Goal: Task Accomplishment & Management: Manage account settings

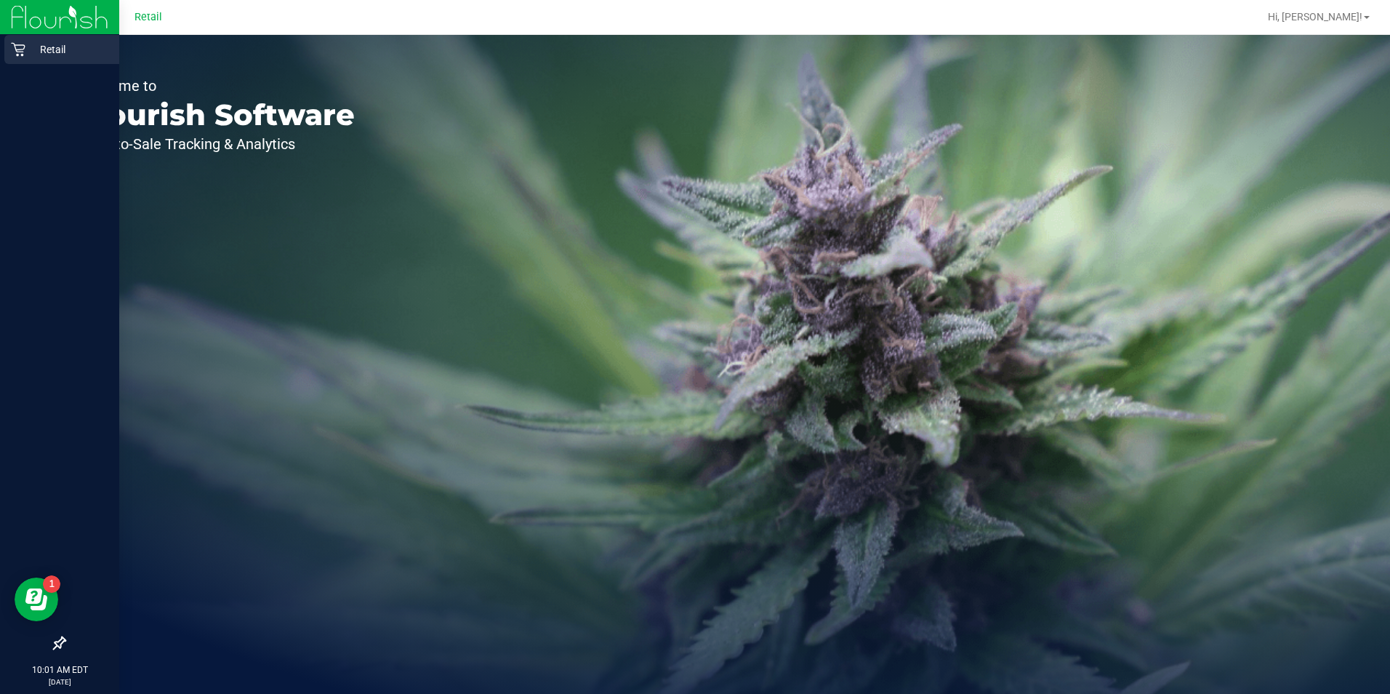
click at [17, 52] on icon at bounding box center [18, 49] width 15 height 15
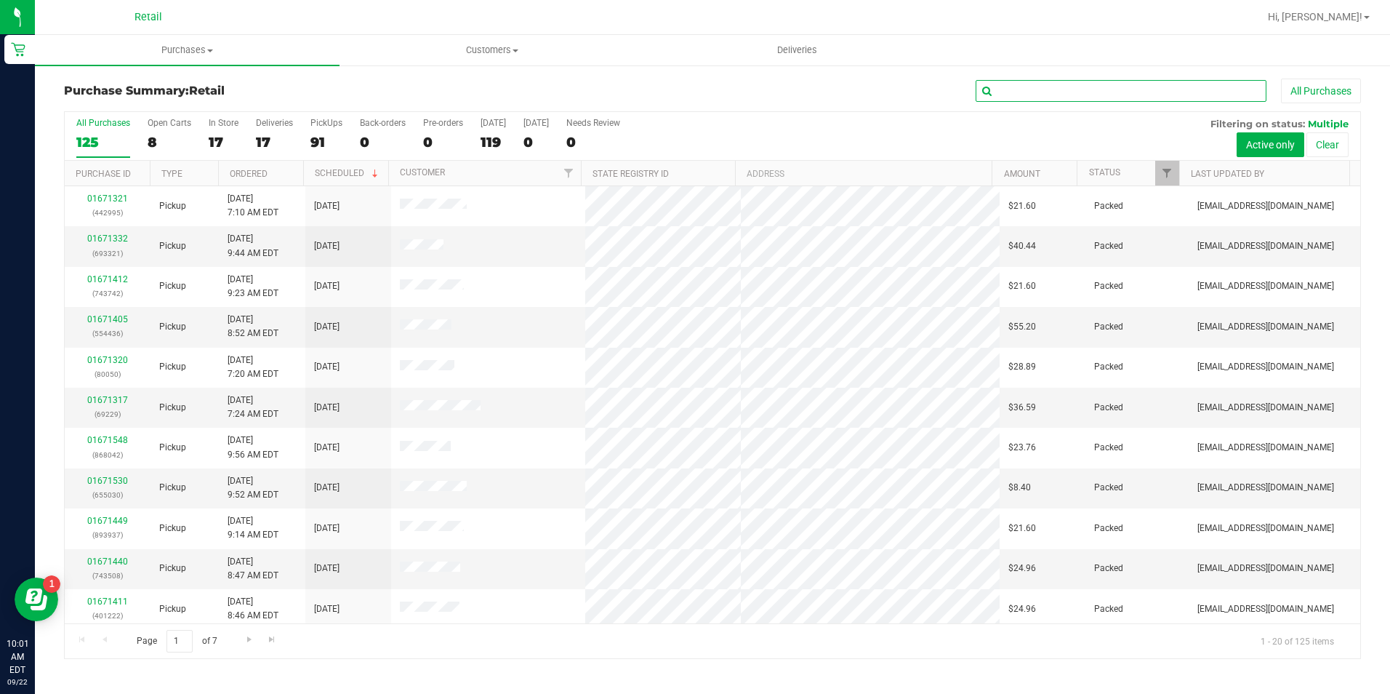
click at [1038, 92] on input "text" at bounding box center [1121, 91] width 291 height 22
type input "["
type input "[PERSON_NAME]"
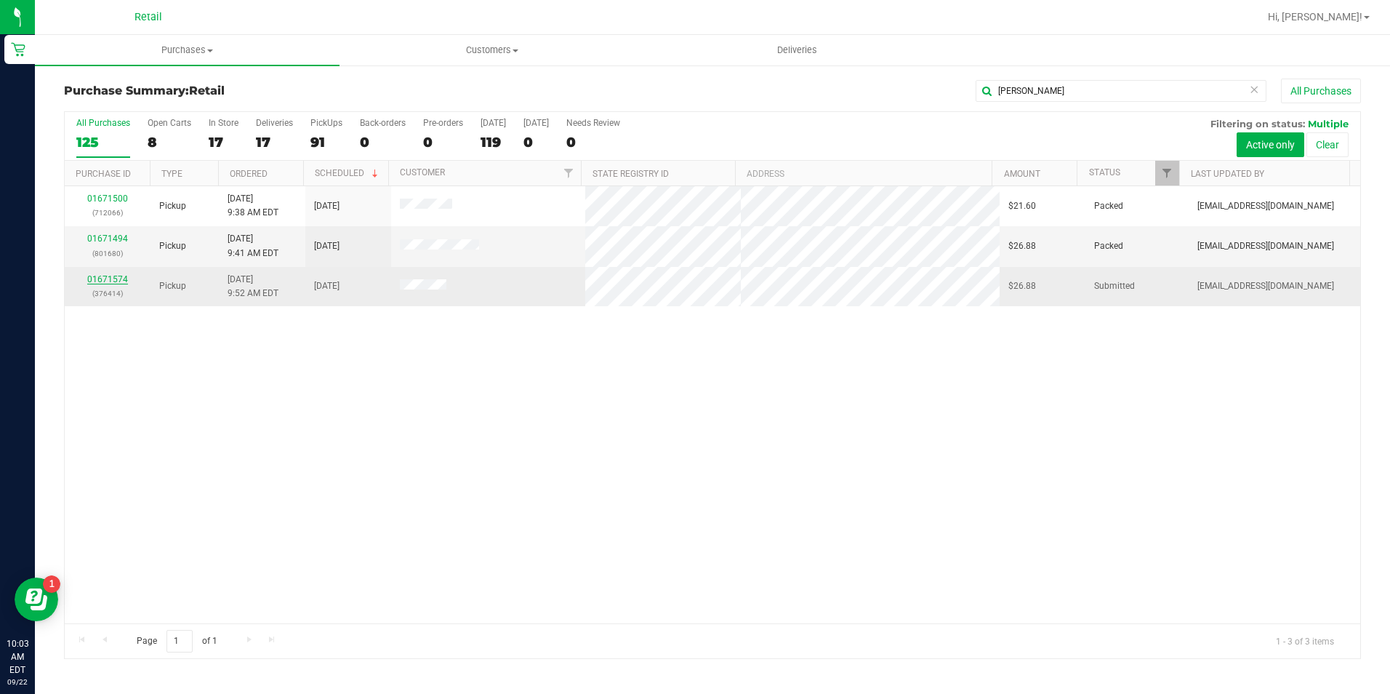
click at [124, 277] on link "01671574" at bounding box center [107, 279] width 41 height 10
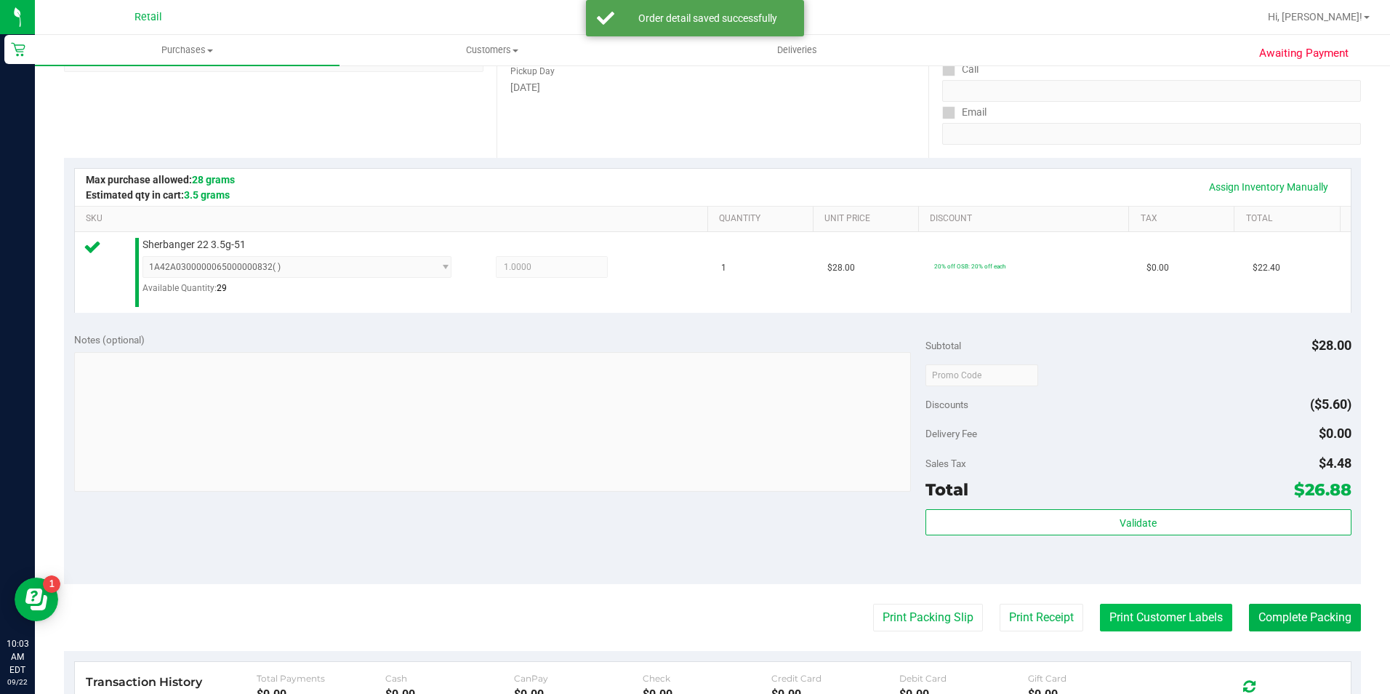
scroll to position [291, 0]
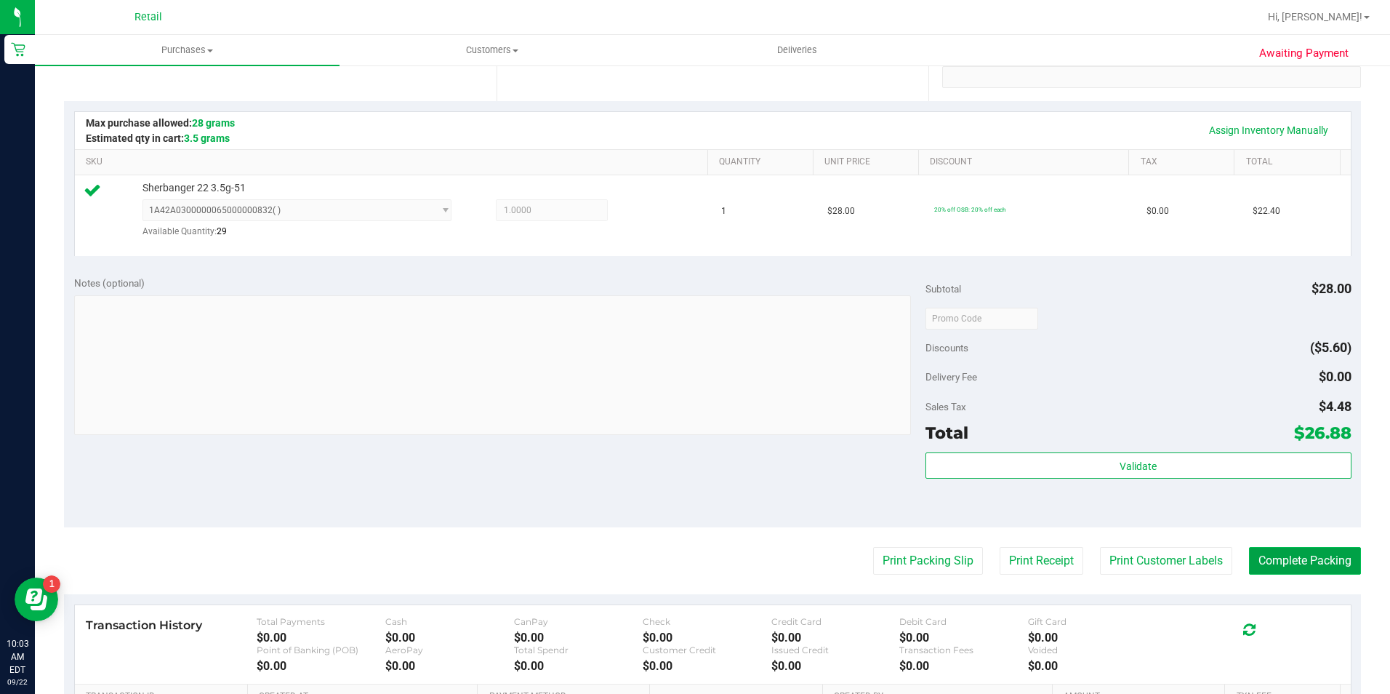
click at [1318, 564] on button "Complete Packing" at bounding box center [1305, 561] width 112 height 28
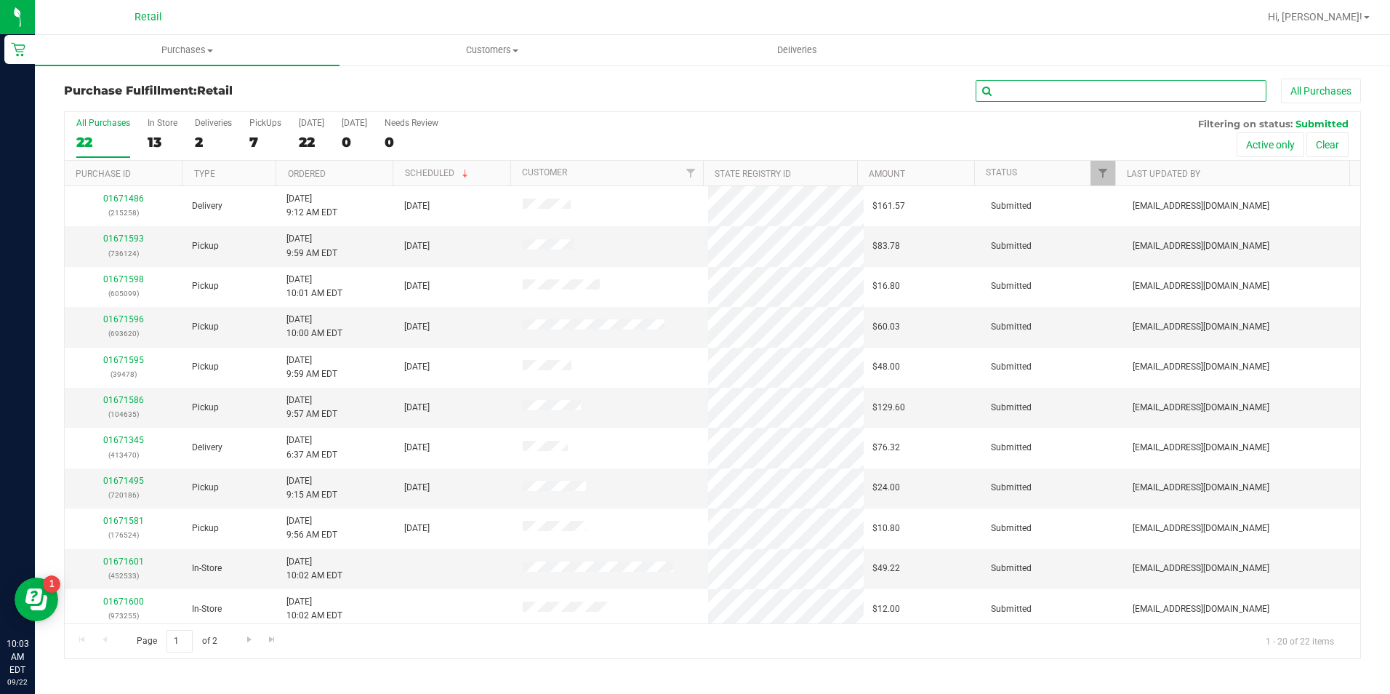
click at [1133, 95] on input "text" at bounding box center [1121, 91] width 291 height 22
click at [193, 14] on div "Retail" at bounding box center [148, 17] width 212 height 23
click at [1062, 87] on input "text" at bounding box center [1121, 91] width 291 height 22
click at [1029, 86] on input "text" at bounding box center [1121, 91] width 291 height 22
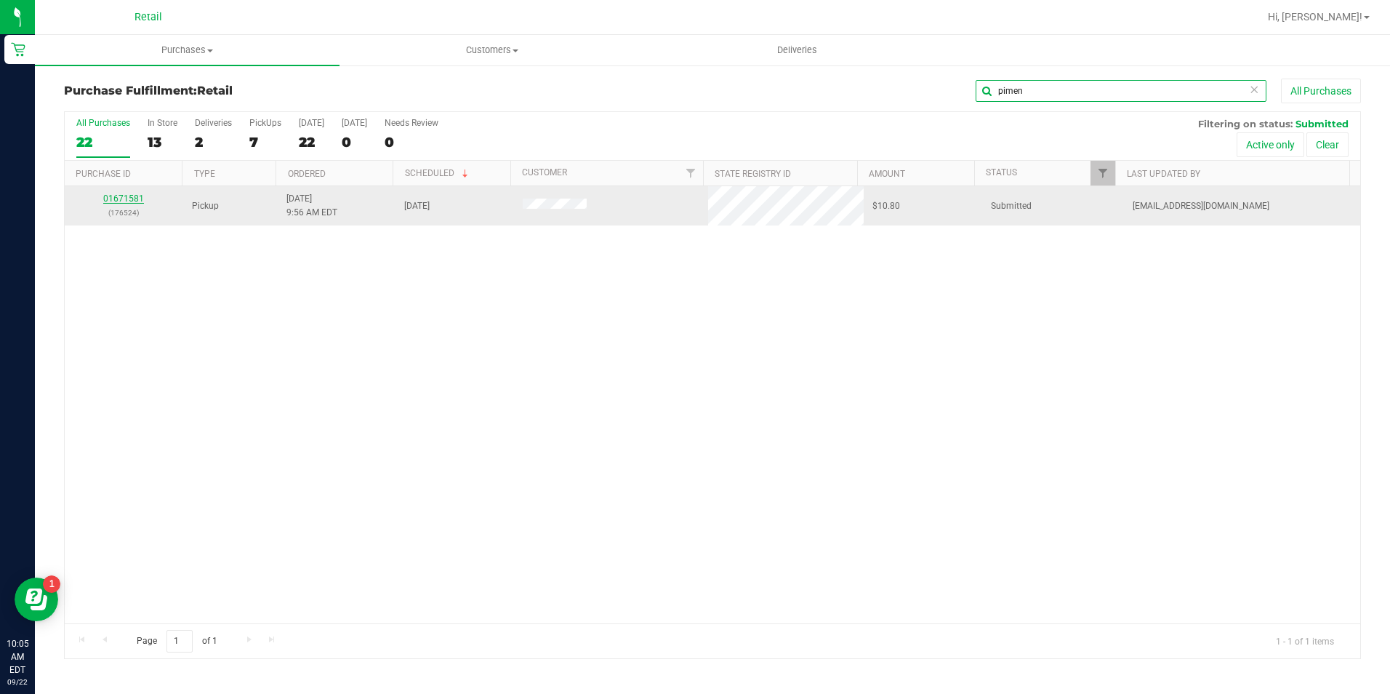
type input "pimen"
click at [124, 202] on link "01671581" at bounding box center [123, 198] width 41 height 10
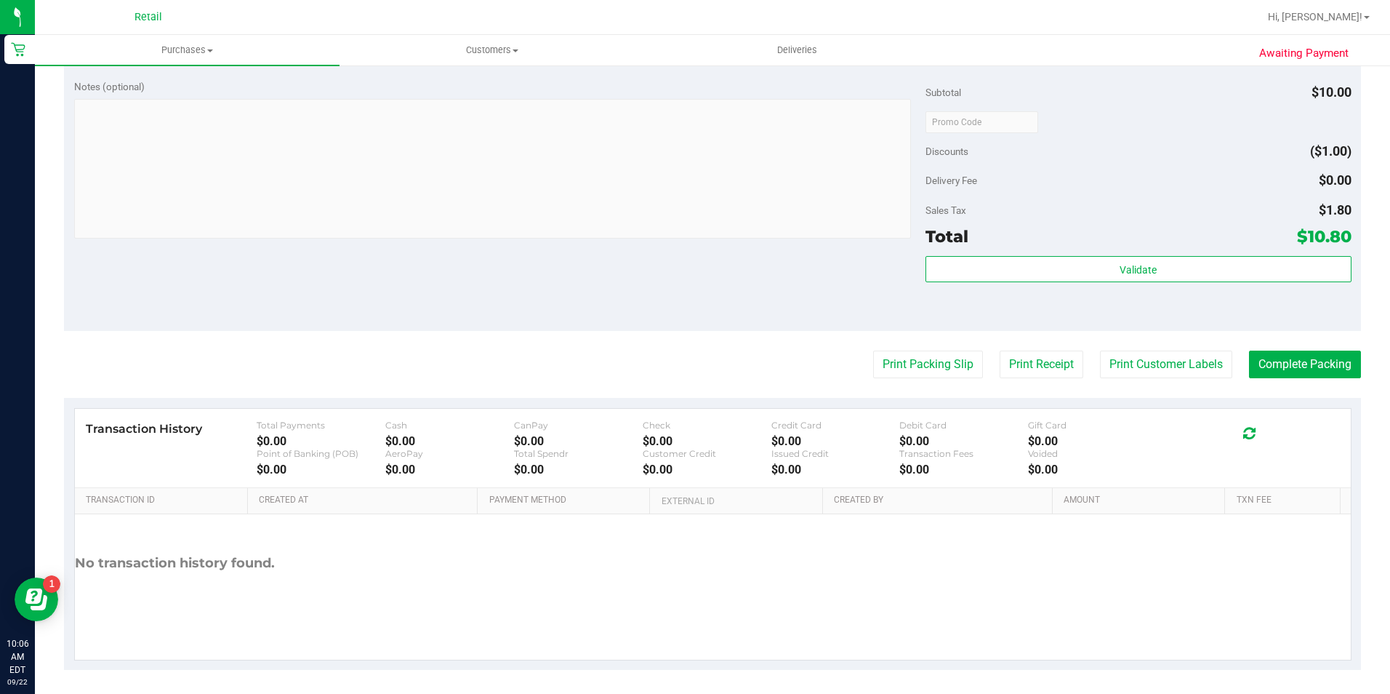
scroll to position [495, 0]
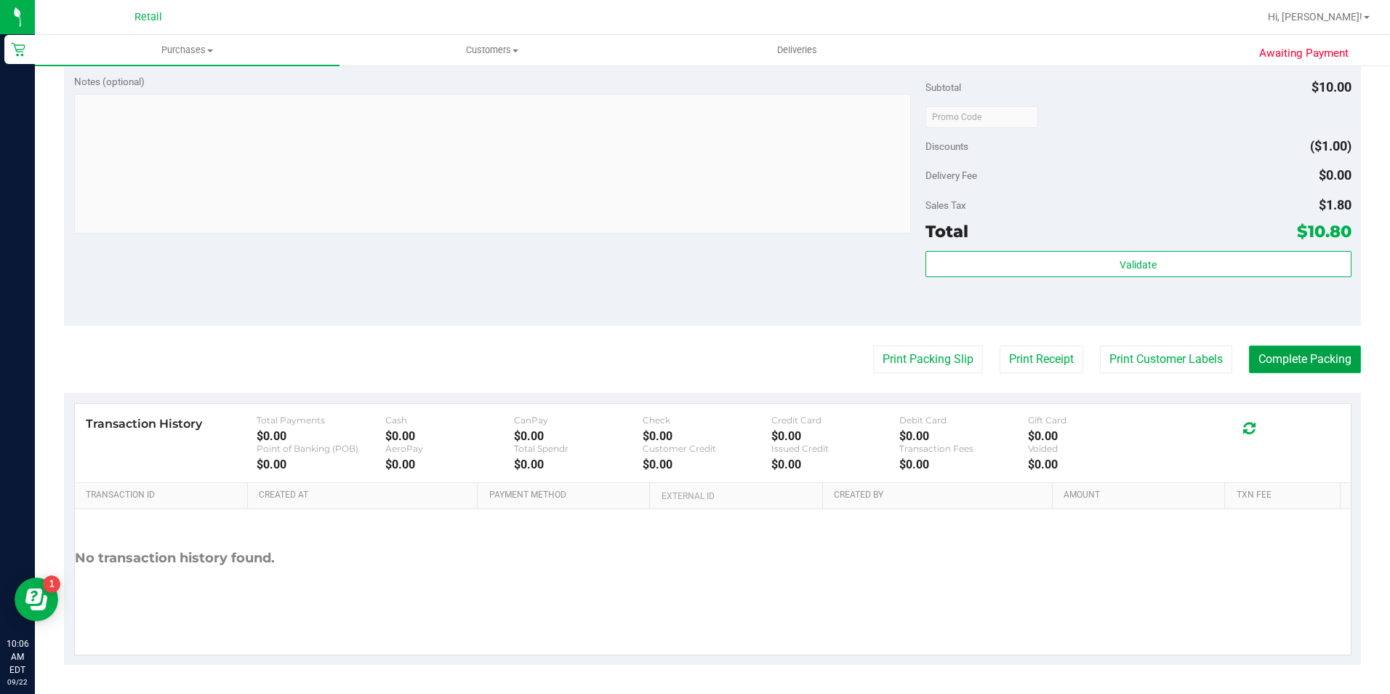
click at [1267, 358] on button "Complete Packing" at bounding box center [1305, 359] width 112 height 28
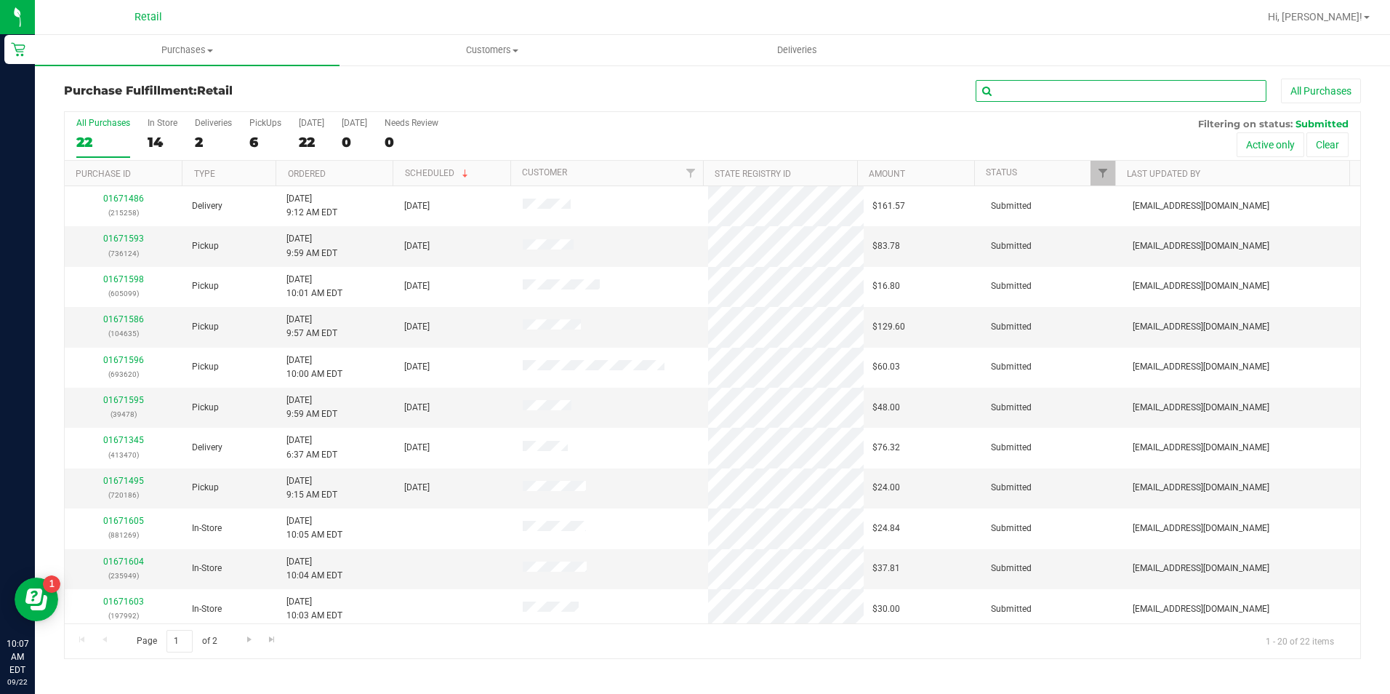
click at [1079, 92] on input "text" at bounding box center [1121, 91] width 291 height 22
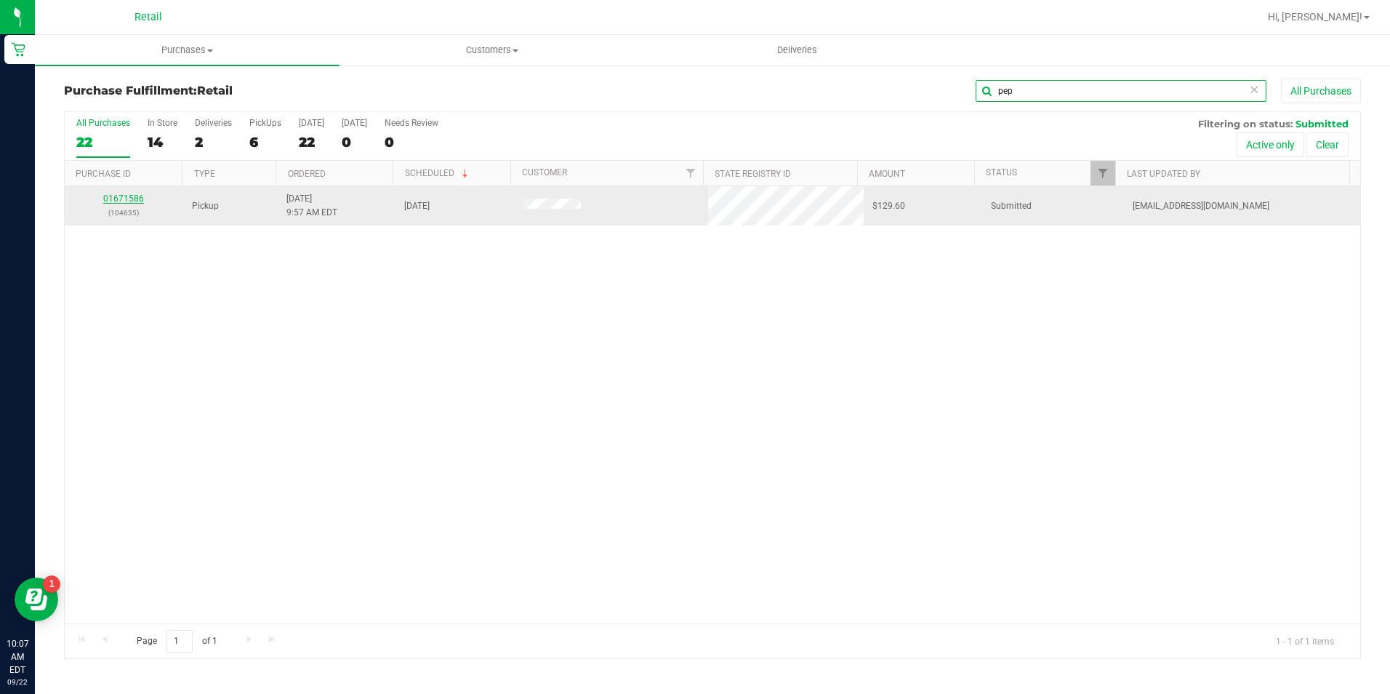
type input "pep"
click at [137, 196] on link "01671586" at bounding box center [123, 198] width 41 height 10
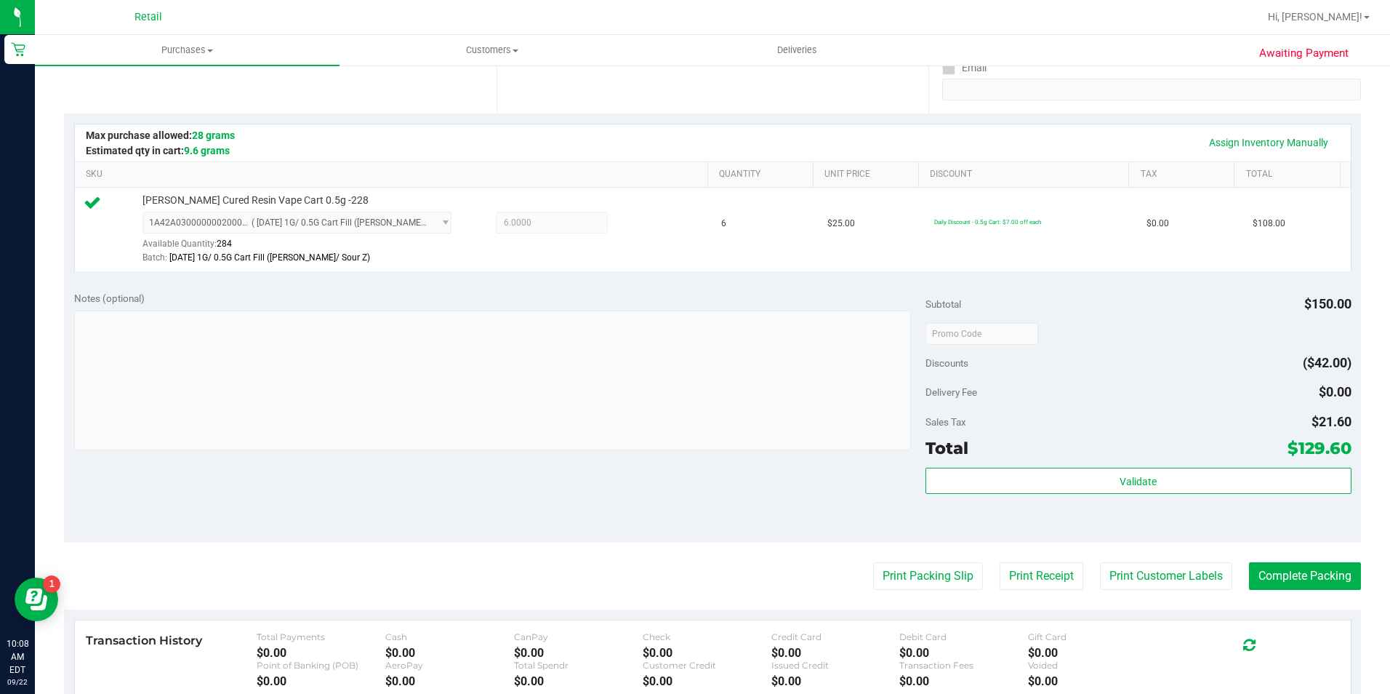
scroll to position [291, 0]
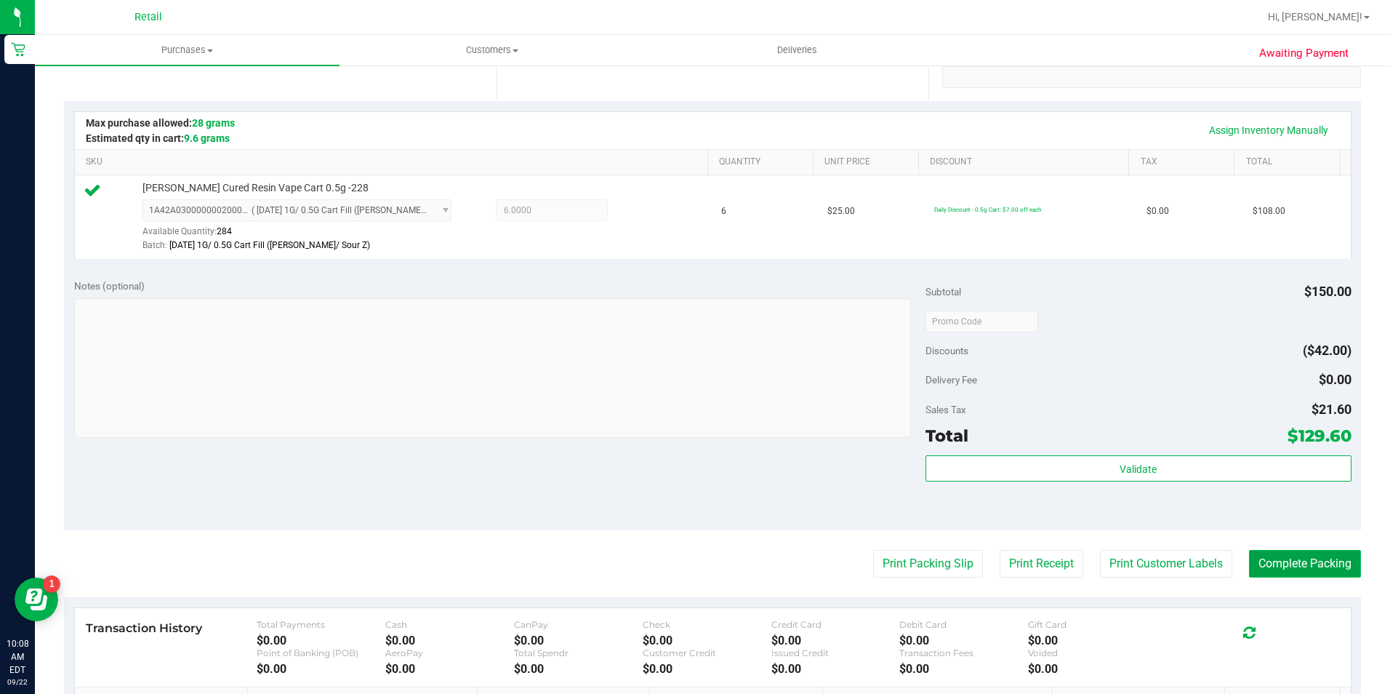
click at [1273, 556] on button "Complete Packing" at bounding box center [1305, 564] width 112 height 28
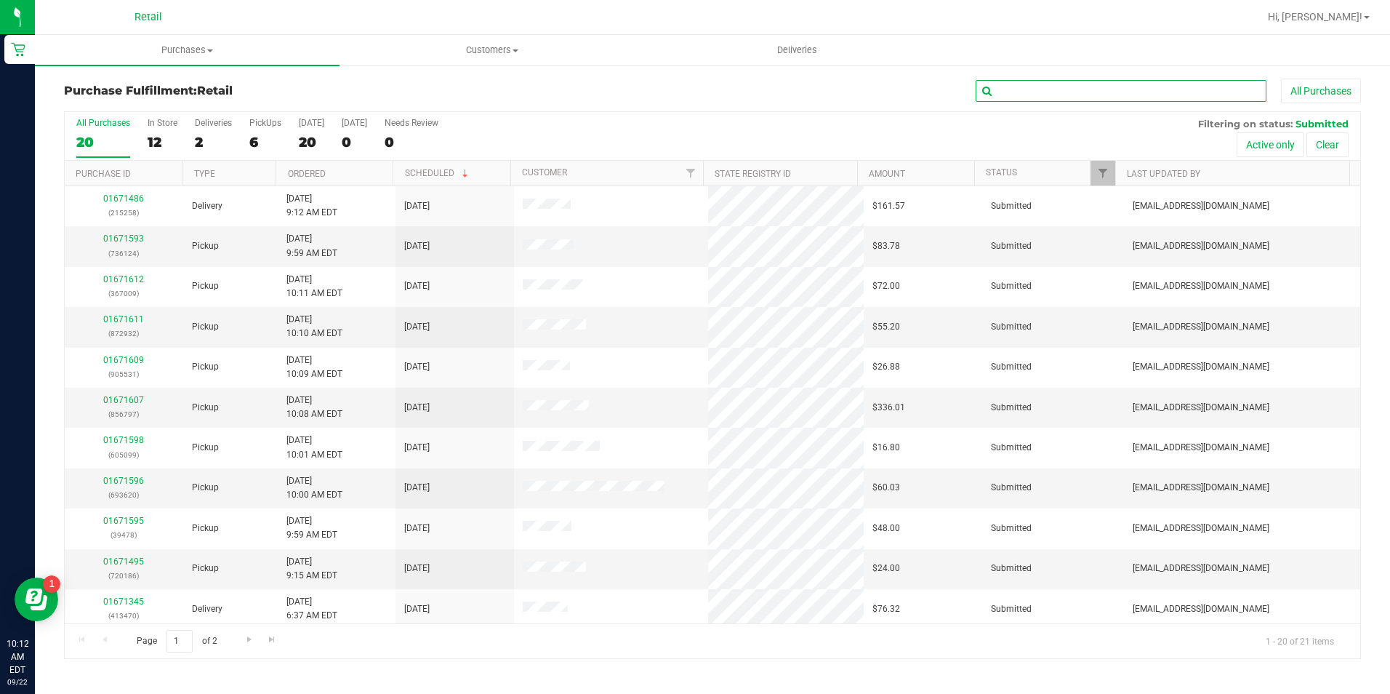
click at [1019, 87] on input "text" at bounding box center [1121, 91] width 291 height 22
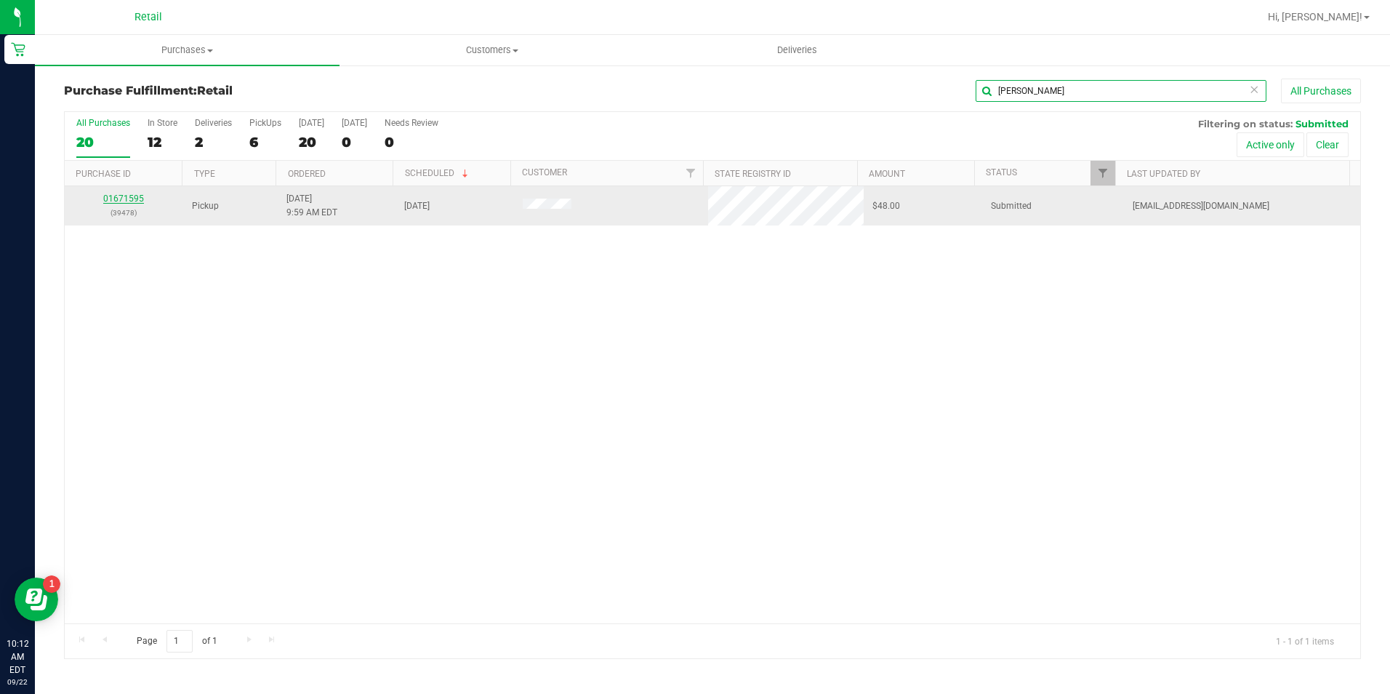
type input "[PERSON_NAME]"
click at [118, 199] on link "01671595" at bounding box center [123, 198] width 41 height 10
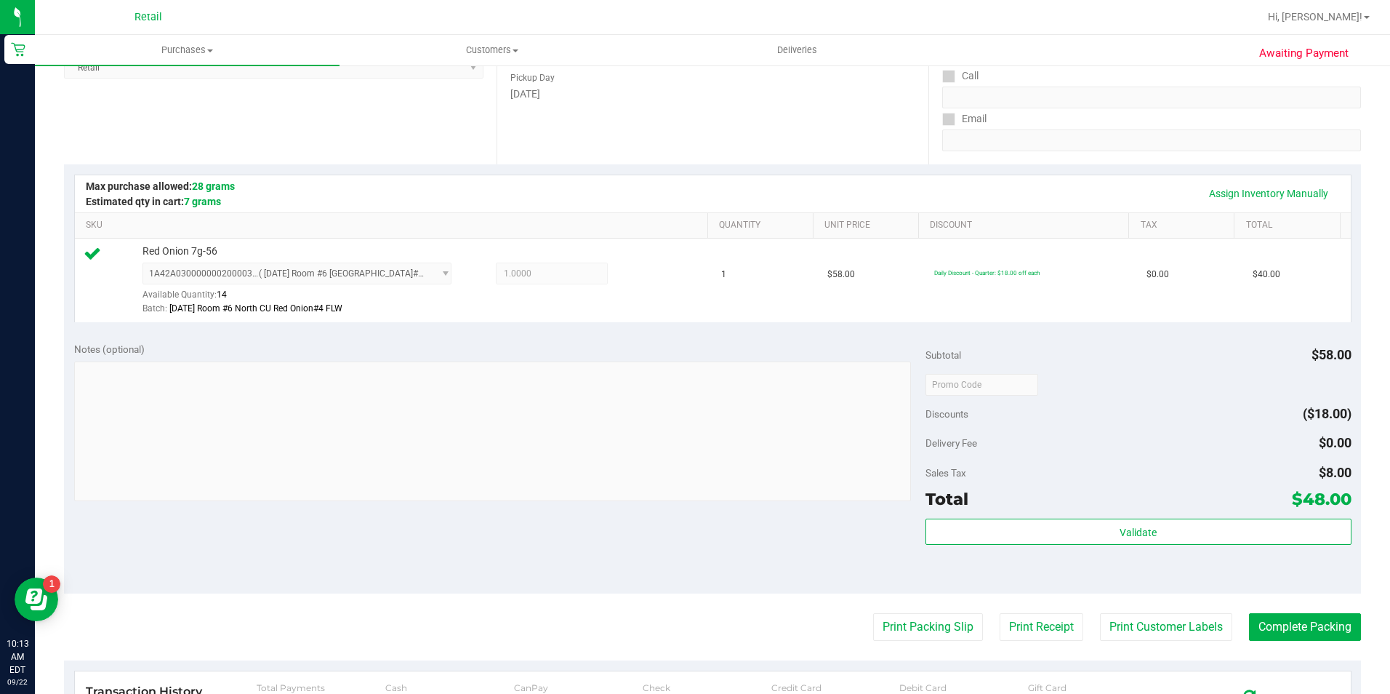
scroll to position [364, 0]
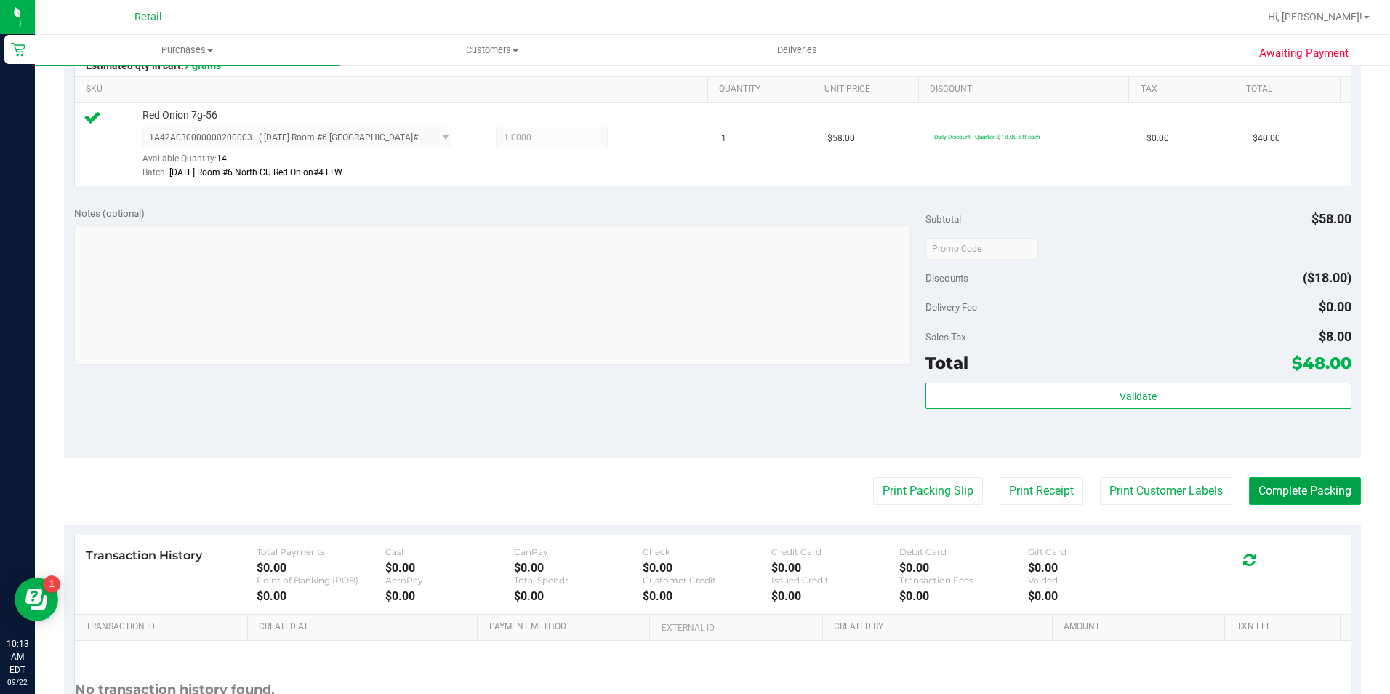
click at [1259, 492] on button "Complete Packing" at bounding box center [1305, 491] width 112 height 28
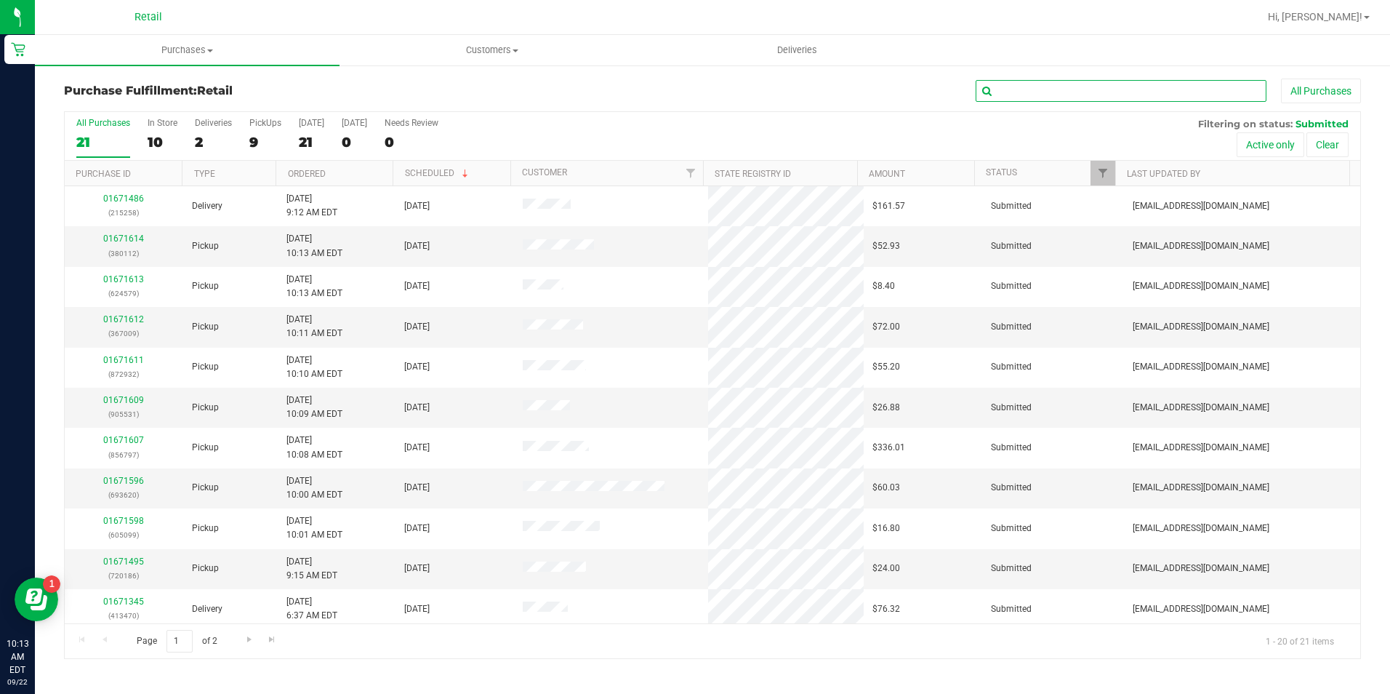
click at [1046, 99] on input "text" at bounding box center [1121, 91] width 291 height 22
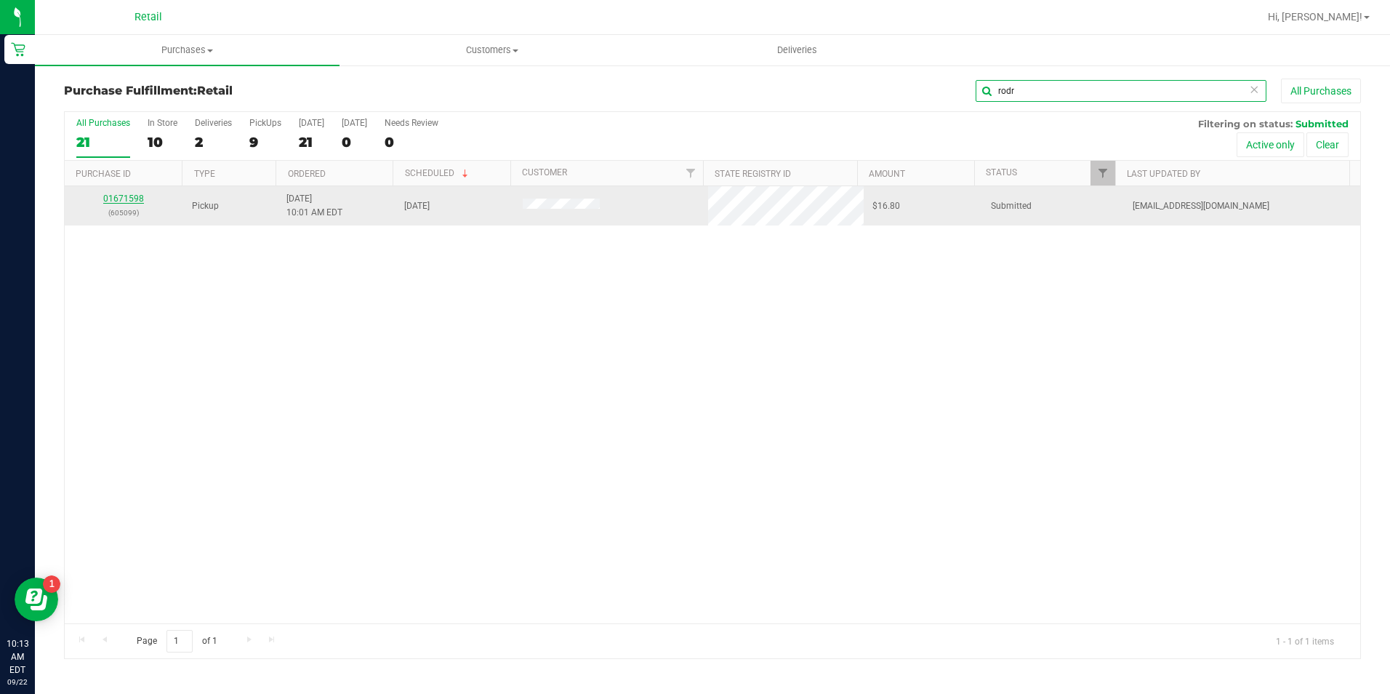
type input "rodr"
click at [129, 196] on link "01671598" at bounding box center [123, 198] width 41 height 10
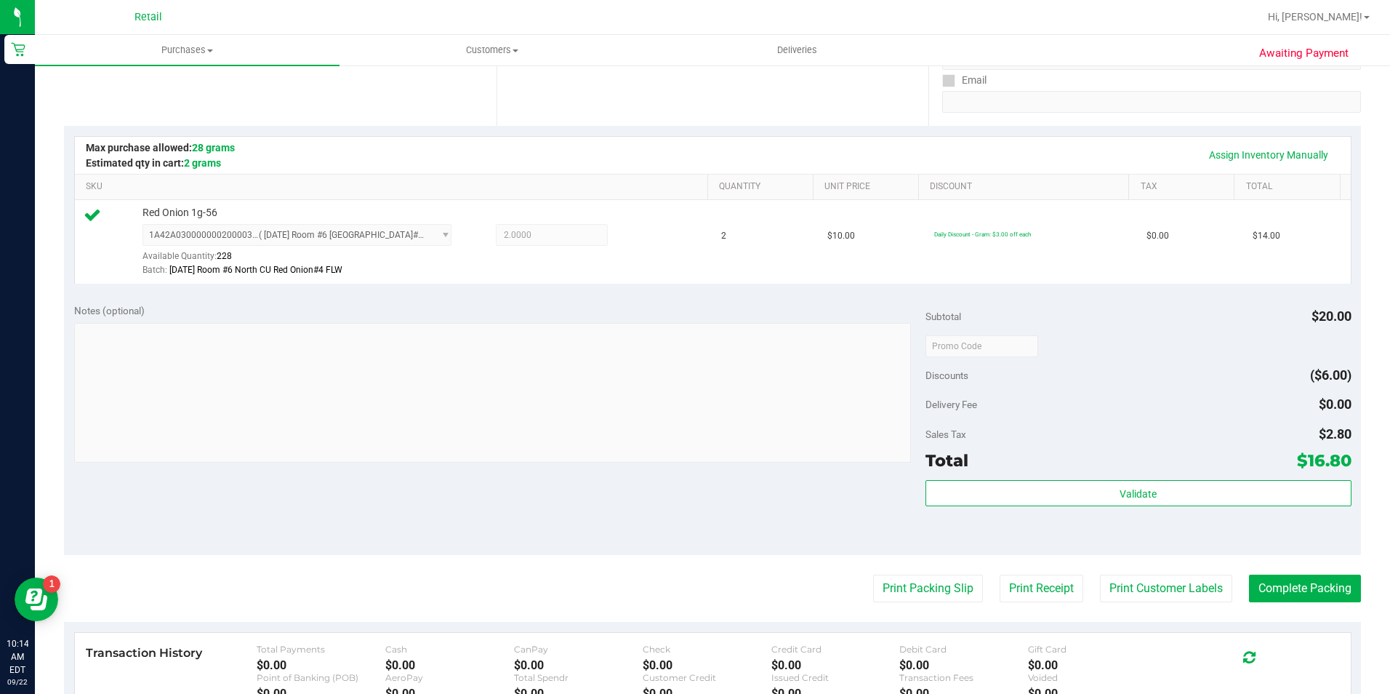
scroll to position [291, 0]
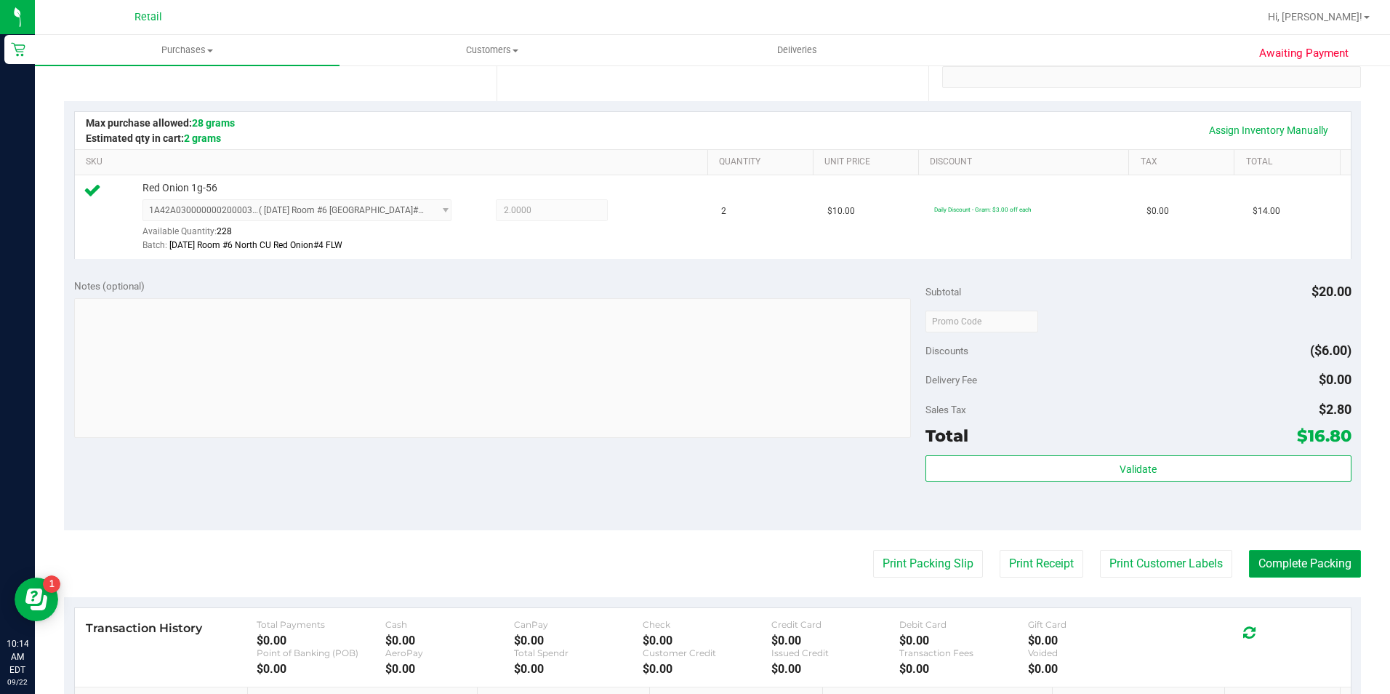
click at [1310, 572] on button "Complete Packing" at bounding box center [1305, 564] width 112 height 28
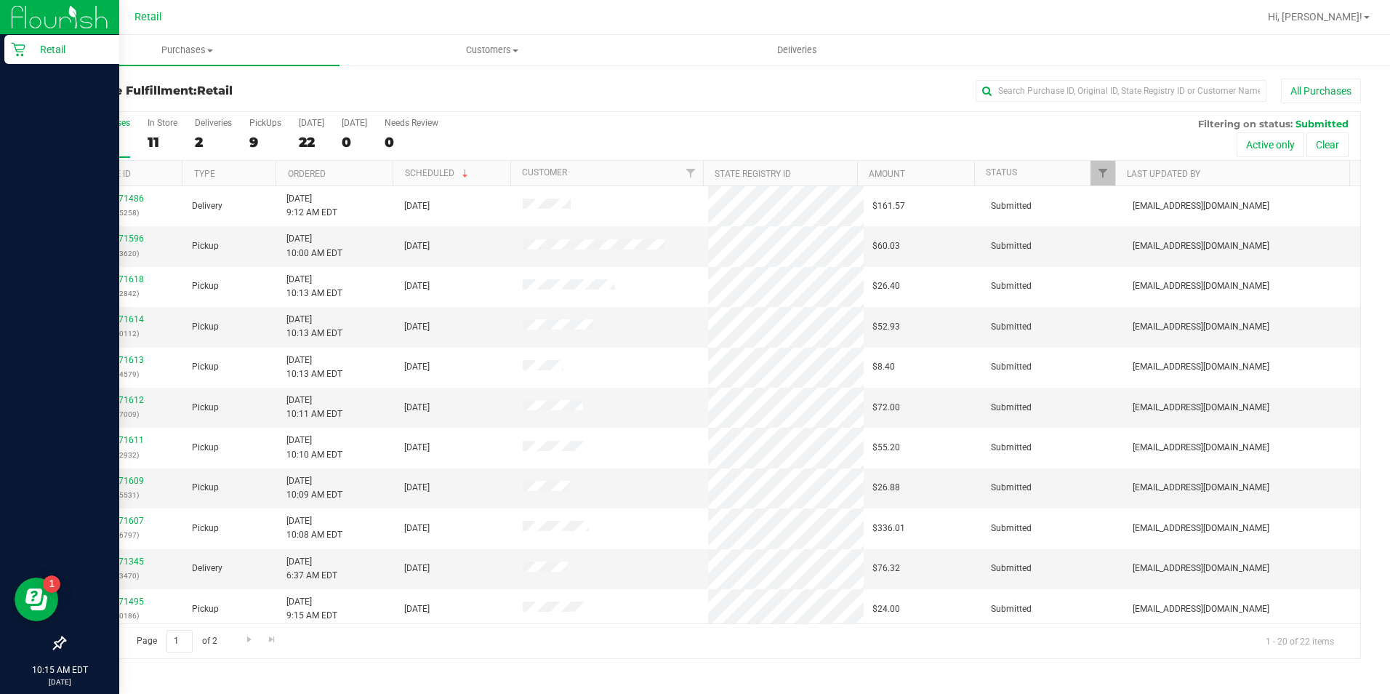
click at [38, 51] on p "Retail" at bounding box center [68, 49] width 87 height 17
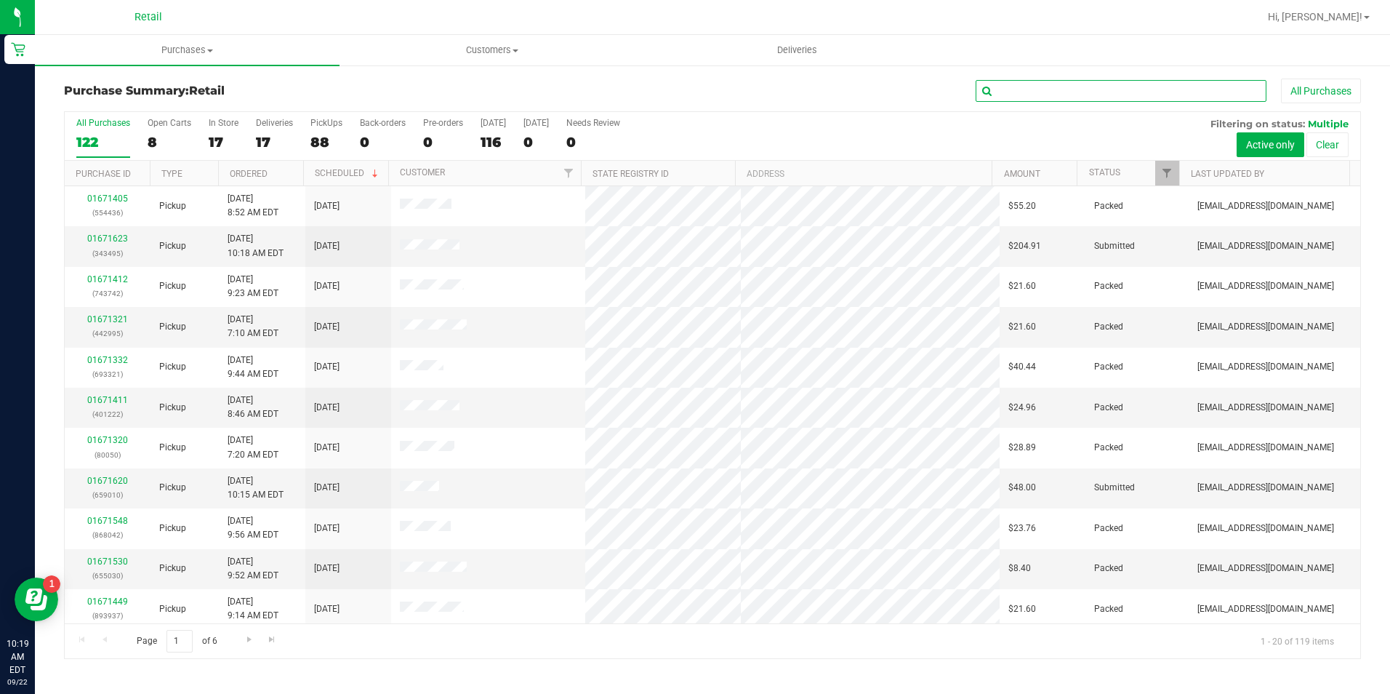
click at [1022, 89] on input "text" at bounding box center [1121, 91] width 291 height 22
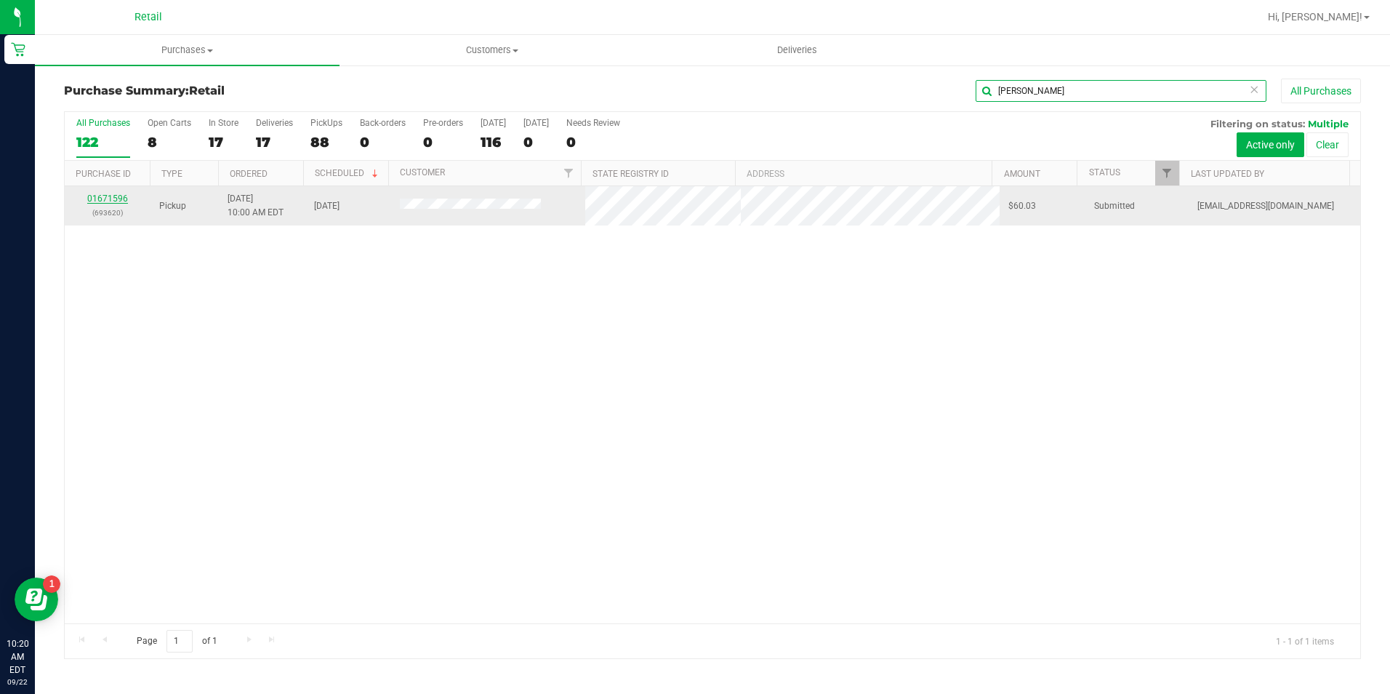
type input "[PERSON_NAME]"
click at [105, 203] on link "01671596" at bounding box center [107, 198] width 41 height 10
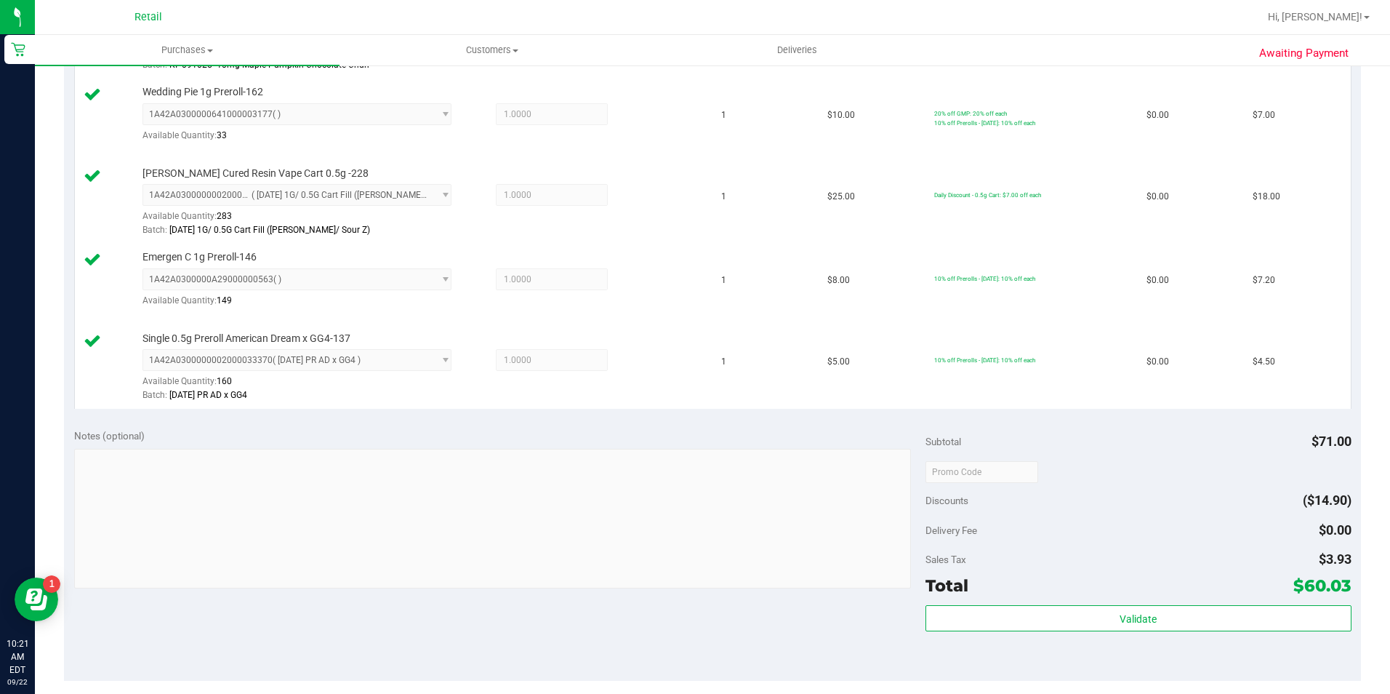
scroll to position [727, 0]
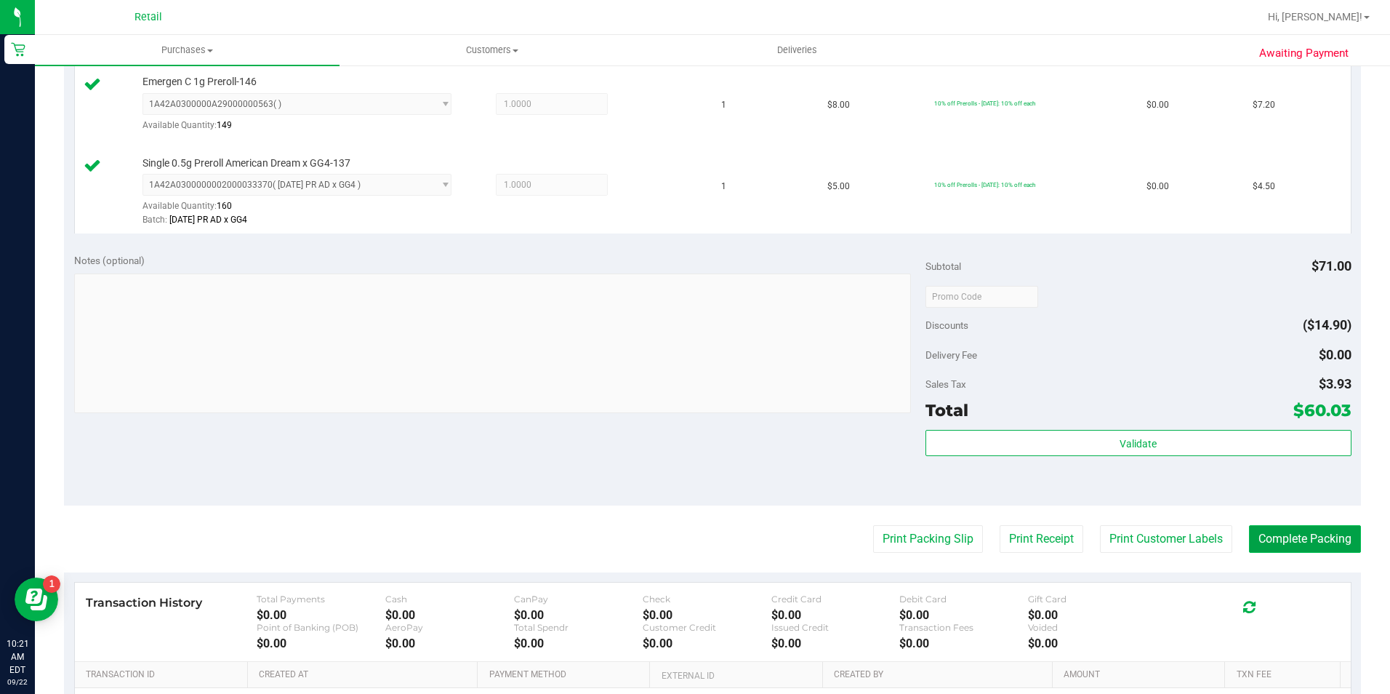
click at [1321, 530] on button "Complete Packing" at bounding box center [1305, 539] width 112 height 28
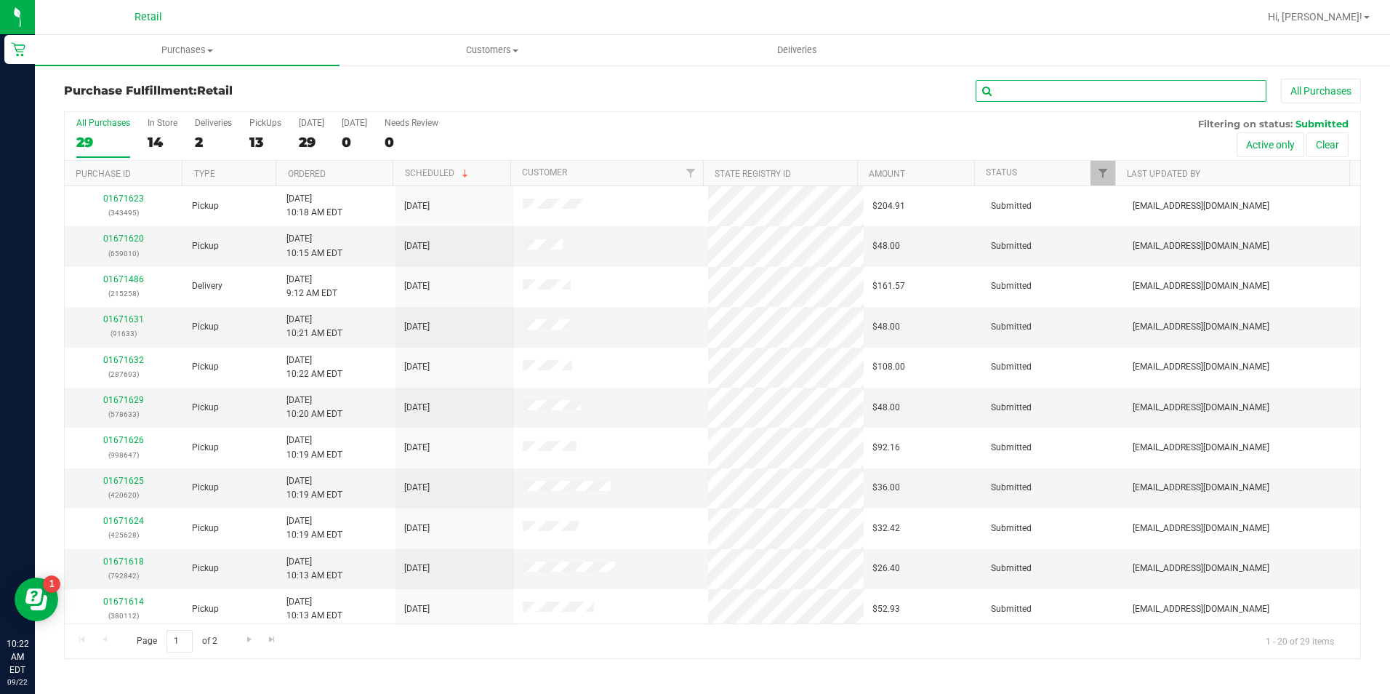
click at [1028, 83] on input "text" at bounding box center [1121, 91] width 291 height 22
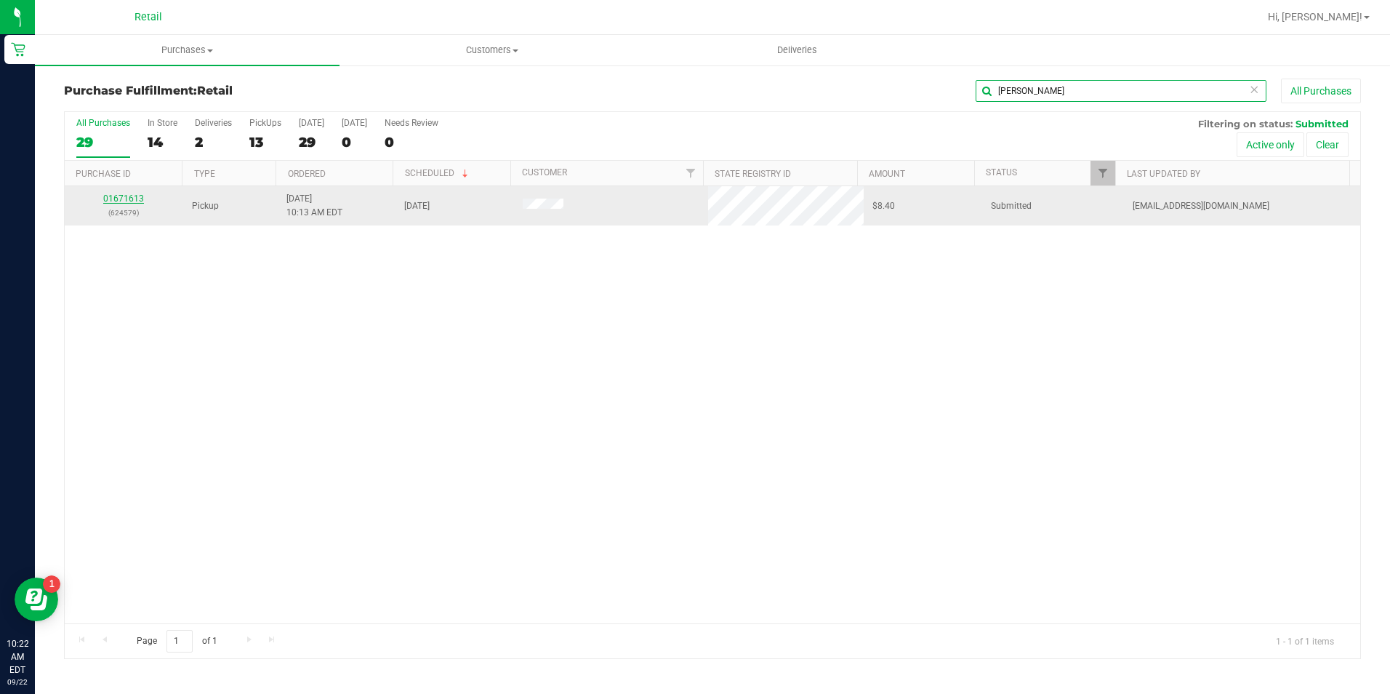
type input "[PERSON_NAME]"
click at [129, 197] on link "01671613" at bounding box center [123, 198] width 41 height 10
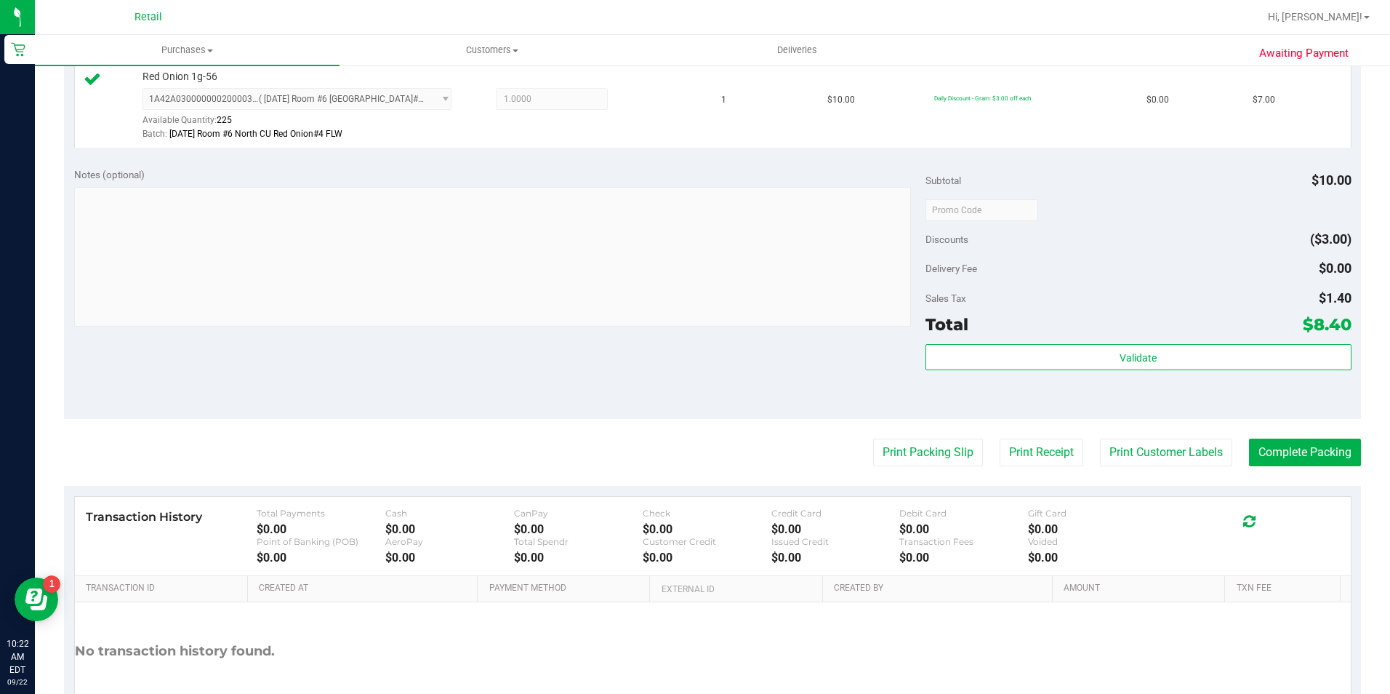
scroll to position [436, 0]
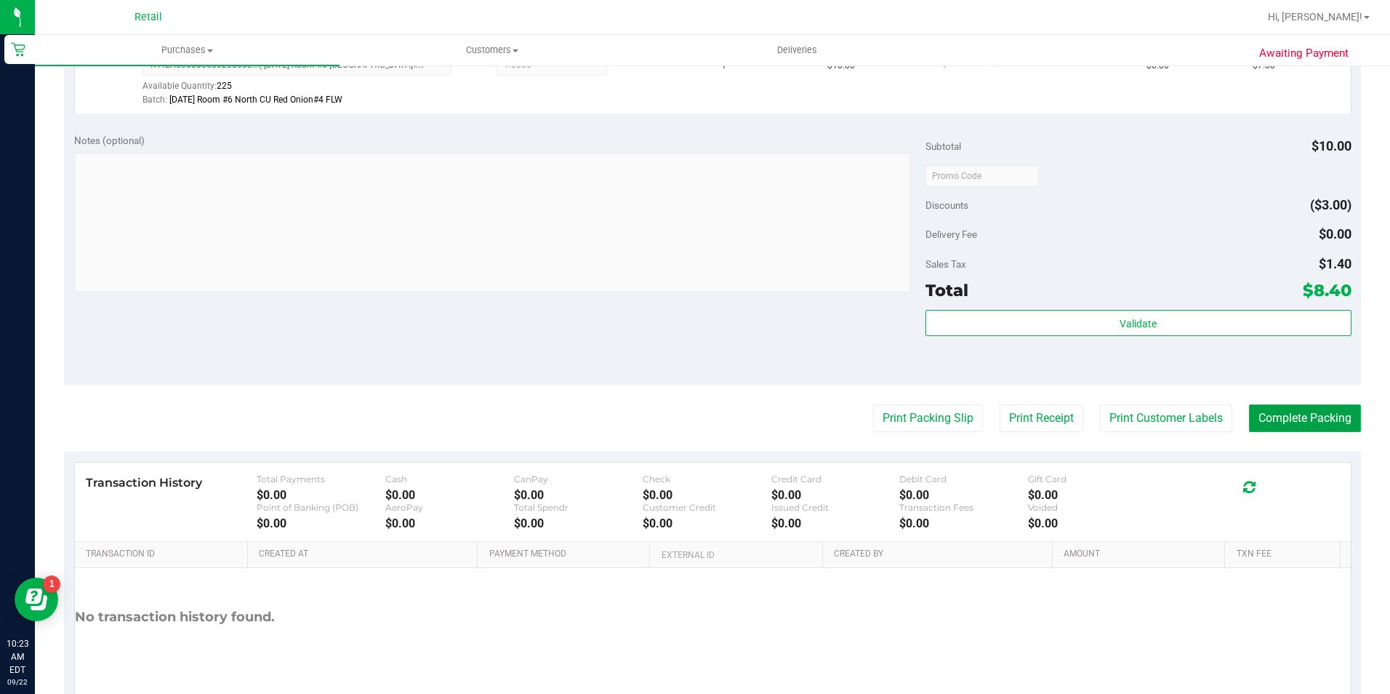
click at [1292, 421] on button "Complete Packing" at bounding box center [1305, 418] width 112 height 28
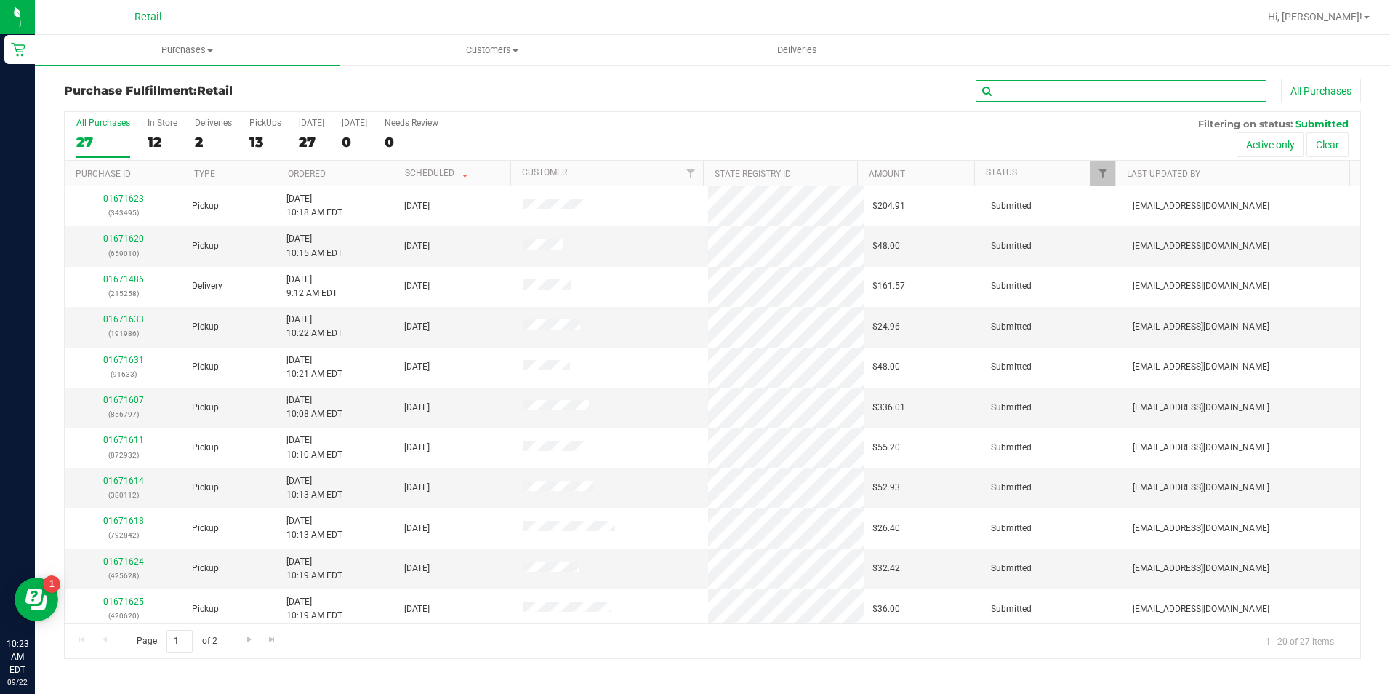
click at [1035, 90] on input "text" at bounding box center [1121, 91] width 291 height 22
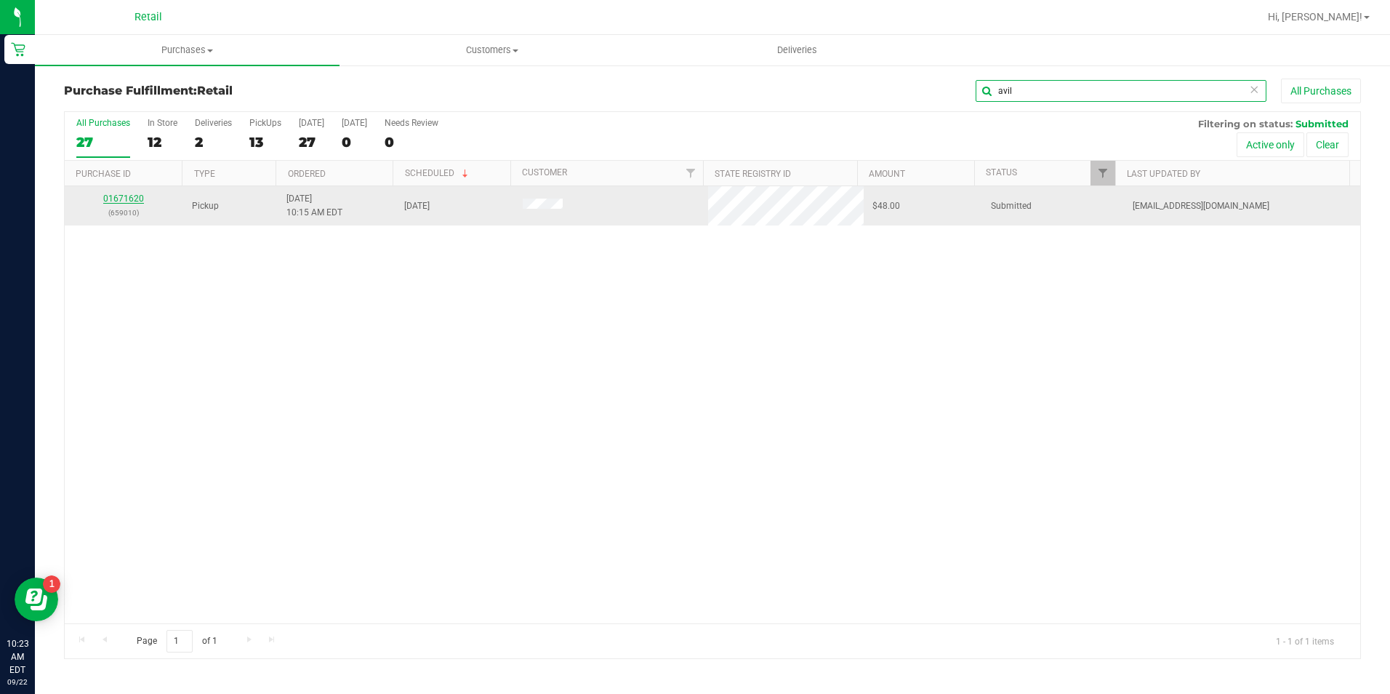
type input "avil"
click at [132, 199] on link "01671620" at bounding box center [123, 198] width 41 height 10
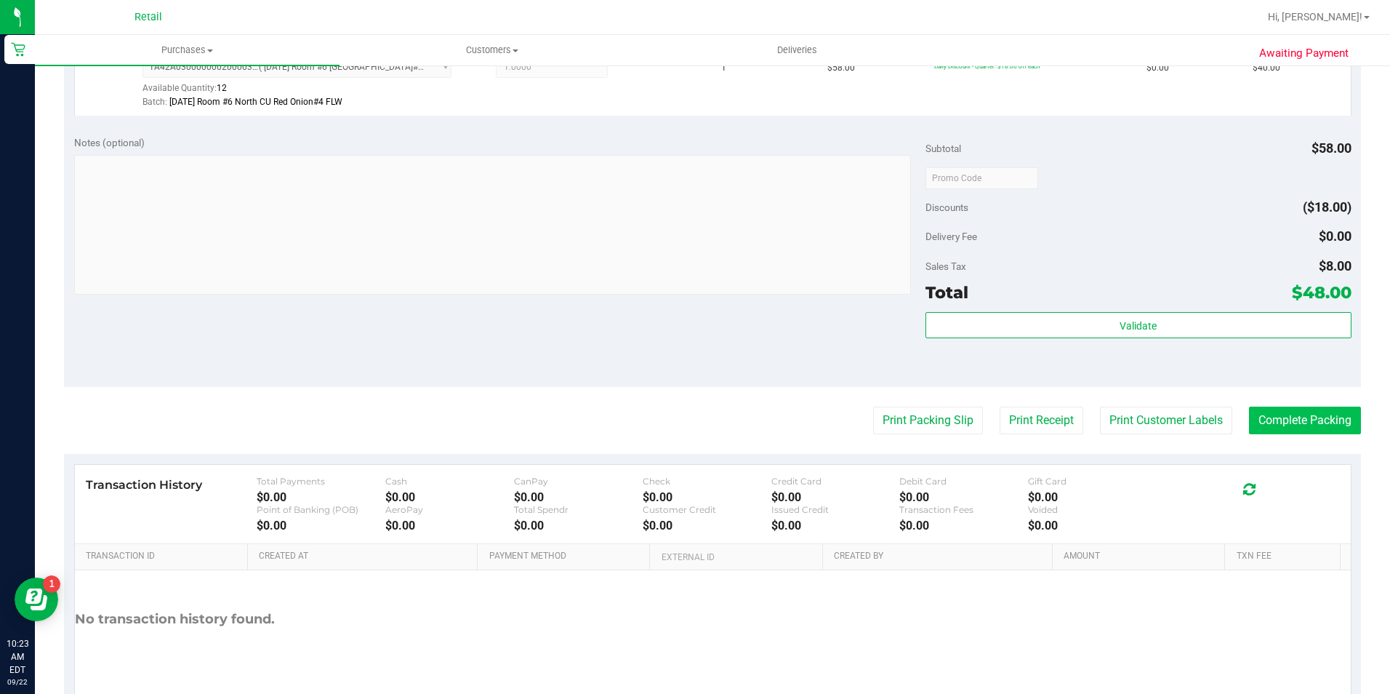
scroll to position [436, 0]
click at [1293, 412] on button "Complete Packing" at bounding box center [1305, 418] width 112 height 28
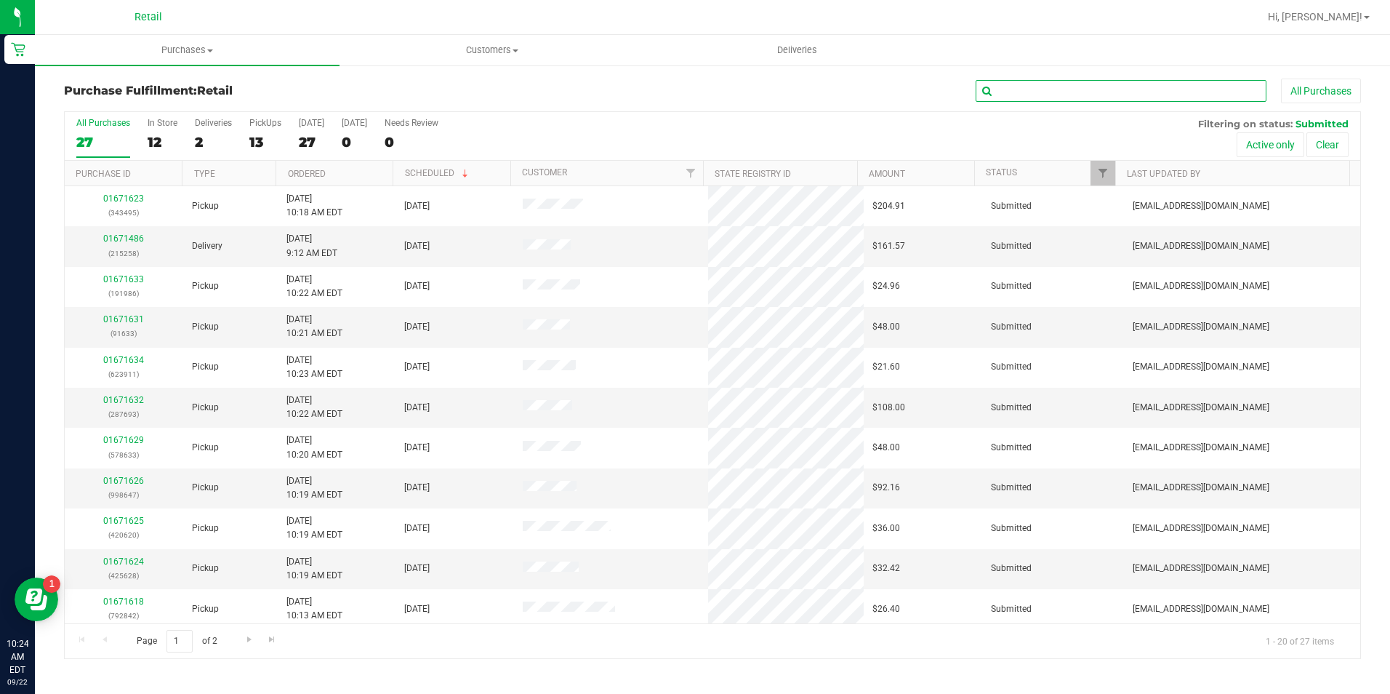
click at [1182, 97] on input "text" at bounding box center [1121, 91] width 291 height 22
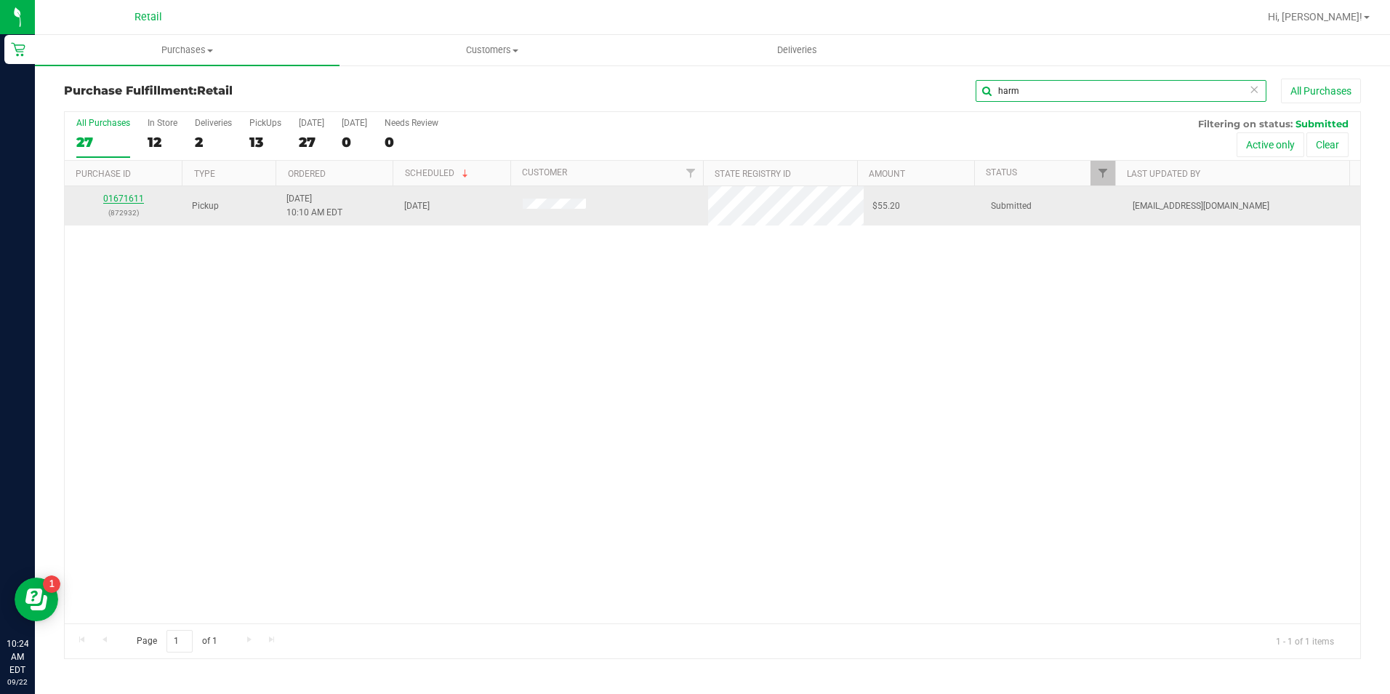
type input "harm"
click at [128, 199] on link "01671611" at bounding box center [123, 198] width 41 height 10
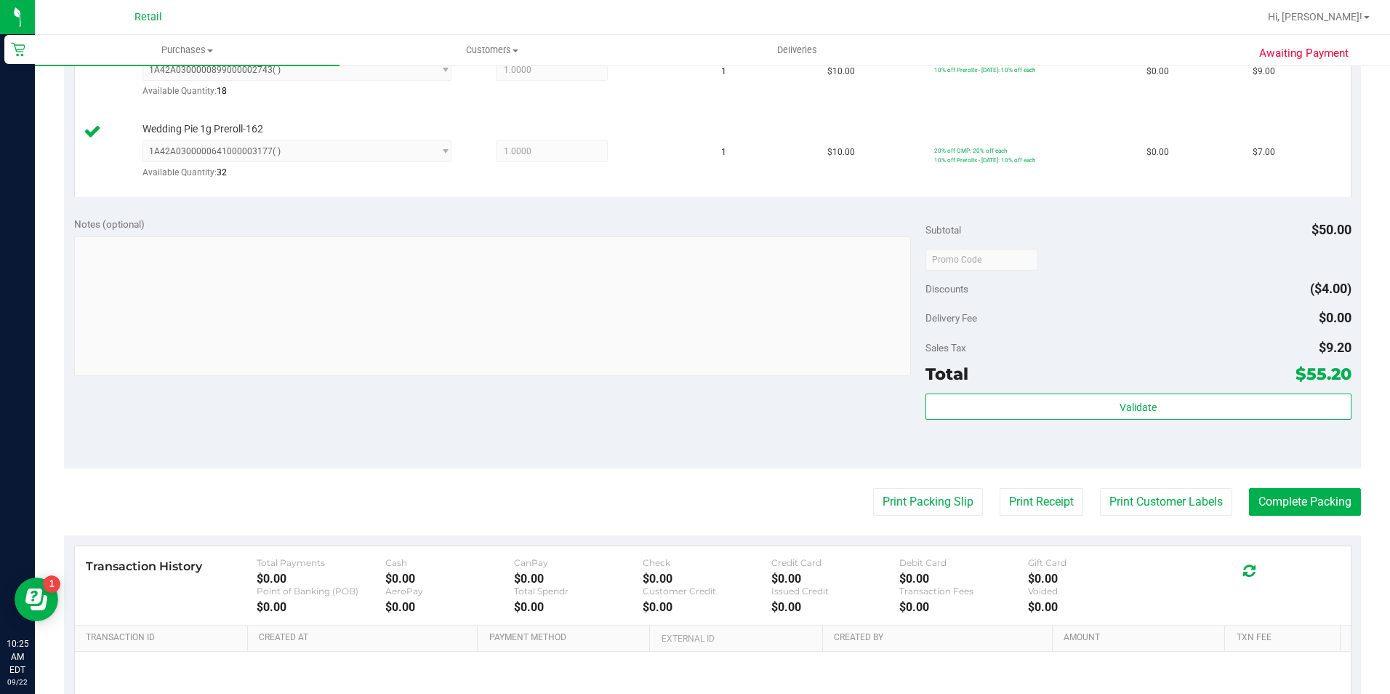
scroll to position [654, 0]
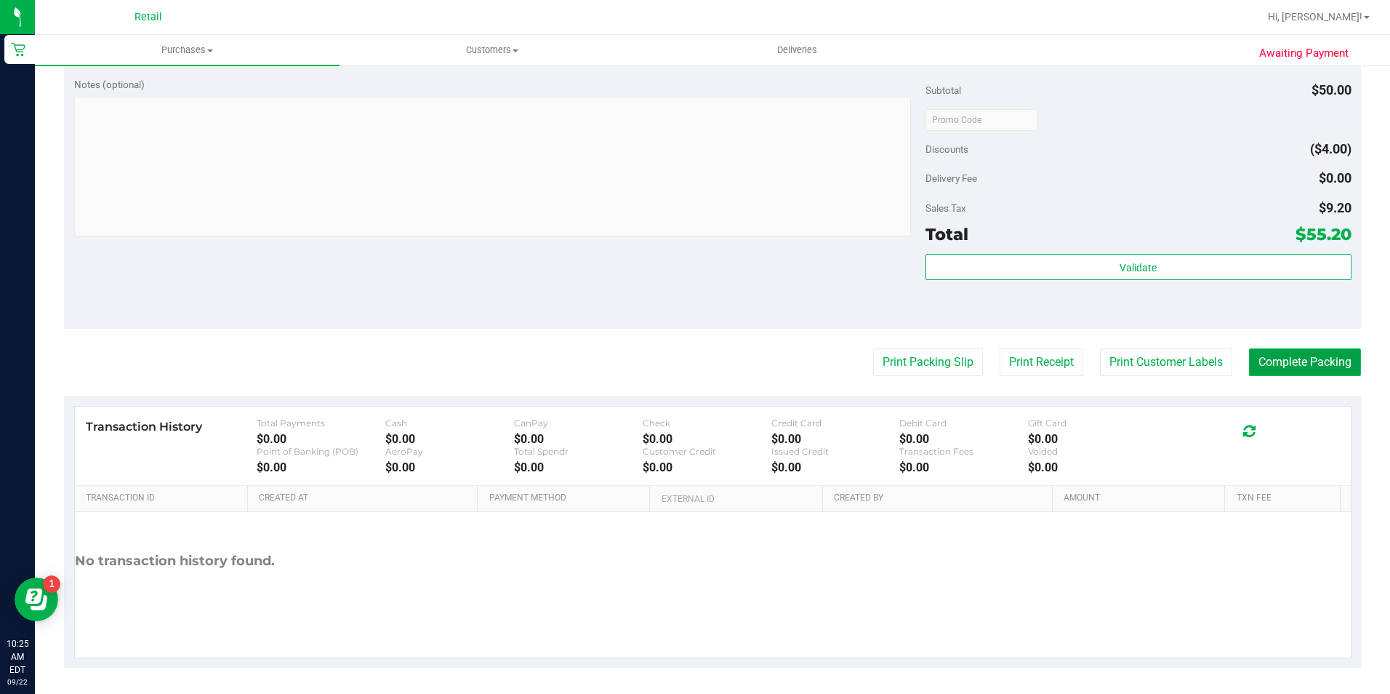
click at [1290, 361] on button "Complete Packing" at bounding box center [1305, 362] width 112 height 28
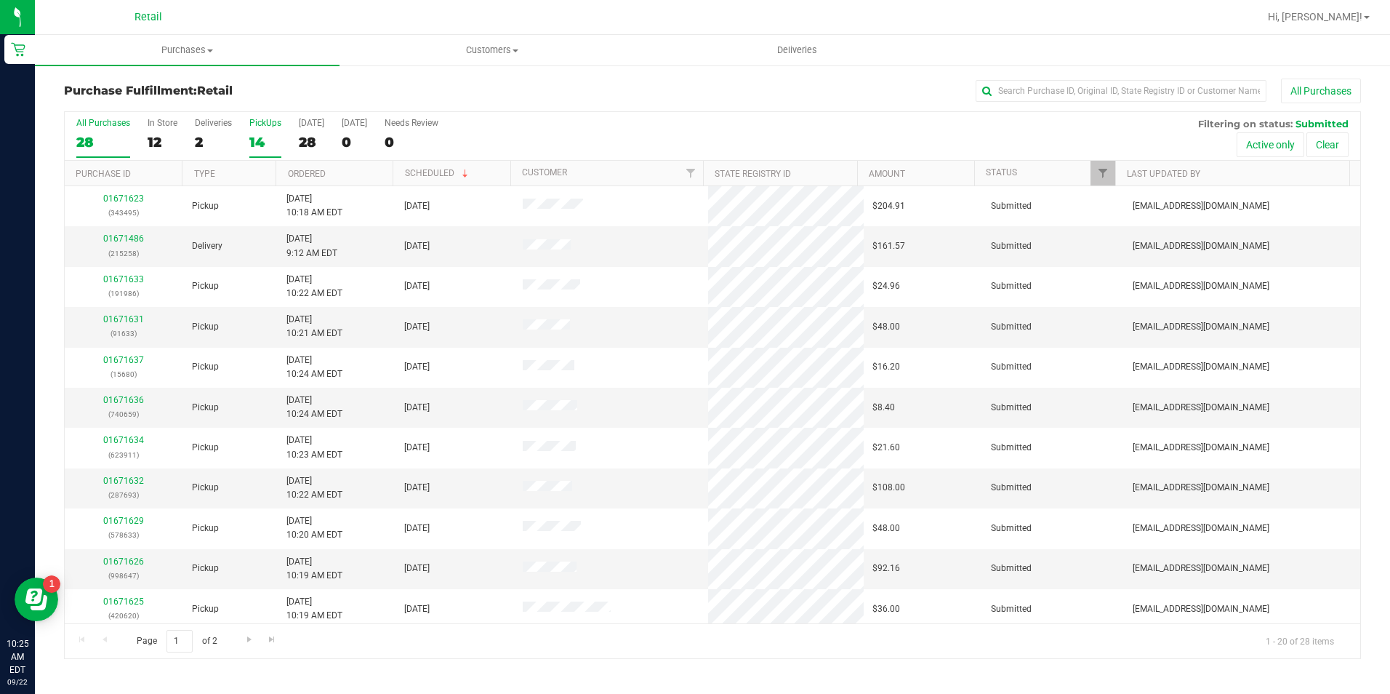
click at [264, 126] on div "PickUps" at bounding box center [265, 123] width 32 height 10
click at [0, 0] on input "PickUps 14" at bounding box center [0, 0] width 0 height 0
click at [1110, 86] on input "text" at bounding box center [1121, 91] width 291 height 22
click at [1027, 92] on input "text" at bounding box center [1121, 91] width 291 height 22
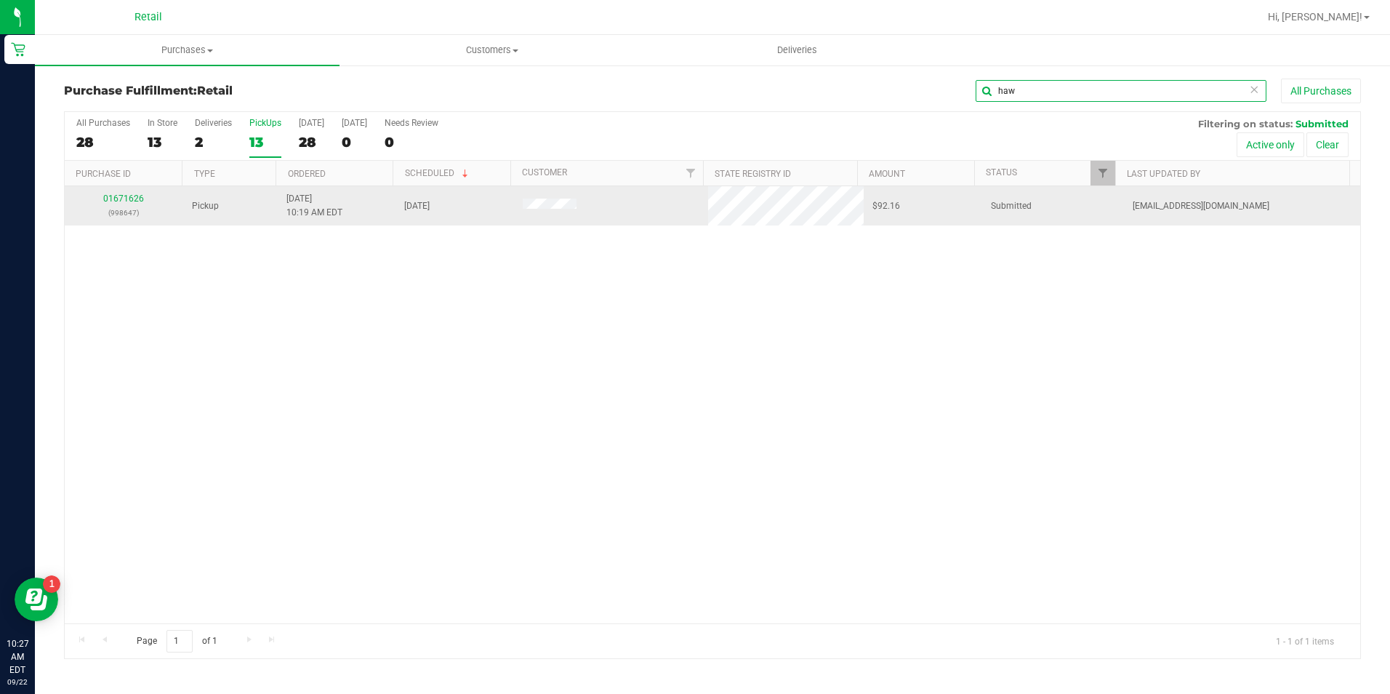
type input "haw"
click at [119, 193] on div "01671626 (998647)" at bounding box center [123, 206] width 101 height 28
click at [119, 197] on link "01671626" at bounding box center [123, 198] width 41 height 10
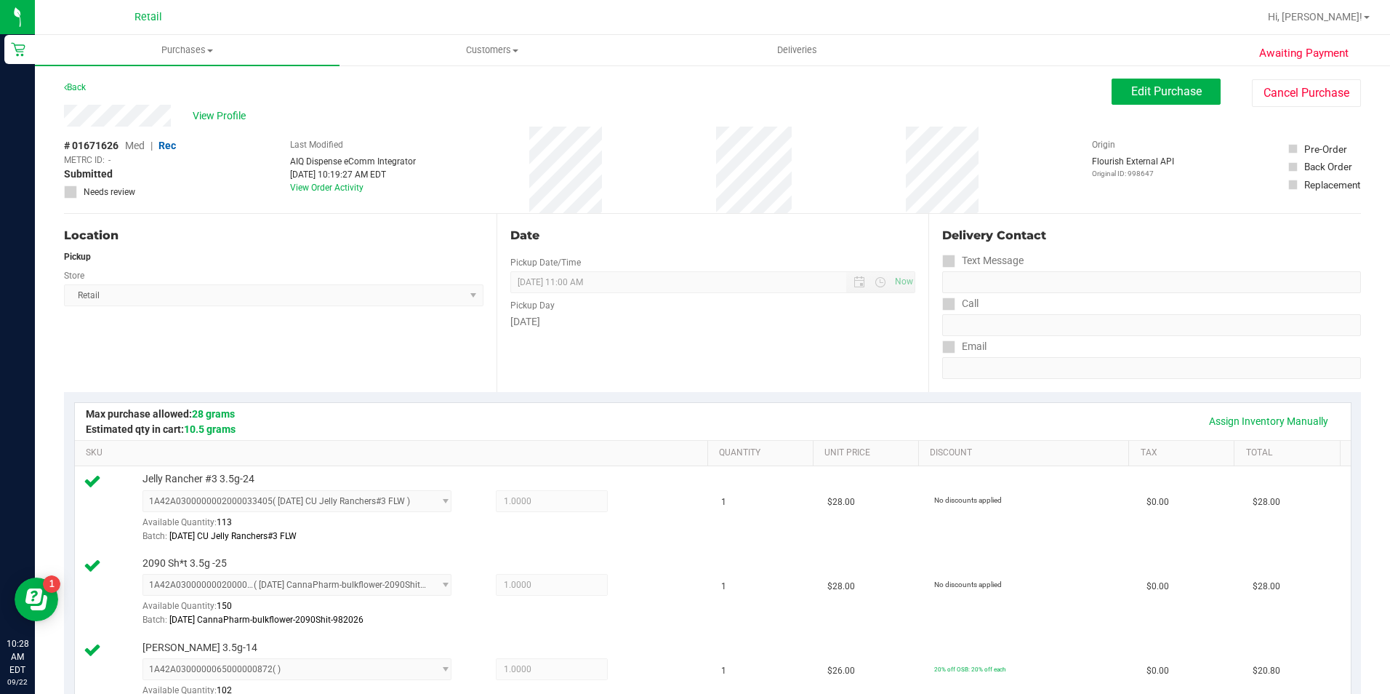
scroll to position [364, 0]
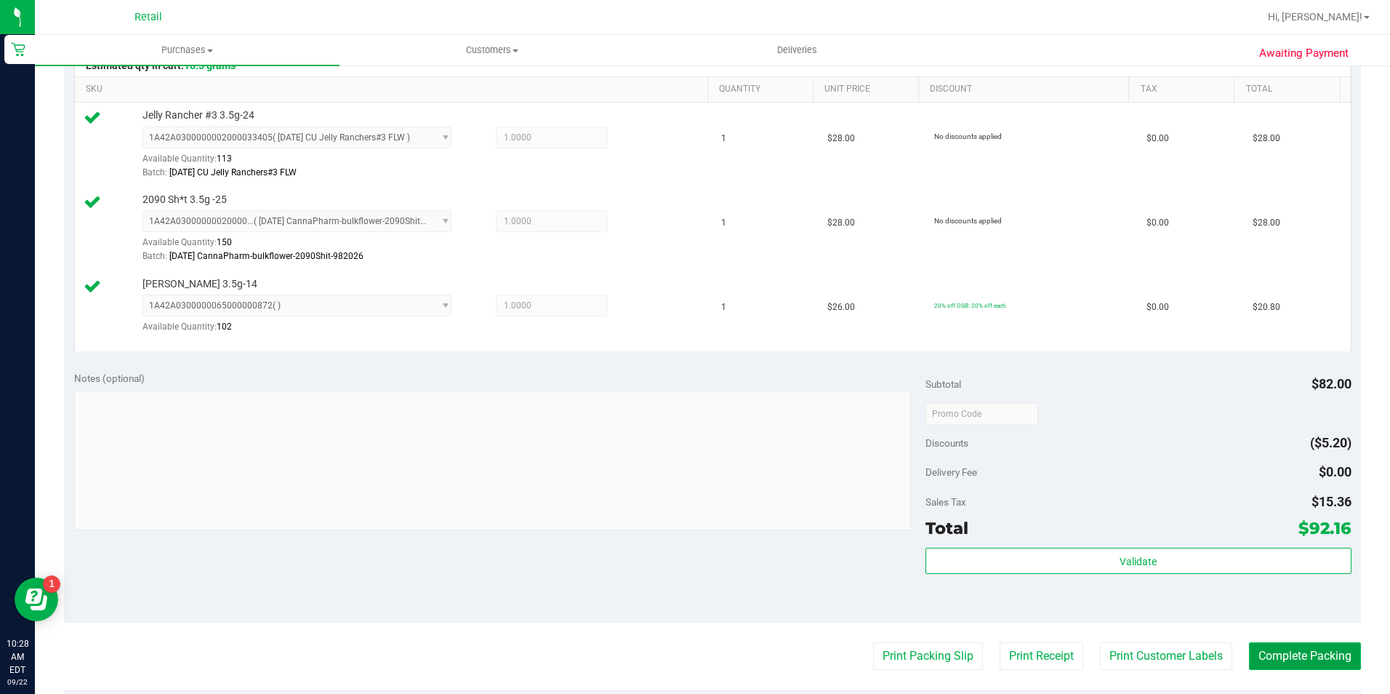
click at [1258, 650] on button "Complete Packing" at bounding box center [1305, 656] width 112 height 28
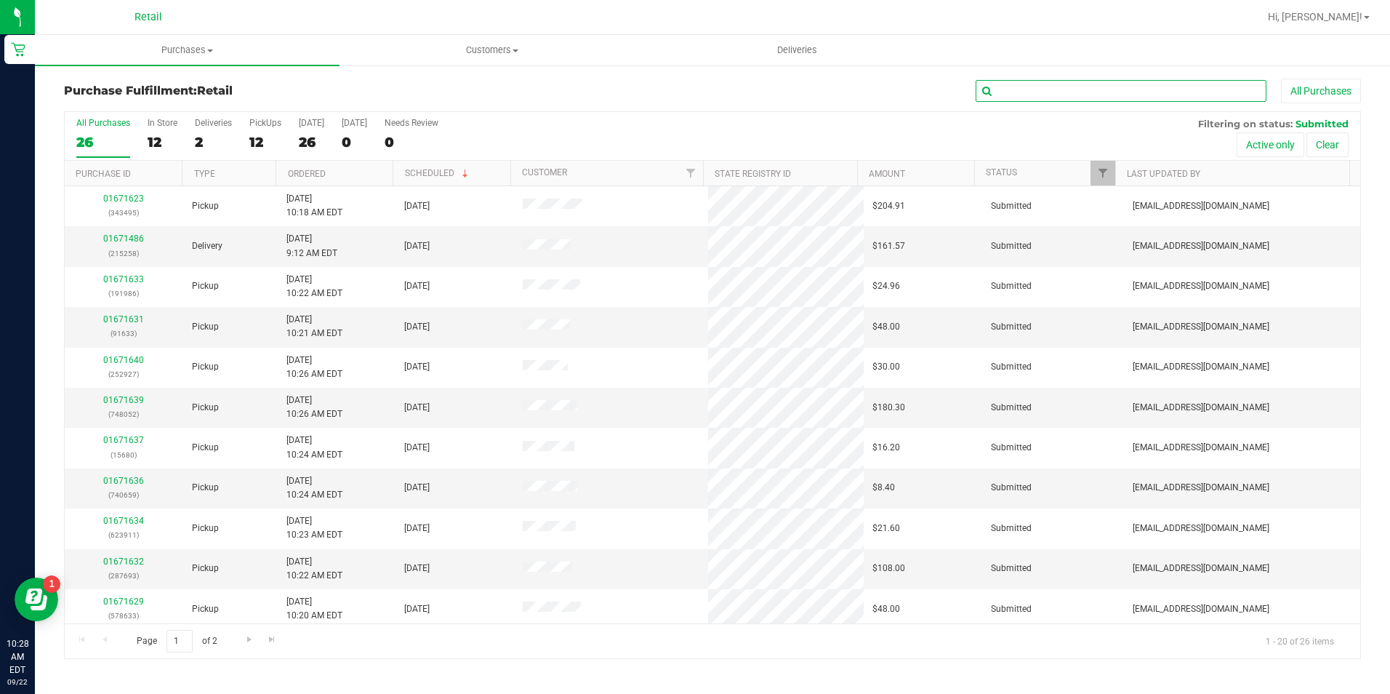
click at [1099, 96] on input "text" at bounding box center [1121, 91] width 291 height 22
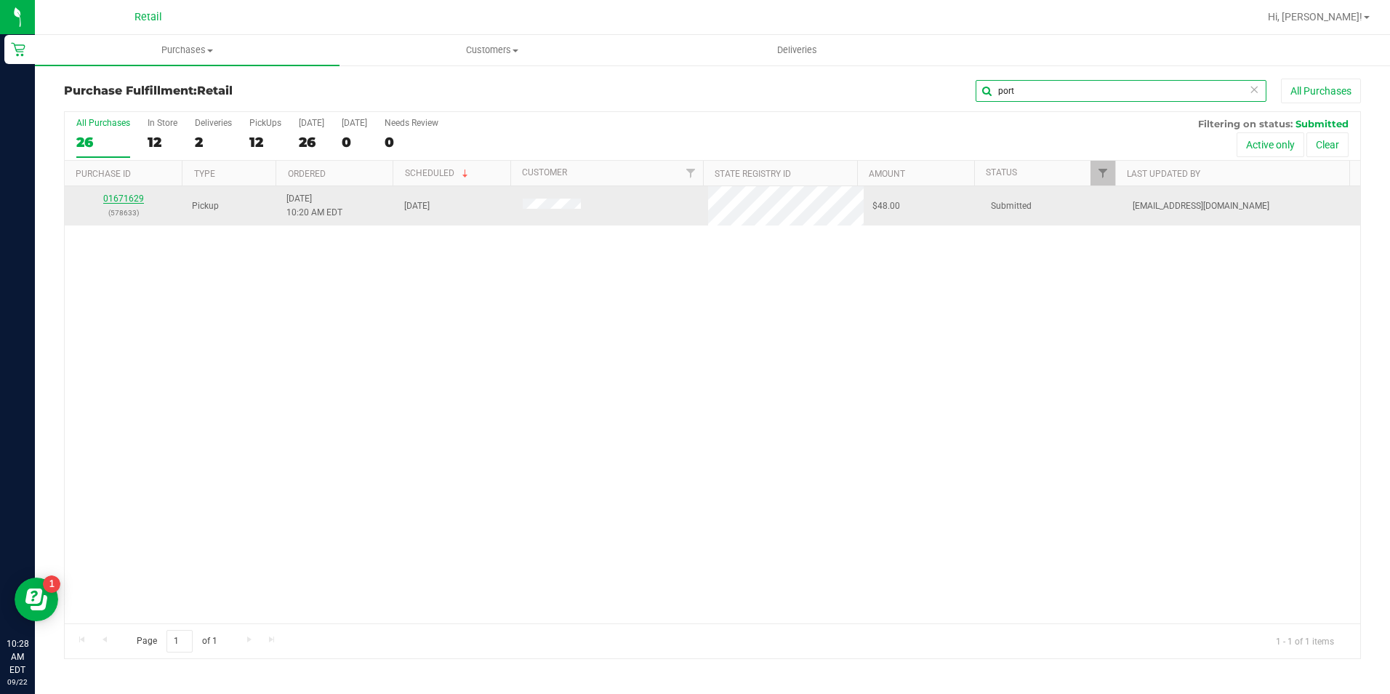
type input "port"
click at [125, 196] on link "01671629" at bounding box center [123, 198] width 41 height 10
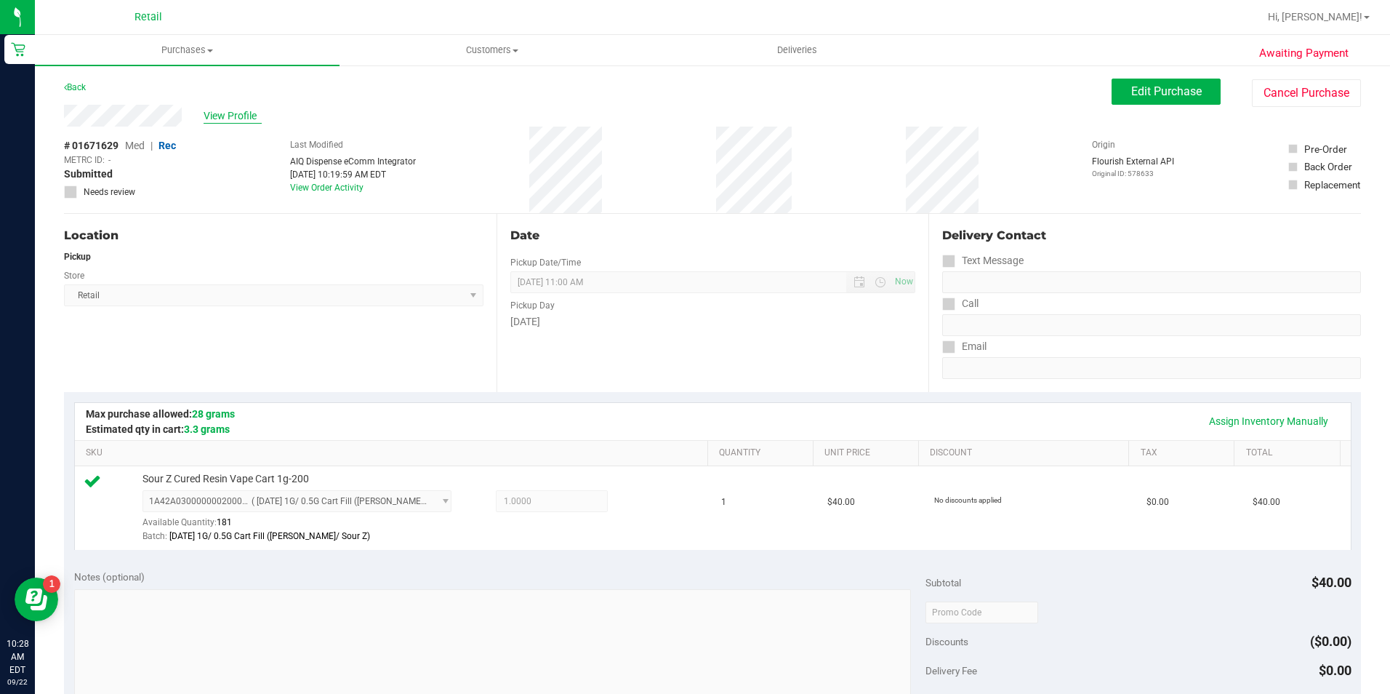
click at [246, 119] on span "View Profile" at bounding box center [233, 115] width 58 height 15
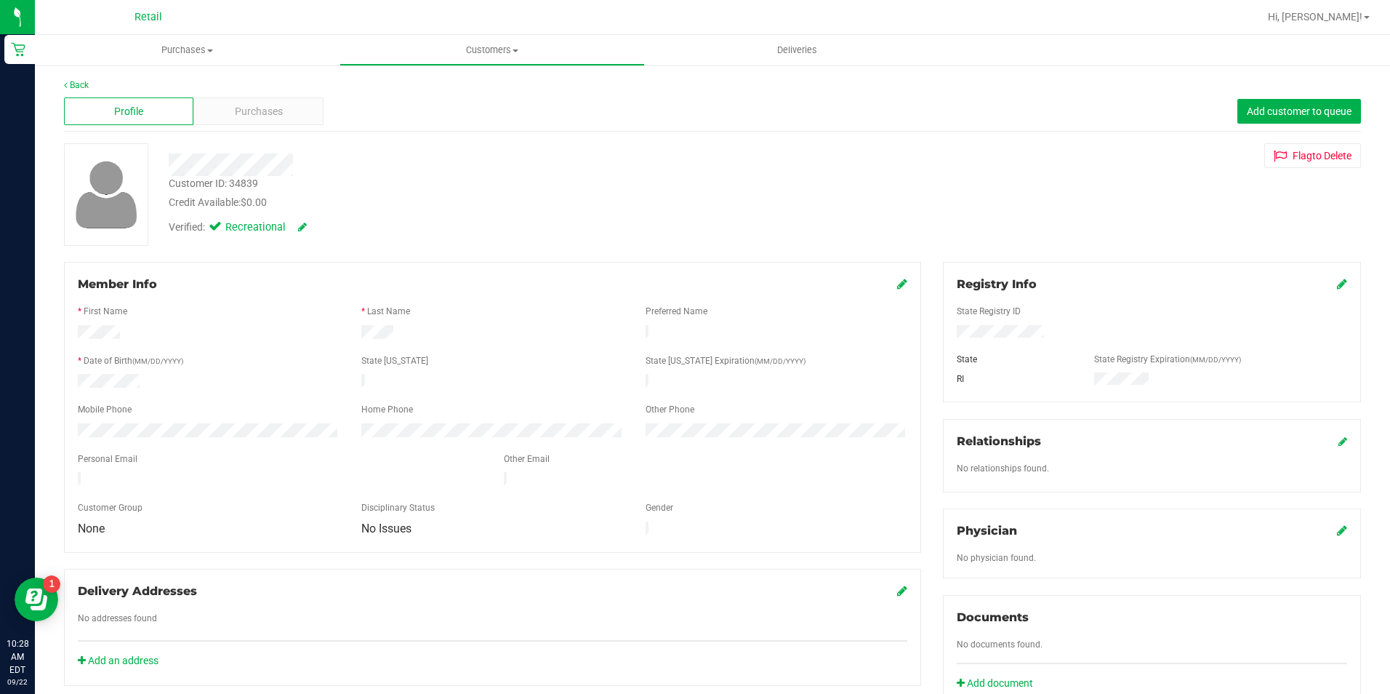
click at [897, 279] on icon at bounding box center [902, 284] width 10 height 12
click at [896, 281] on icon at bounding box center [900, 285] width 13 height 12
click at [251, 108] on span "Purchases" at bounding box center [259, 111] width 48 height 15
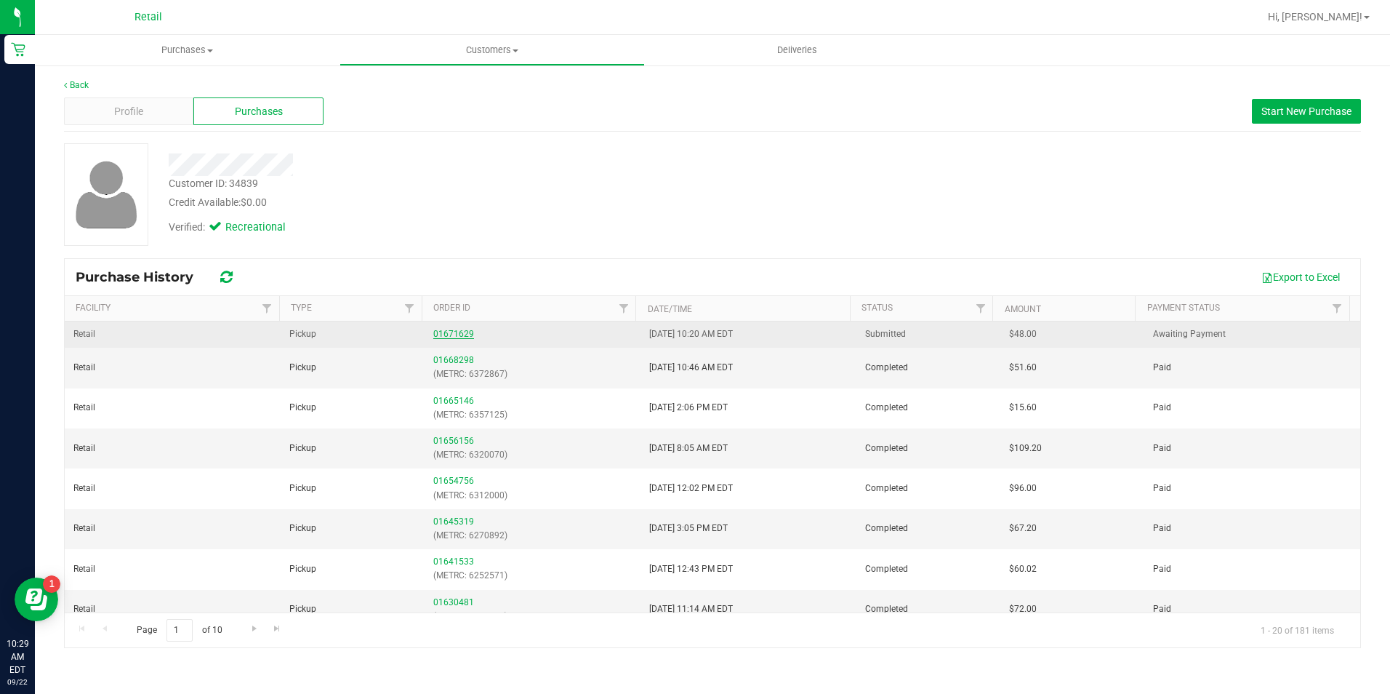
click at [446, 332] on link "01671629" at bounding box center [453, 334] width 41 height 10
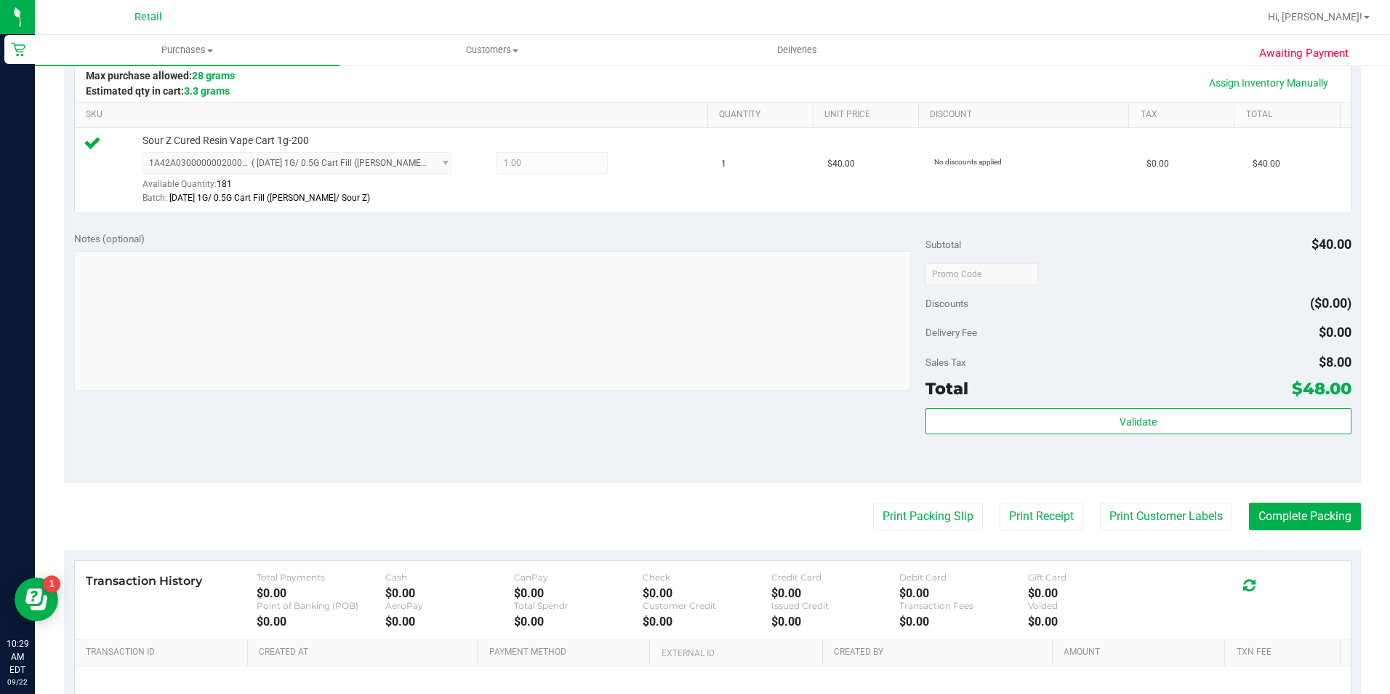
scroll to position [436, 0]
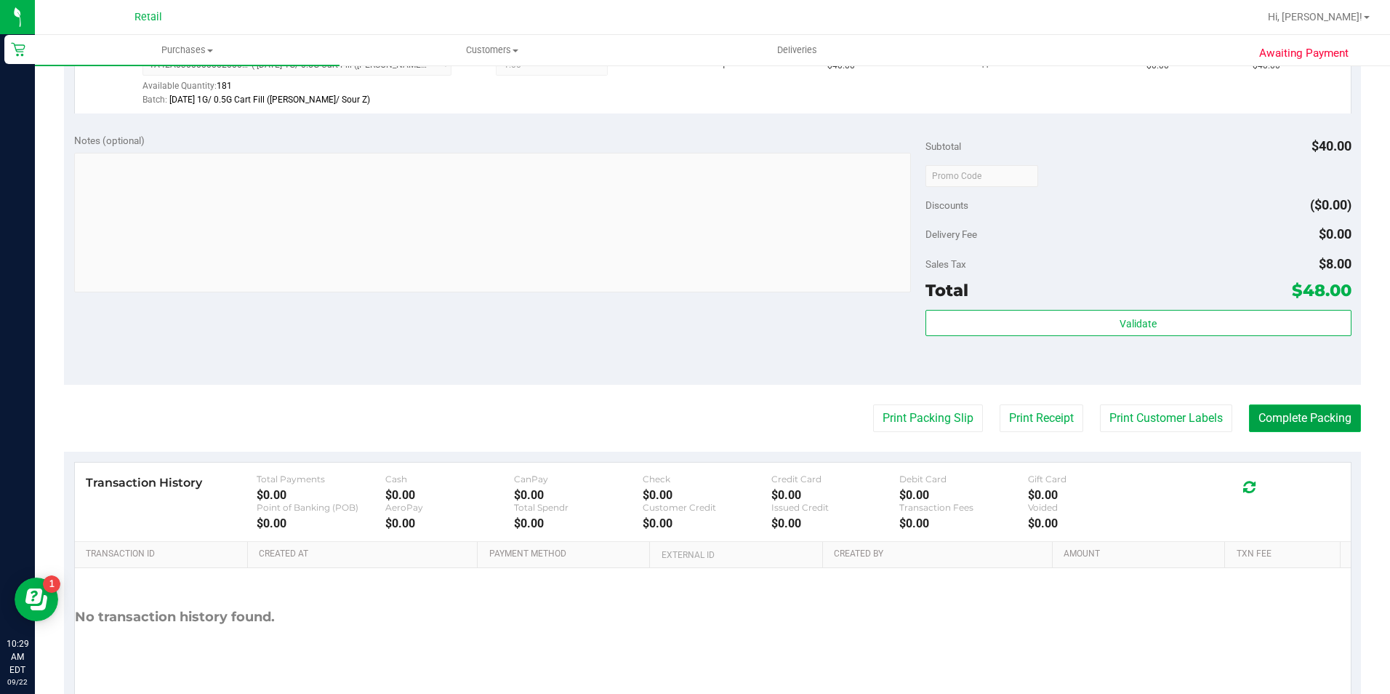
click at [1322, 421] on button "Complete Packing" at bounding box center [1305, 418] width 112 height 28
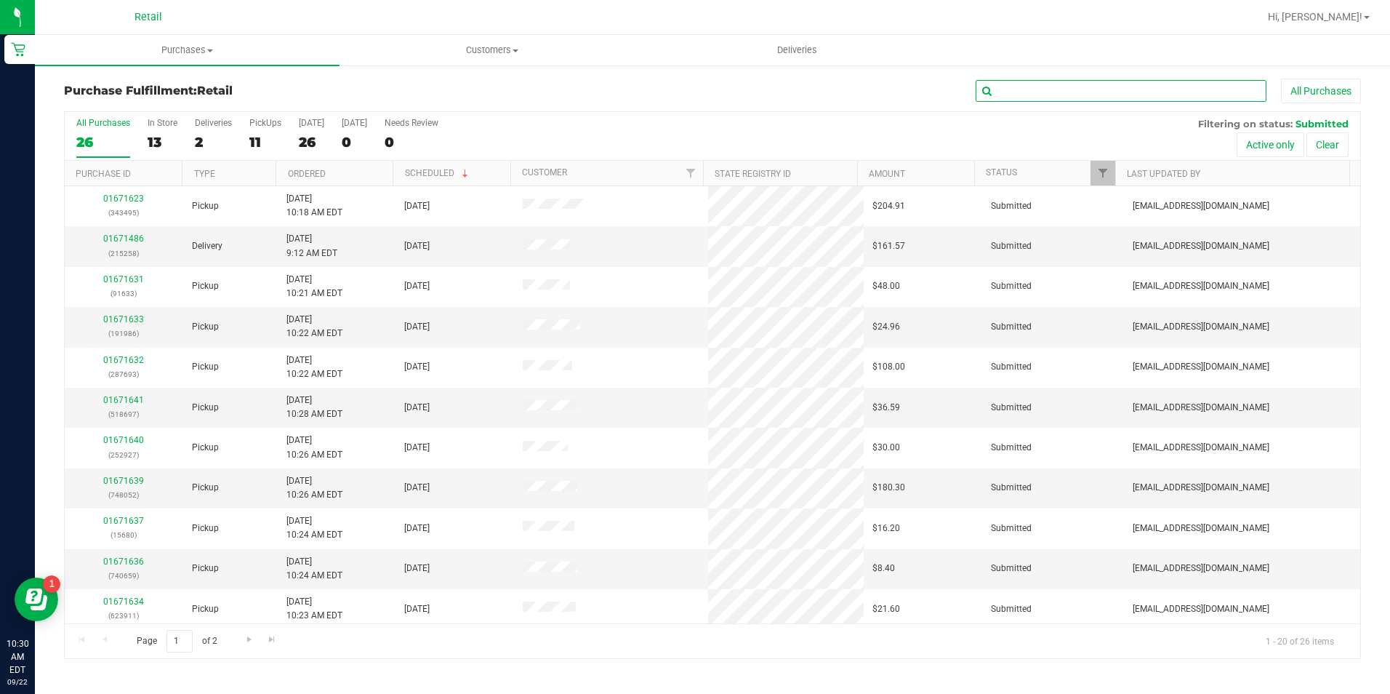
click at [1024, 97] on input "text" at bounding box center [1121, 91] width 291 height 22
click at [1006, 85] on input "text" at bounding box center [1121, 91] width 291 height 22
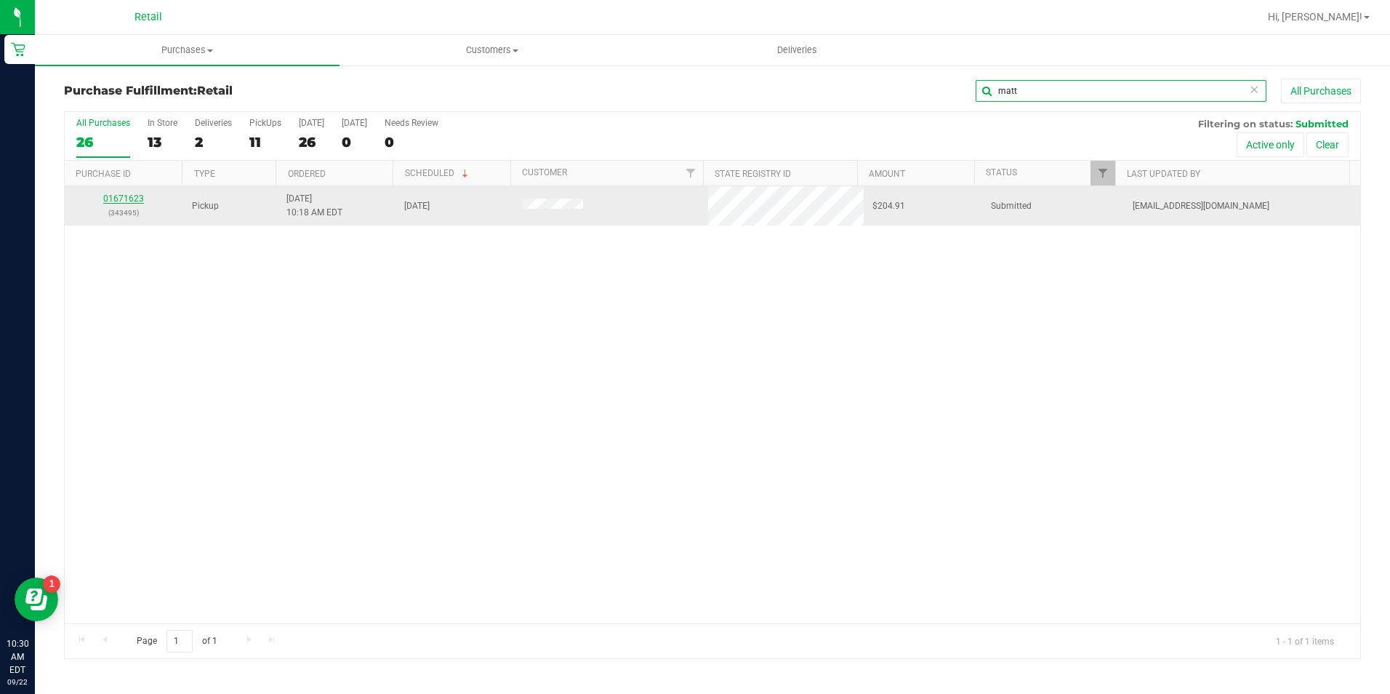
type input "matt"
click at [119, 195] on link "01671623" at bounding box center [123, 198] width 41 height 10
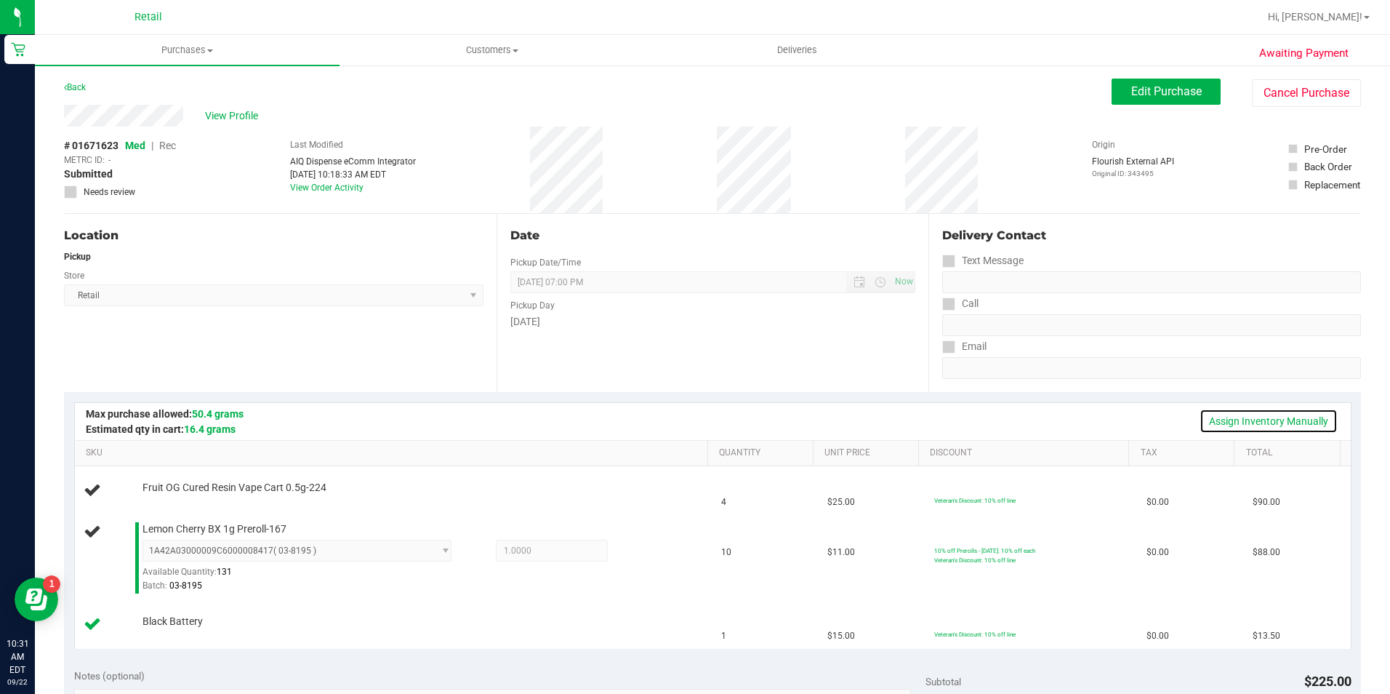
click at [1235, 421] on link "Assign Inventory Manually" at bounding box center [1269, 421] width 138 height 25
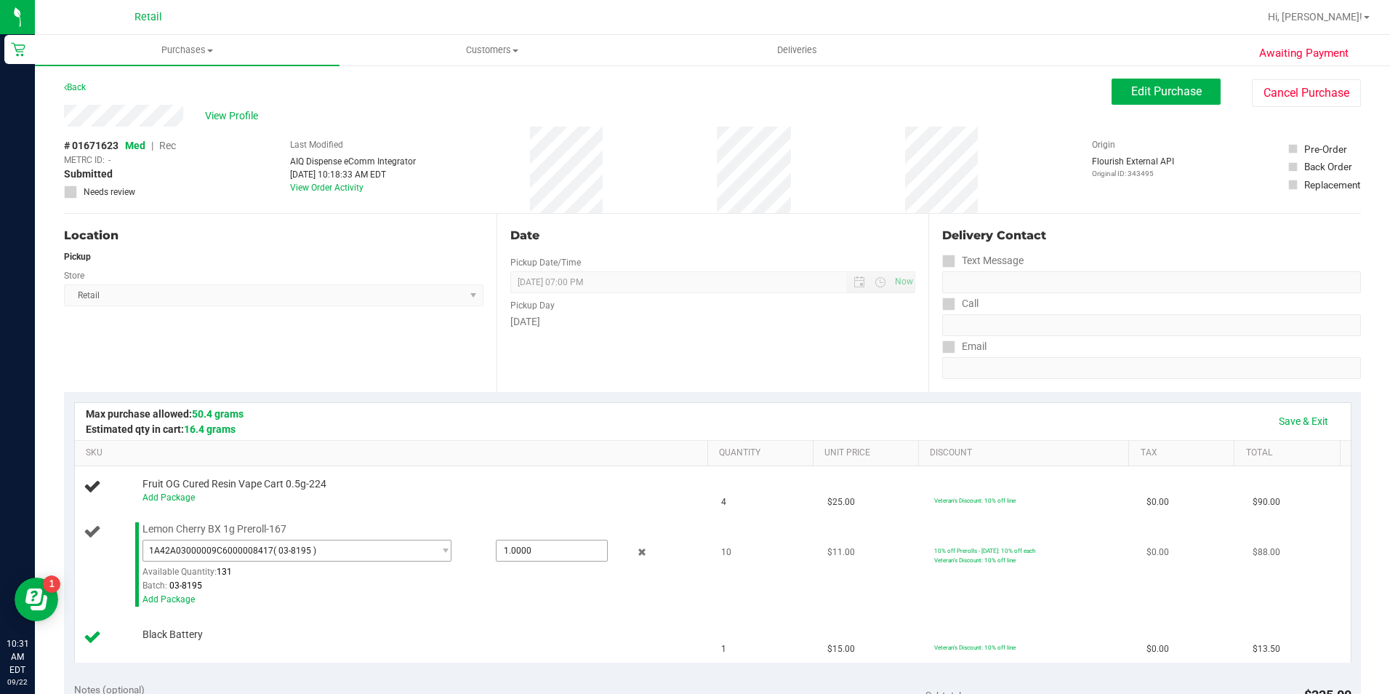
drag, startPoint x: 553, startPoint y: 548, endPoint x: 287, endPoint y: 554, distance: 266.9
click at [287, 540] on div "1A42A03000009C6000008417 ( 03-8195 ) 1A42A03000009C6000008417 Available Quantit…" at bounding box center [422, 540] width 558 height 0
type input "10"
type input "10.0000"
click at [316, 324] on div "Location Pickup Store Retail Select Store Retail" at bounding box center [280, 303] width 433 height 178
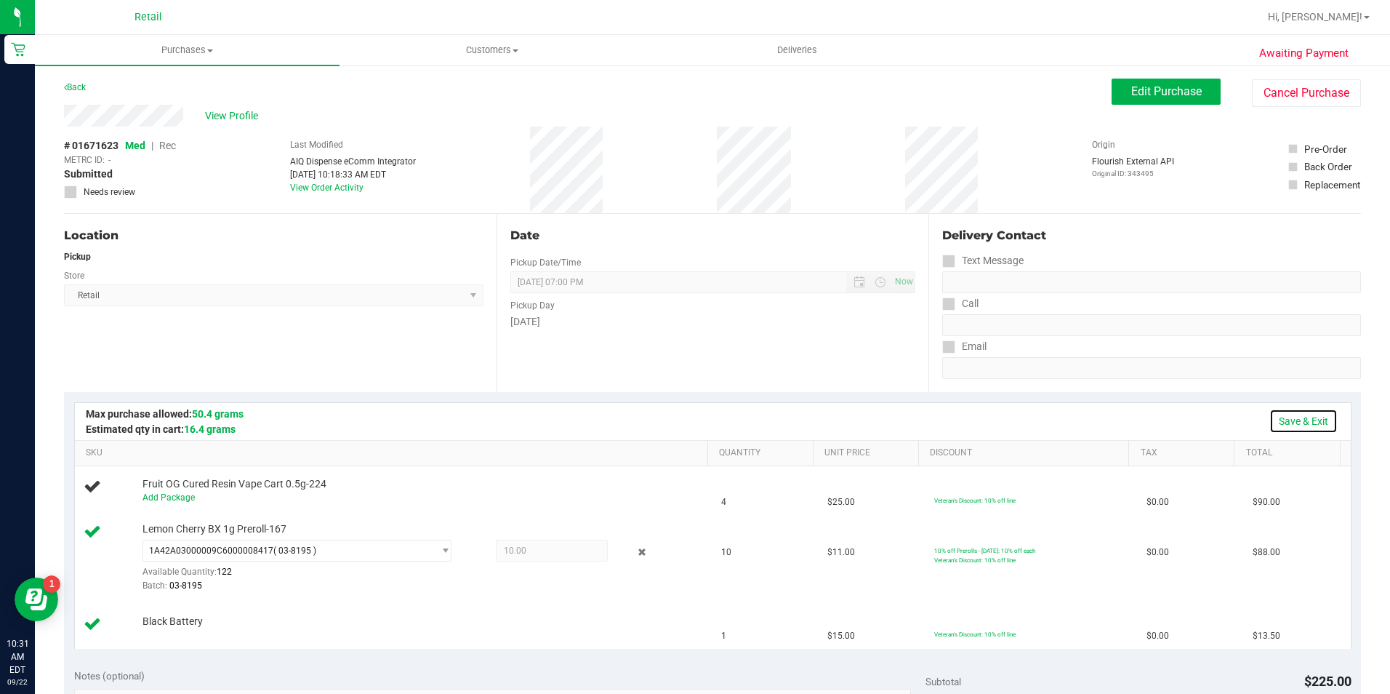
click at [1305, 423] on link "Save & Exit" at bounding box center [1304, 421] width 68 height 25
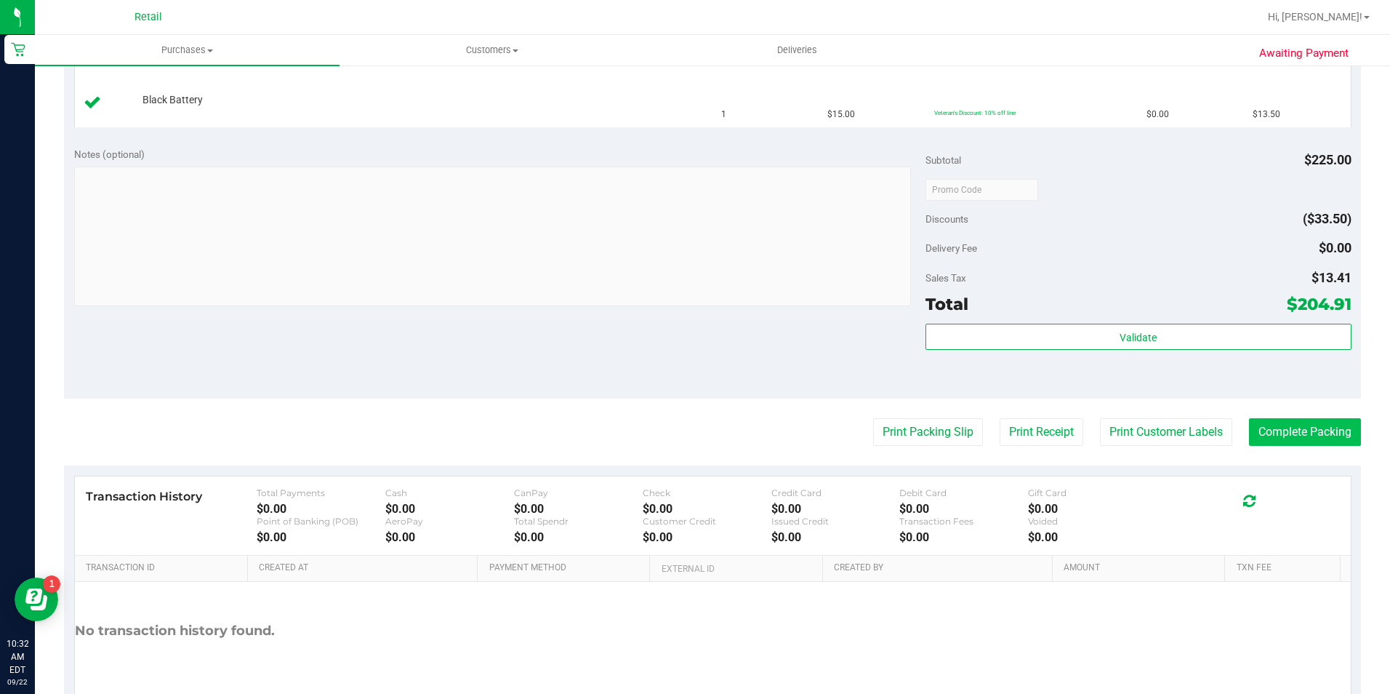
scroll to position [582, 0]
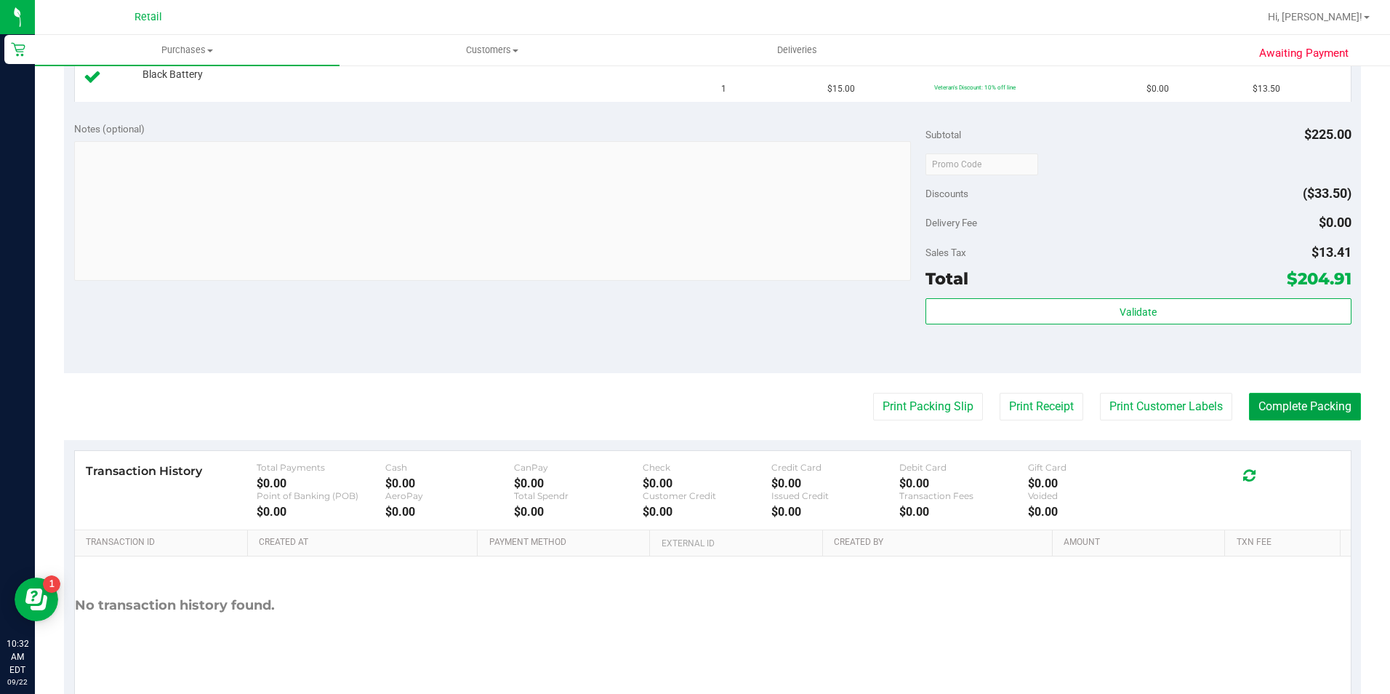
click at [1337, 412] on button "Complete Packing" at bounding box center [1305, 407] width 112 height 28
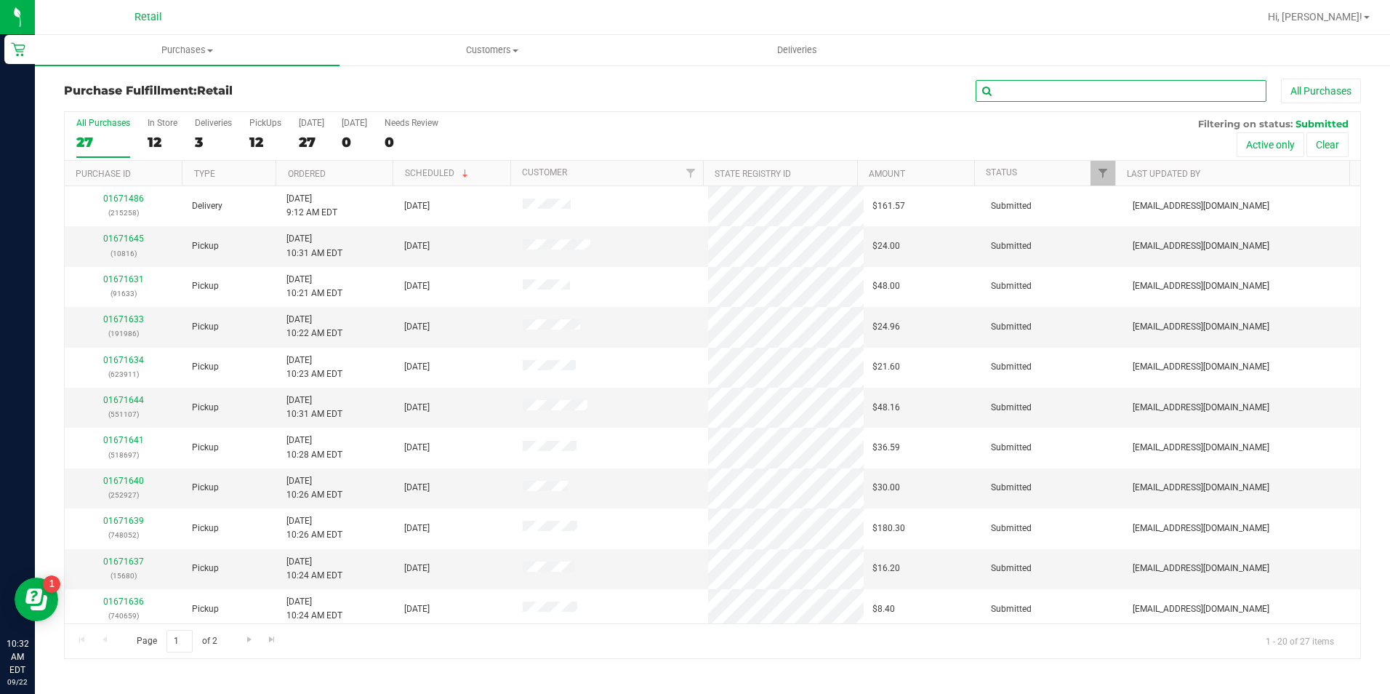
click at [1049, 87] on input "text" at bounding box center [1121, 91] width 291 height 22
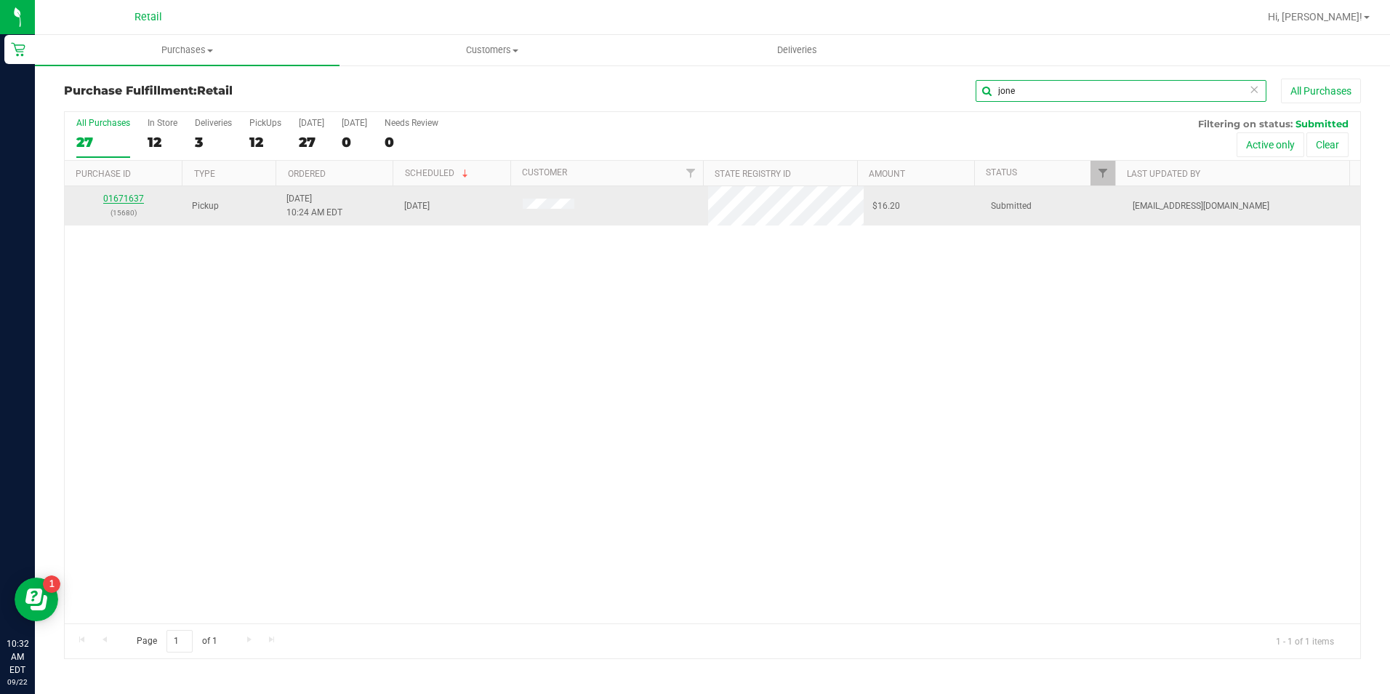
type input "jone"
click at [126, 196] on link "01671637" at bounding box center [123, 198] width 41 height 10
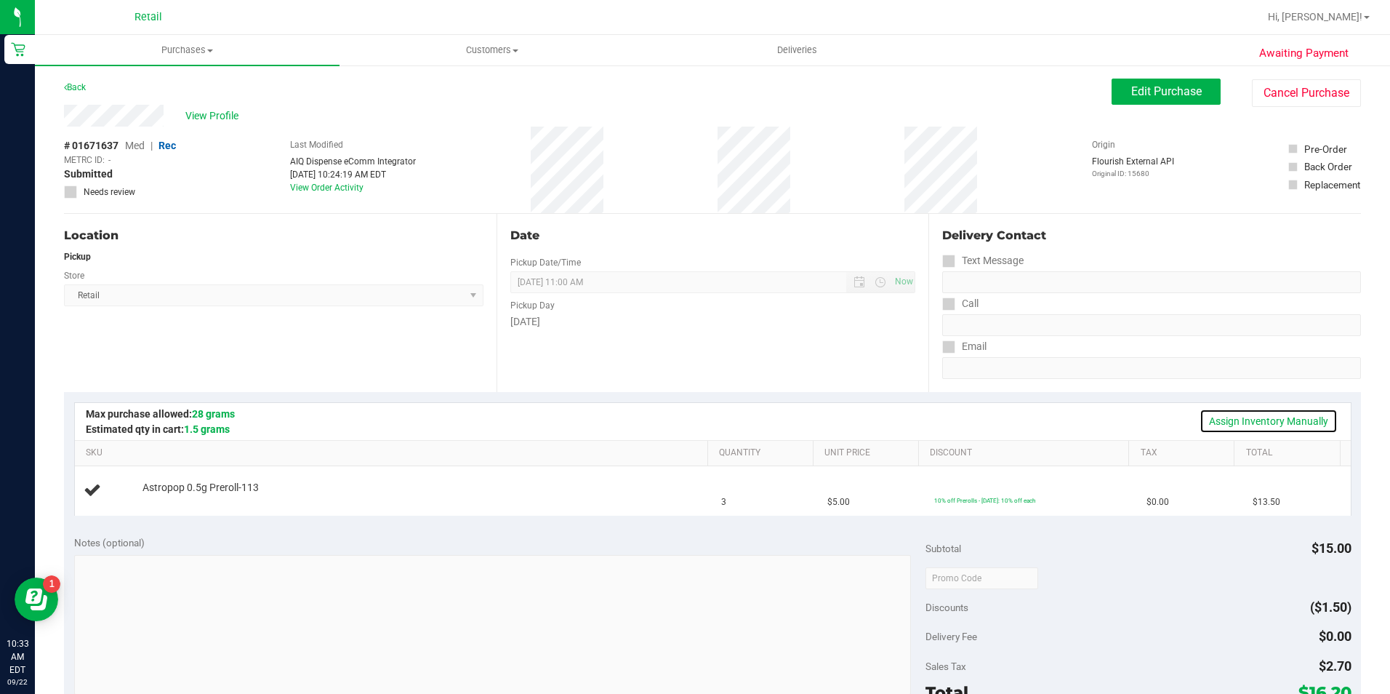
click at [1230, 417] on link "Assign Inventory Manually" at bounding box center [1269, 421] width 138 height 25
click at [172, 505] on div "Add Package" at bounding box center [422, 498] width 558 height 14
click at [177, 498] on link "Add Package" at bounding box center [169, 497] width 52 height 10
click at [438, 508] on span "select" at bounding box center [442, 501] width 18 height 20
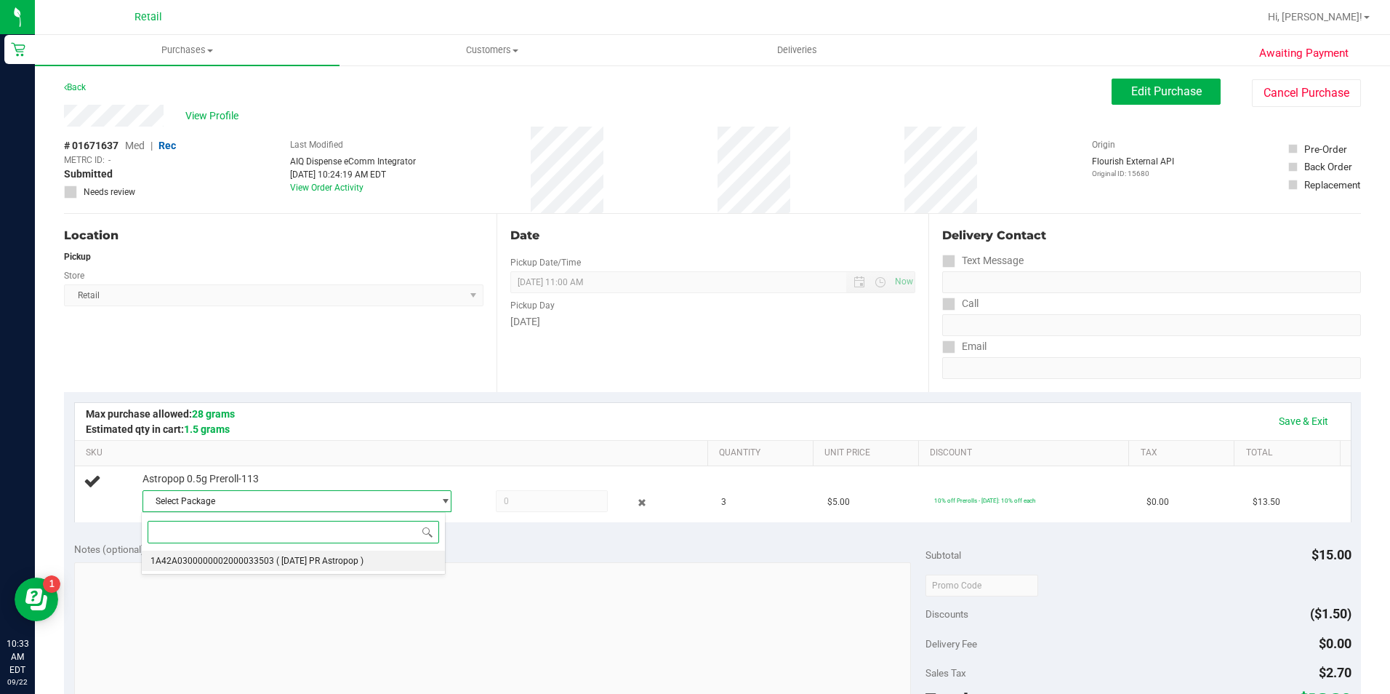
click at [251, 563] on span "1A42A0300000002000033503" at bounding box center [213, 561] width 124 height 10
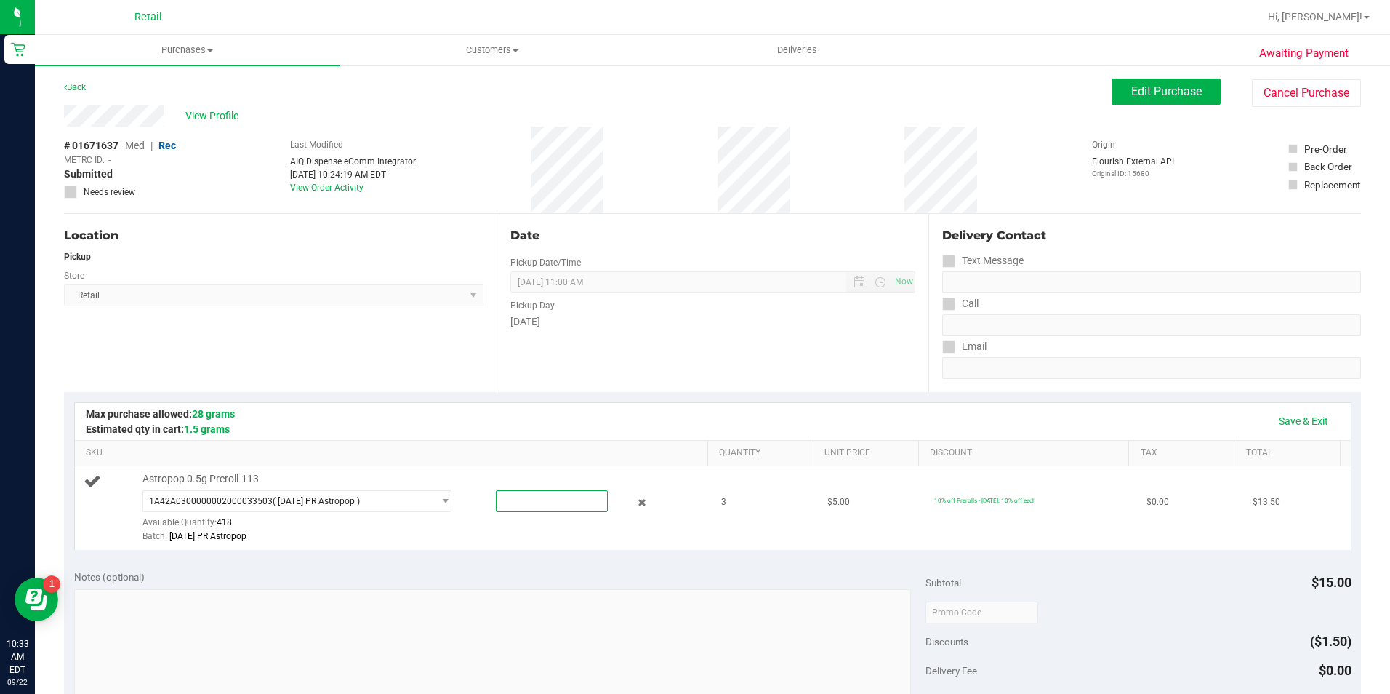
drag, startPoint x: 520, startPoint y: 505, endPoint x: 480, endPoint y: 505, distance: 40.0
click at [480, 505] on div at bounding box center [538, 501] width 140 height 22
type input "3"
type input "3.0000"
click at [729, 367] on div "Date Pickup Date/Time [DATE] Now [DATE] 11:00 AM Now Pickup Day [DATE]" at bounding box center [713, 303] width 433 height 178
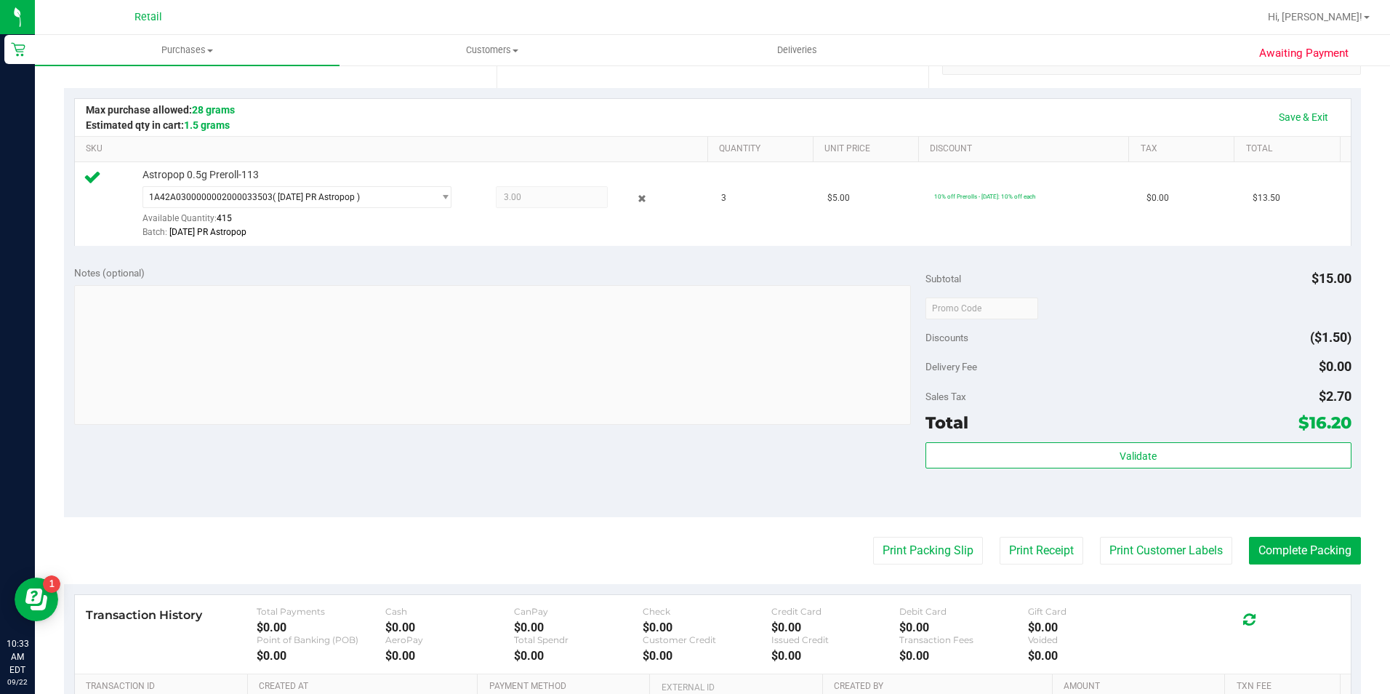
scroll to position [364, 0]
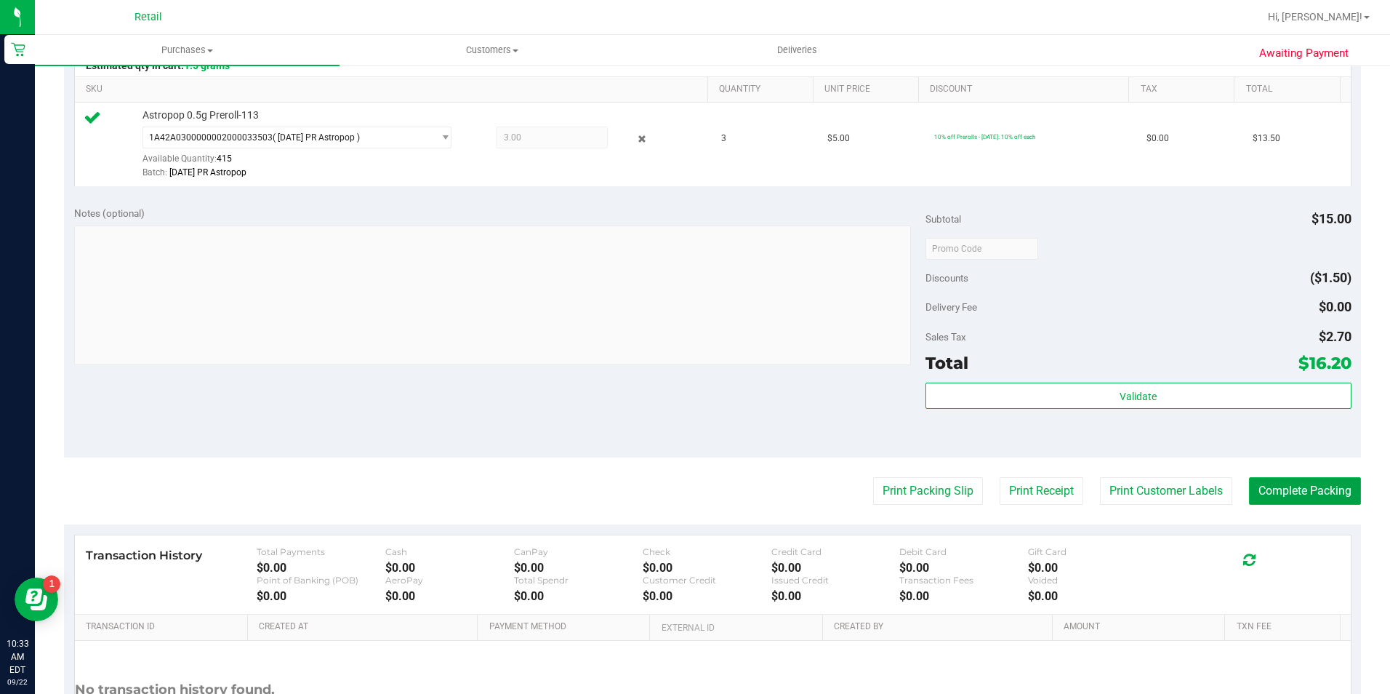
click at [1274, 486] on button "Complete Packing" at bounding box center [1305, 491] width 112 height 28
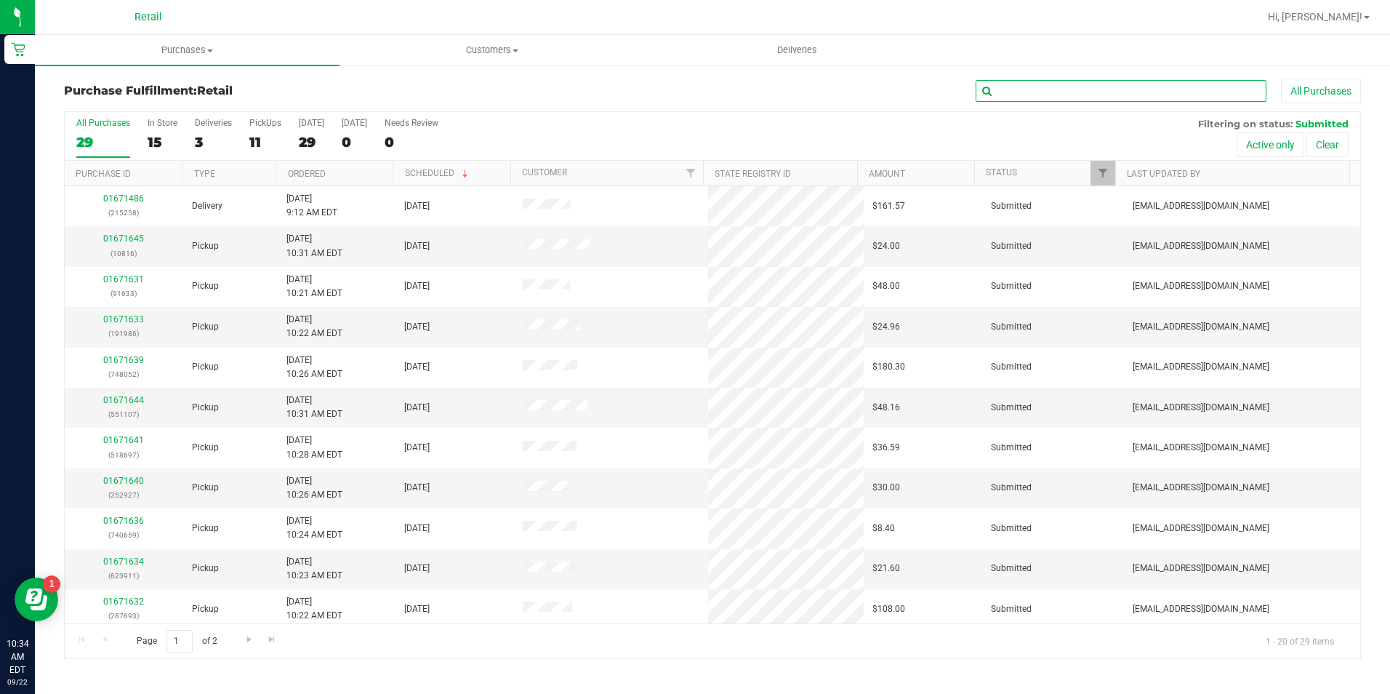
click at [1085, 88] on input "text" at bounding box center [1121, 91] width 291 height 22
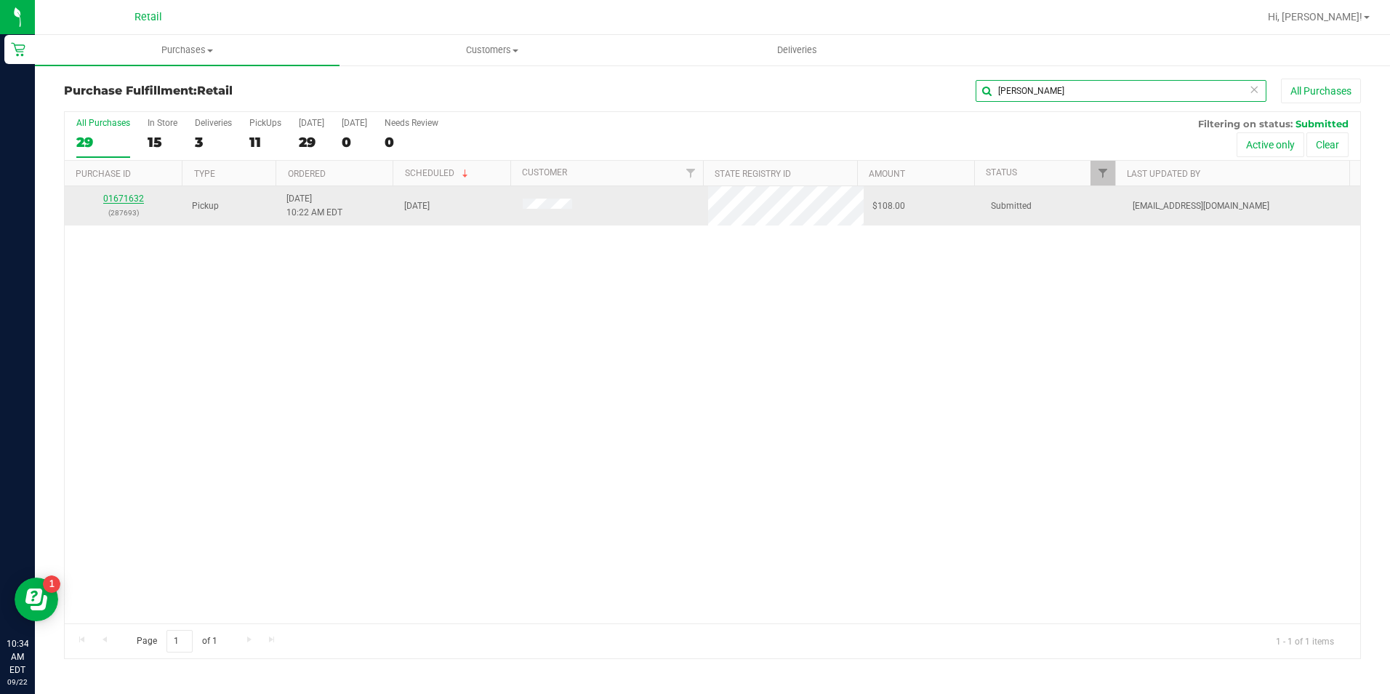
type input "[PERSON_NAME]"
click at [114, 198] on link "01671632" at bounding box center [123, 198] width 41 height 10
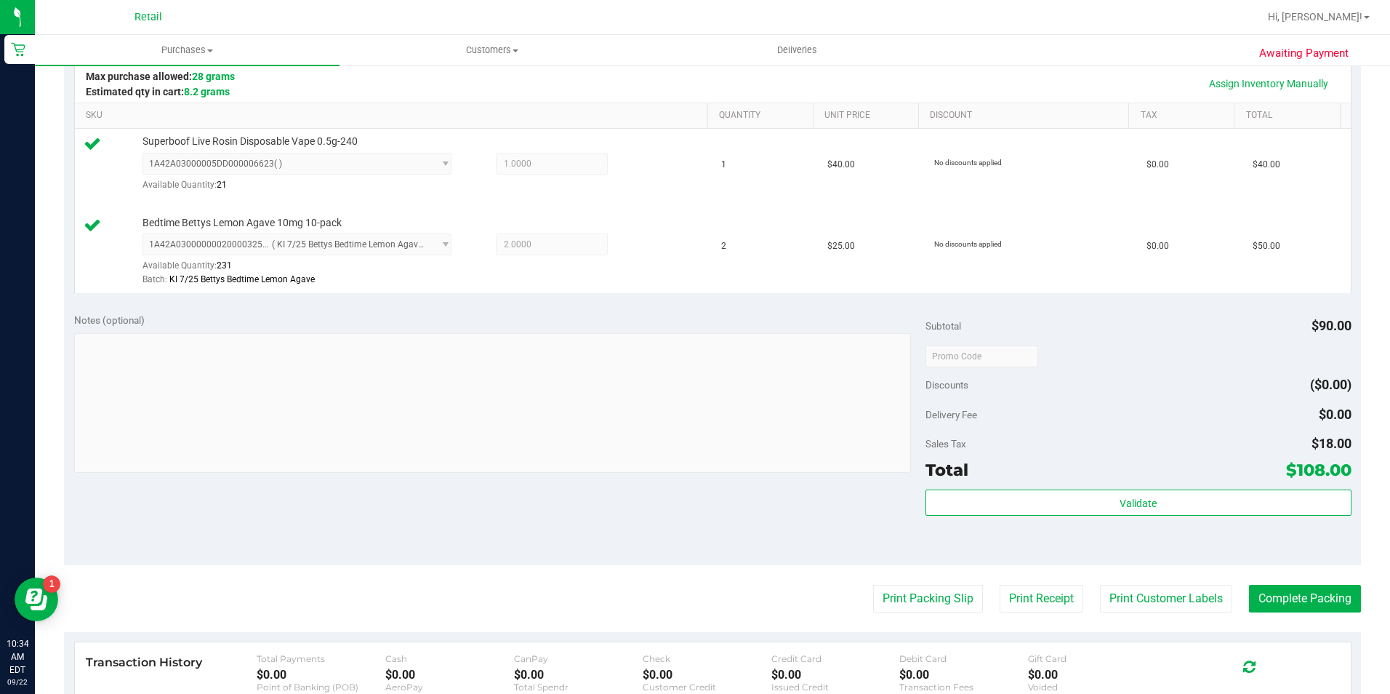
scroll to position [364, 0]
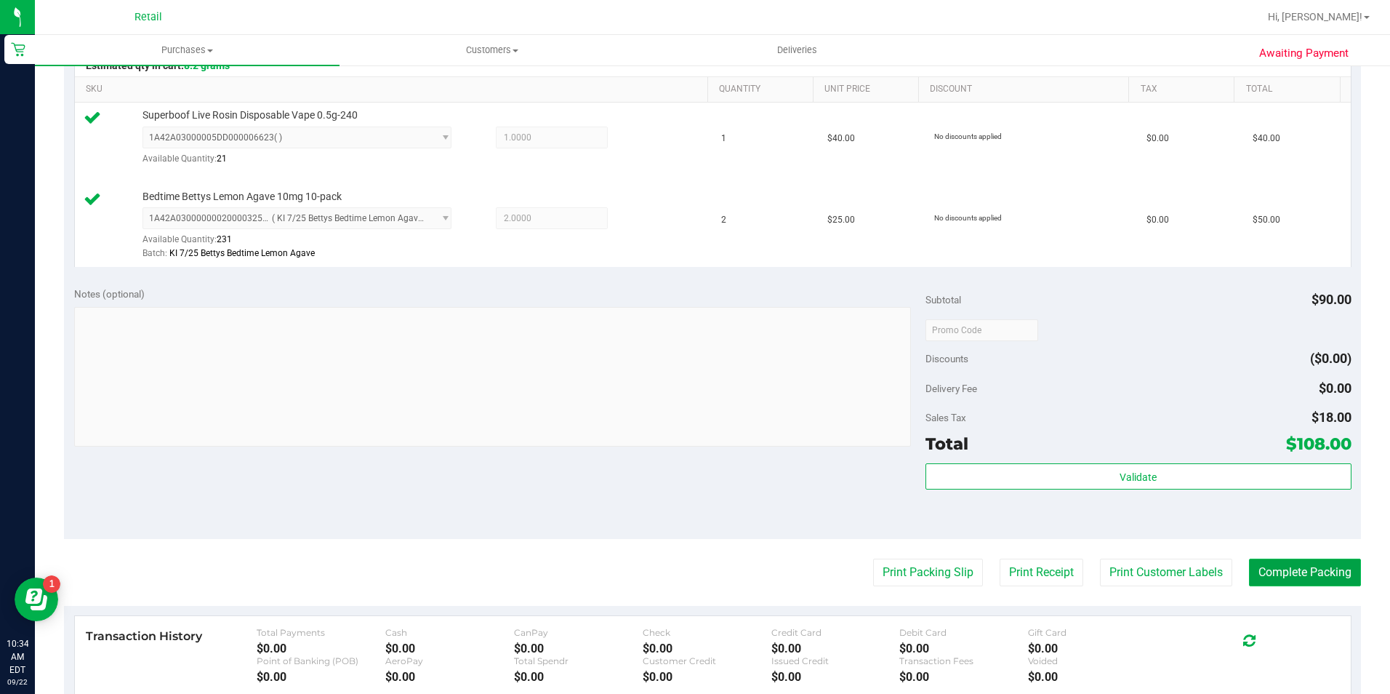
click at [1320, 569] on button "Complete Packing" at bounding box center [1305, 572] width 112 height 28
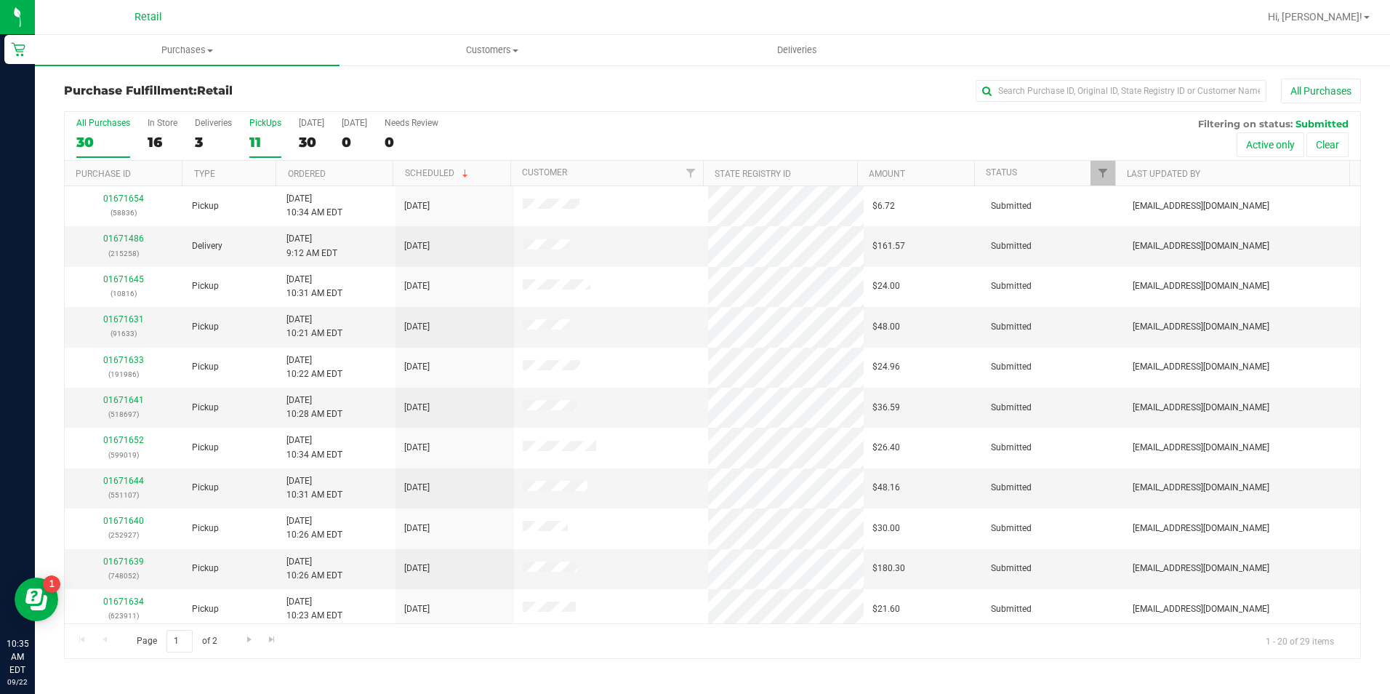
click at [271, 121] on div "PickUps" at bounding box center [265, 123] width 32 height 10
click at [0, 0] on input "PickUps 11" at bounding box center [0, 0] width 0 height 0
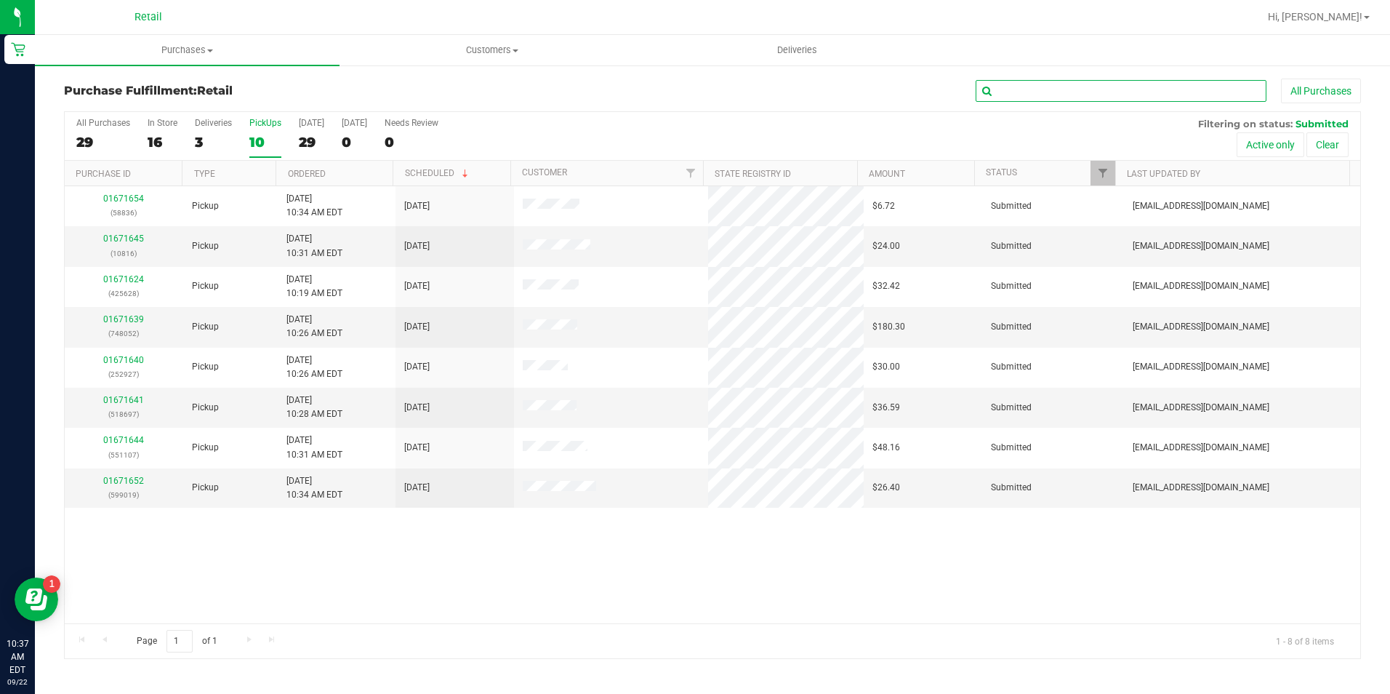
click at [1017, 90] on input "text" at bounding box center [1121, 91] width 291 height 22
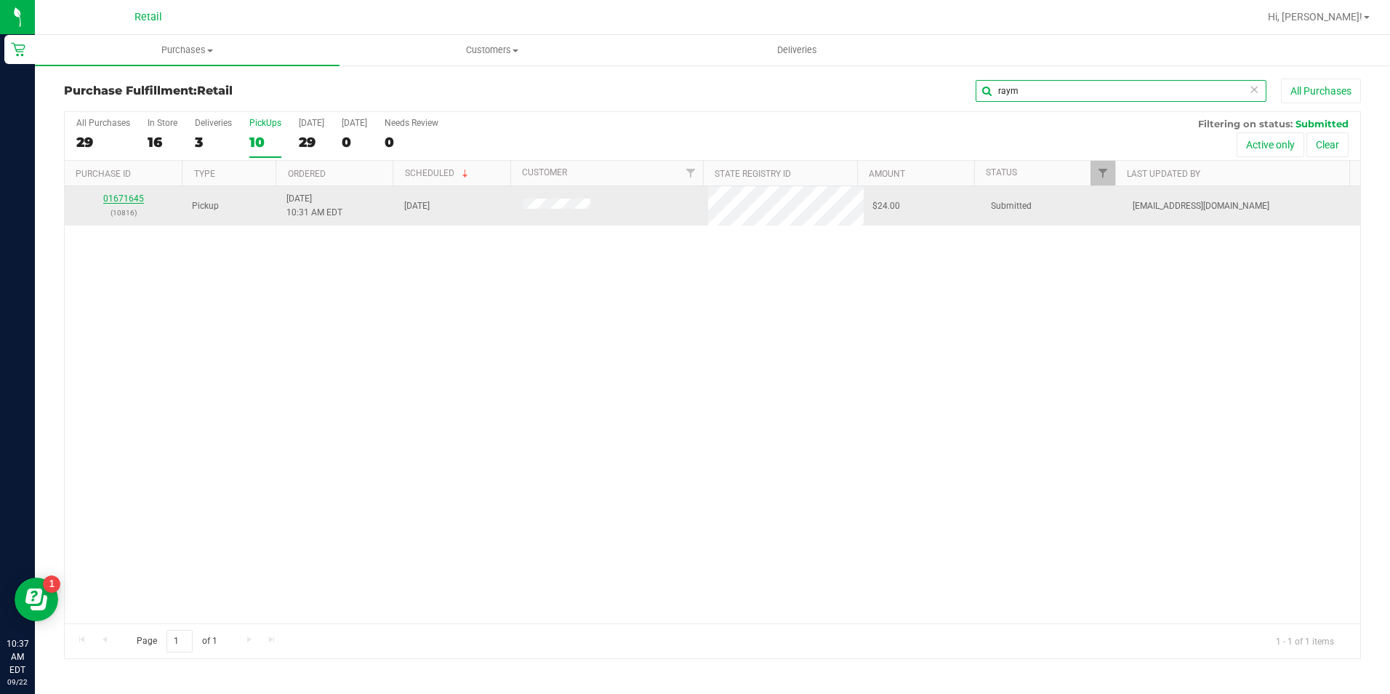
type input "raym"
click at [111, 201] on link "01671645" at bounding box center [123, 198] width 41 height 10
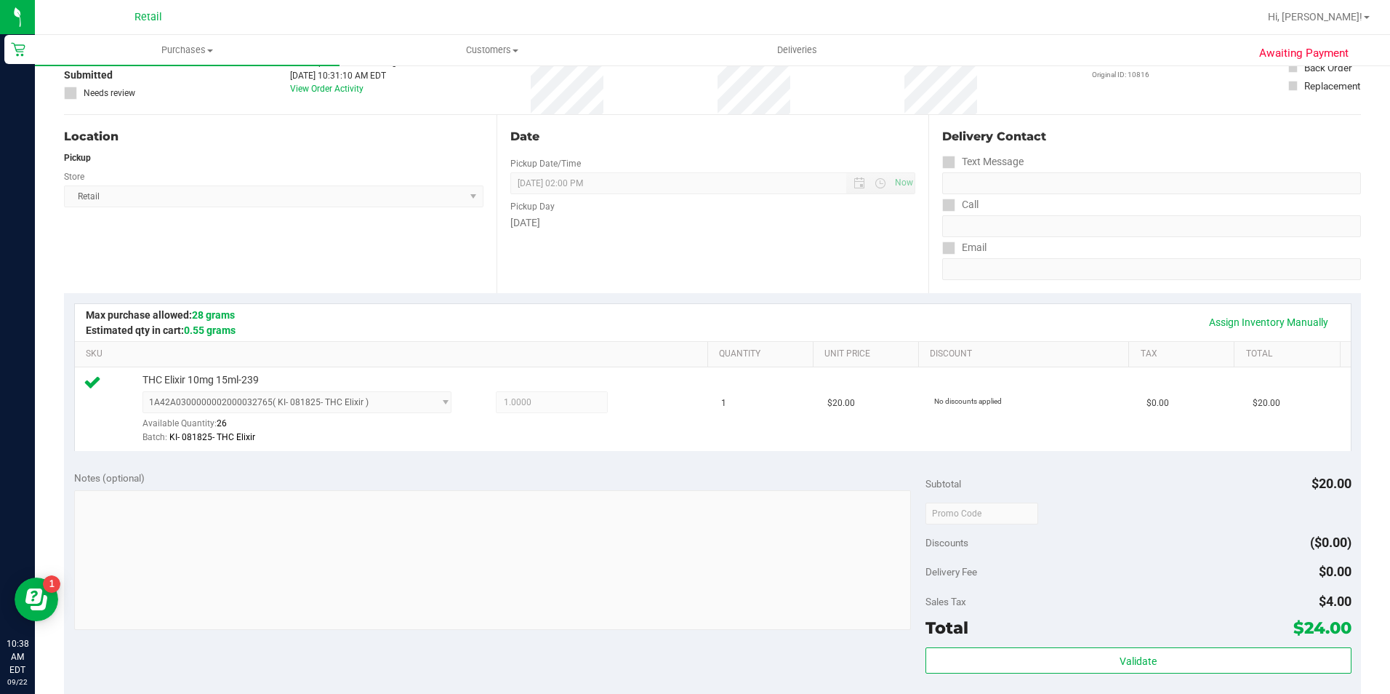
scroll to position [364, 0]
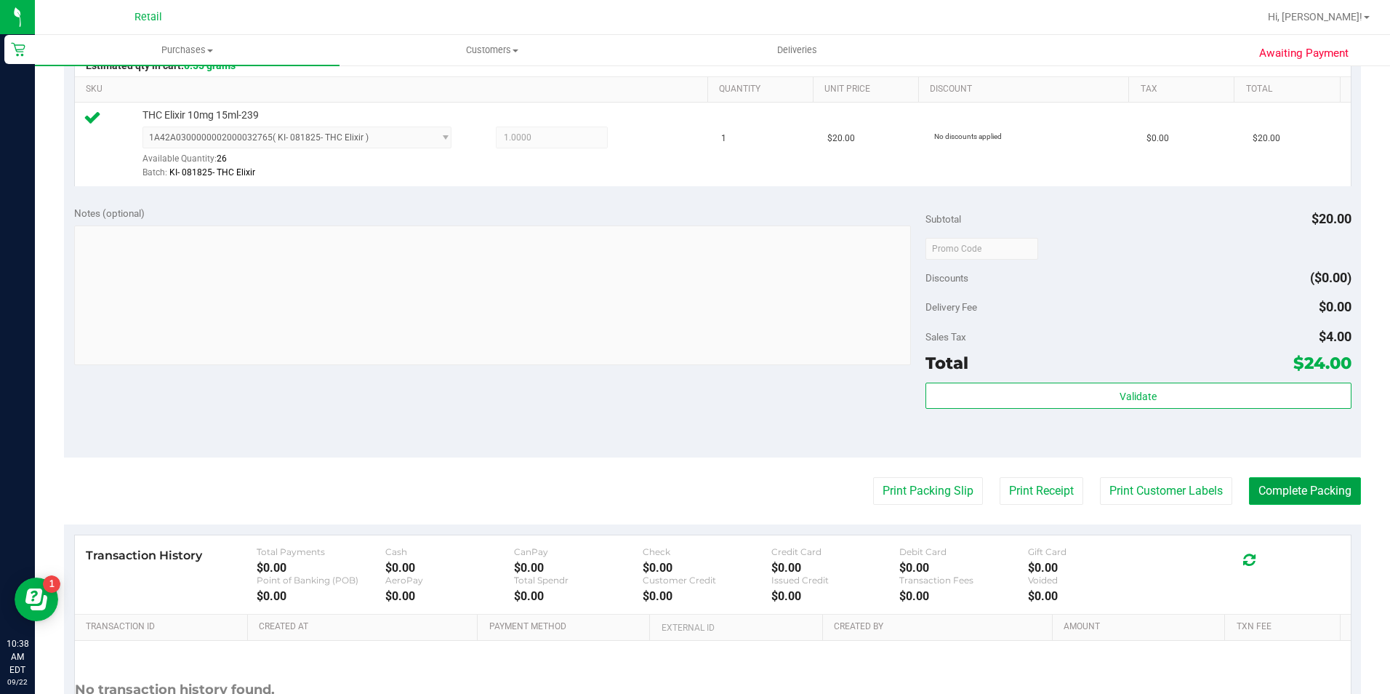
click at [1270, 497] on button "Complete Packing" at bounding box center [1305, 491] width 112 height 28
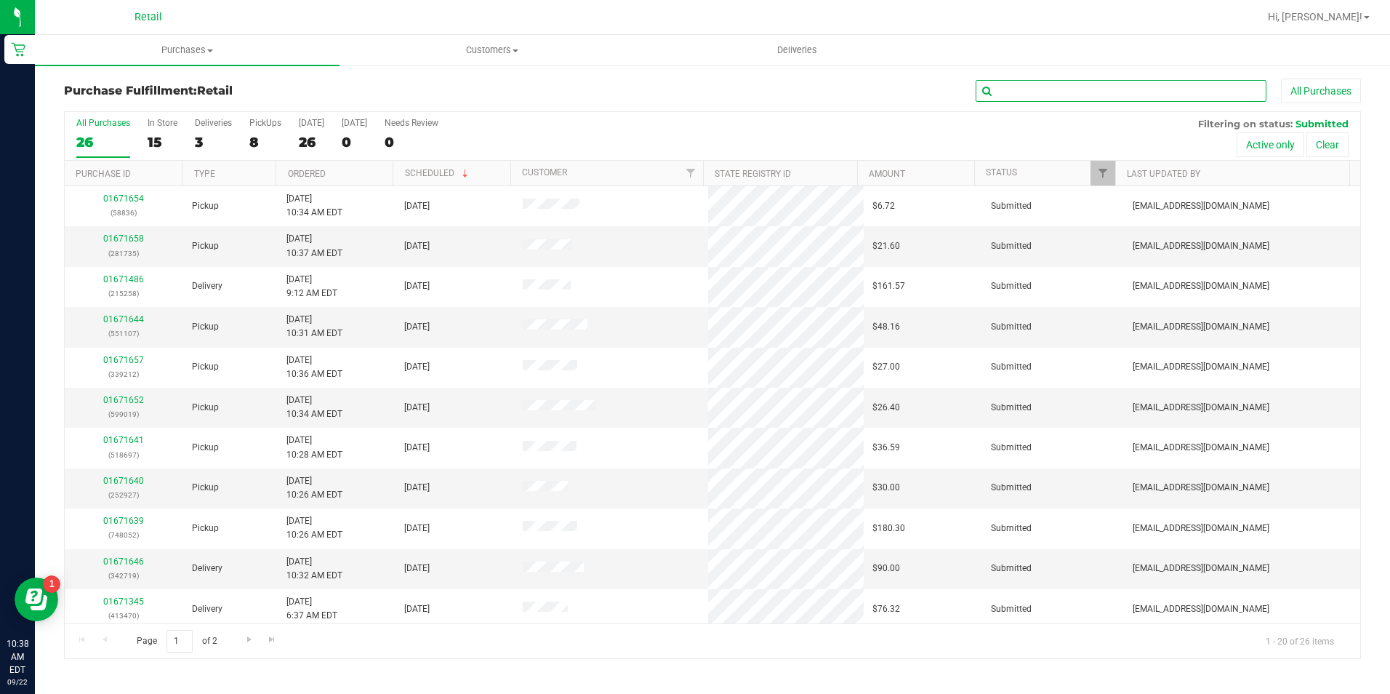
click at [1047, 86] on input "text" at bounding box center [1121, 91] width 291 height 22
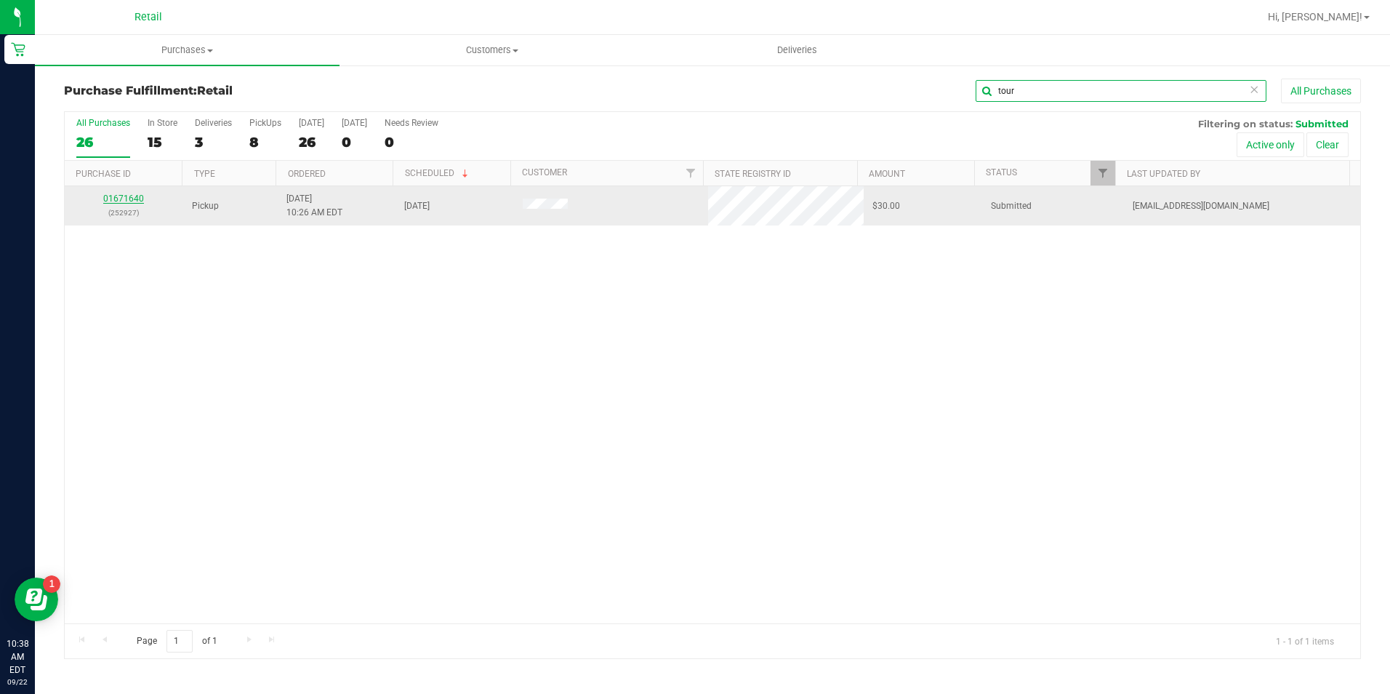
type input "tour"
click at [121, 196] on link "01671640" at bounding box center [123, 198] width 41 height 10
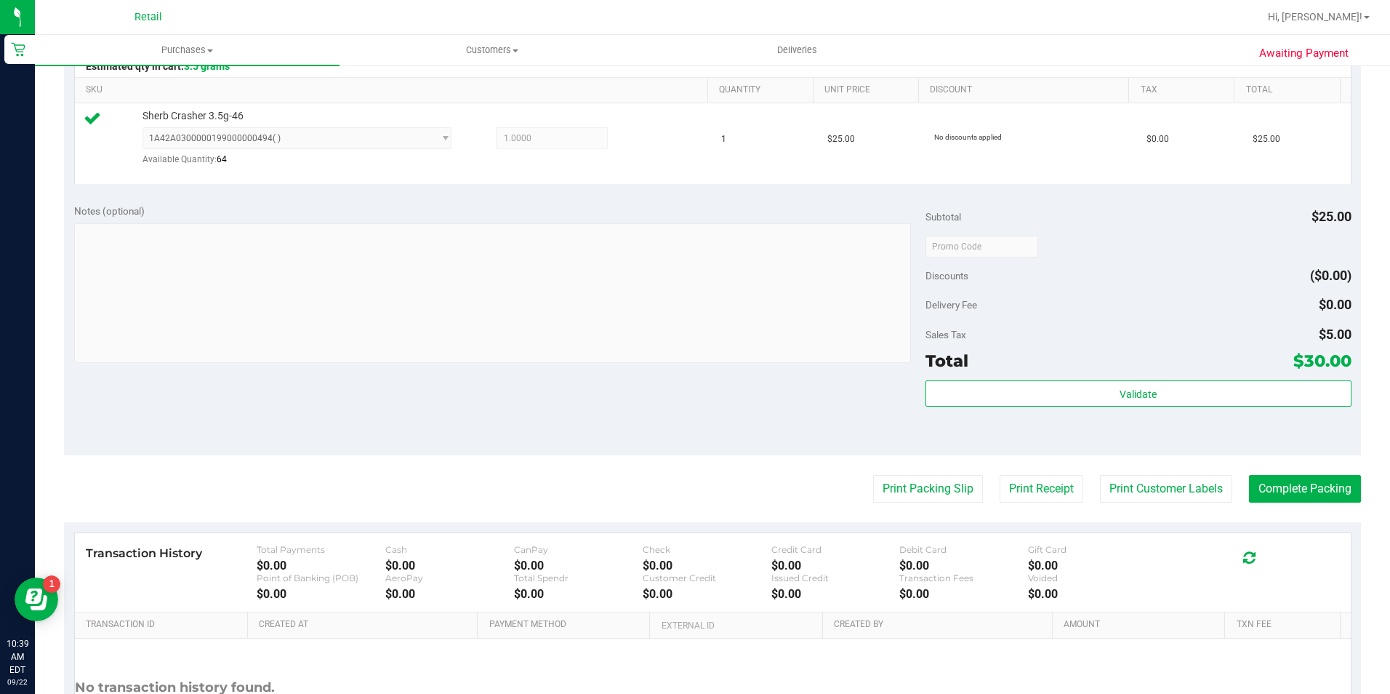
scroll to position [364, 0]
click at [1279, 481] on button "Complete Packing" at bounding box center [1305, 488] width 112 height 28
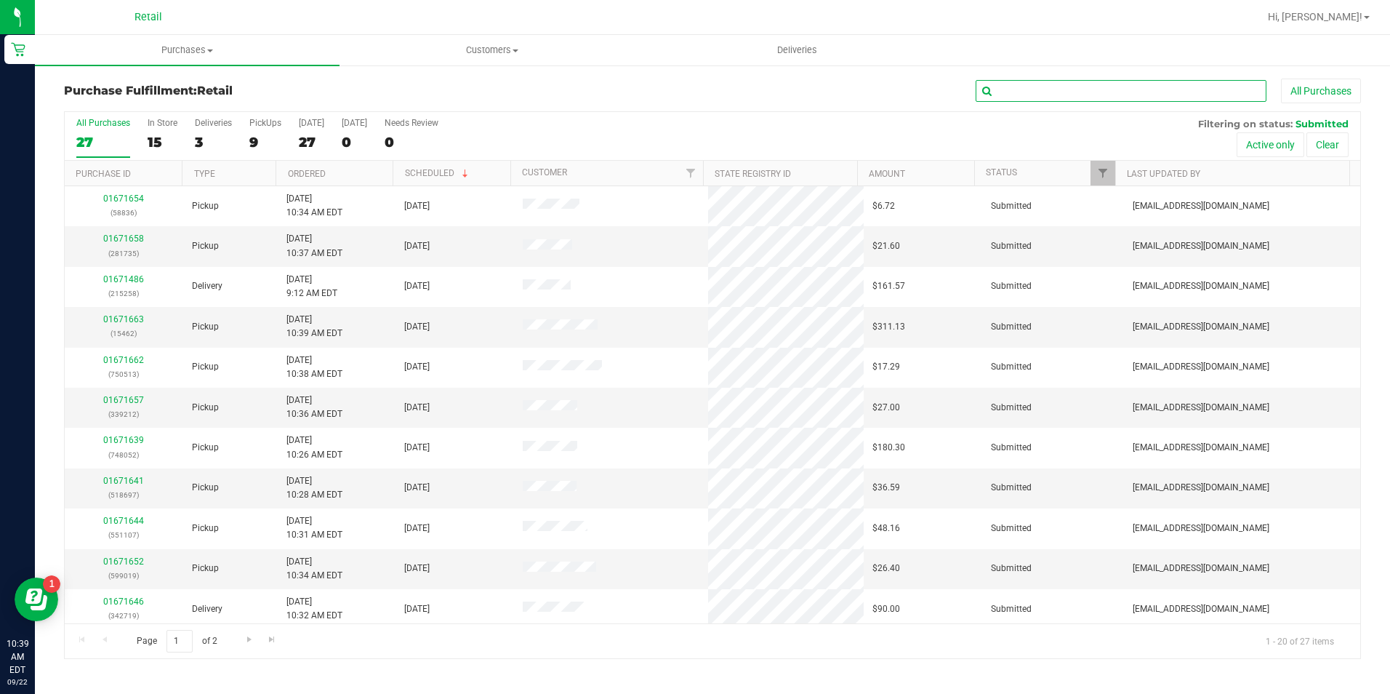
click at [1044, 85] on input "text" at bounding box center [1121, 91] width 291 height 22
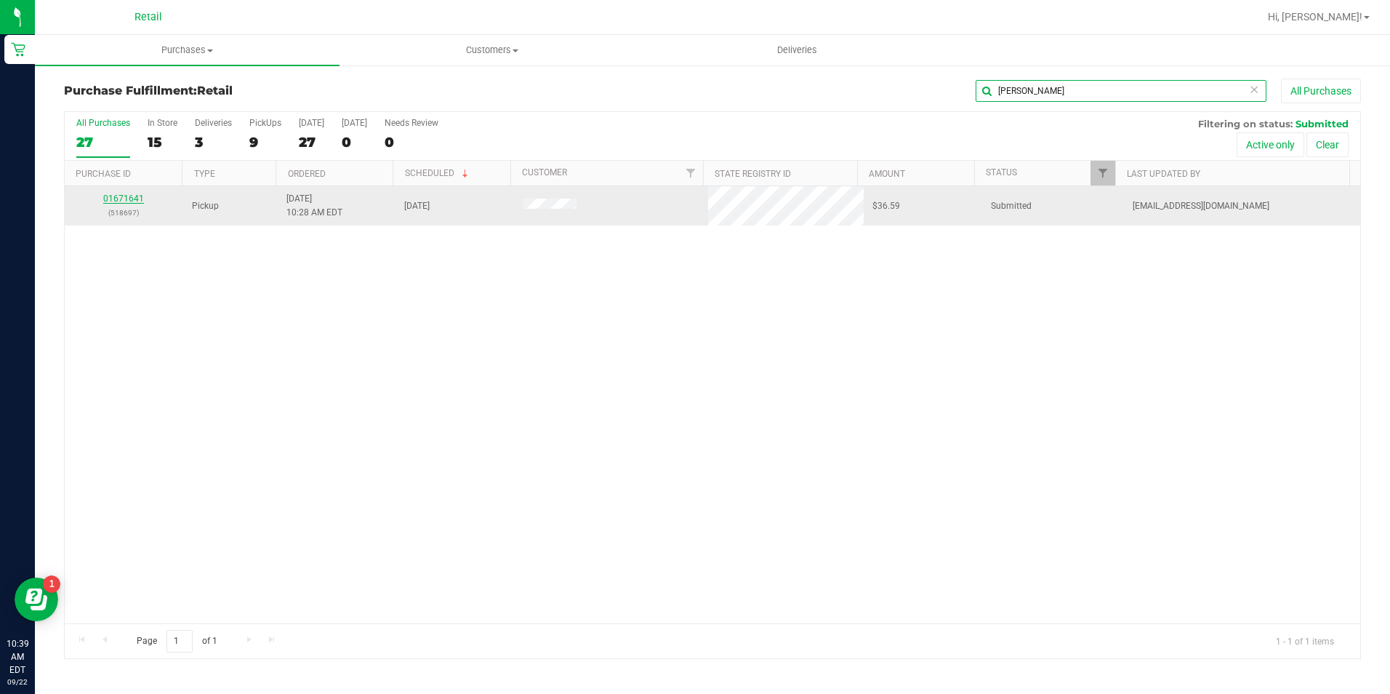
type input "[PERSON_NAME]"
click at [135, 199] on link "01671641" at bounding box center [123, 198] width 41 height 10
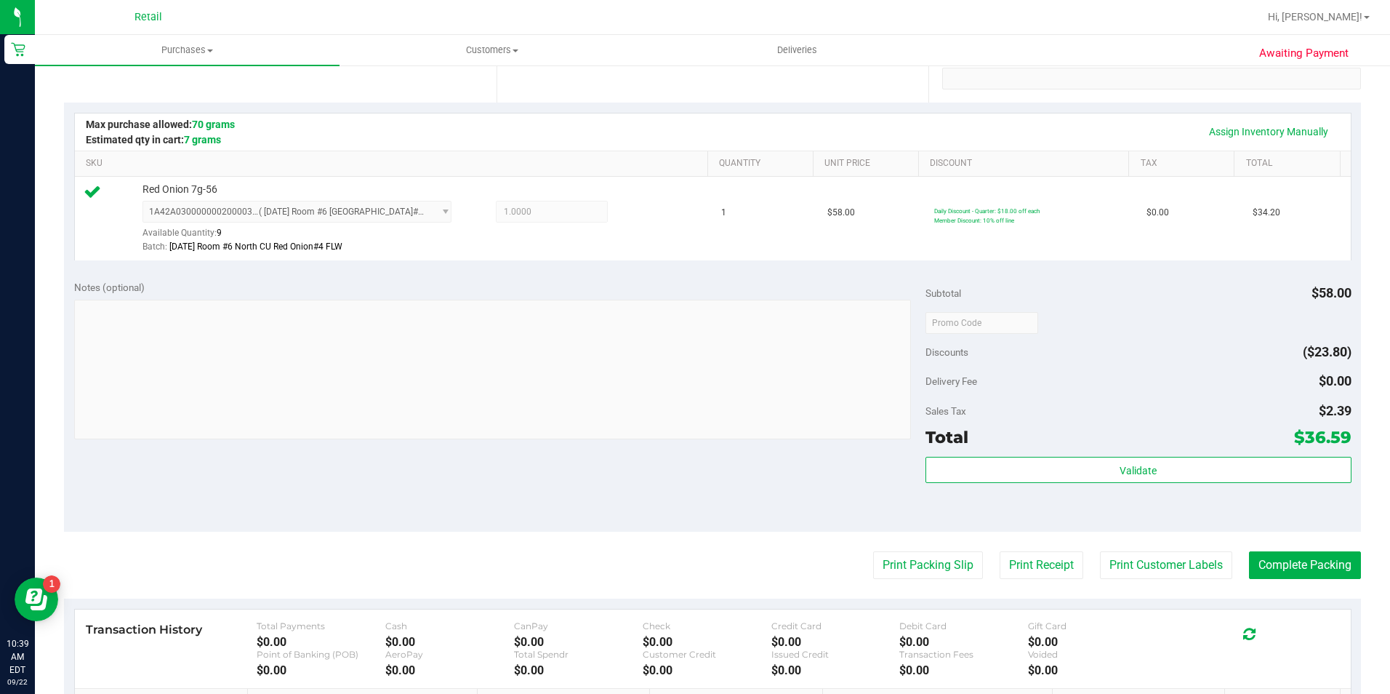
scroll to position [291, 0]
click at [1281, 559] on button "Complete Packing" at bounding box center [1305, 564] width 112 height 28
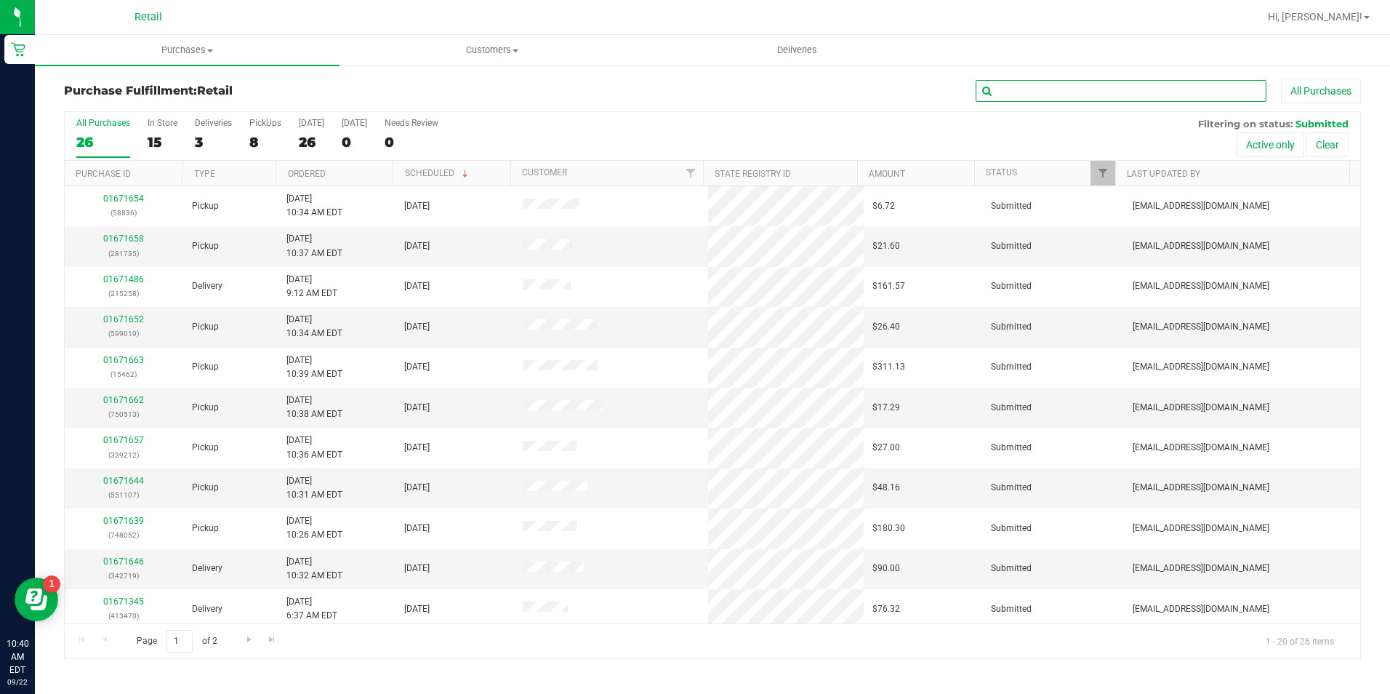
click at [1097, 84] on input "text" at bounding box center [1121, 91] width 291 height 22
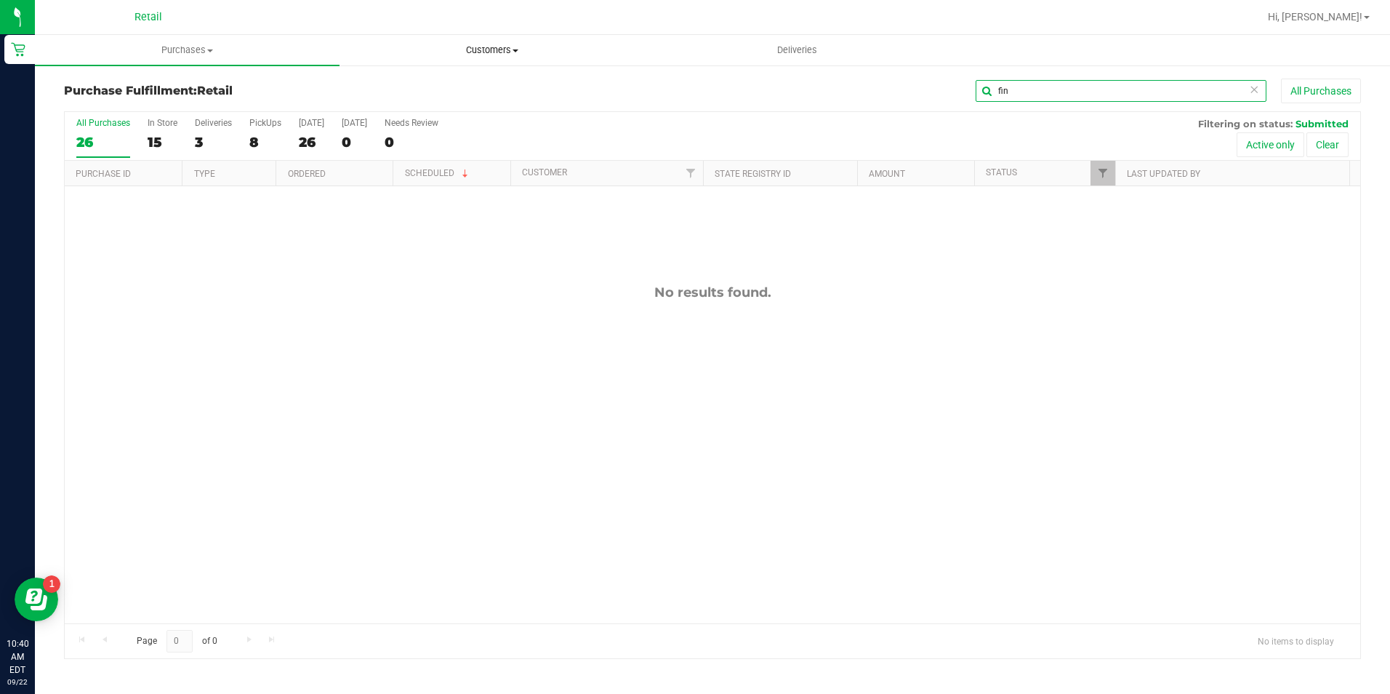
drag, startPoint x: 1085, startPoint y: 88, endPoint x: 617, endPoint y: 62, distance: 468.3
click at [617, 62] on retail "Purchases Summary of purchases Fulfillment All purchases Customers All customer…" at bounding box center [712, 354] width 1355 height 638
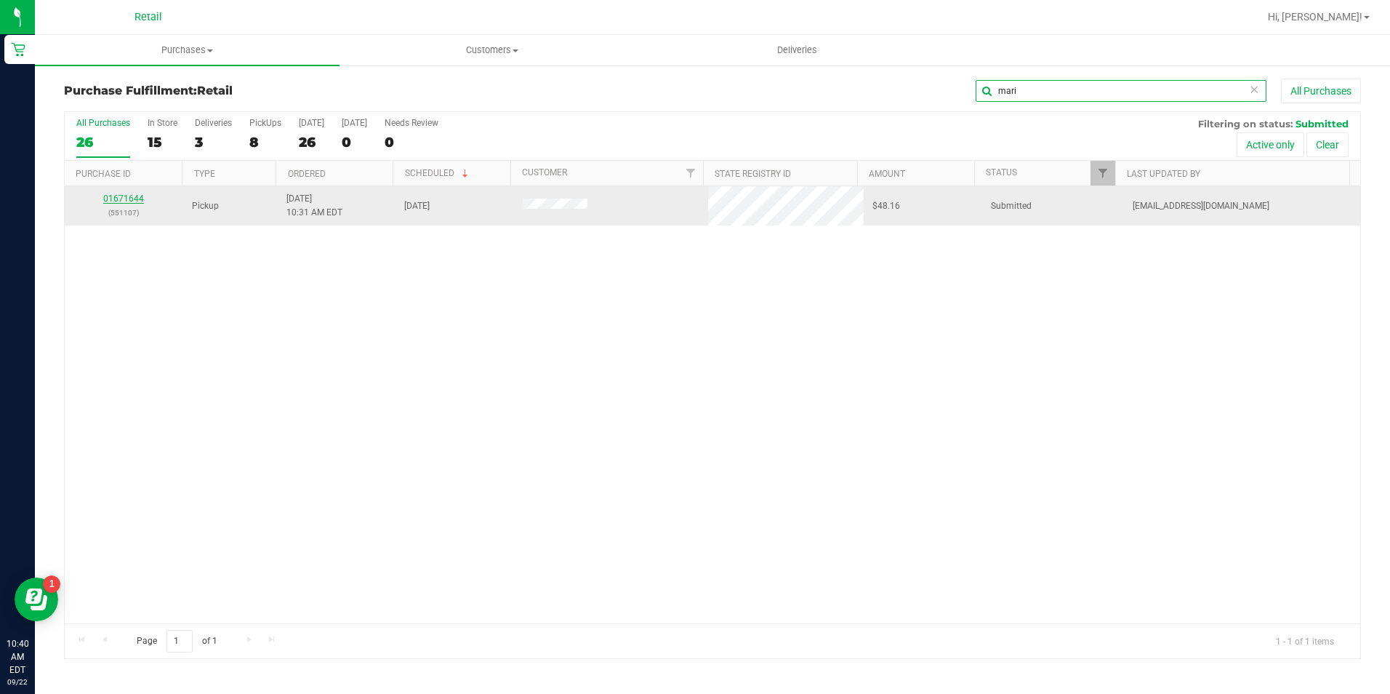
type input "mari"
click at [140, 195] on link "01671644" at bounding box center [123, 198] width 41 height 10
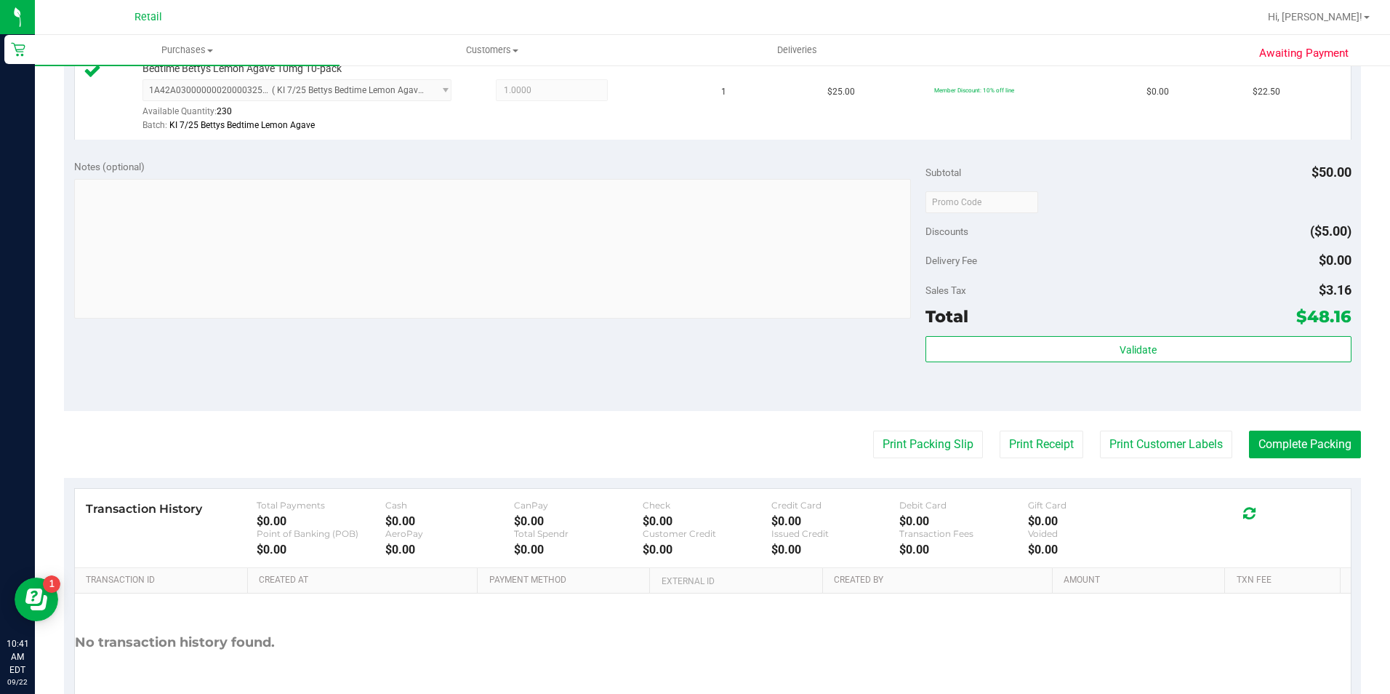
scroll to position [509, 0]
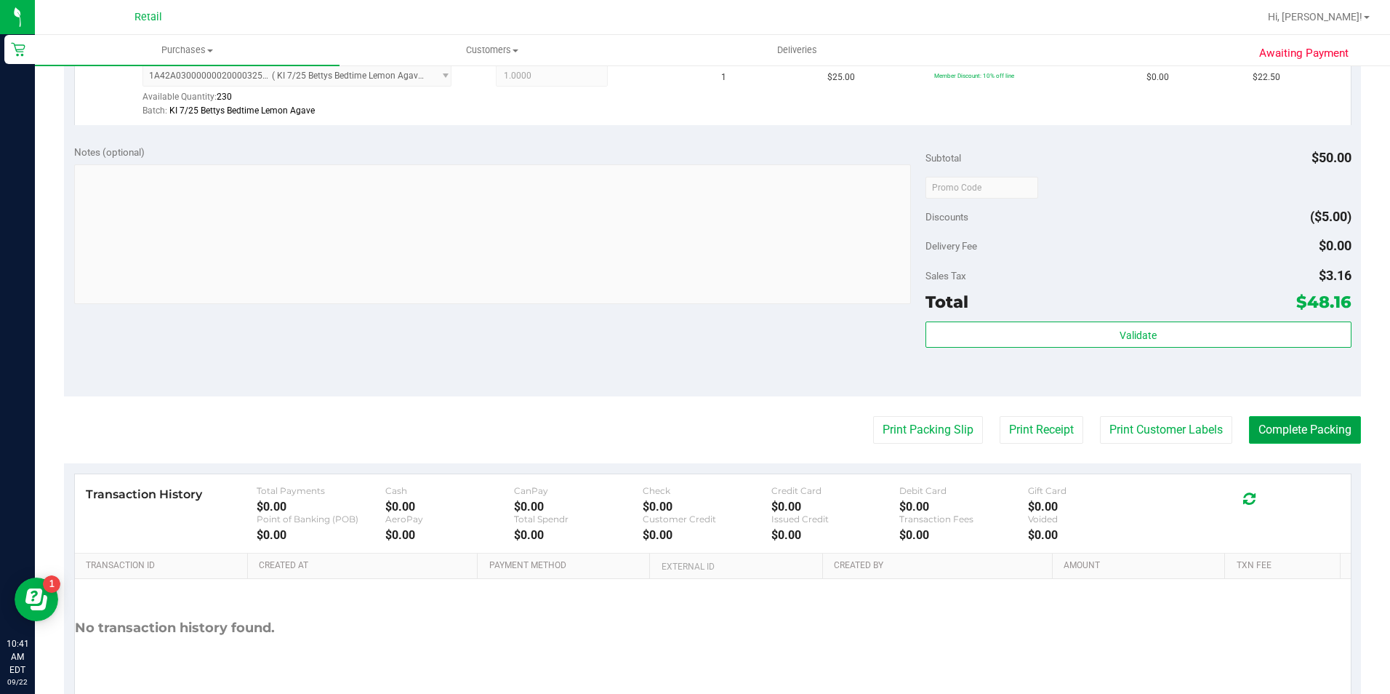
click at [1310, 433] on button "Complete Packing" at bounding box center [1305, 430] width 112 height 28
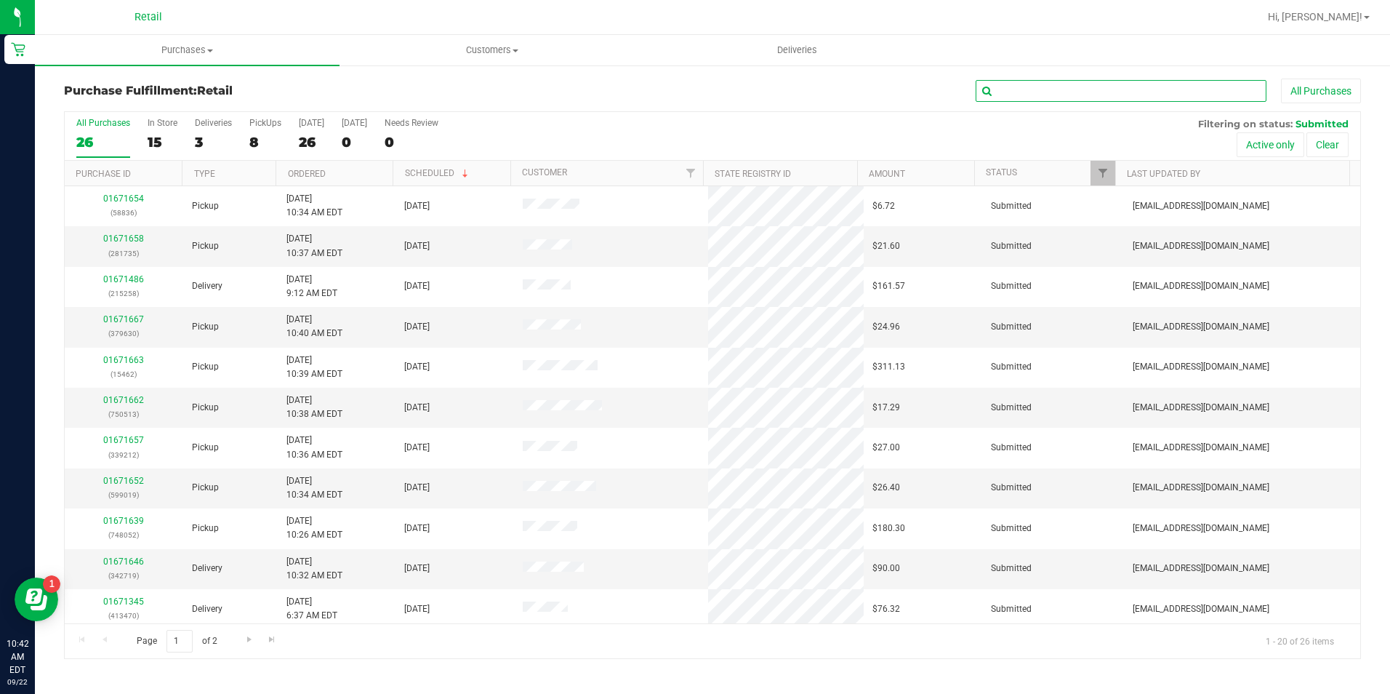
click at [1057, 95] on input "text" at bounding box center [1121, 91] width 291 height 22
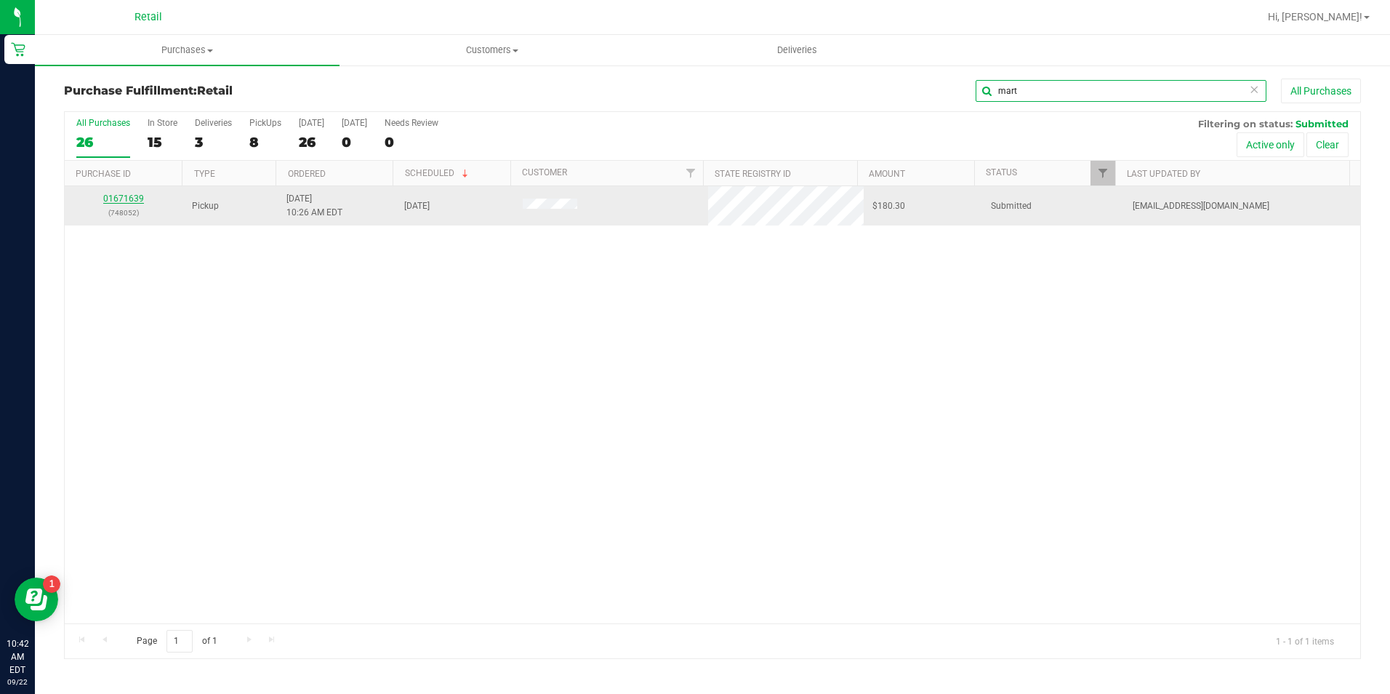
type input "mart"
click at [129, 195] on link "01671639" at bounding box center [123, 198] width 41 height 10
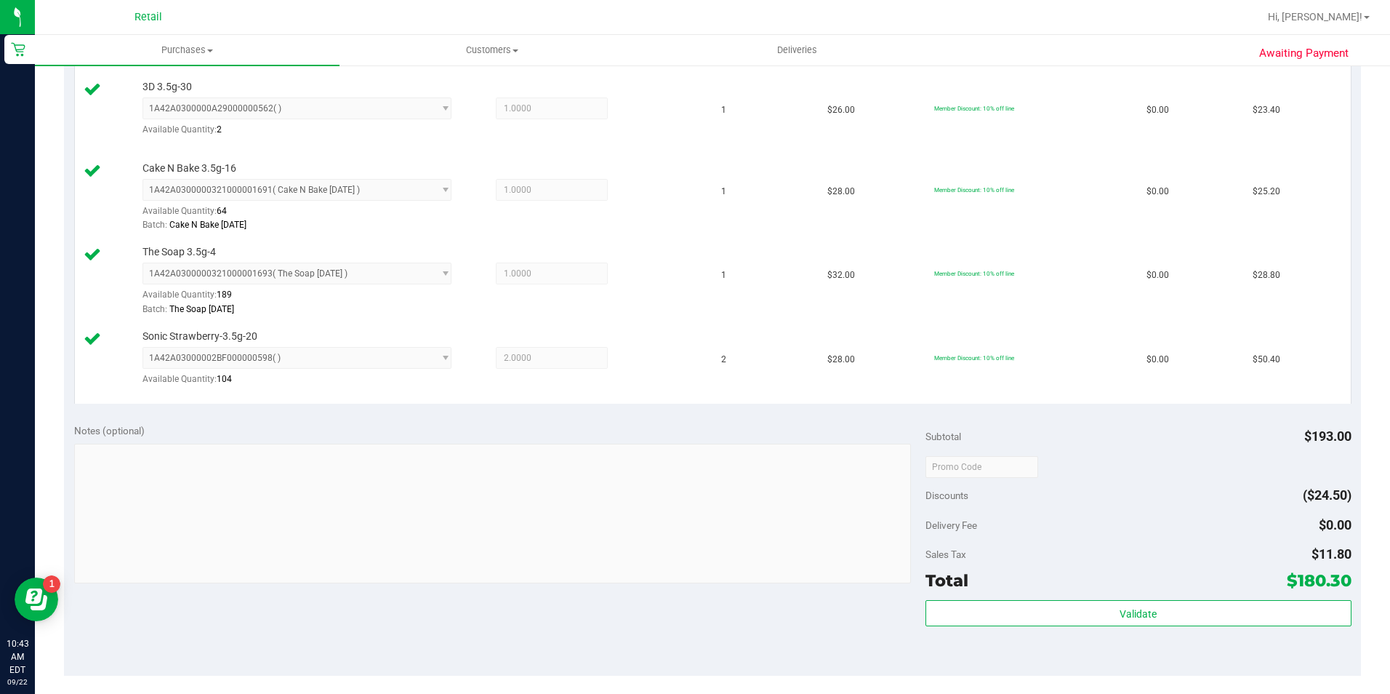
scroll to position [800, 0]
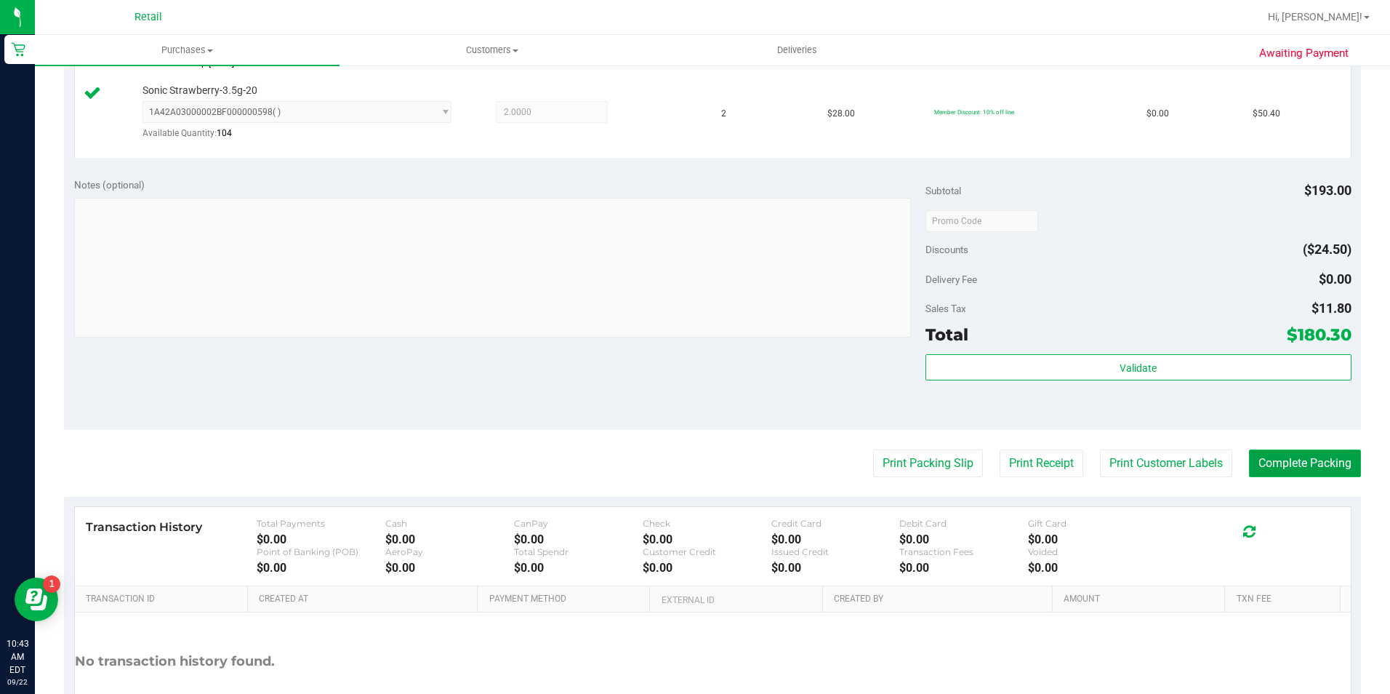
click at [1302, 463] on button "Complete Packing" at bounding box center [1305, 463] width 112 height 28
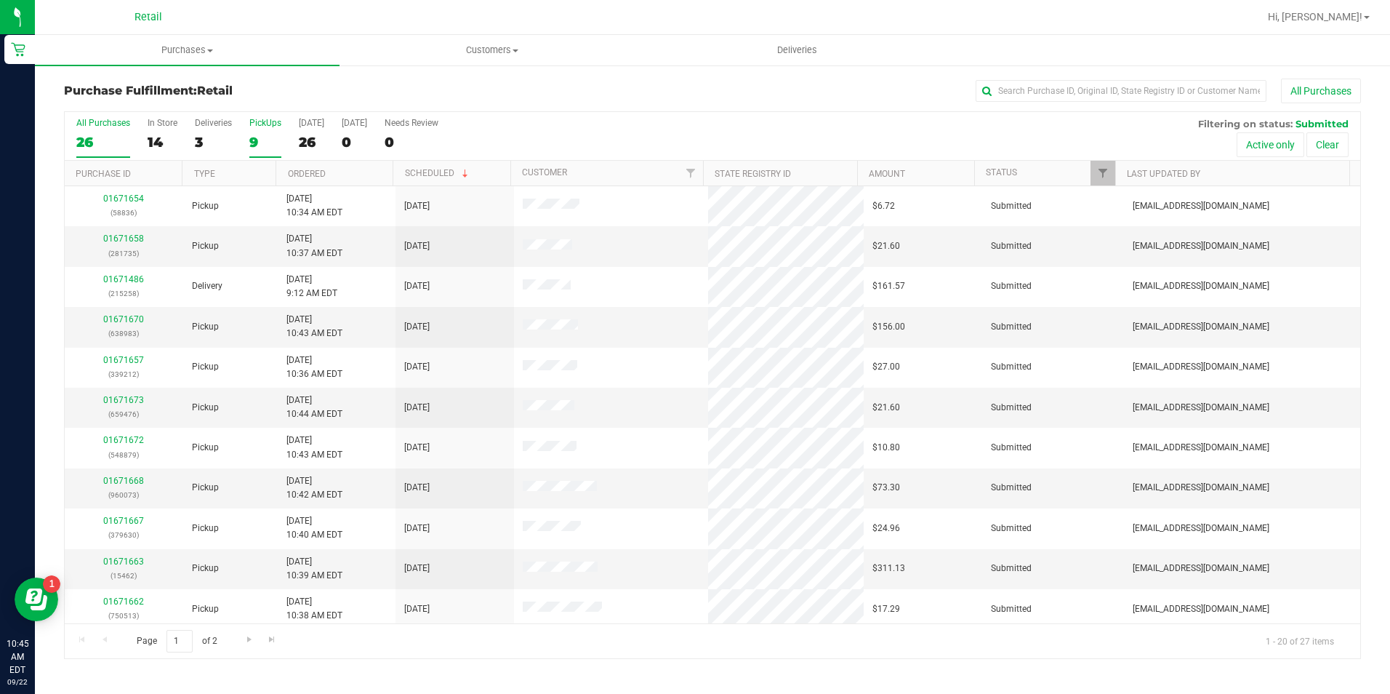
click at [257, 124] on div "PickUps" at bounding box center [265, 123] width 32 height 10
click at [0, 0] on input "PickUps 9" at bounding box center [0, 0] width 0 height 0
click at [201, 135] on div "3" at bounding box center [213, 142] width 37 height 17
click at [0, 0] on input "Deliveries 3" at bounding box center [0, 0] width 0 height 0
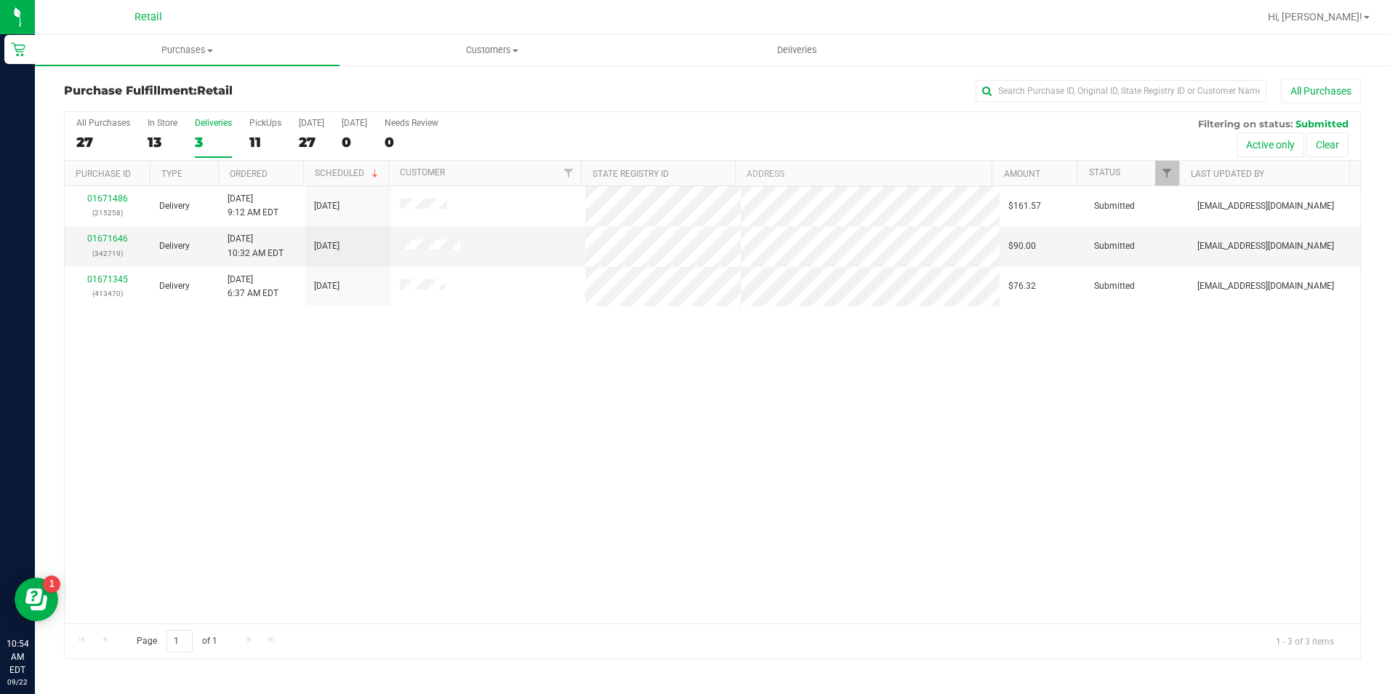
click at [247, 125] on div "All Purchases 27 In Store 13 Deliveries 3 PickUps 11 [DATE] 27 [DATE] 0 Needs R…" at bounding box center [713, 136] width 1296 height 49
click at [264, 127] on div "PickUps" at bounding box center [265, 123] width 32 height 10
click at [0, 0] on input "PickUps 11" at bounding box center [0, 0] width 0 height 0
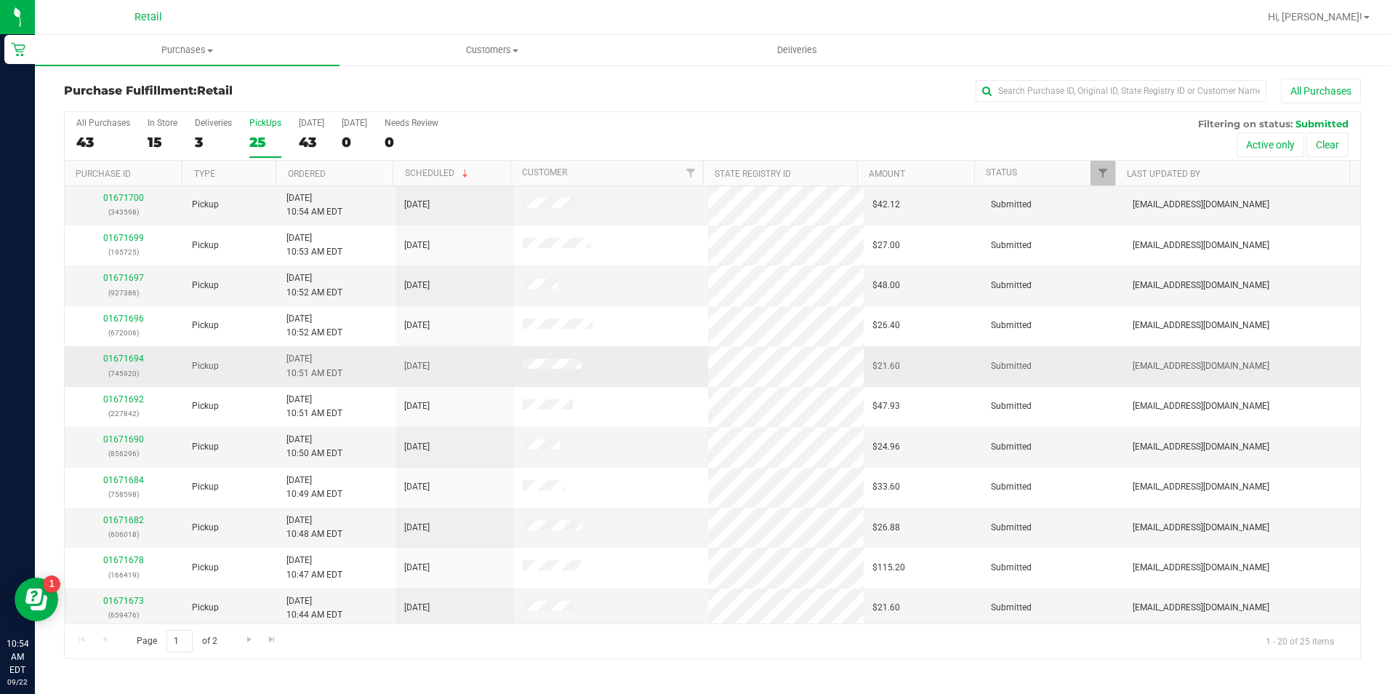
scroll to position [368, 0]
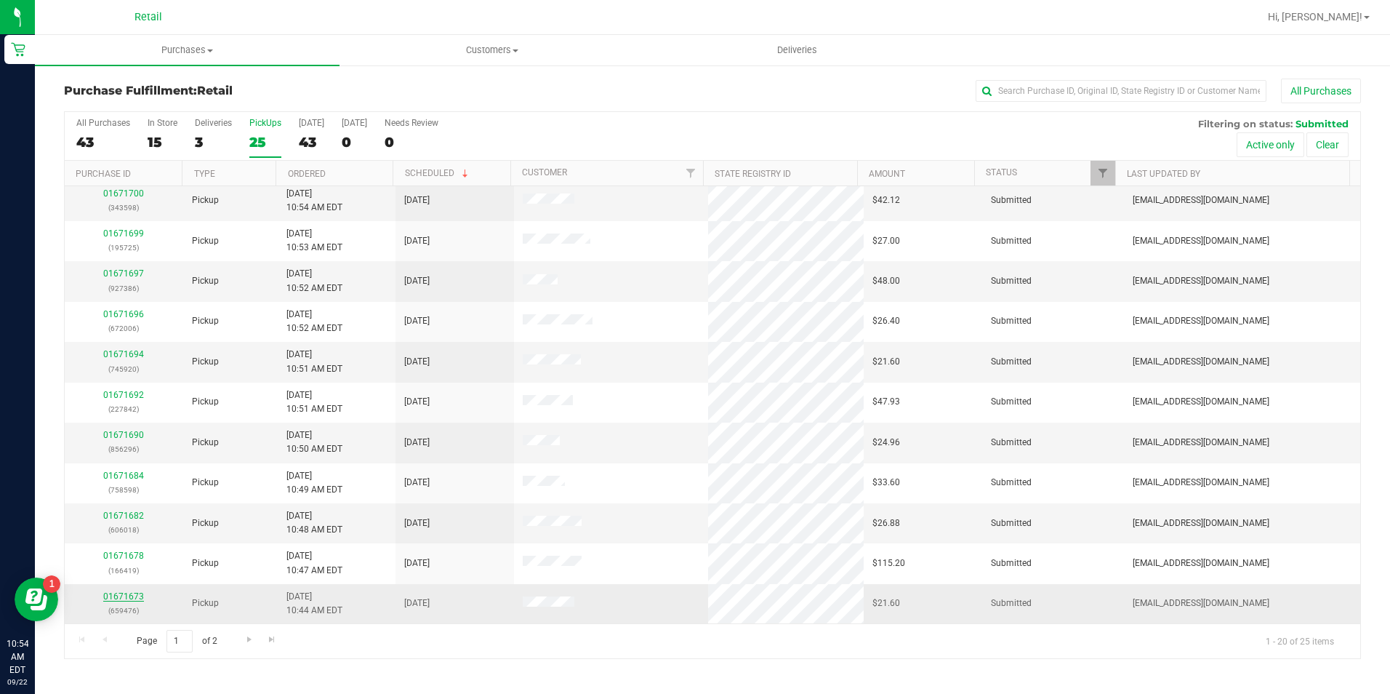
click at [126, 596] on link "01671673" at bounding box center [123, 596] width 41 height 10
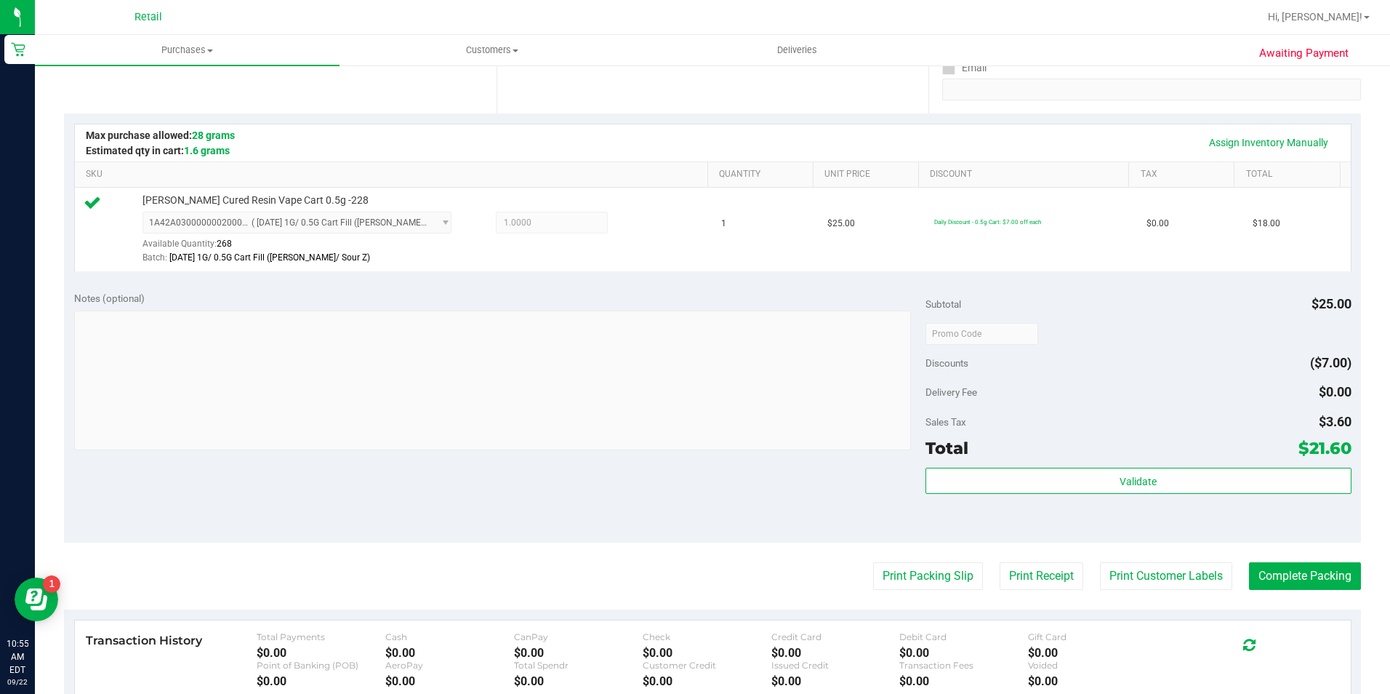
scroll to position [364, 0]
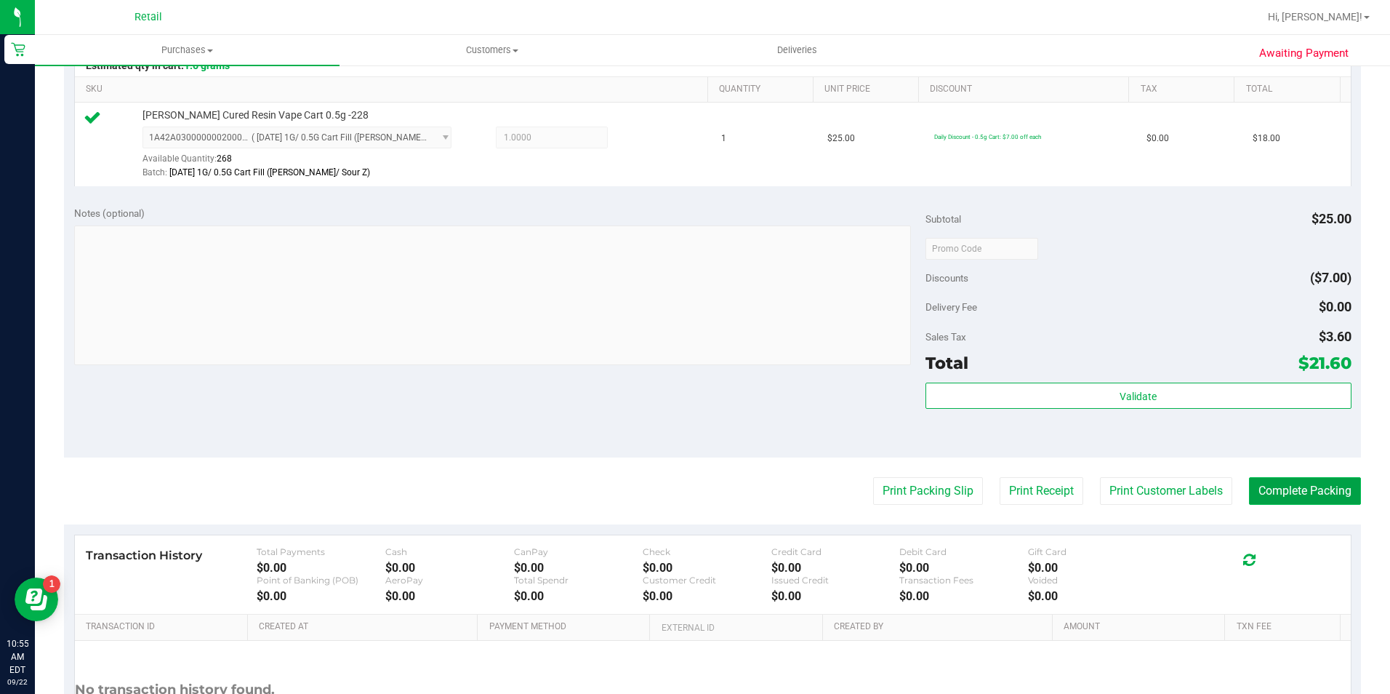
click at [1307, 482] on button "Complete Packing" at bounding box center [1305, 491] width 112 height 28
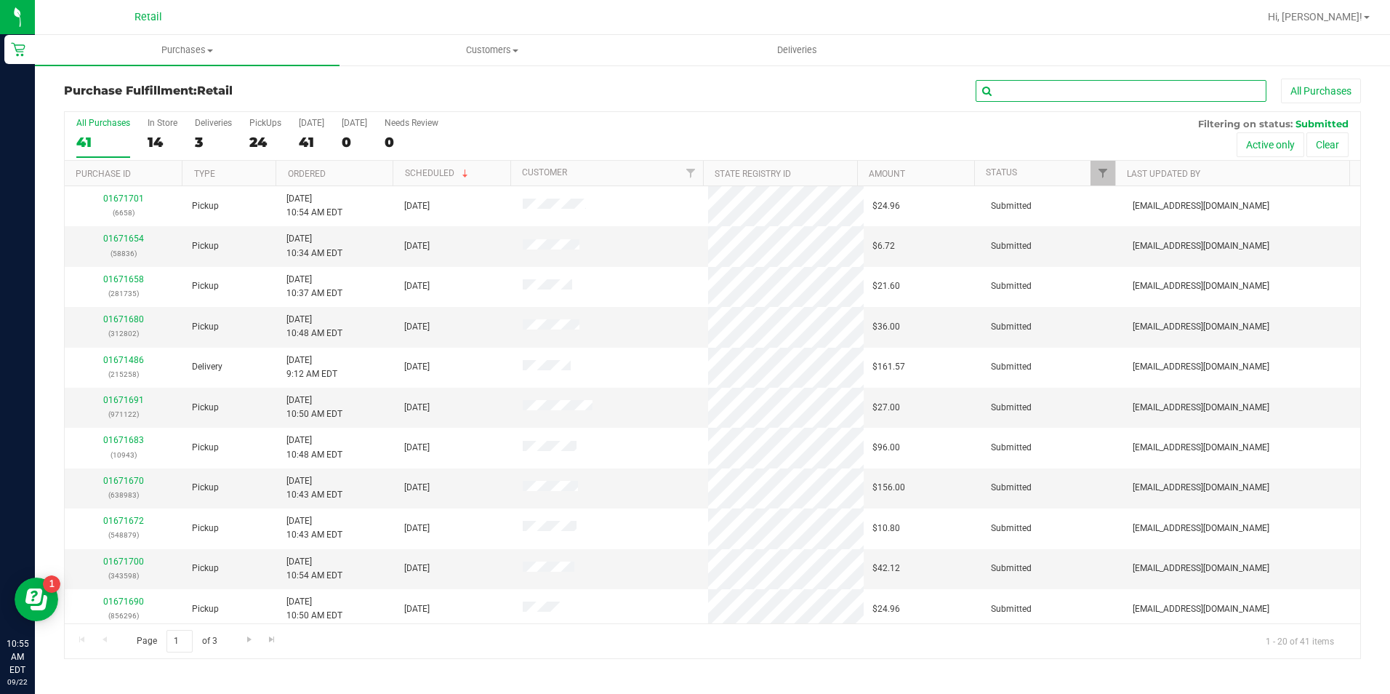
click at [1075, 92] on input "text" at bounding box center [1121, 91] width 291 height 22
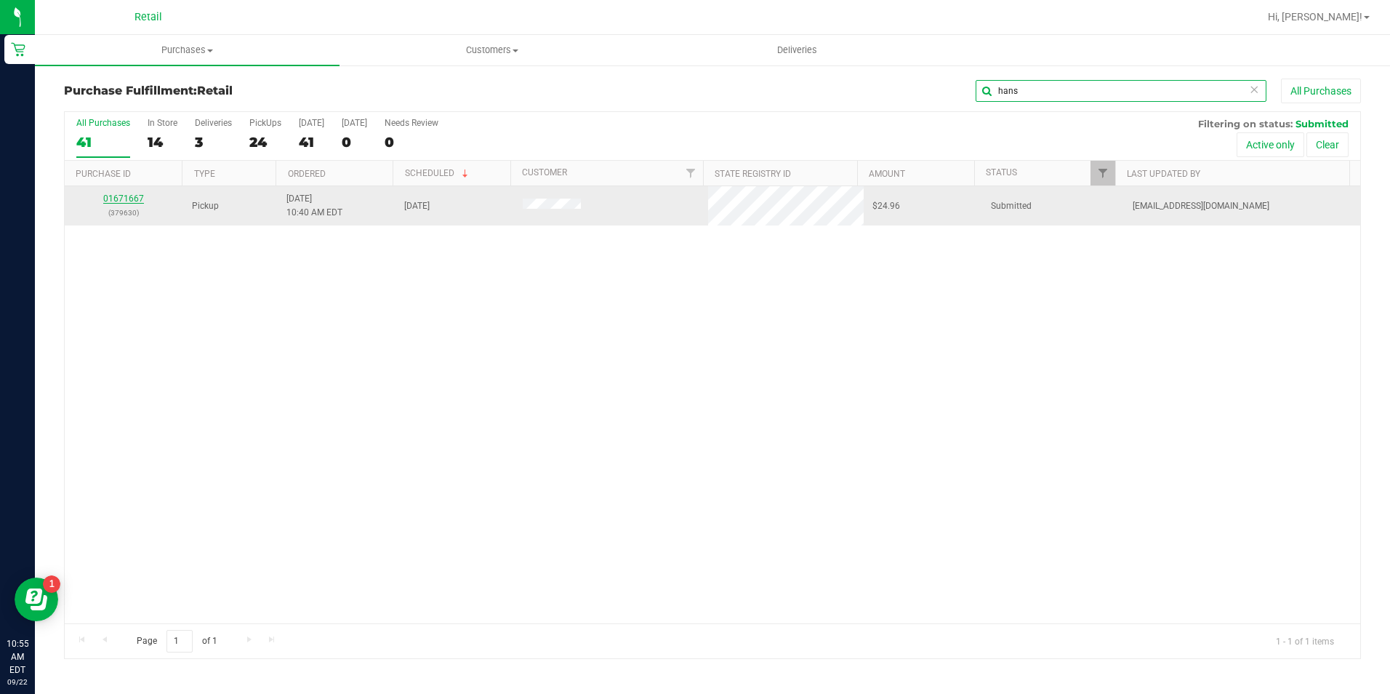
type input "hans"
click at [125, 196] on link "01671667" at bounding box center [123, 198] width 41 height 10
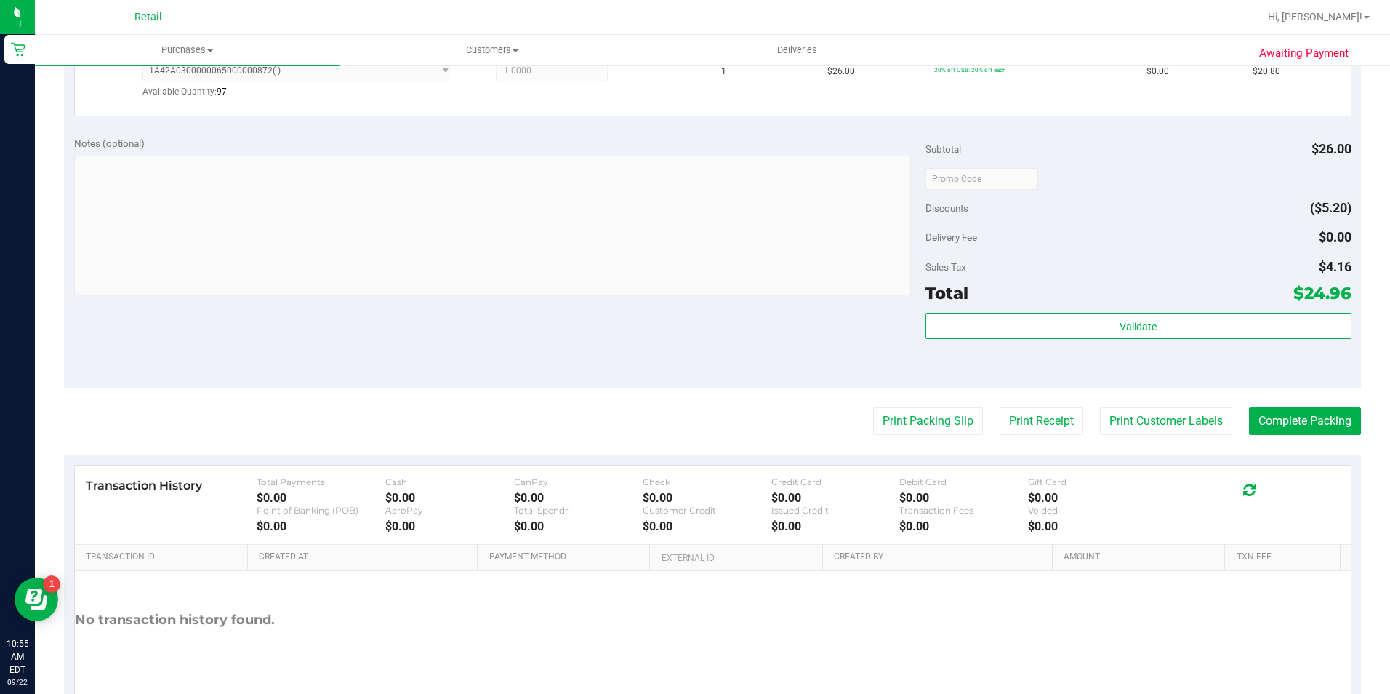
scroll to position [436, 0]
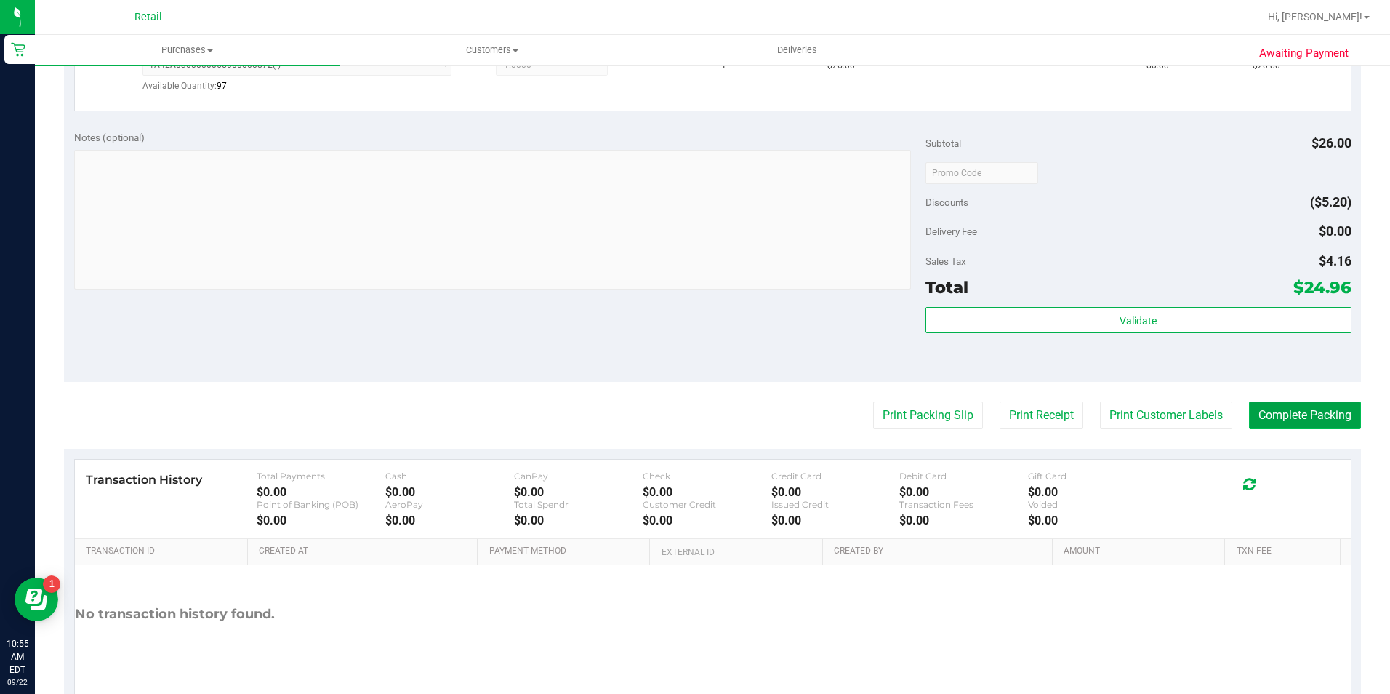
click at [1318, 416] on button "Complete Packing" at bounding box center [1305, 415] width 112 height 28
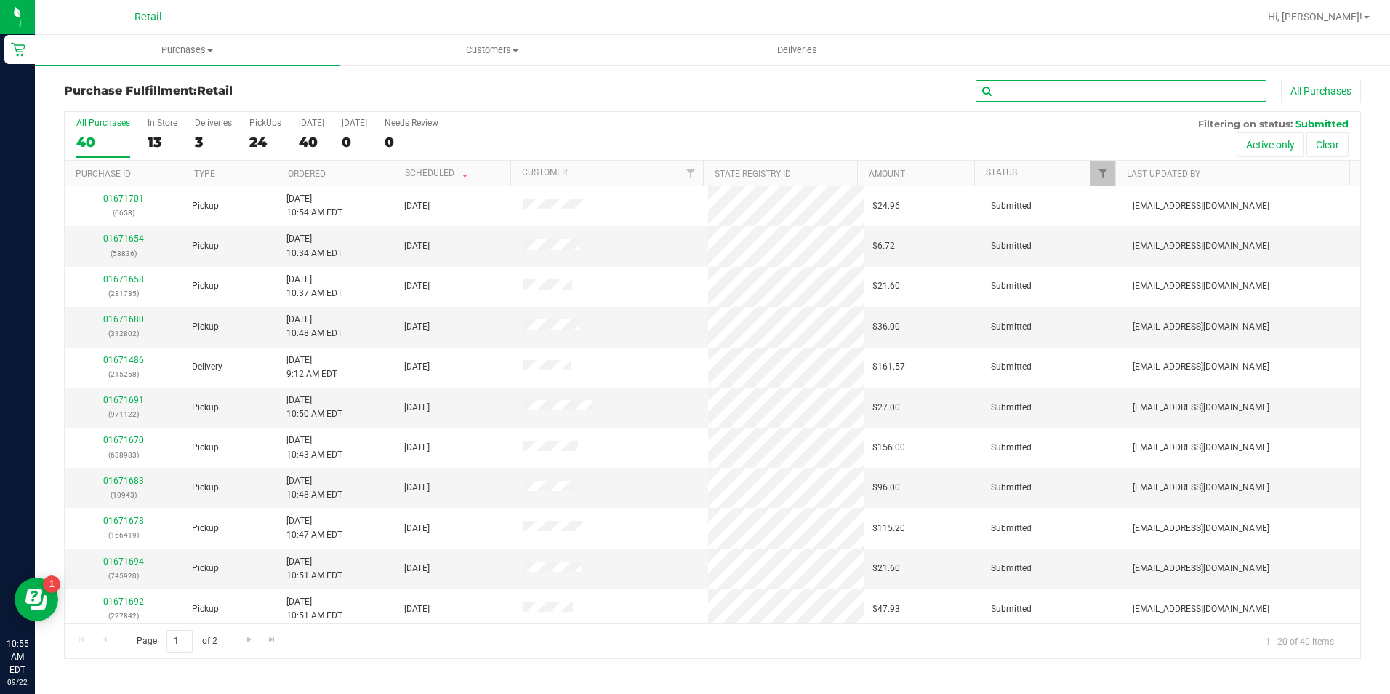
click at [1043, 88] on input "text" at bounding box center [1121, 91] width 291 height 22
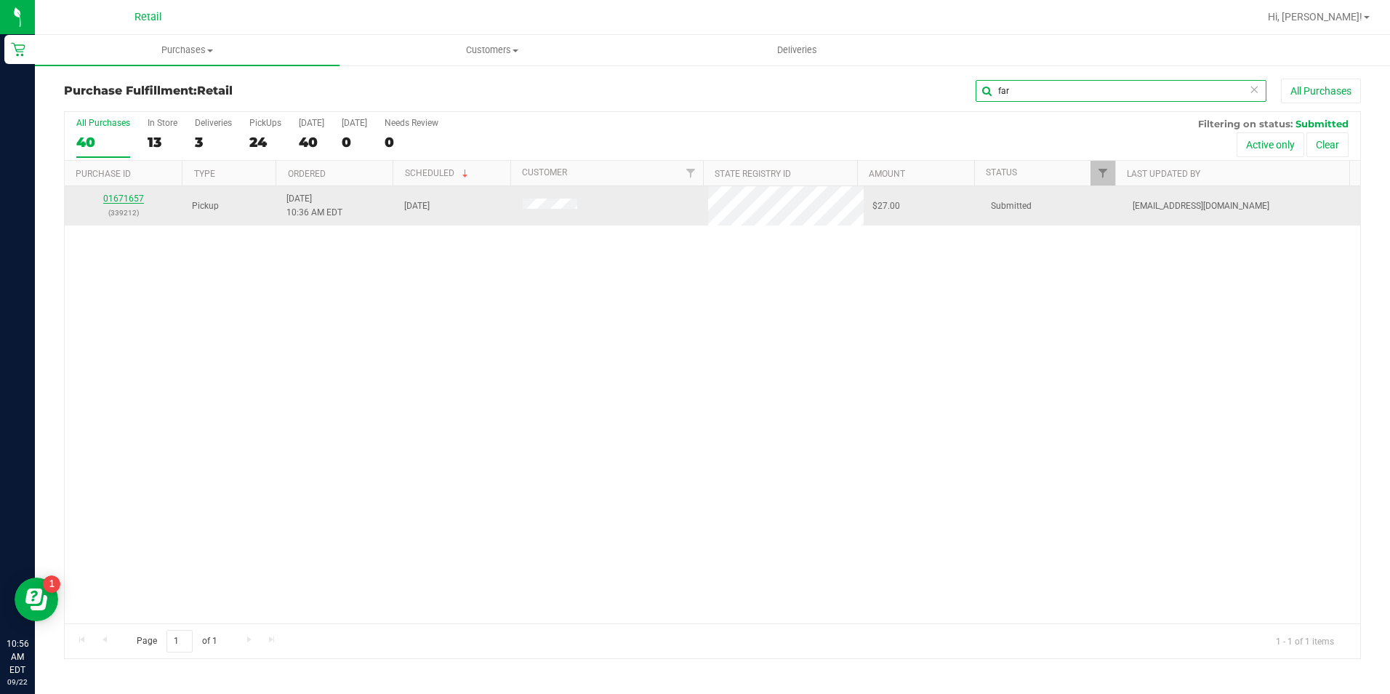
type input "far"
click at [136, 199] on link "01671657" at bounding box center [123, 198] width 41 height 10
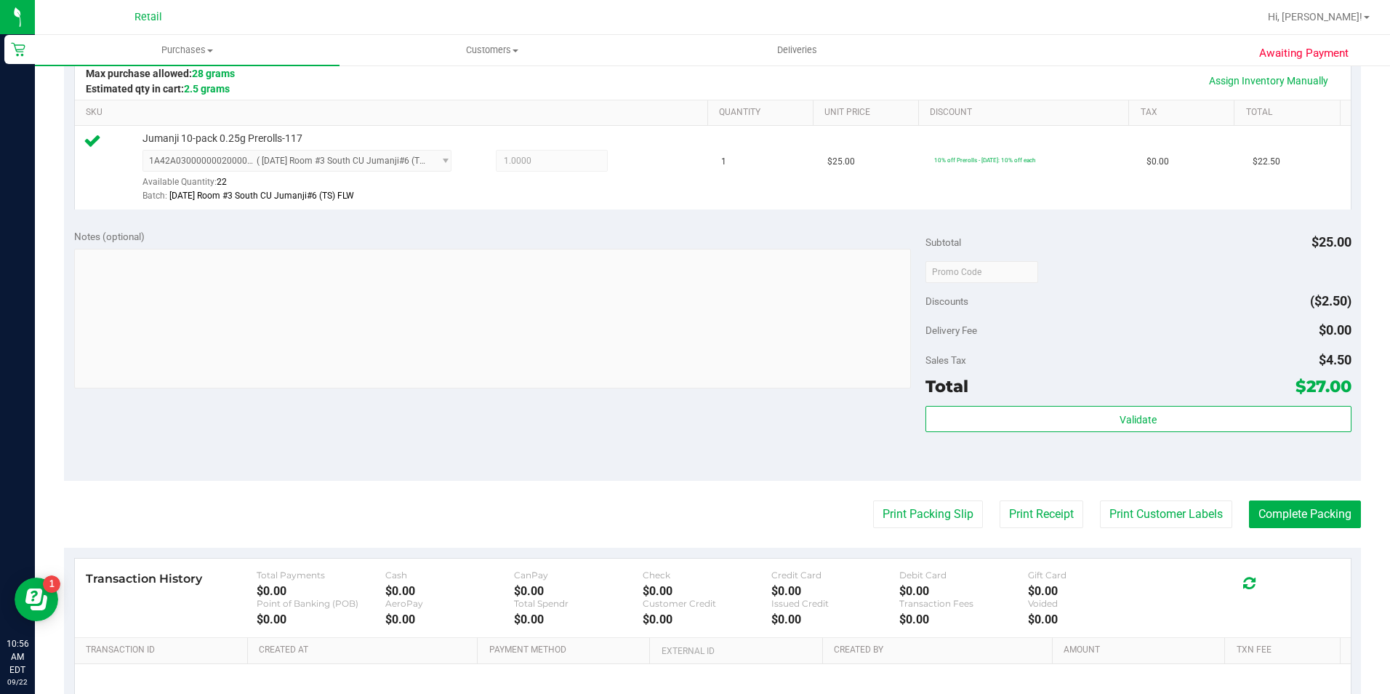
scroll to position [364, 0]
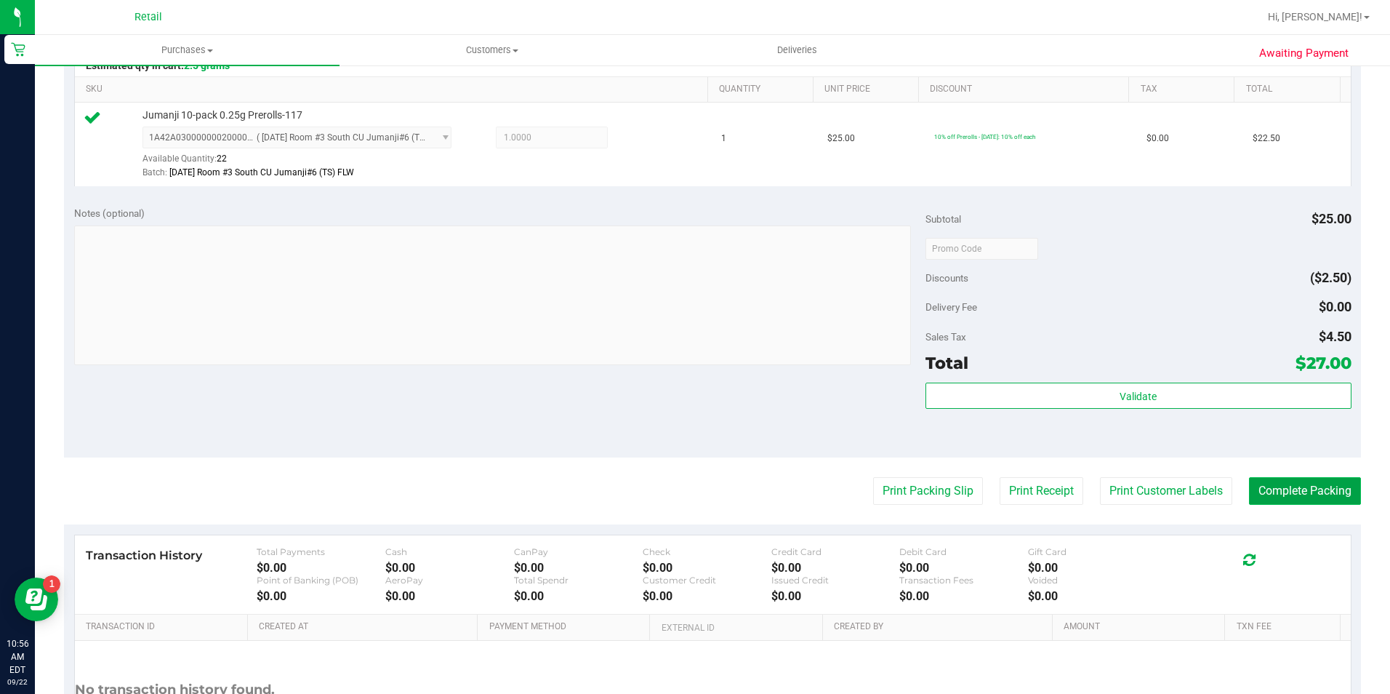
click at [1312, 484] on button "Complete Packing" at bounding box center [1305, 491] width 112 height 28
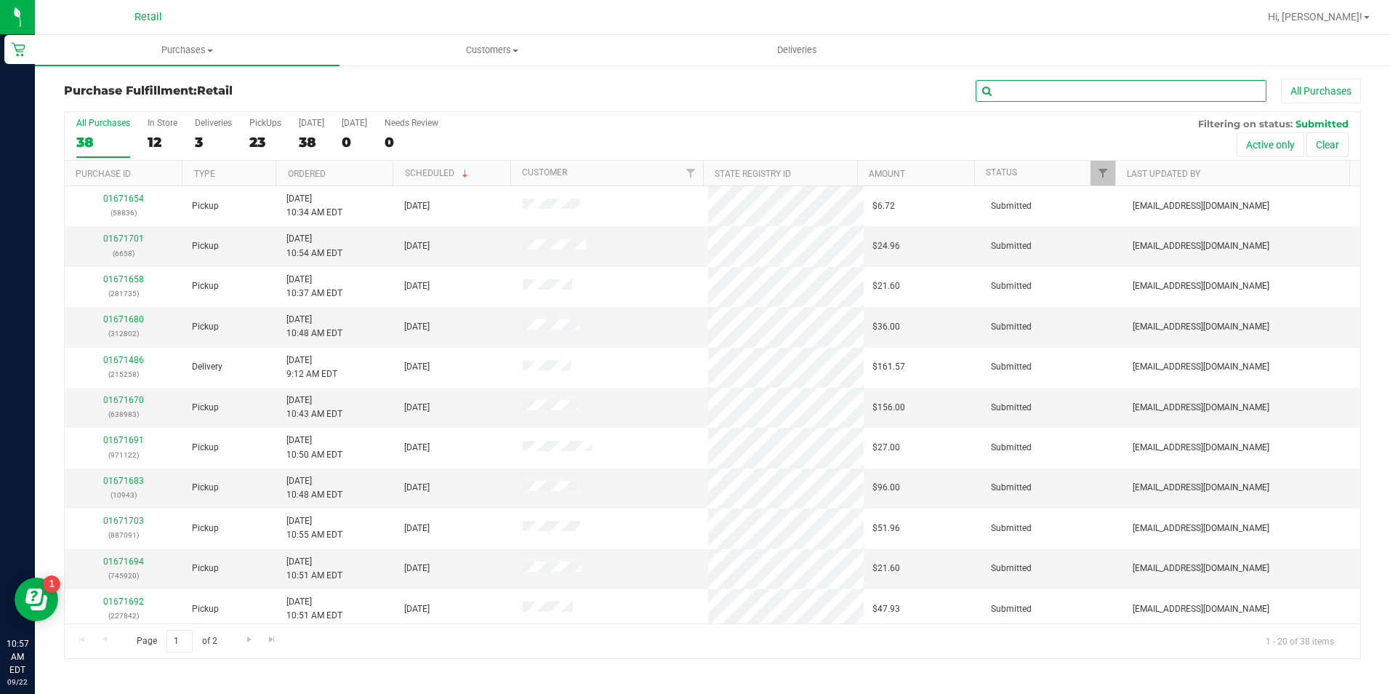
click at [1078, 87] on input "text" at bounding box center [1121, 91] width 291 height 22
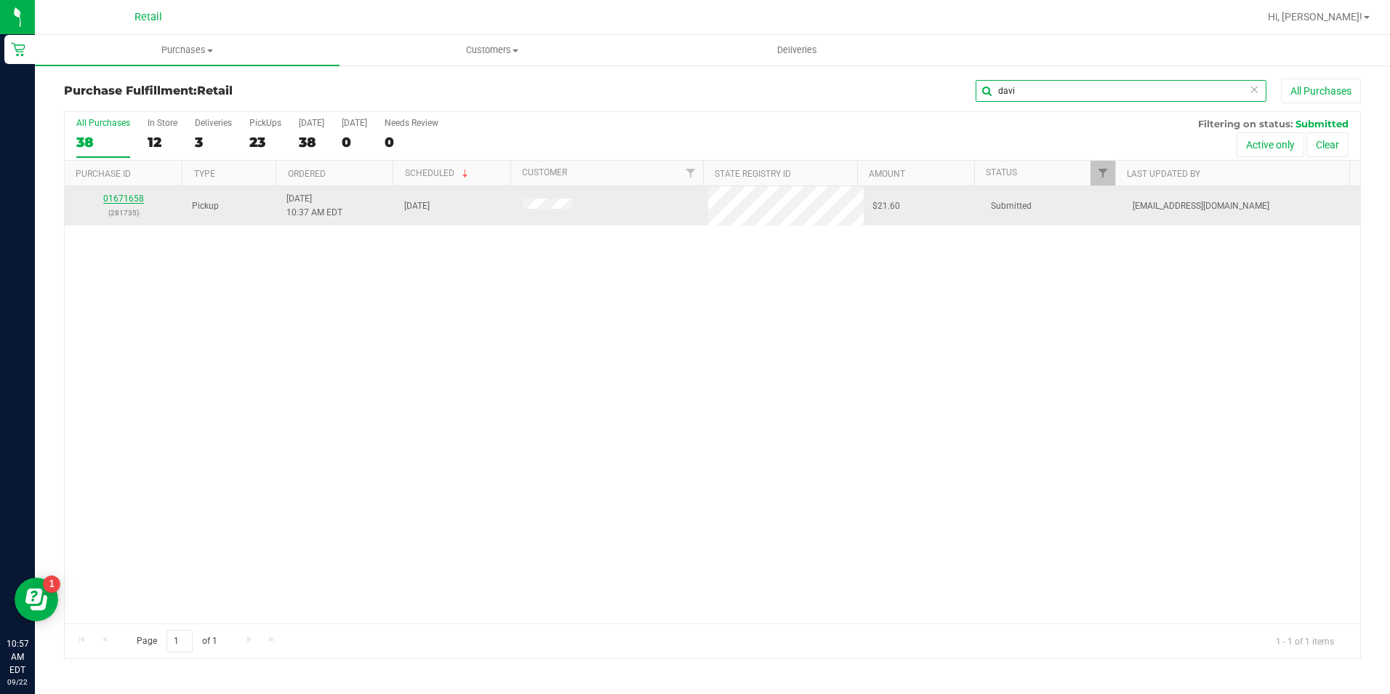
type input "davi"
click at [130, 201] on link "01671658" at bounding box center [123, 198] width 41 height 10
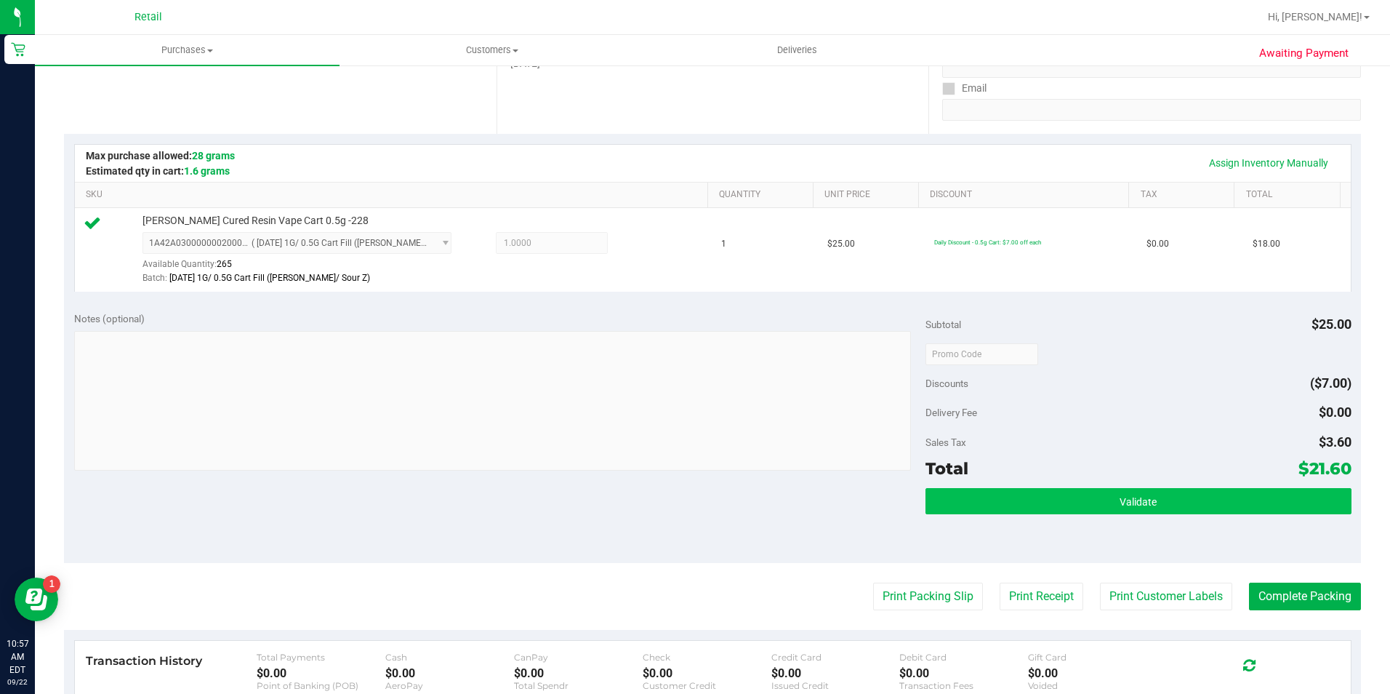
scroll to position [364, 0]
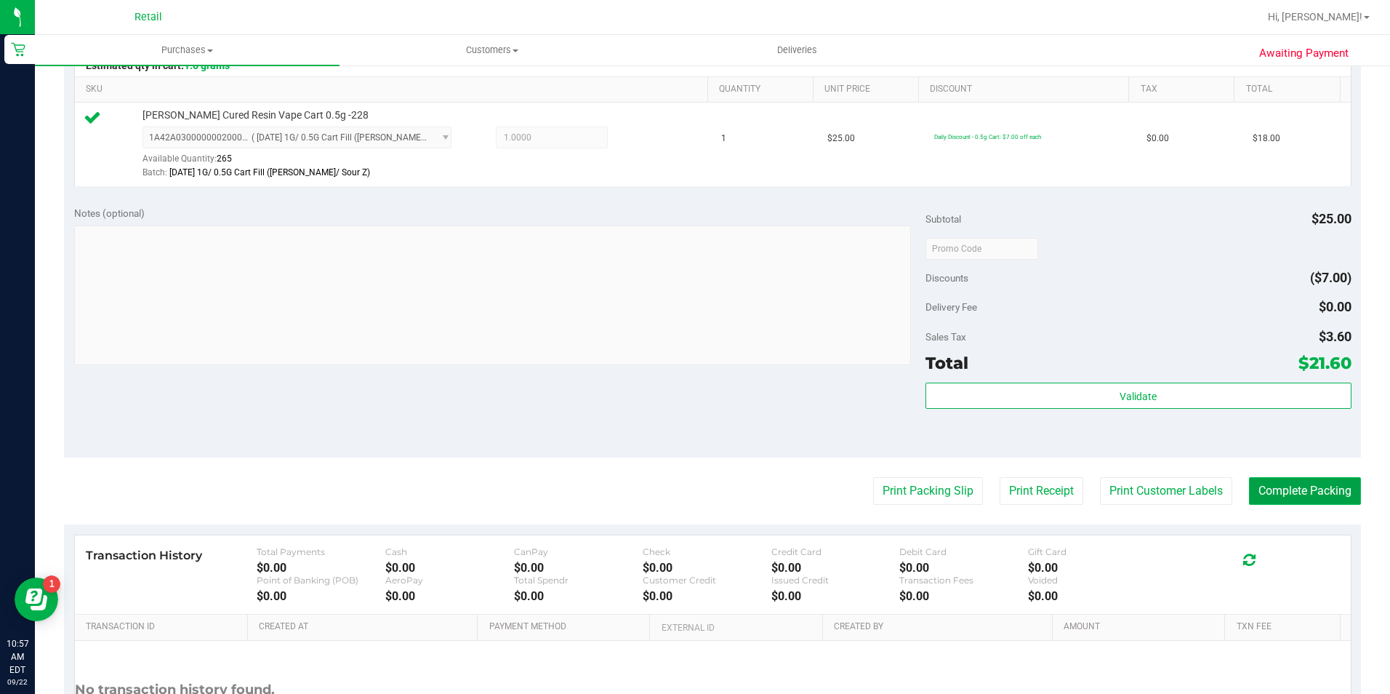
click at [1329, 495] on button "Complete Packing" at bounding box center [1305, 491] width 112 height 28
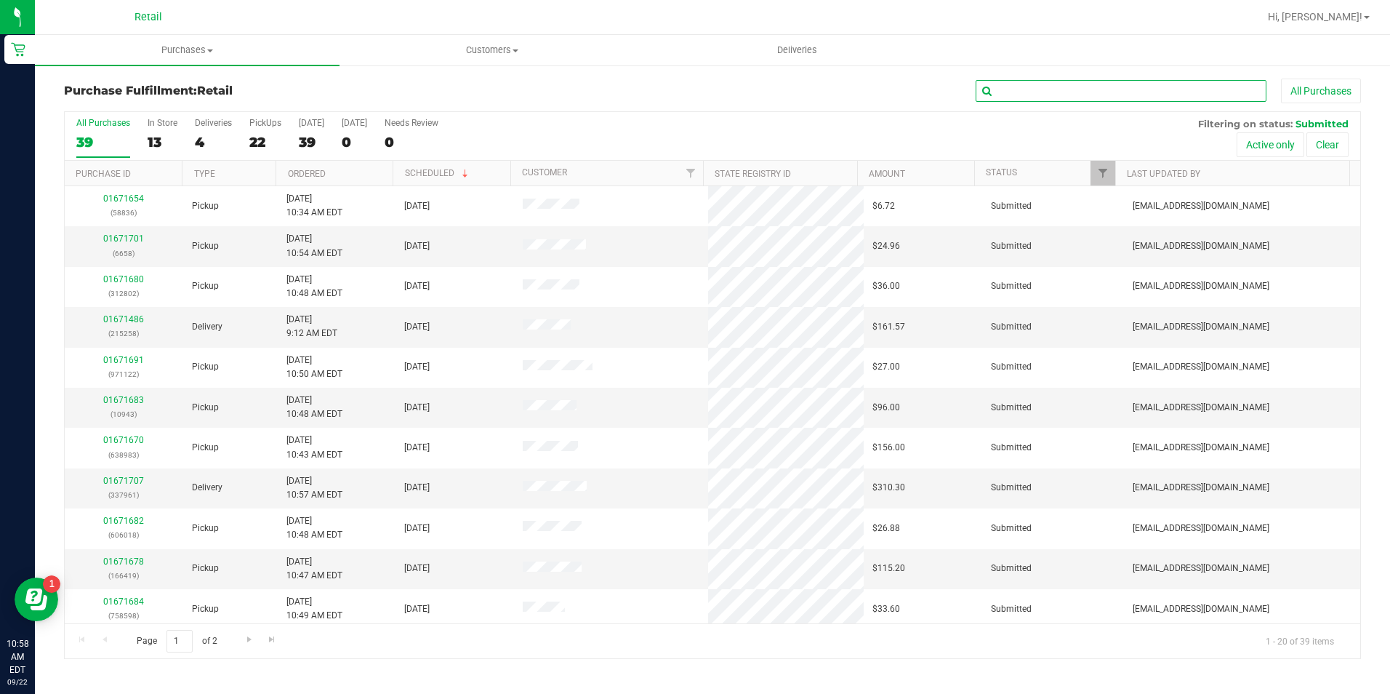
click at [1054, 90] on input "text" at bounding box center [1121, 91] width 291 height 22
click at [1046, 101] on input "text" at bounding box center [1121, 91] width 291 height 22
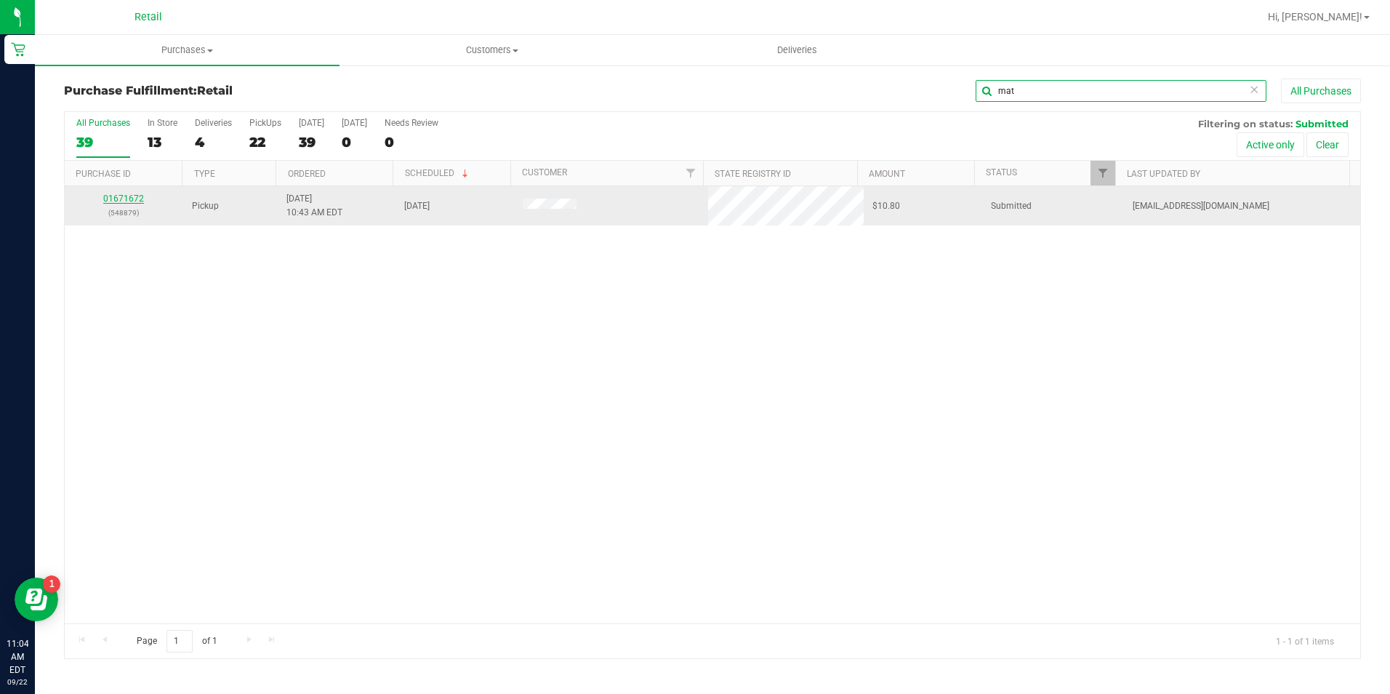
type input "mat"
click at [117, 196] on link "01671672" at bounding box center [123, 198] width 41 height 10
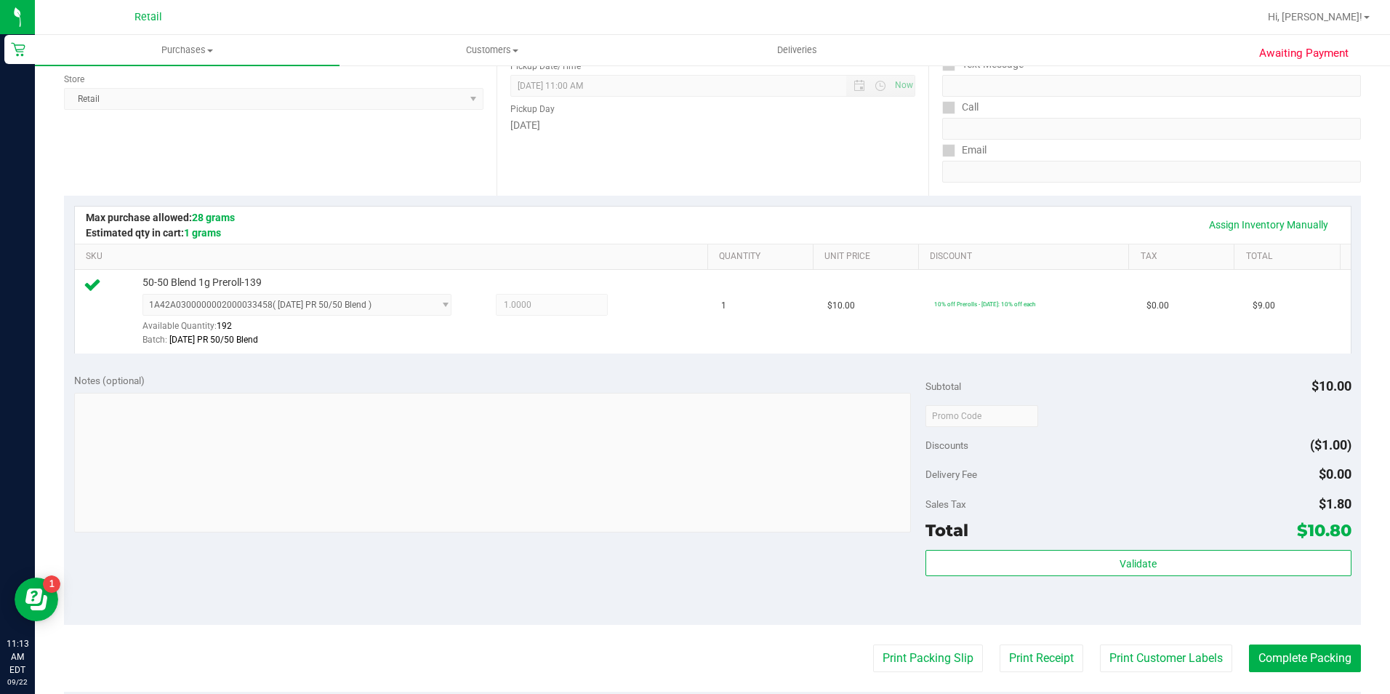
scroll to position [218, 0]
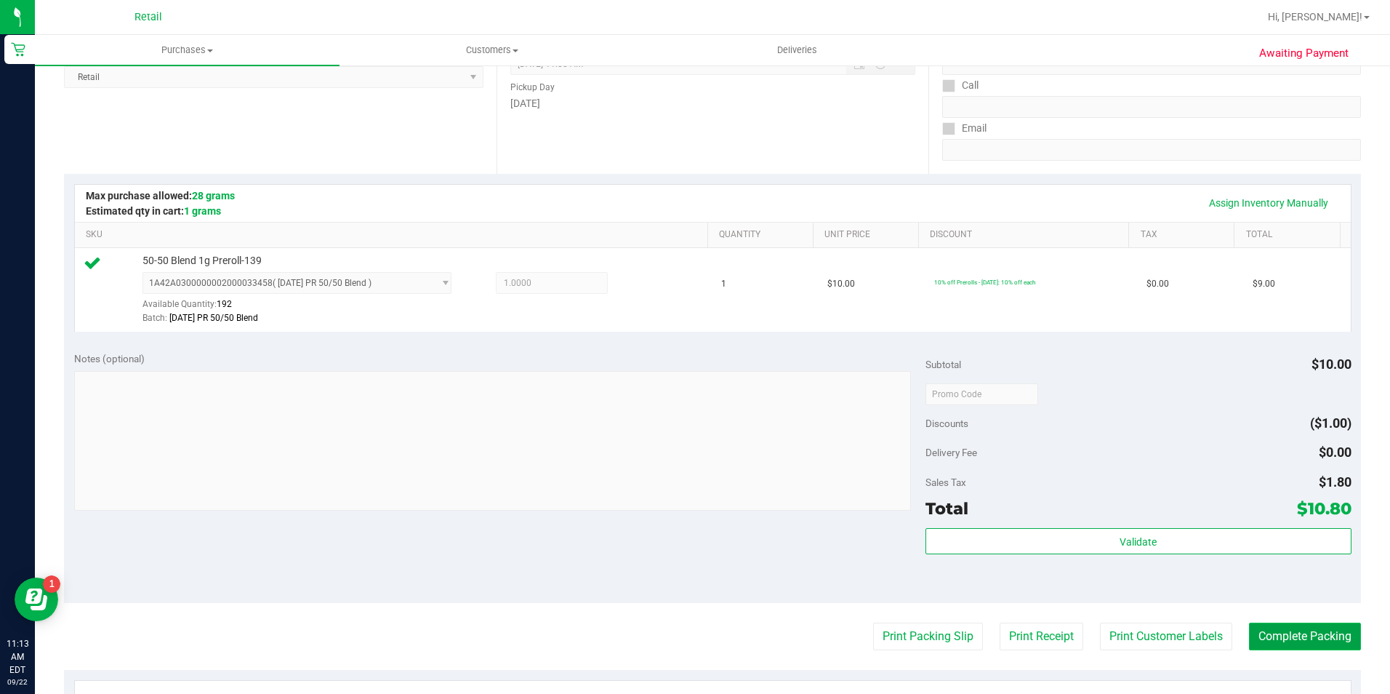
click at [1297, 640] on button "Complete Packing" at bounding box center [1305, 636] width 112 height 28
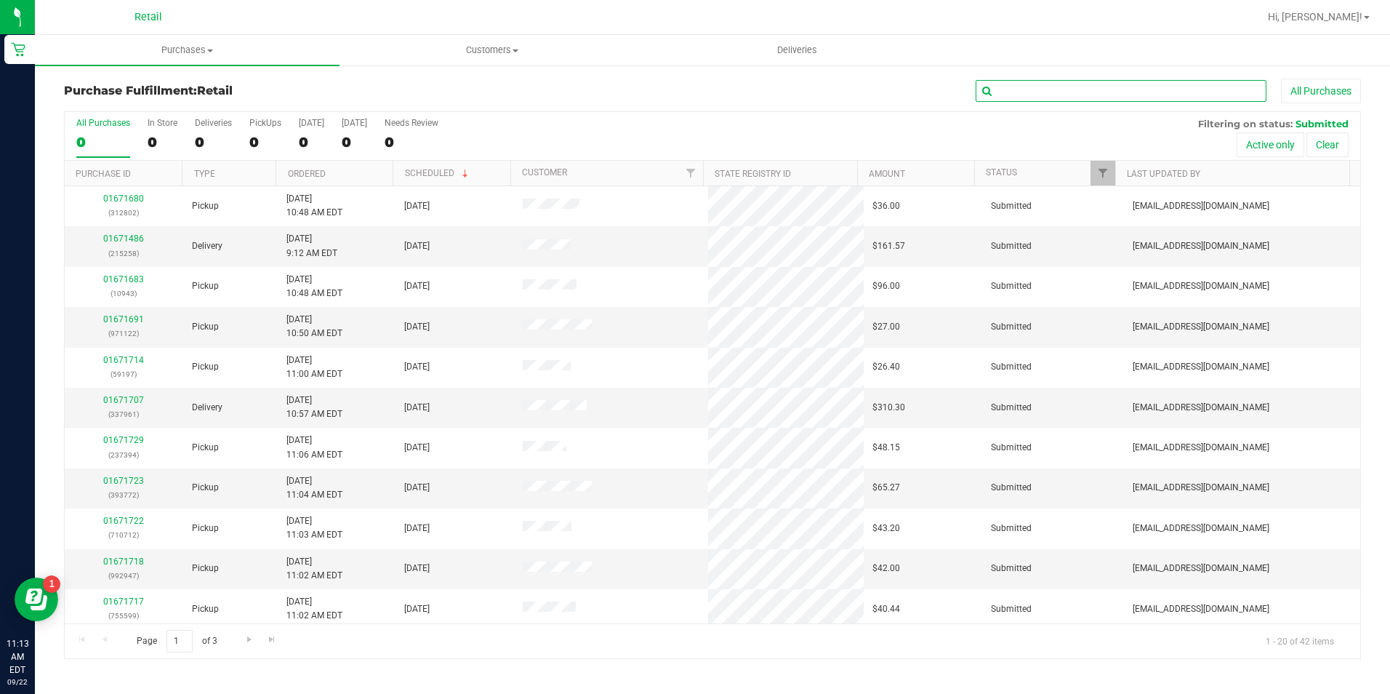
click at [1083, 81] on input "text" at bounding box center [1121, 91] width 291 height 22
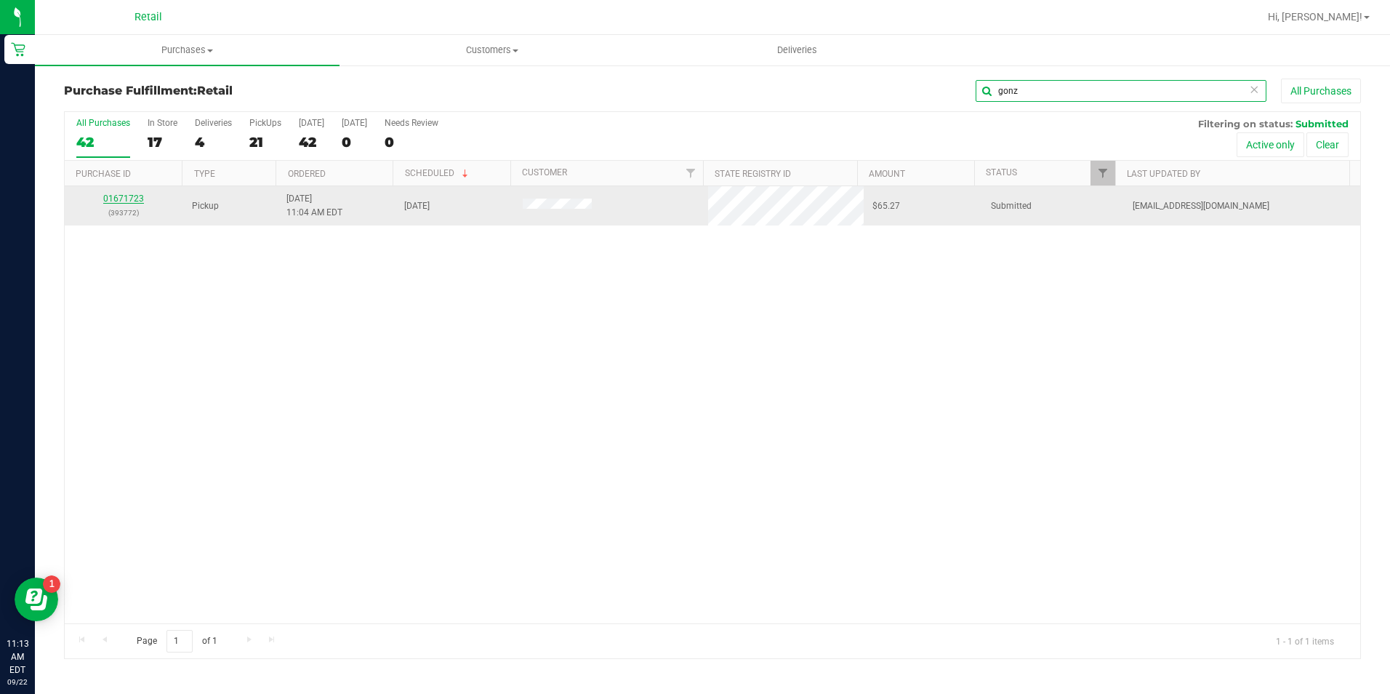
type input "gonz"
click at [133, 198] on link "01671723" at bounding box center [123, 198] width 41 height 10
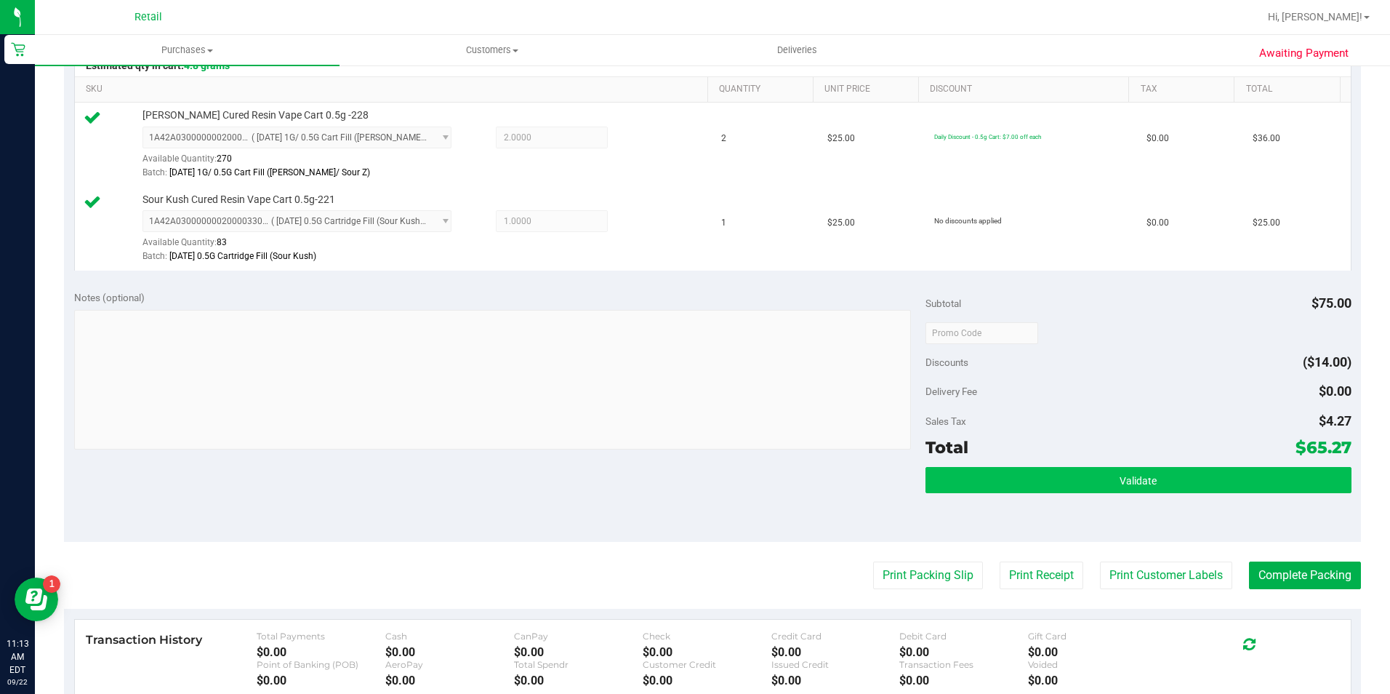
scroll to position [436, 0]
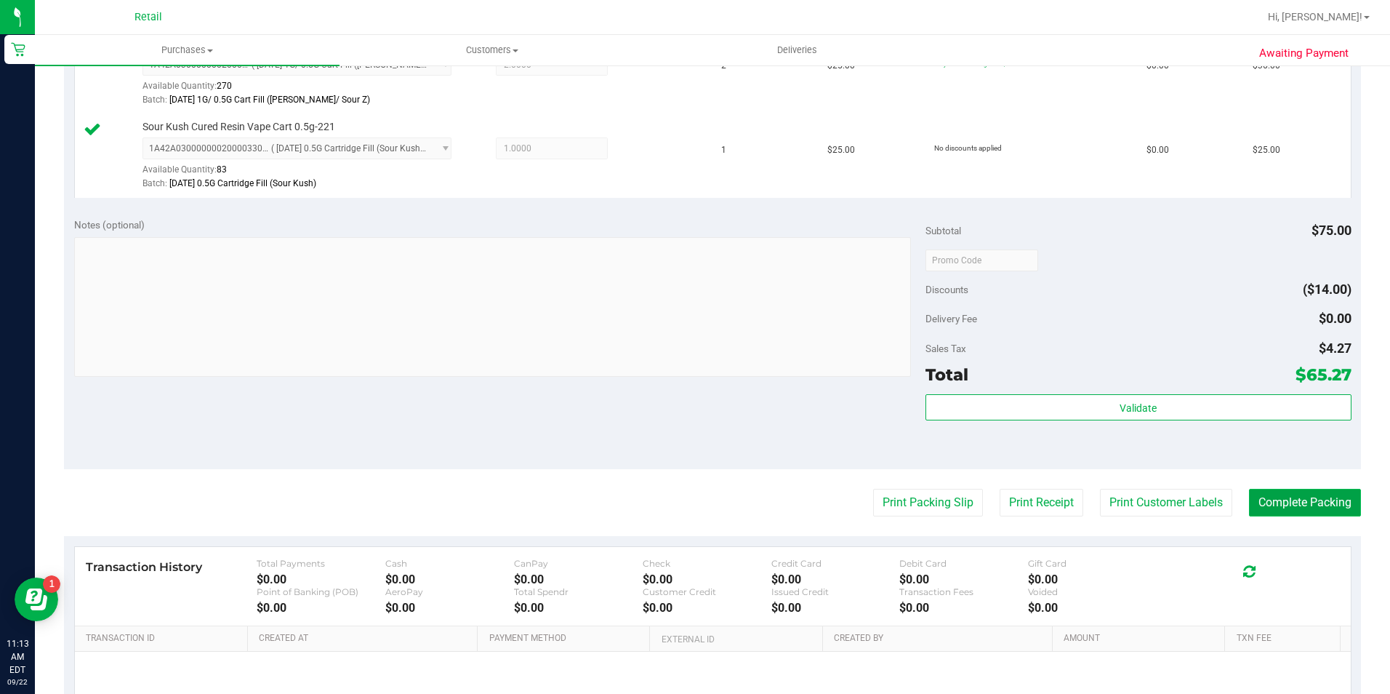
click at [1291, 502] on button "Complete Packing" at bounding box center [1305, 503] width 112 height 28
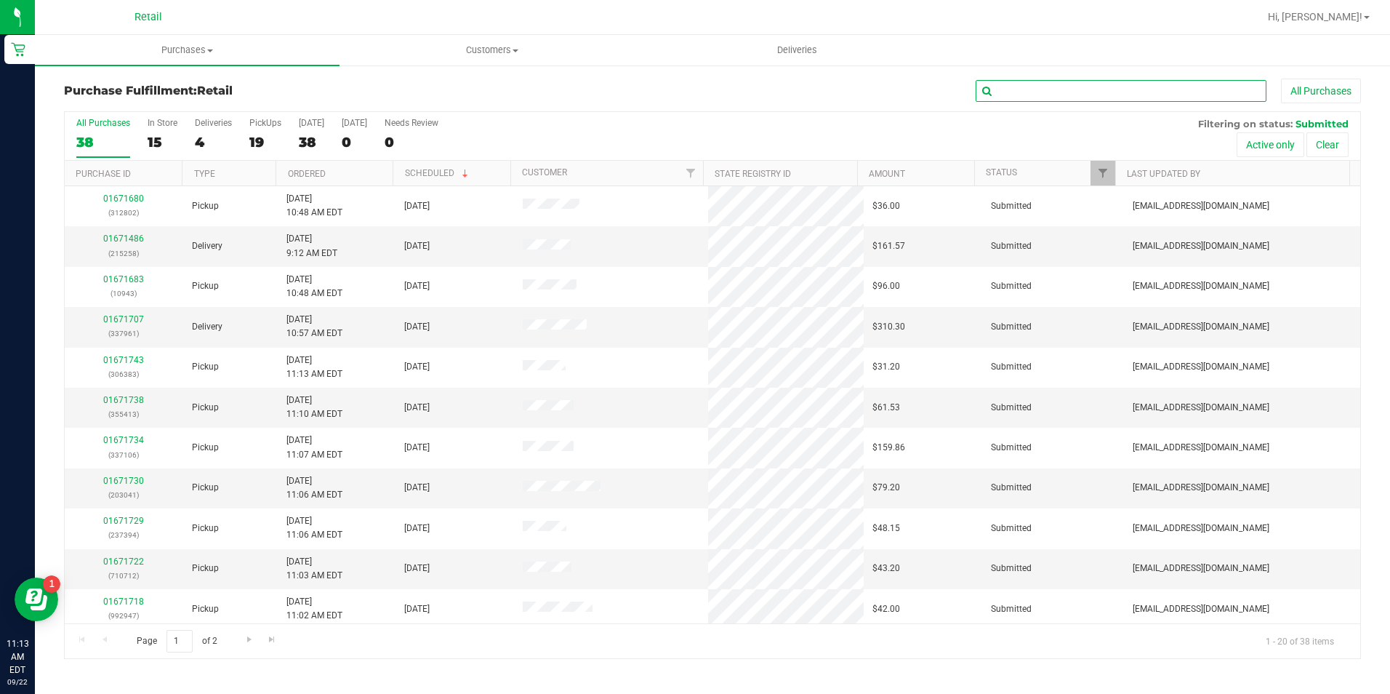
click at [1118, 92] on input "text" at bounding box center [1121, 91] width 291 height 22
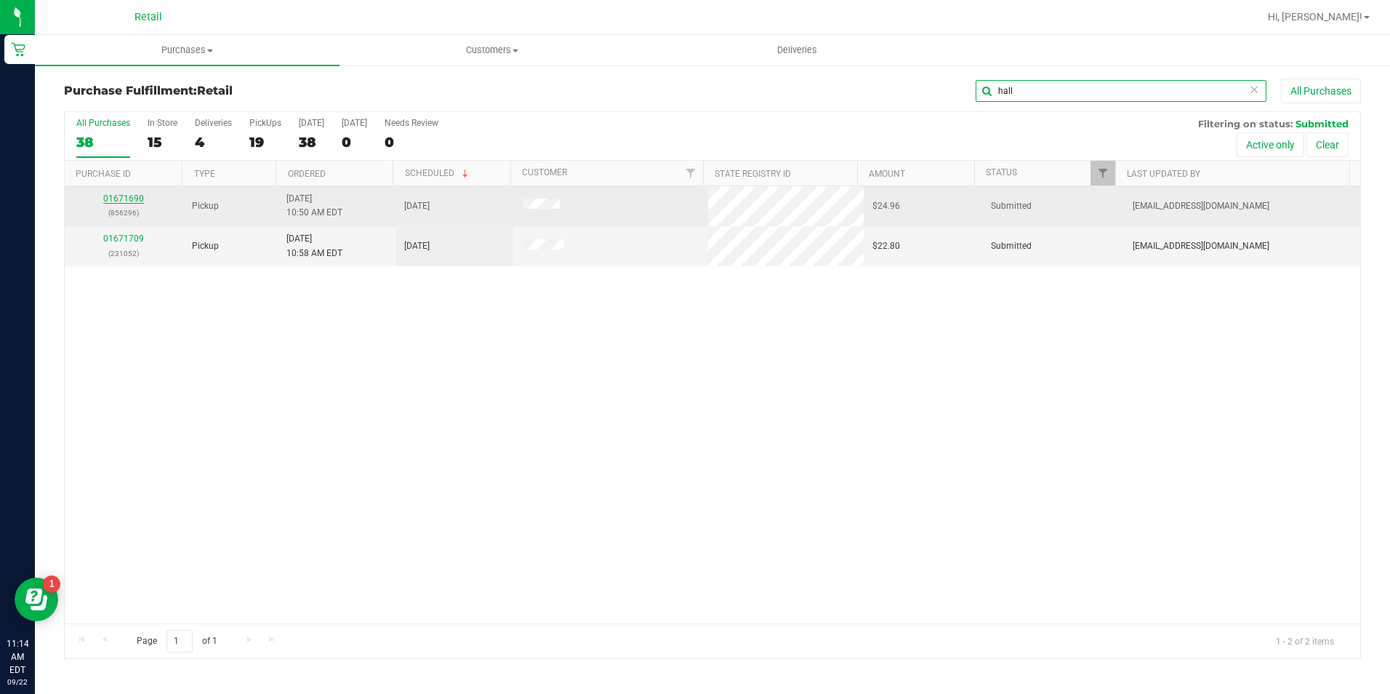
type input "hall"
click at [126, 196] on link "01671690" at bounding box center [123, 198] width 41 height 10
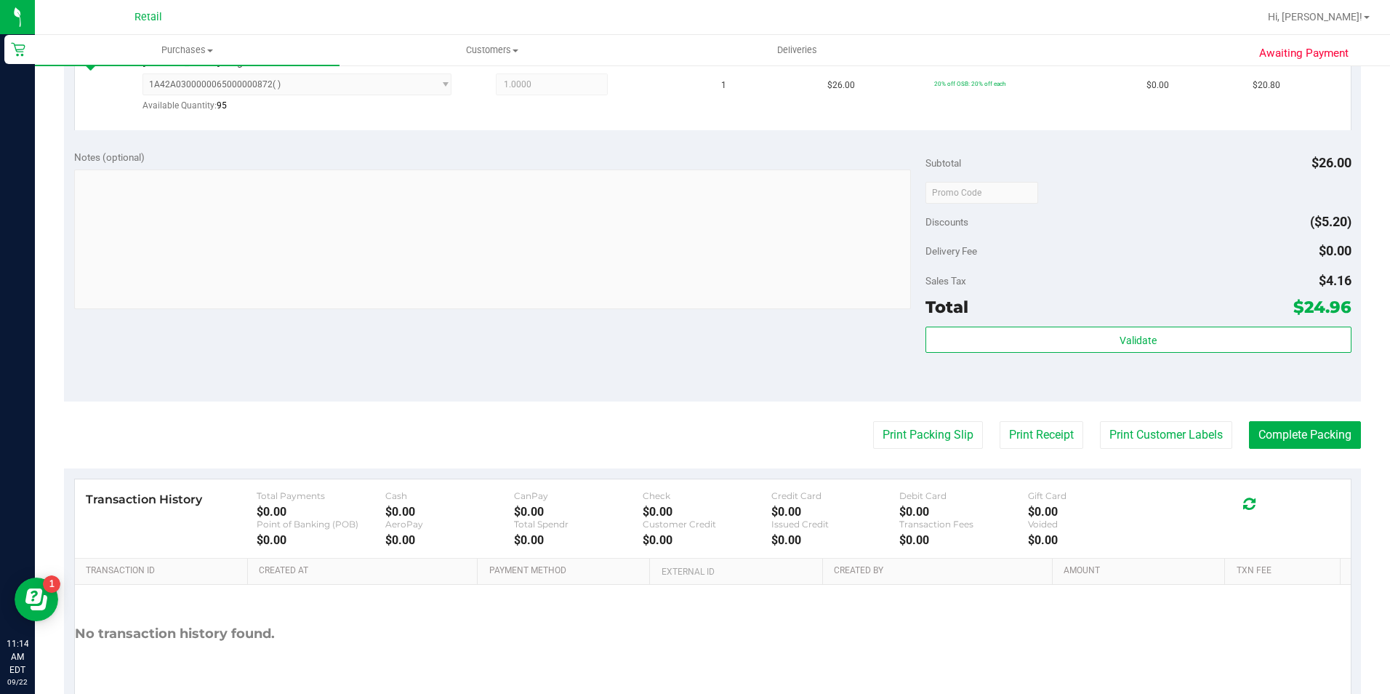
scroll to position [492, 0]
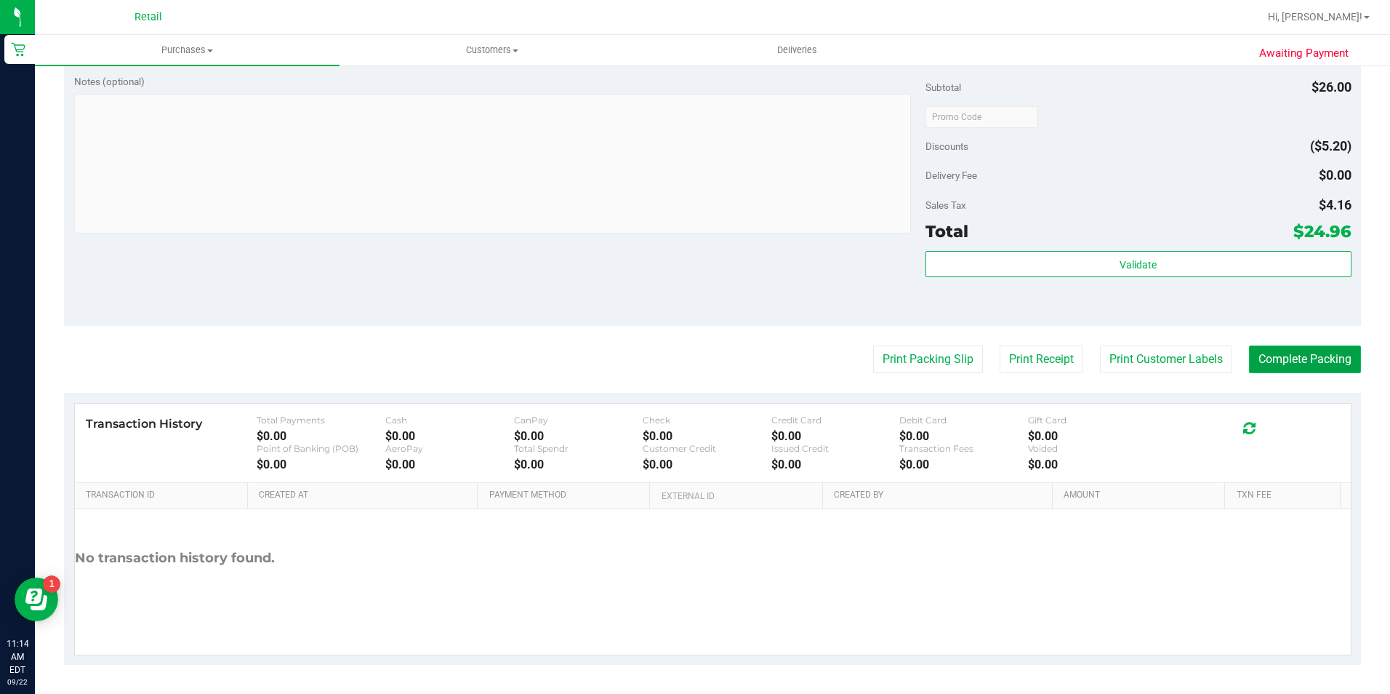
click at [1324, 356] on button "Complete Packing" at bounding box center [1305, 359] width 112 height 28
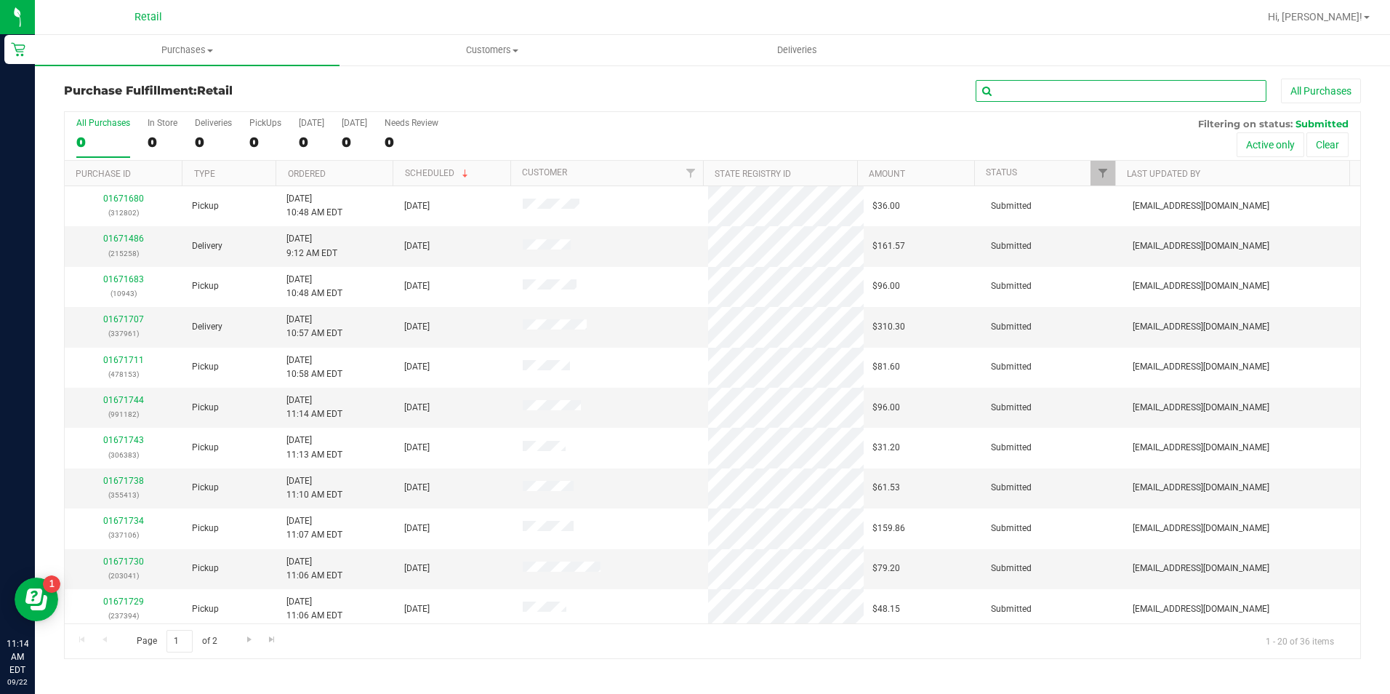
click at [1094, 91] on input "text" at bounding box center [1121, 91] width 291 height 22
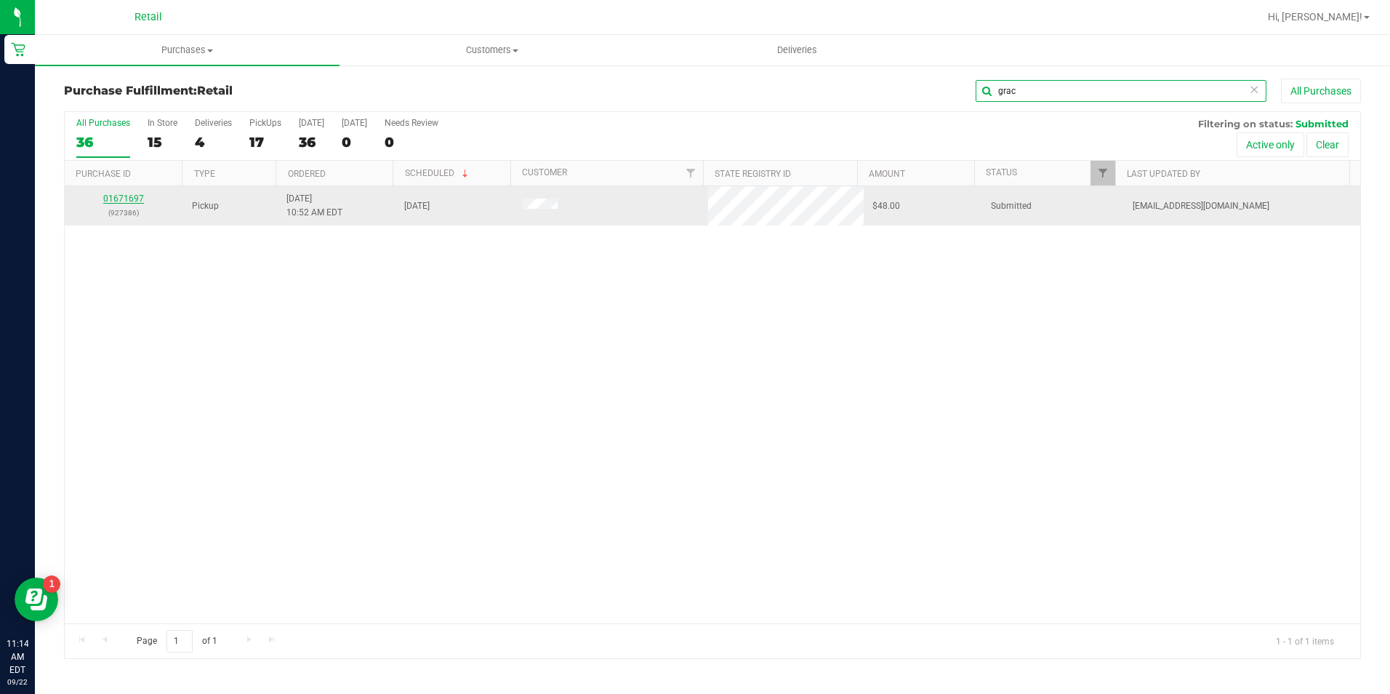
type input "grac"
click at [129, 198] on link "01671697" at bounding box center [123, 198] width 41 height 10
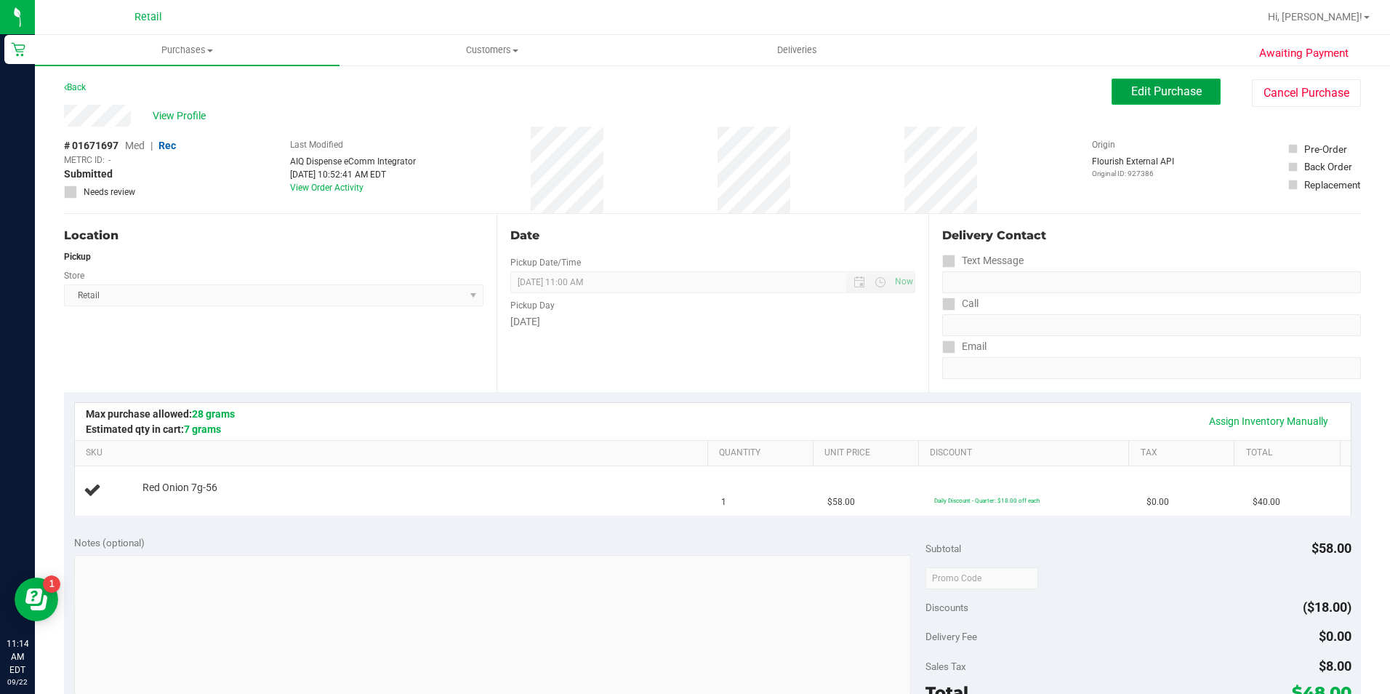
click at [1160, 92] on span "Edit Purchase" at bounding box center [1166, 91] width 71 height 14
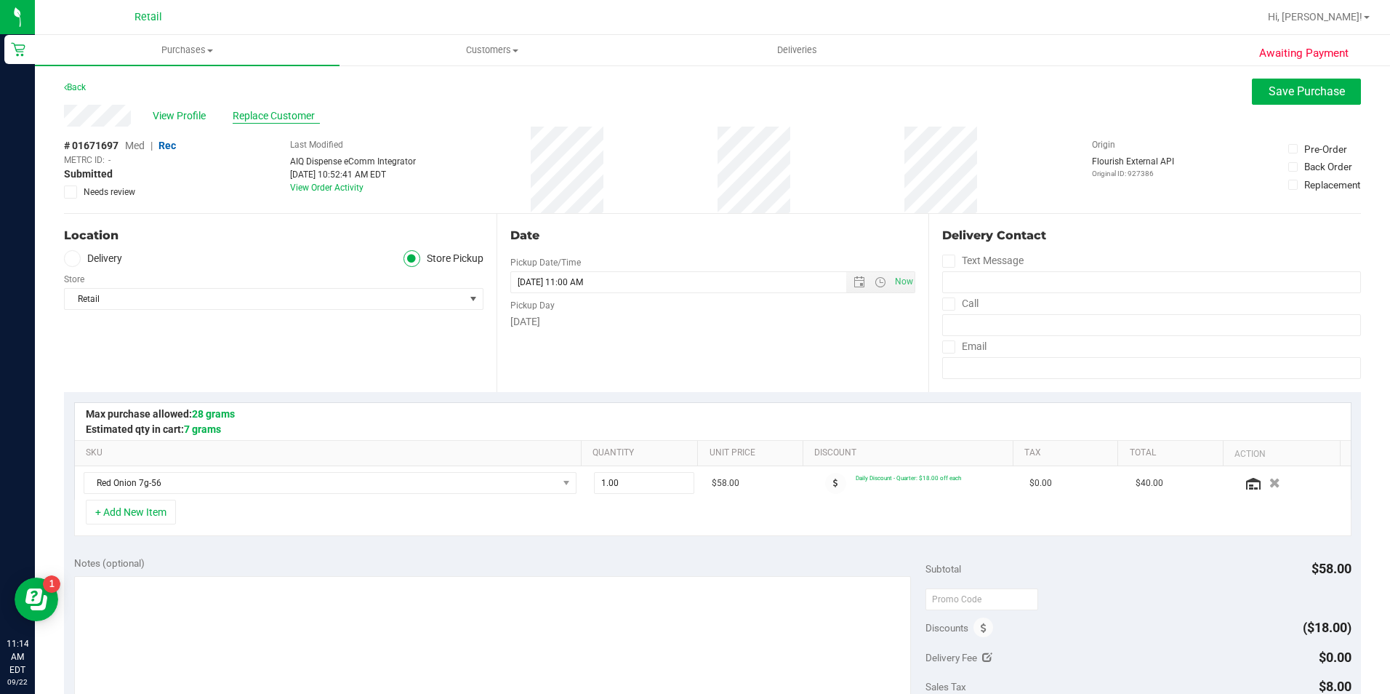
click at [295, 113] on span "Replace Customer" at bounding box center [276, 115] width 87 height 15
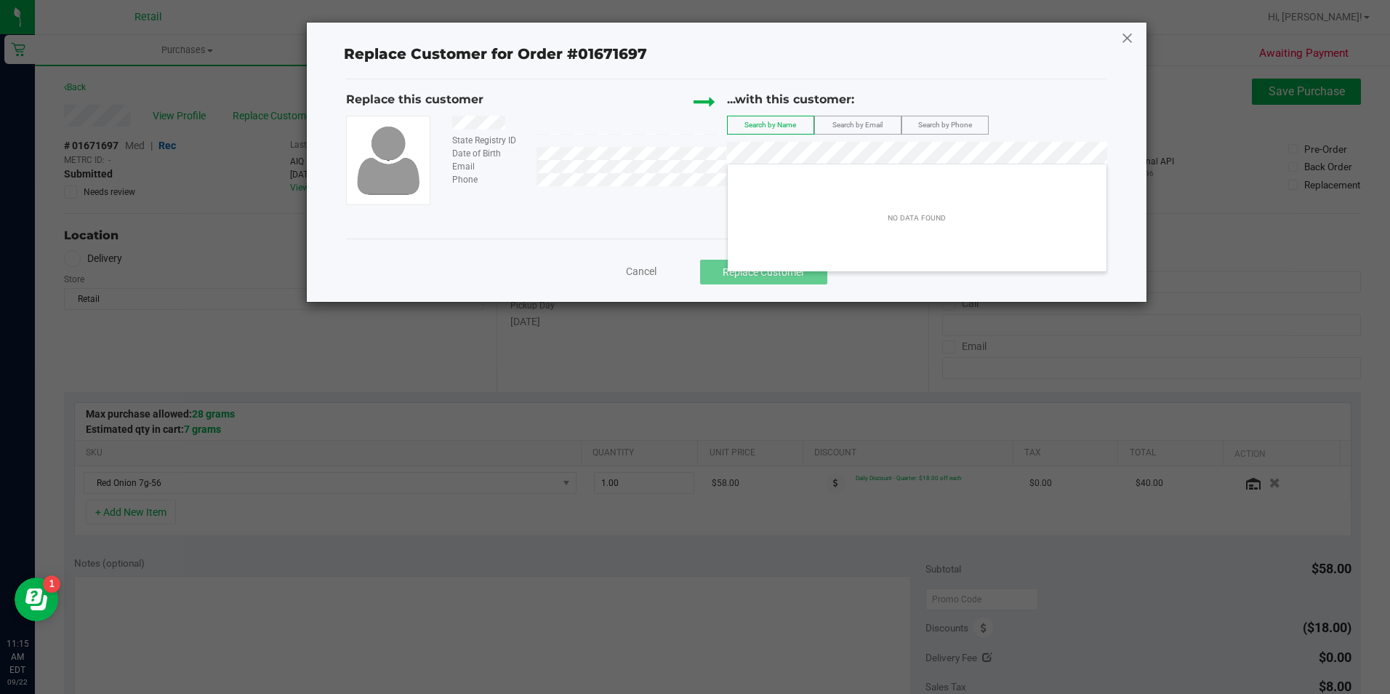
click at [1130, 44] on icon at bounding box center [1127, 37] width 13 height 23
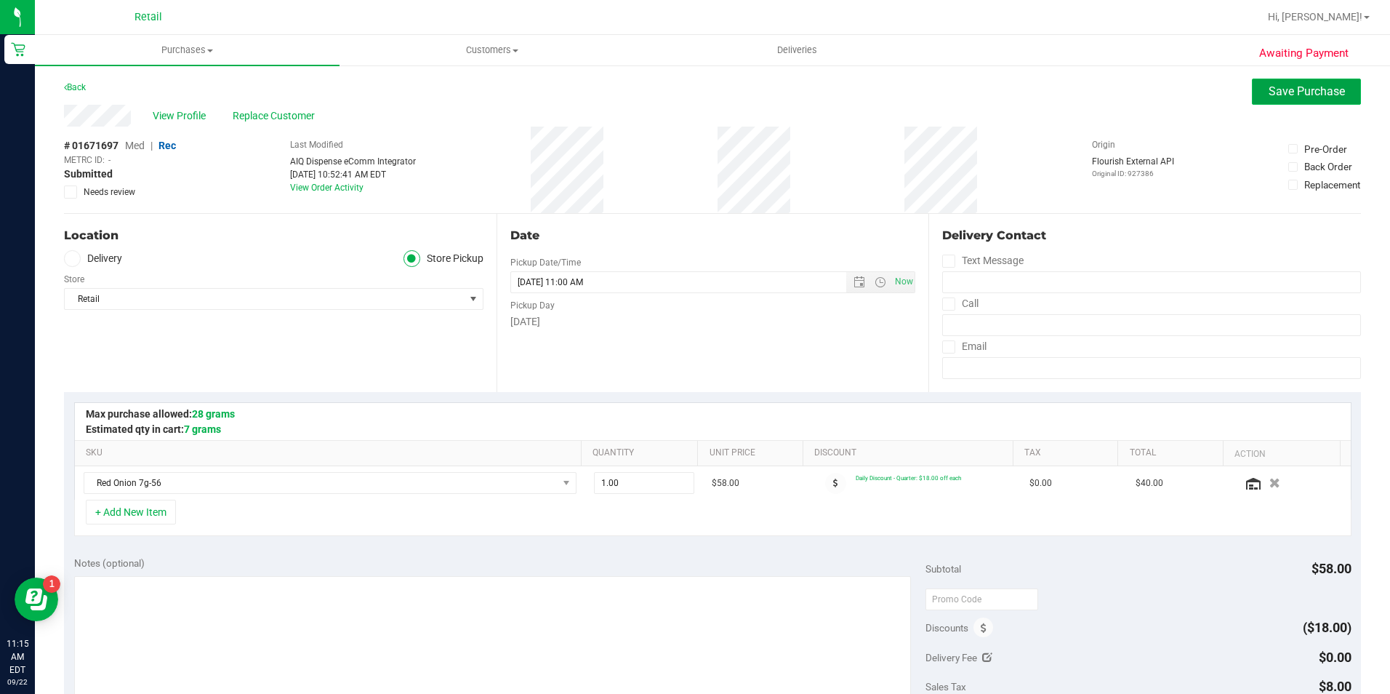
click at [1257, 95] on button "Save Purchase" at bounding box center [1306, 92] width 109 height 26
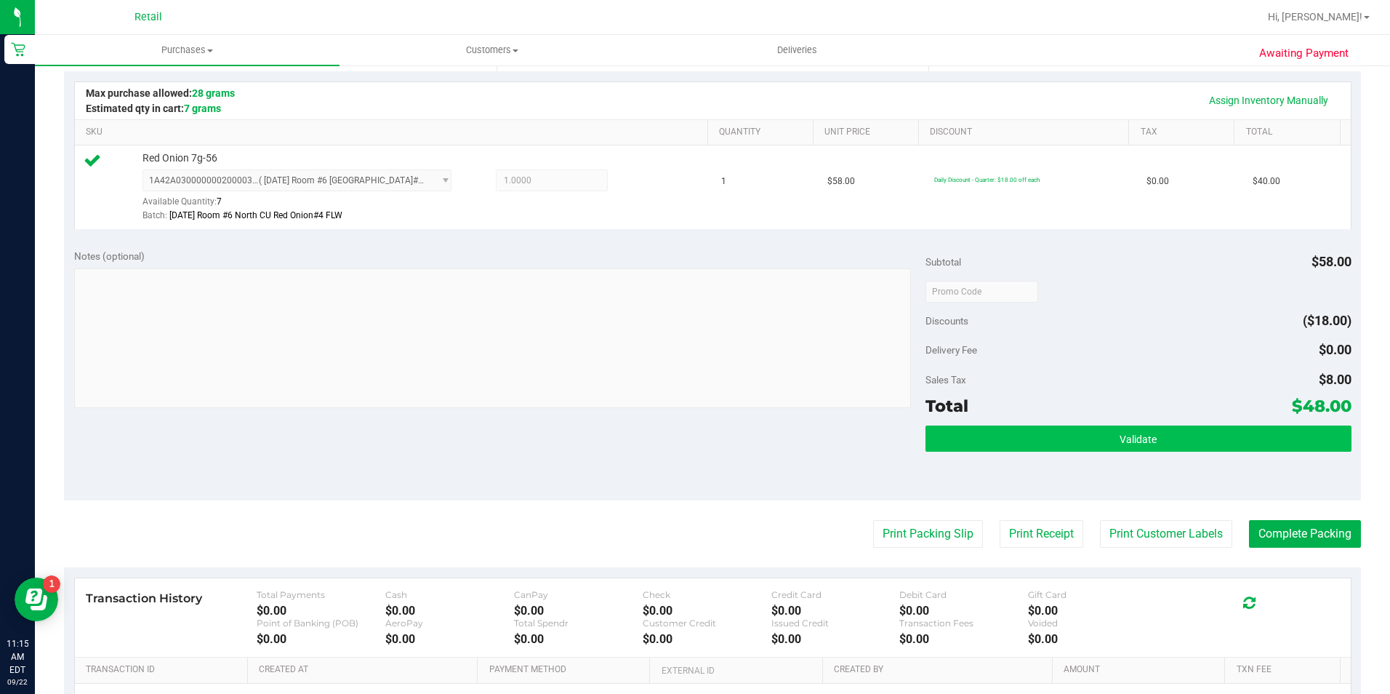
scroll to position [364, 0]
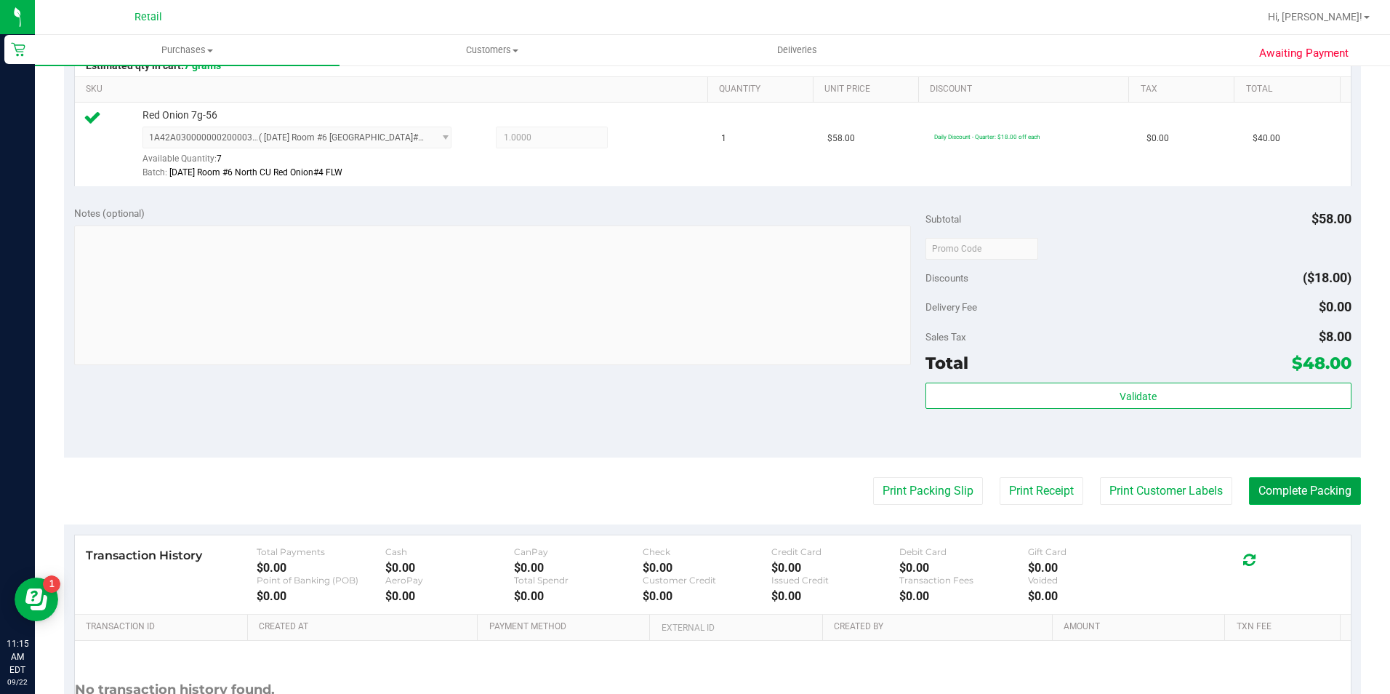
click at [1273, 486] on button "Complete Packing" at bounding box center [1305, 491] width 112 height 28
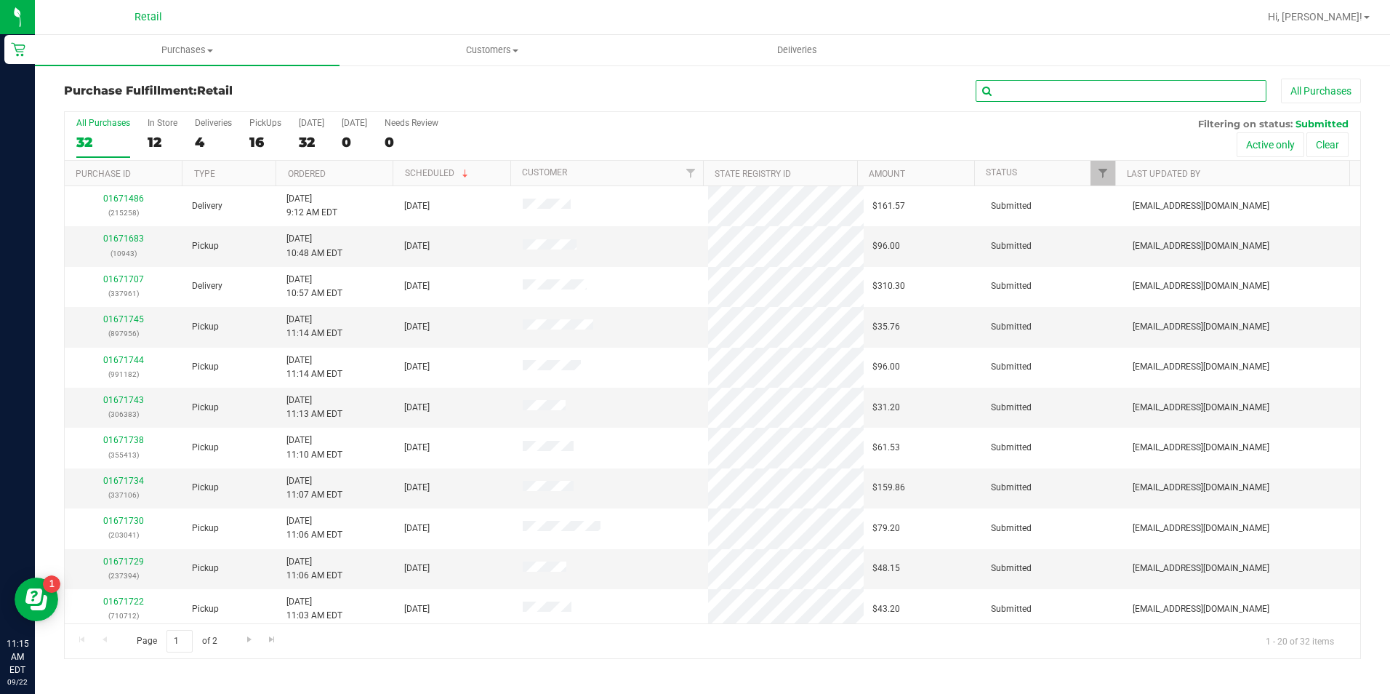
click at [1094, 91] on input "text" at bounding box center [1121, 91] width 291 height 22
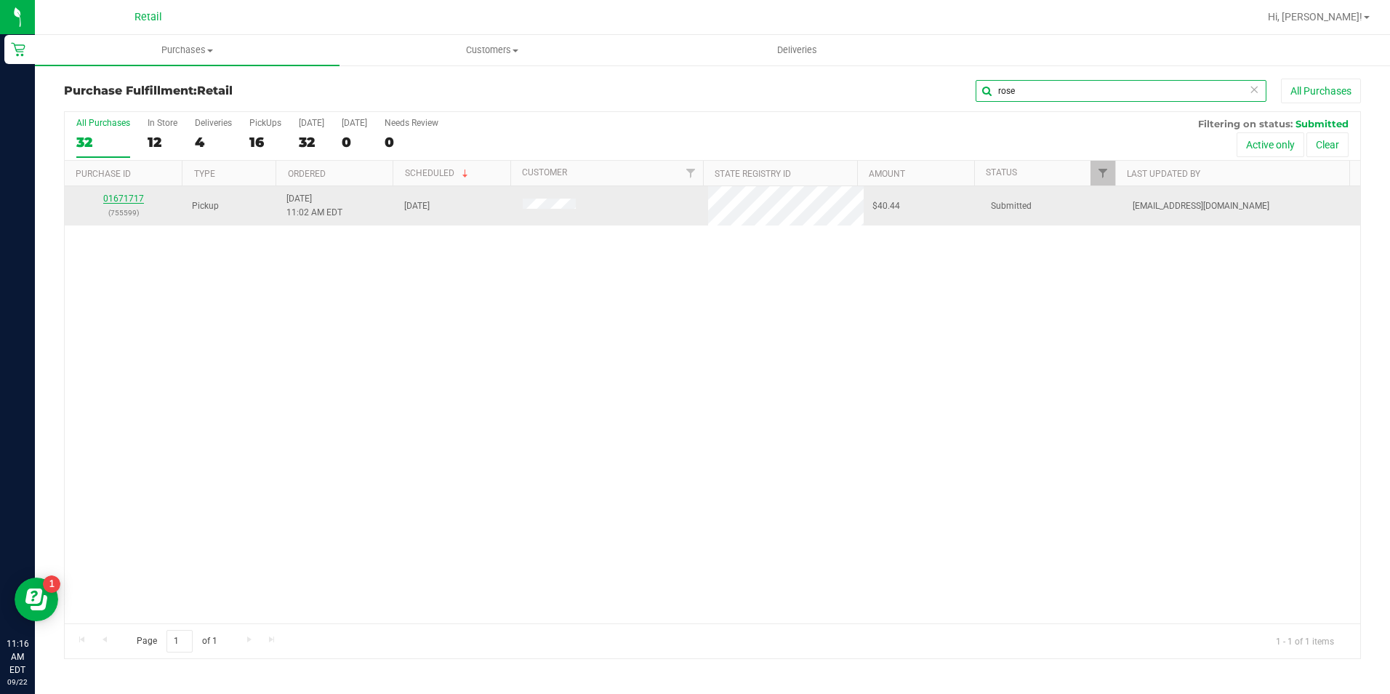
type input "rose"
click at [128, 195] on link "01671717" at bounding box center [123, 198] width 41 height 10
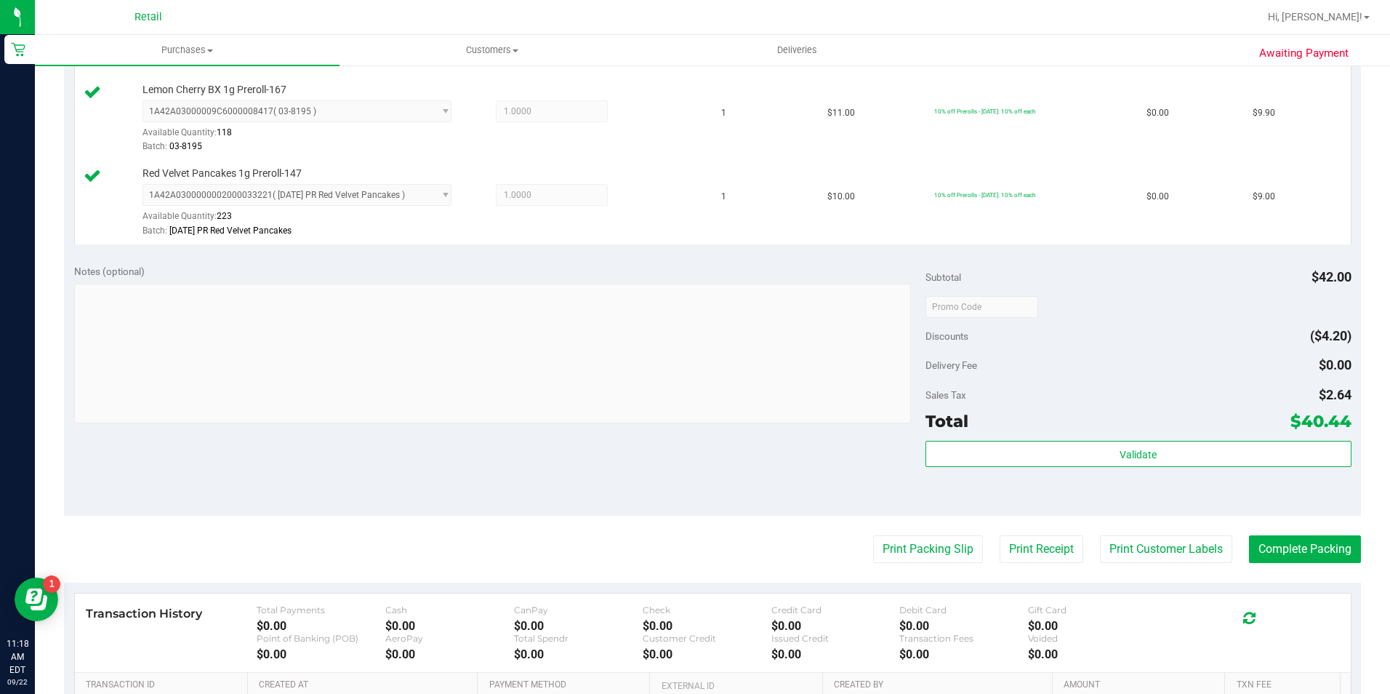
scroll to position [727, 0]
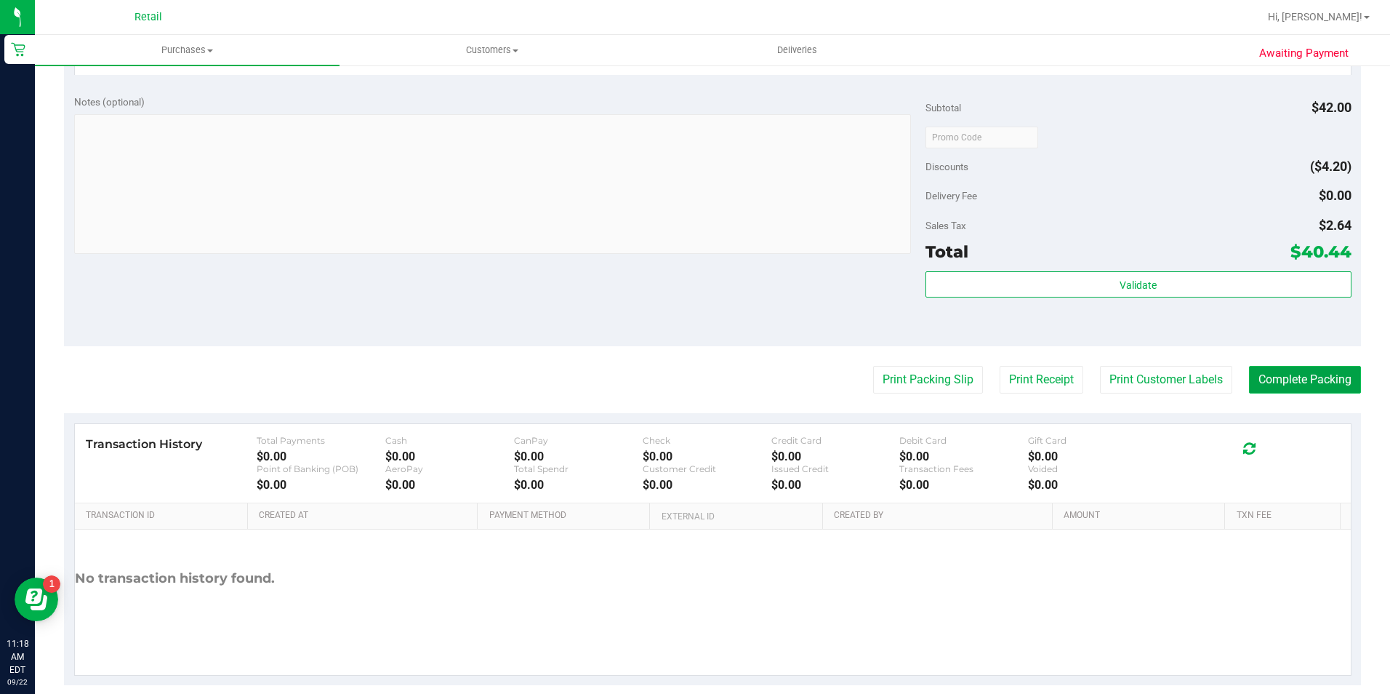
click at [1299, 379] on button "Complete Packing" at bounding box center [1305, 380] width 112 height 28
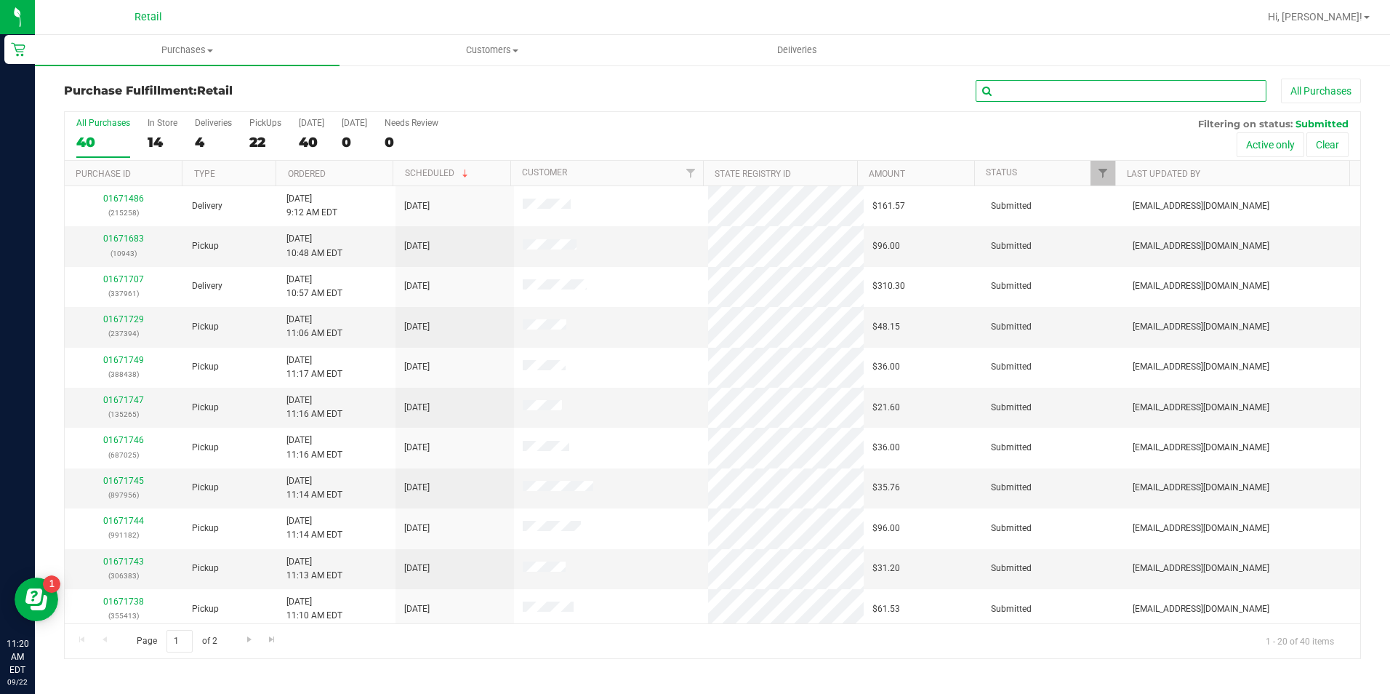
click at [1063, 91] on input "text" at bounding box center [1121, 91] width 291 height 22
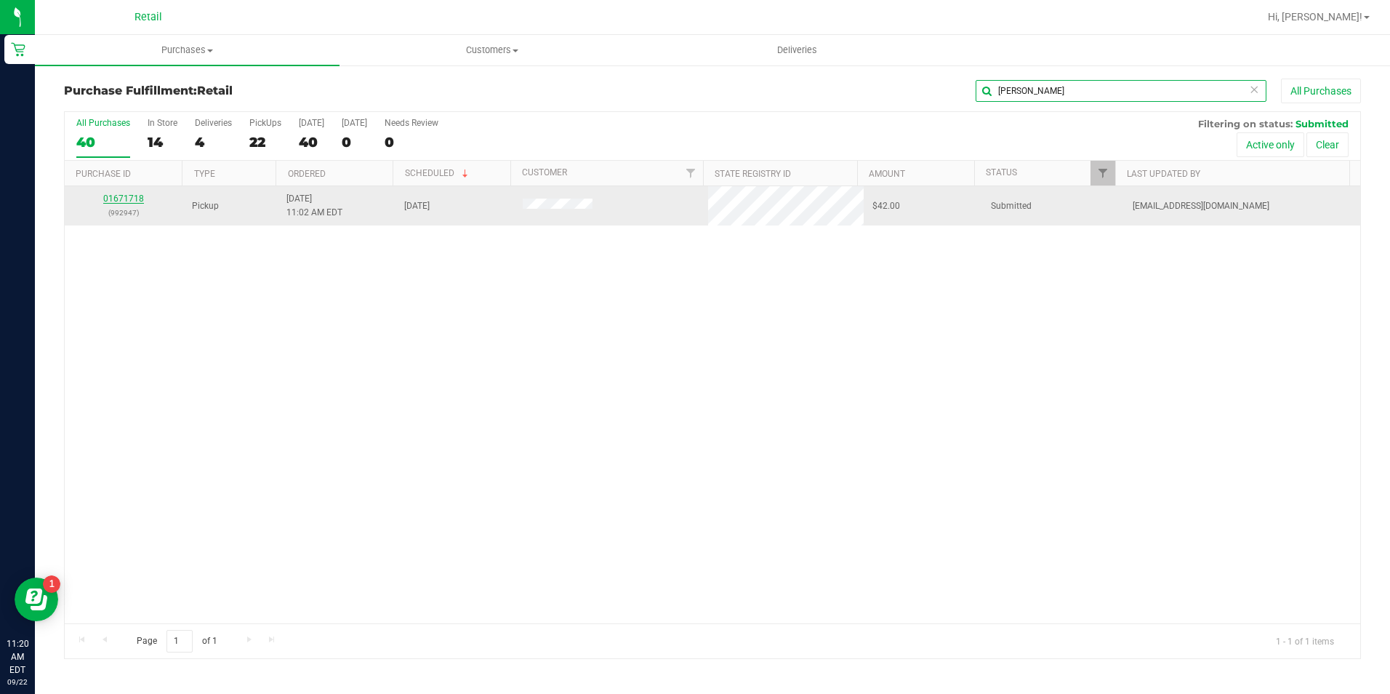
type input "[PERSON_NAME]"
click at [112, 197] on link "01671718" at bounding box center [123, 198] width 41 height 10
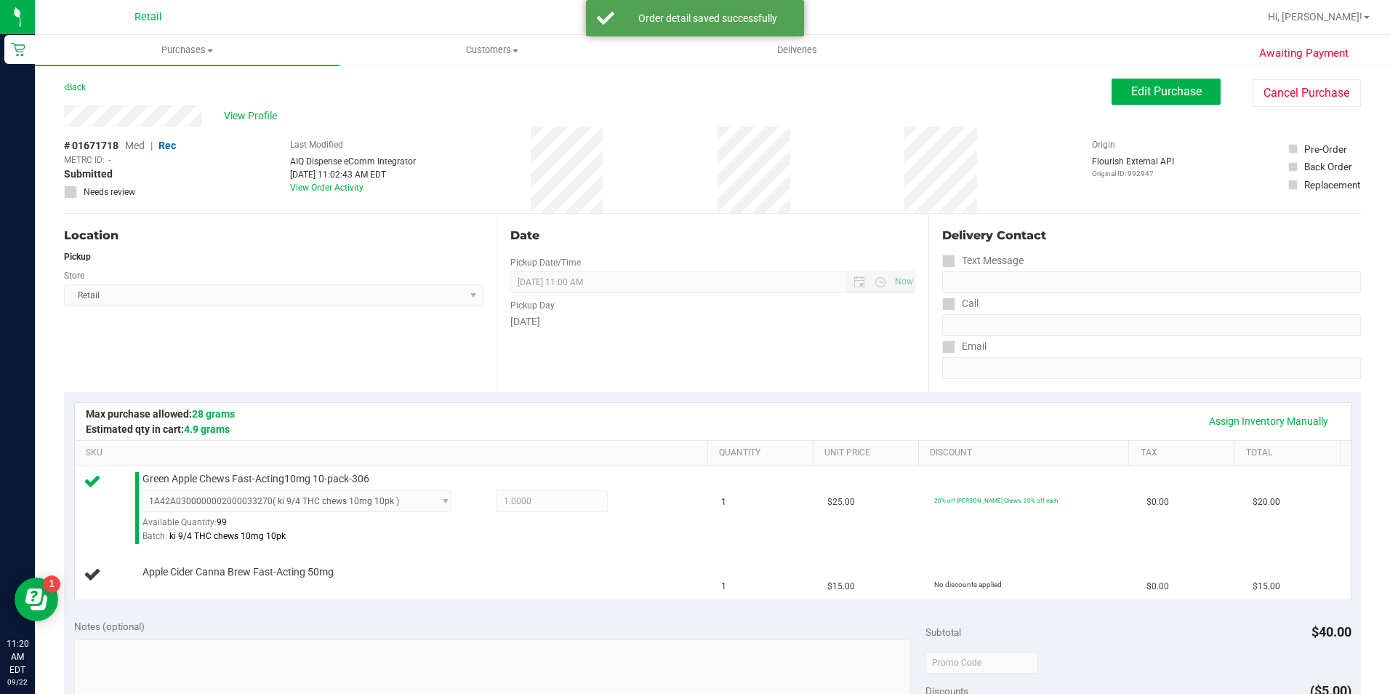
click at [1172, 105] on div "Edit Purchase Cancel Purchase" at bounding box center [1236, 93] width 249 height 28
click at [1173, 95] on span "Edit Purchase" at bounding box center [1166, 91] width 71 height 14
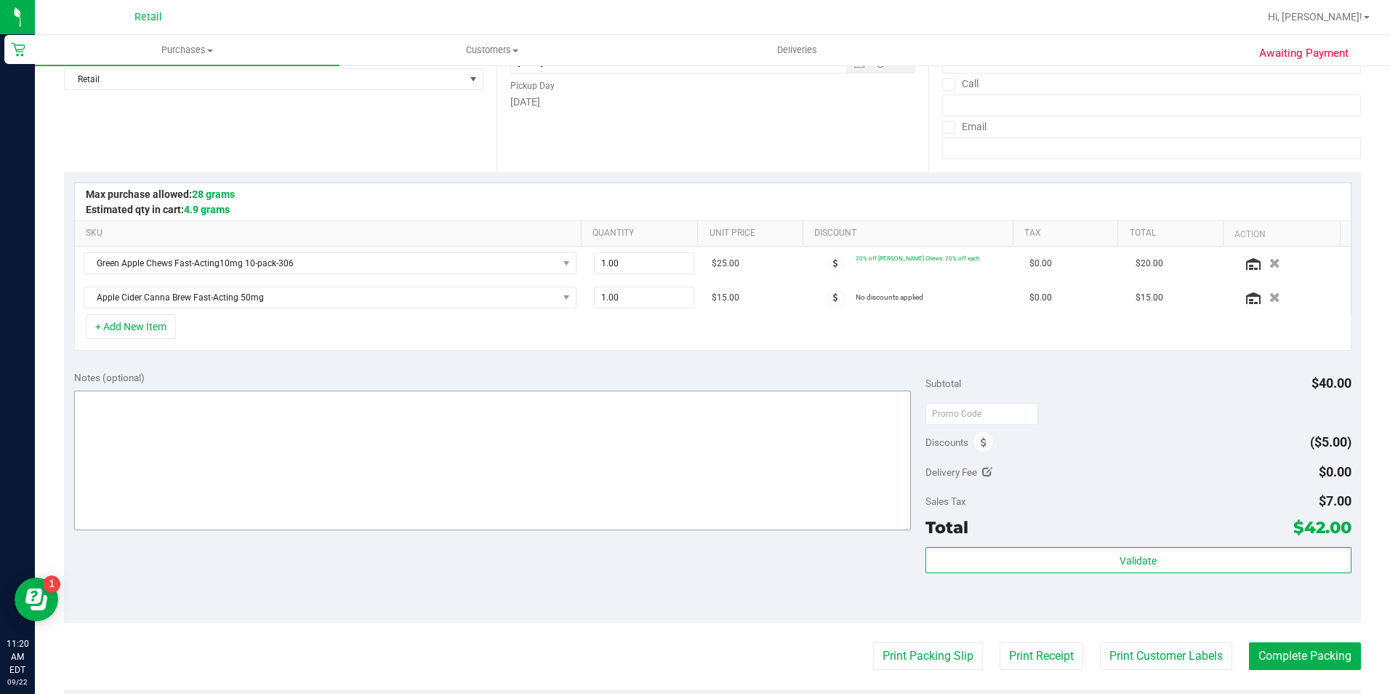
scroll to position [291, 0]
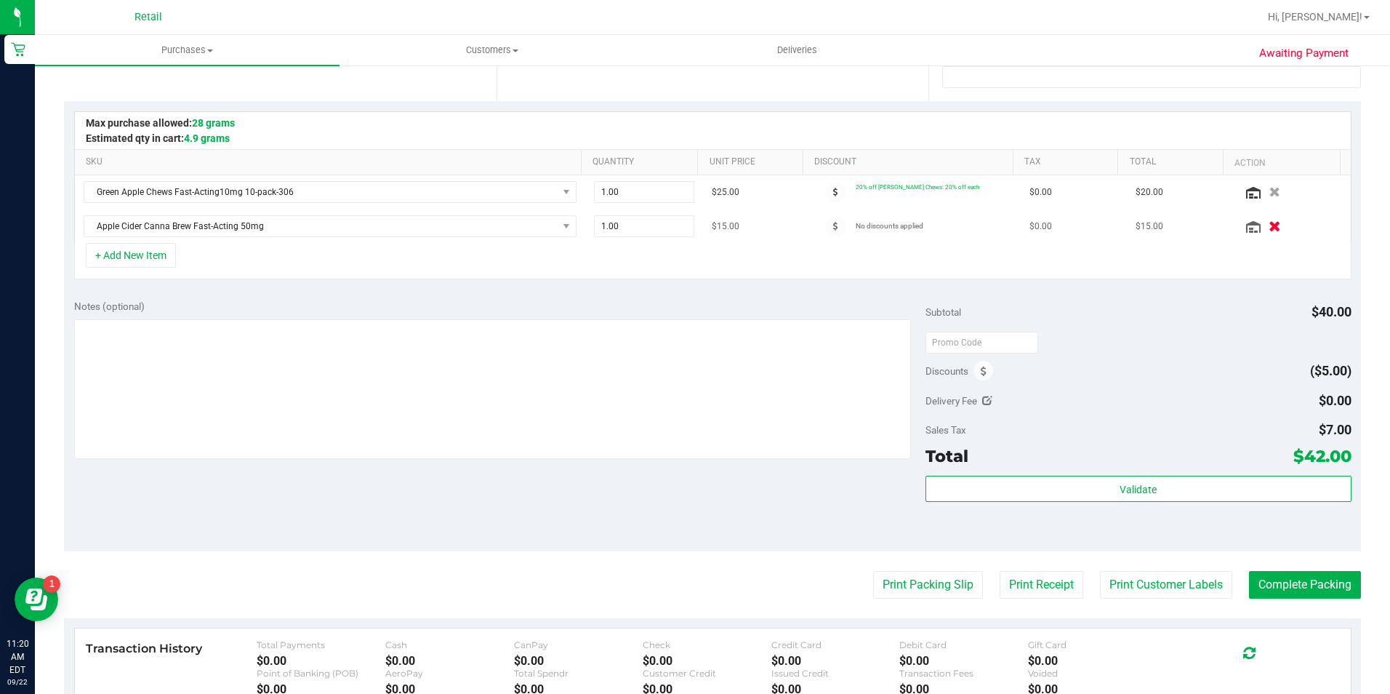
click at [1269, 227] on icon "button" at bounding box center [1275, 226] width 12 height 11
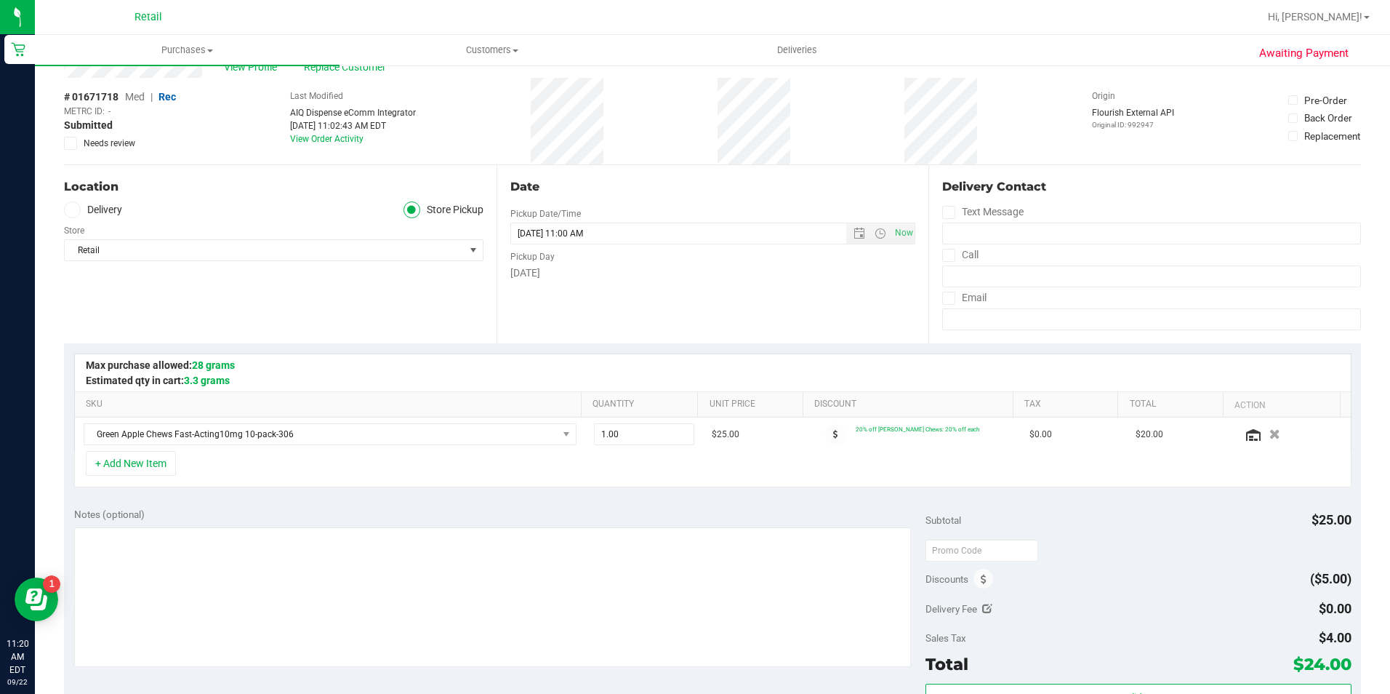
scroll to position [218, 0]
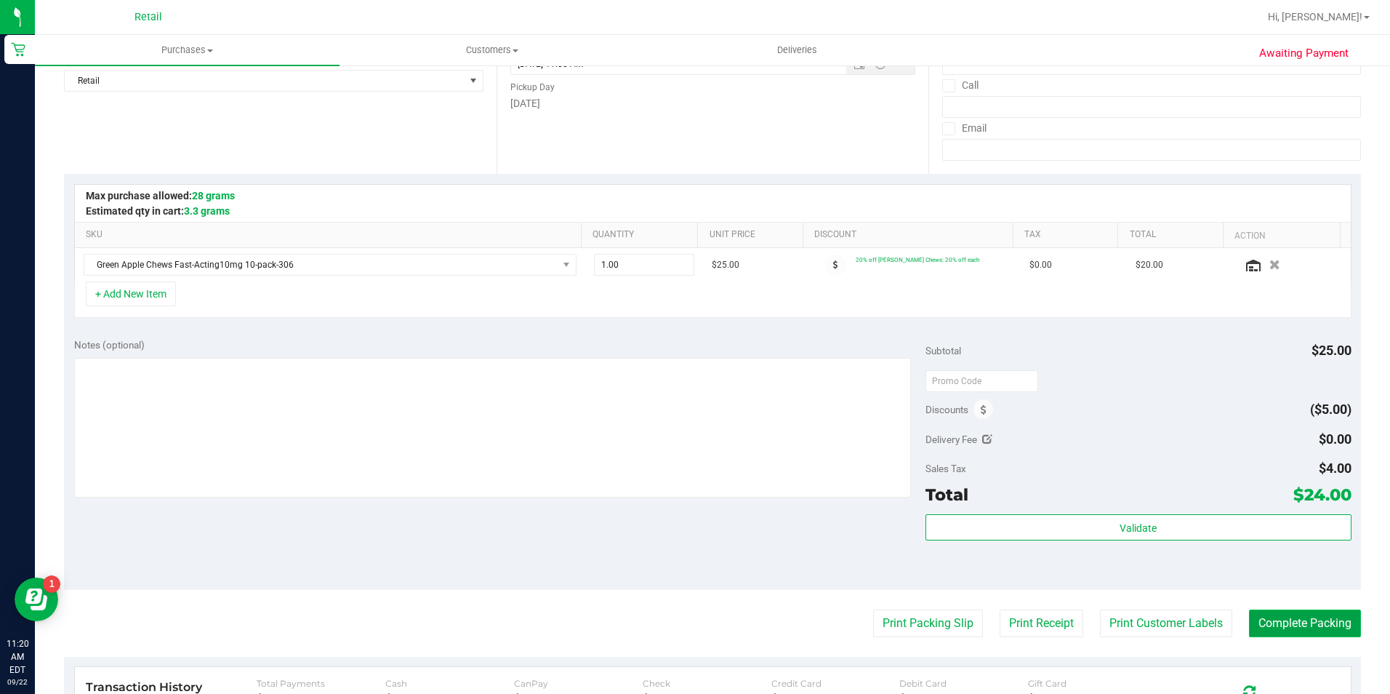
click at [1299, 619] on button "Complete Packing" at bounding box center [1305, 623] width 112 height 28
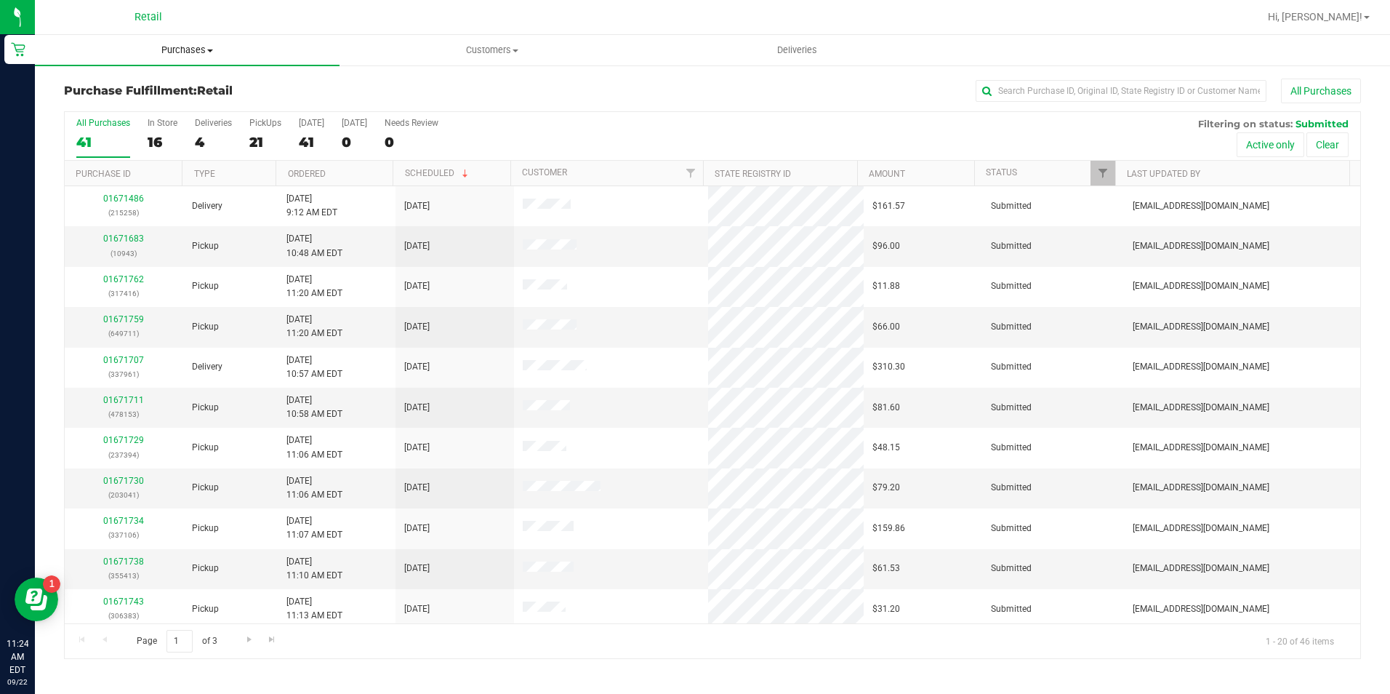
drag, startPoint x: 167, startPoint y: 44, endPoint x: 180, endPoint y: 71, distance: 29.3
click at [167, 47] on span "Purchases" at bounding box center [187, 50] width 305 height 13
click at [148, 126] on li "All purchases" at bounding box center [187, 122] width 305 height 17
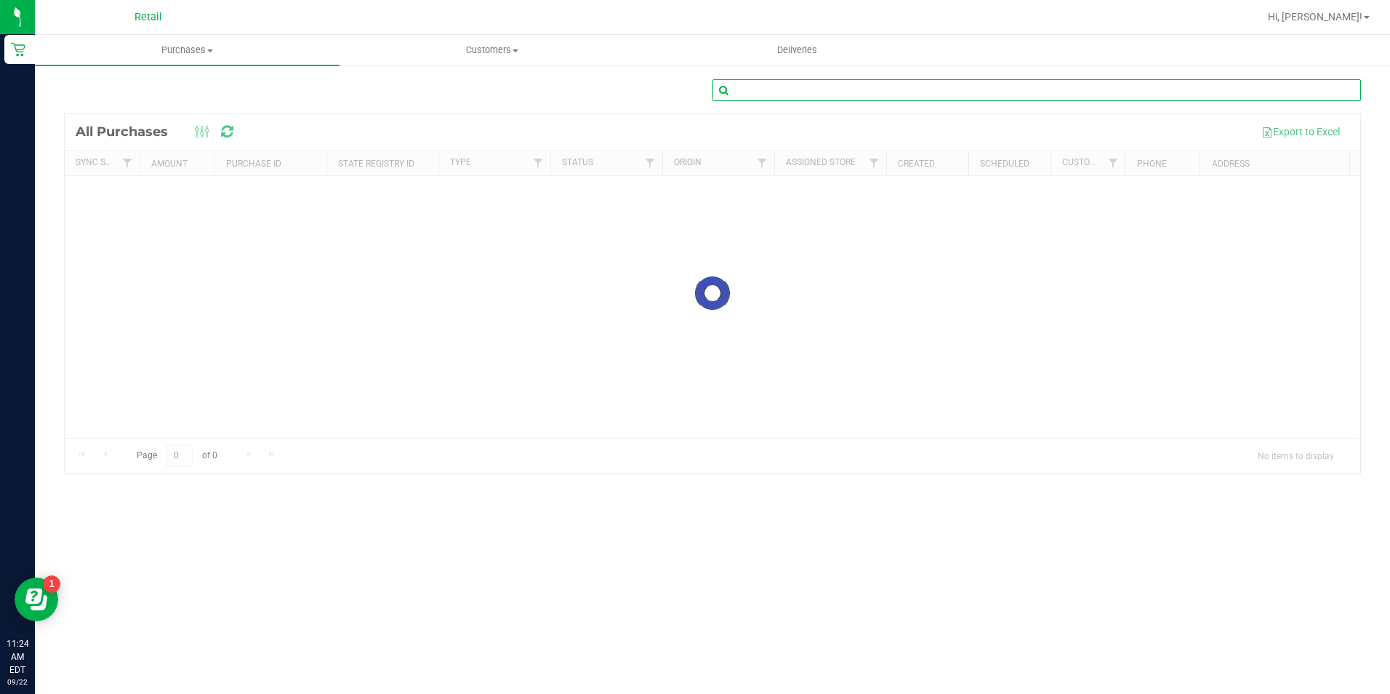
click at [1017, 89] on input "text" at bounding box center [1037, 90] width 649 height 22
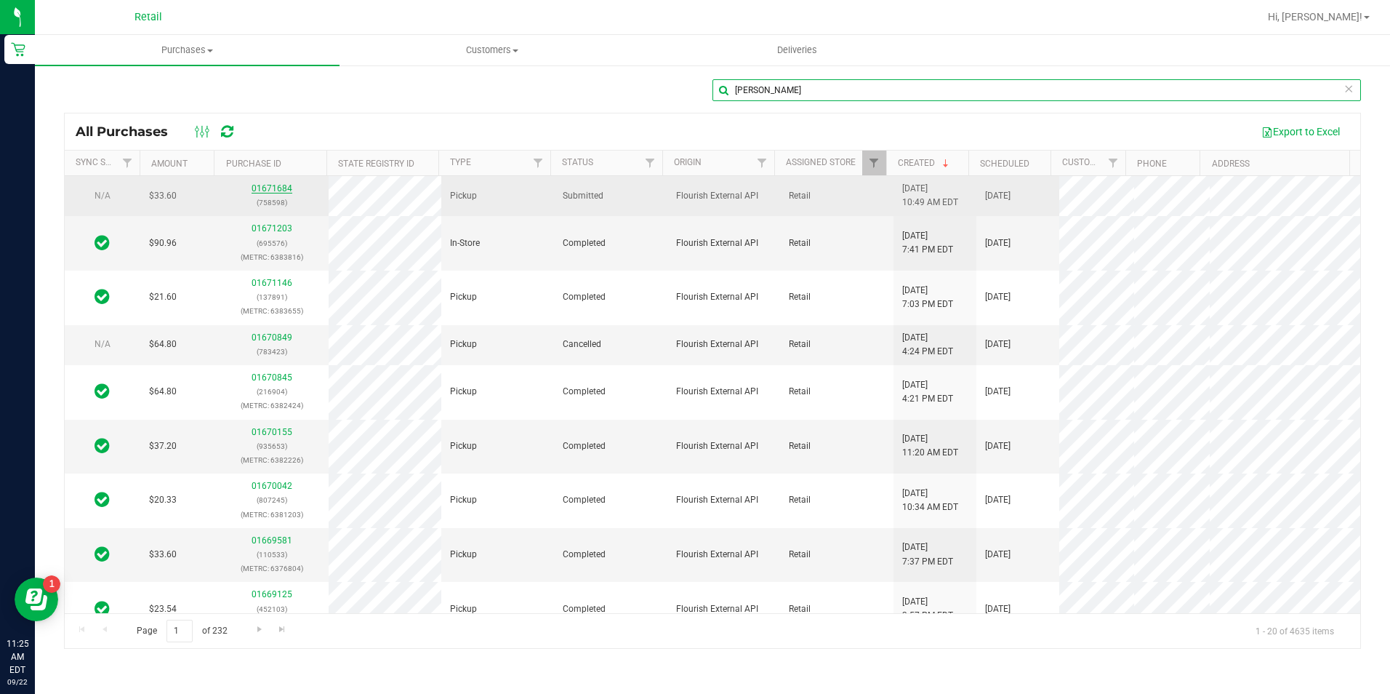
type input "[PERSON_NAME]"
click at [266, 186] on link "01671684" at bounding box center [272, 188] width 41 height 10
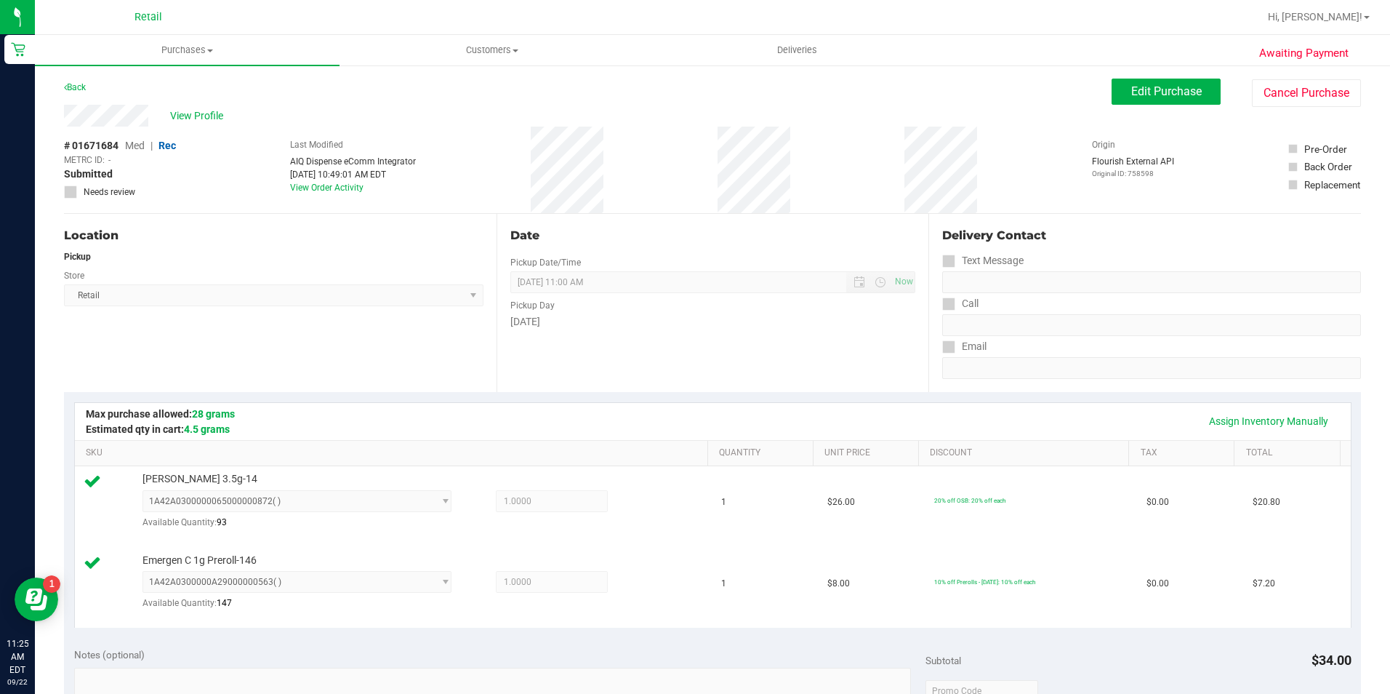
scroll to position [364, 0]
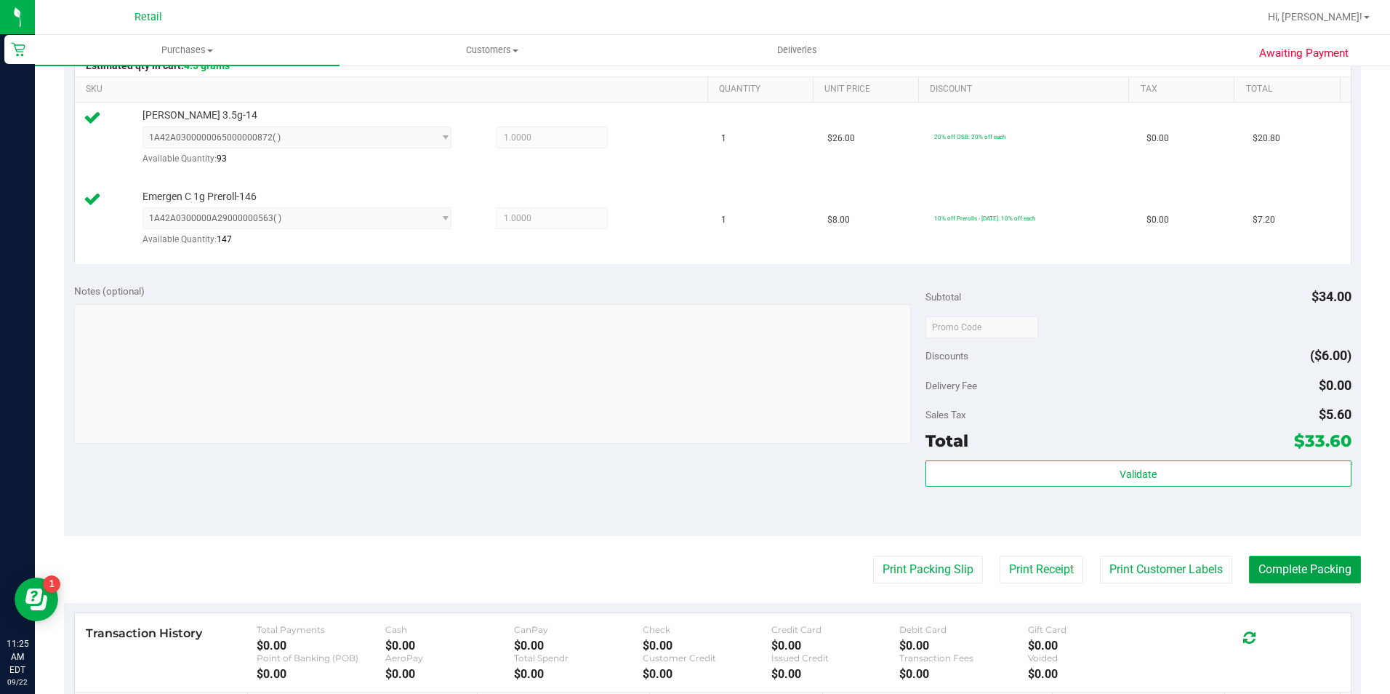
click at [1262, 574] on button "Complete Packing" at bounding box center [1305, 570] width 112 height 28
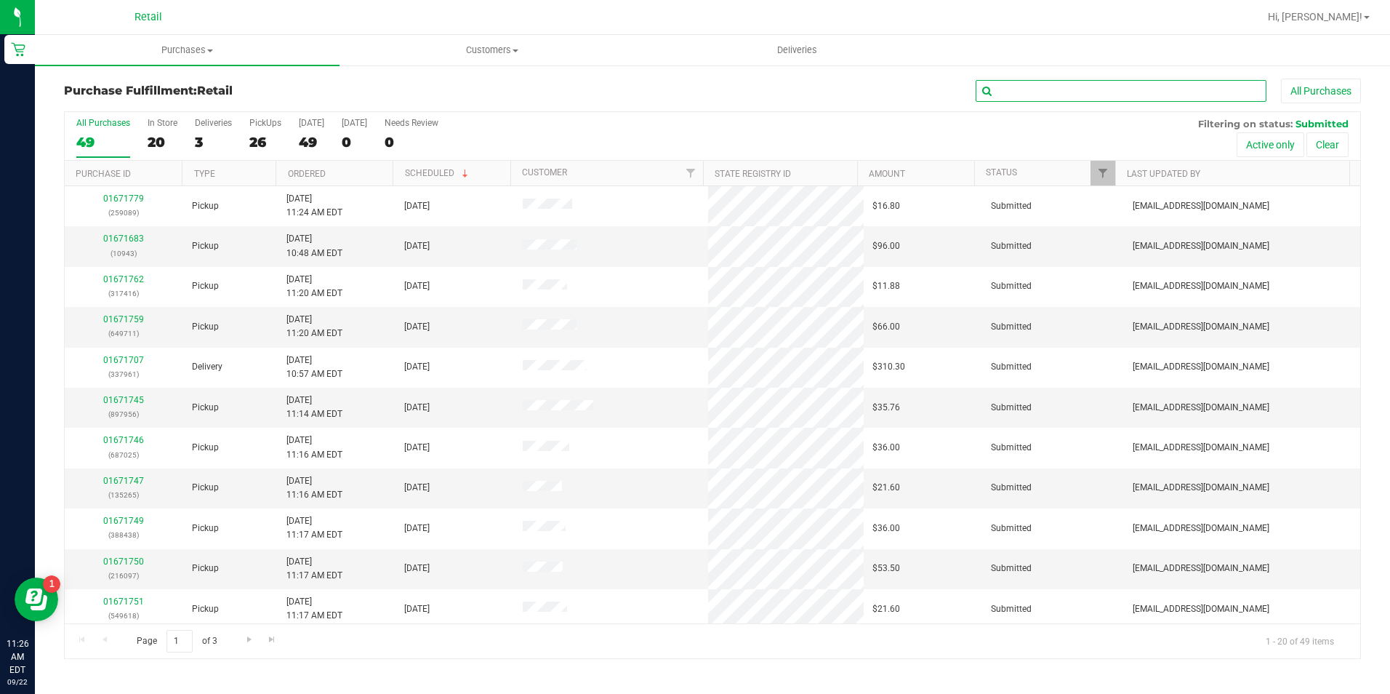
click at [1012, 87] on input "text" at bounding box center [1121, 91] width 291 height 22
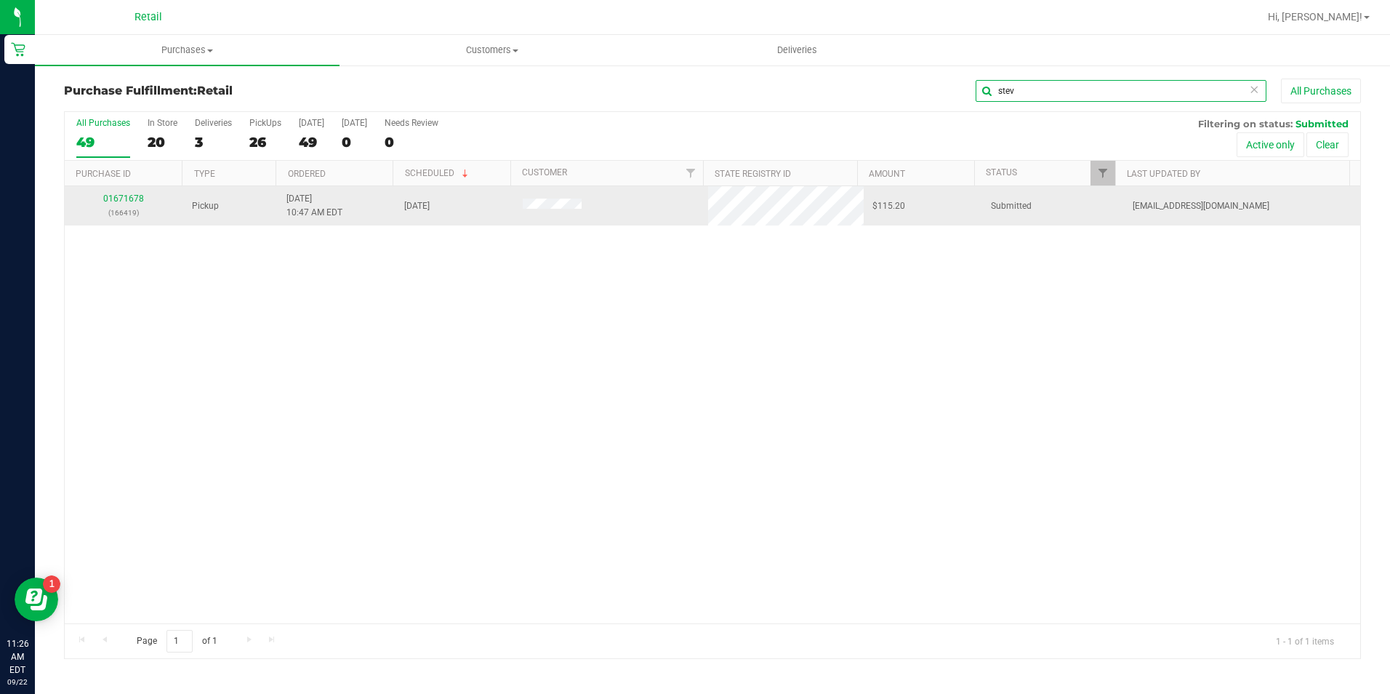
type input "stev"
click at [122, 188] on td "01671678 (166419)" at bounding box center [124, 205] width 119 height 39
click at [120, 195] on link "01671678" at bounding box center [123, 198] width 41 height 10
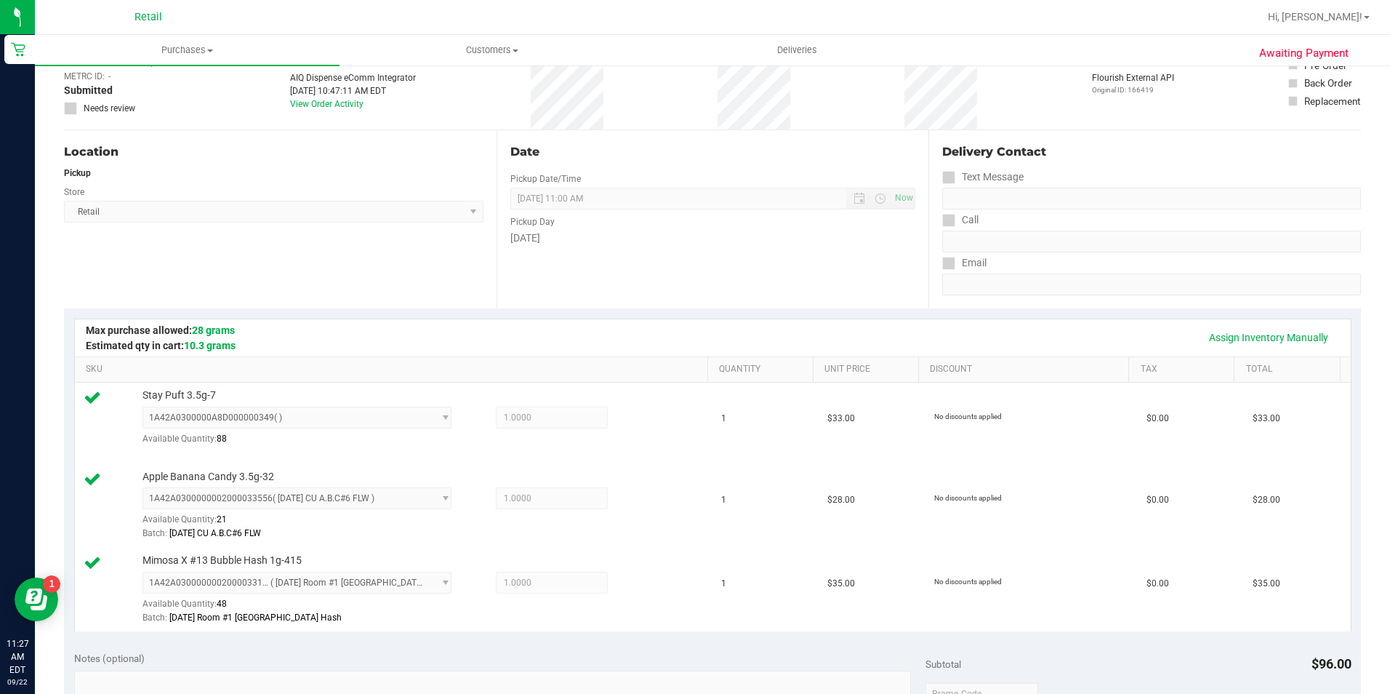
scroll to position [509, 0]
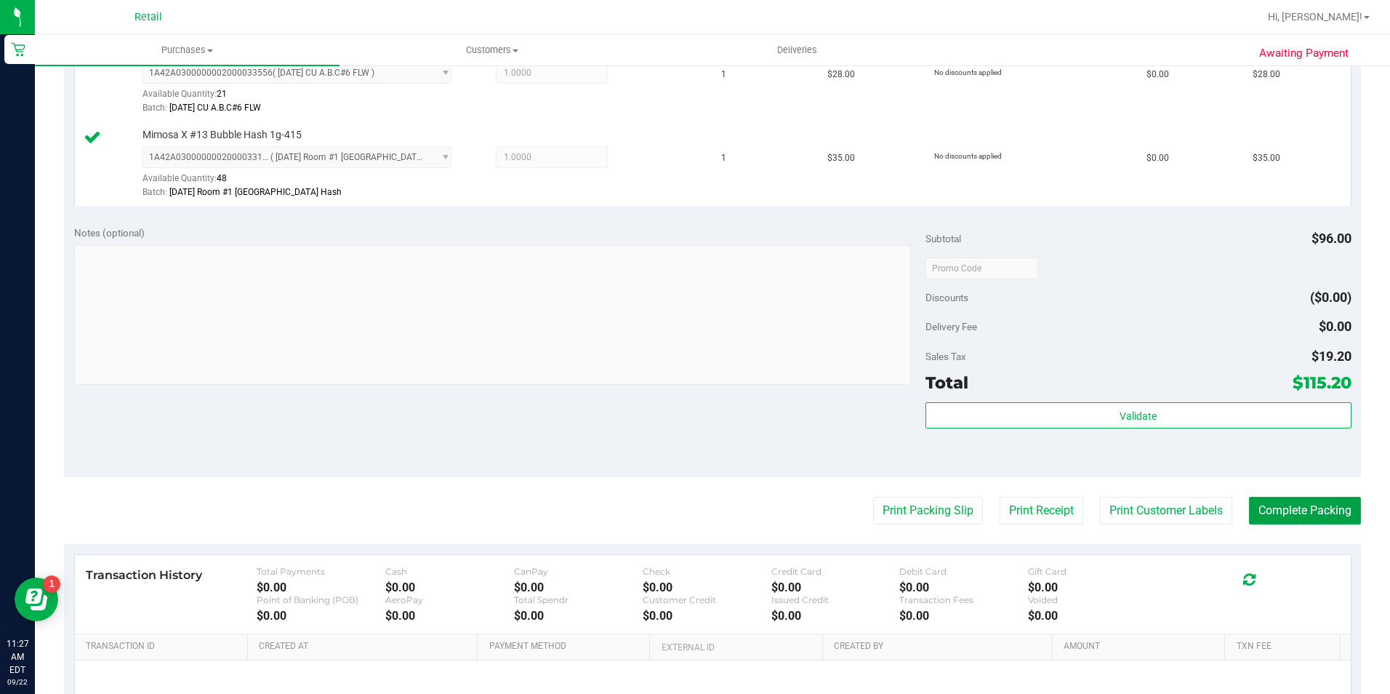
drag, startPoint x: 1278, startPoint y: 502, endPoint x: 1267, endPoint y: 489, distance: 17.5
click at [1278, 502] on button "Complete Packing" at bounding box center [1305, 511] width 112 height 28
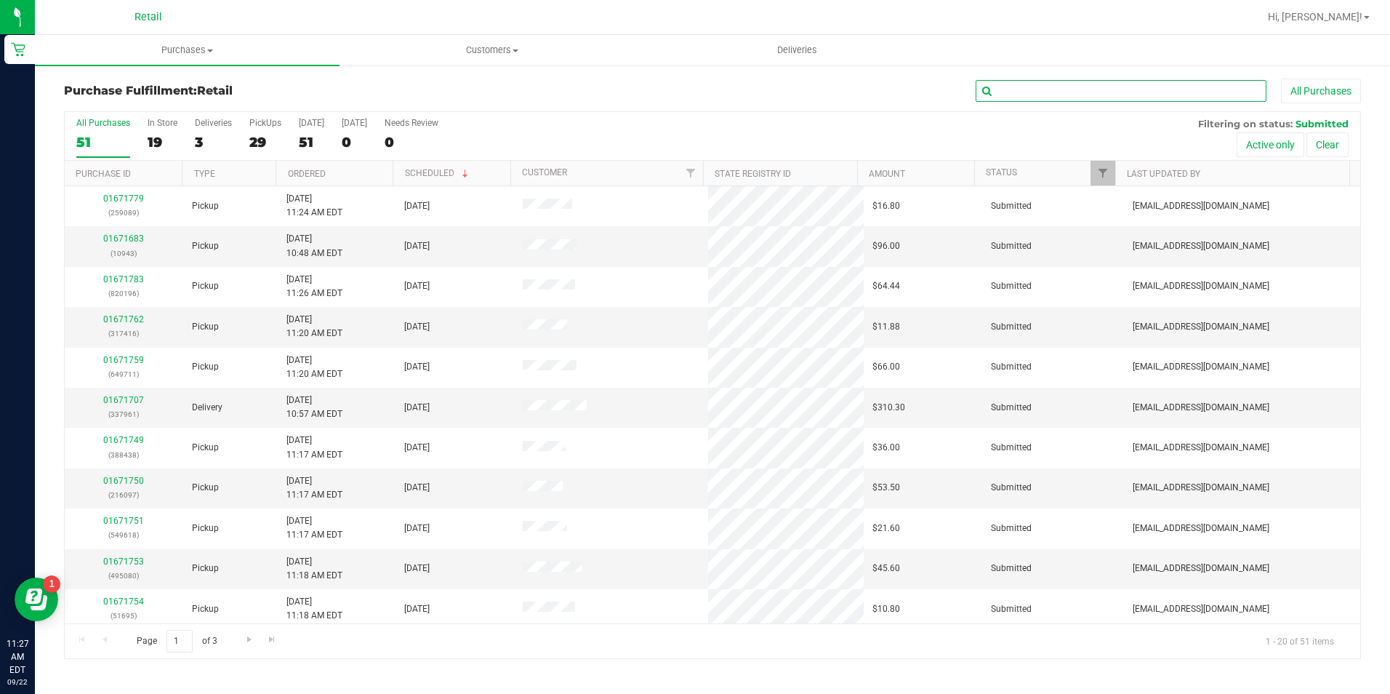
click at [1094, 95] on input "text" at bounding box center [1121, 91] width 291 height 22
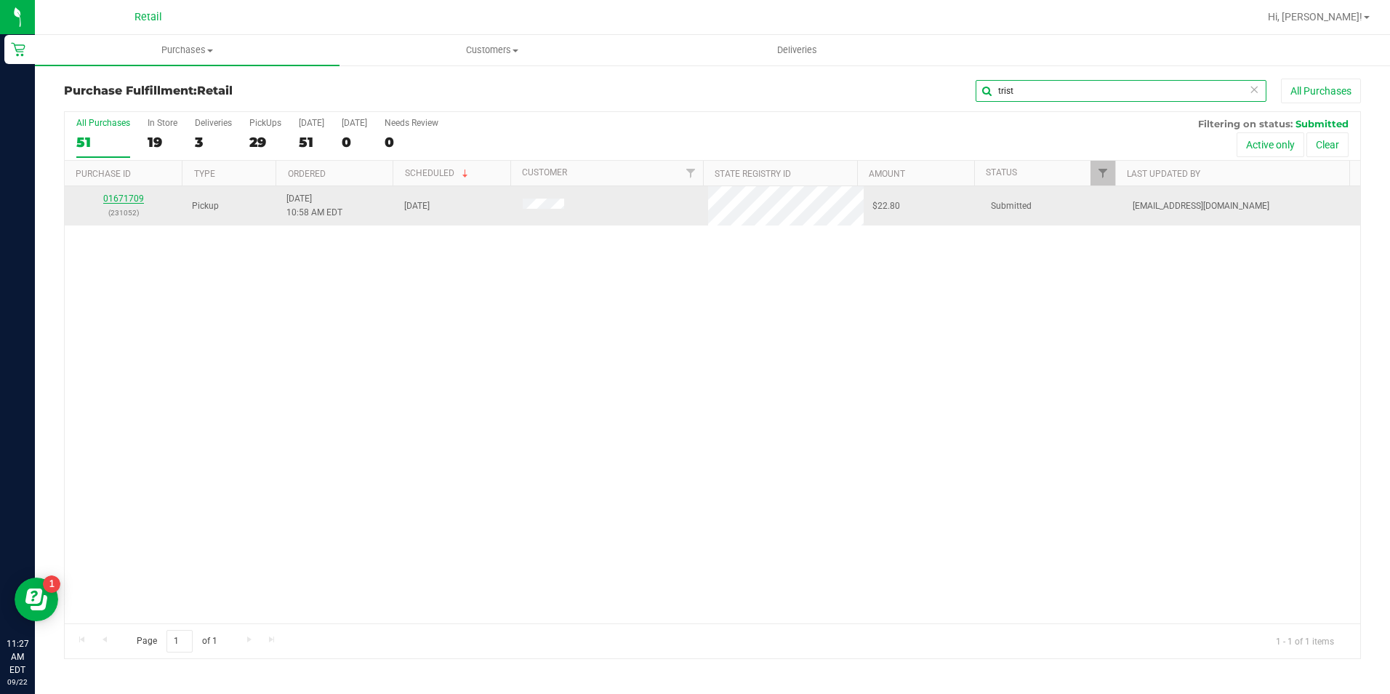
type input "trist"
click at [124, 195] on link "01671709" at bounding box center [123, 198] width 41 height 10
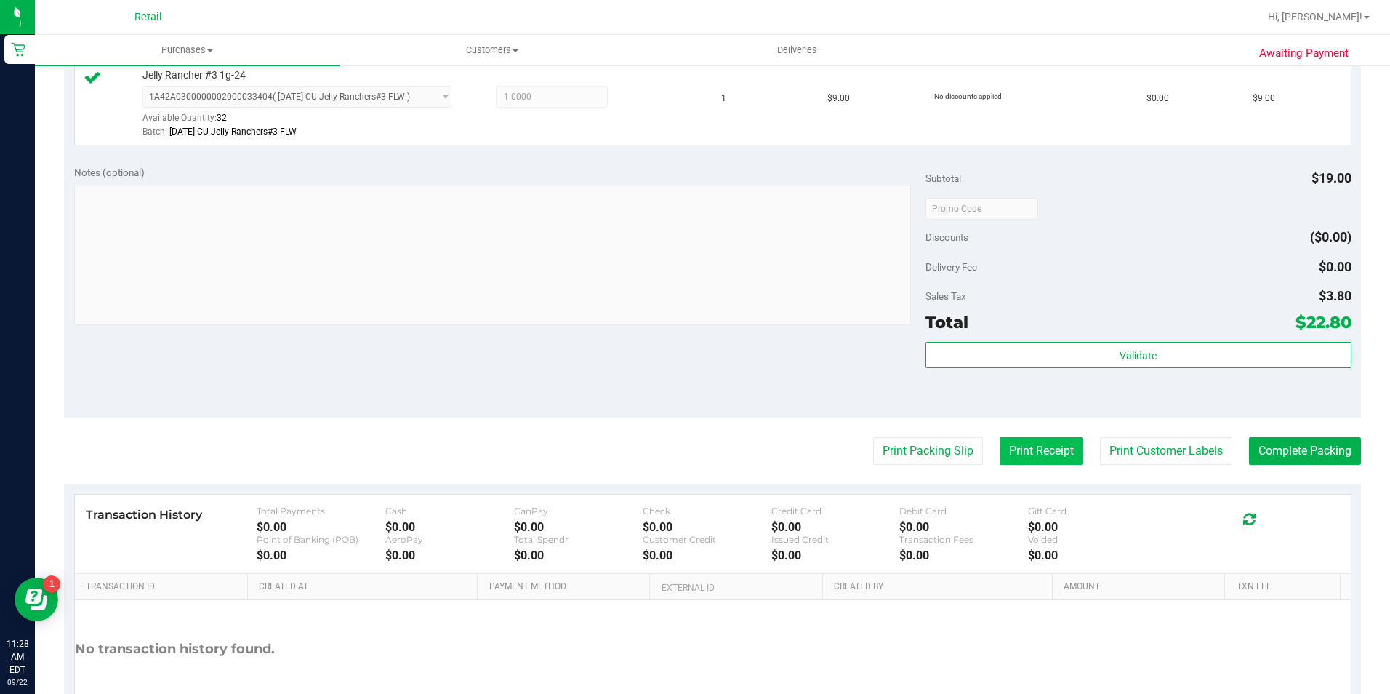
scroll to position [664, 0]
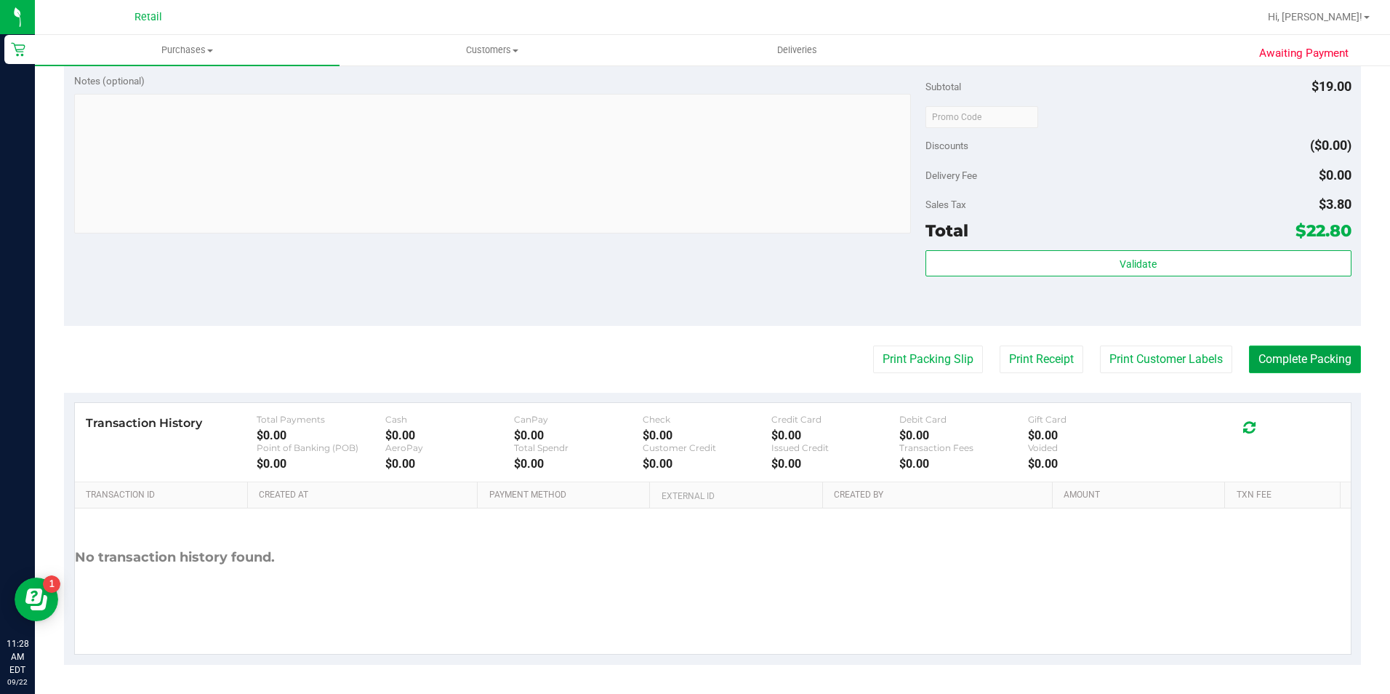
click at [1271, 354] on button "Complete Packing" at bounding box center [1305, 359] width 112 height 28
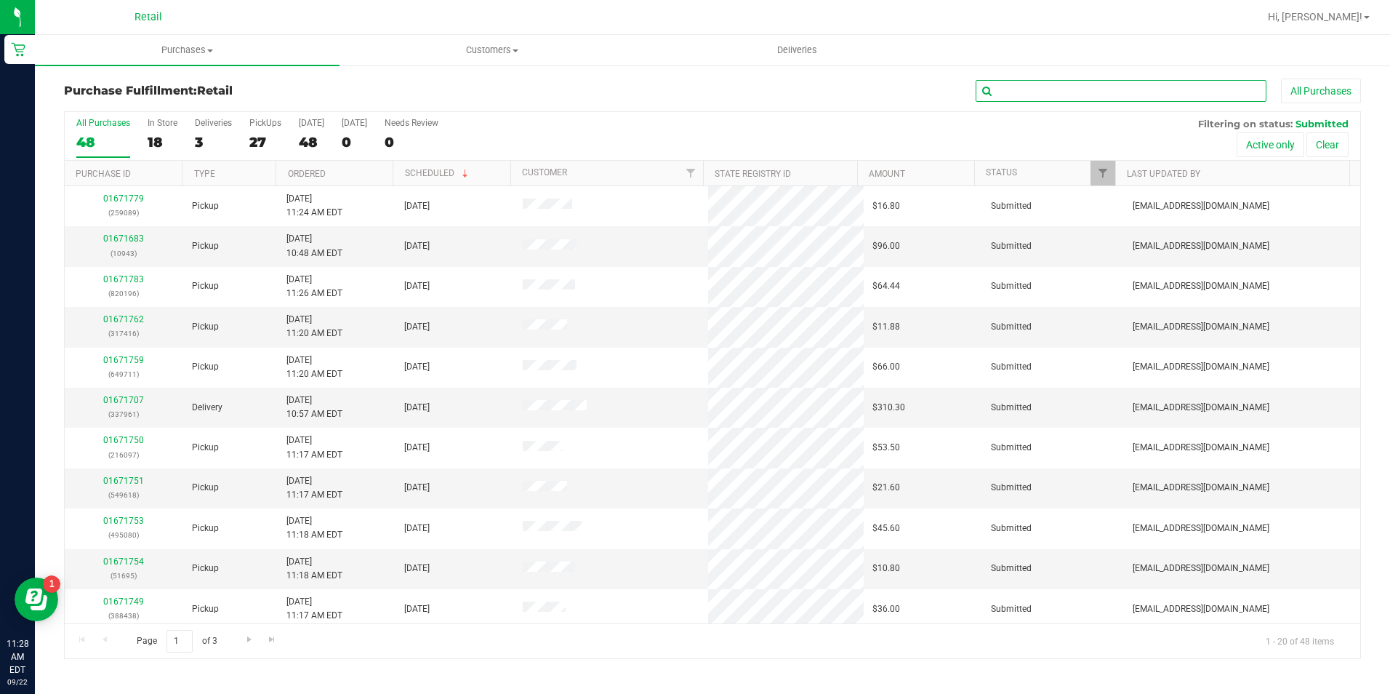
click at [1081, 97] on input "text" at bounding box center [1121, 91] width 291 height 22
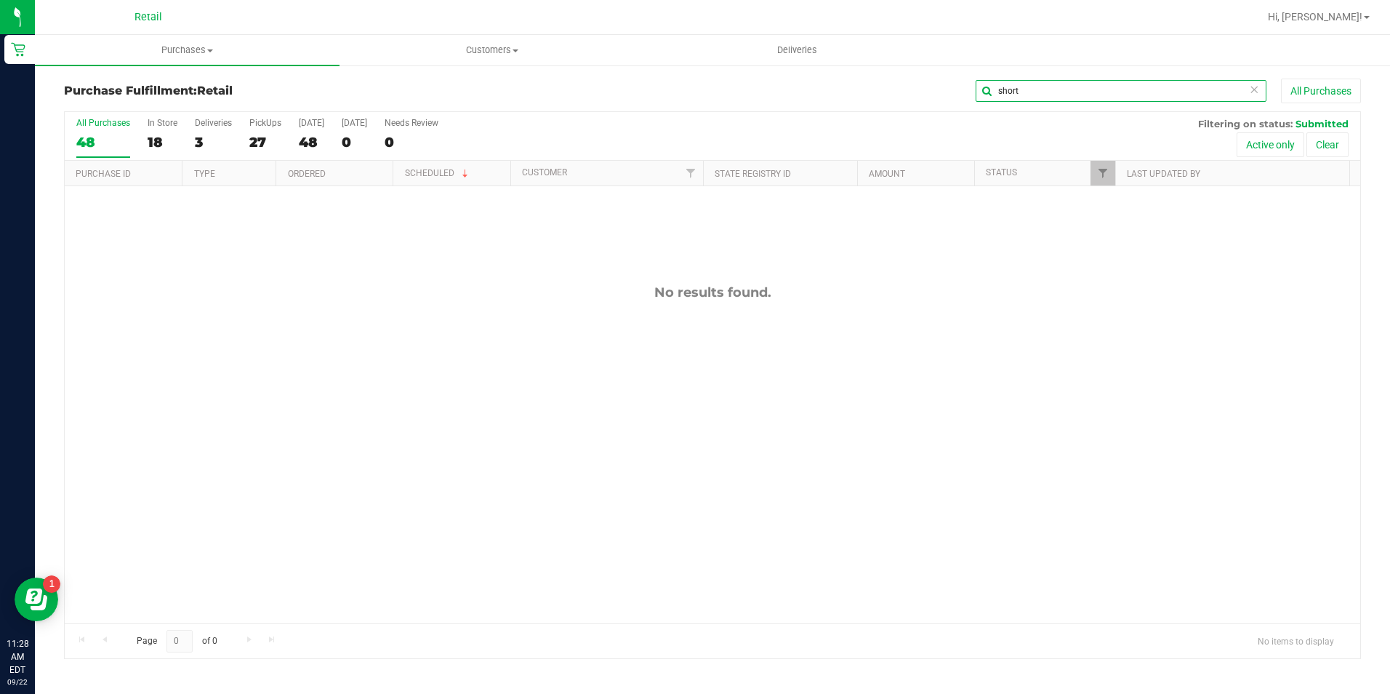
drag, startPoint x: 1031, startPoint y: 89, endPoint x: 793, endPoint y: 99, distance: 238.0
click at [793, 99] on div "short All Purchases" at bounding box center [929, 91] width 865 height 25
type input "[PERSON_NAME]"
click at [261, 134] on div "27" at bounding box center [265, 142] width 32 height 17
click at [0, 0] on input "PickUps 27" at bounding box center [0, 0] width 0 height 0
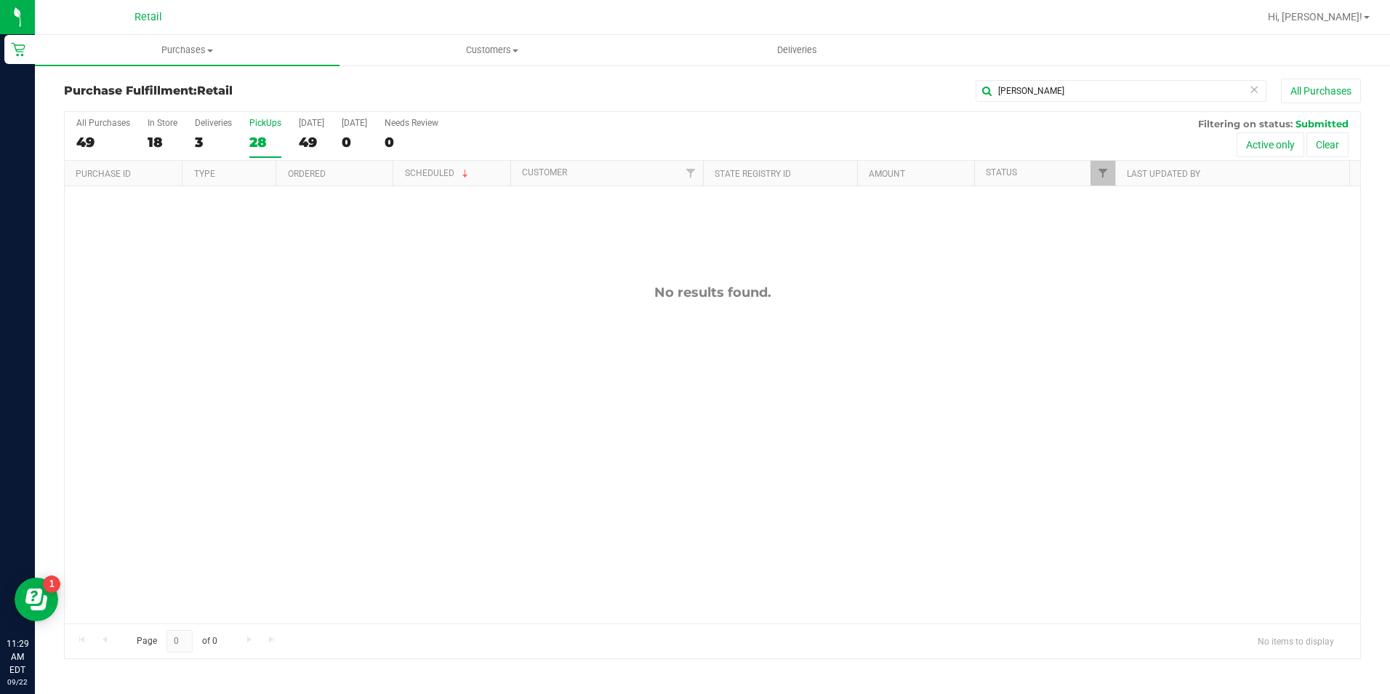
click at [263, 121] on div "PickUps" at bounding box center [265, 123] width 32 height 10
click at [0, 0] on input "PickUps 28" at bounding box center [0, 0] width 0 height 0
drag, startPoint x: 1035, startPoint y: 93, endPoint x: 996, endPoint y: 89, distance: 38.8
click at [990, 91] on input "[PERSON_NAME]" at bounding box center [1121, 91] width 291 height 22
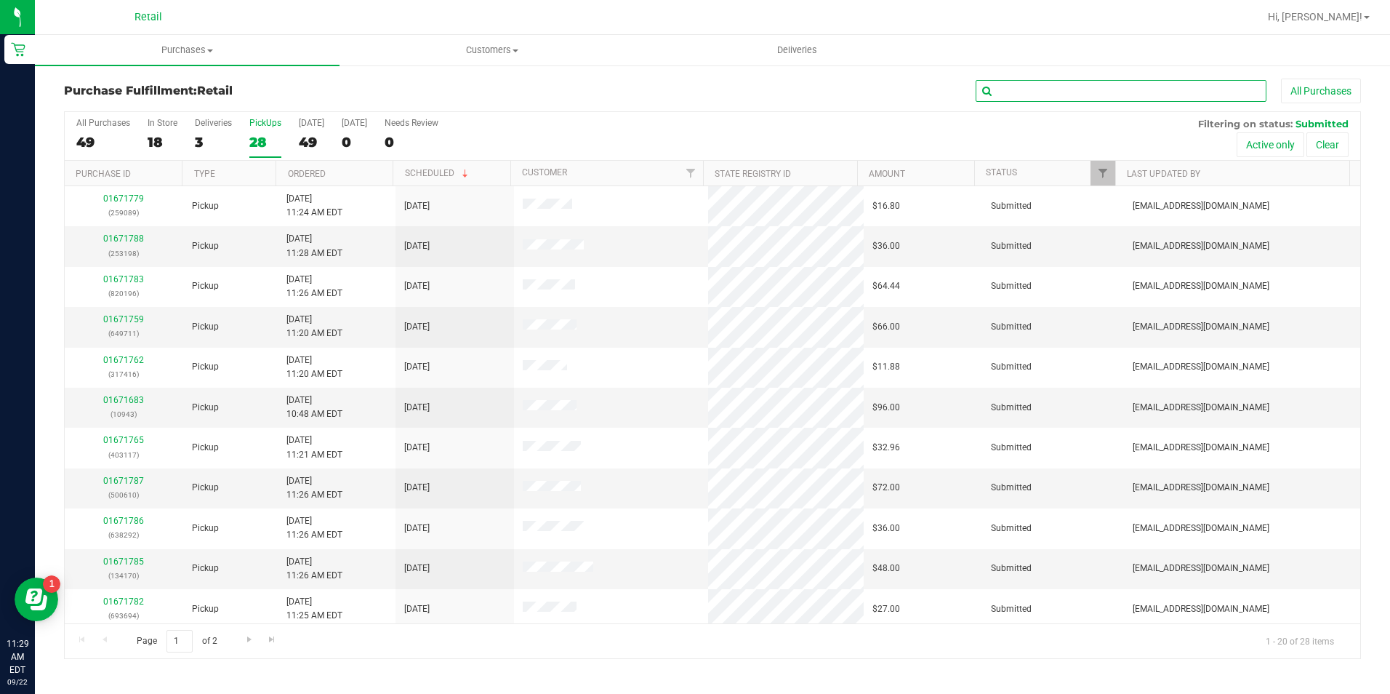
click at [1038, 89] on input "text" at bounding box center [1121, 91] width 291 height 22
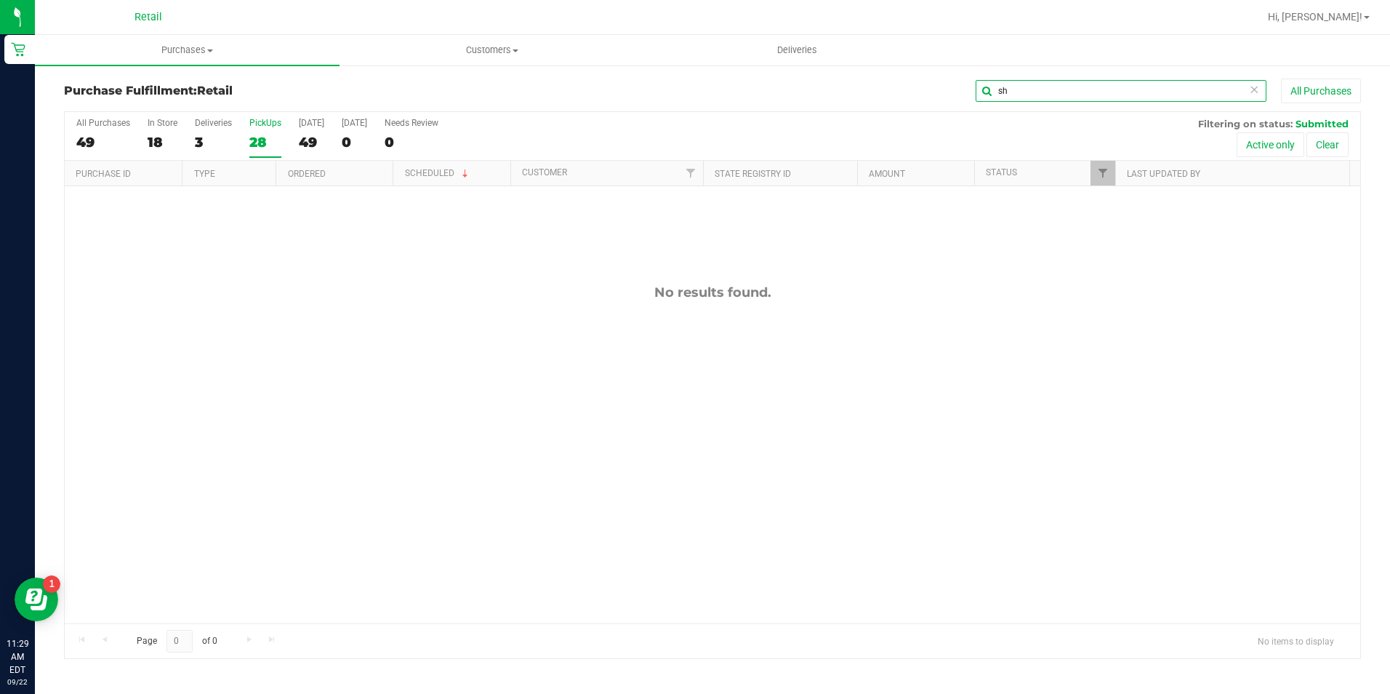
type input "s"
type input "4"
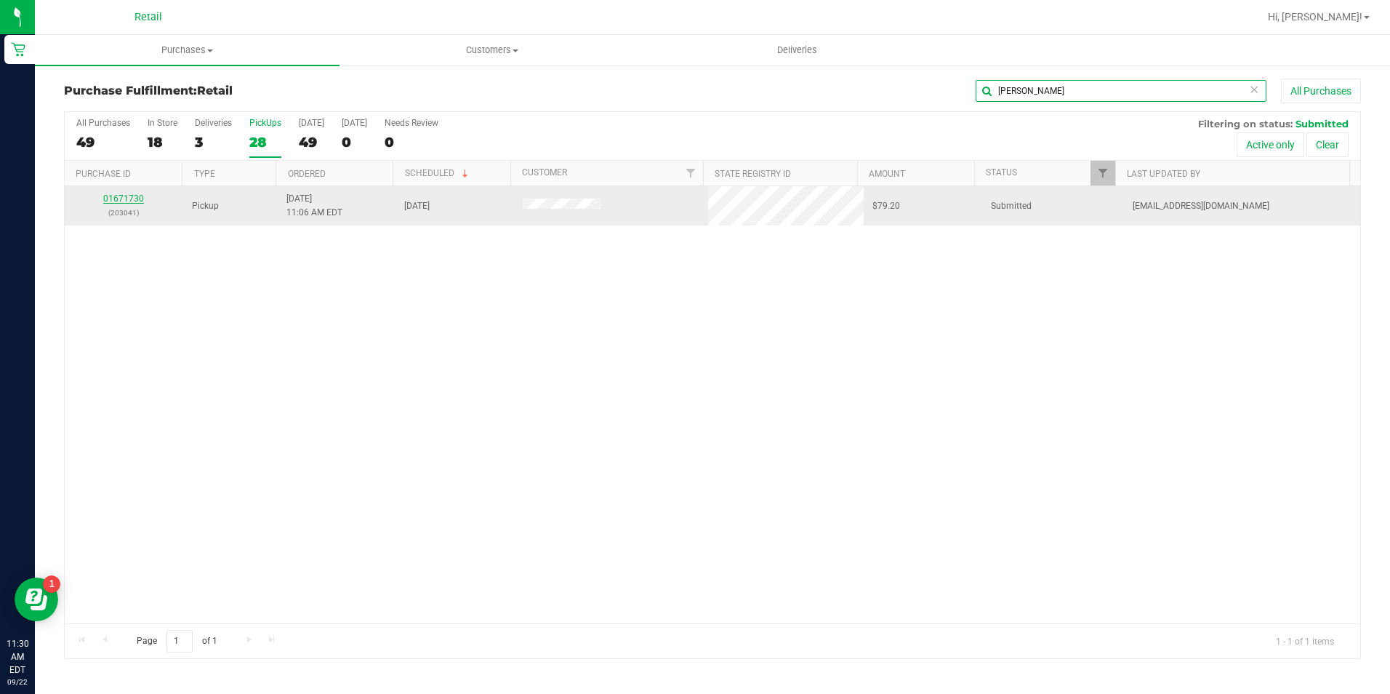
type input "[PERSON_NAME]"
click at [117, 201] on link "01671730" at bounding box center [123, 198] width 41 height 10
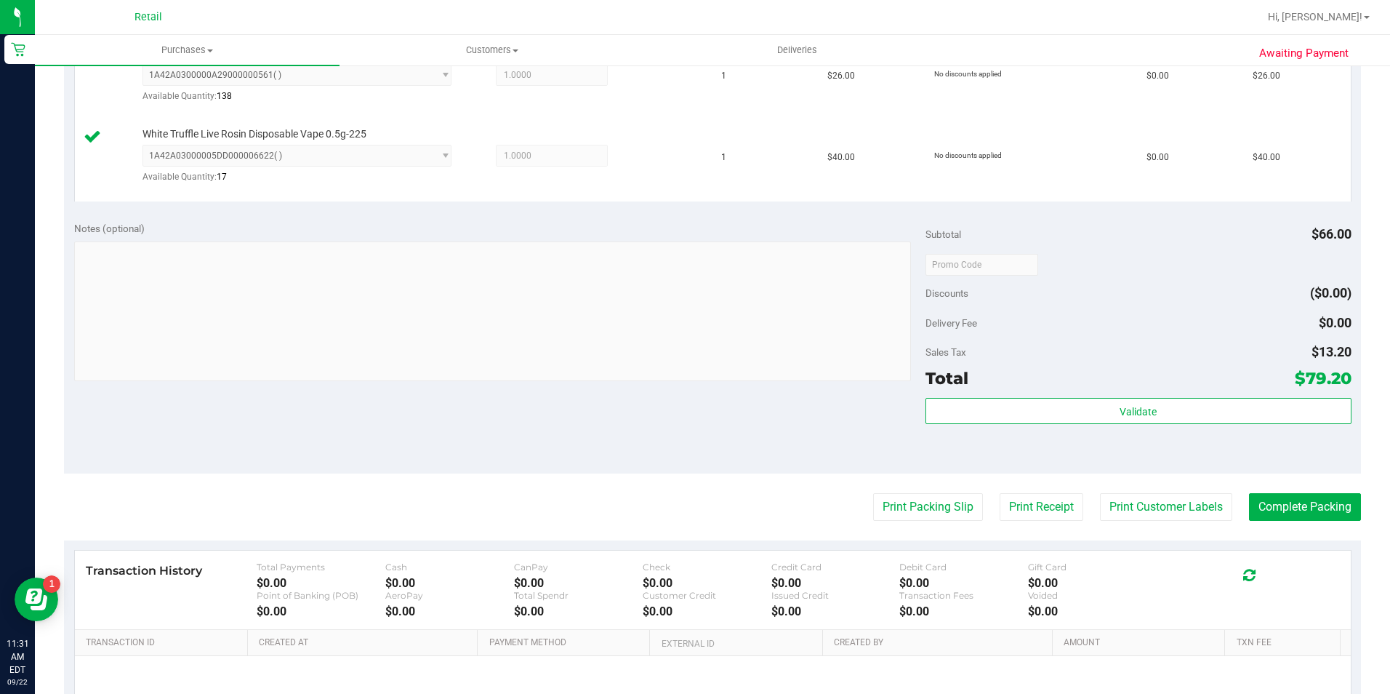
scroll to position [436, 0]
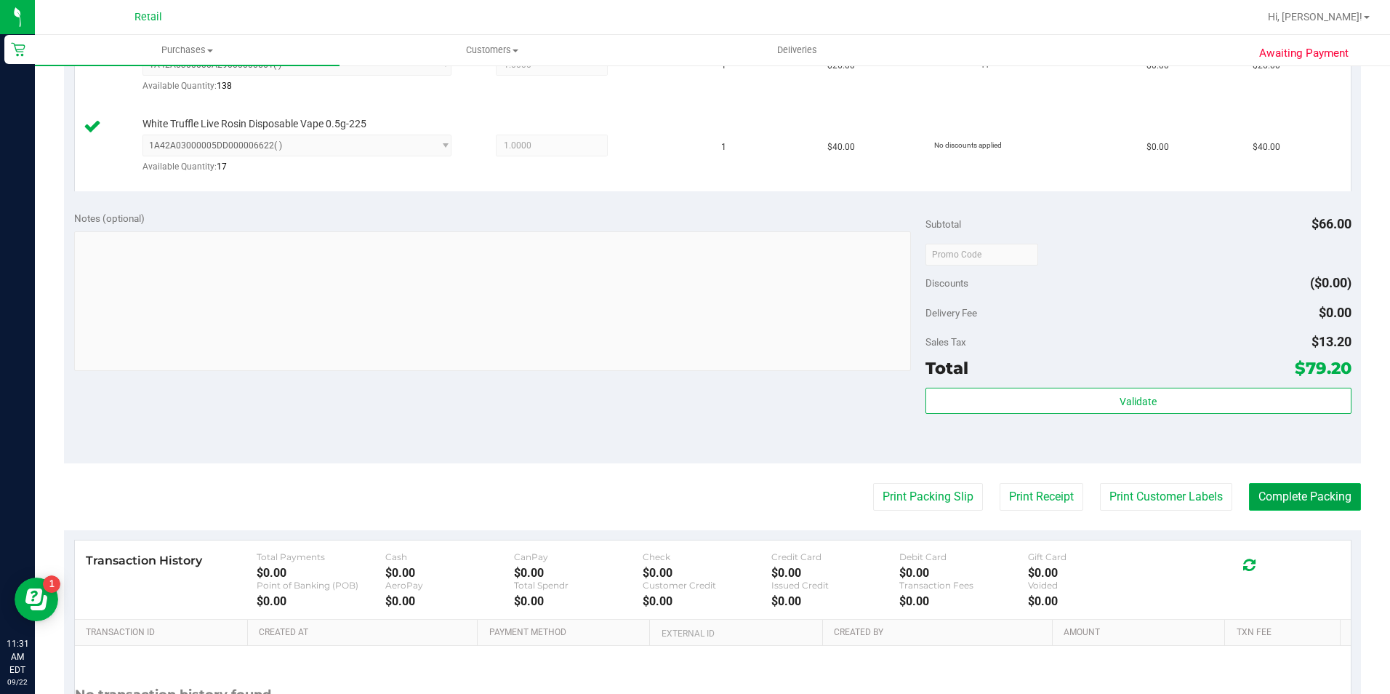
click at [1291, 503] on button "Complete Packing" at bounding box center [1305, 497] width 112 height 28
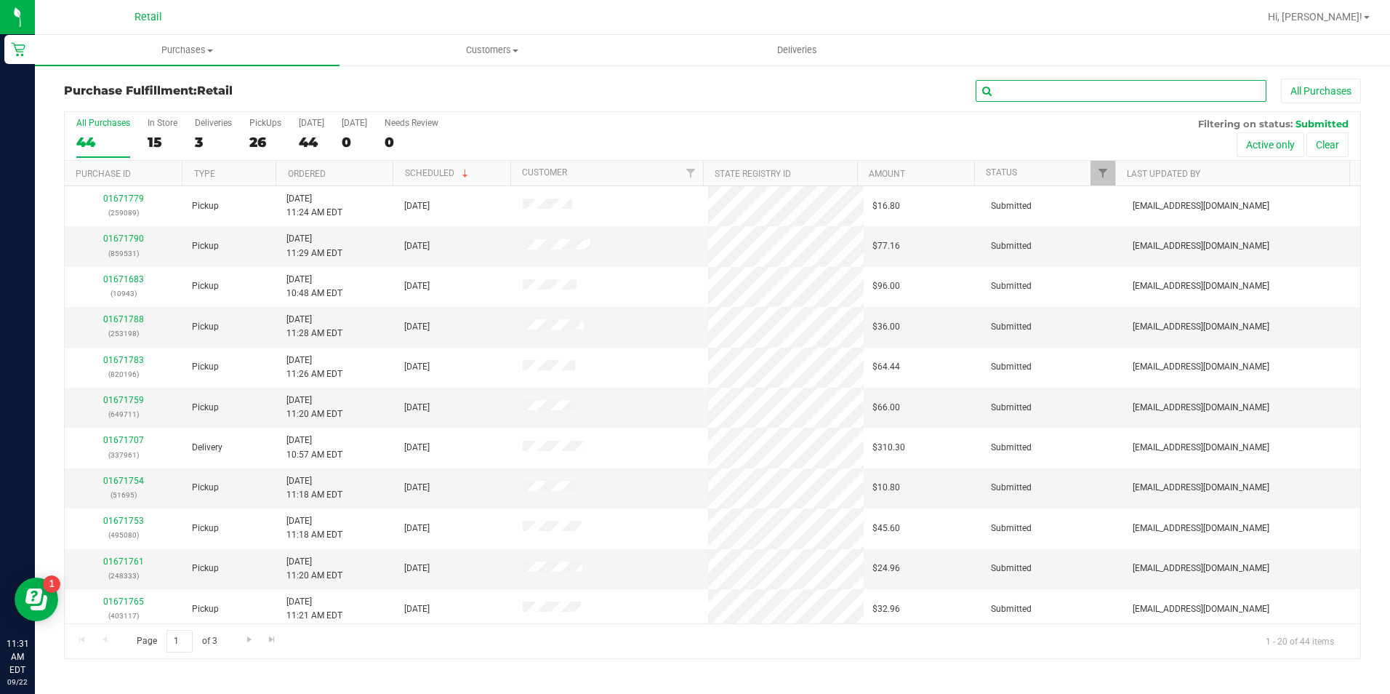
click at [1024, 100] on input "text" at bounding box center [1121, 91] width 291 height 22
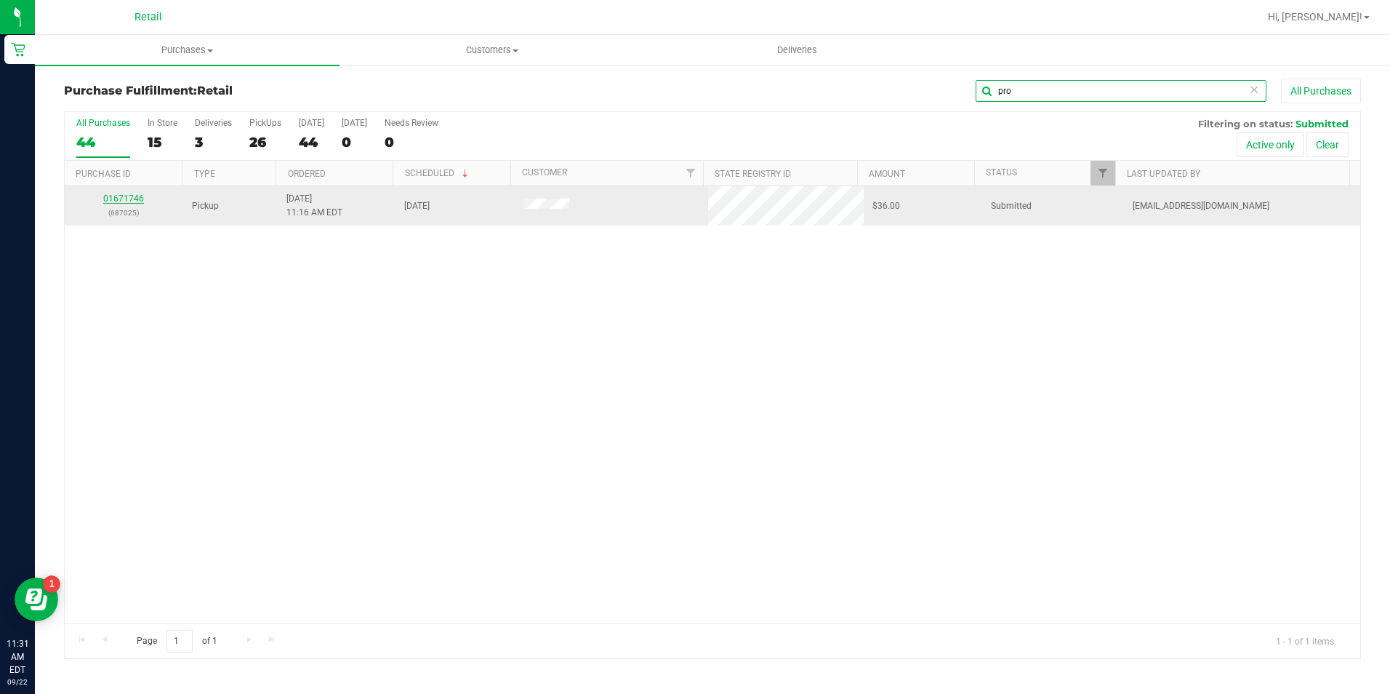
type input "pro"
click at [119, 196] on link "01671746" at bounding box center [123, 198] width 41 height 10
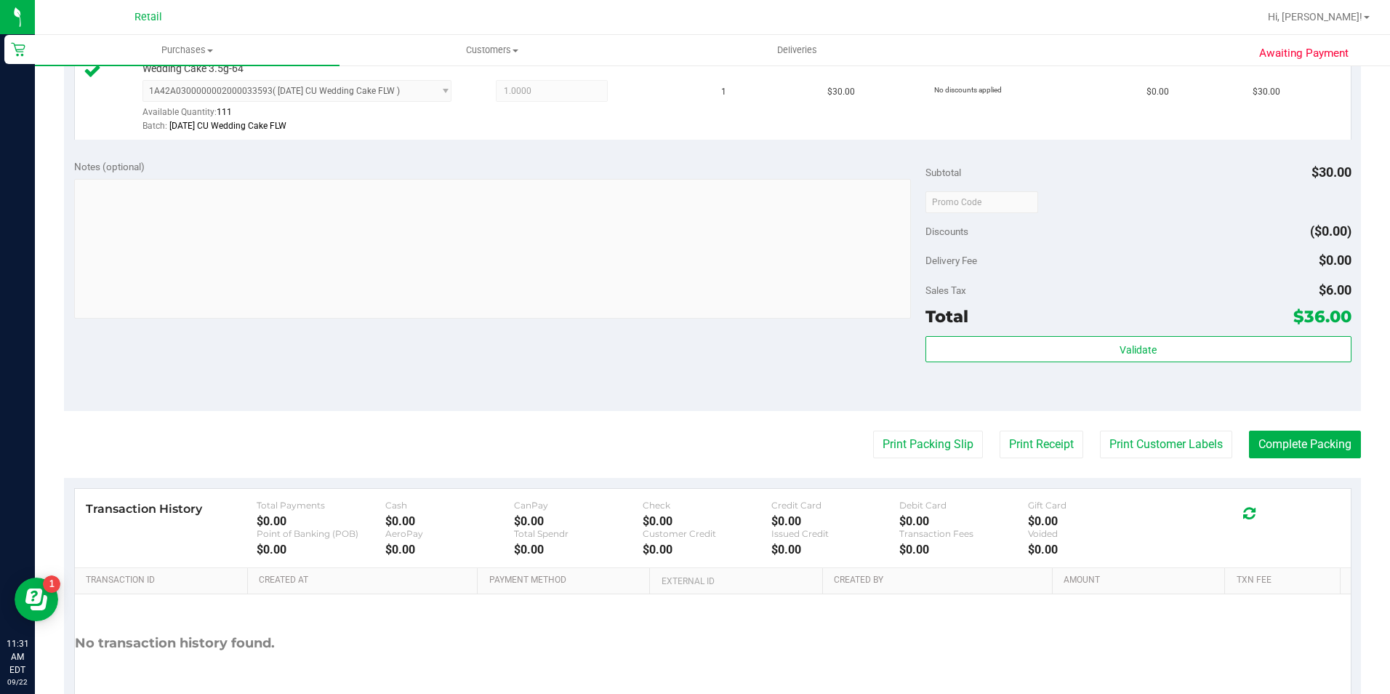
scroll to position [436, 0]
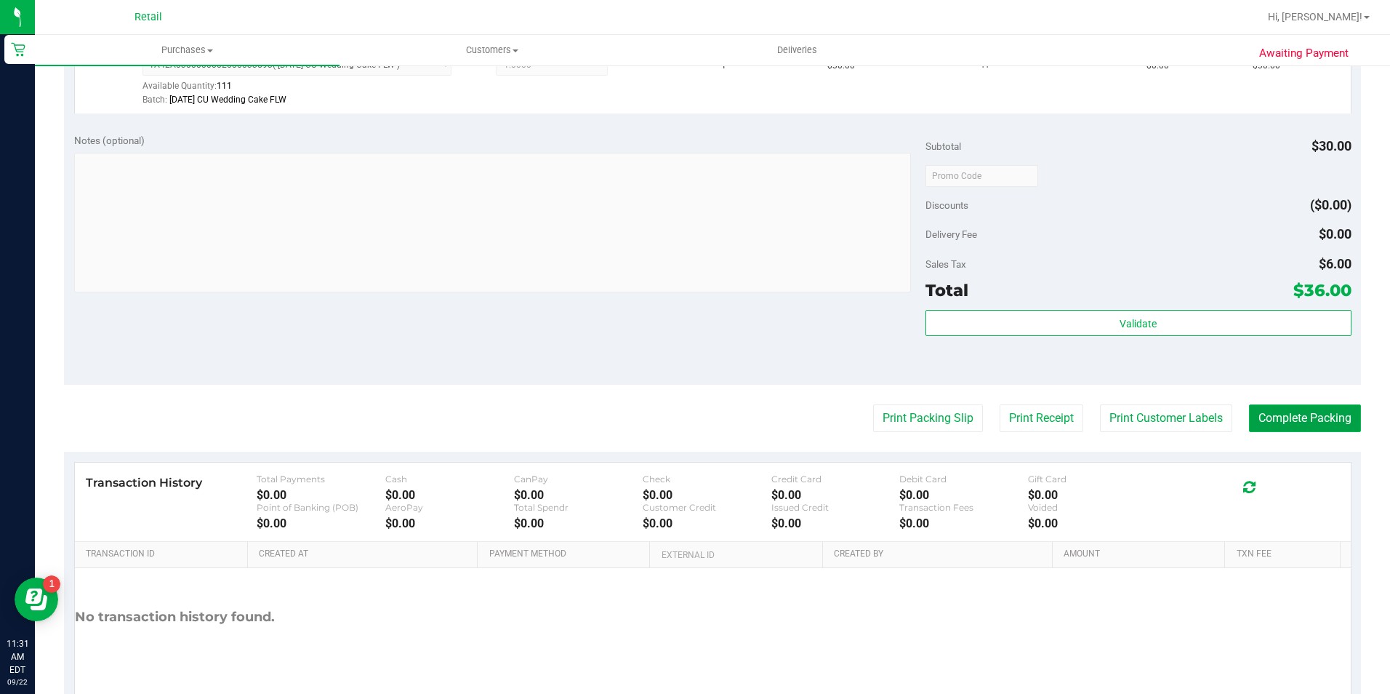
click at [1318, 418] on button "Complete Packing" at bounding box center [1305, 418] width 112 height 28
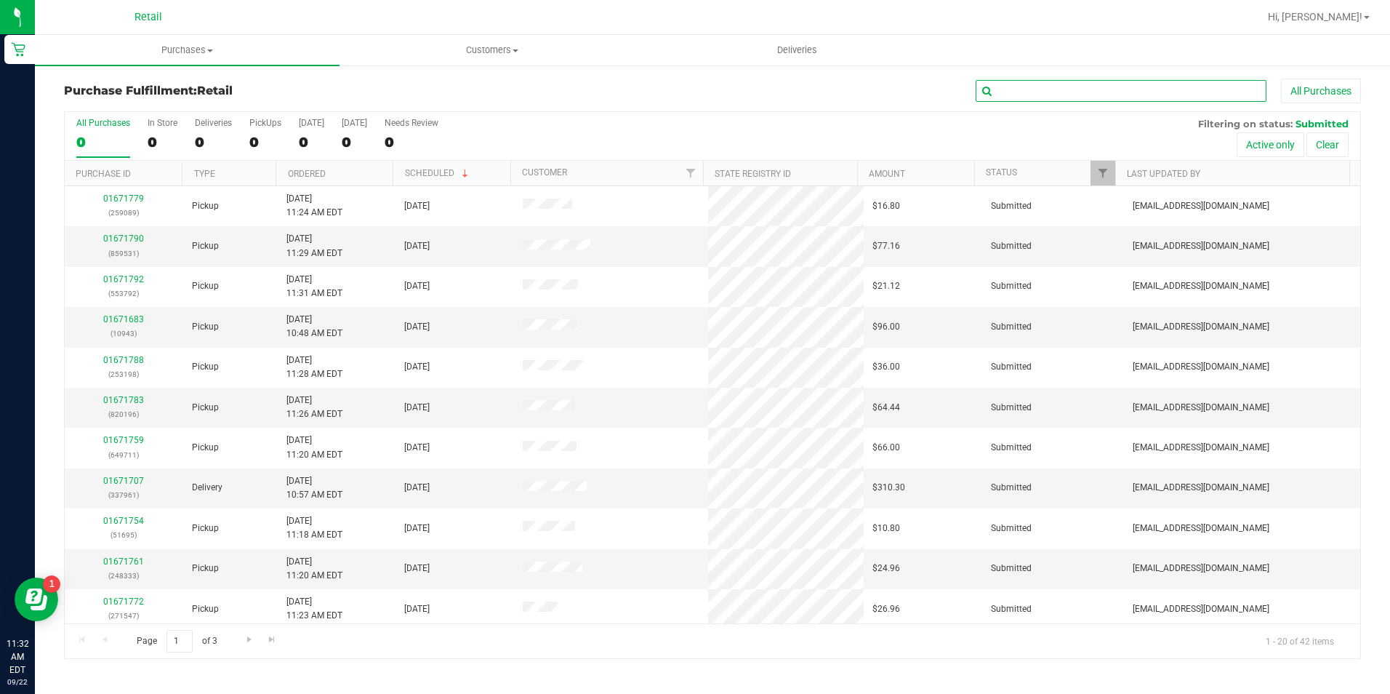
click at [1035, 90] on input "text" at bounding box center [1121, 91] width 291 height 22
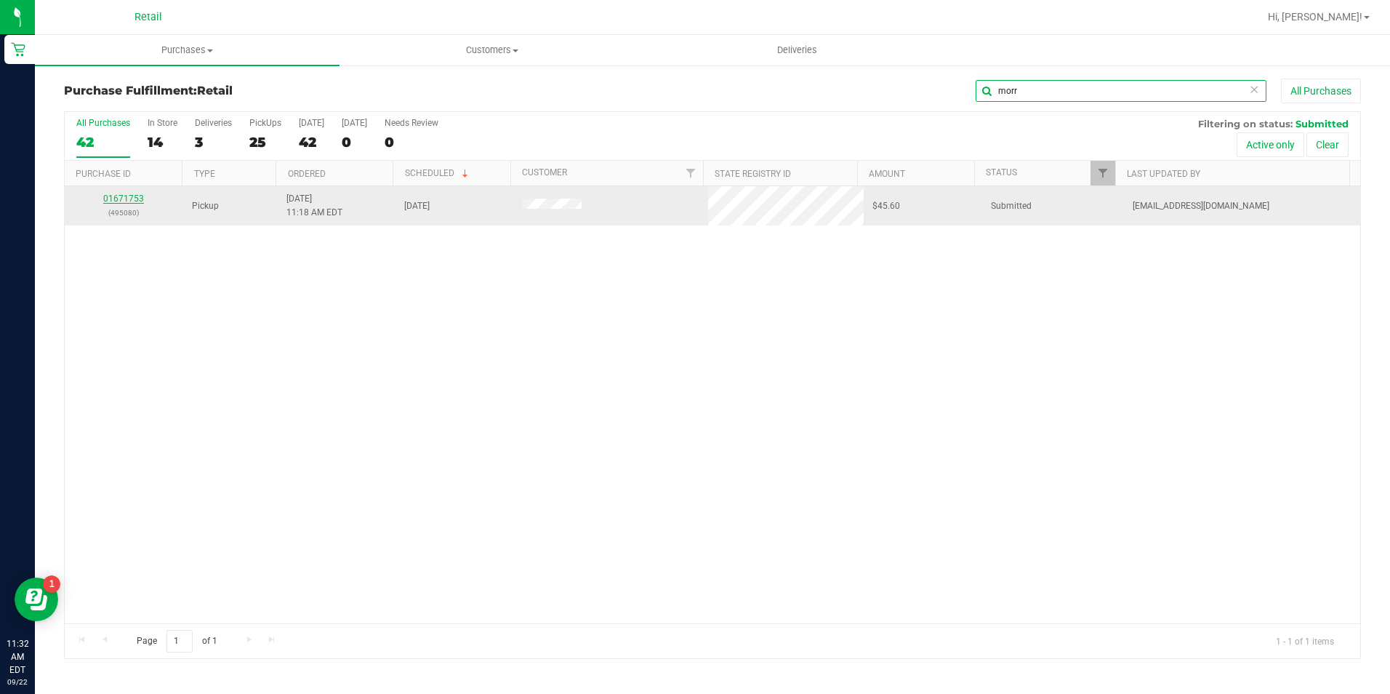
type input "morr"
click at [119, 200] on link "01671753" at bounding box center [123, 198] width 41 height 10
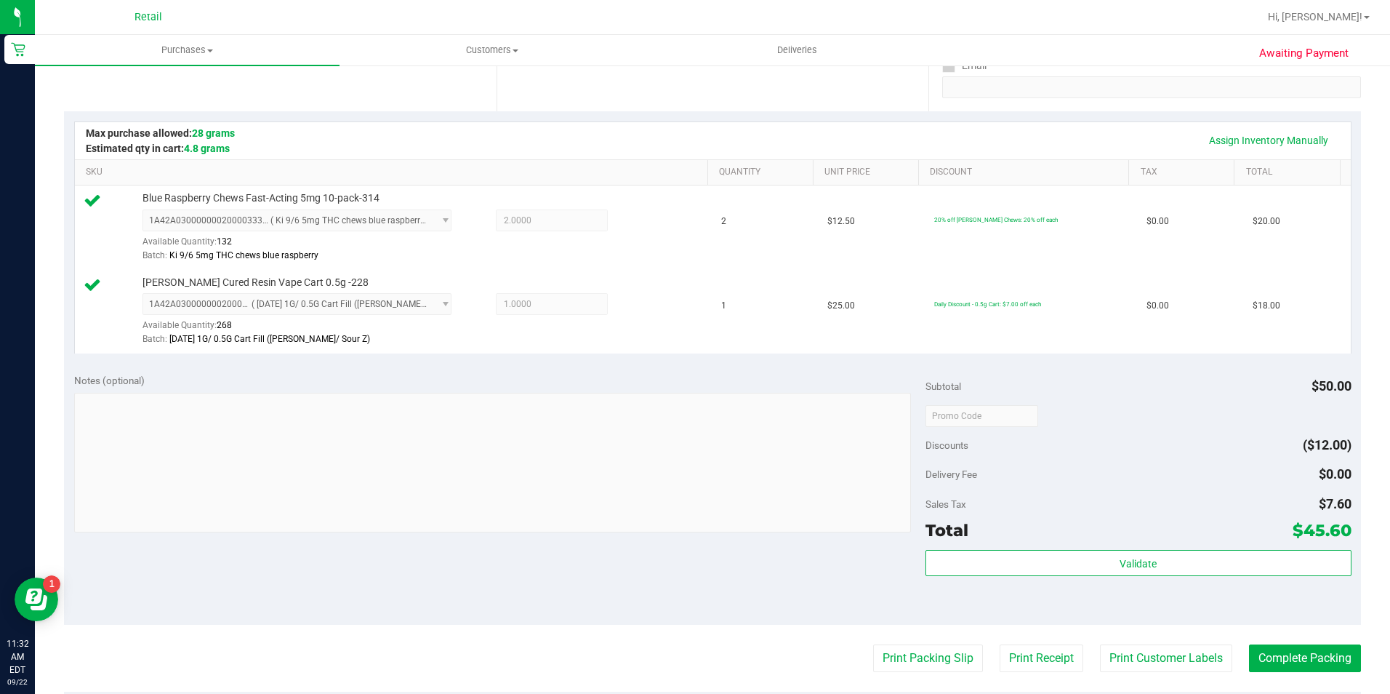
scroll to position [364, 0]
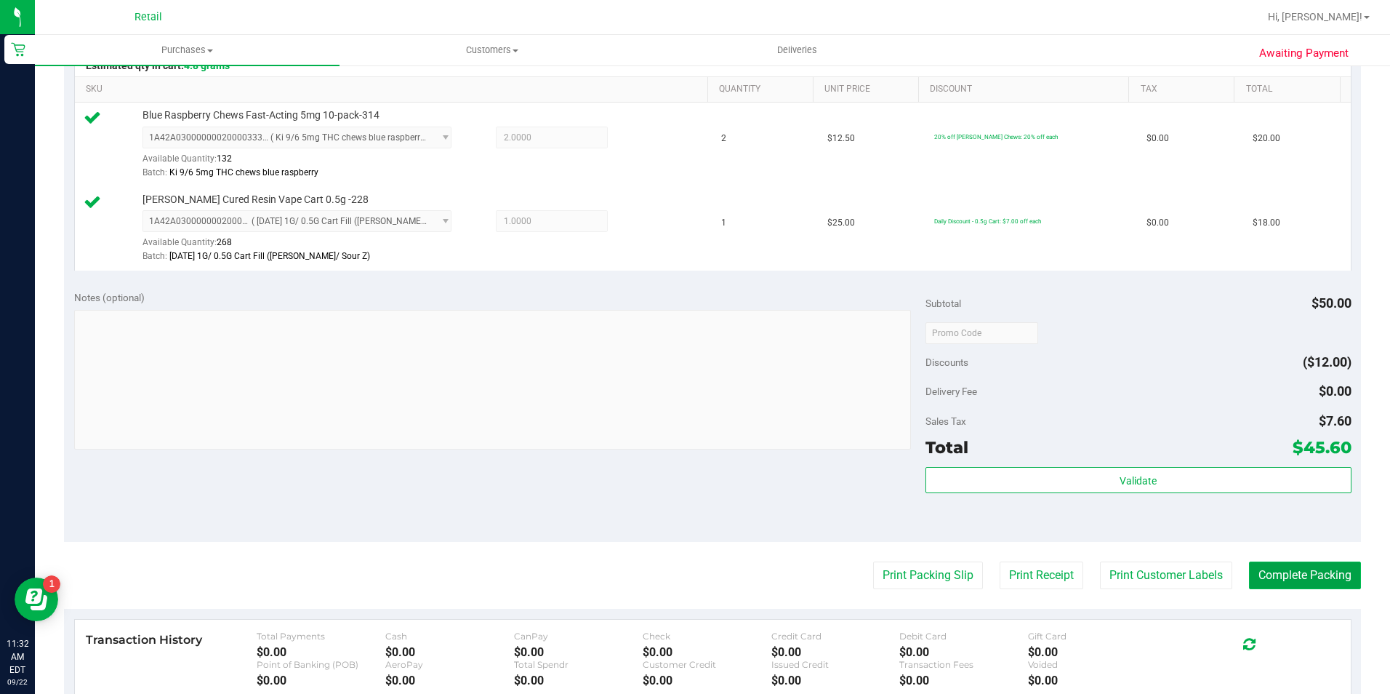
click at [1291, 566] on button "Complete Packing" at bounding box center [1305, 575] width 112 height 28
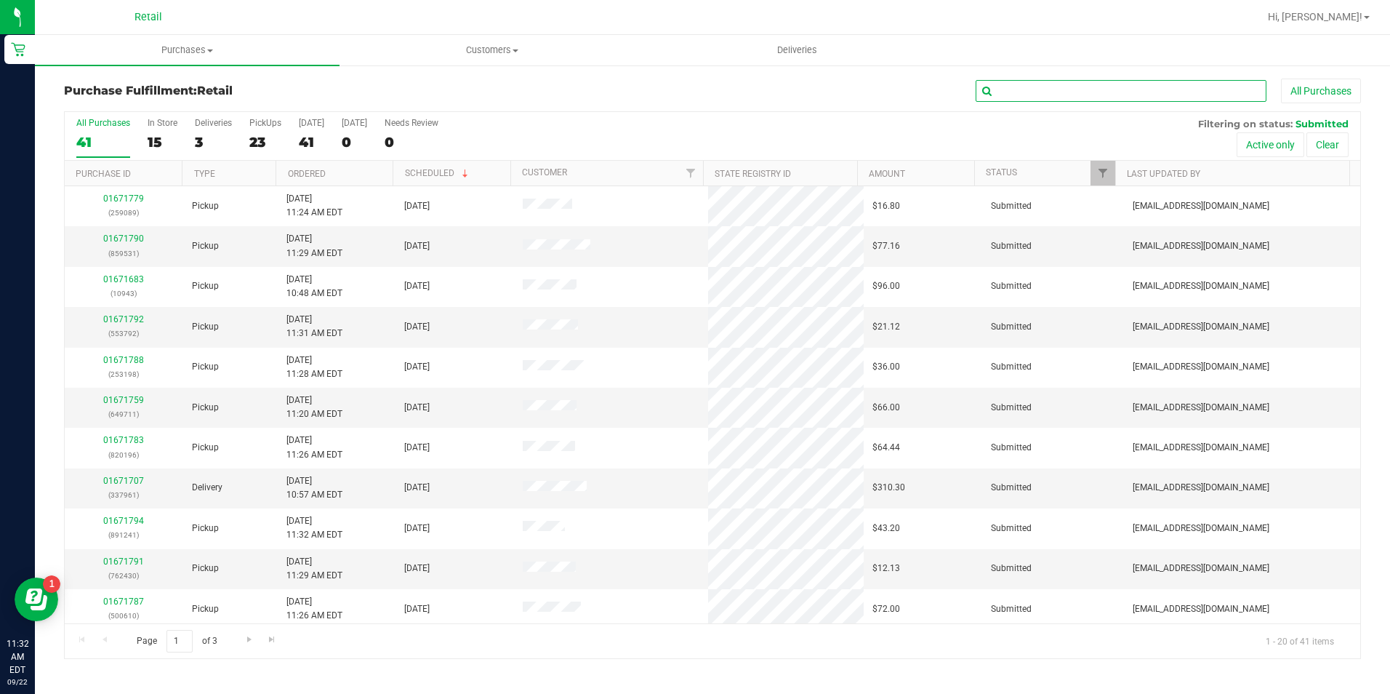
click at [1078, 91] on input "text" at bounding box center [1121, 91] width 291 height 22
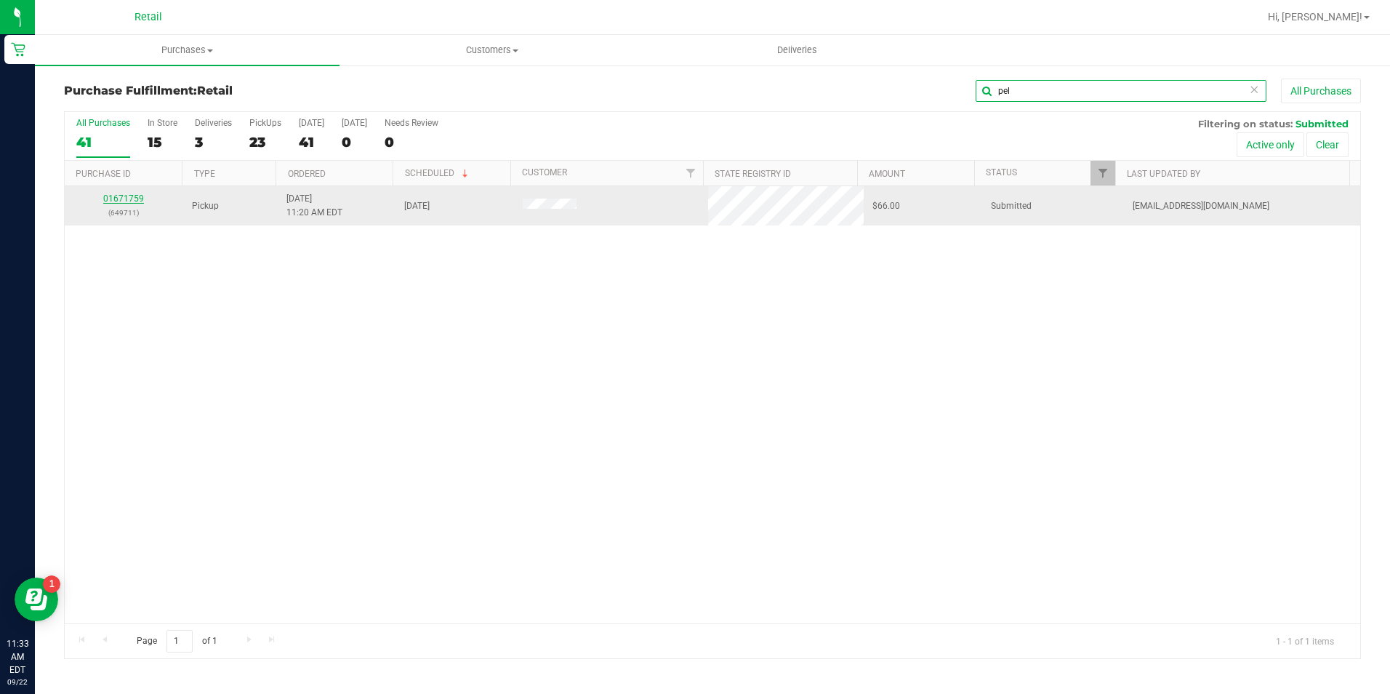
type input "pel"
click at [129, 199] on link "01671759" at bounding box center [123, 198] width 41 height 10
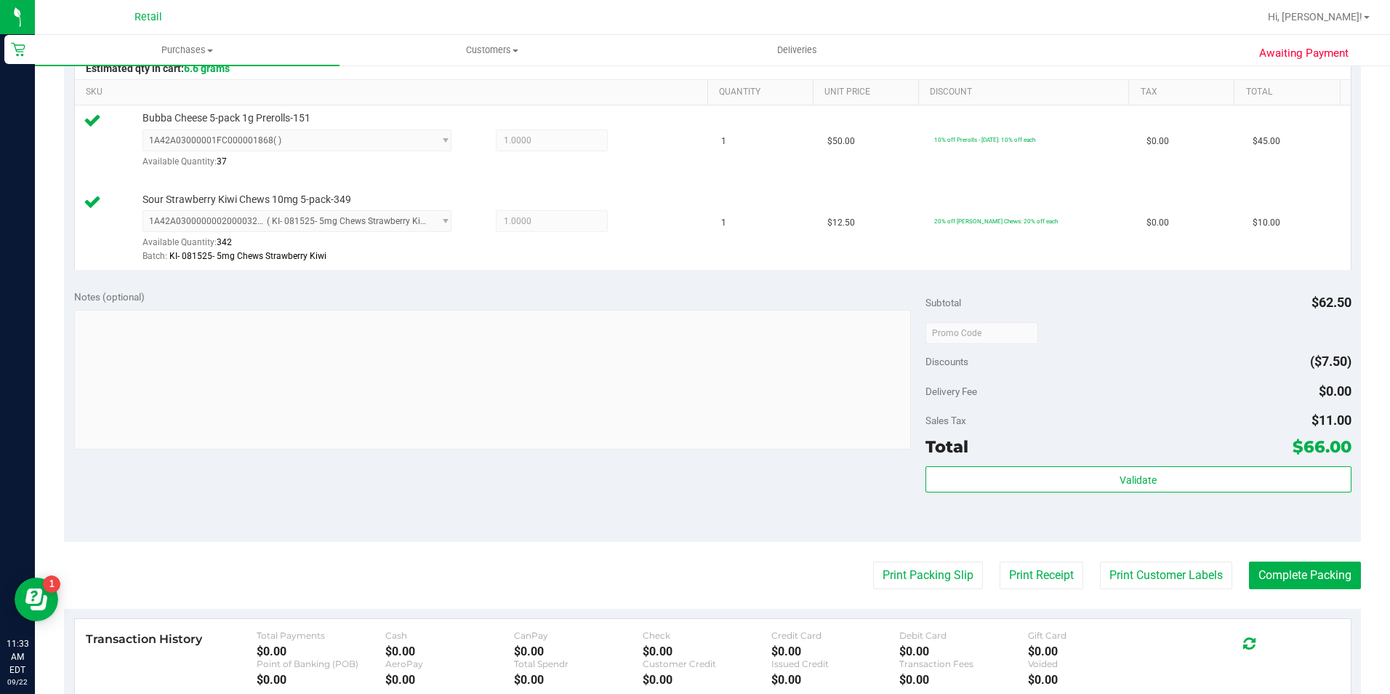
scroll to position [364, 0]
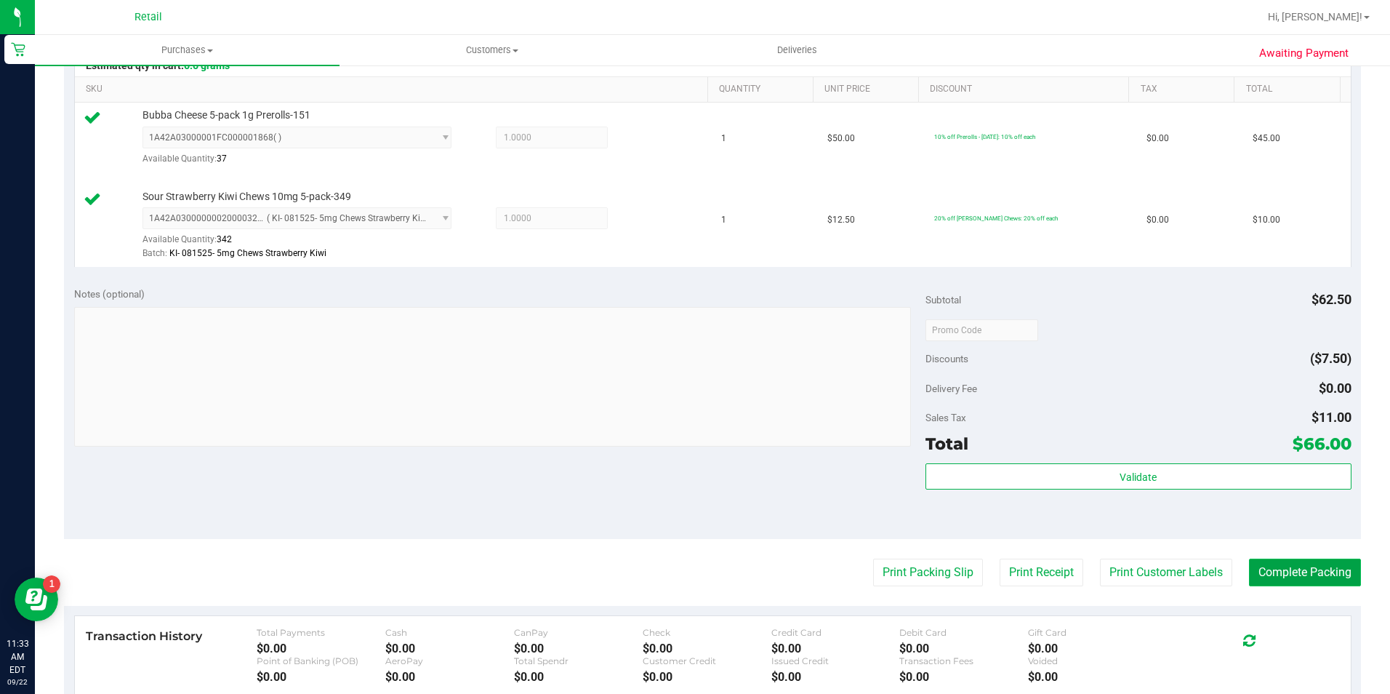
click at [1303, 585] on button "Complete Packing" at bounding box center [1305, 572] width 112 height 28
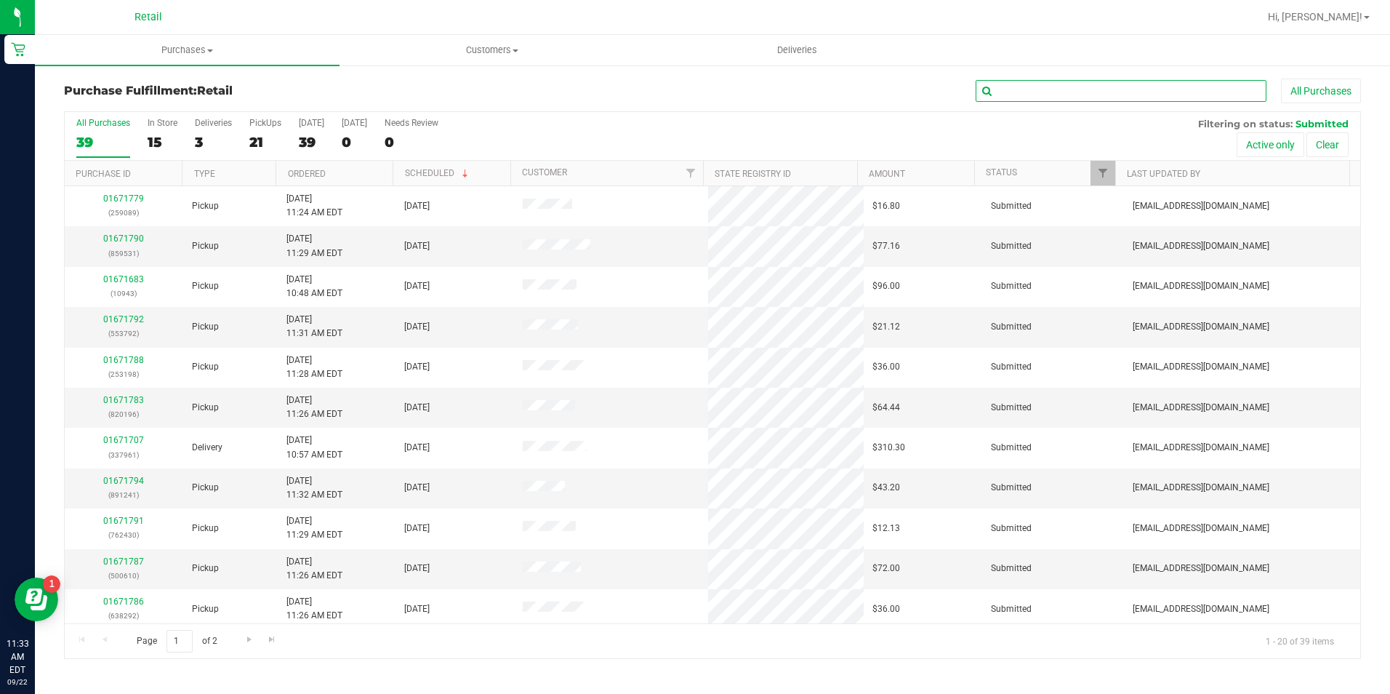
click at [1037, 89] on input "text" at bounding box center [1121, 91] width 291 height 22
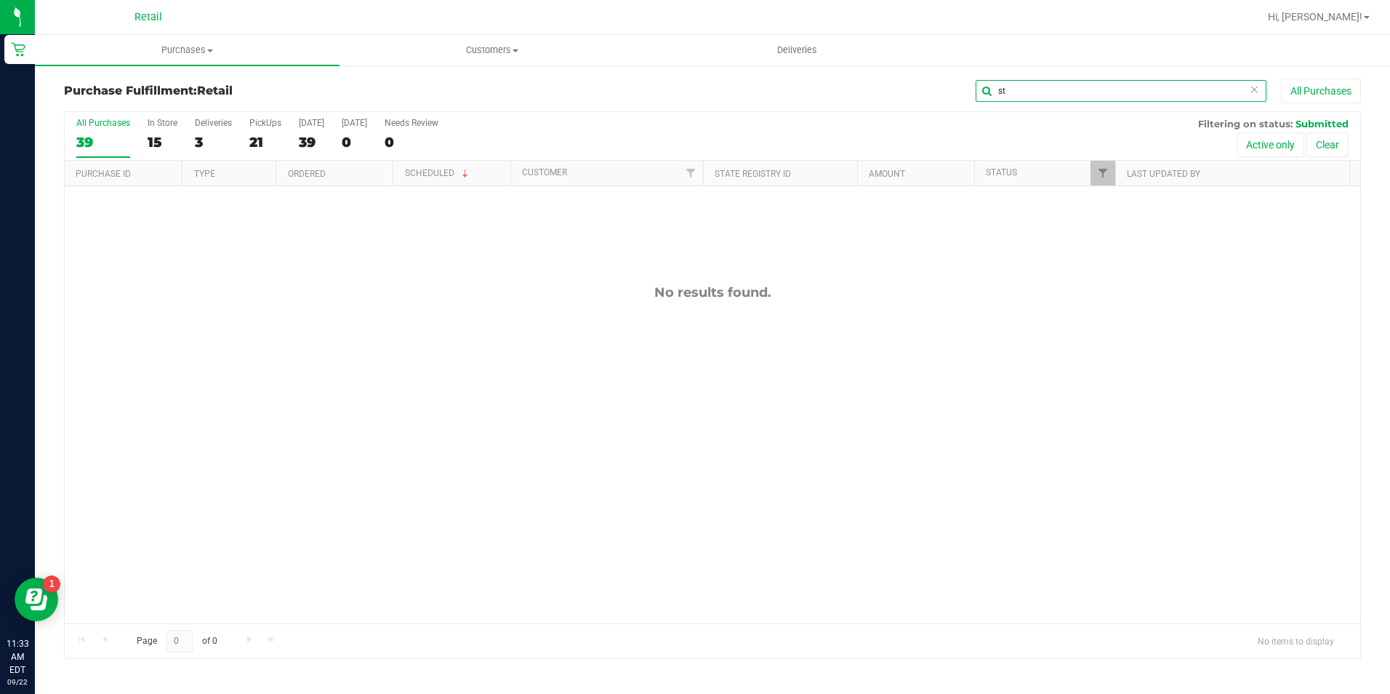
type input "s"
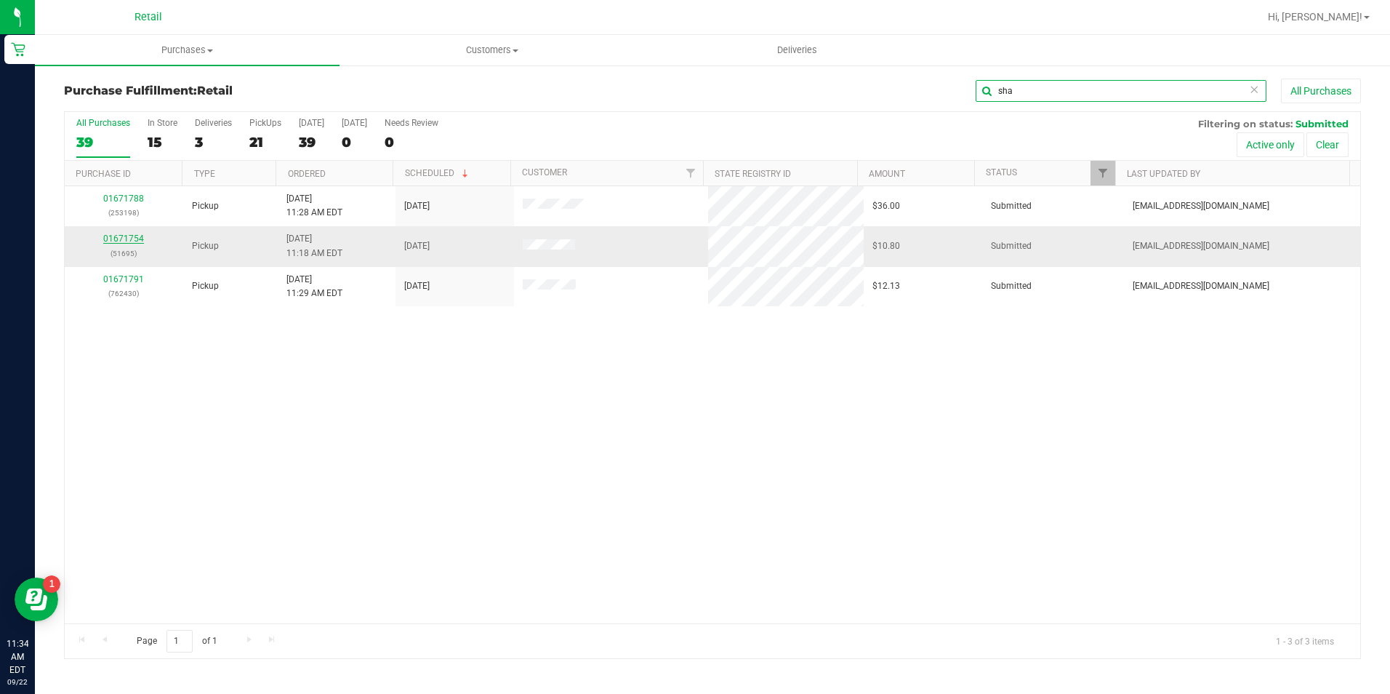
type input "sha"
click at [130, 240] on link "01671754" at bounding box center [123, 238] width 41 height 10
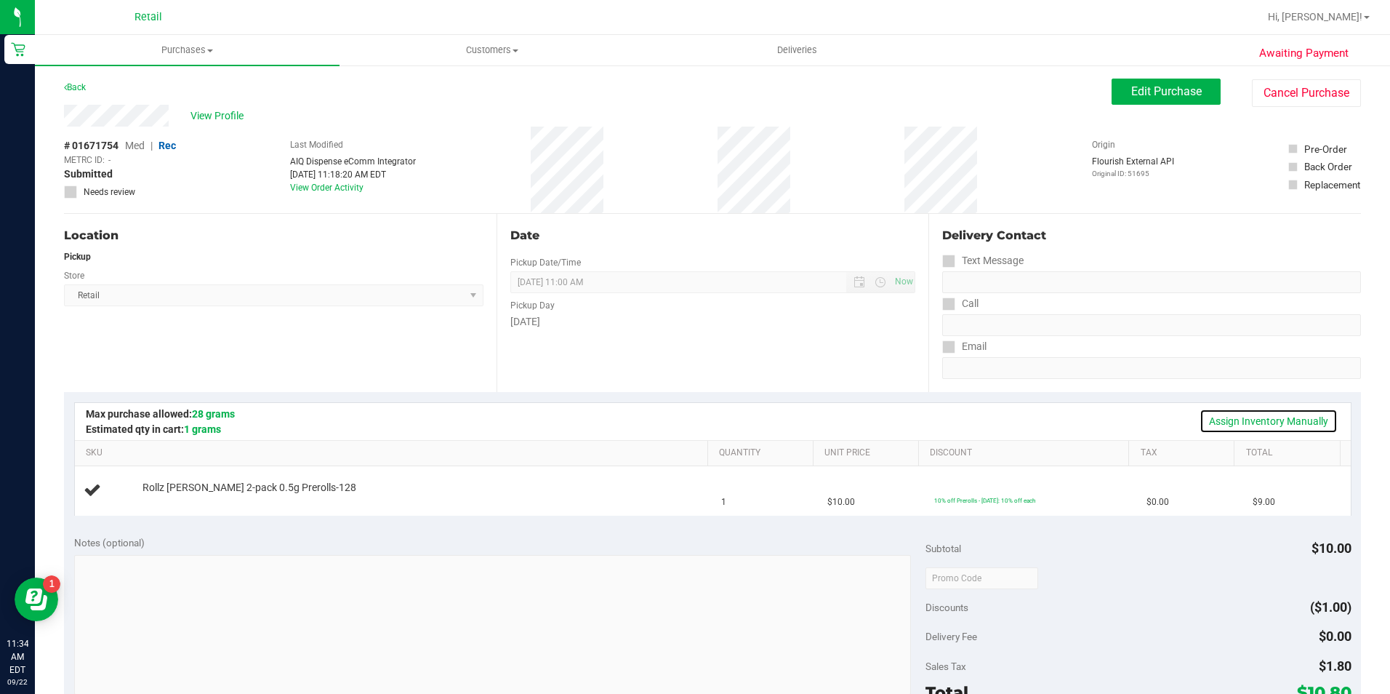
click at [1301, 417] on link "Assign Inventory Manually" at bounding box center [1269, 421] width 138 height 25
click at [179, 494] on link "Add Package" at bounding box center [169, 497] width 52 height 10
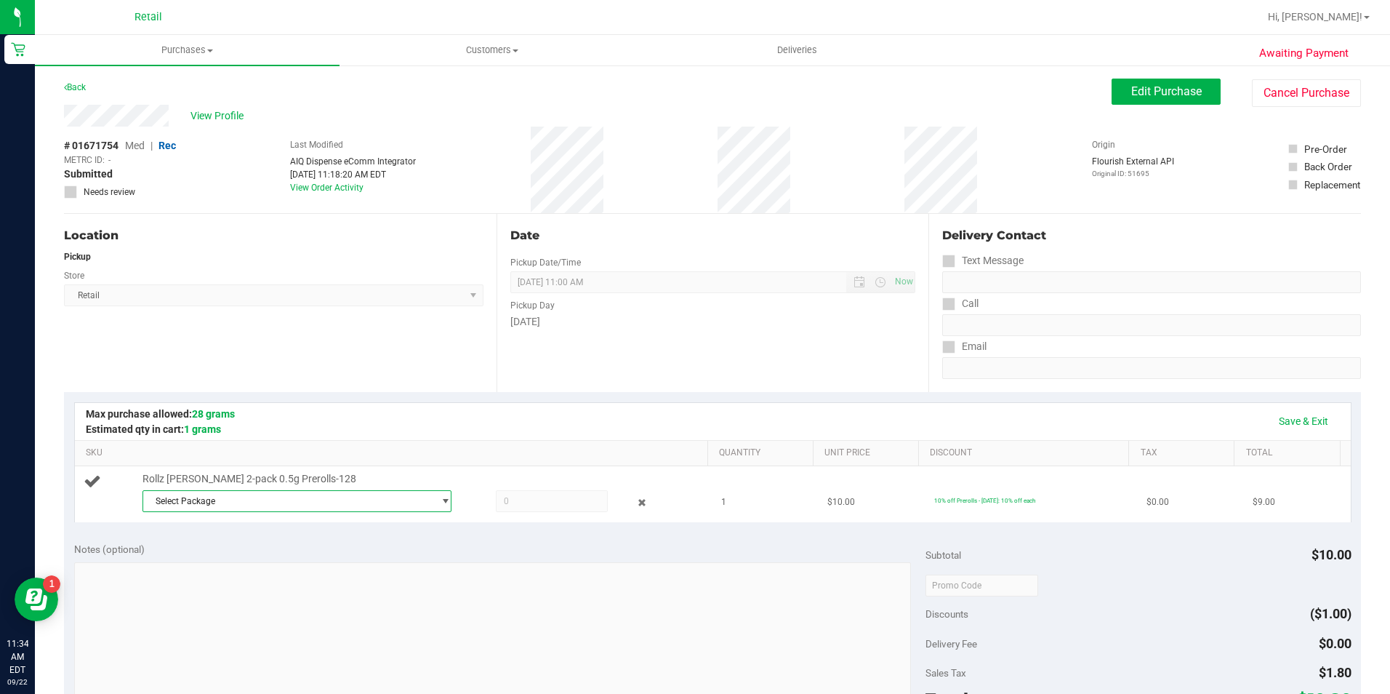
click at [440, 501] on span "select" at bounding box center [445, 501] width 11 height 12
click at [292, 559] on span "( [DATE] PR Rollz [PERSON_NAME] )" at bounding box center [345, 561] width 138 height 10
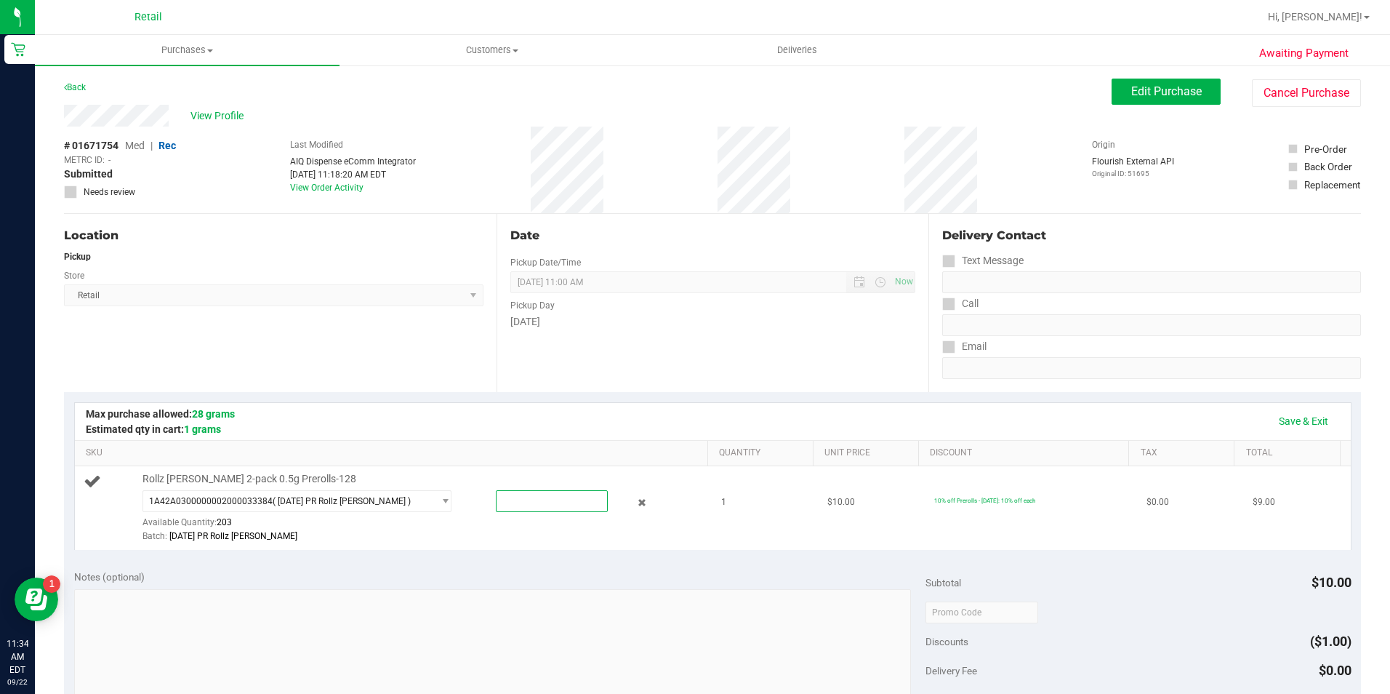
click at [497, 500] on span at bounding box center [552, 501] width 112 height 22
type input "1"
type input "1.0000"
click at [685, 340] on div "Date Pickup Date/Time [DATE] Now [DATE] 11:00 AM Now Pickup Day [DATE]" at bounding box center [713, 303] width 433 height 178
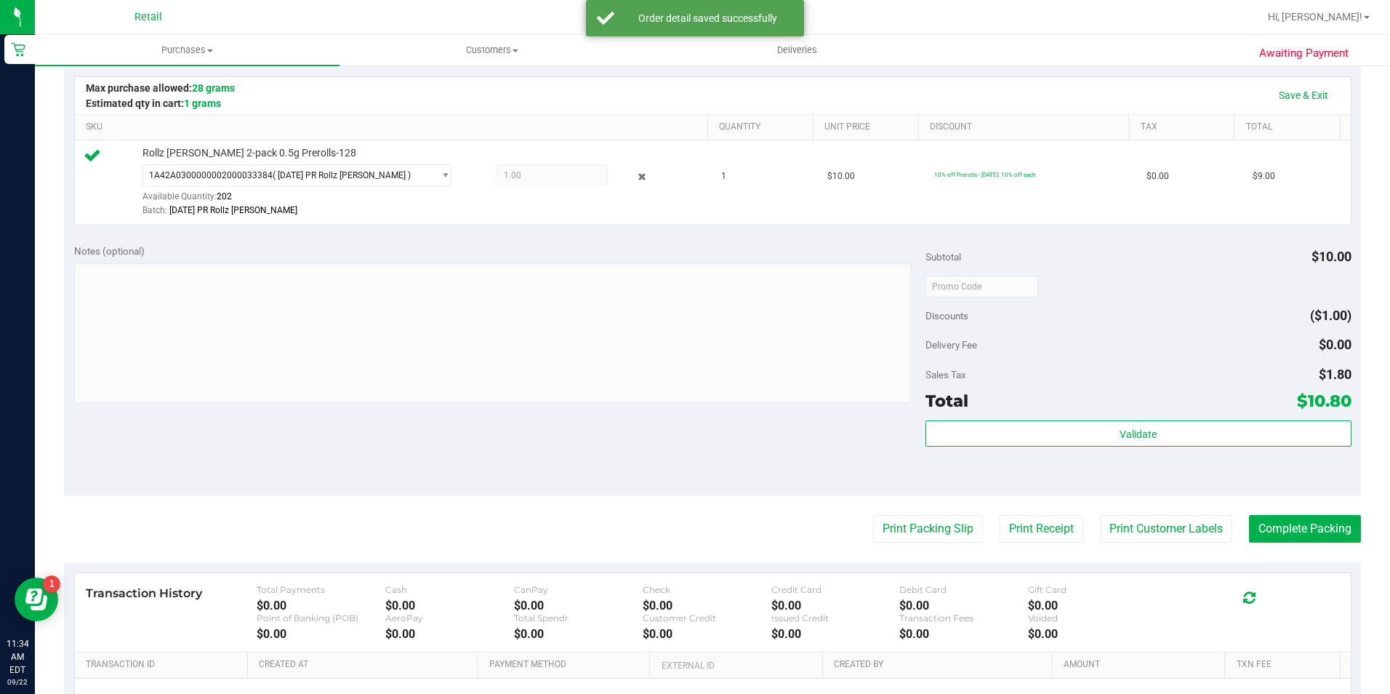
scroll to position [364, 0]
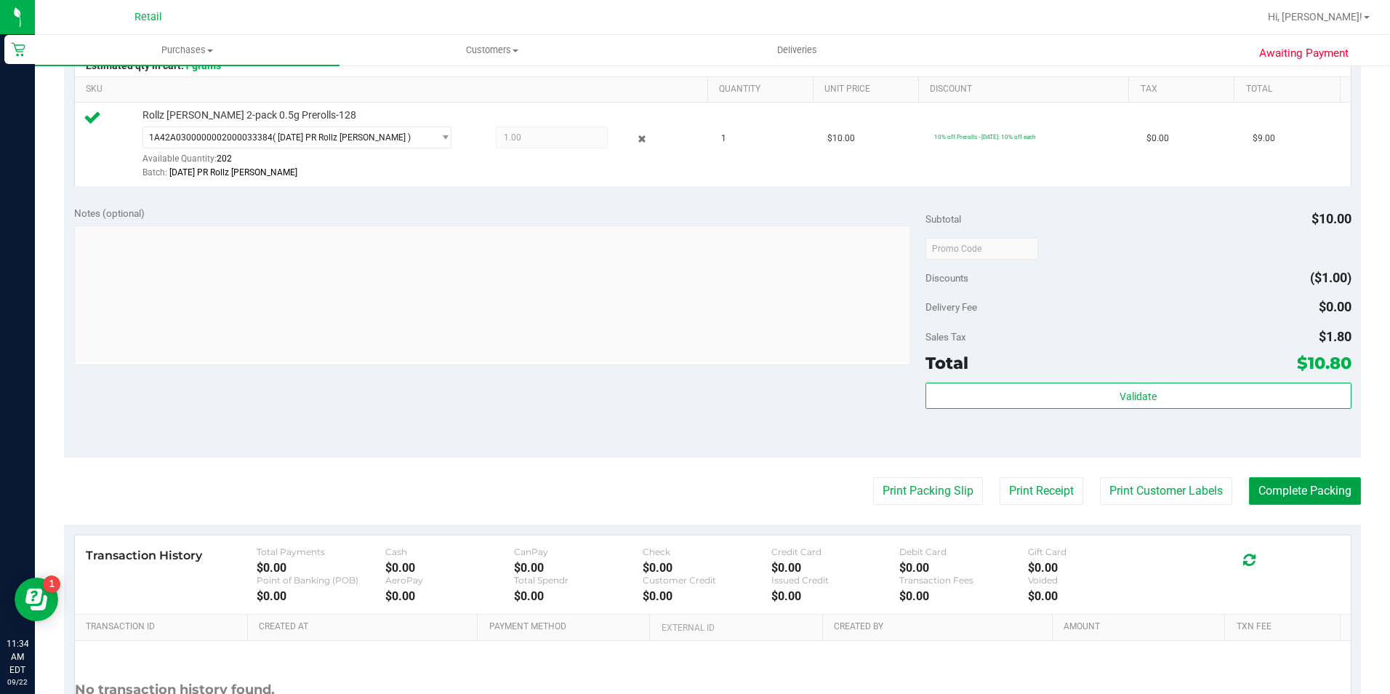
click at [1274, 486] on button "Complete Packing" at bounding box center [1305, 491] width 112 height 28
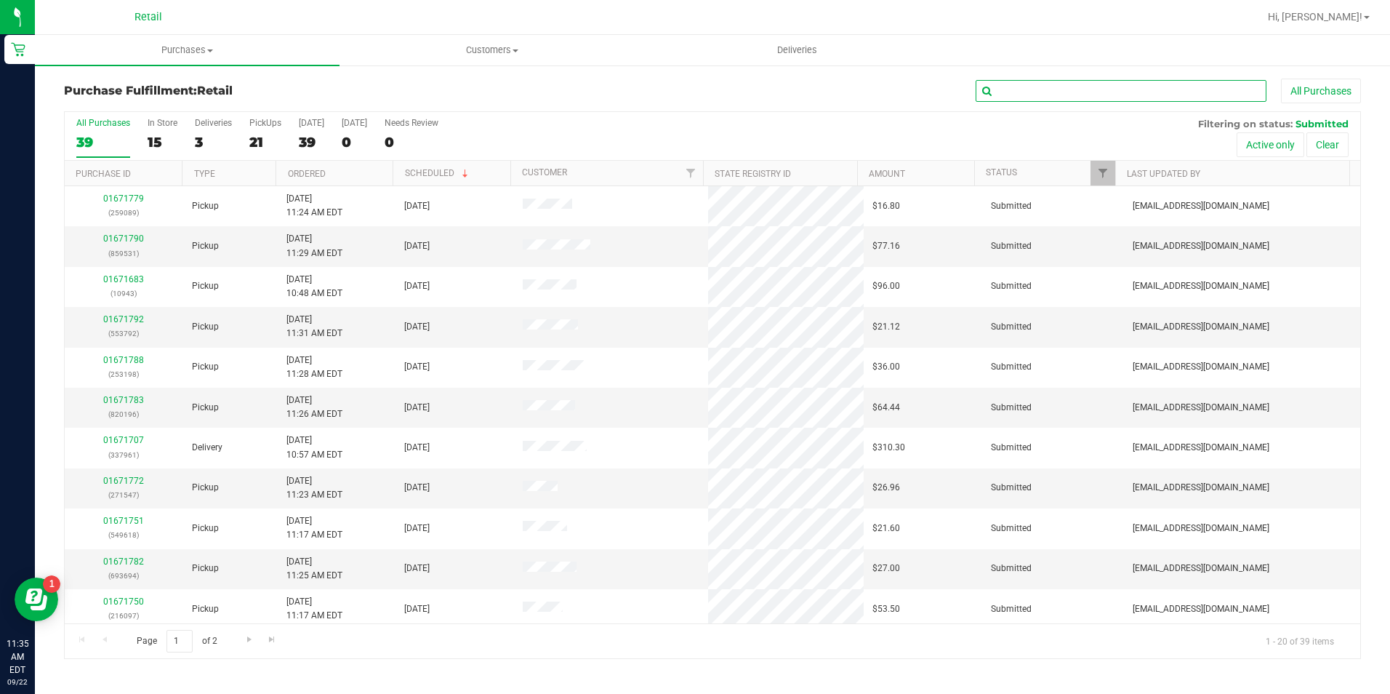
click at [1064, 81] on input "text" at bounding box center [1121, 91] width 291 height 22
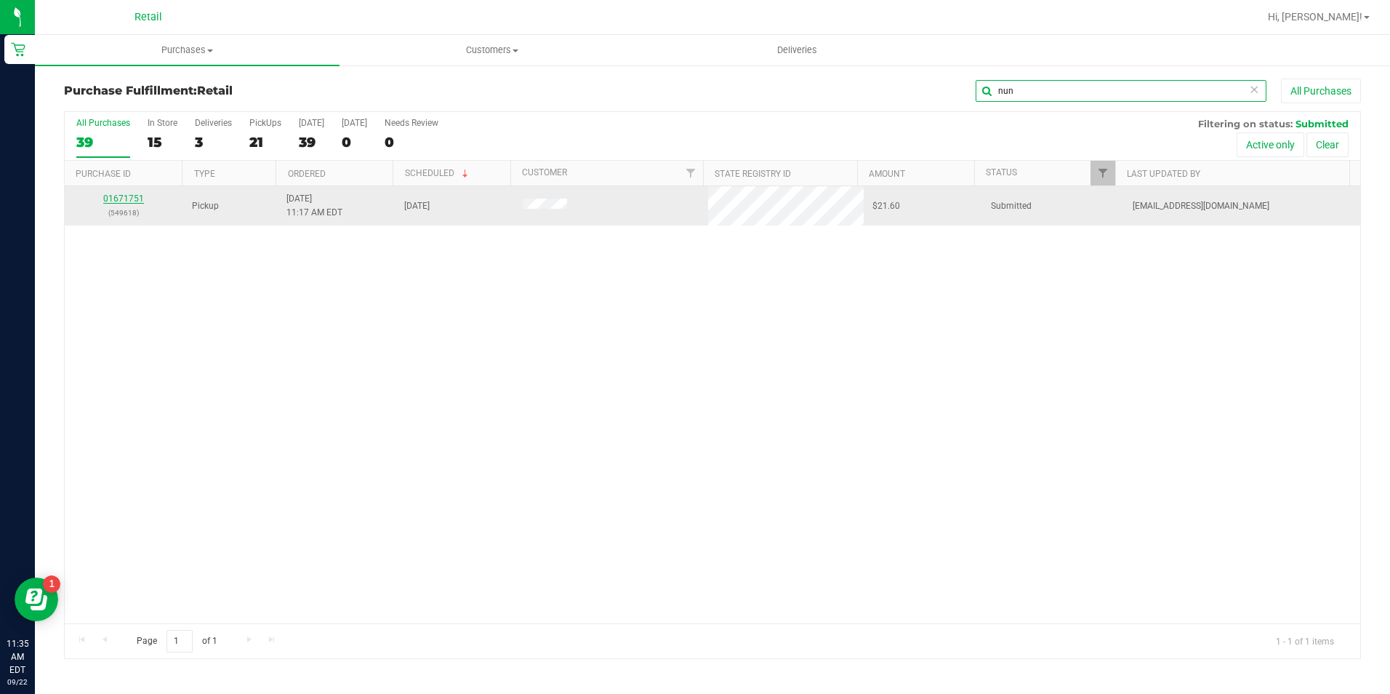
type input "nun"
click at [128, 198] on link "01671751" at bounding box center [123, 198] width 41 height 10
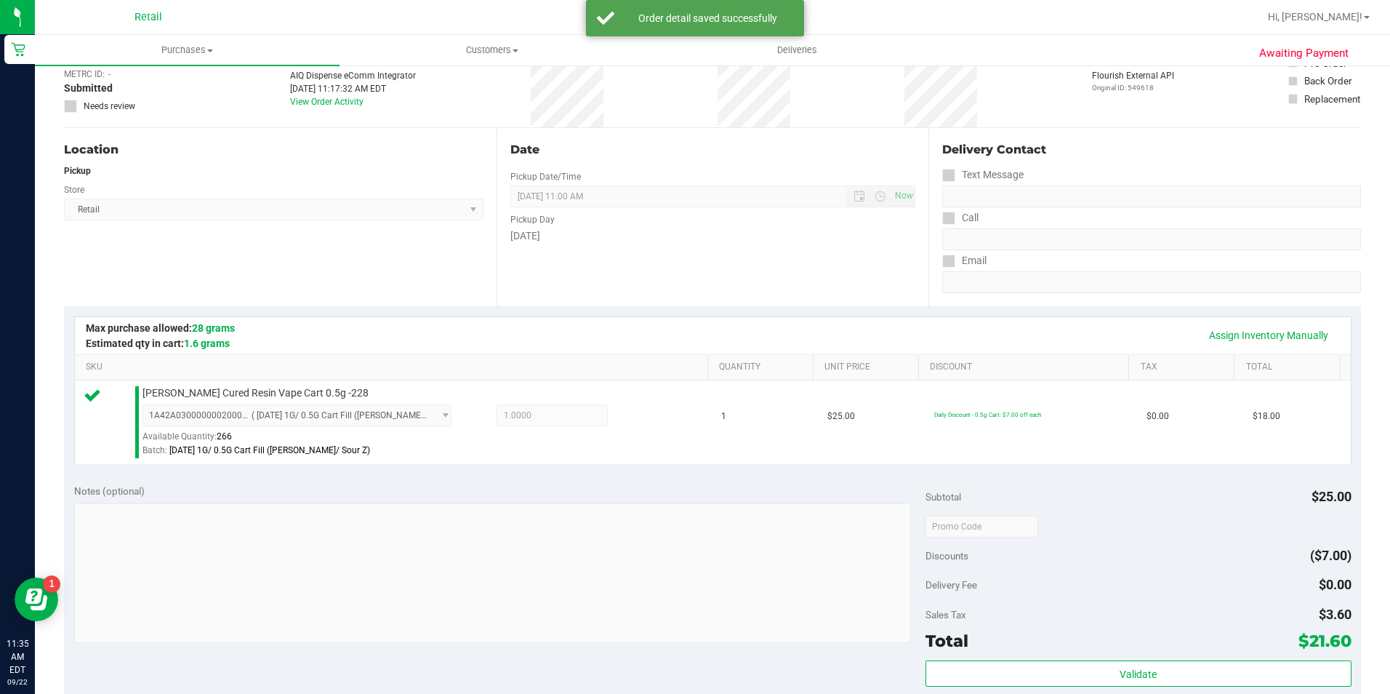
scroll to position [218, 0]
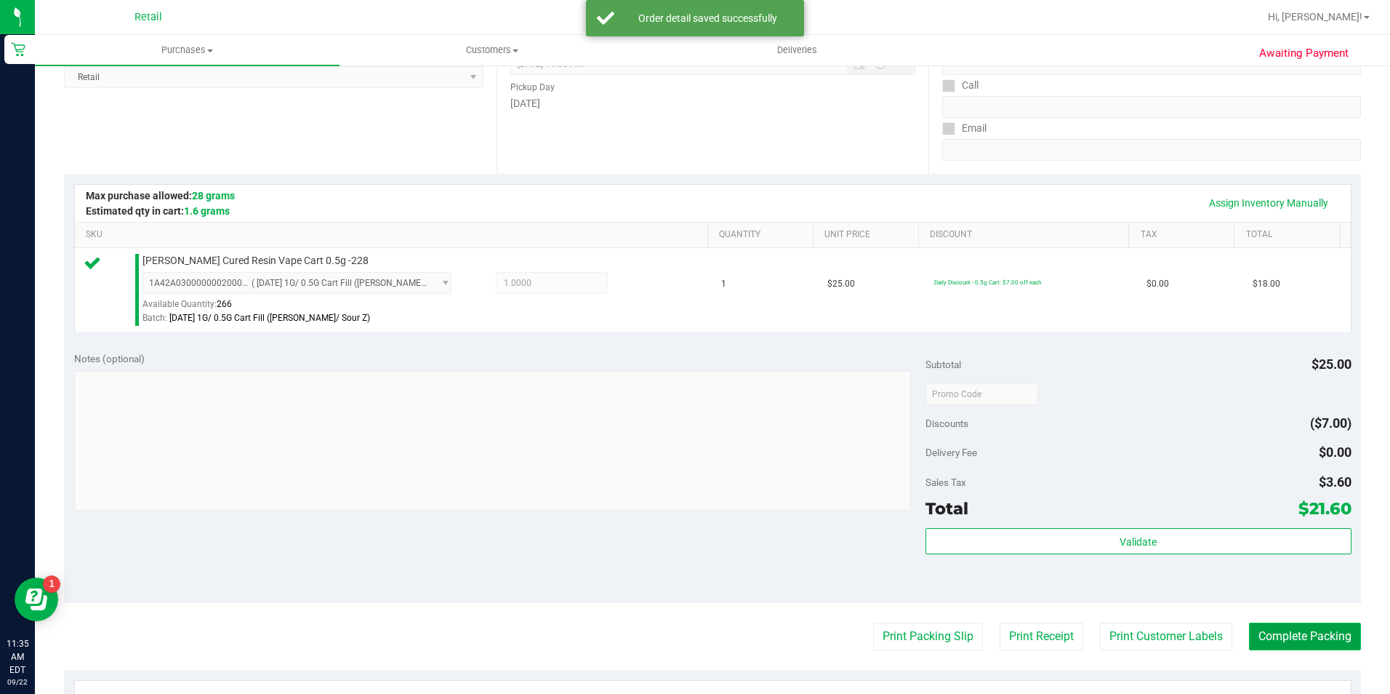
click at [1283, 633] on button "Complete Packing" at bounding box center [1305, 636] width 112 height 28
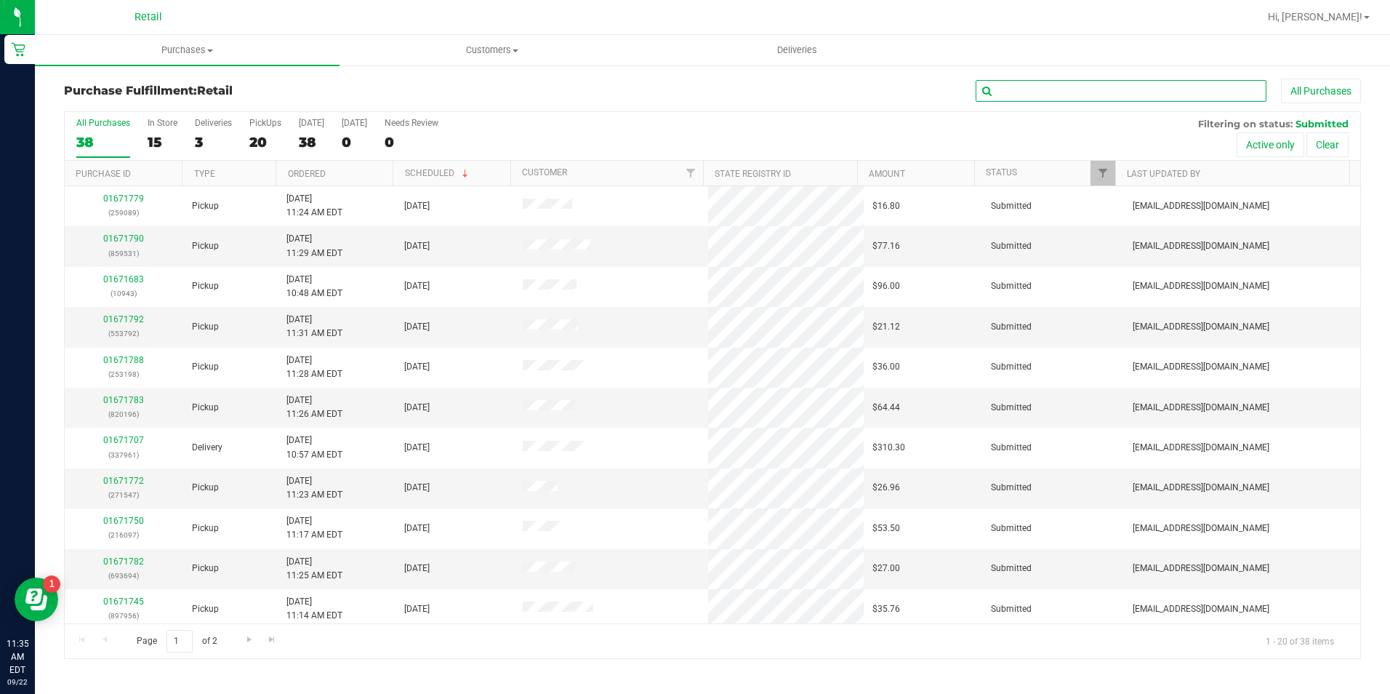
click at [1062, 98] on input "text" at bounding box center [1121, 91] width 291 height 22
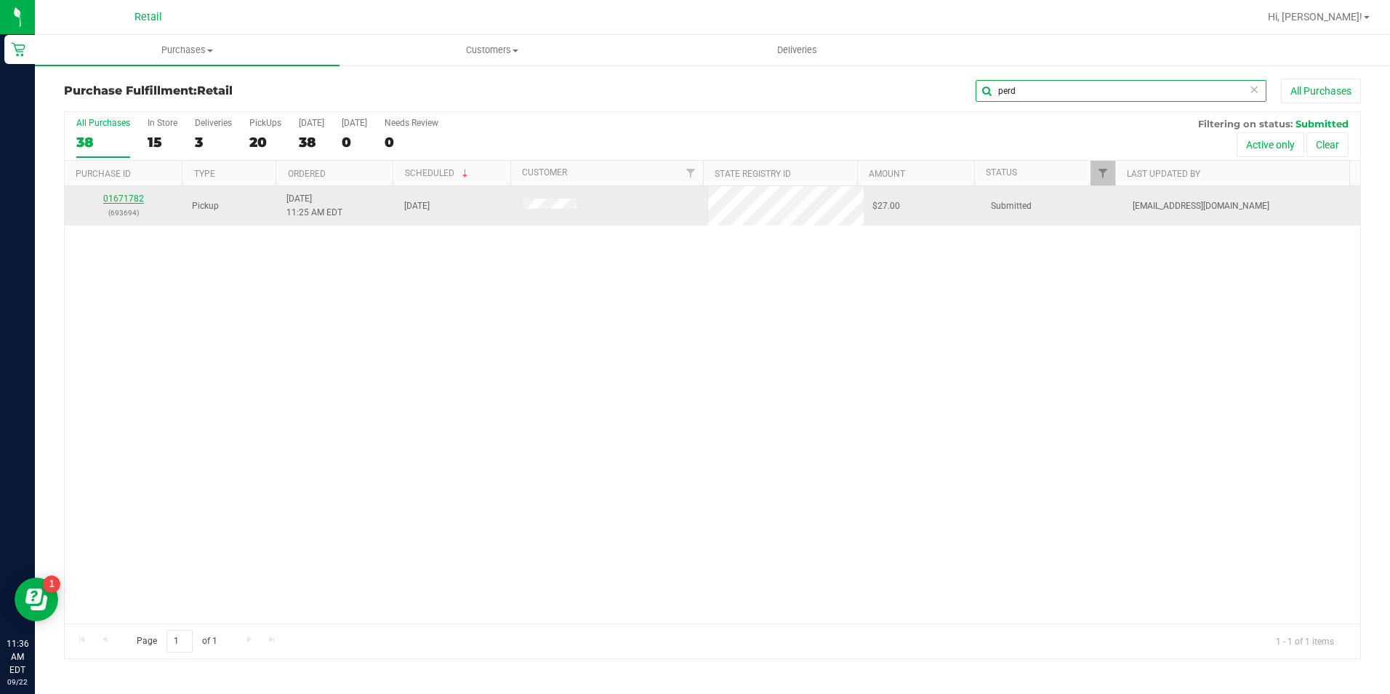
type input "perd"
click at [137, 200] on link "01671782" at bounding box center [123, 198] width 41 height 10
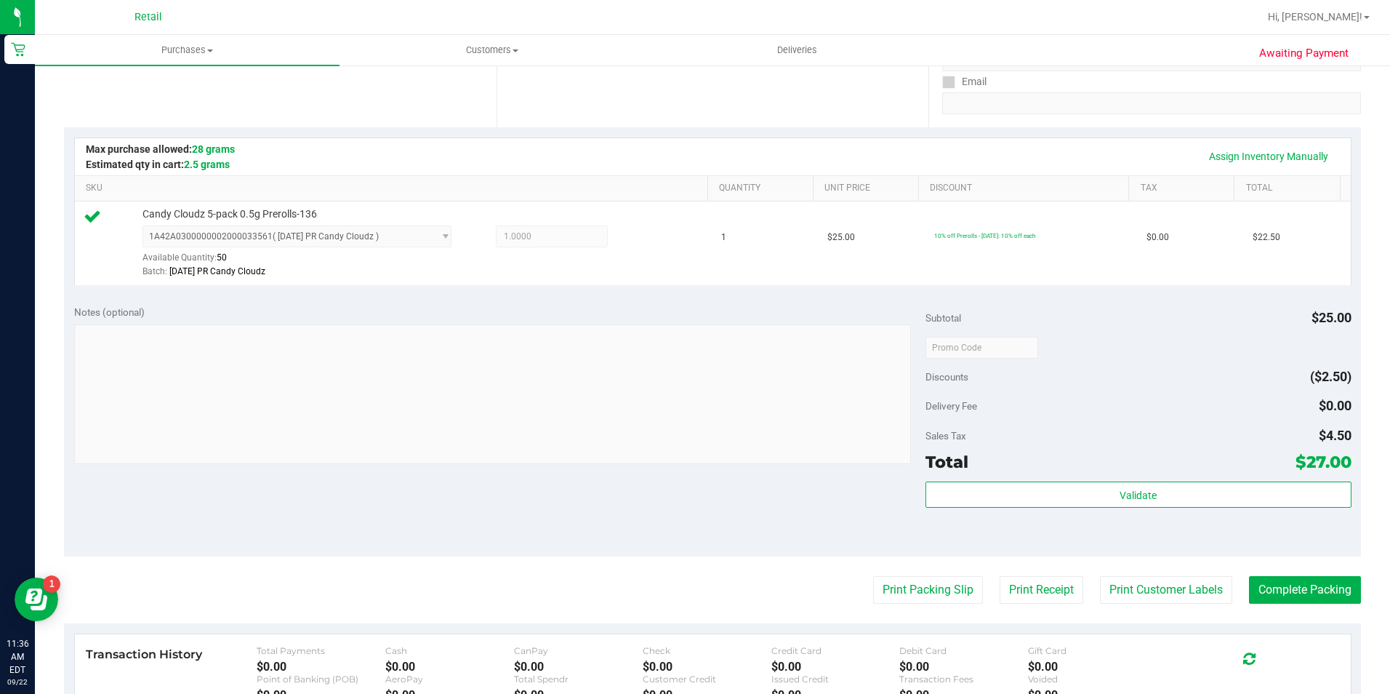
scroll to position [291, 0]
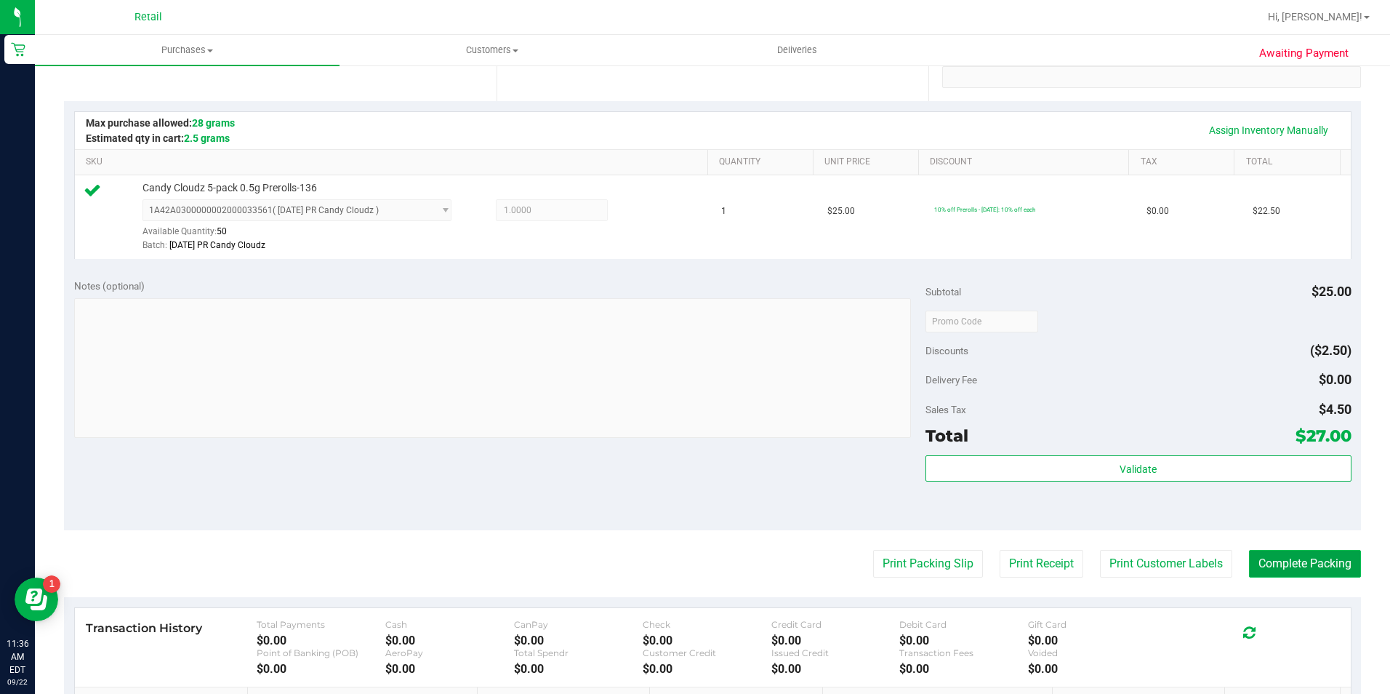
click at [1310, 569] on button "Complete Packing" at bounding box center [1305, 564] width 112 height 28
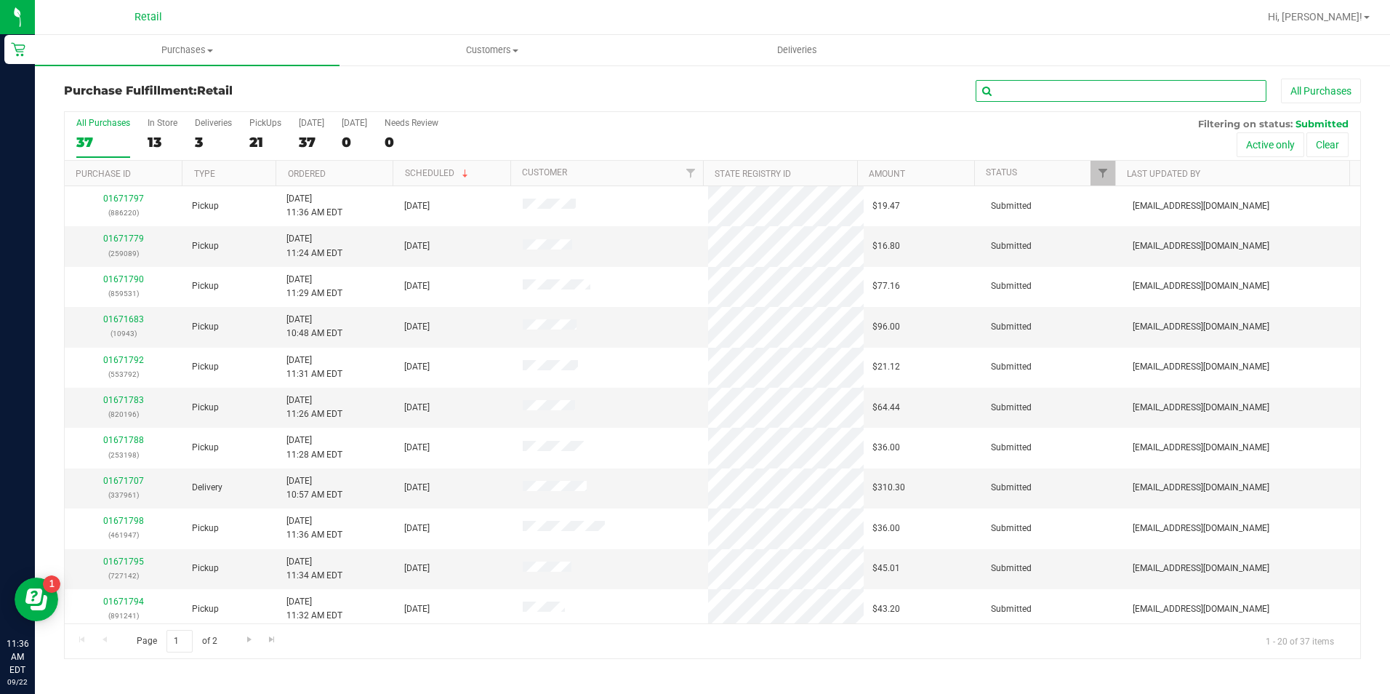
click at [1144, 92] on input "text" at bounding box center [1121, 91] width 291 height 22
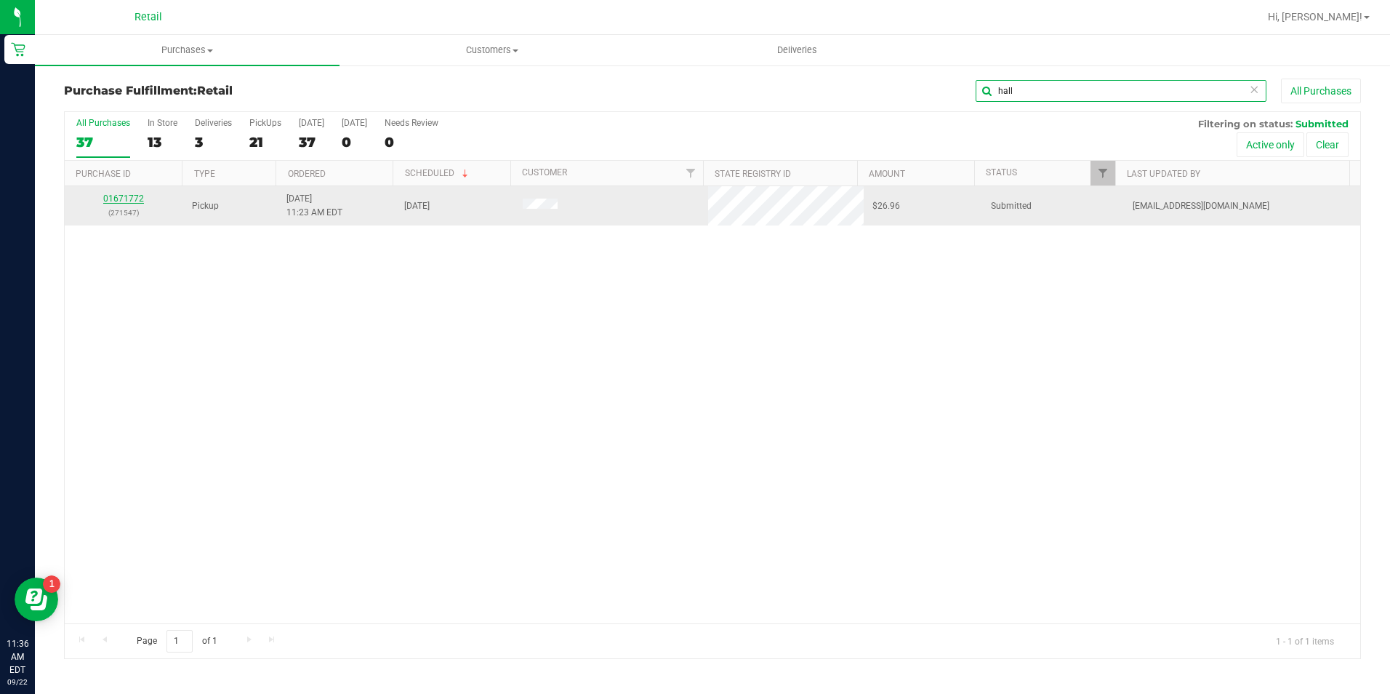
type input "hall"
click at [119, 201] on link "01671772" at bounding box center [123, 198] width 41 height 10
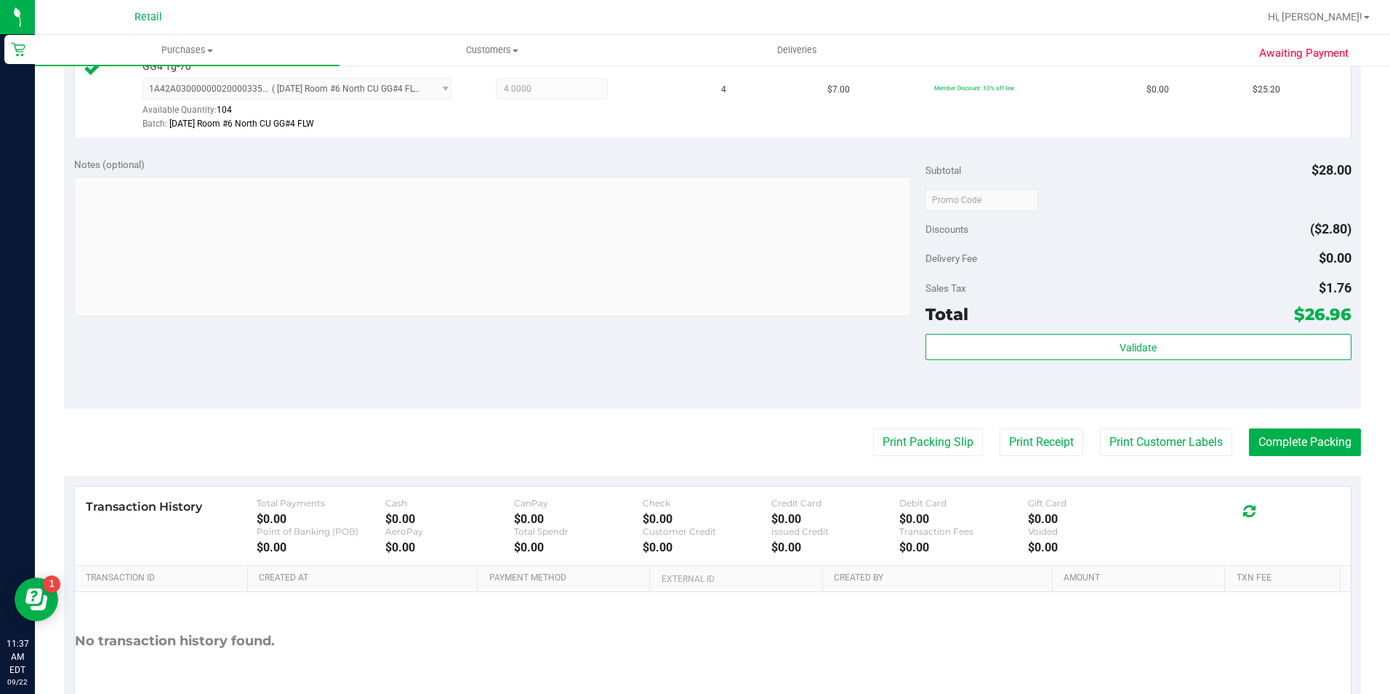
scroll to position [436, 0]
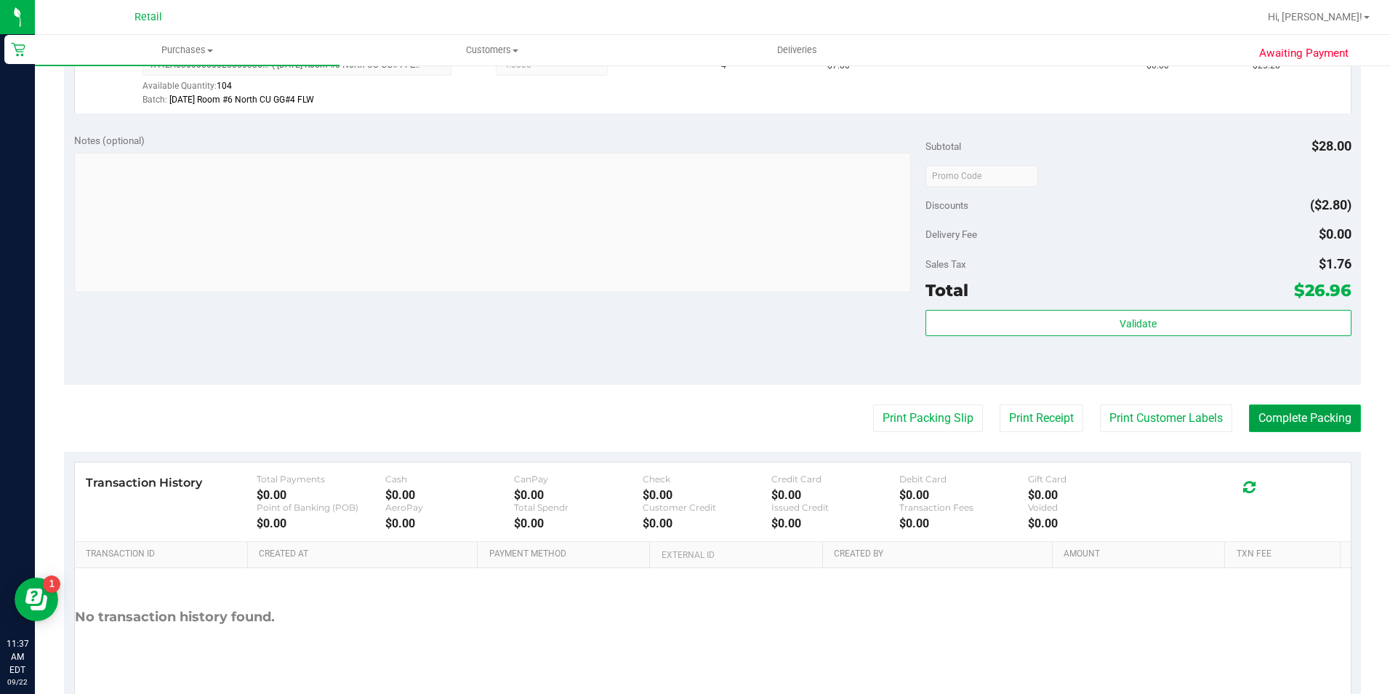
click at [1259, 408] on button "Complete Packing" at bounding box center [1305, 418] width 112 height 28
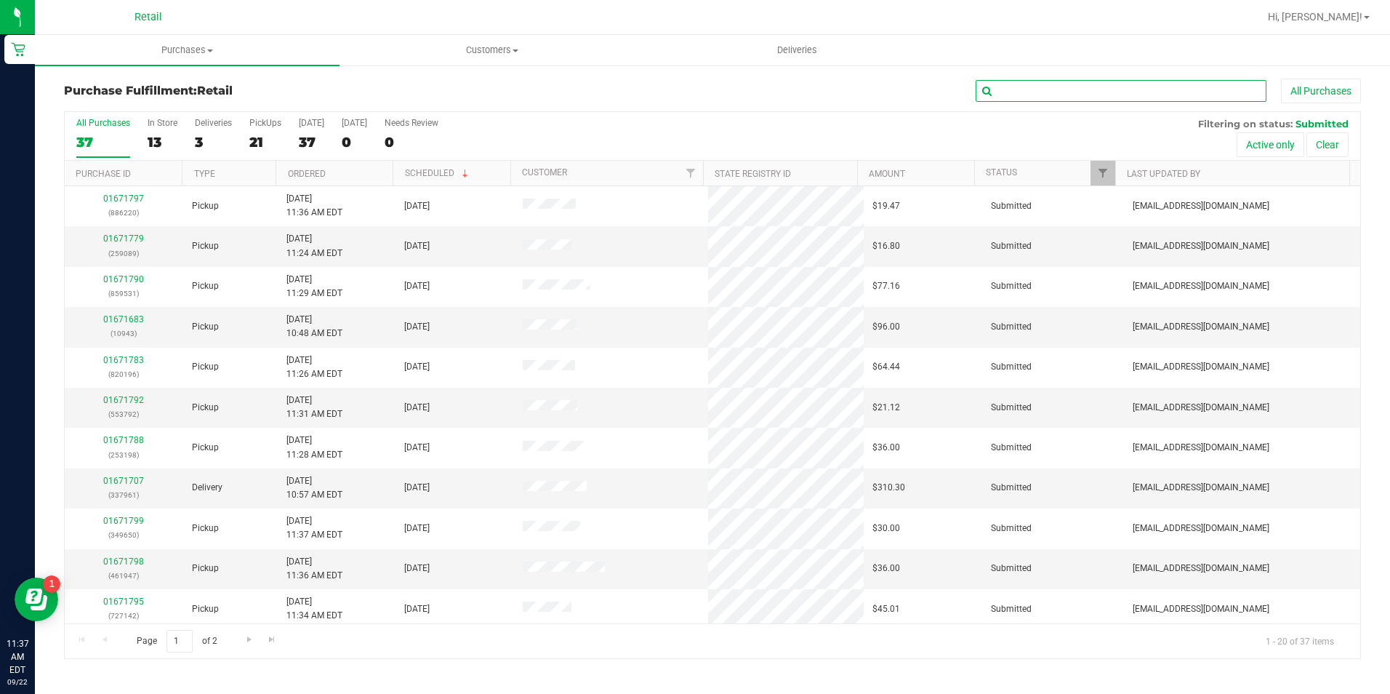
click at [1070, 94] on input "text" at bounding box center [1121, 91] width 291 height 22
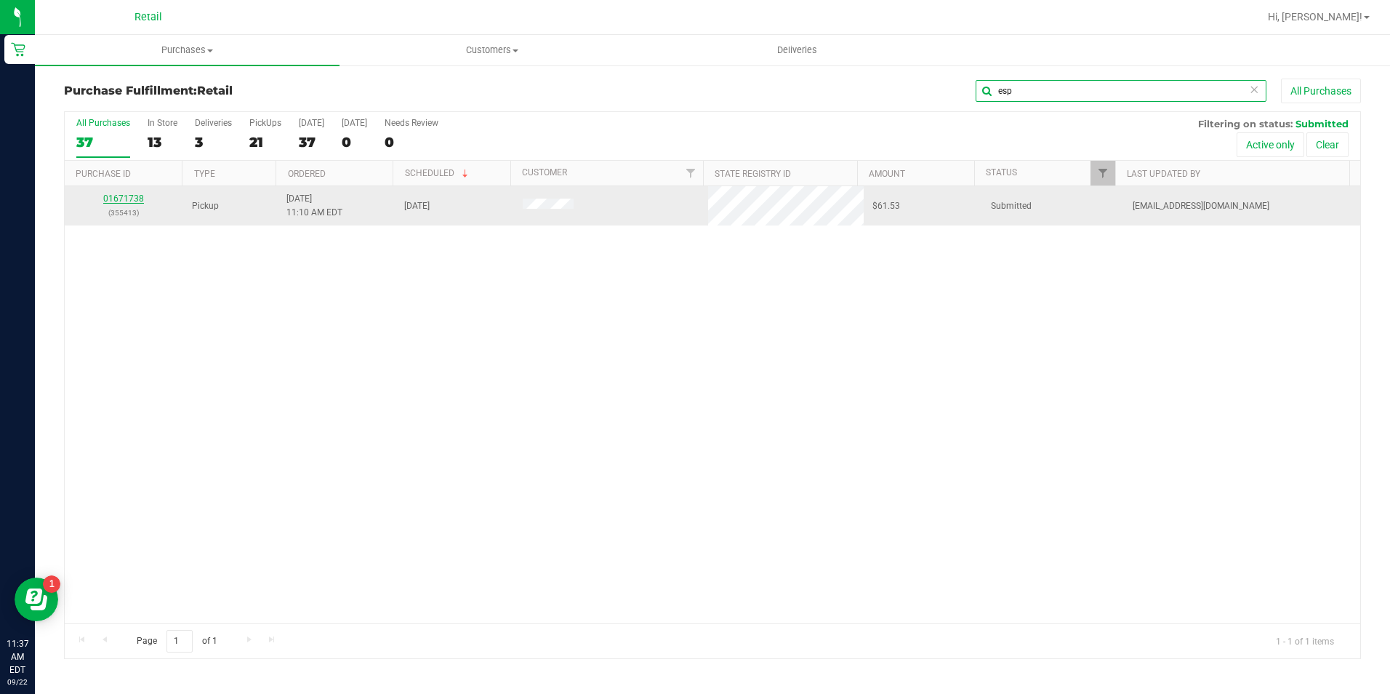
type input "esp"
click at [137, 193] on link "01671738" at bounding box center [123, 198] width 41 height 10
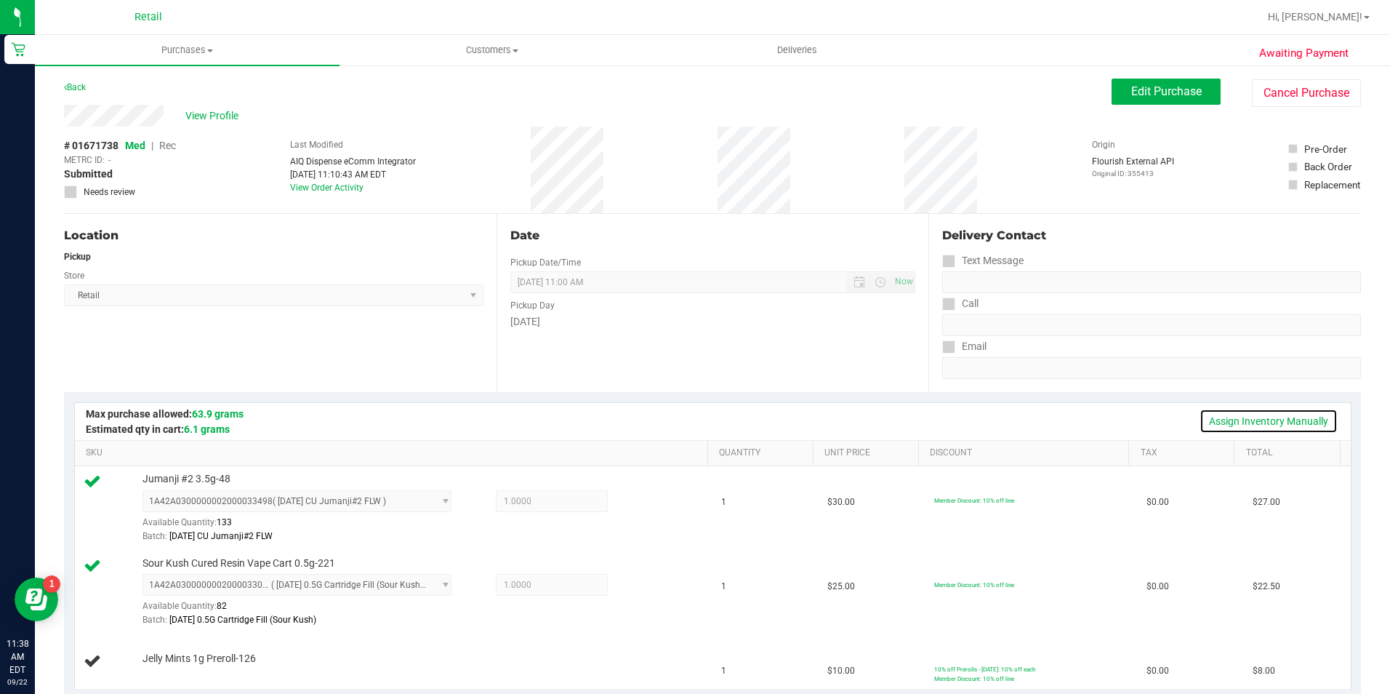
click at [1235, 420] on link "Assign Inventory Manually" at bounding box center [1269, 421] width 138 height 25
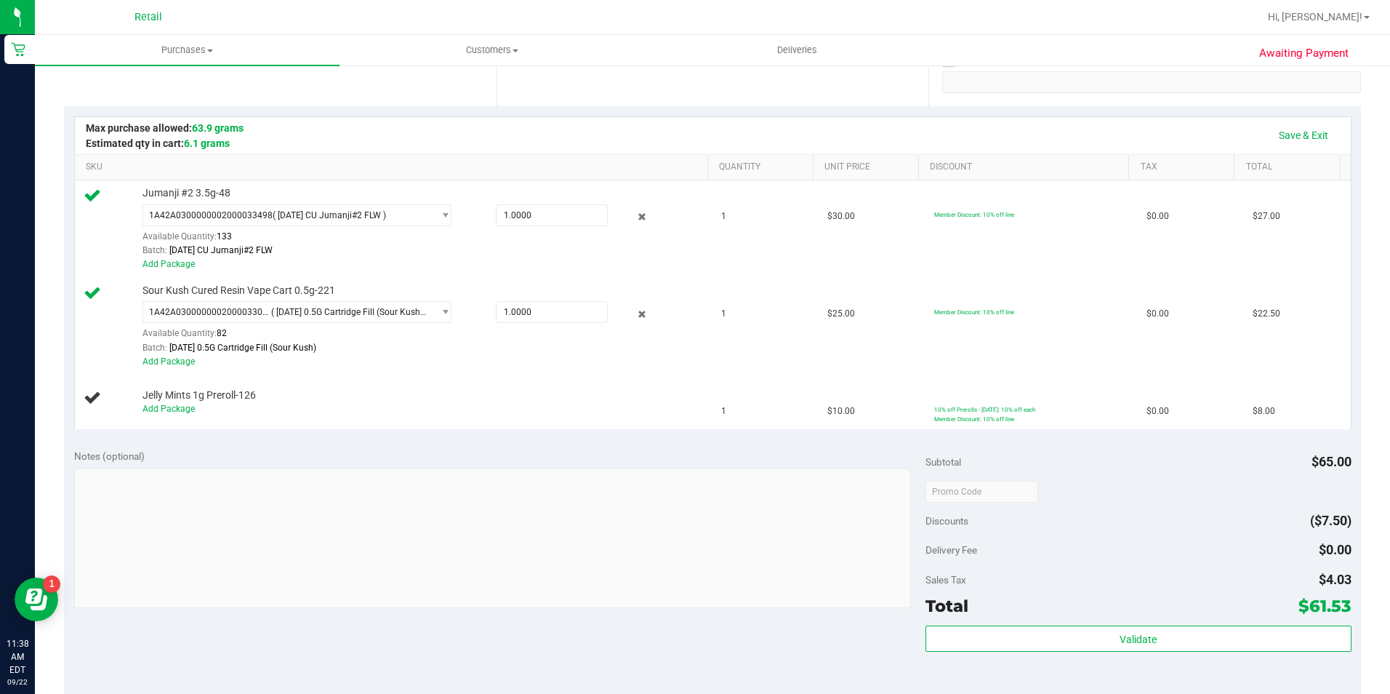
scroll to position [291, 0]
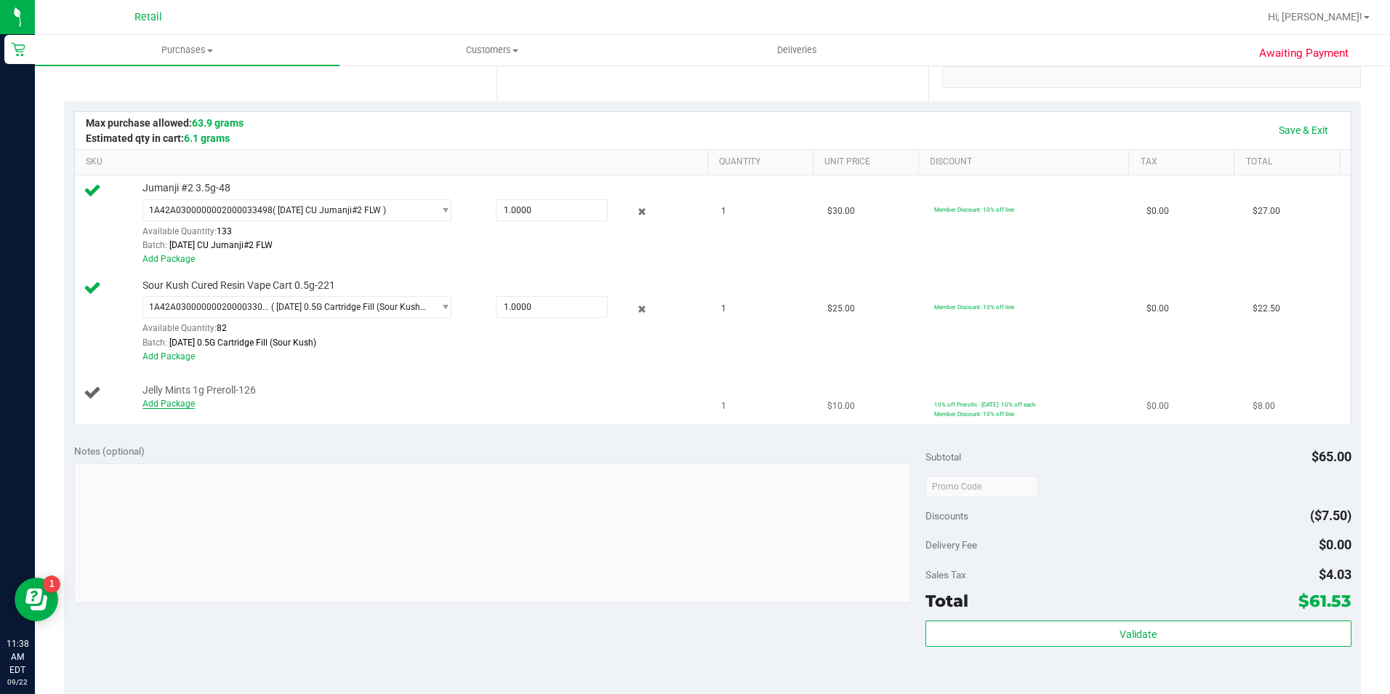
click at [184, 404] on link "Add Package" at bounding box center [169, 403] width 52 height 10
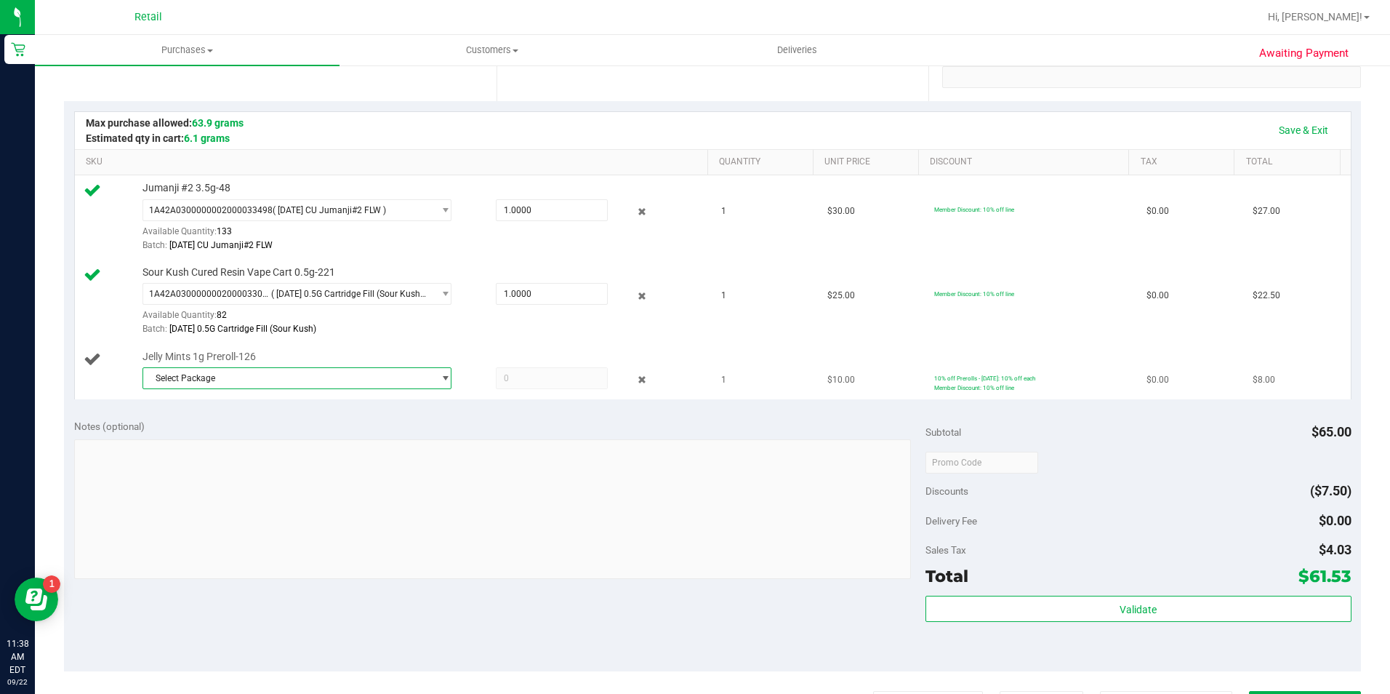
click at [440, 378] on span "select" at bounding box center [445, 378] width 11 height 12
click at [284, 446] on li "1A42A0300000002000033224 ( [DATE] PR Jelly Mints )" at bounding box center [293, 438] width 303 height 20
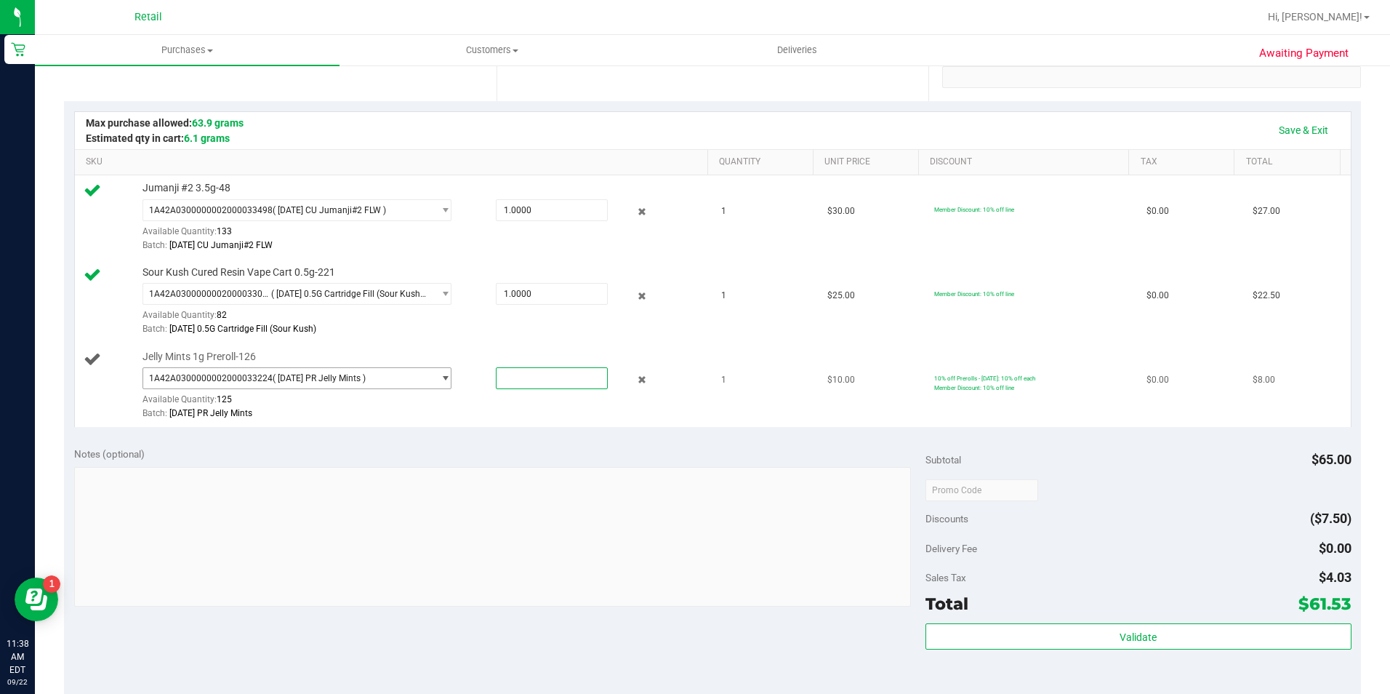
drag, startPoint x: 515, startPoint y: 379, endPoint x: 412, endPoint y: 379, distance: 103.3
click at [420, 367] on div "1A42A0300000002000033224 ( [DATE] PR Jelly Mints ) 1A42A0300000002000033224 Ava…" at bounding box center [422, 367] width 558 height 0
type input "1"
type input "1.0000"
click at [808, 452] on div "Notes (optional)" at bounding box center [500, 453] width 852 height 15
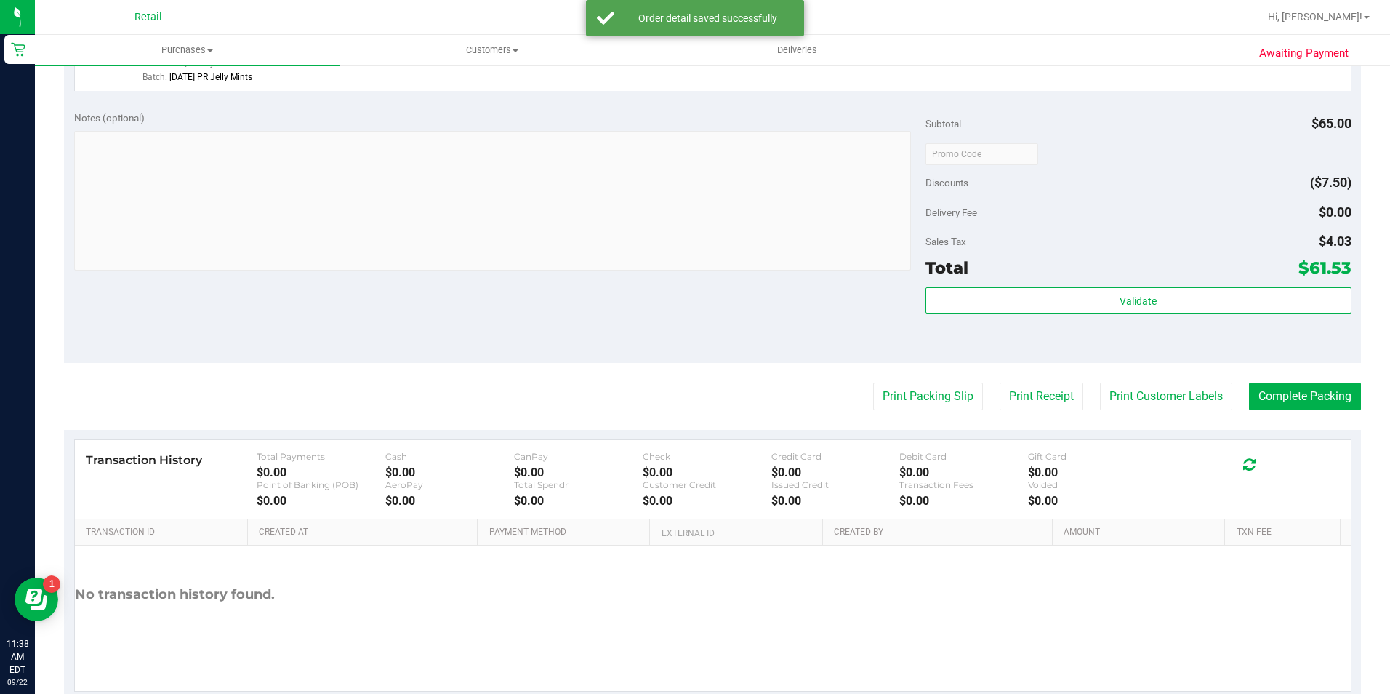
scroll to position [591, 0]
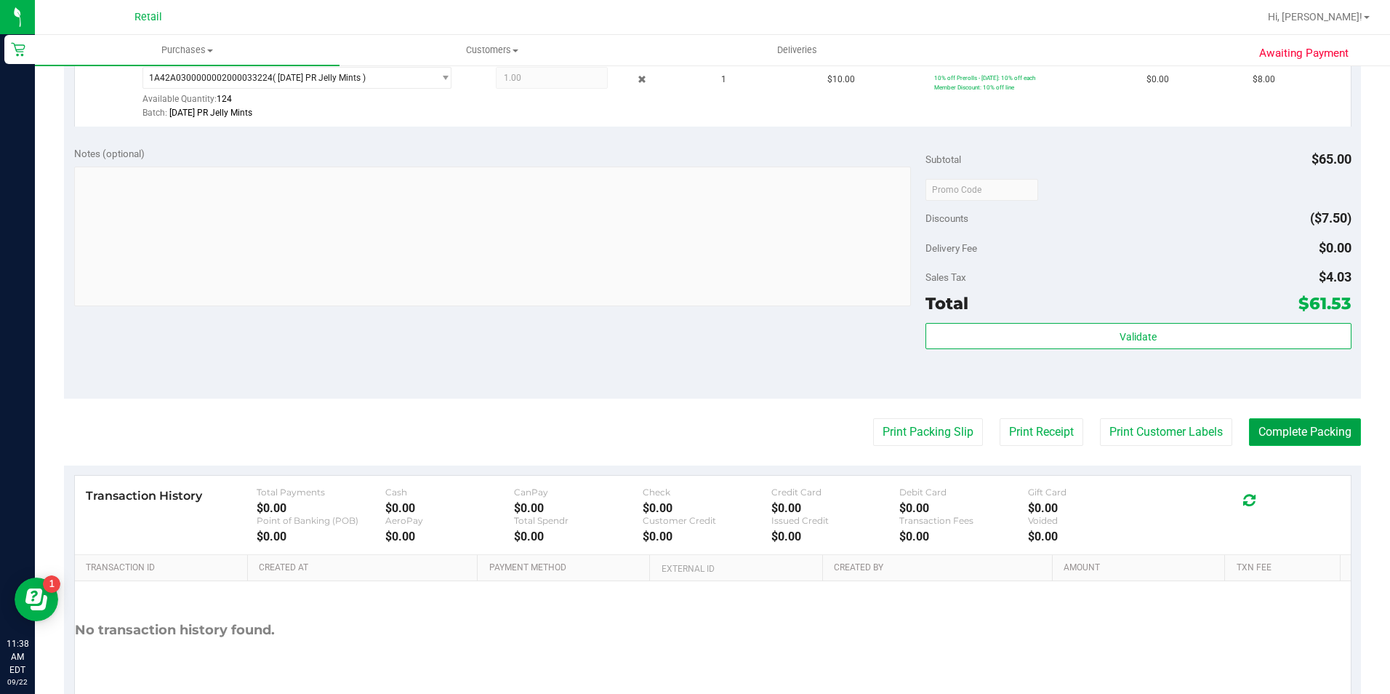
click at [1298, 434] on button "Complete Packing" at bounding box center [1305, 432] width 112 height 28
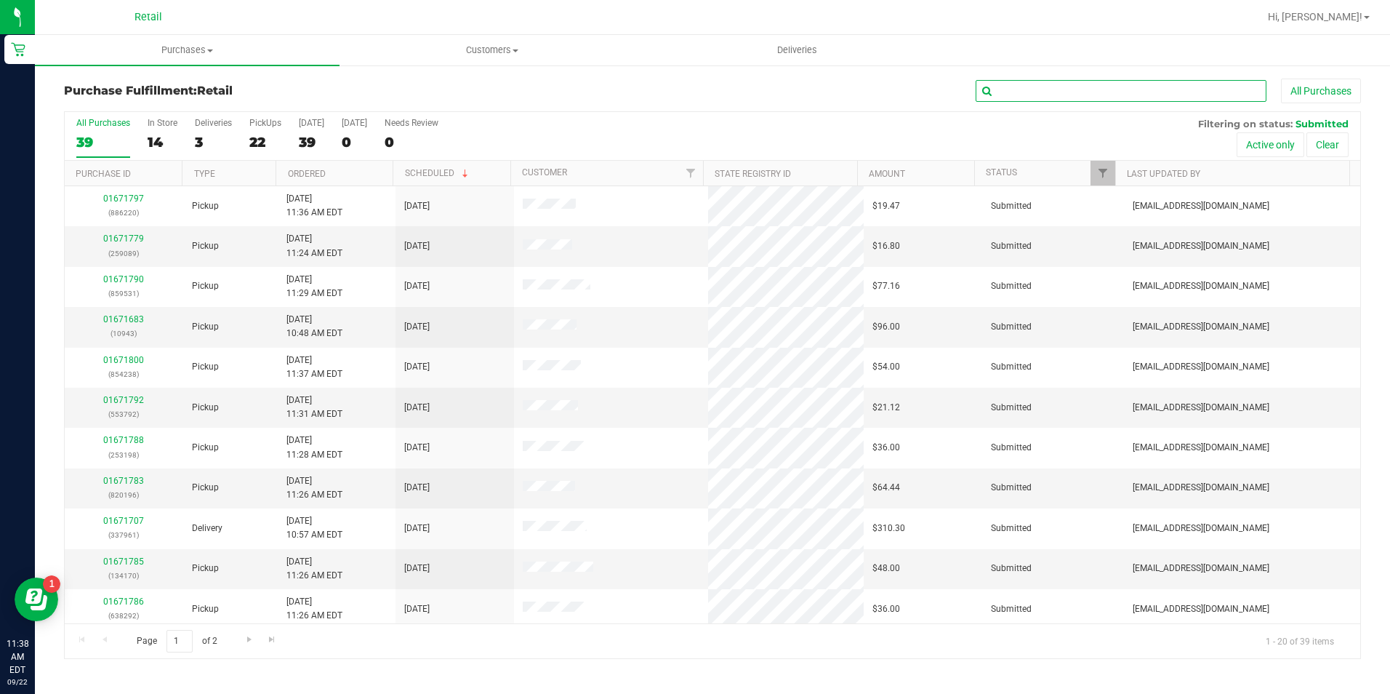
click at [1126, 87] on input "text" at bounding box center [1121, 91] width 291 height 22
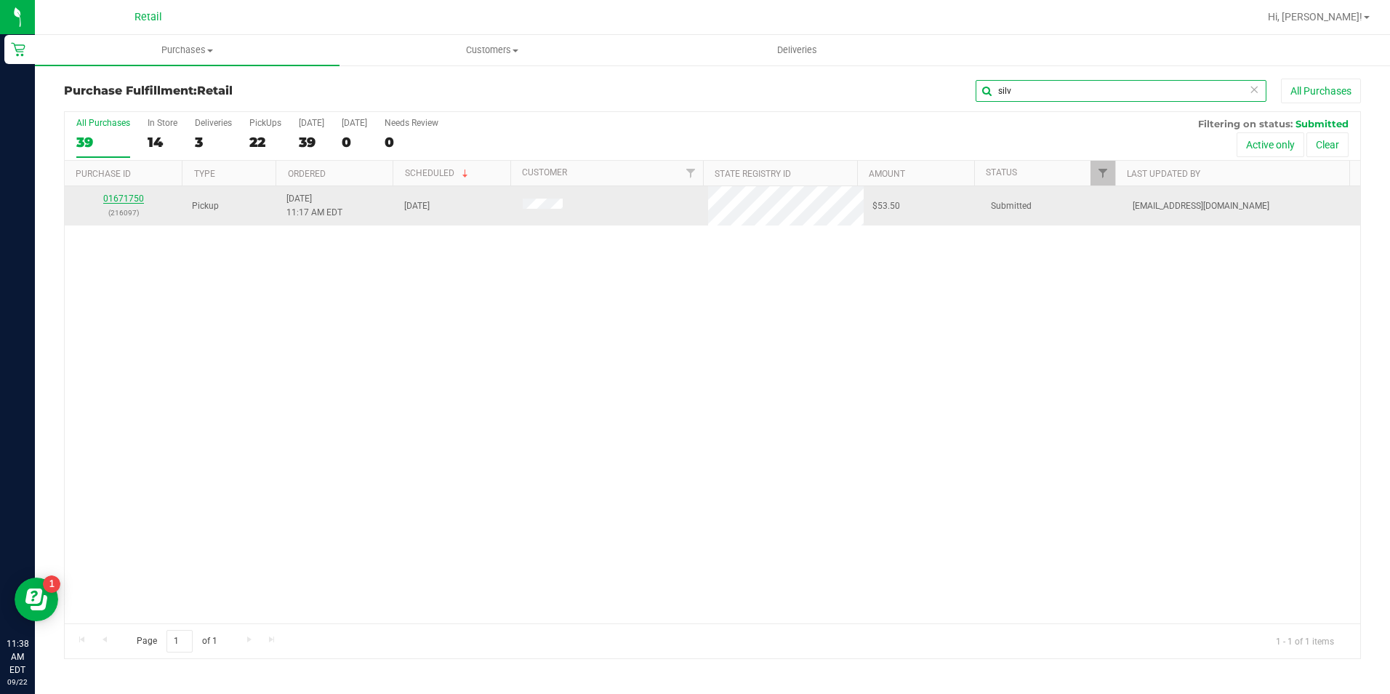
type input "silv"
click at [114, 195] on link "01671750" at bounding box center [123, 198] width 41 height 10
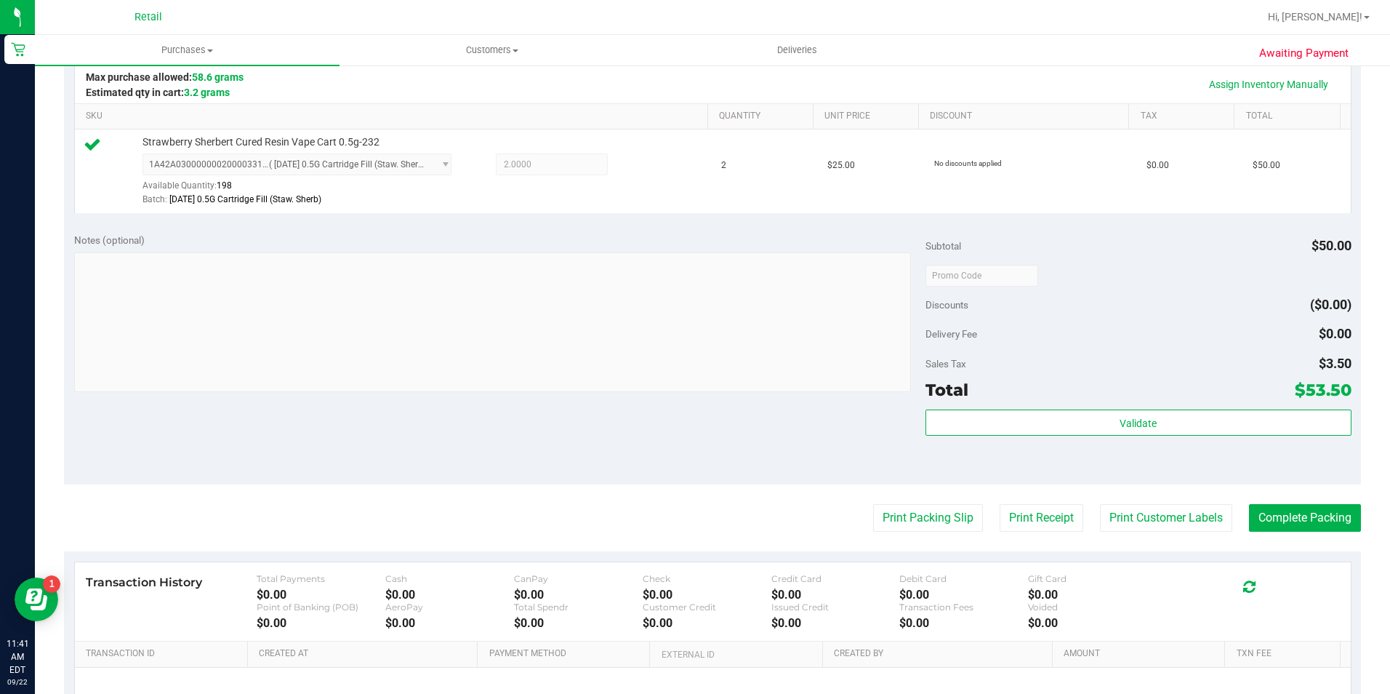
scroll to position [364, 0]
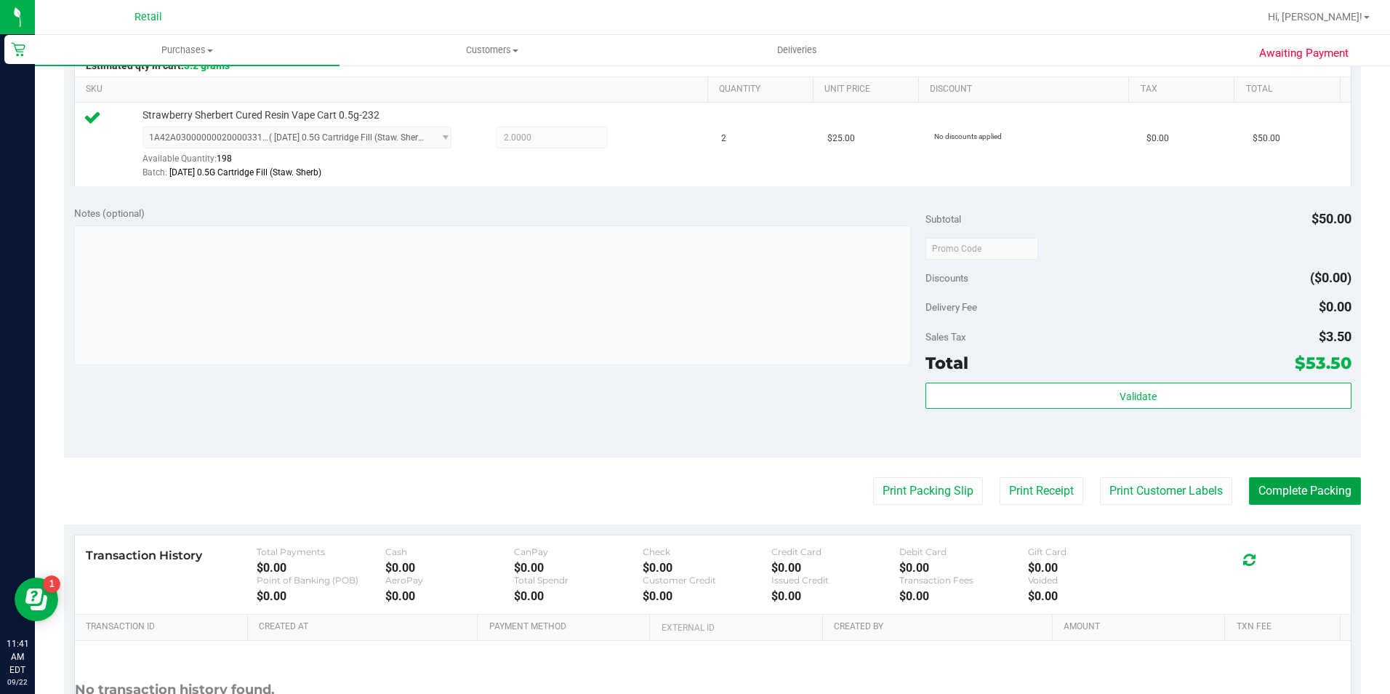
click at [1254, 483] on button "Complete Packing" at bounding box center [1305, 491] width 112 height 28
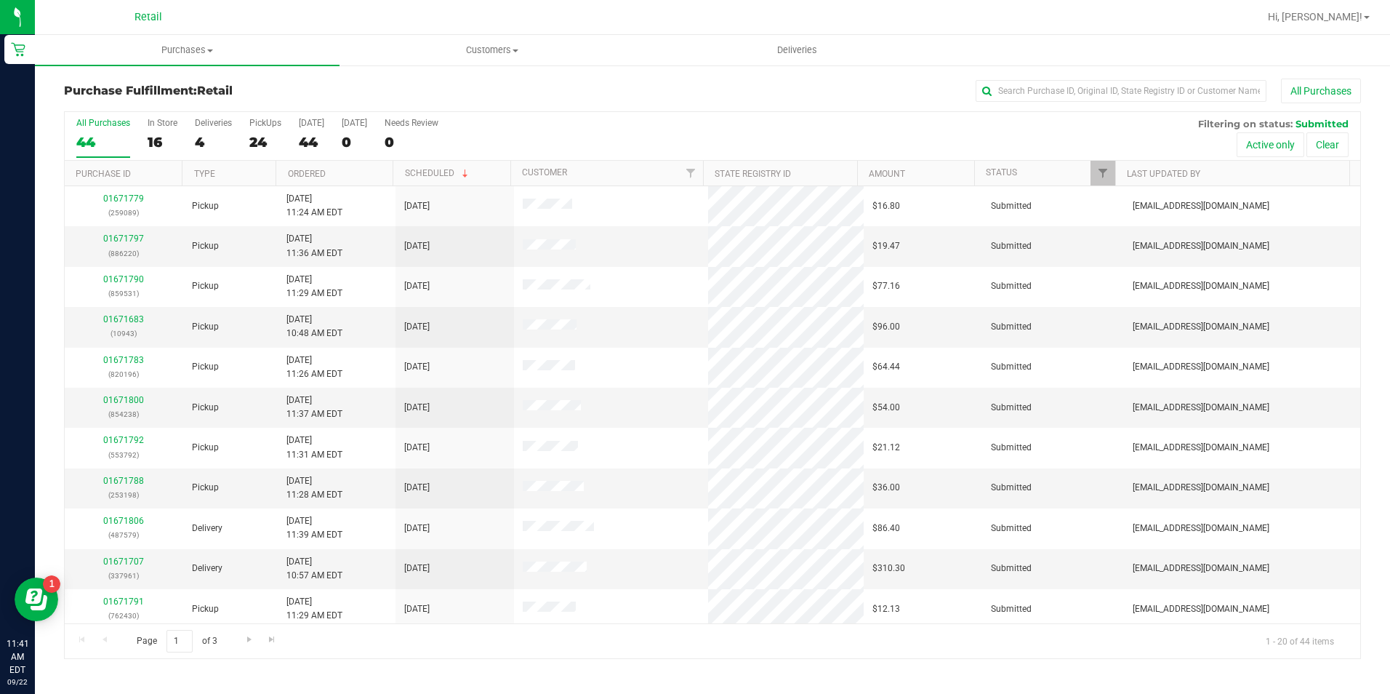
click at [738, 81] on div "All Purchases" at bounding box center [929, 91] width 865 height 25
click at [1073, 92] on input "text" at bounding box center [1121, 91] width 291 height 22
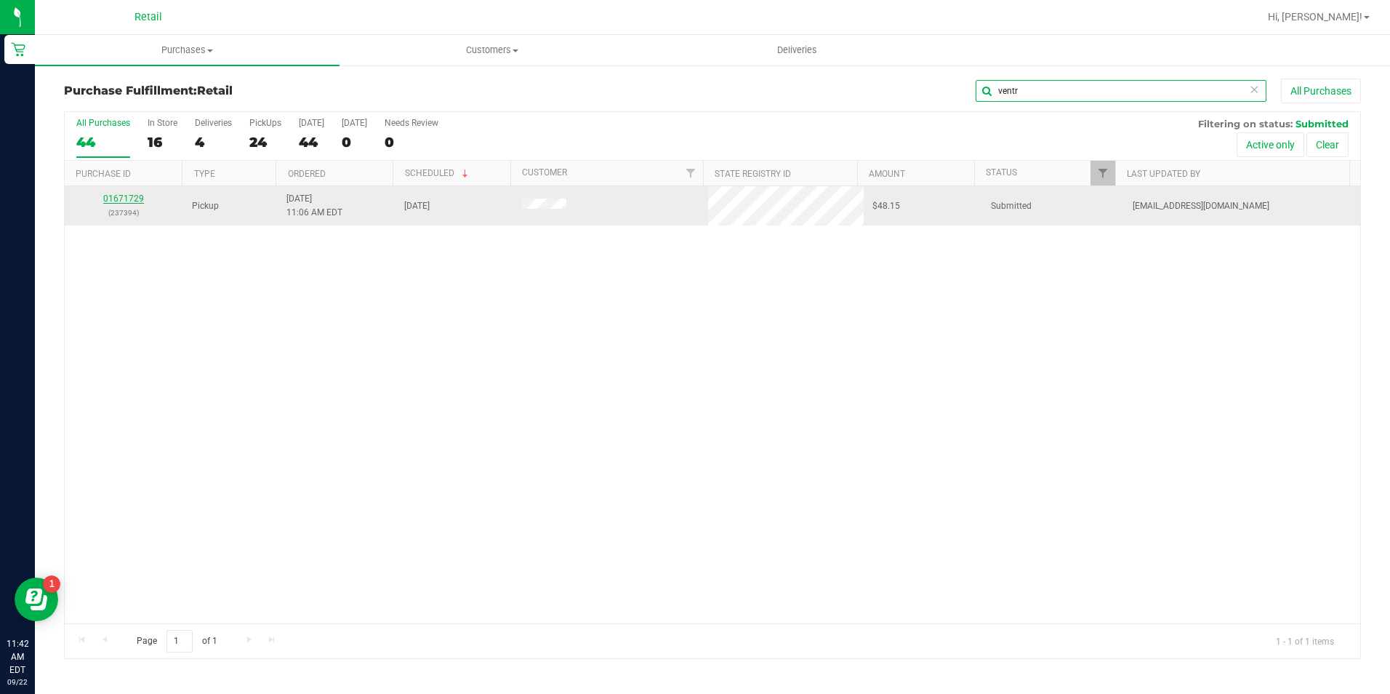
type input "ventr"
click at [127, 195] on link "01671729" at bounding box center [123, 198] width 41 height 10
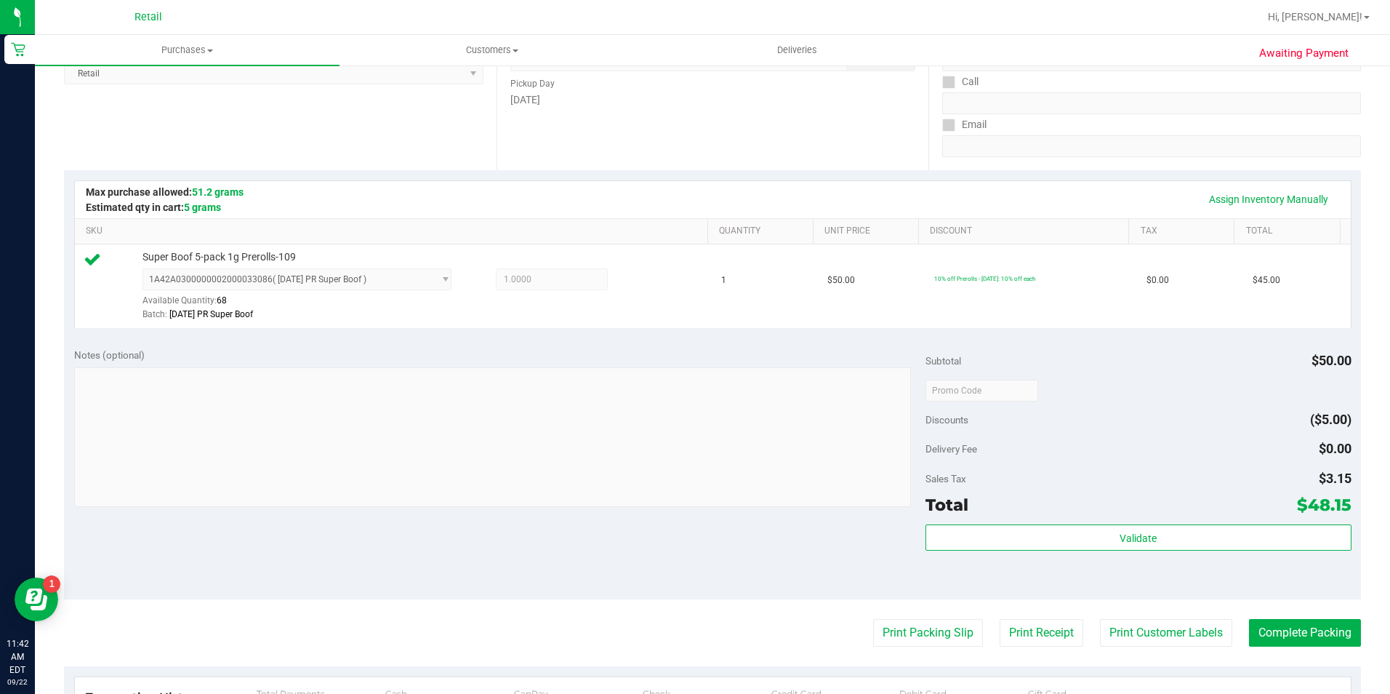
scroll to position [291, 0]
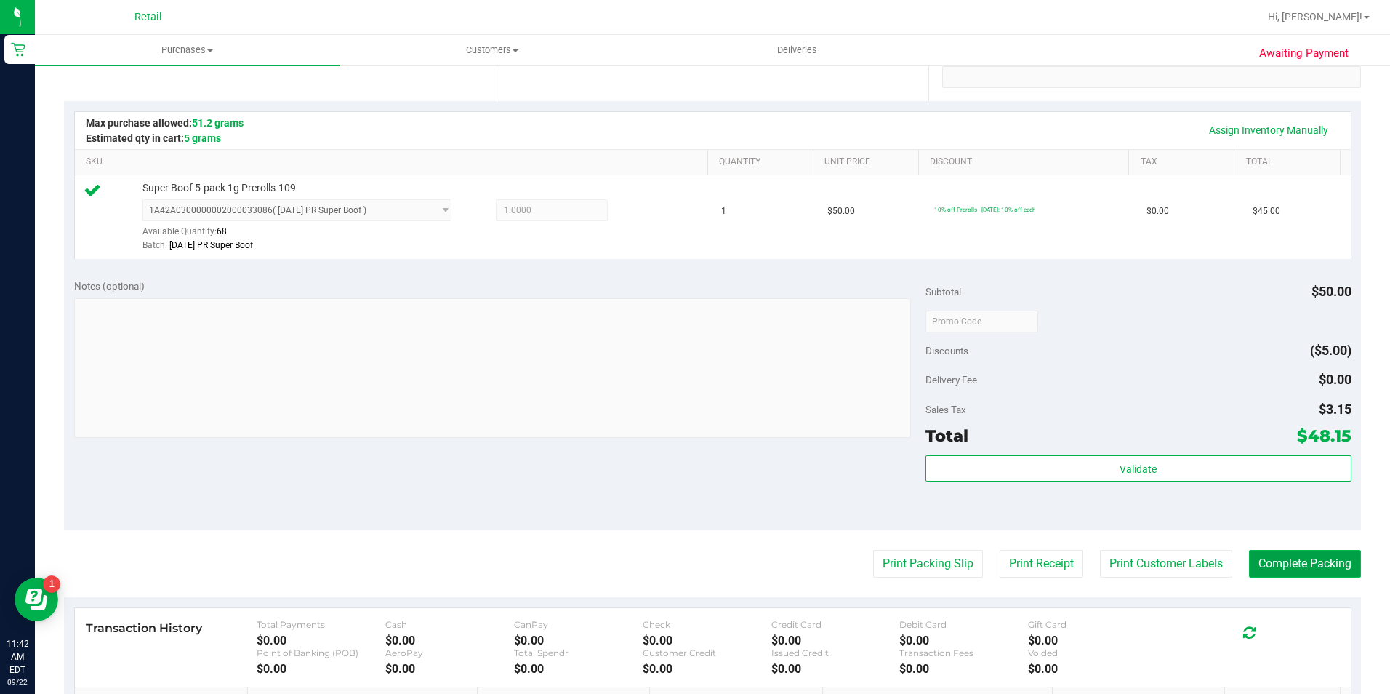
click at [1302, 572] on button "Complete Packing" at bounding box center [1305, 564] width 112 height 28
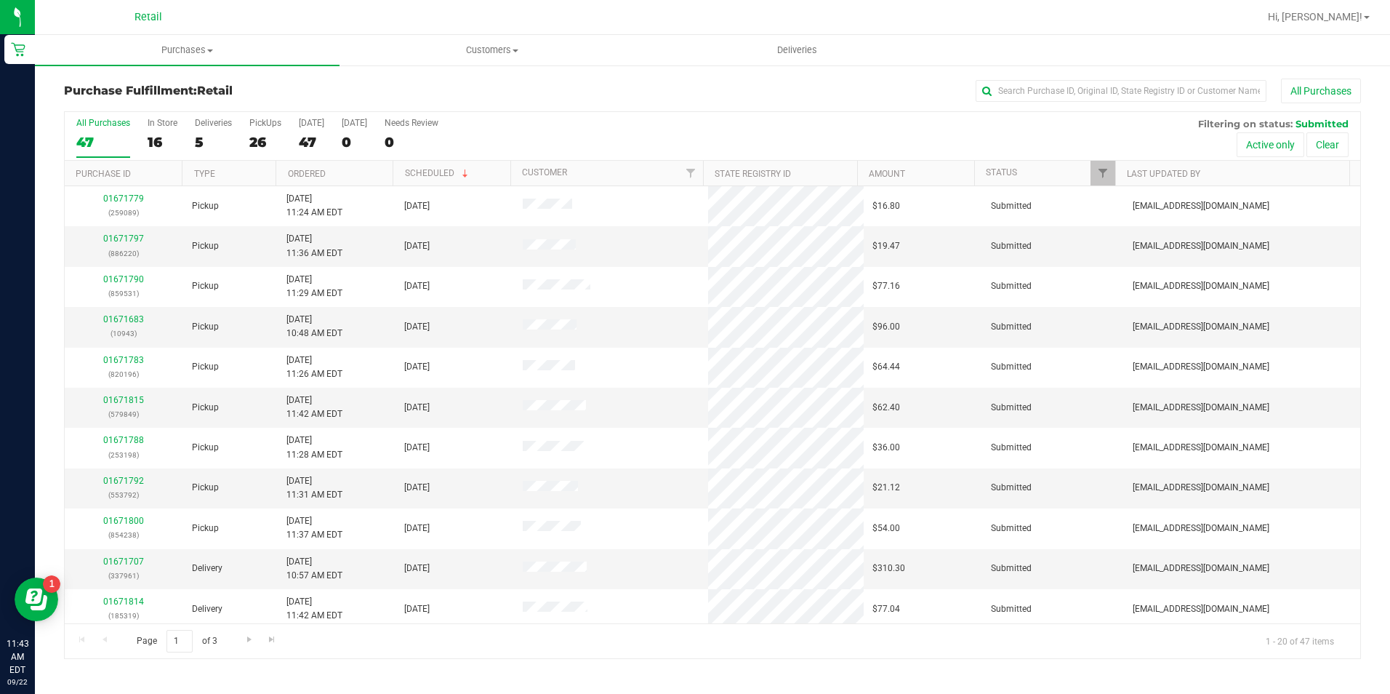
click at [1052, 73] on div "Purchase Fulfillment: Retail All Purchases All Purchases 47 In Store 16 Deliver…" at bounding box center [712, 368] width 1355 height 609
click at [1055, 92] on input "text" at bounding box center [1121, 91] width 291 height 22
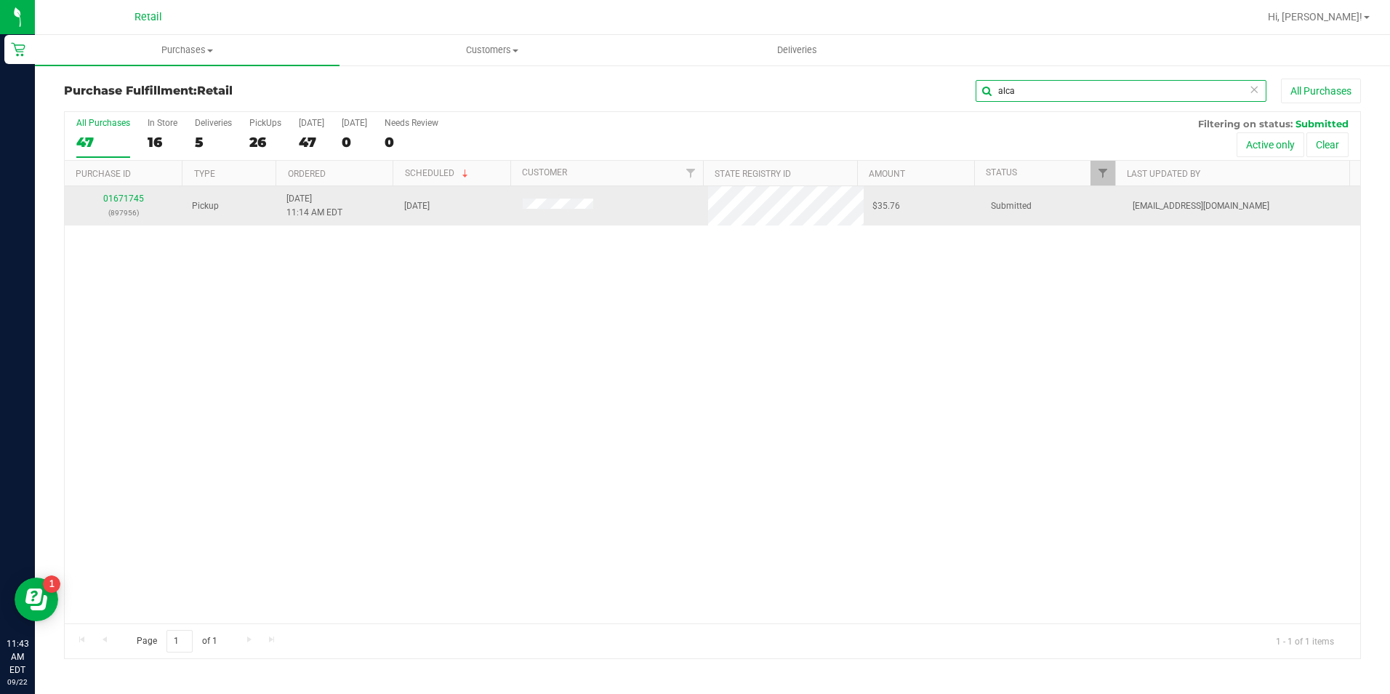
type input "alca"
click at [131, 193] on div "01671745 (897956)" at bounding box center [123, 206] width 101 height 28
click at [132, 201] on link "01671745" at bounding box center [123, 198] width 41 height 10
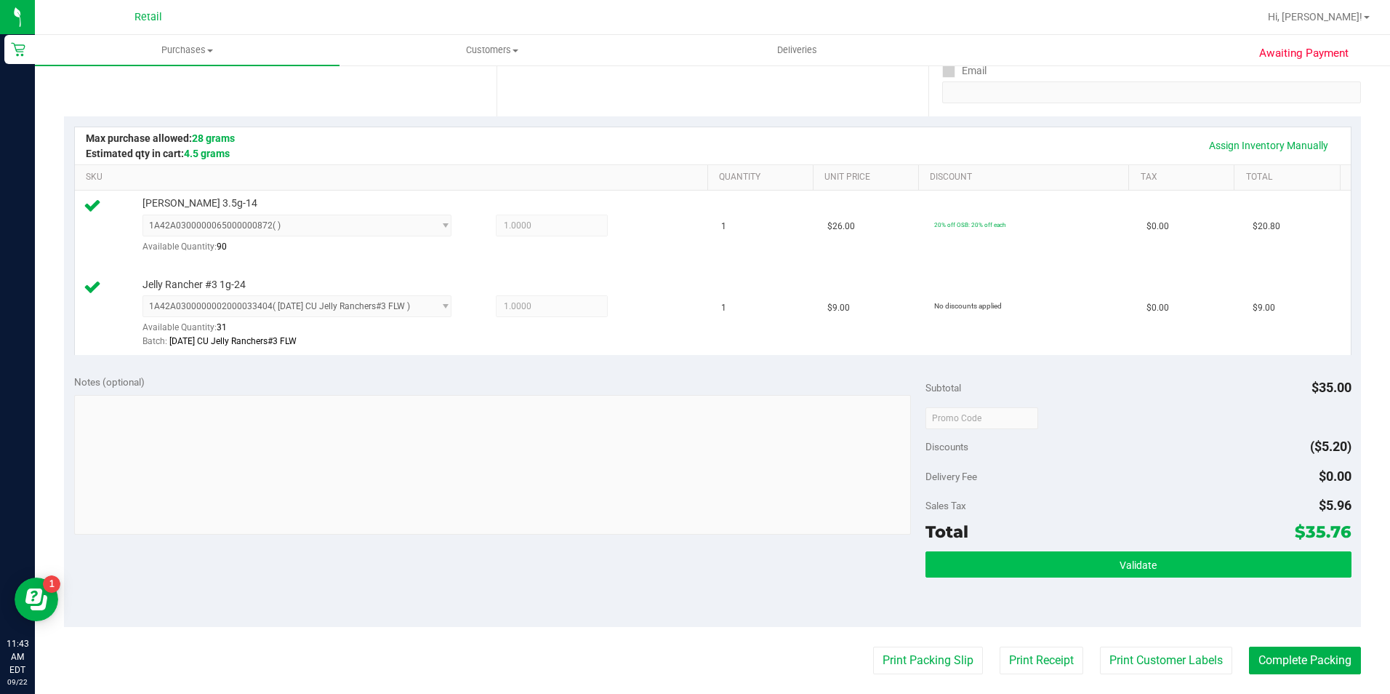
scroll to position [364, 0]
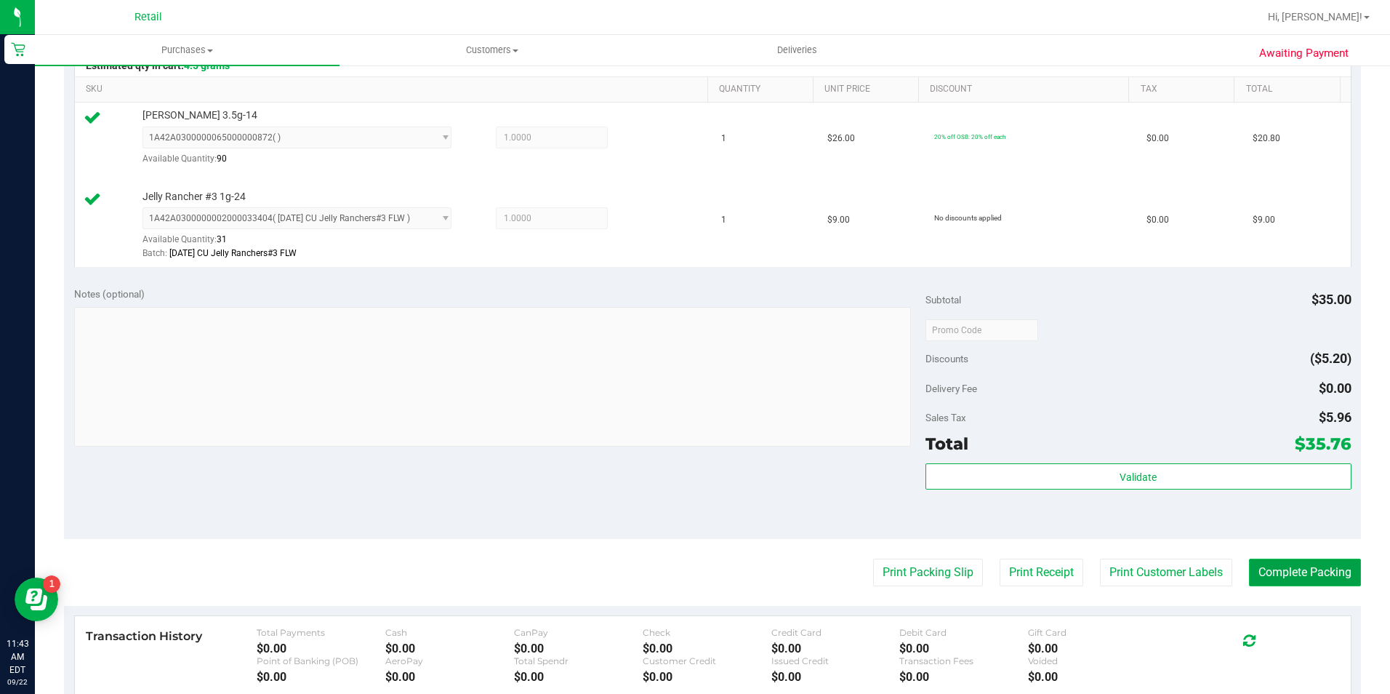
click at [1280, 561] on button "Complete Packing" at bounding box center [1305, 572] width 112 height 28
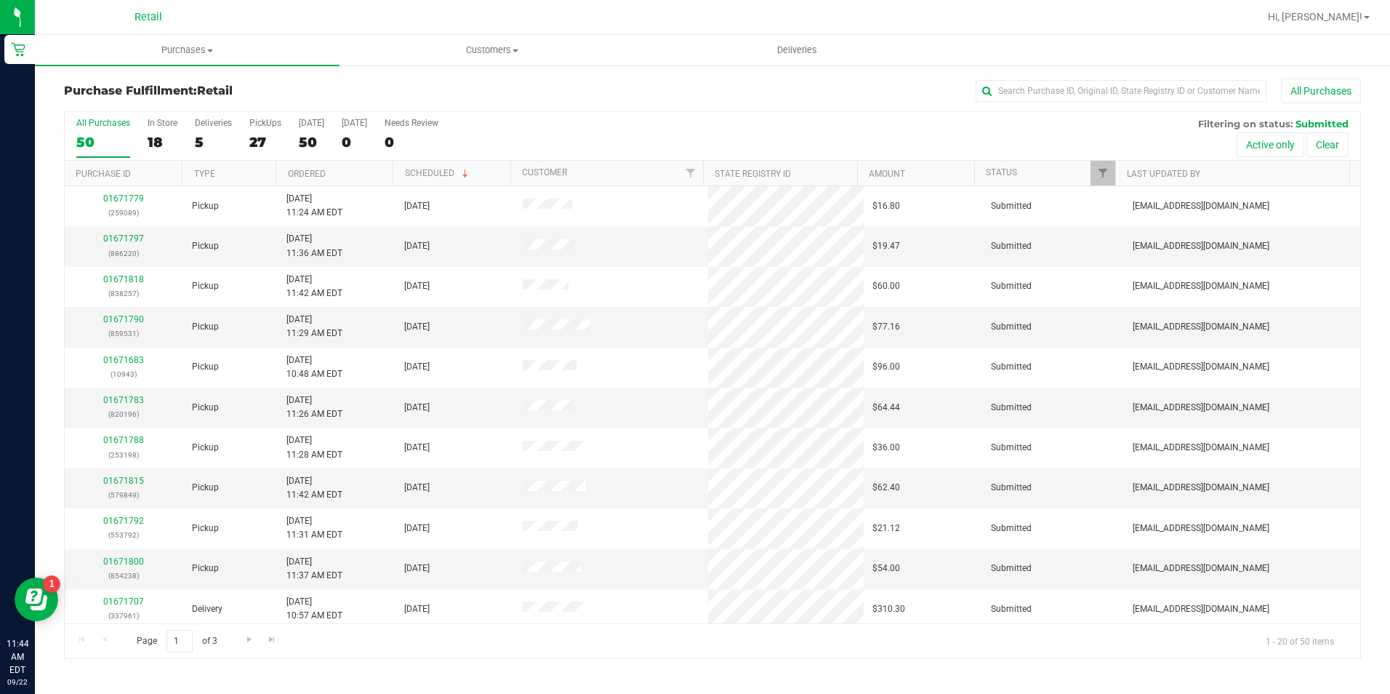
click at [1069, 76] on div "Purchase Fulfillment: Retail All Purchases All Purchases 50 In Store 18 Deliver…" at bounding box center [712, 368] width 1355 height 609
click at [1051, 121] on div "All Purchases 50 In Store 18 Deliveries 5 PickUps 27 [DATE] 50 [DATE] 0 Needs R…" at bounding box center [713, 118] width 1296 height 12
click at [1041, 90] on input "text" at bounding box center [1121, 91] width 291 height 22
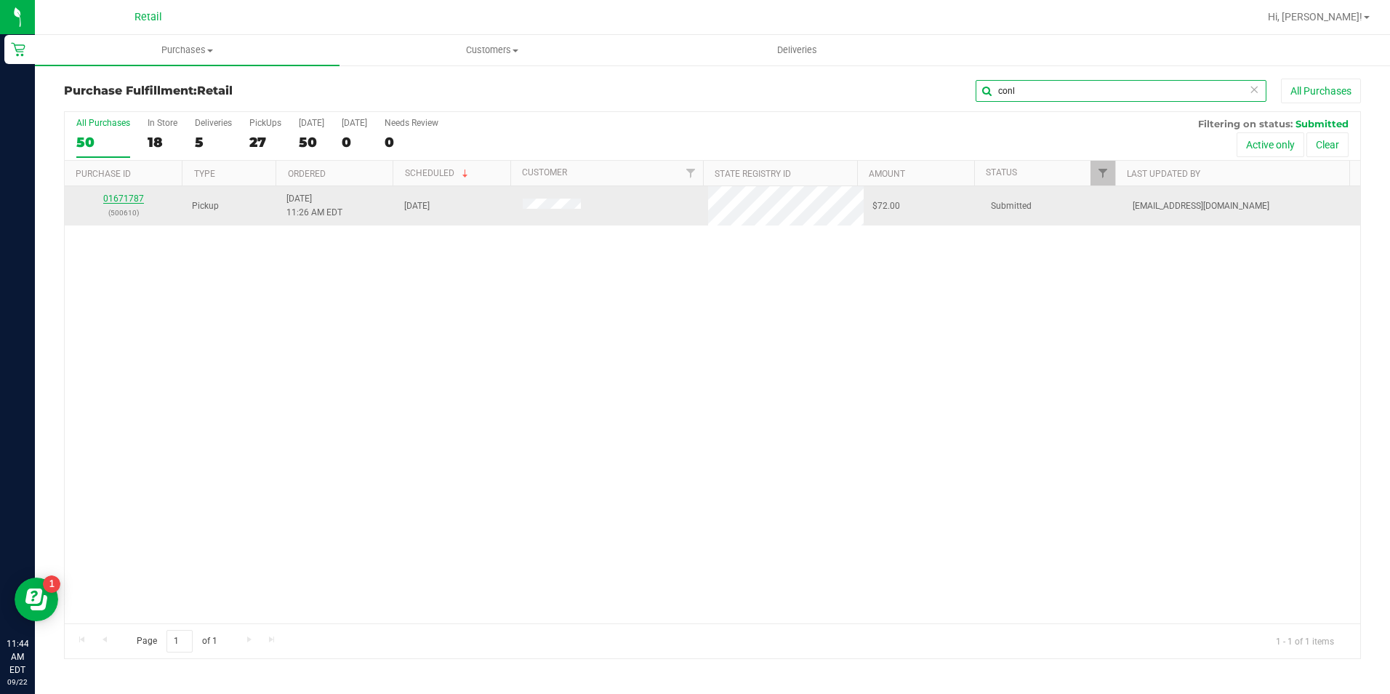
type input "conl"
click at [132, 202] on link "01671787" at bounding box center [123, 198] width 41 height 10
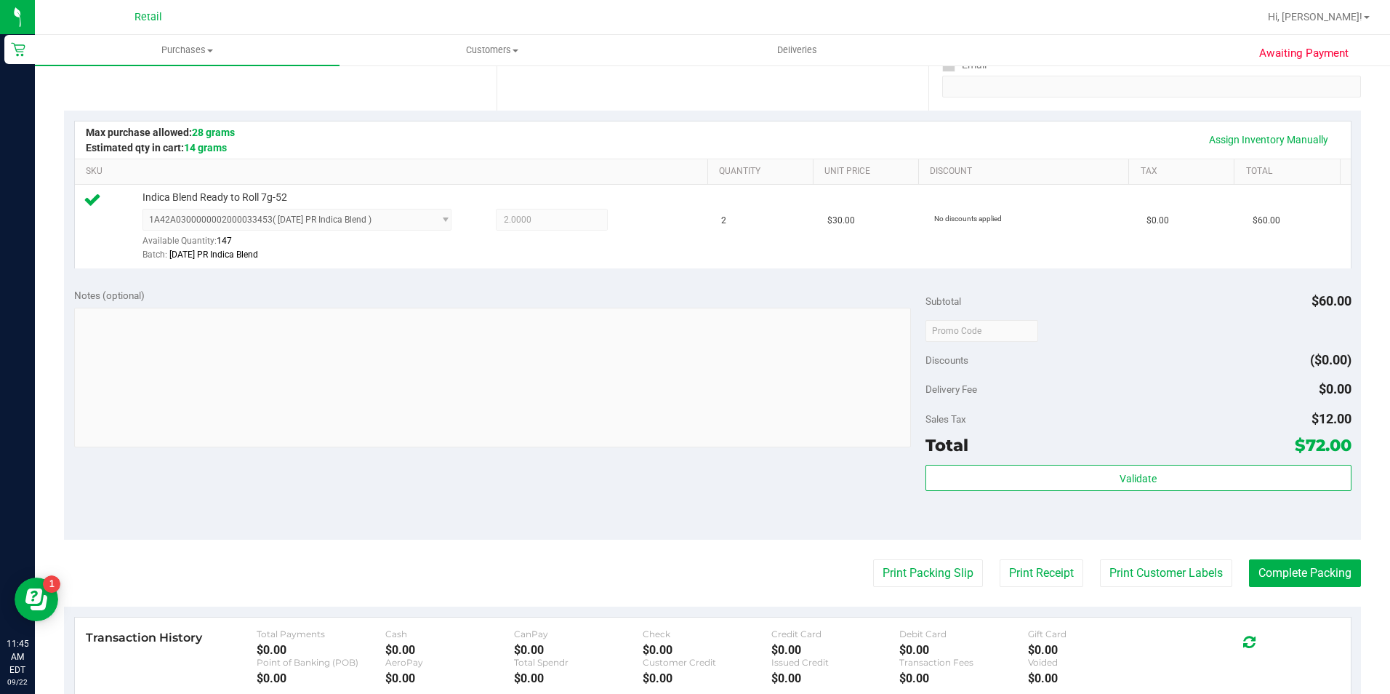
scroll to position [436, 0]
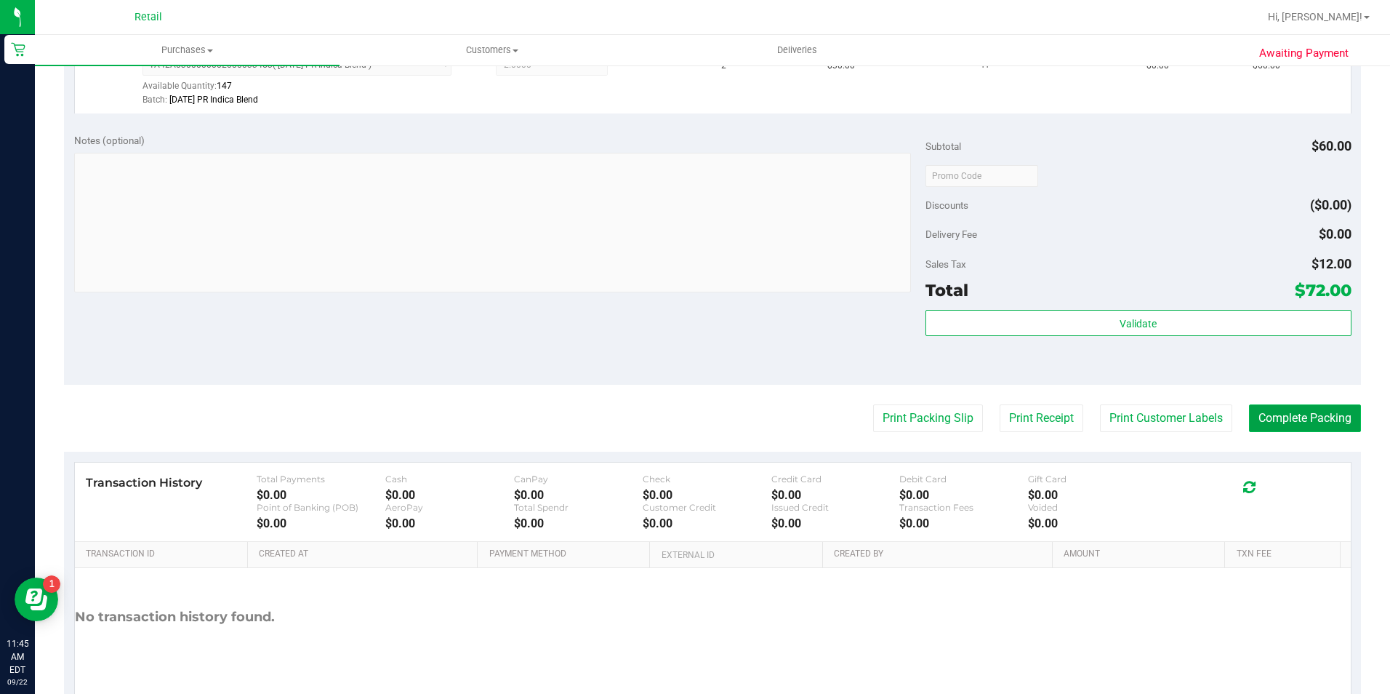
click at [1313, 417] on button "Complete Packing" at bounding box center [1305, 418] width 112 height 28
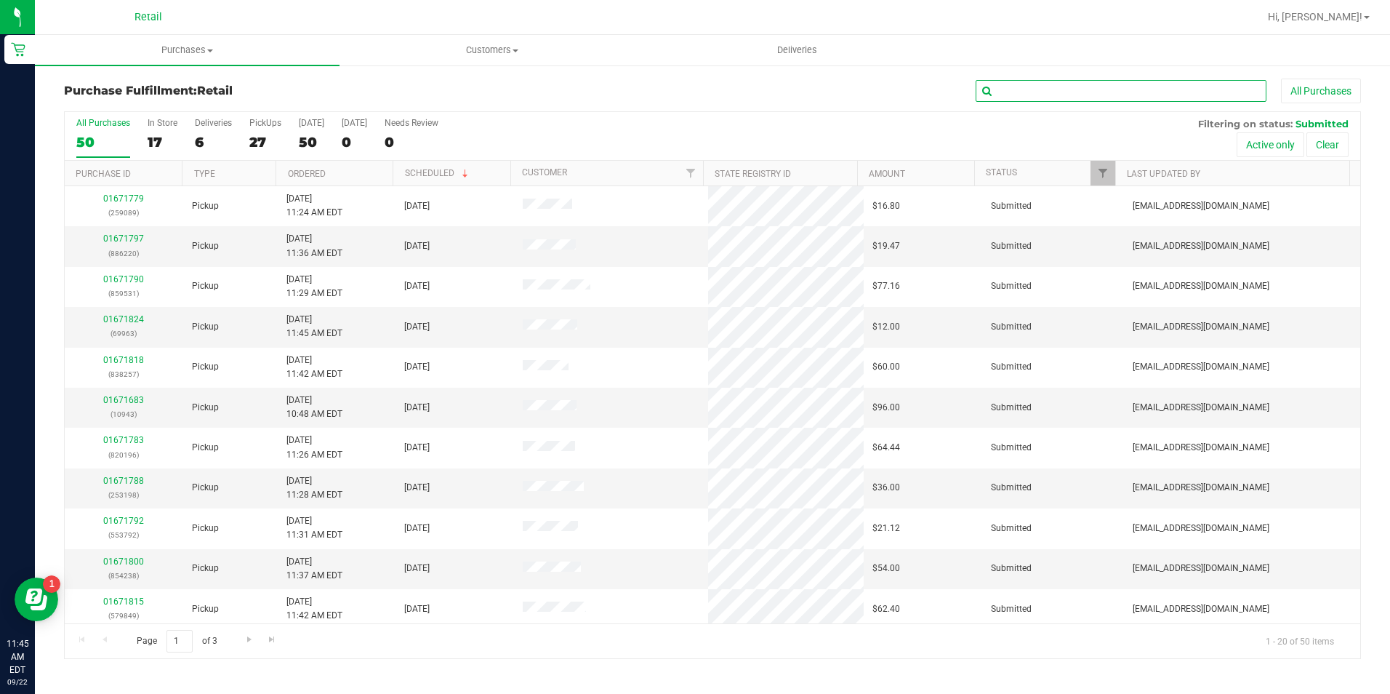
click at [1060, 91] on input "text" at bounding box center [1121, 91] width 291 height 22
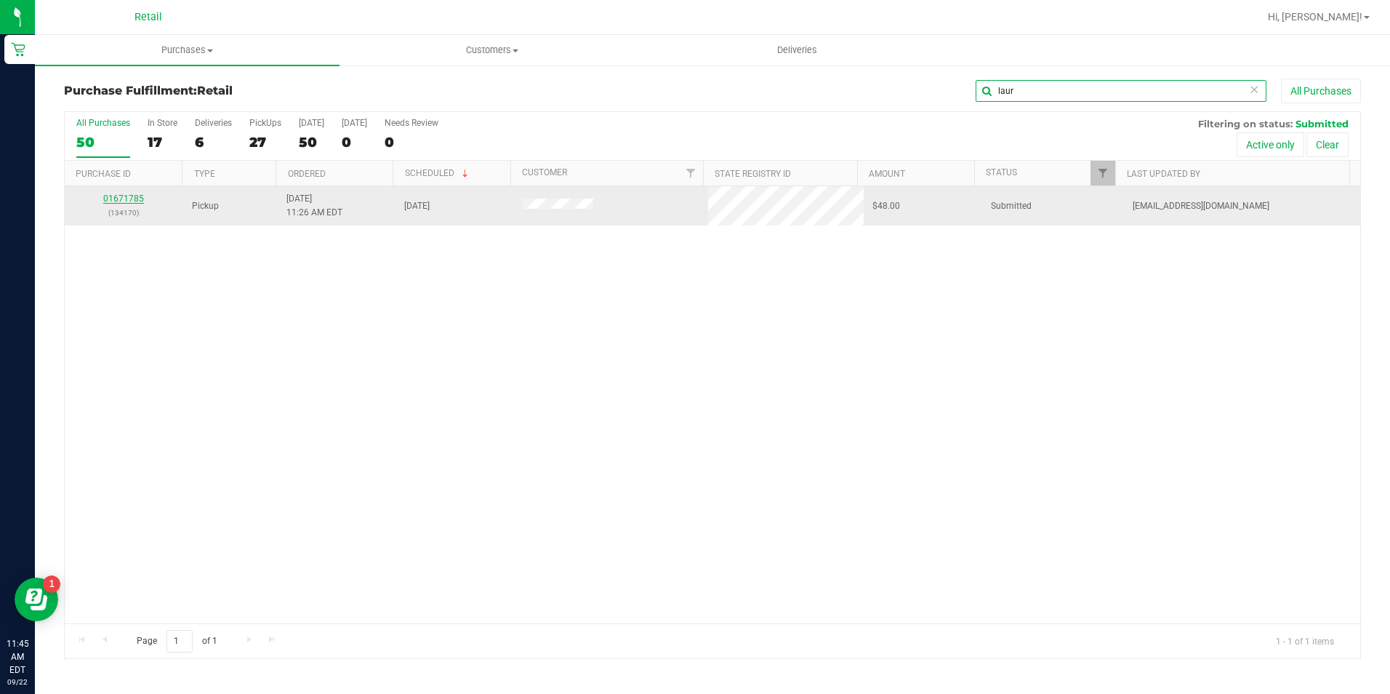
type input "laur"
click at [119, 199] on link "01671785" at bounding box center [123, 198] width 41 height 10
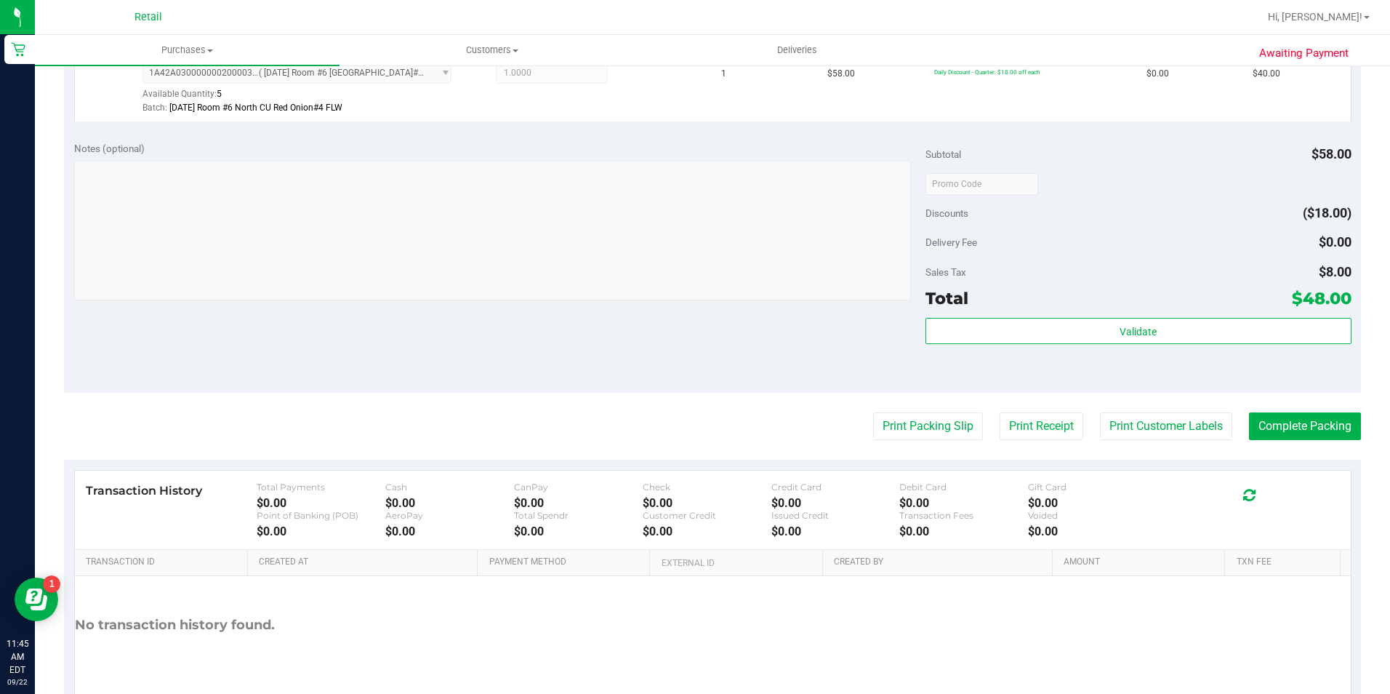
scroll to position [495, 0]
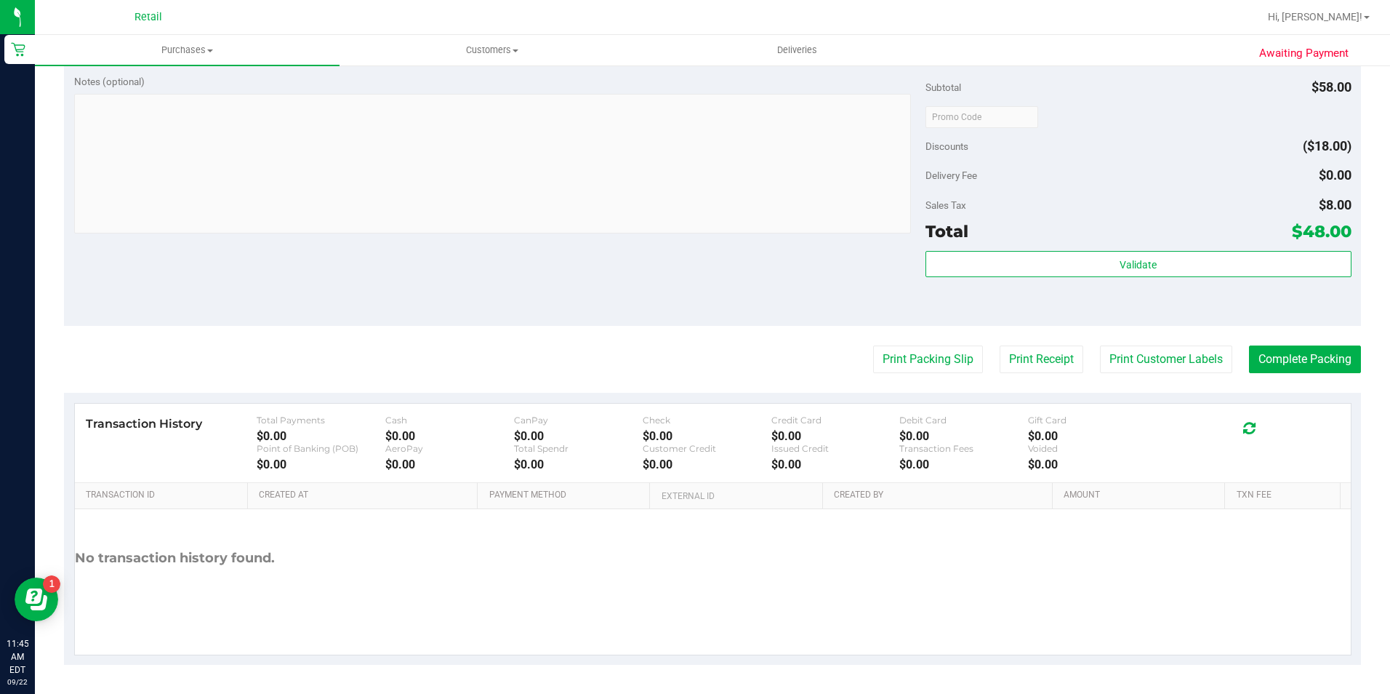
click at [1271, 343] on purchase-details "Back Edit Purchase Cancel Purchase View Profile # 01671785 Med | Rec METRC ID: …" at bounding box center [712, 123] width 1297 height 1081
click at [1270, 352] on button "Complete Packing" at bounding box center [1305, 359] width 112 height 28
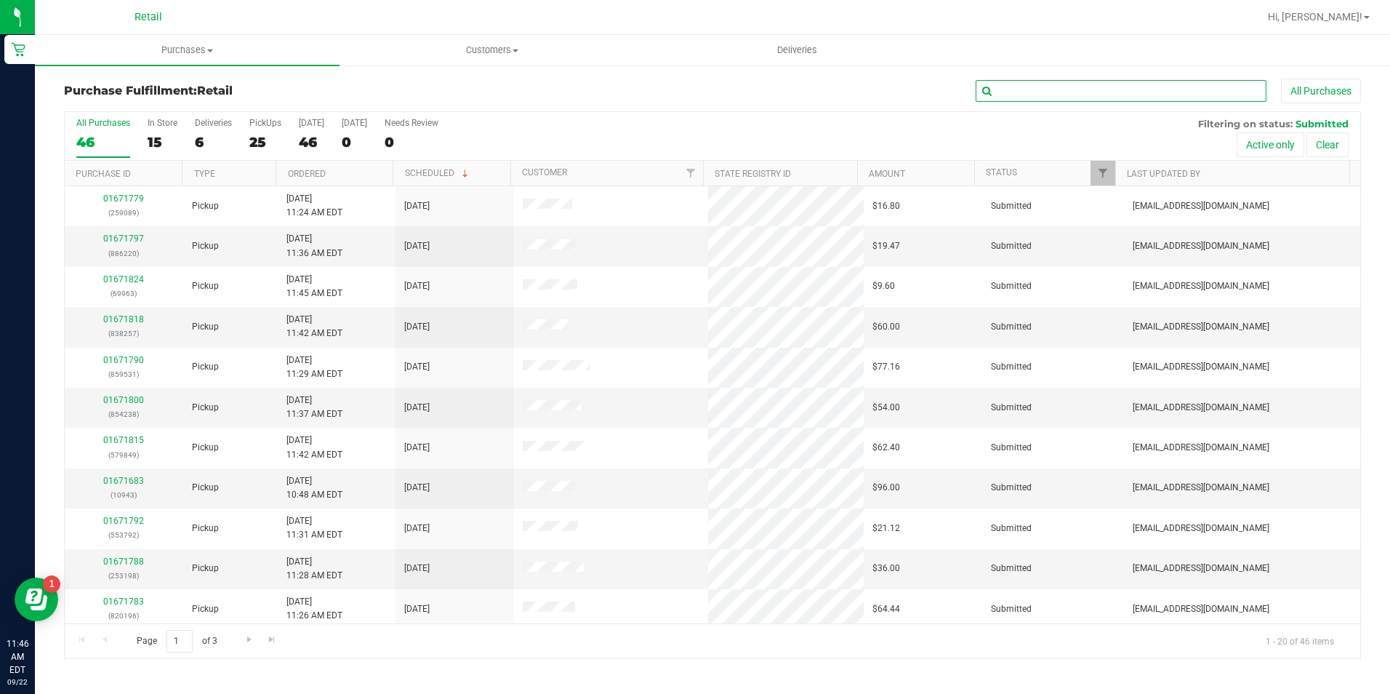
click at [1043, 87] on input "text" at bounding box center [1121, 91] width 291 height 22
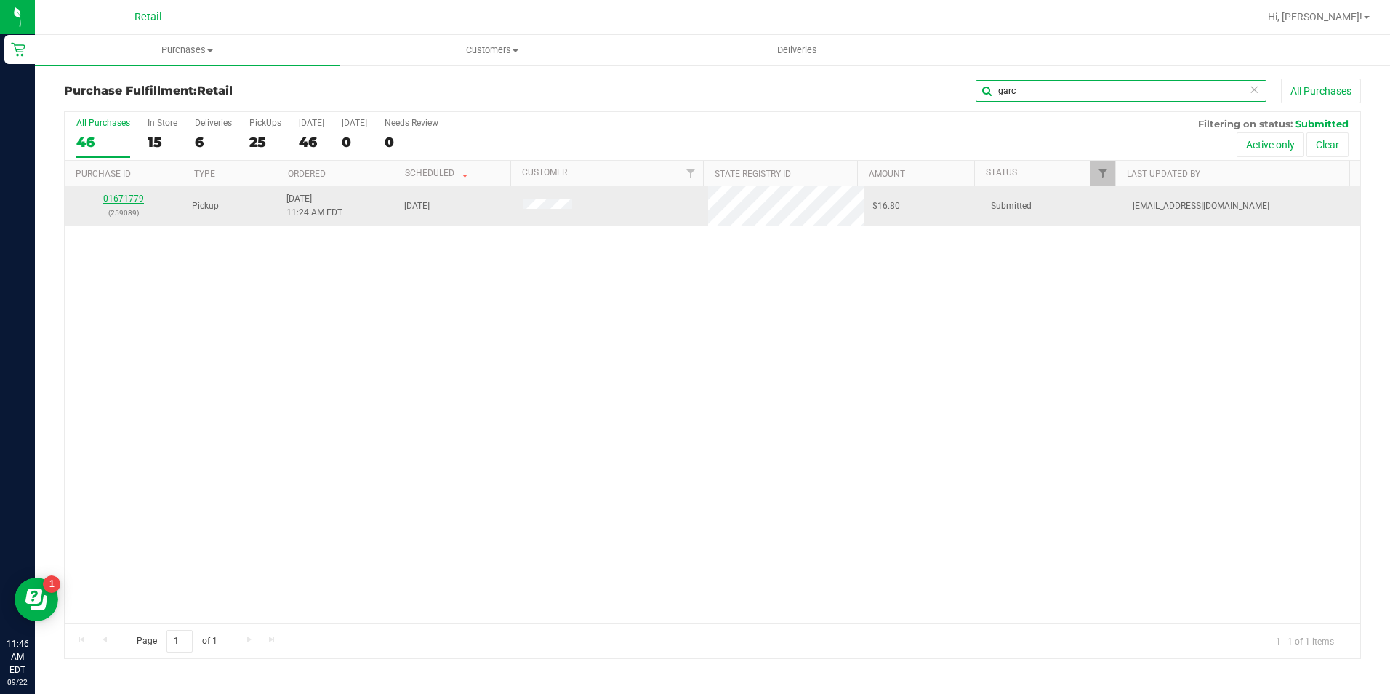
type input "garc"
click at [132, 201] on link "01671779" at bounding box center [123, 198] width 41 height 10
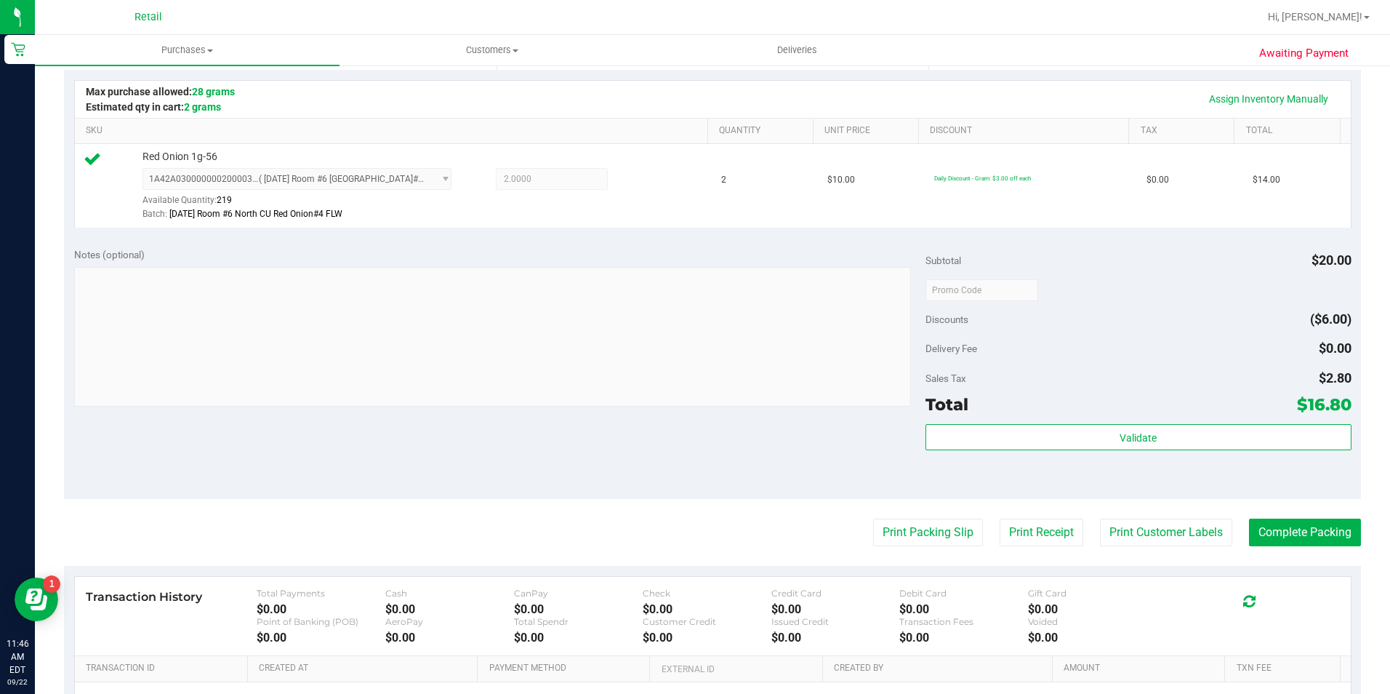
scroll to position [436, 0]
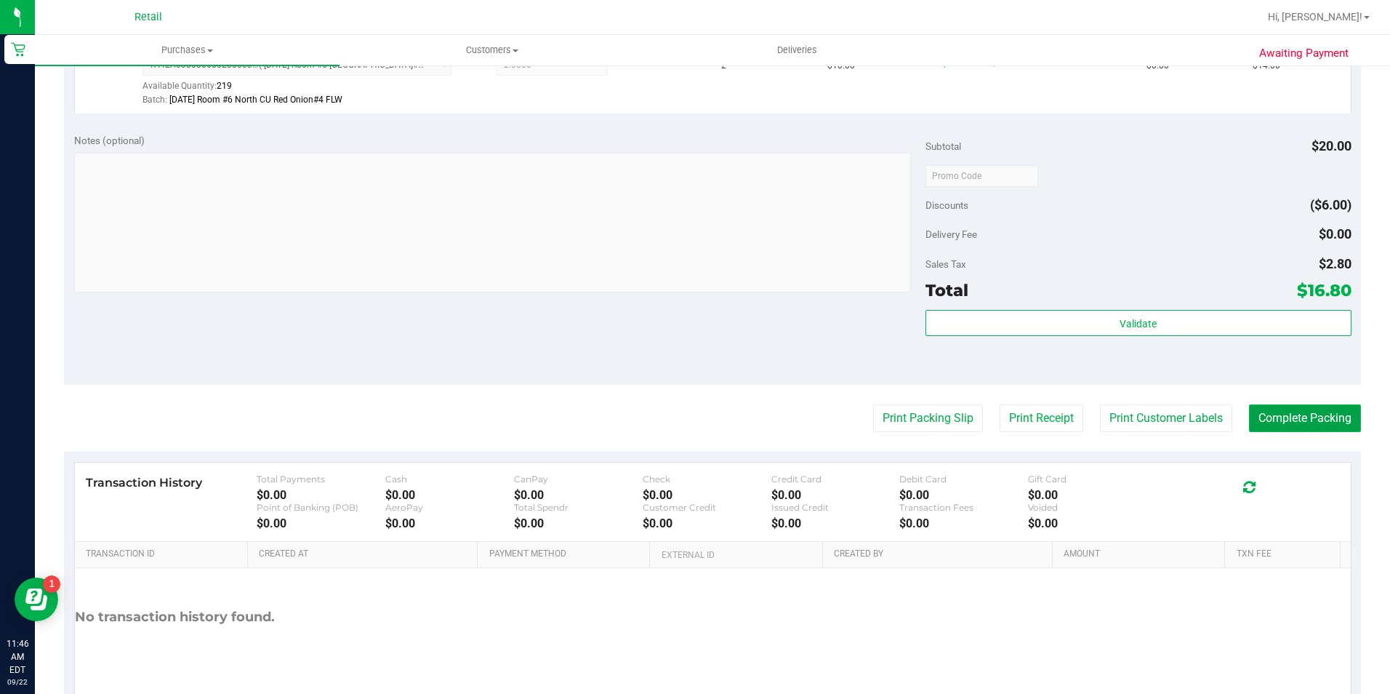
click at [1327, 421] on button "Complete Packing" at bounding box center [1305, 418] width 112 height 28
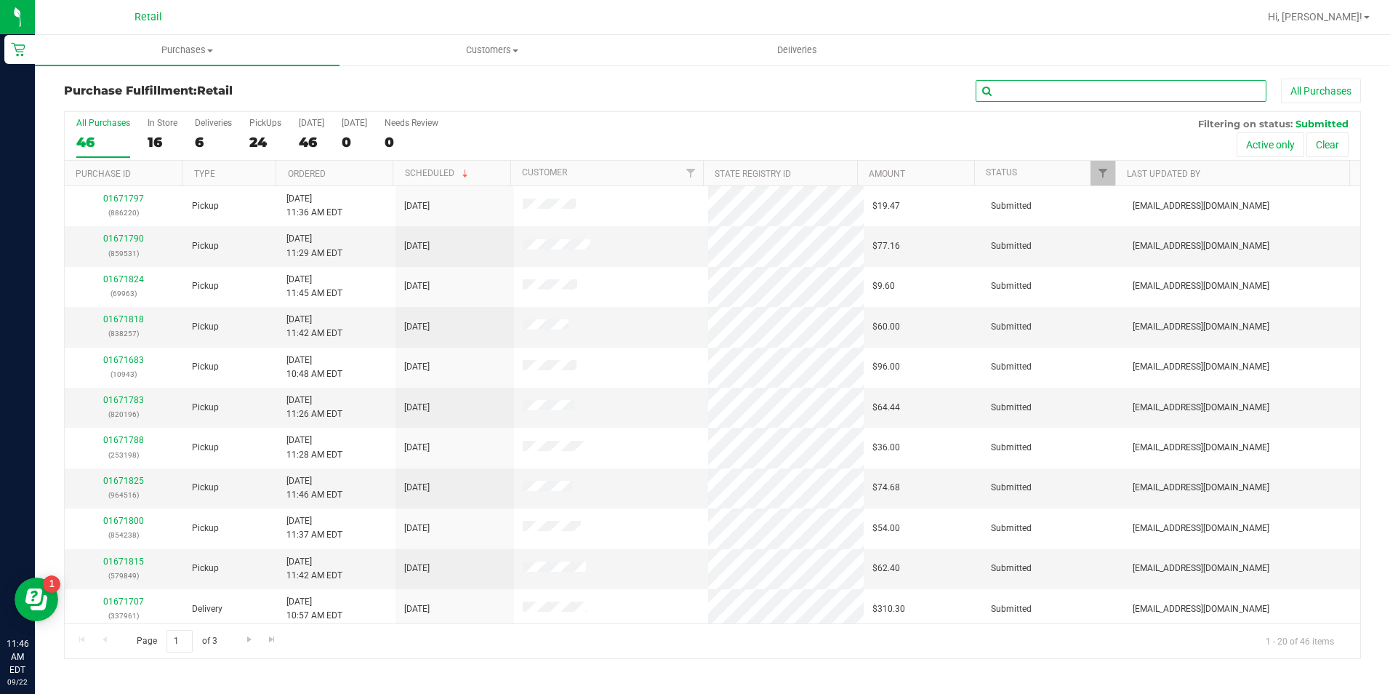
click at [1068, 81] on input "text" at bounding box center [1121, 91] width 291 height 22
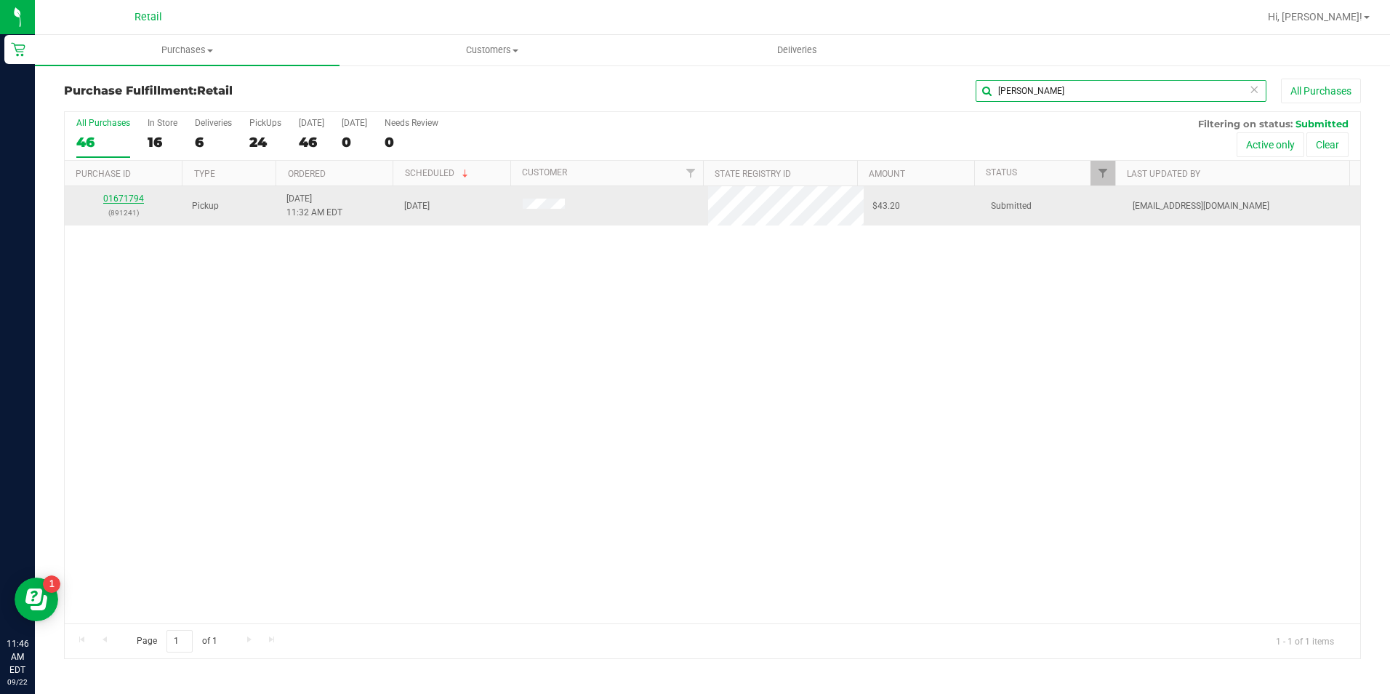
type input "[PERSON_NAME]"
click at [121, 198] on link "01671794" at bounding box center [123, 198] width 41 height 10
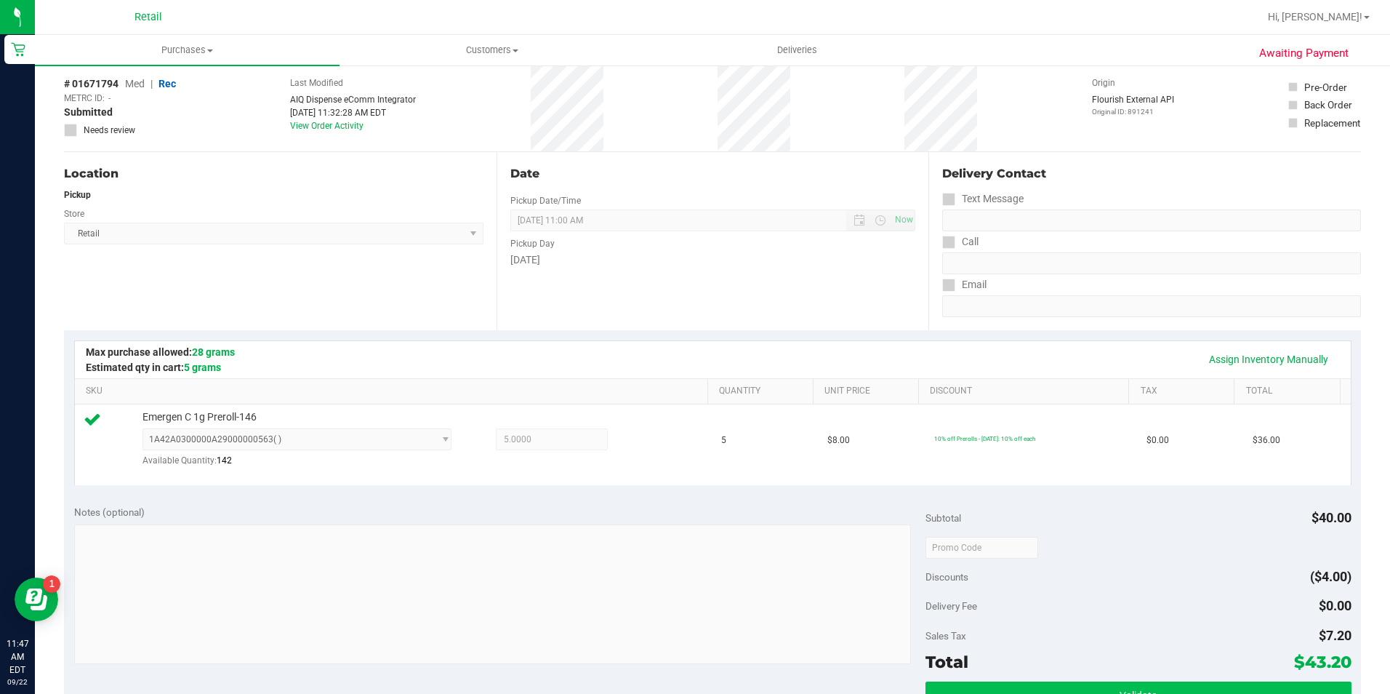
scroll to position [291, 0]
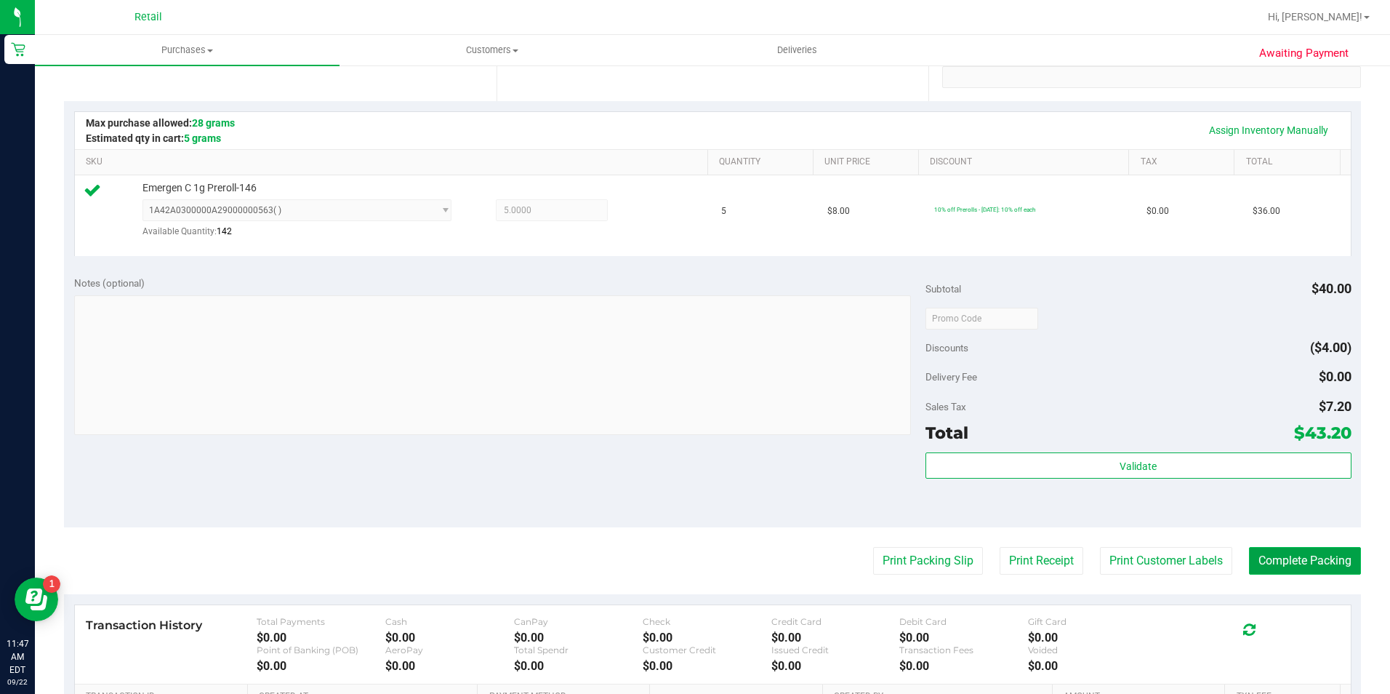
click at [1337, 561] on button "Complete Packing" at bounding box center [1305, 561] width 112 height 28
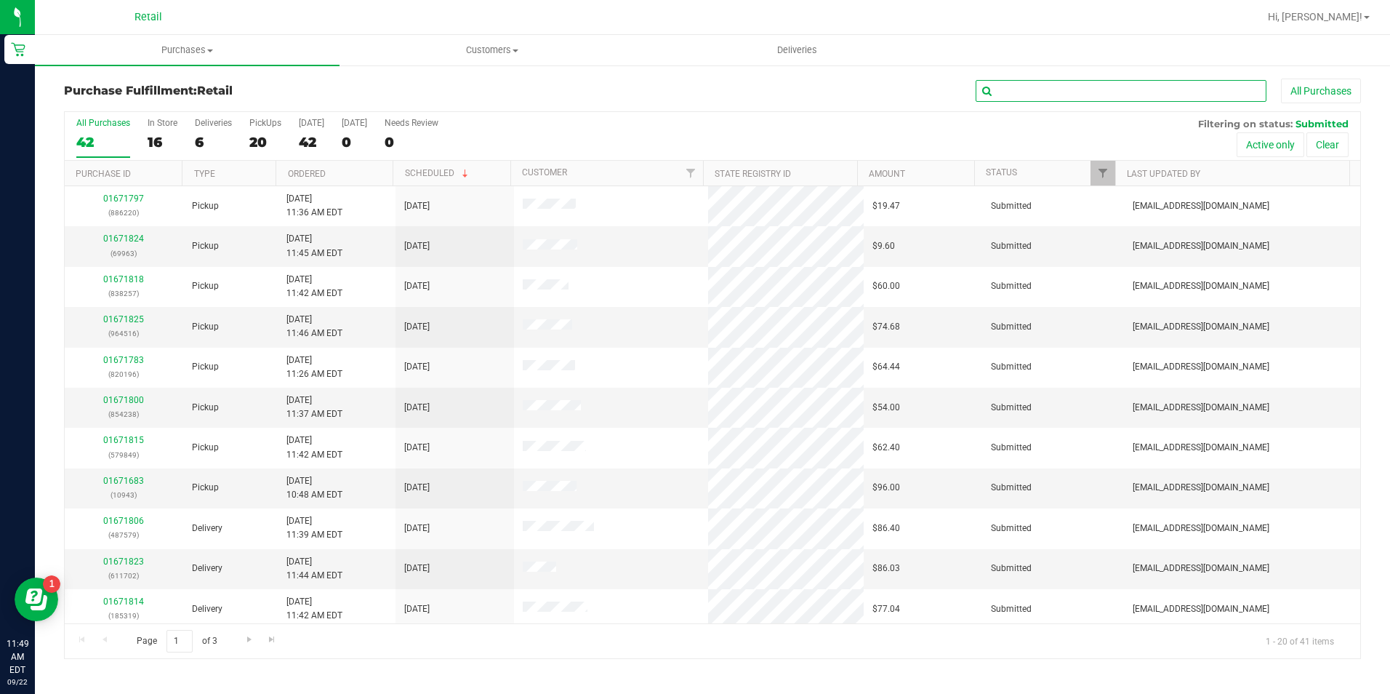
click at [1042, 96] on input "text" at bounding box center [1121, 91] width 291 height 22
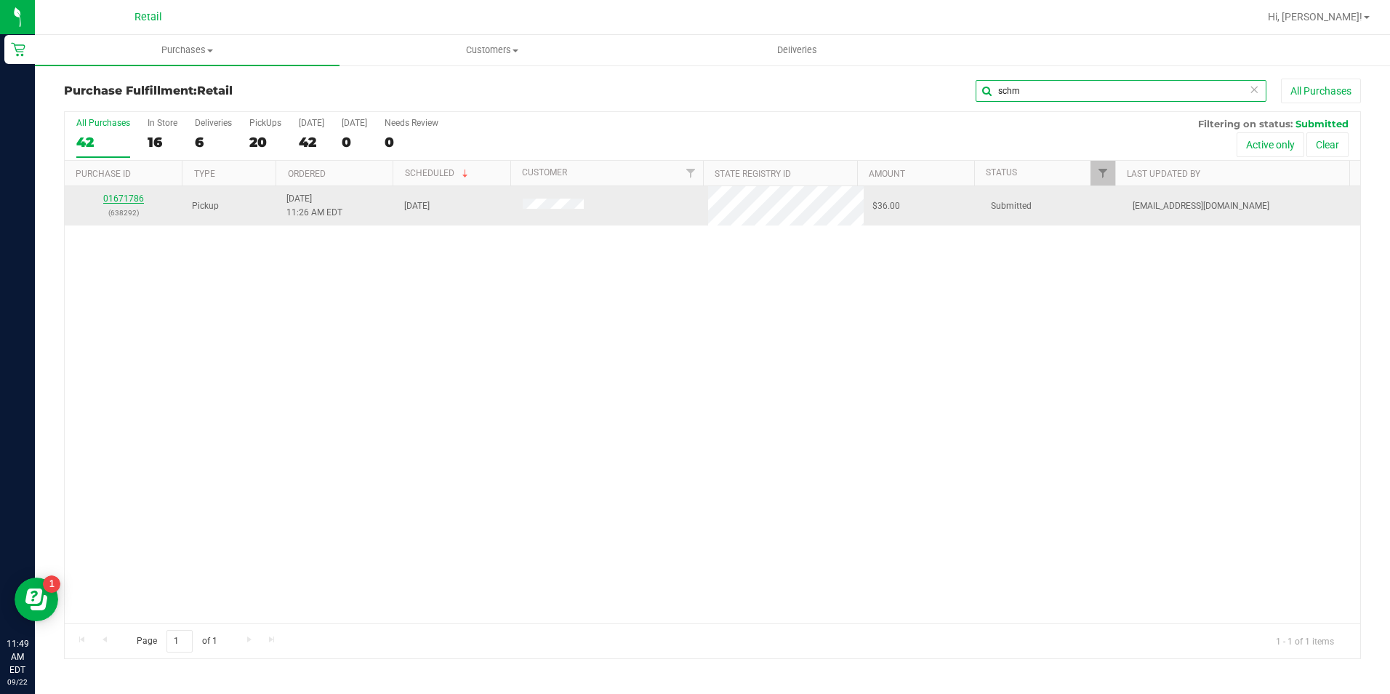
type input "schm"
click at [135, 195] on link "01671786" at bounding box center [123, 198] width 41 height 10
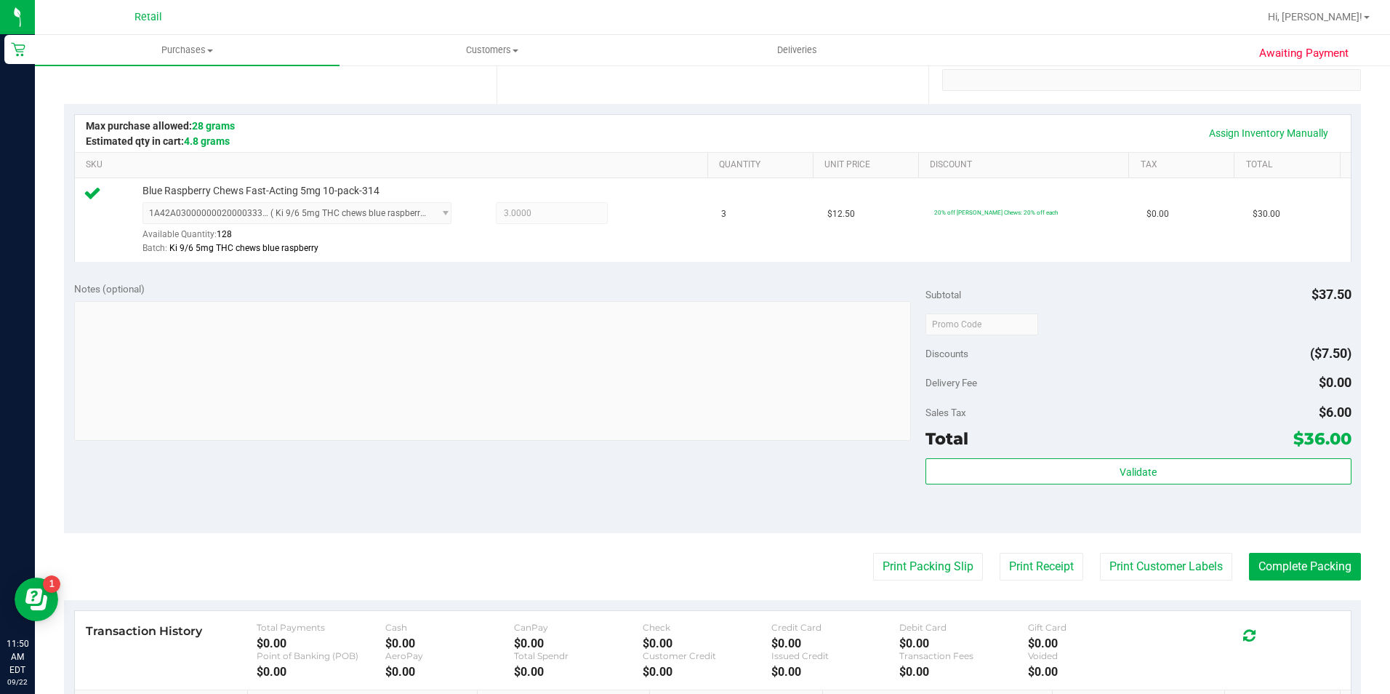
scroll to position [291, 0]
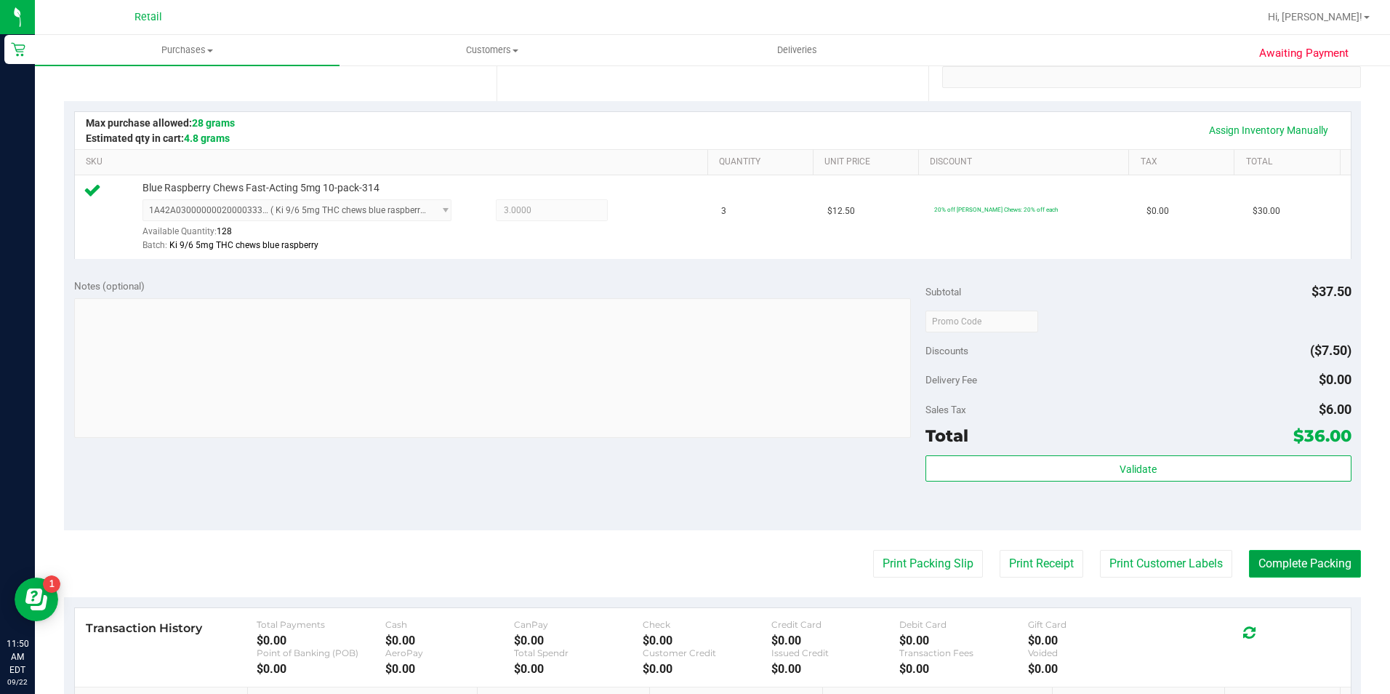
click at [1302, 561] on button "Complete Packing" at bounding box center [1305, 564] width 112 height 28
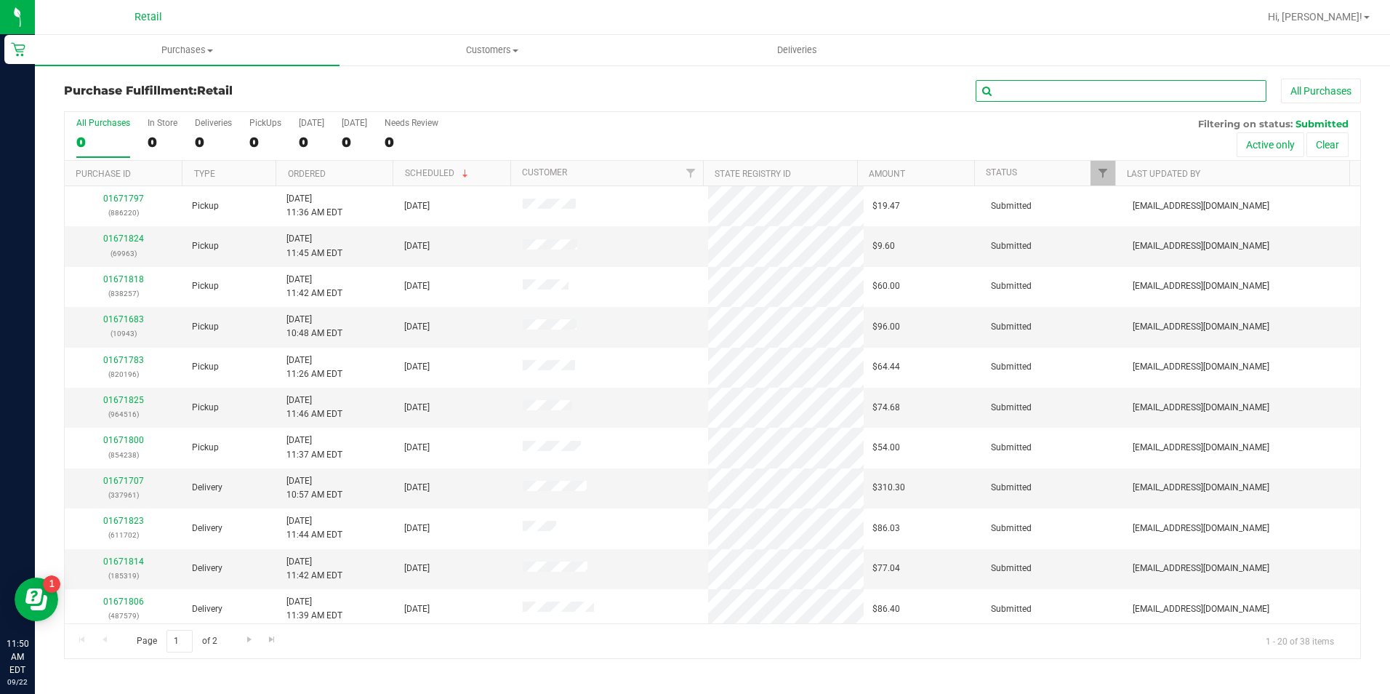
click at [1079, 87] on input "text" at bounding box center [1121, 91] width 291 height 22
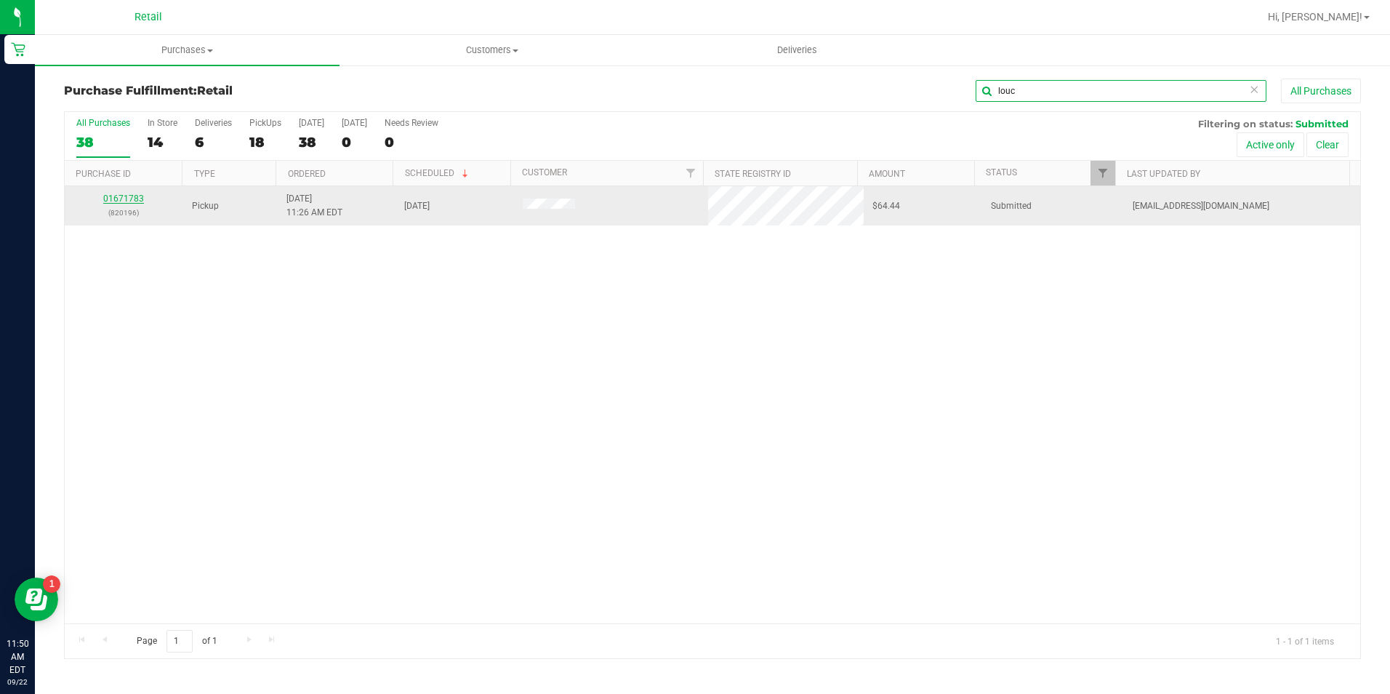
type input "louc"
click at [140, 198] on link "01671783" at bounding box center [123, 198] width 41 height 10
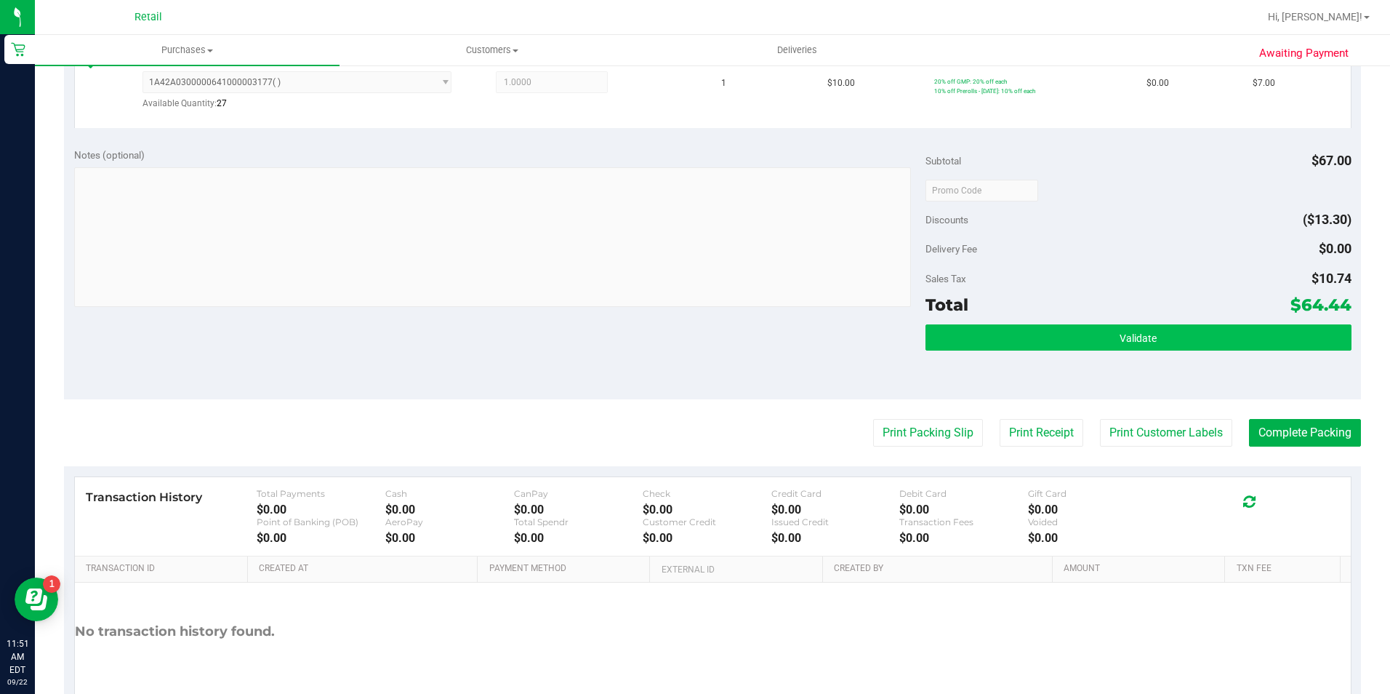
scroll to position [800, 0]
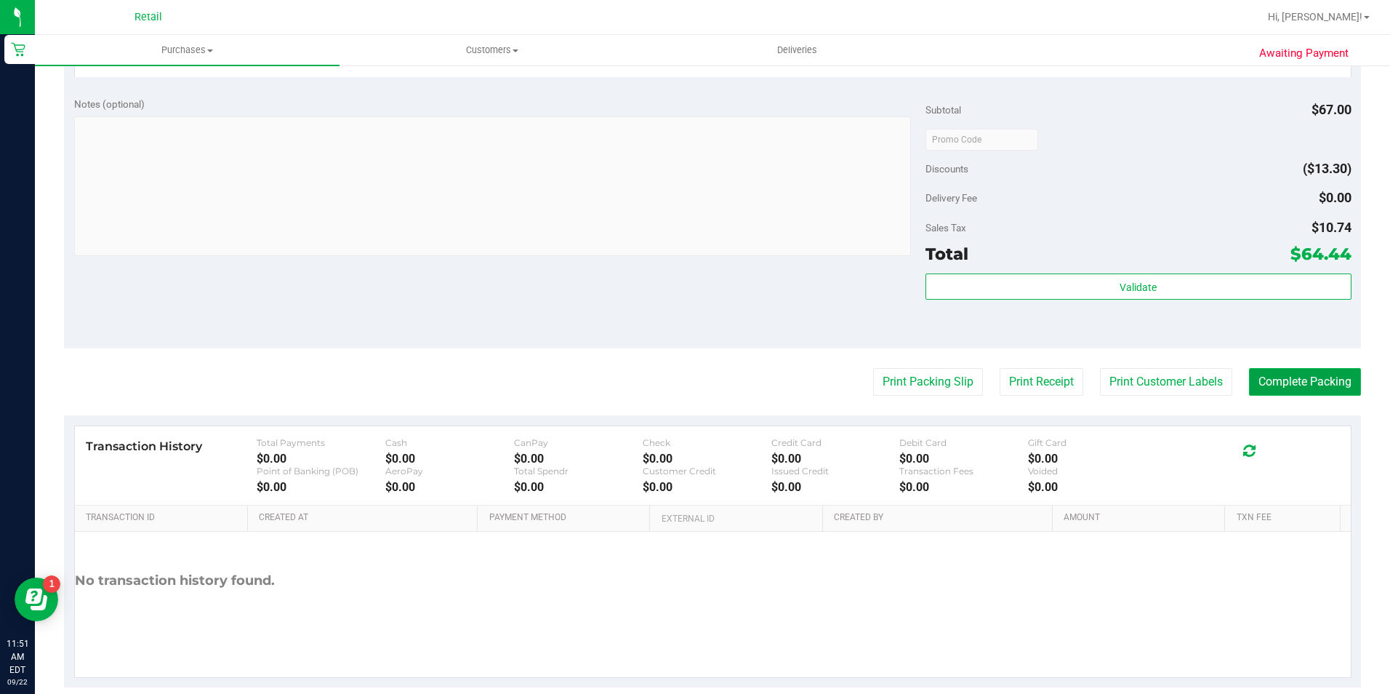
click at [1274, 372] on button "Complete Packing" at bounding box center [1305, 382] width 112 height 28
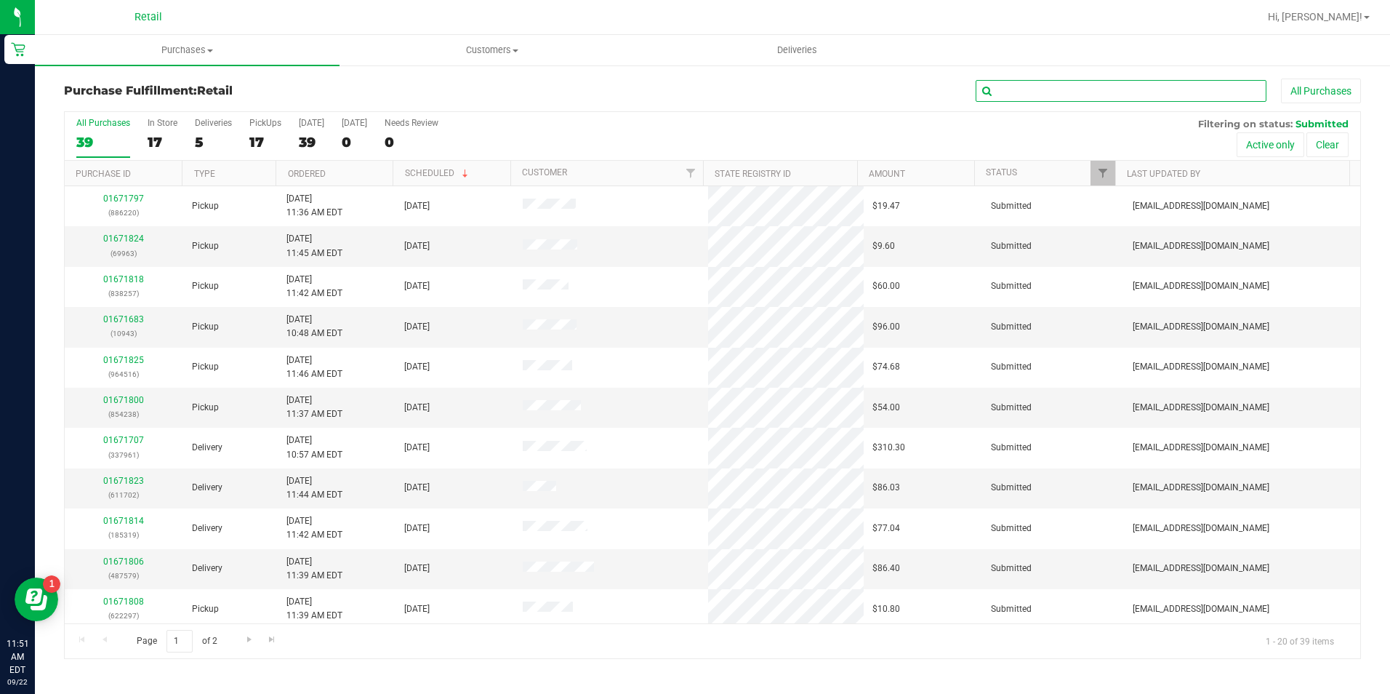
click at [1074, 93] on input "text" at bounding box center [1121, 91] width 291 height 22
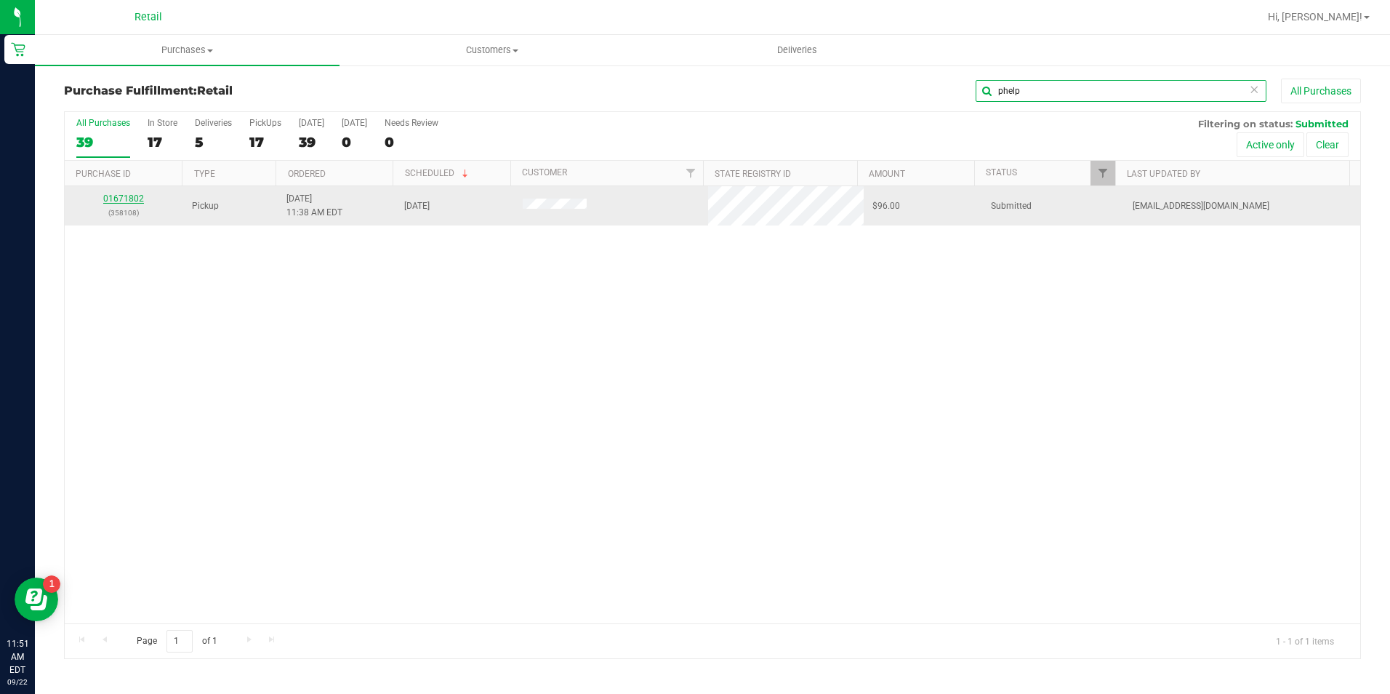
type input "phelp"
click at [128, 197] on link "01671802" at bounding box center [123, 198] width 41 height 10
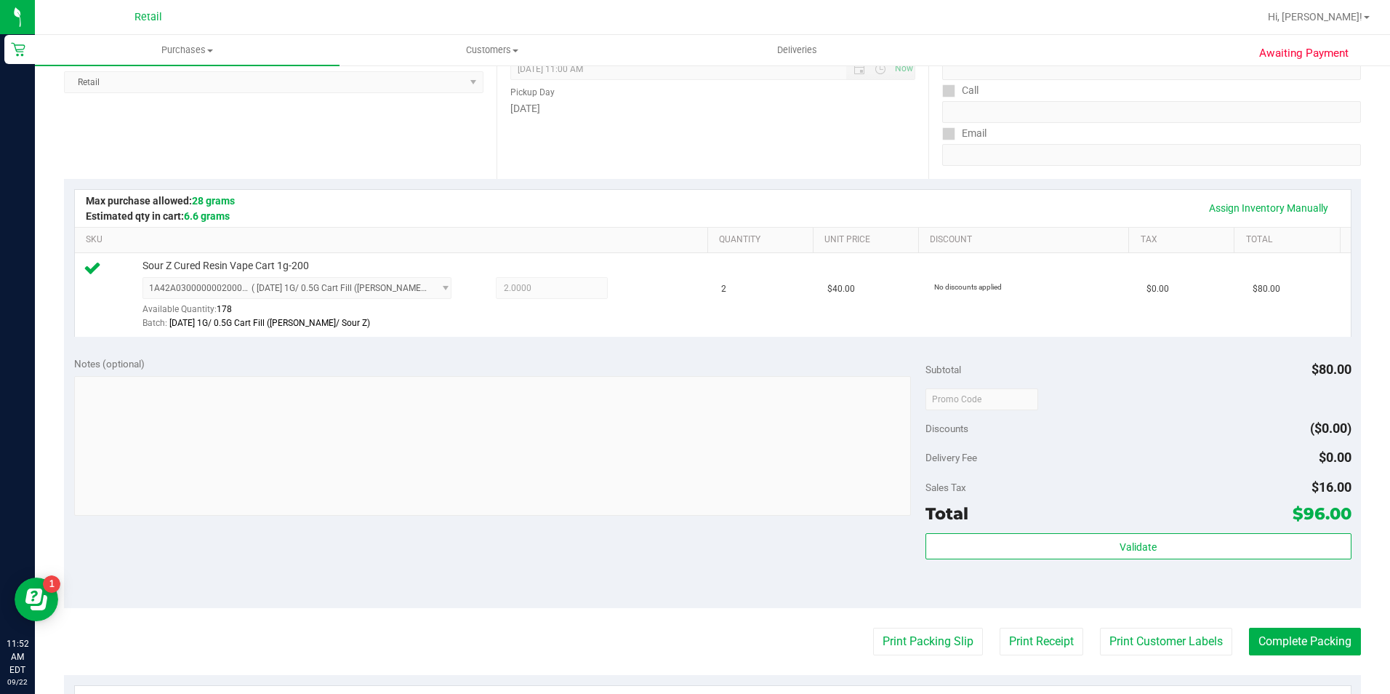
scroll to position [218, 0]
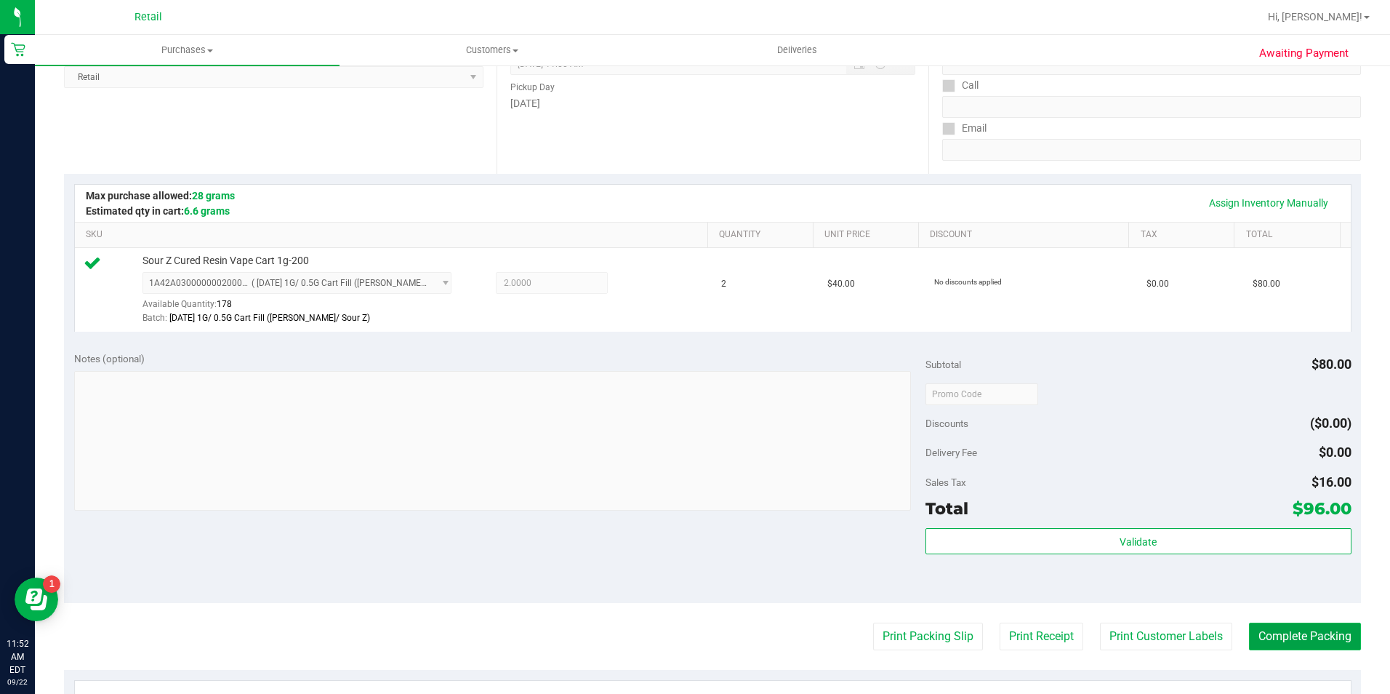
click at [1297, 637] on button "Complete Packing" at bounding box center [1305, 636] width 112 height 28
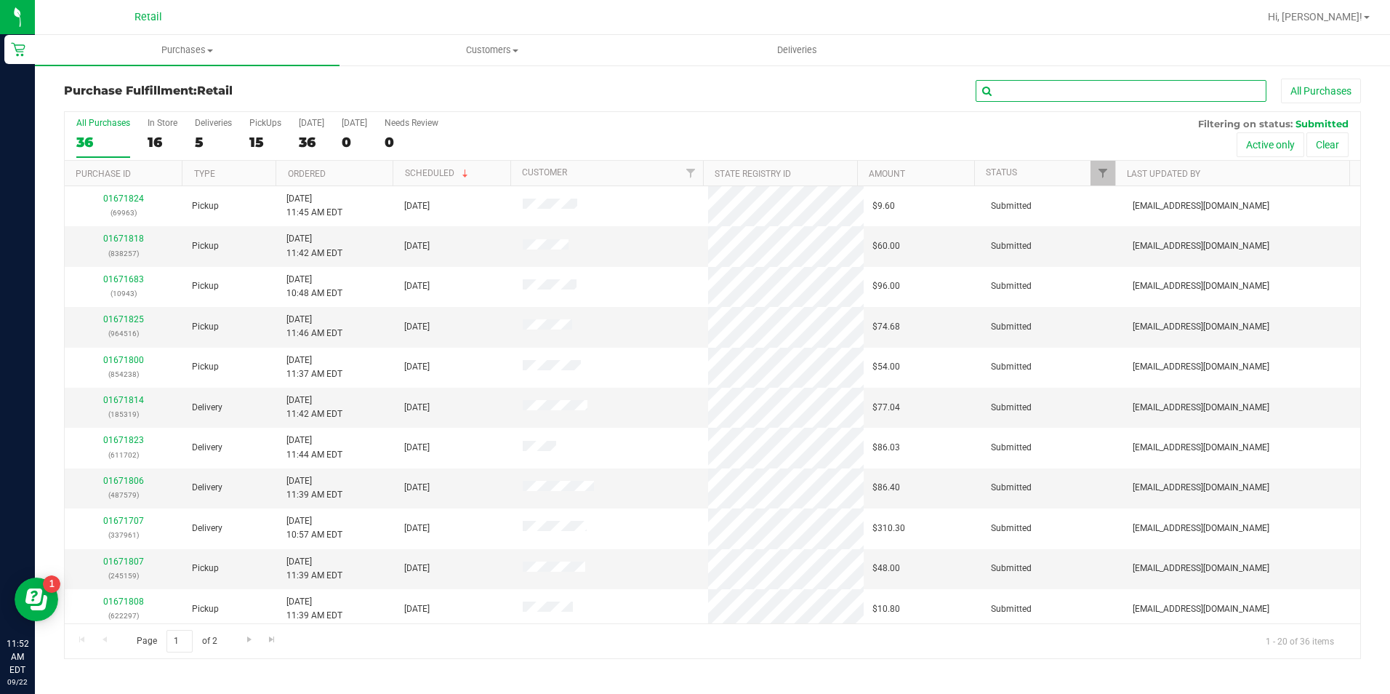
click at [1105, 91] on input "text" at bounding box center [1121, 91] width 291 height 22
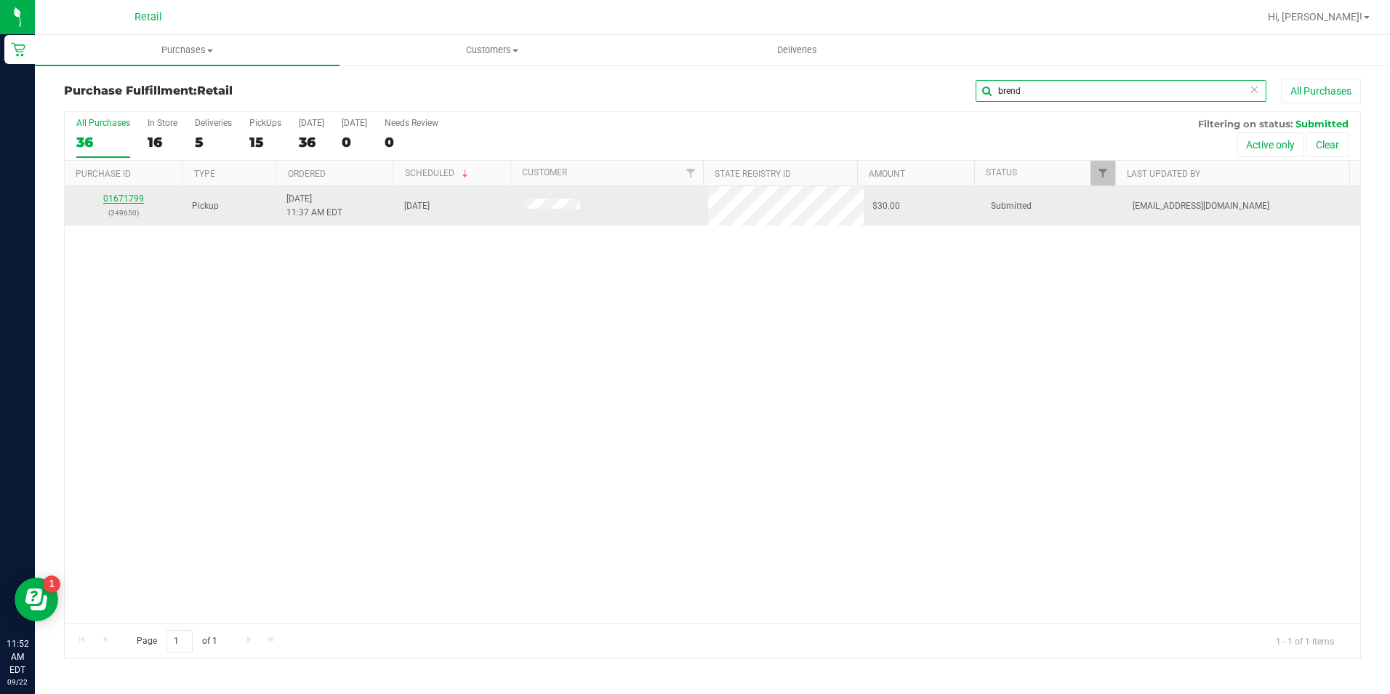
type input "brend"
click at [135, 200] on link "01671799" at bounding box center [123, 198] width 41 height 10
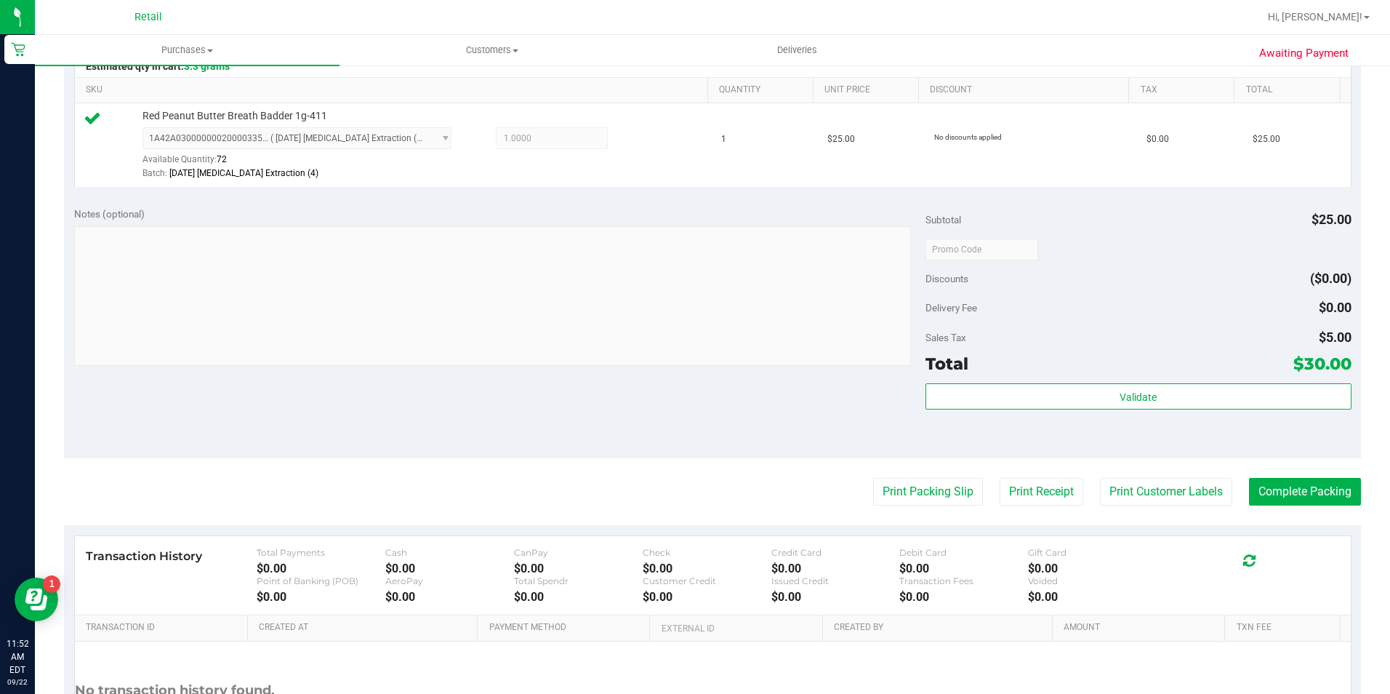
scroll to position [364, 0]
click at [1302, 484] on button "Complete Packing" at bounding box center [1305, 491] width 112 height 28
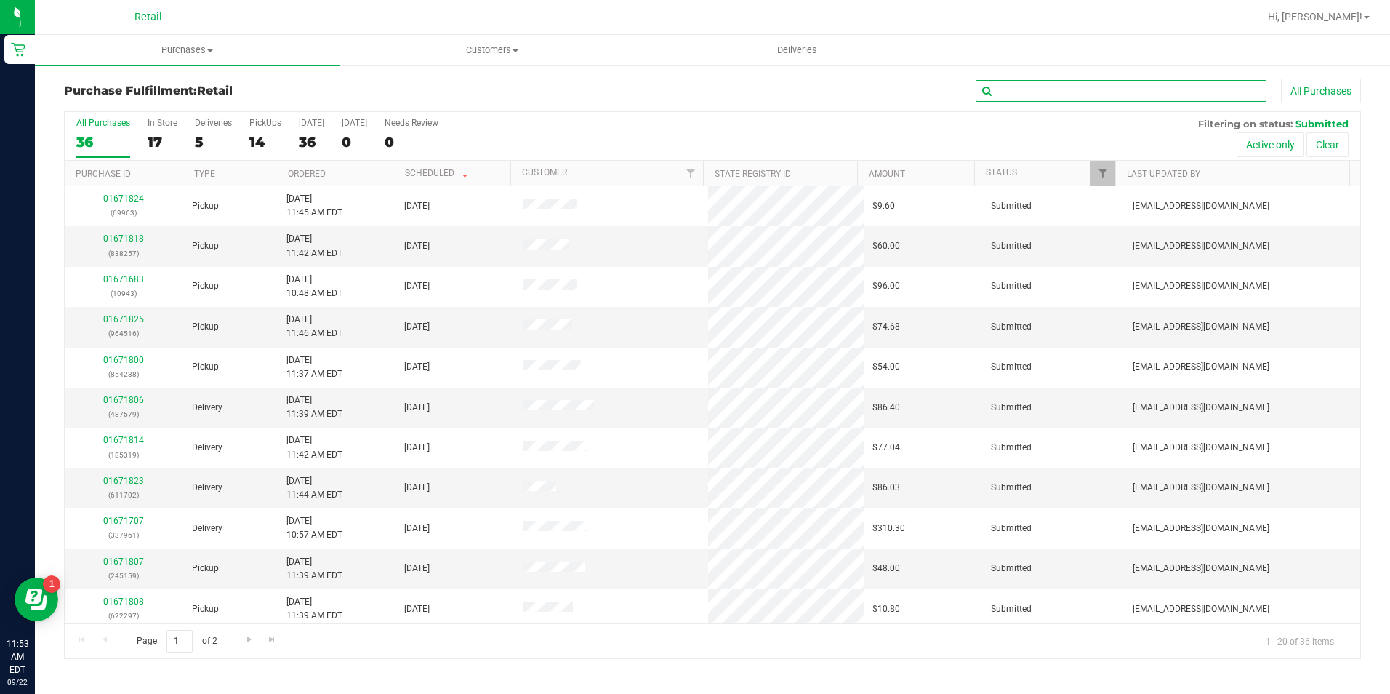
click at [1049, 97] on input "text" at bounding box center [1121, 91] width 291 height 22
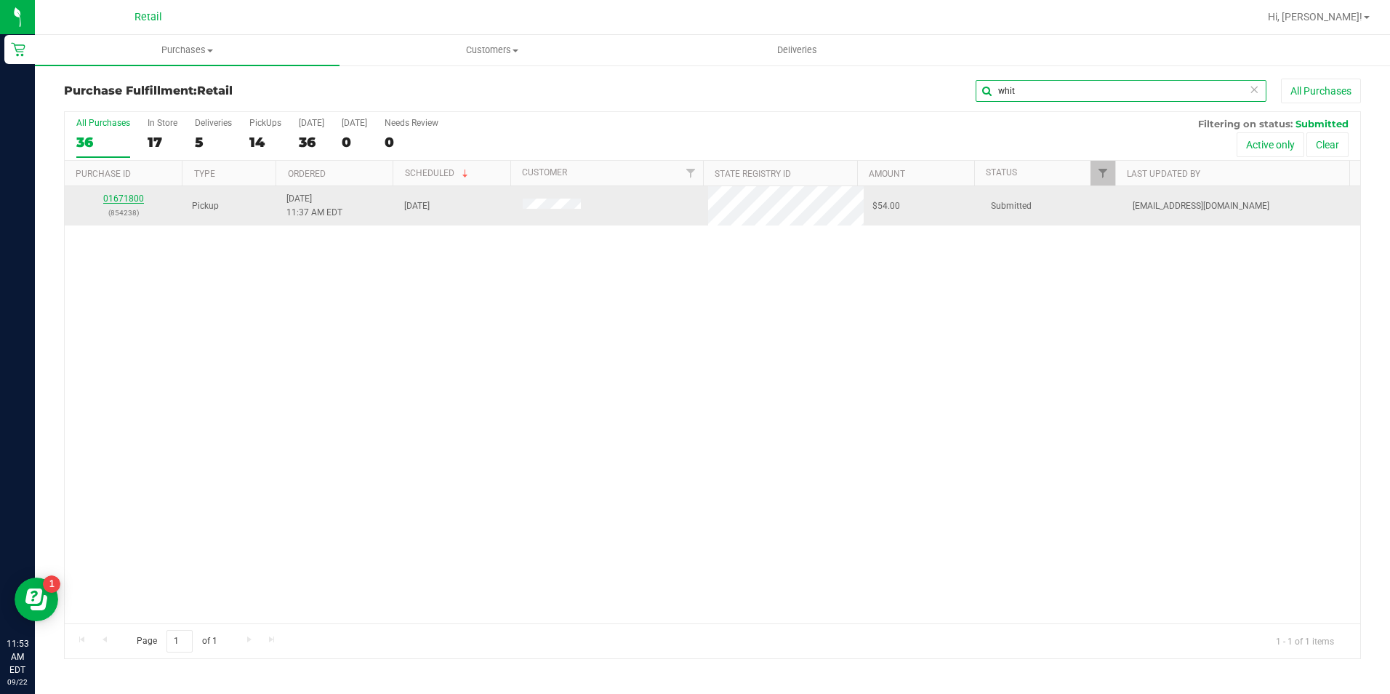
type input "whit"
click at [137, 202] on link "01671800" at bounding box center [123, 198] width 41 height 10
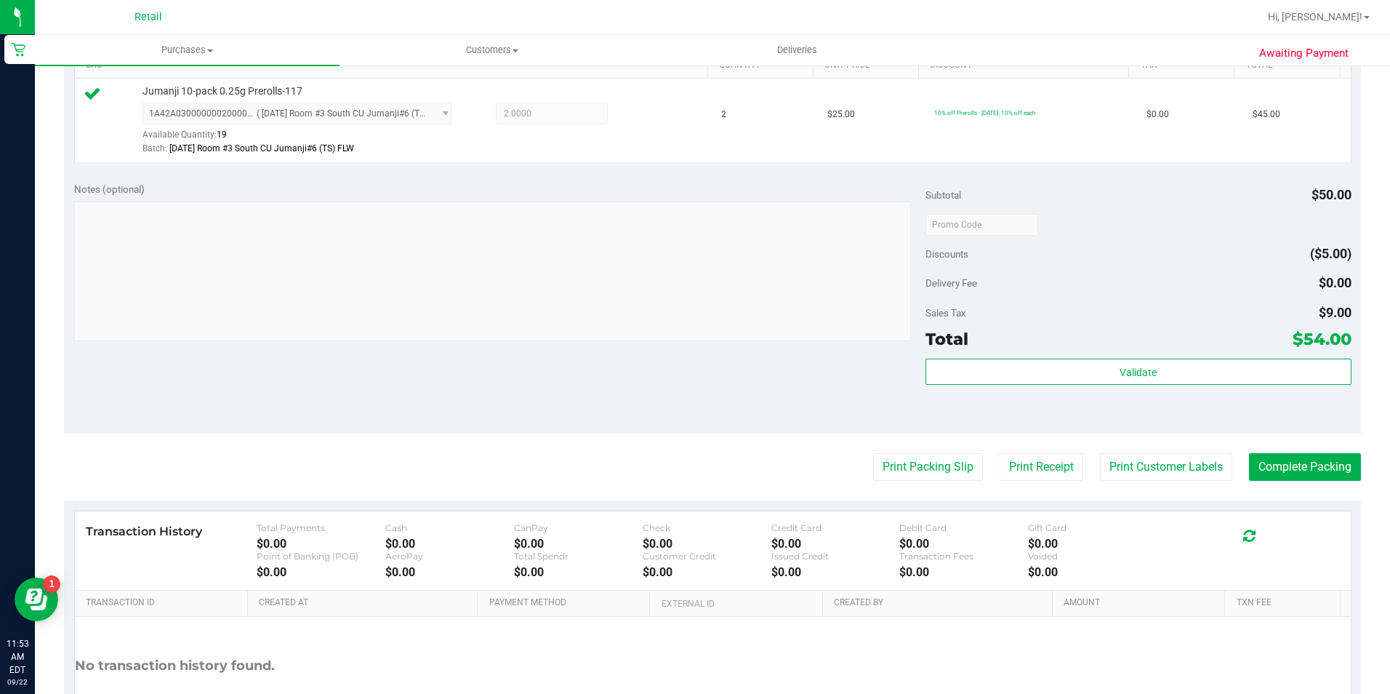
scroll to position [495, 0]
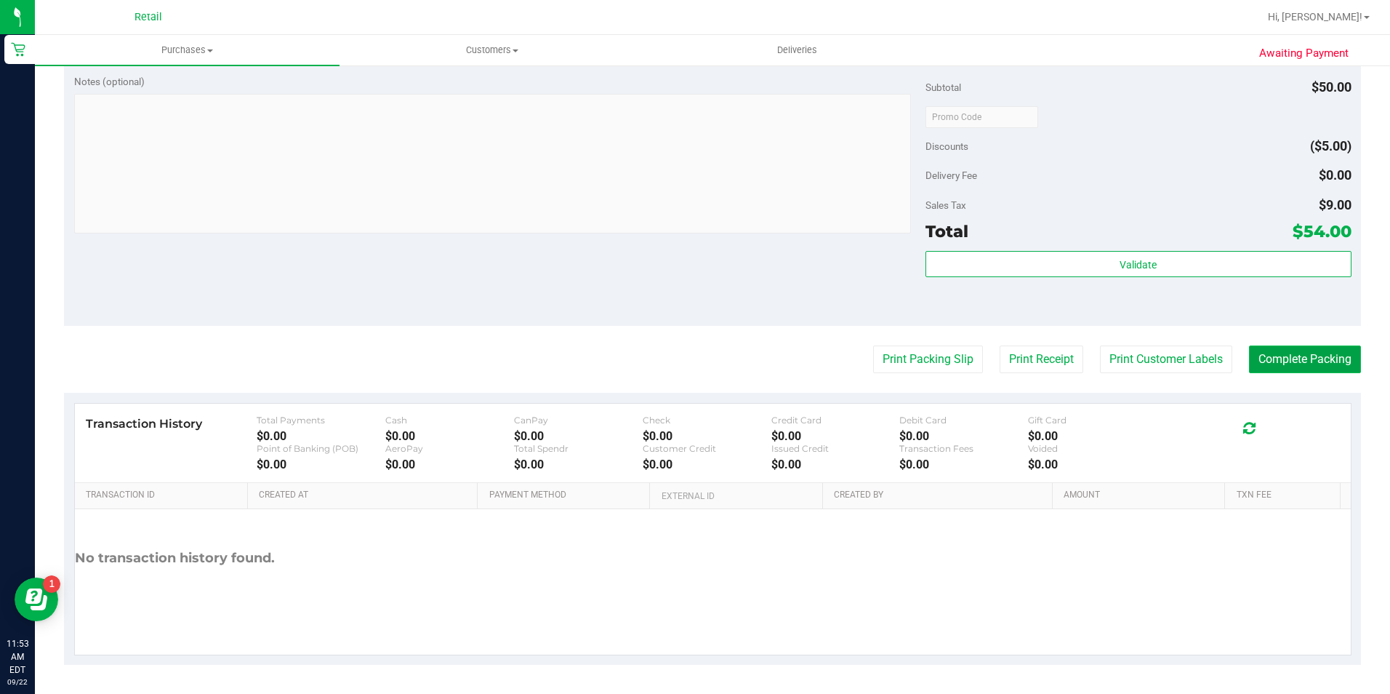
click at [1316, 350] on button "Complete Packing" at bounding box center [1305, 359] width 112 height 28
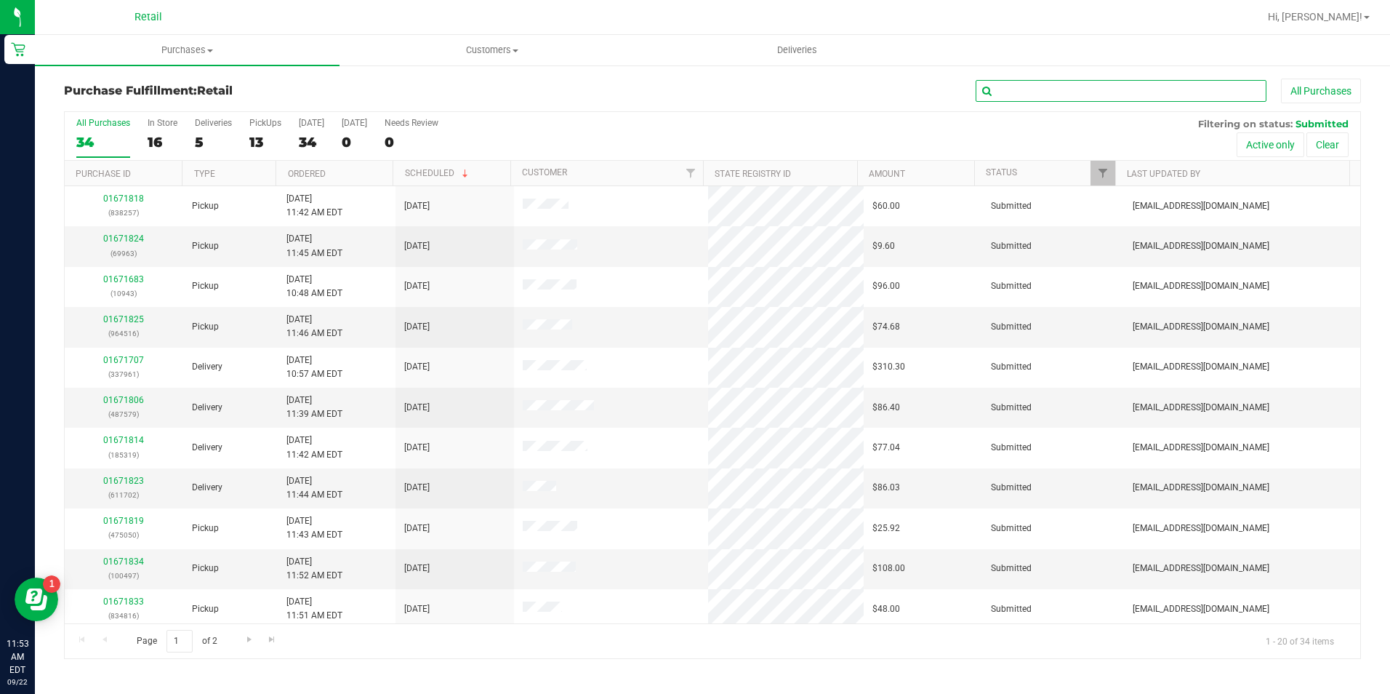
click at [1059, 88] on input "text" at bounding box center [1121, 91] width 291 height 22
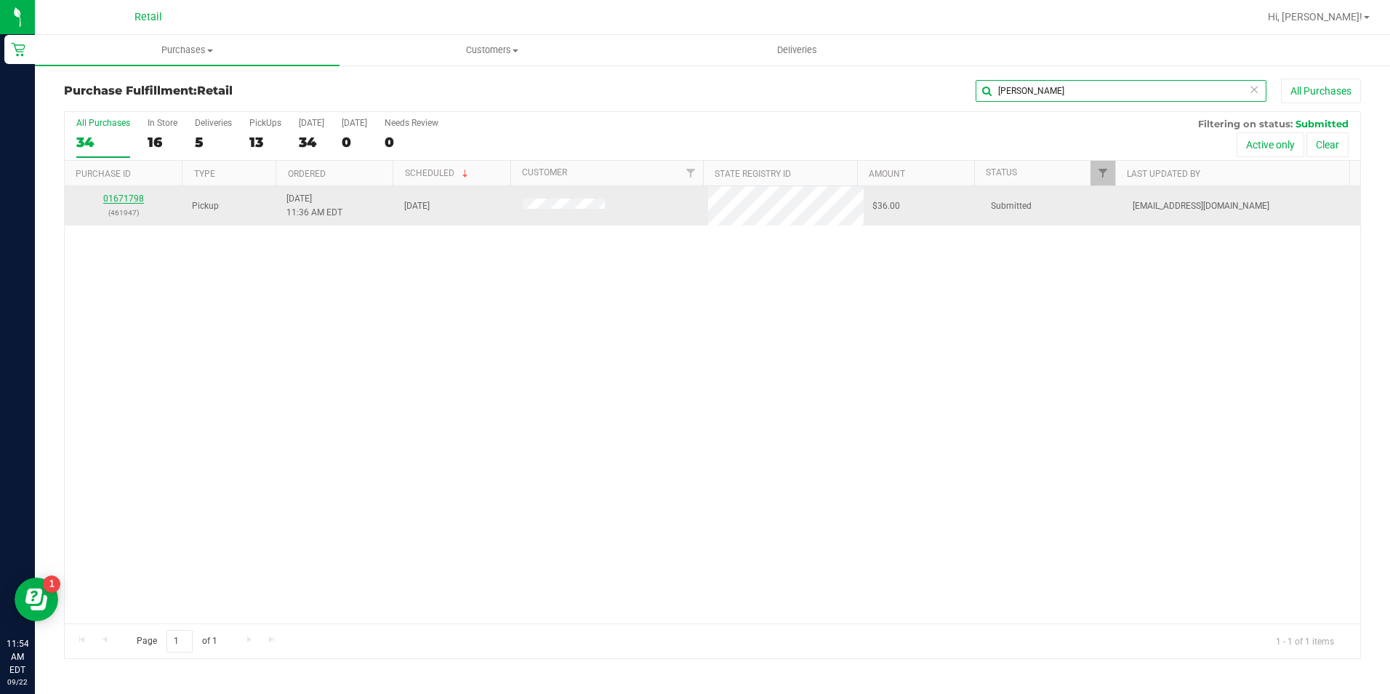
type input "[PERSON_NAME]"
click at [108, 199] on link "01671798" at bounding box center [123, 198] width 41 height 10
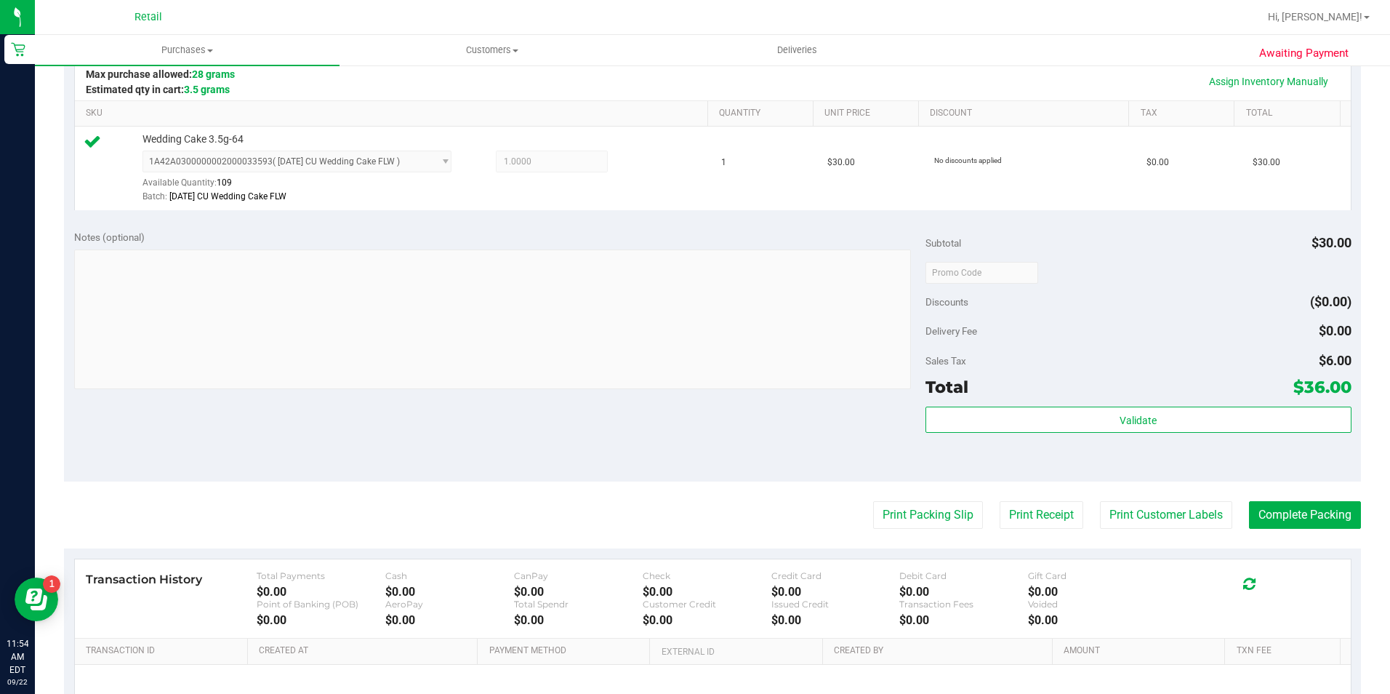
scroll to position [364, 0]
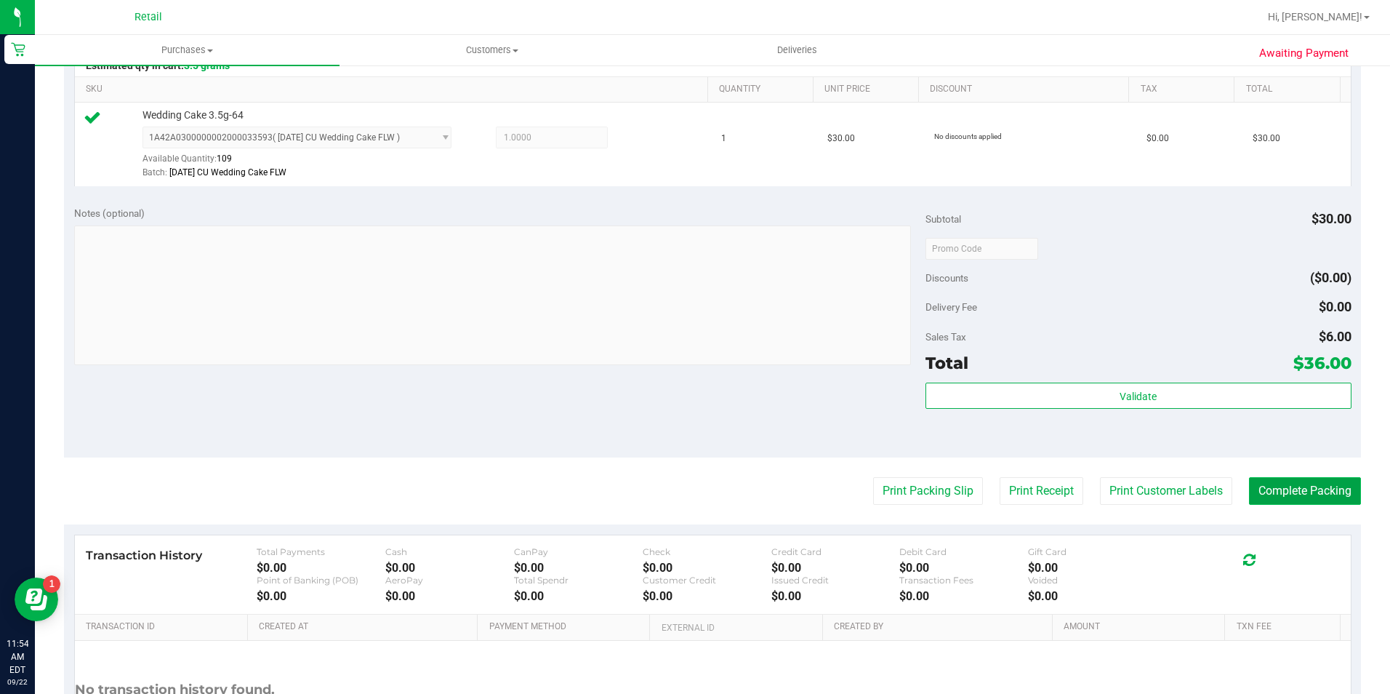
click at [1313, 479] on button "Complete Packing" at bounding box center [1305, 491] width 112 height 28
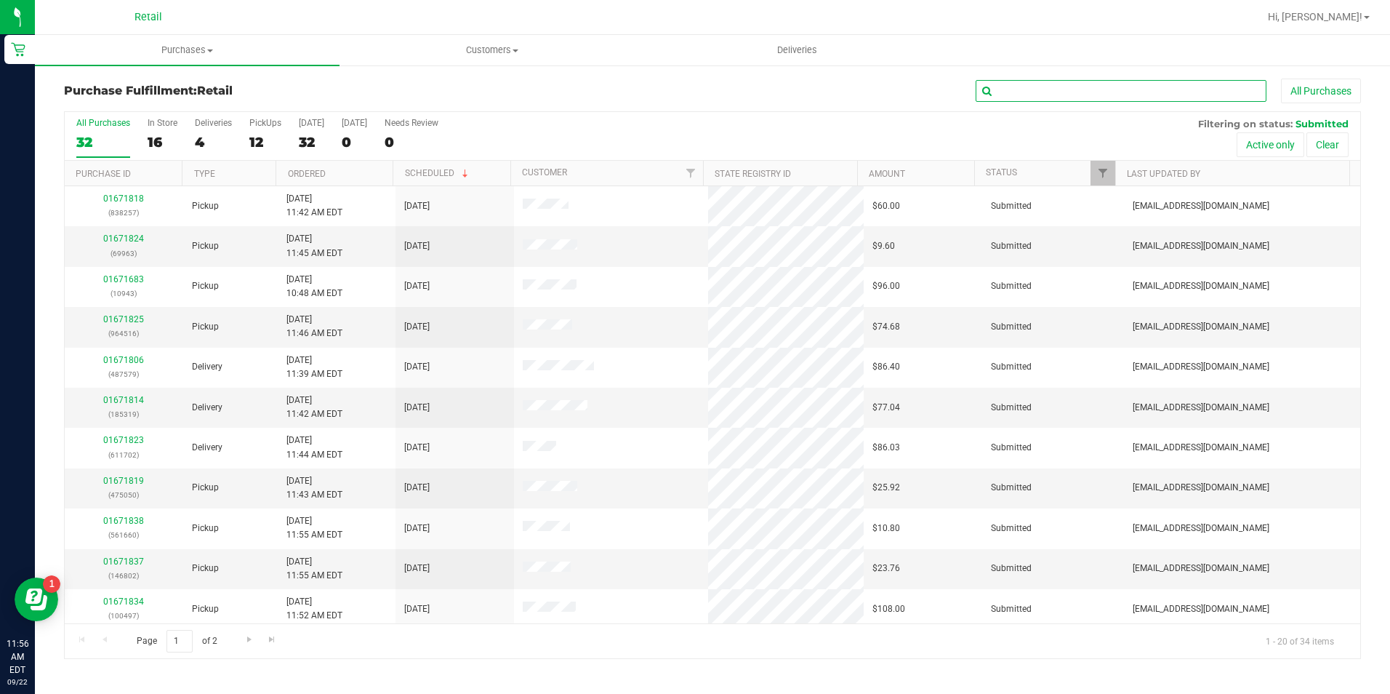
click at [1045, 94] on input "text" at bounding box center [1121, 91] width 291 height 22
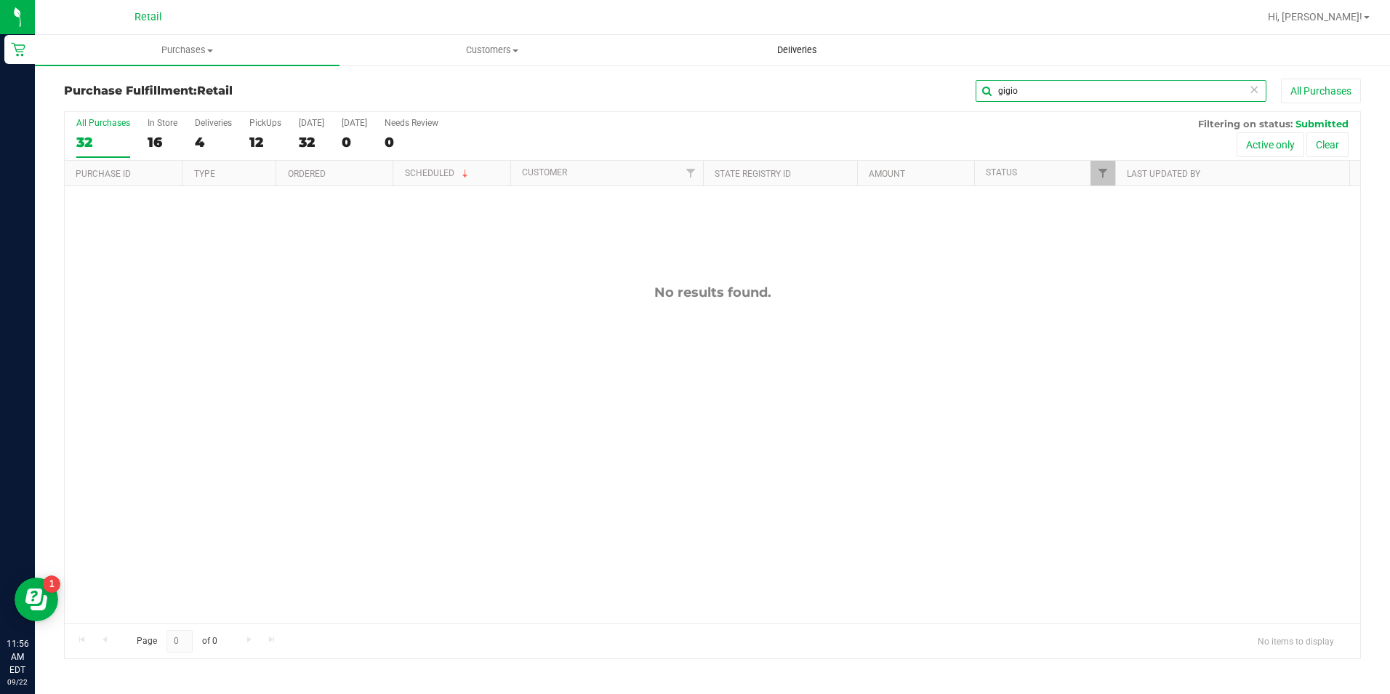
drag, startPoint x: 1047, startPoint y: 88, endPoint x: 722, endPoint y: 41, distance: 328.4
click at [725, 42] on retail "Purchases Summary of purchases Fulfillment All purchases Customers All customer…" at bounding box center [712, 354] width 1355 height 638
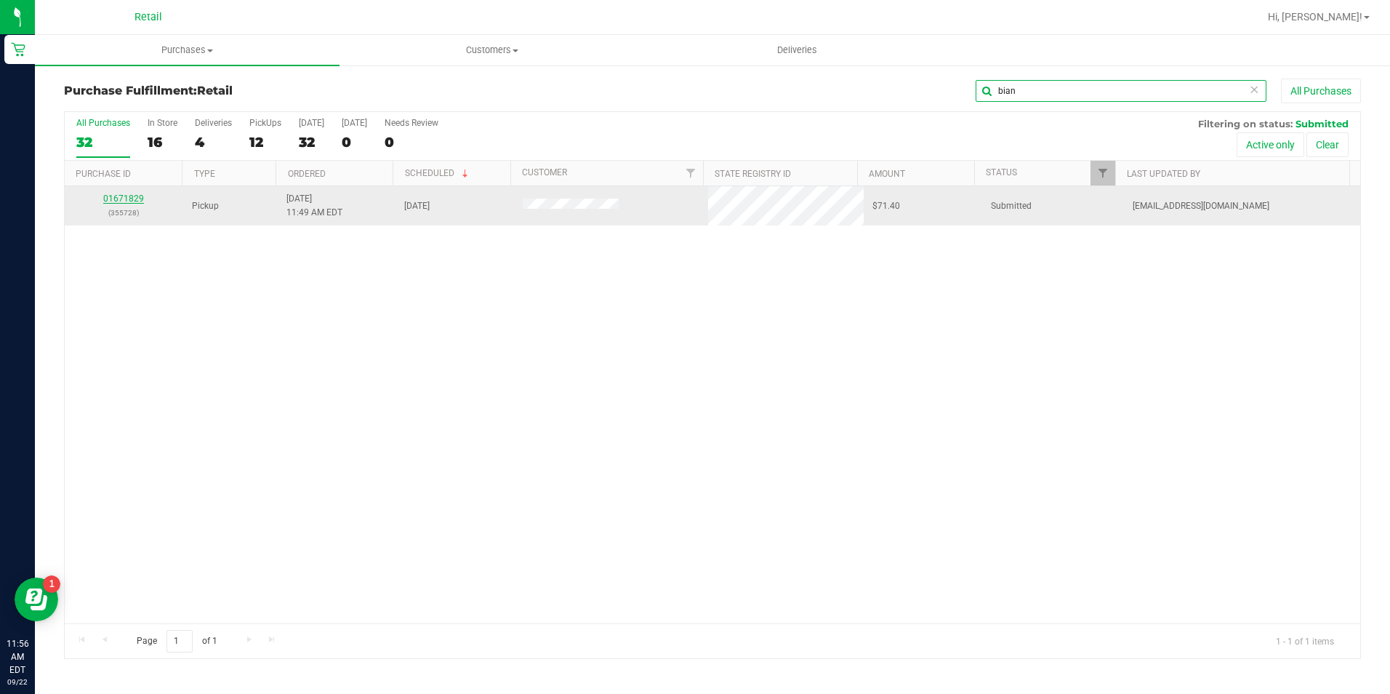
type input "bian"
click at [111, 199] on link "01671829" at bounding box center [123, 198] width 41 height 10
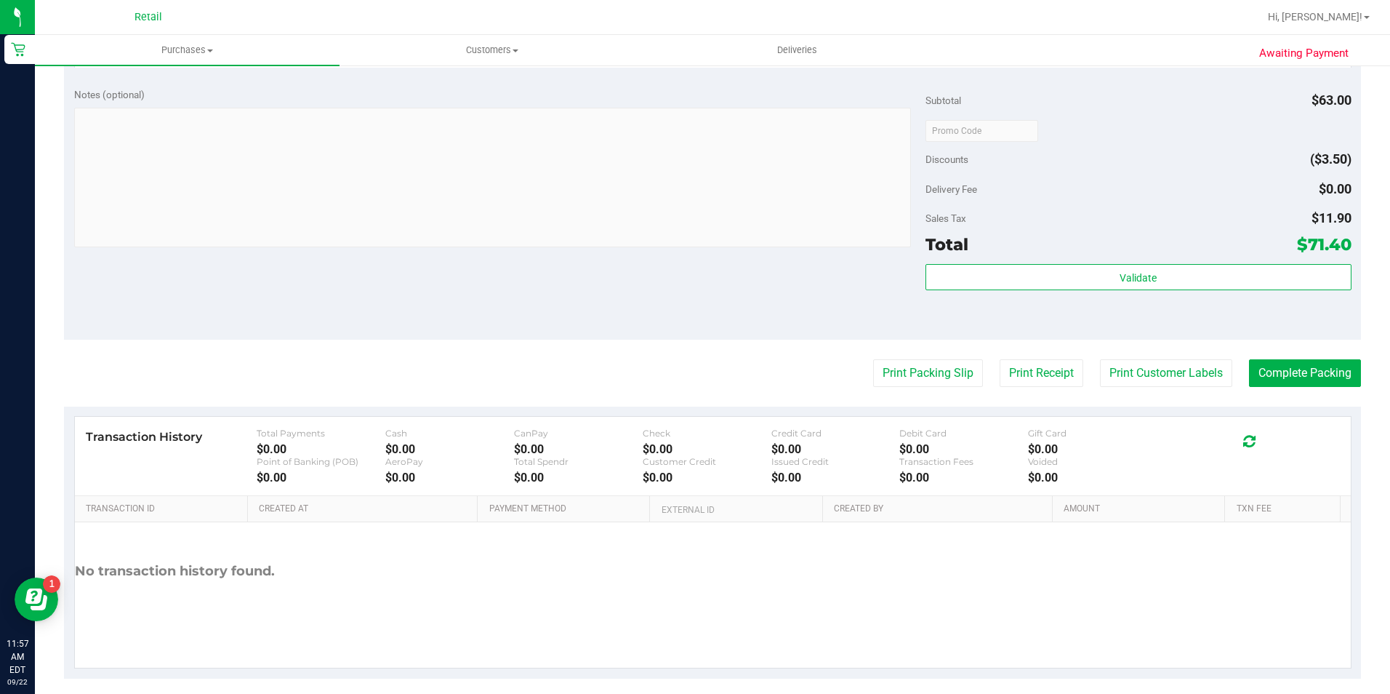
scroll to position [727, 0]
click at [1297, 373] on button "Complete Packing" at bounding box center [1305, 371] width 112 height 28
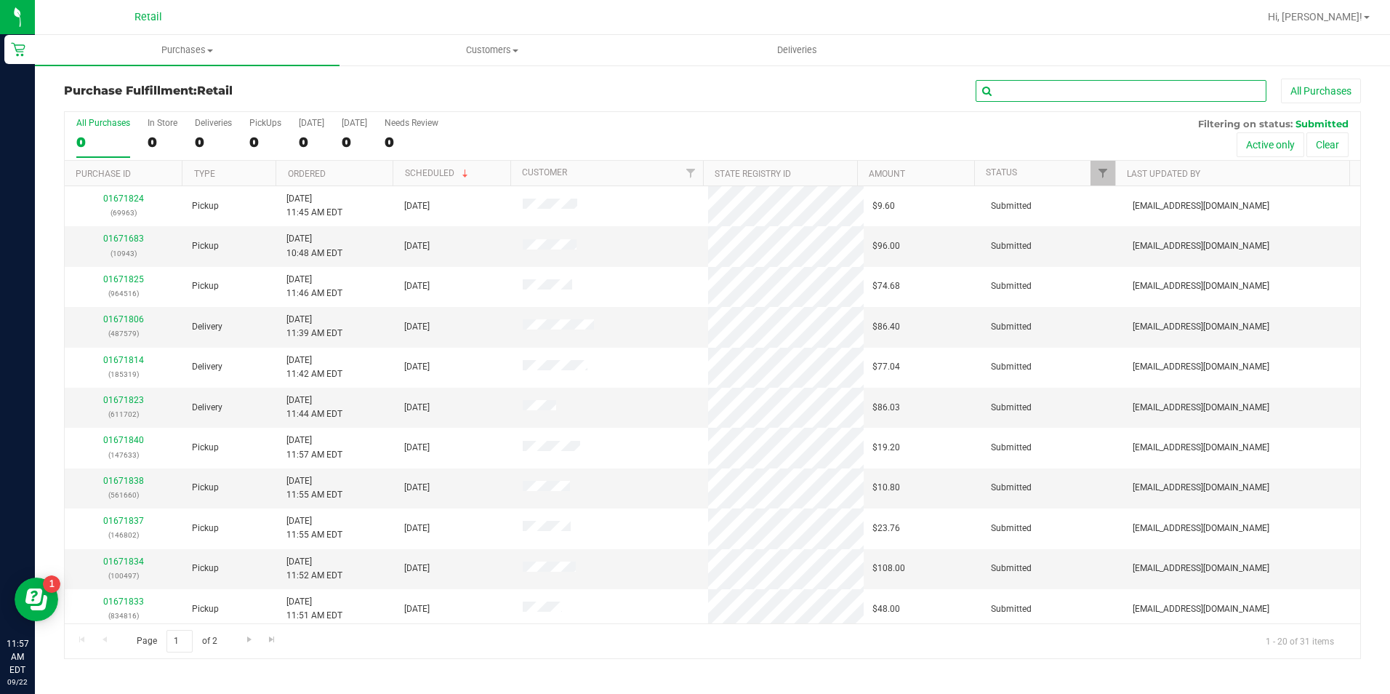
click at [1051, 89] on input "text" at bounding box center [1121, 91] width 291 height 22
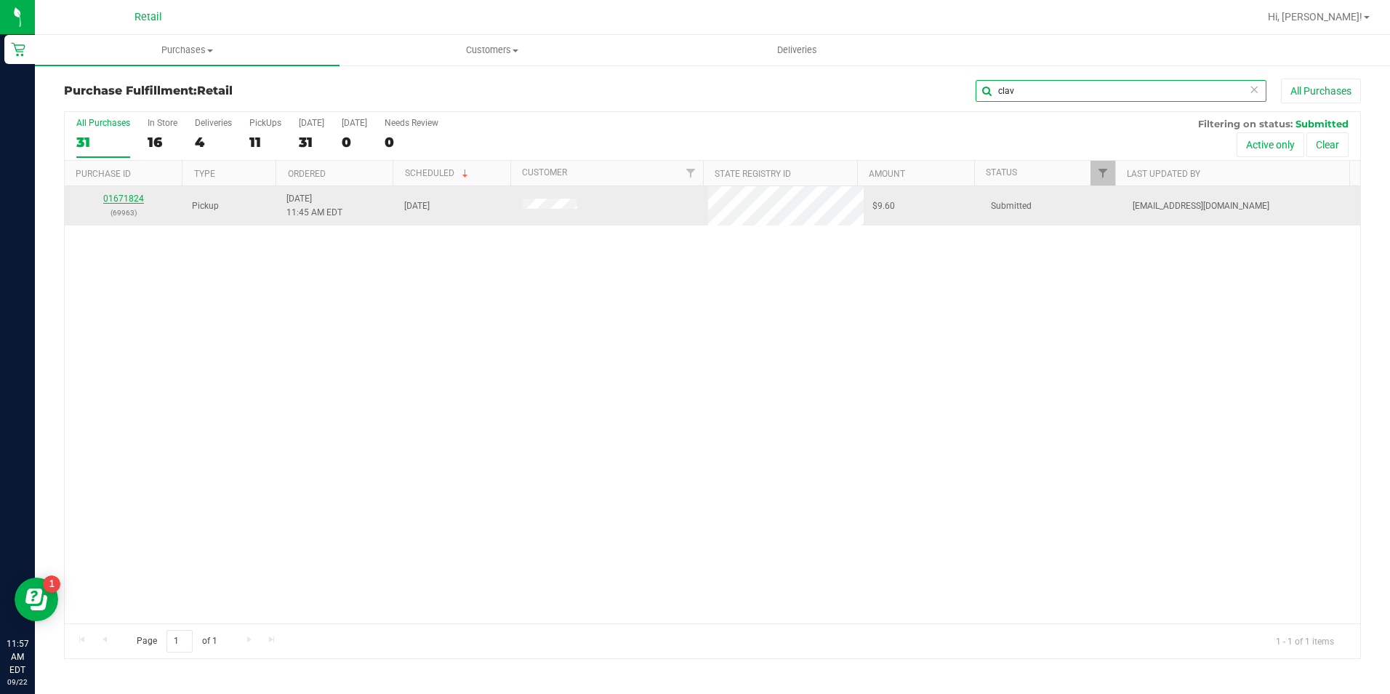
type input "clav"
click at [129, 201] on link "01671824" at bounding box center [123, 198] width 41 height 10
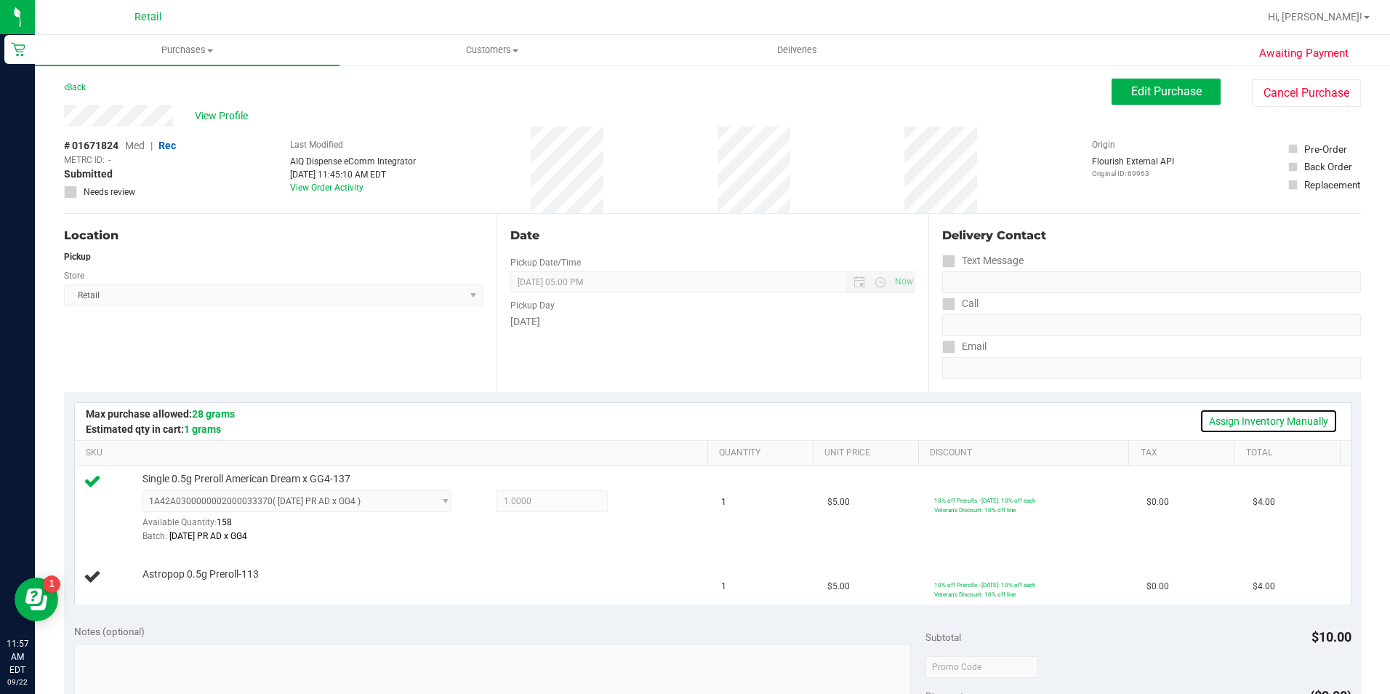
click at [1257, 422] on link "Assign Inventory Manually" at bounding box center [1269, 421] width 138 height 25
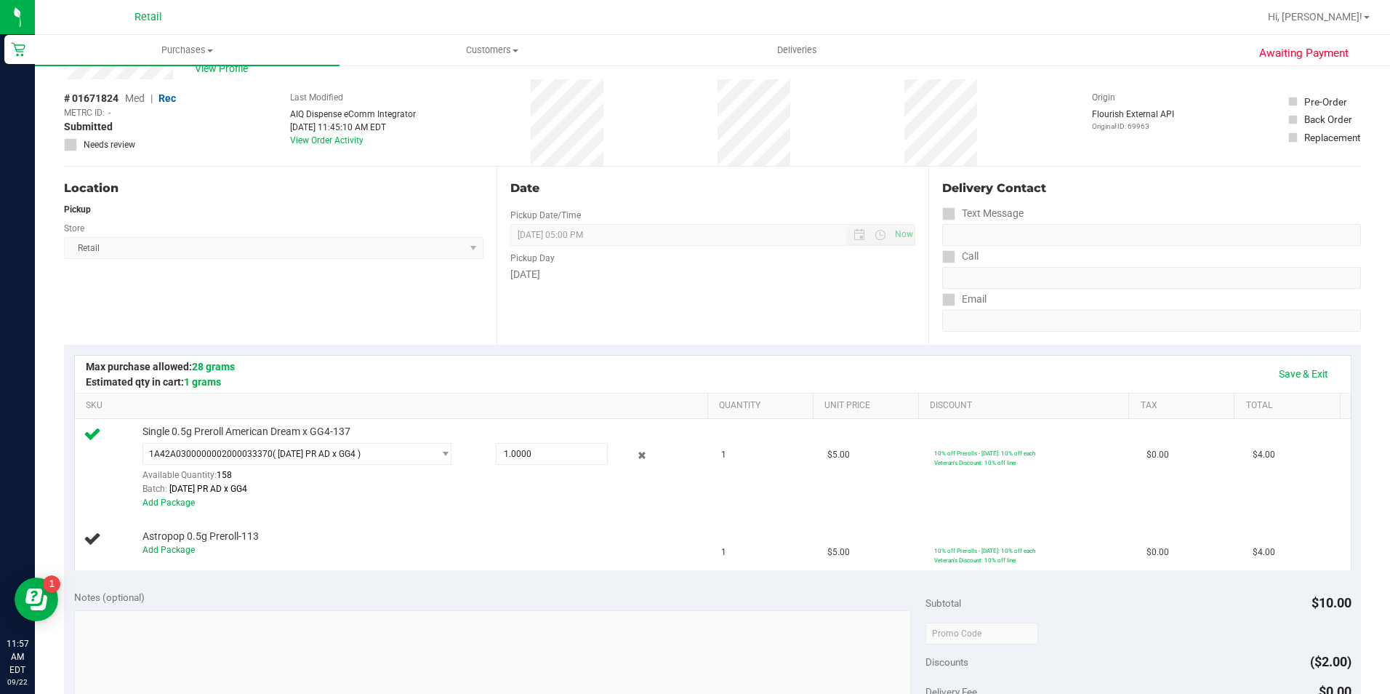
scroll to position [73, 0]
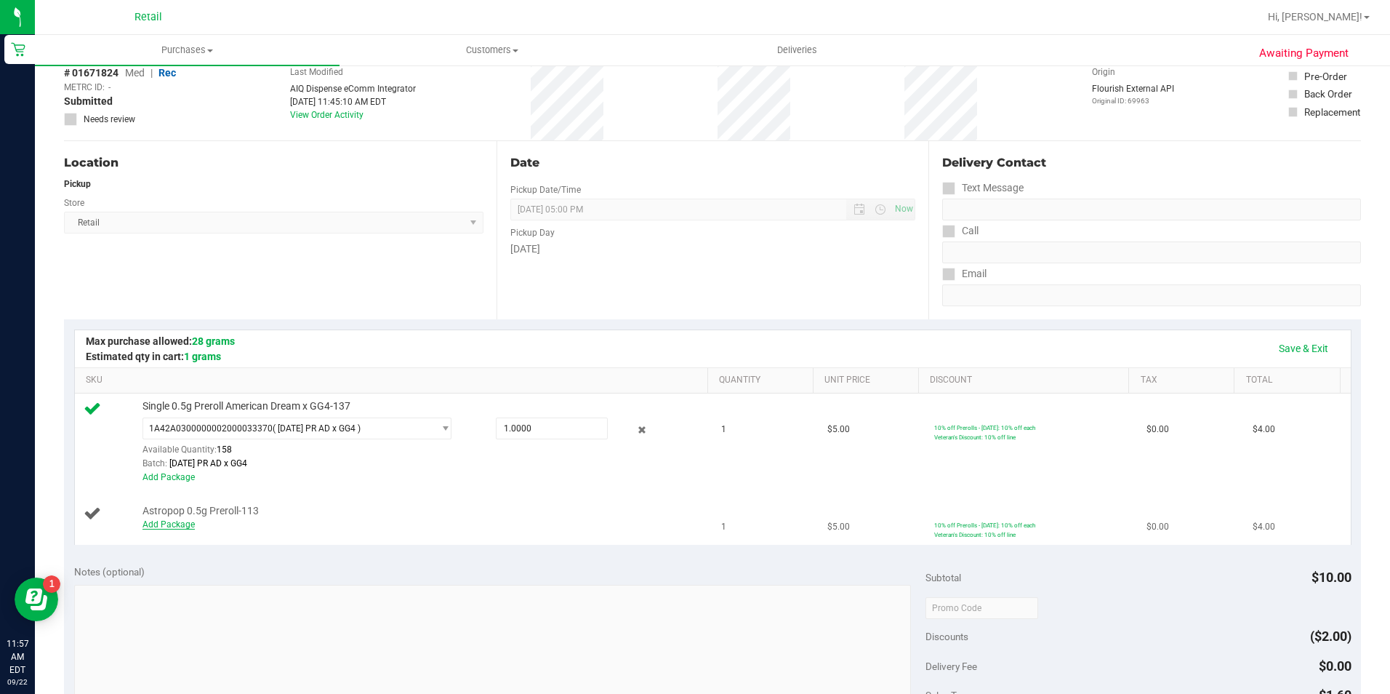
click at [186, 528] on link "Add Package" at bounding box center [169, 524] width 52 height 10
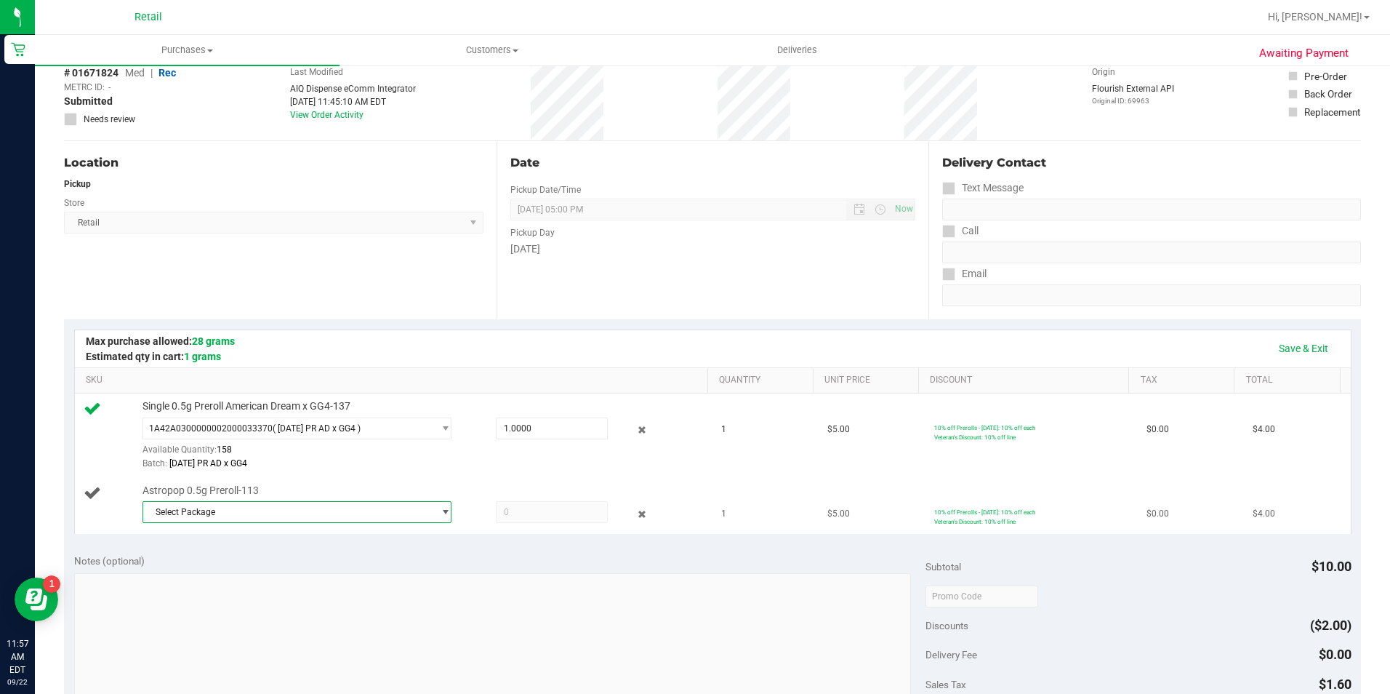
click at [440, 511] on span "select" at bounding box center [445, 512] width 11 height 12
click at [170, 573] on span "1A42A0300000002000033503" at bounding box center [213, 572] width 124 height 10
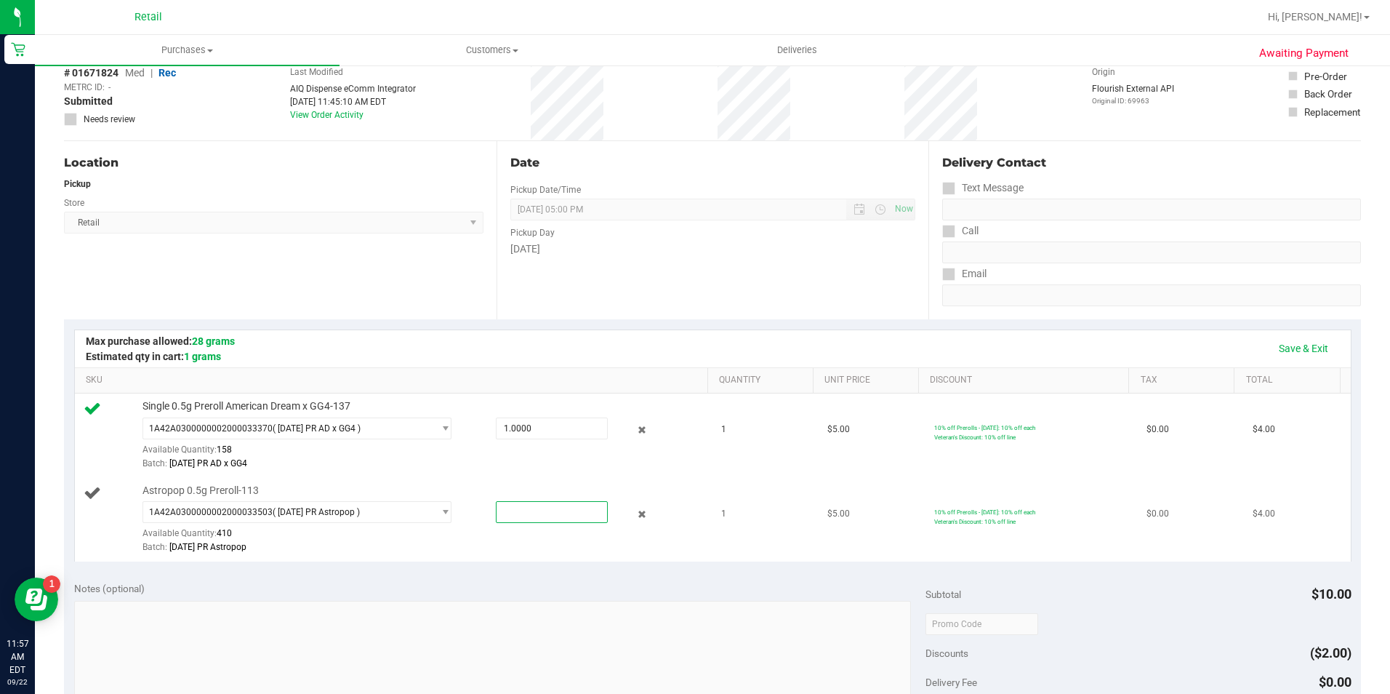
click at [570, 506] on span at bounding box center [552, 512] width 112 height 22
type input "1"
type input "1.0000"
click at [733, 270] on div "Date Pickup Date/Time [DATE] Now [DATE] 05:00 PM Now Pickup Day [DATE]" at bounding box center [713, 230] width 433 height 178
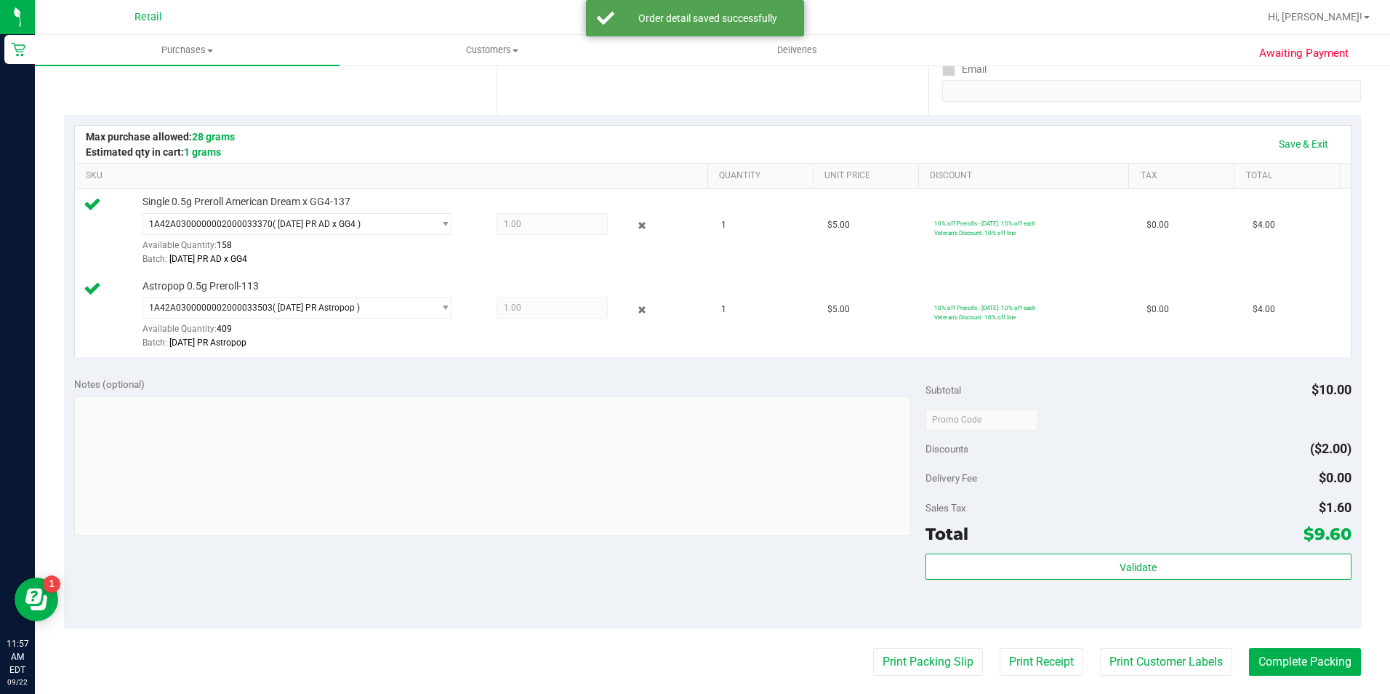
scroll to position [364, 0]
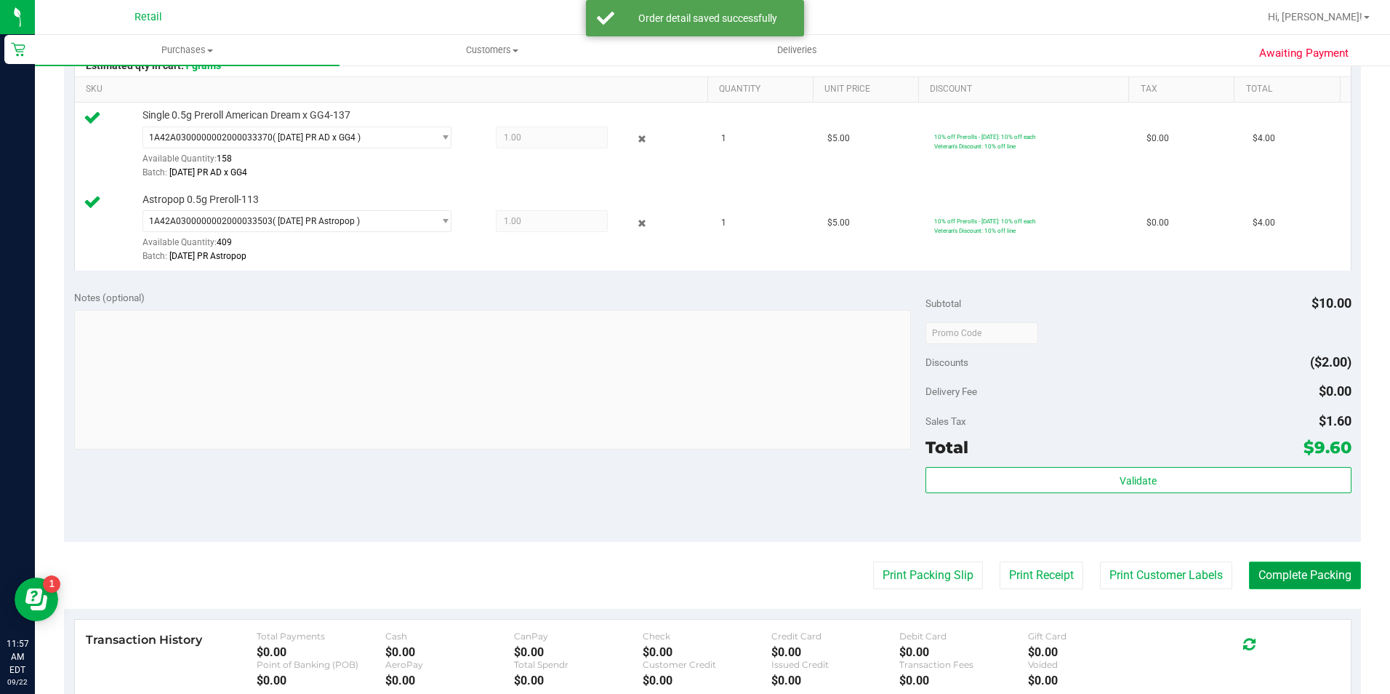
click at [1270, 577] on button "Complete Packing" at bounding box center [1305, 575] width 112 height 28
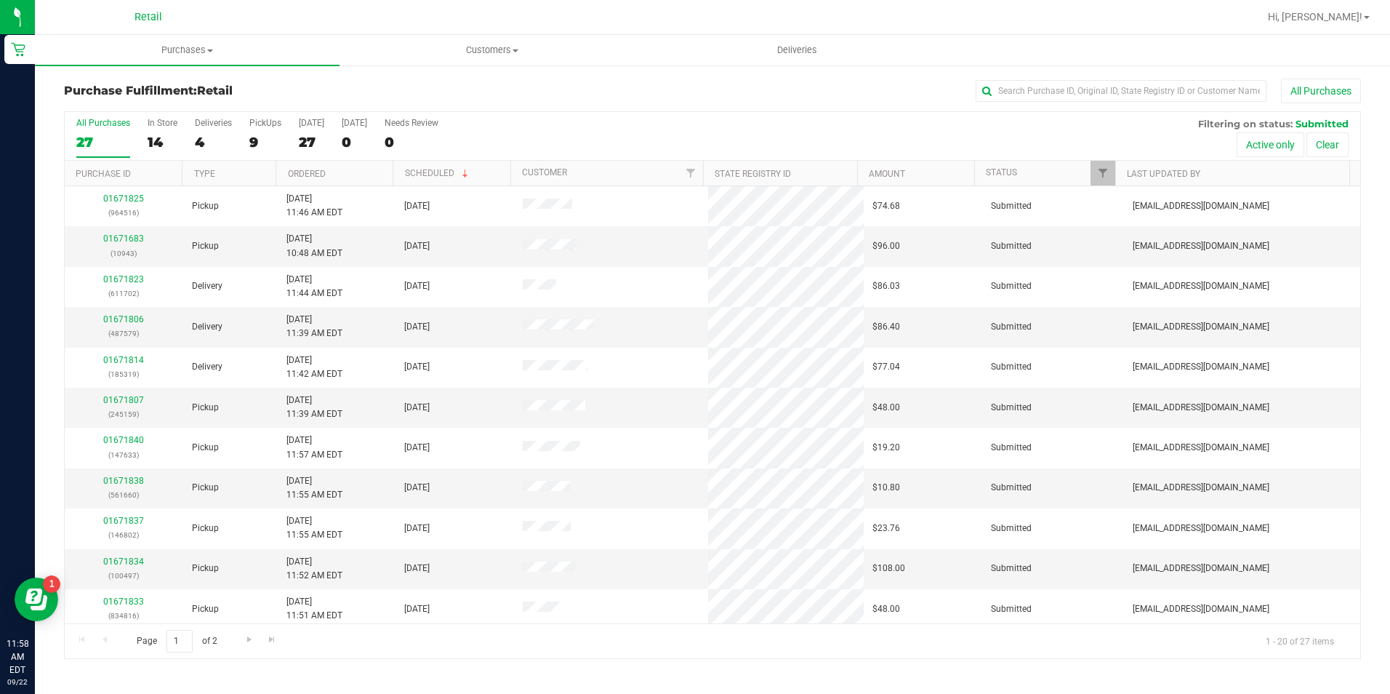
click at [1027, 79] on div "Purchase Fulfillment: Retail All Purchases All Purchases 27 In Store 14 Deliver…" at bounding box center [712, 368] width 1355 height 609
click at [1027, 88] on input "text" at bounding box center [1121, 91] width 291 height 22
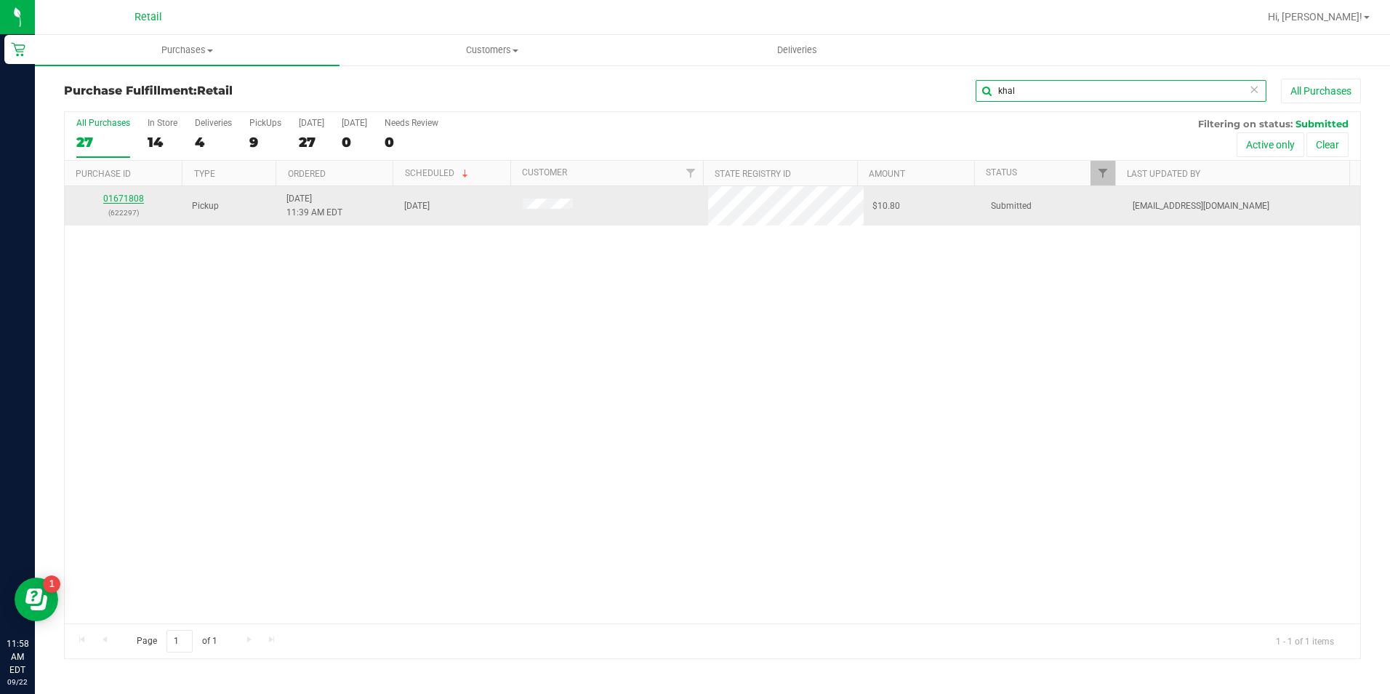
type input "khal"
click at [115, 200] on link "01671808" at bounding box center [123, 198] width 41 height 10
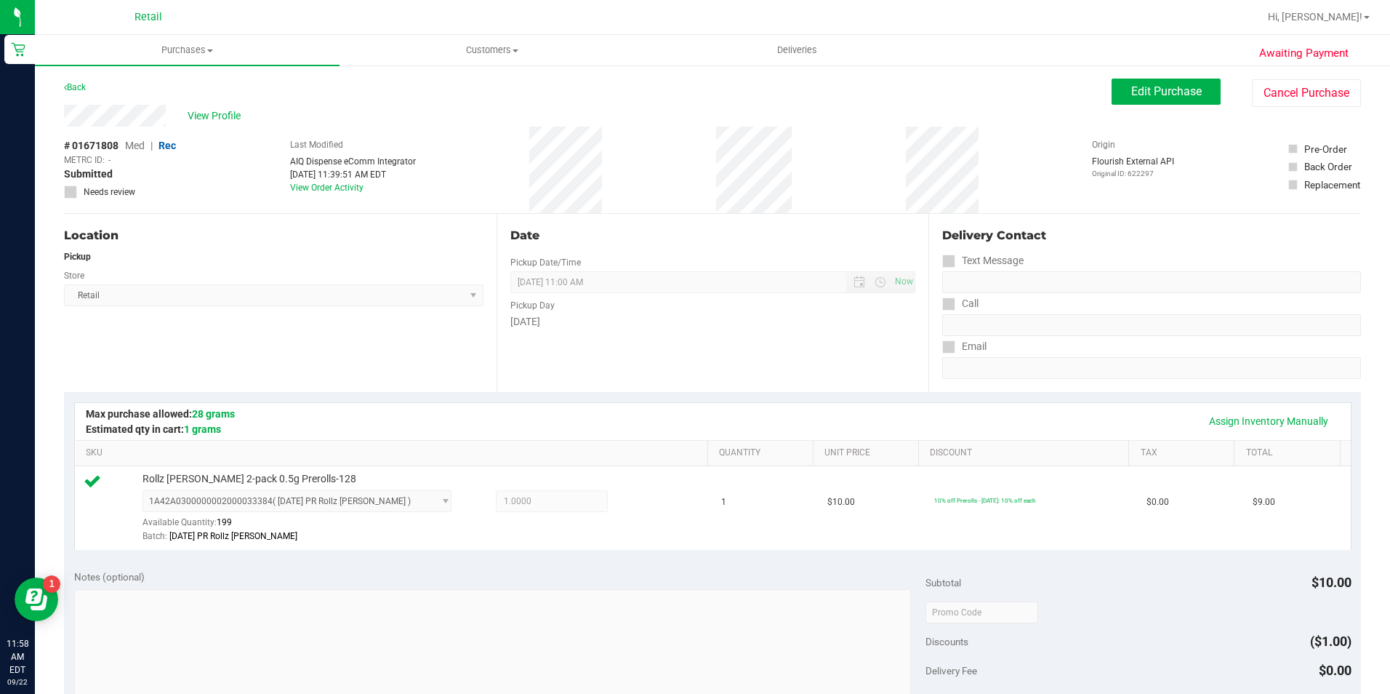
scroll to position [436, 0]
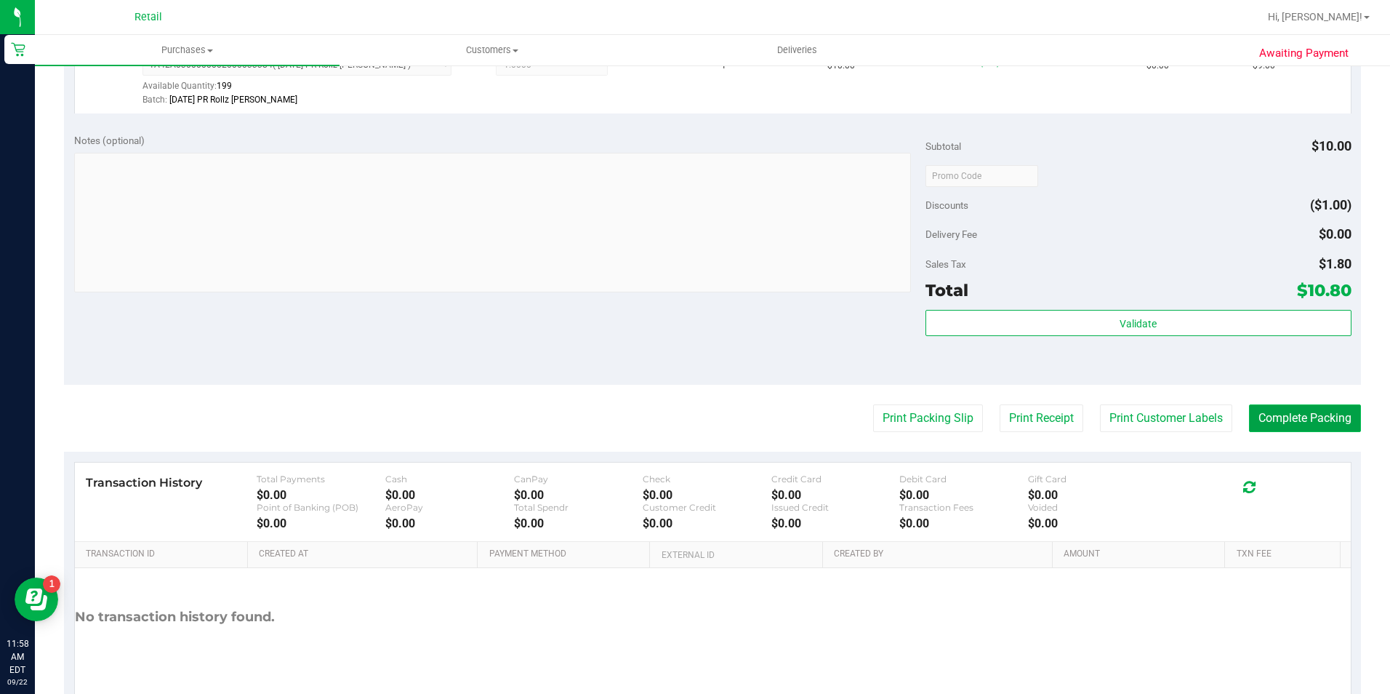
click at [1262, 428] on button "Complete Packing" at bounding box center [1305, 418] width 112 height 28
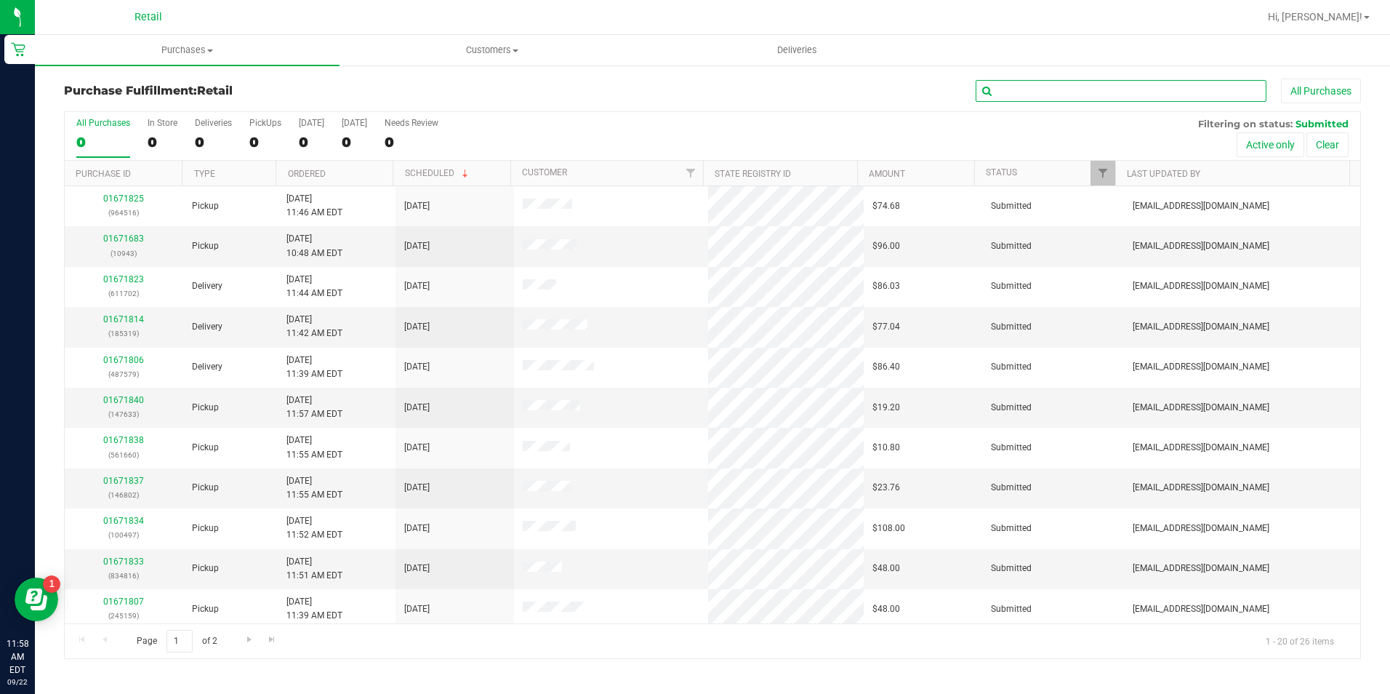
click at [1139, 98] on input "text" at bounding box center [1121, 91] width 291 height 22
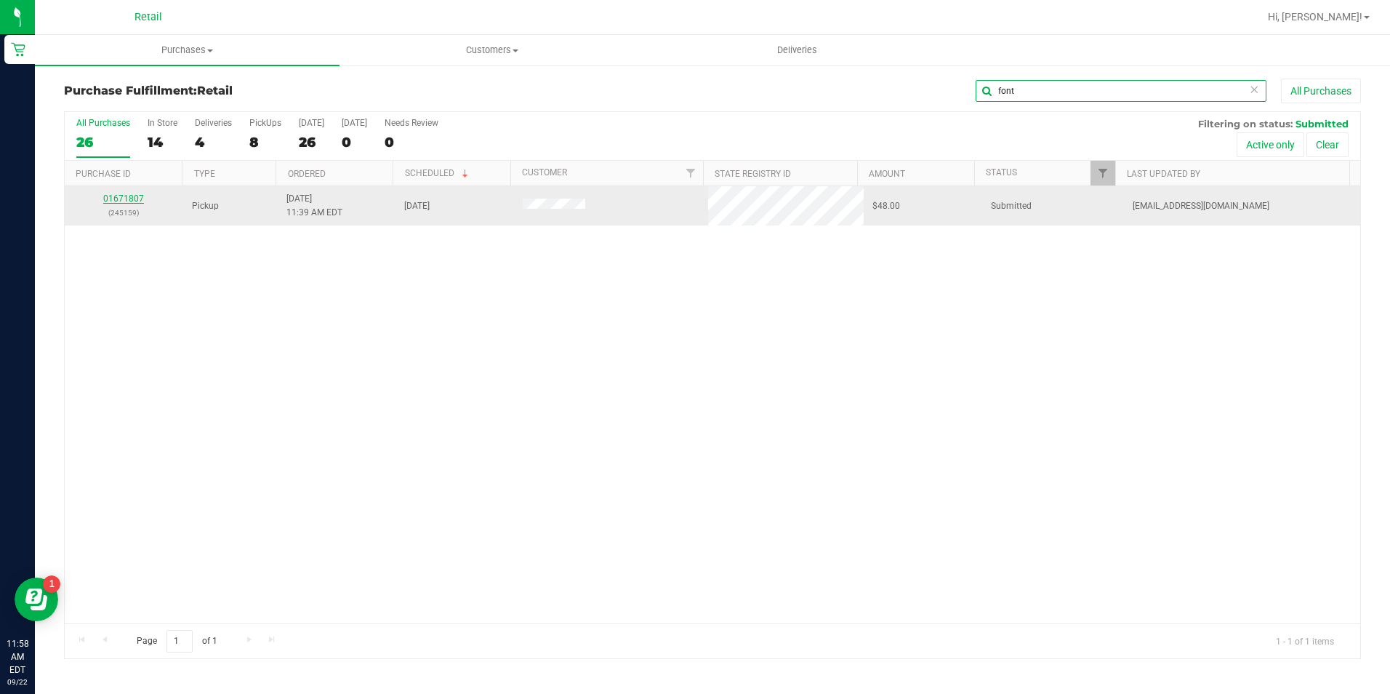
type input "font"
click at [129, 196] on link "01671807" at bounding box center [123, 198] width 41 height 10
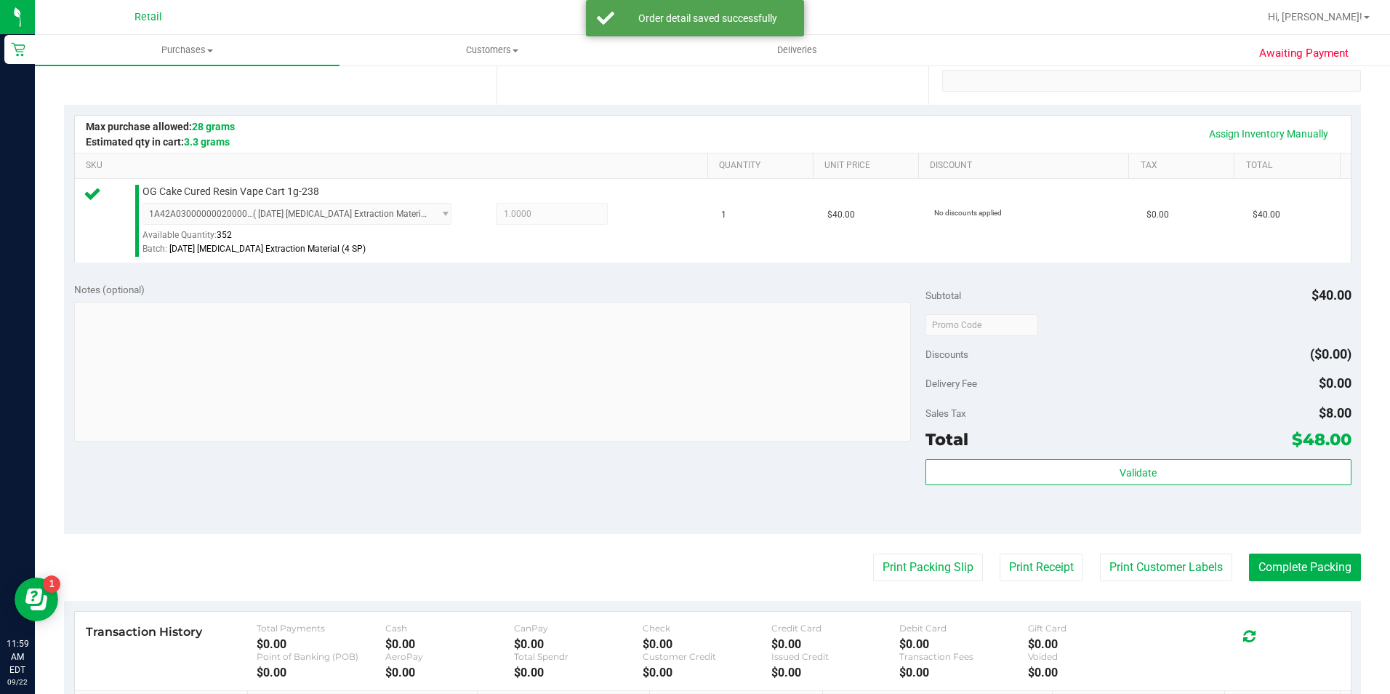
scroll to position [436, 0]
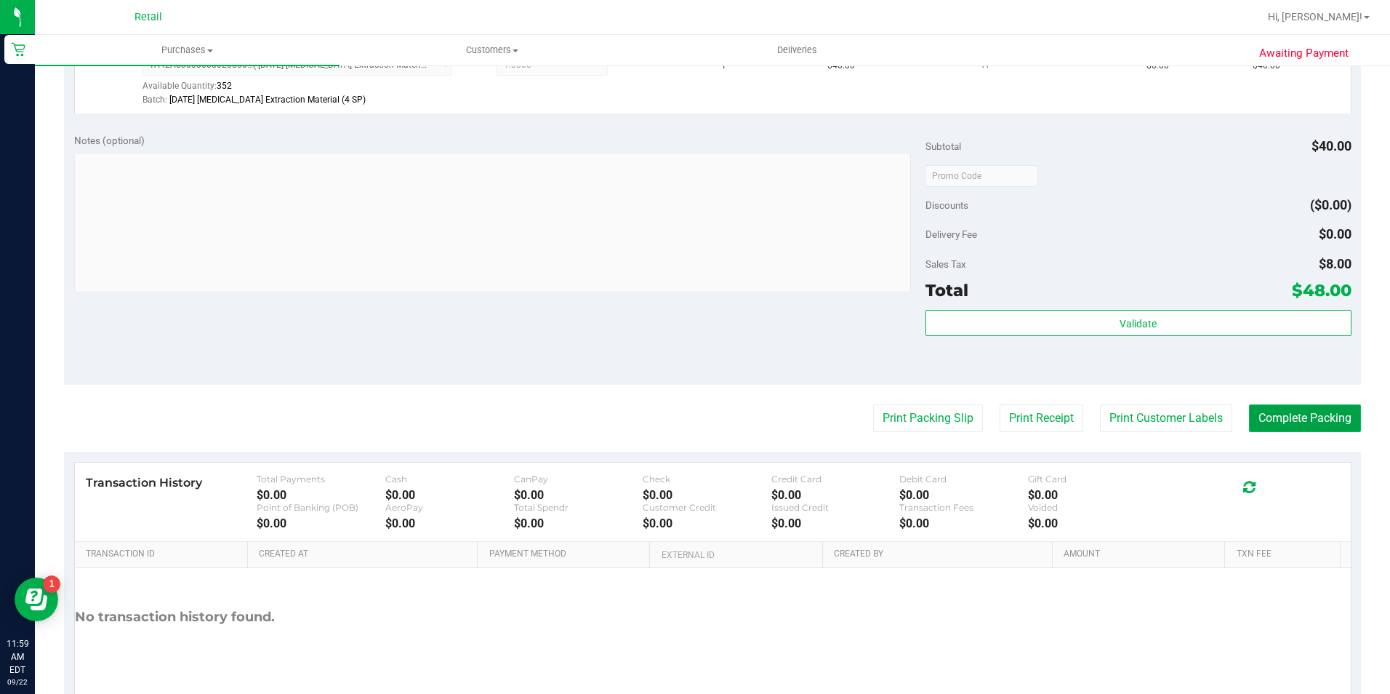
click at [1249, 420] on button "Complete Packing" at bounding box center [1305, 418] width 112 height 28
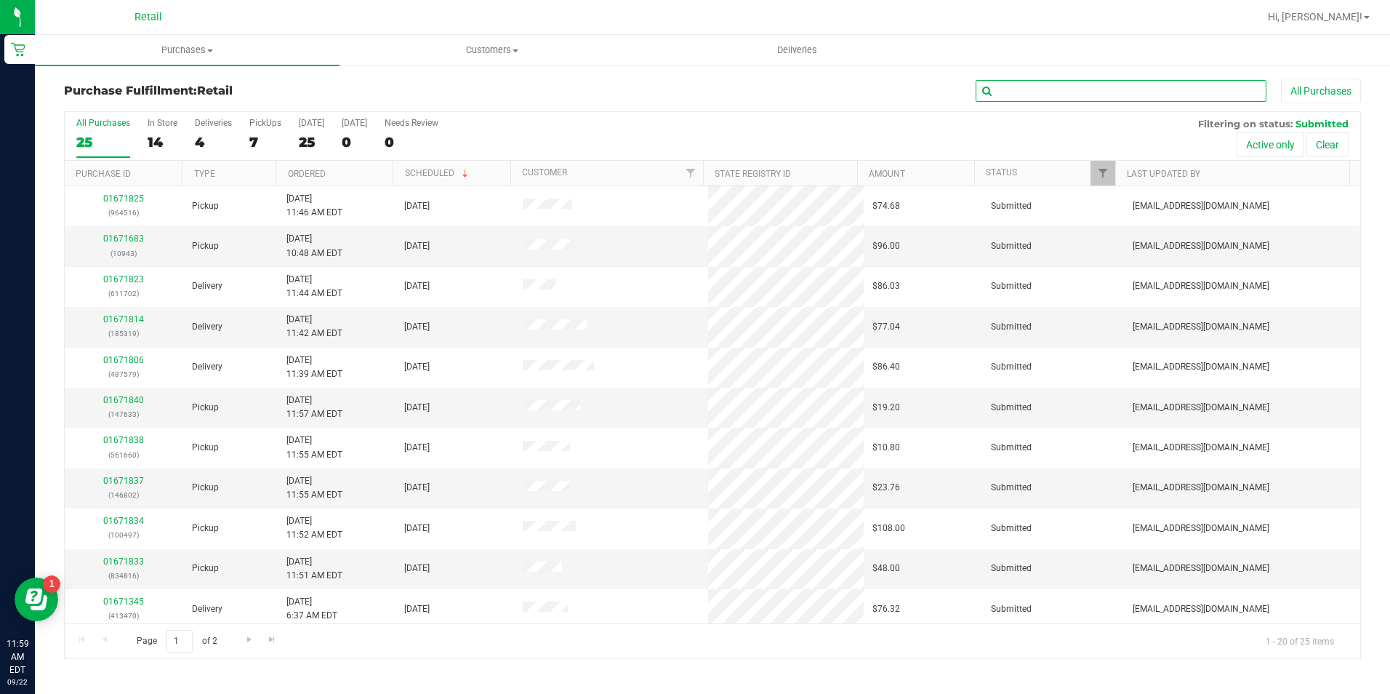
click at [1072, 87] on input "text" at bounding box center [1121, 91] width 291 height 22
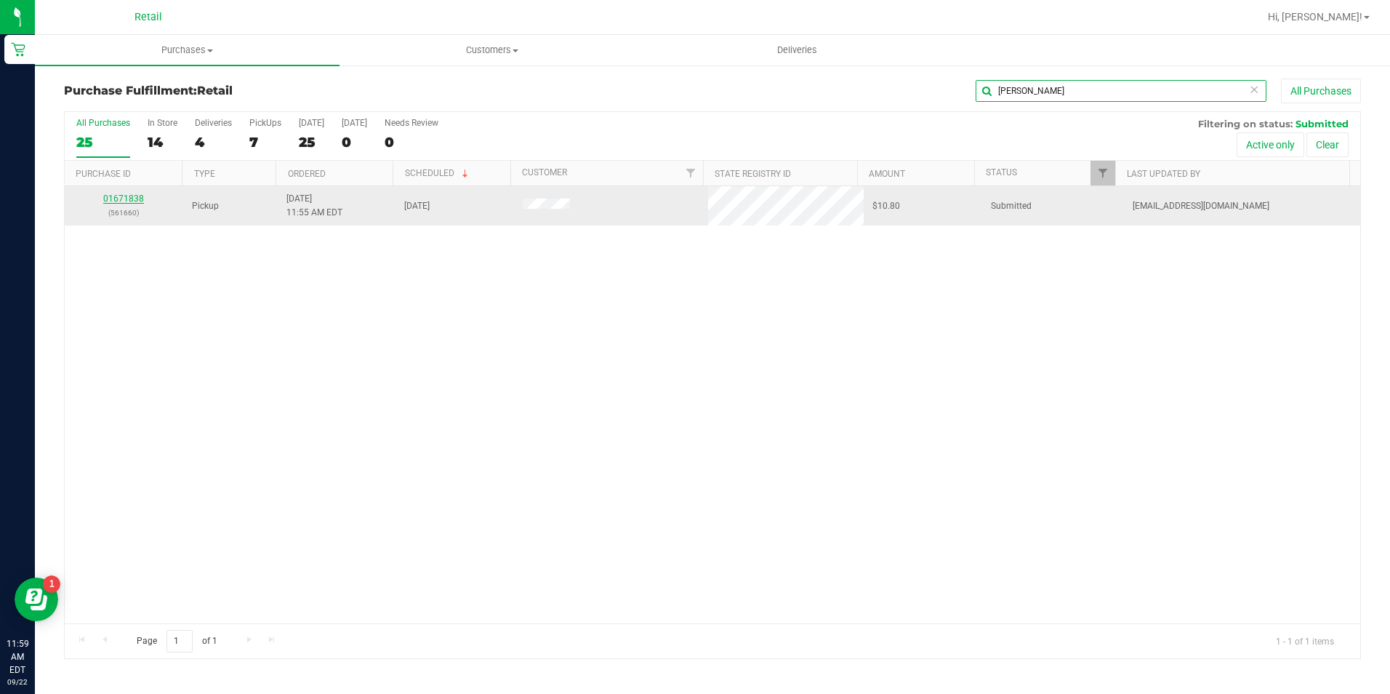
type input "[PERSON_NAME]"
click at [111, 194] on link "01671838" at bounding box center [123, 198] width 41 height 10
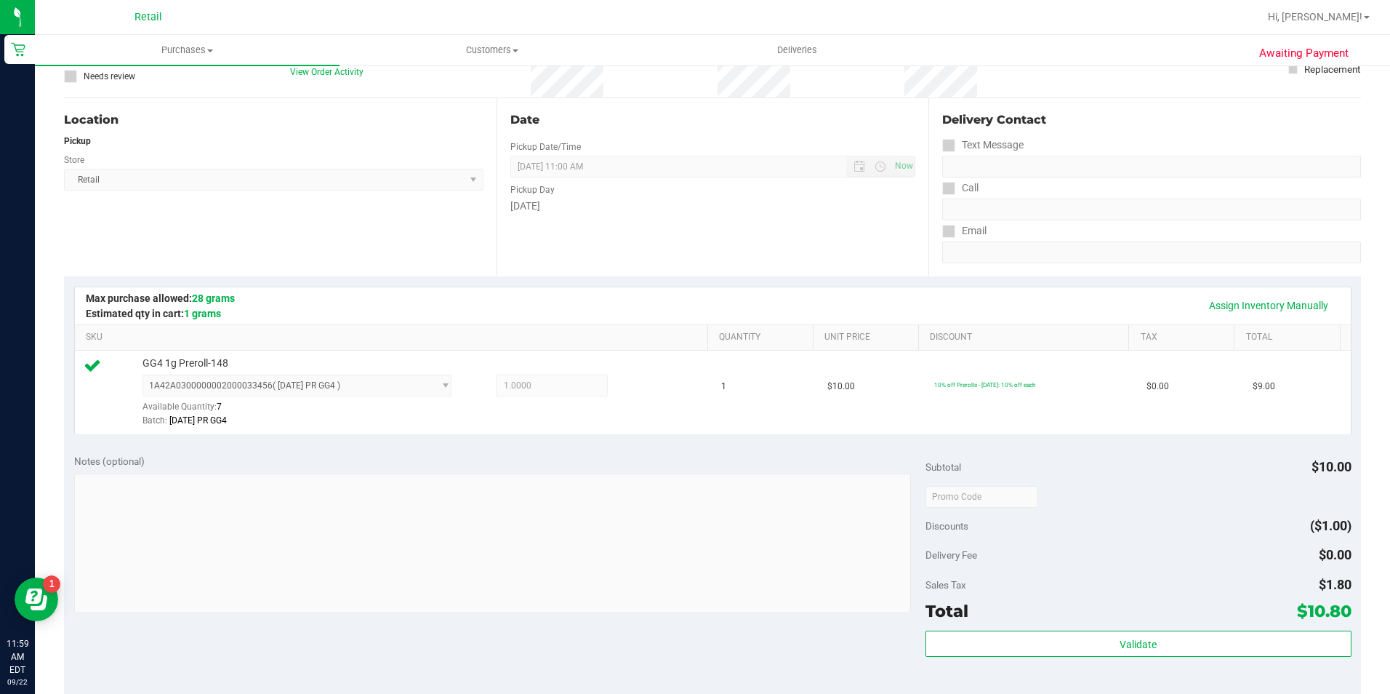
scroll to position [436, 0]
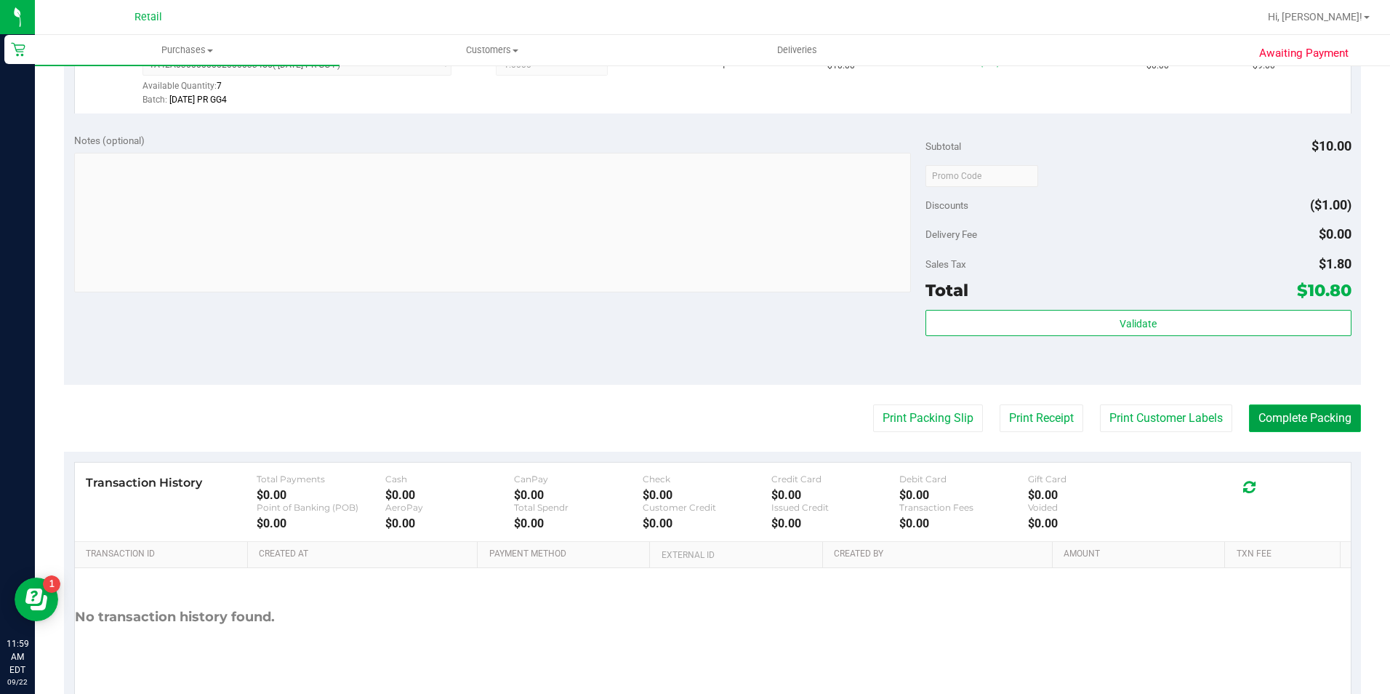
click at [1298, 422] on button "Complete Packing" at bounding box center [1305, 418] width 112 height 28
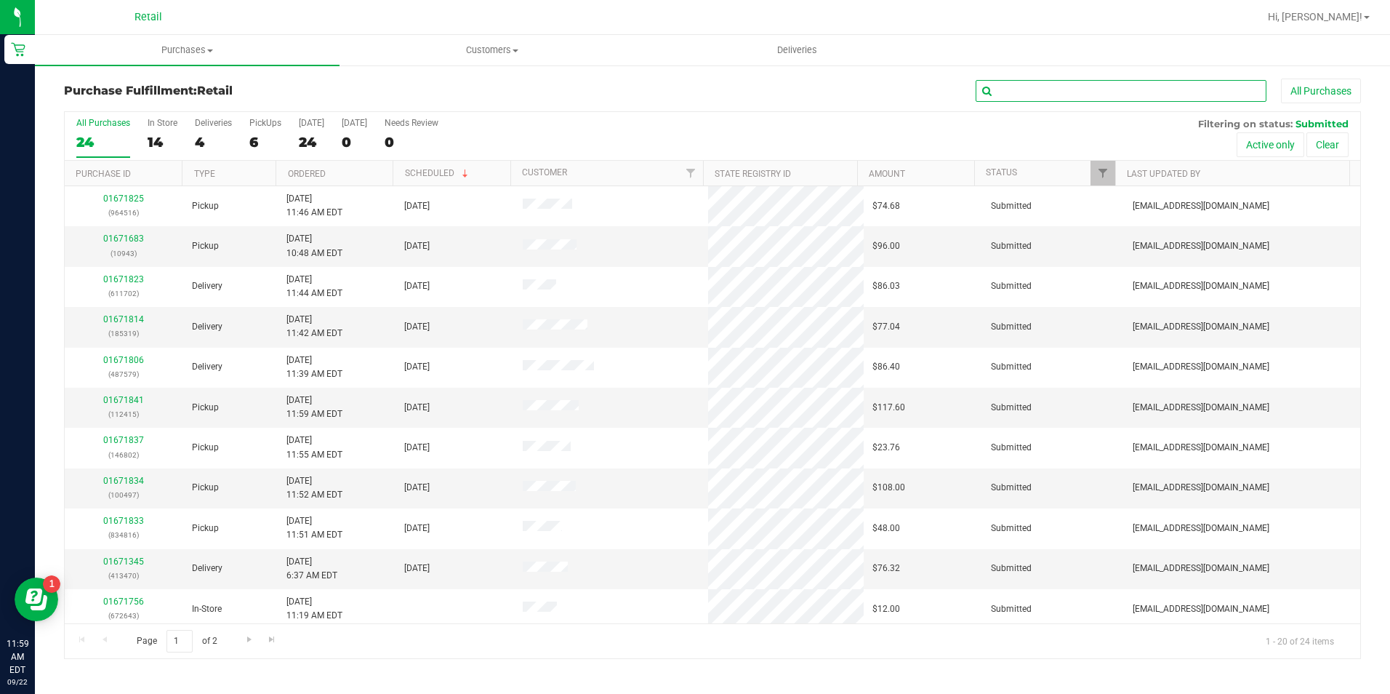
click at [1119, 97] on input "text" at bounding box center [1121, 91] width 291 height 22
type input "b"
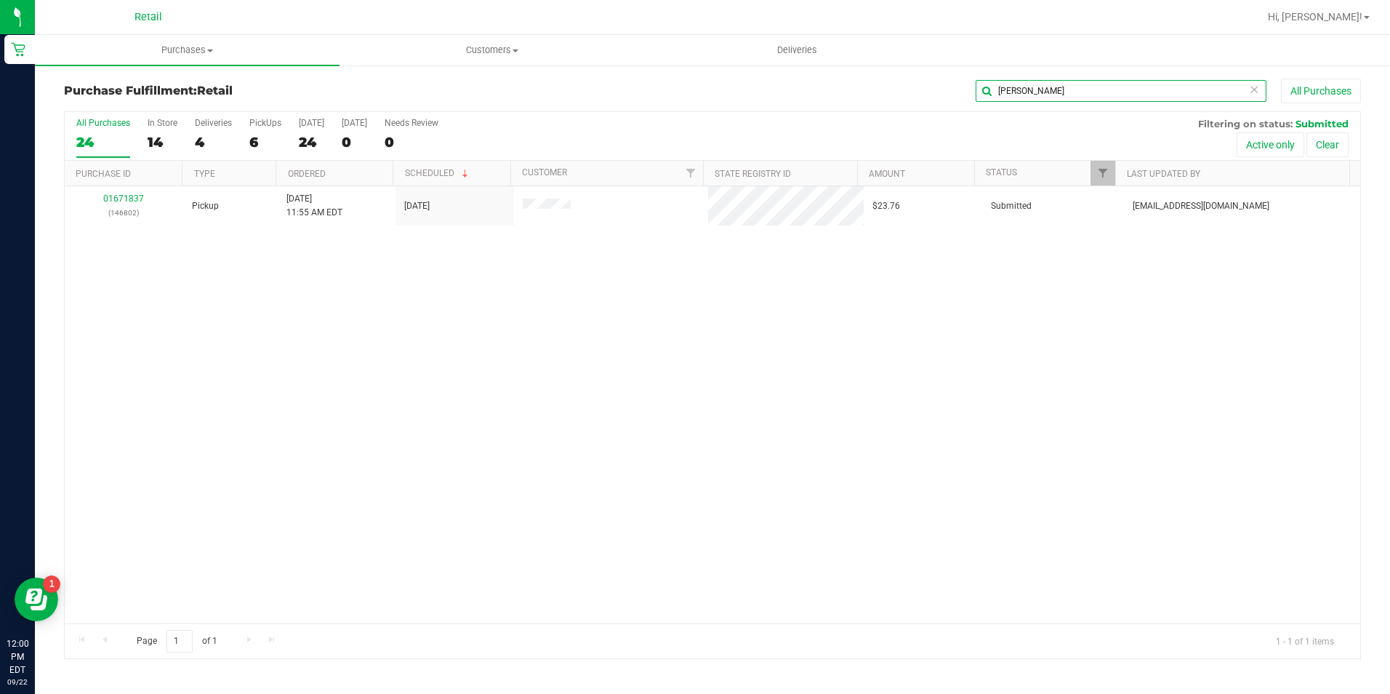
type input "[PERSON_NAME]"
click at [119, 184] on th "Purchase ID" at bounding box center [123, 173] width 117 height 25
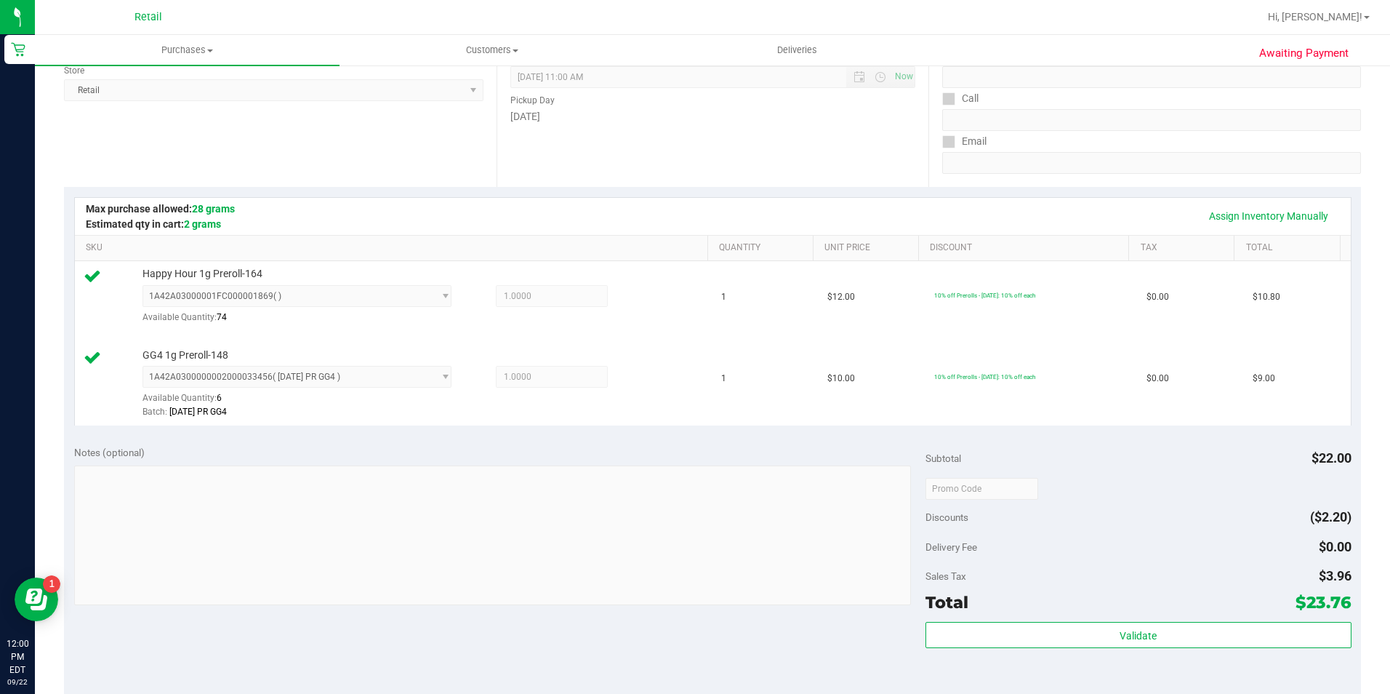
scroll to position [436, 0]
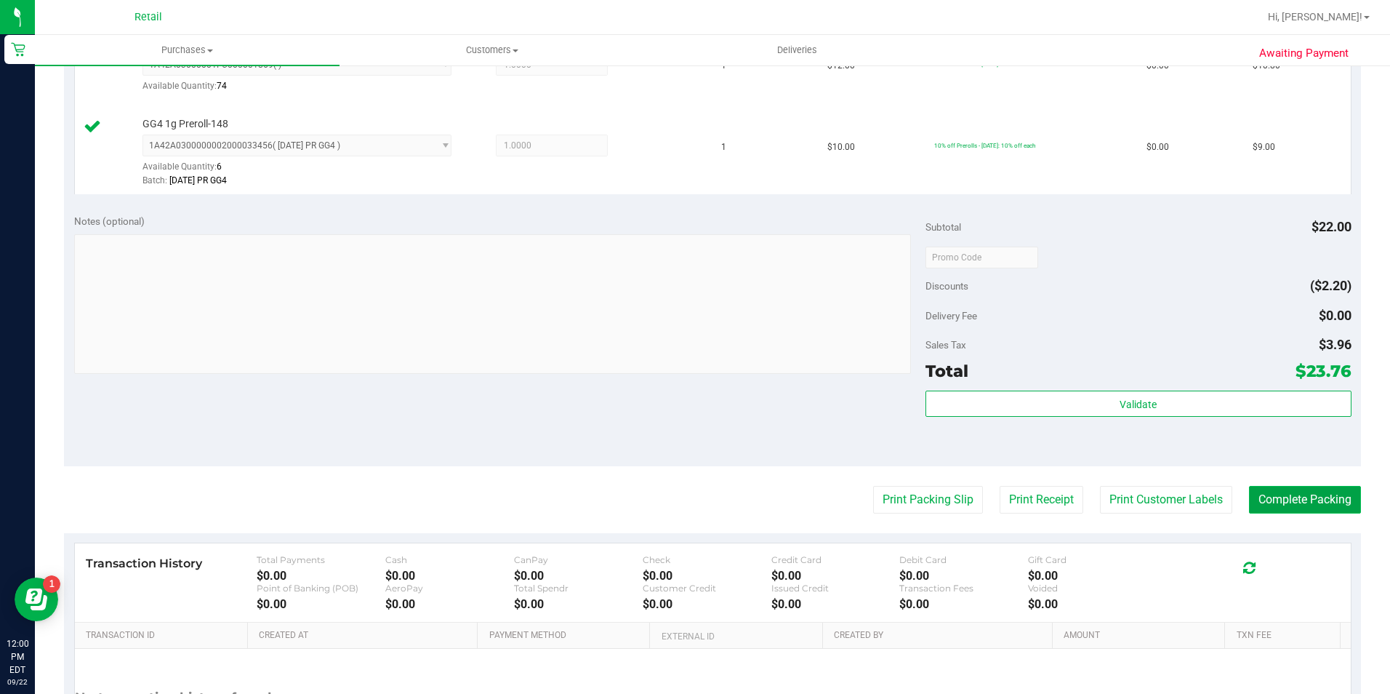
click at [1294, 495] on button "Complete Packing" at bounding box center [1305, 500] width 112 height 28
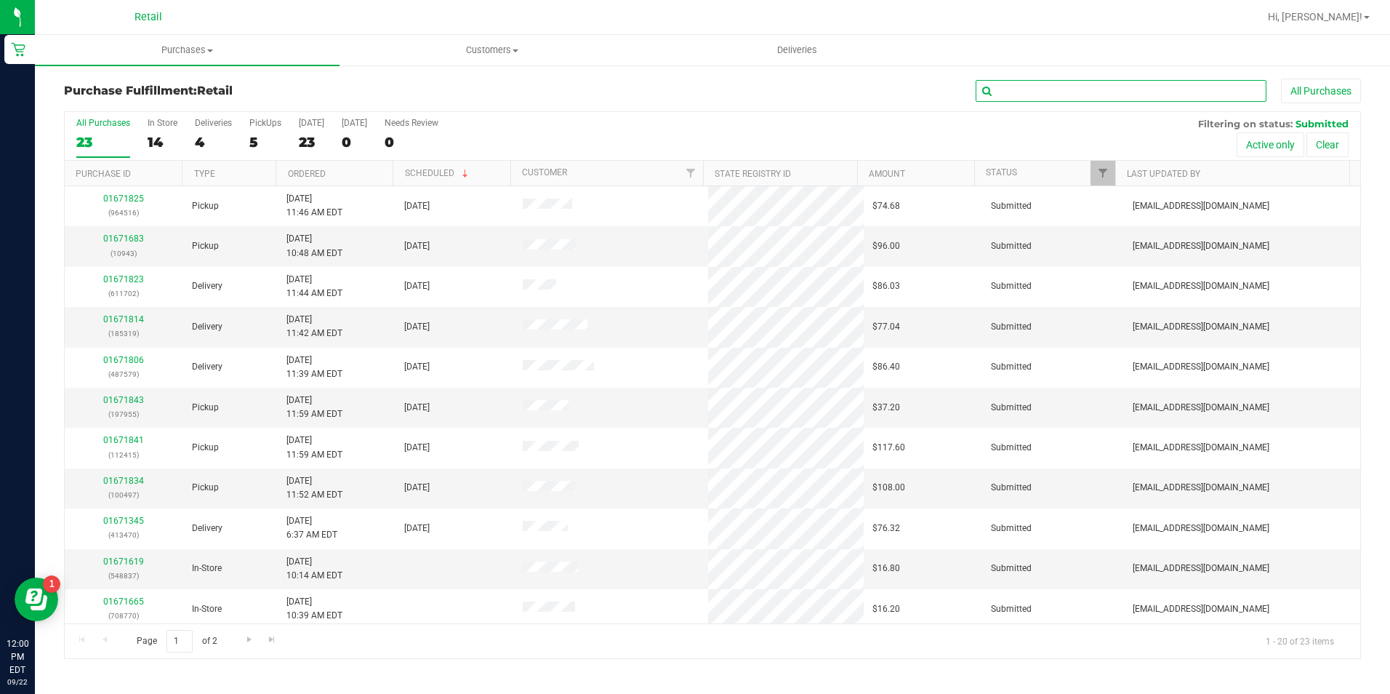
click at [1121, 86] on input "text" at bounding box center [1121, 91] width 291 height 22
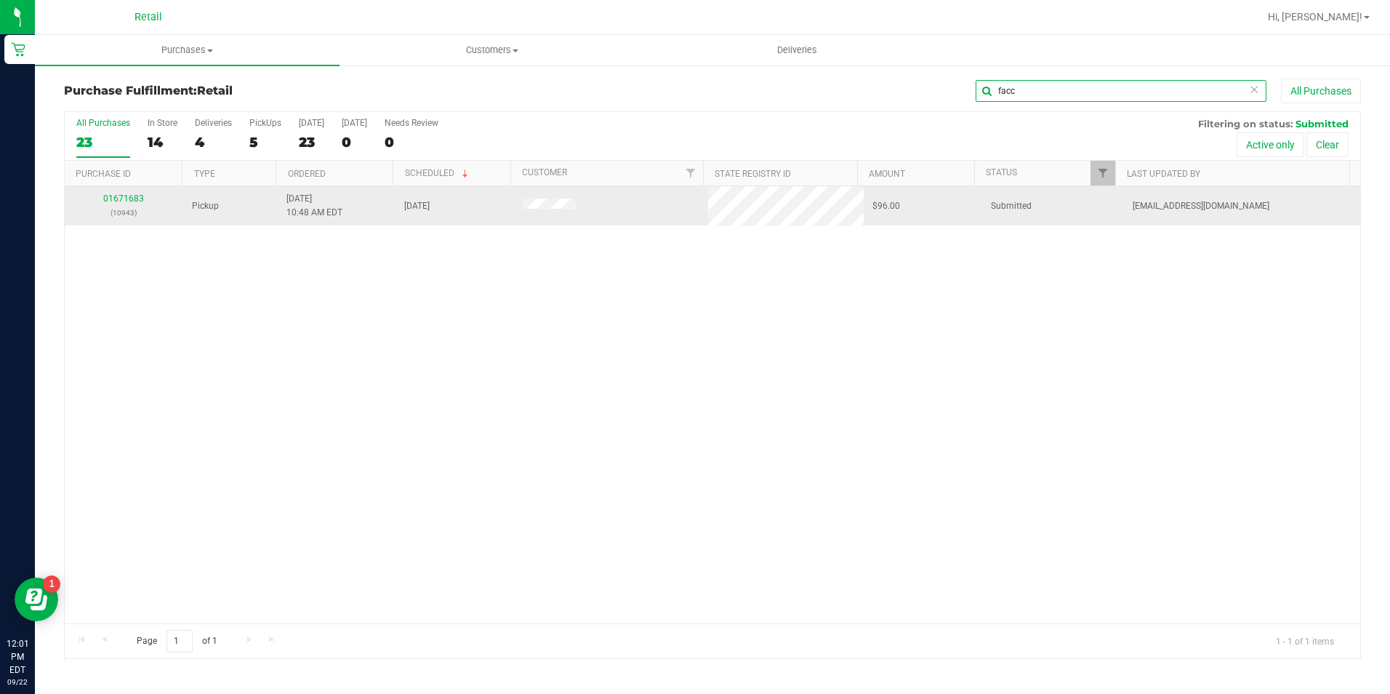
type input "facc"
click at [108, 191] on td "01671683 (10943)" at bounding box center [124, 205] width 119 height 39
click at [108, 194] on link "01671683" at bounding box center [123, 198] width 41 height 10
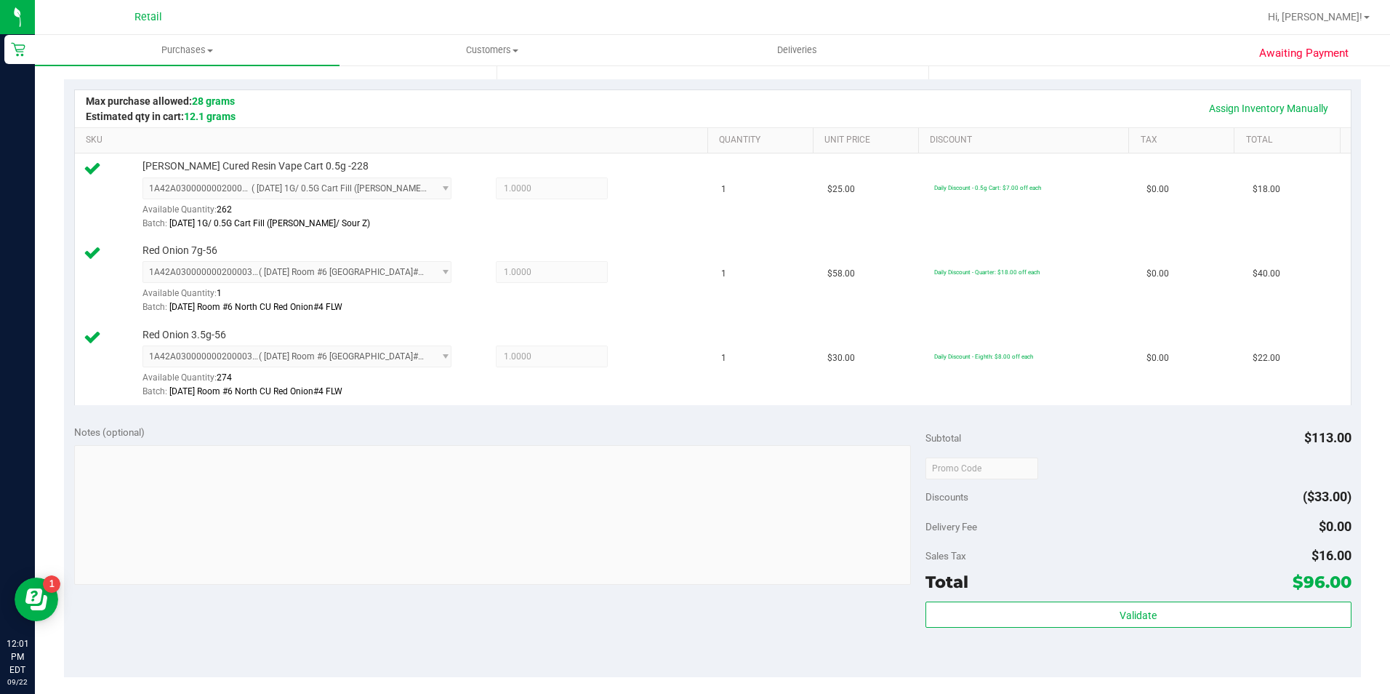
scroll to position [436, 0]
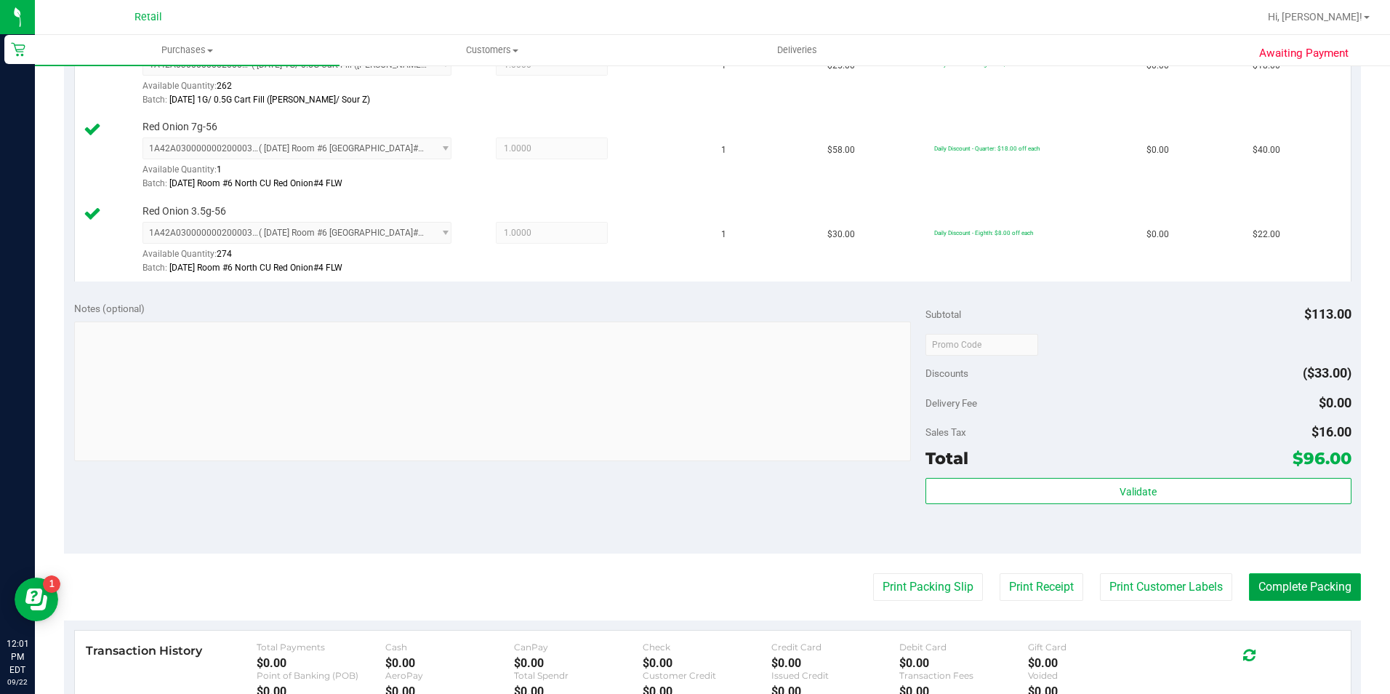
click at [1265, 585] on button "Complete Packing" at bounding box center [1305, 587] width 112 height 28
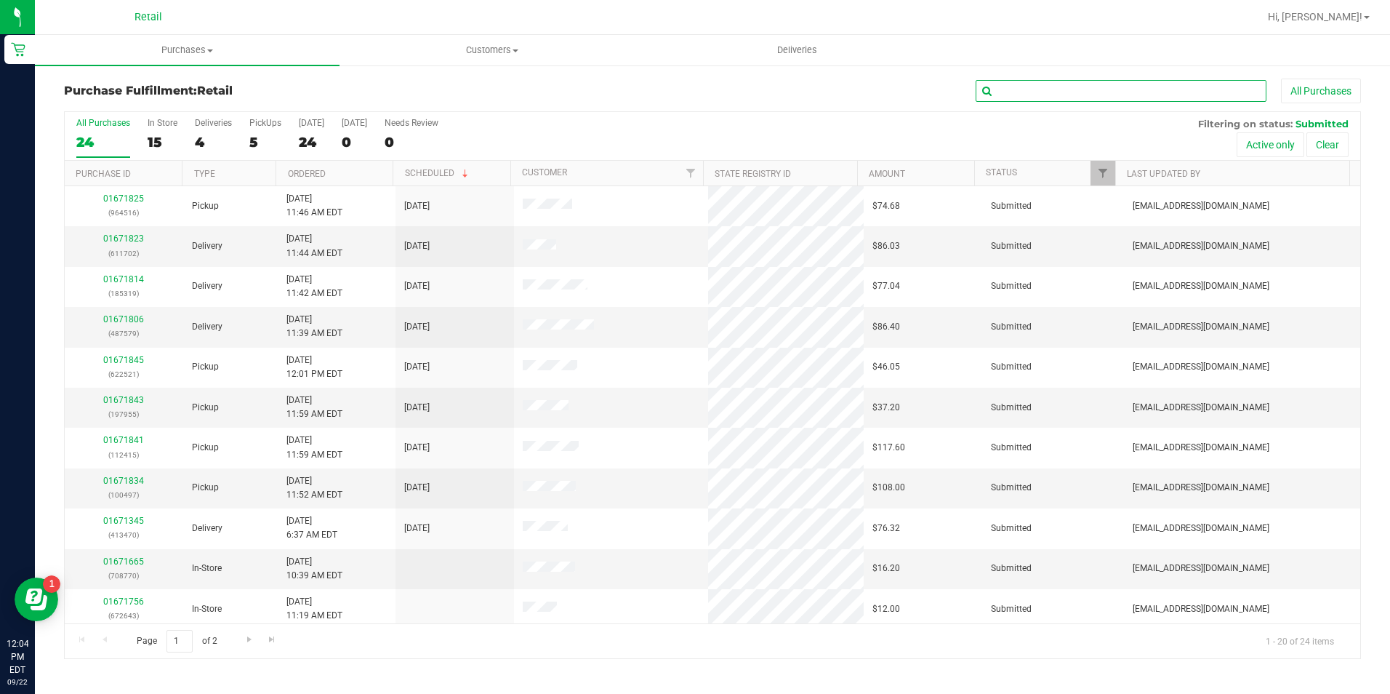
click at [1021, 87] on input "text" at bounding box center [1121, 91] width 291 height 22
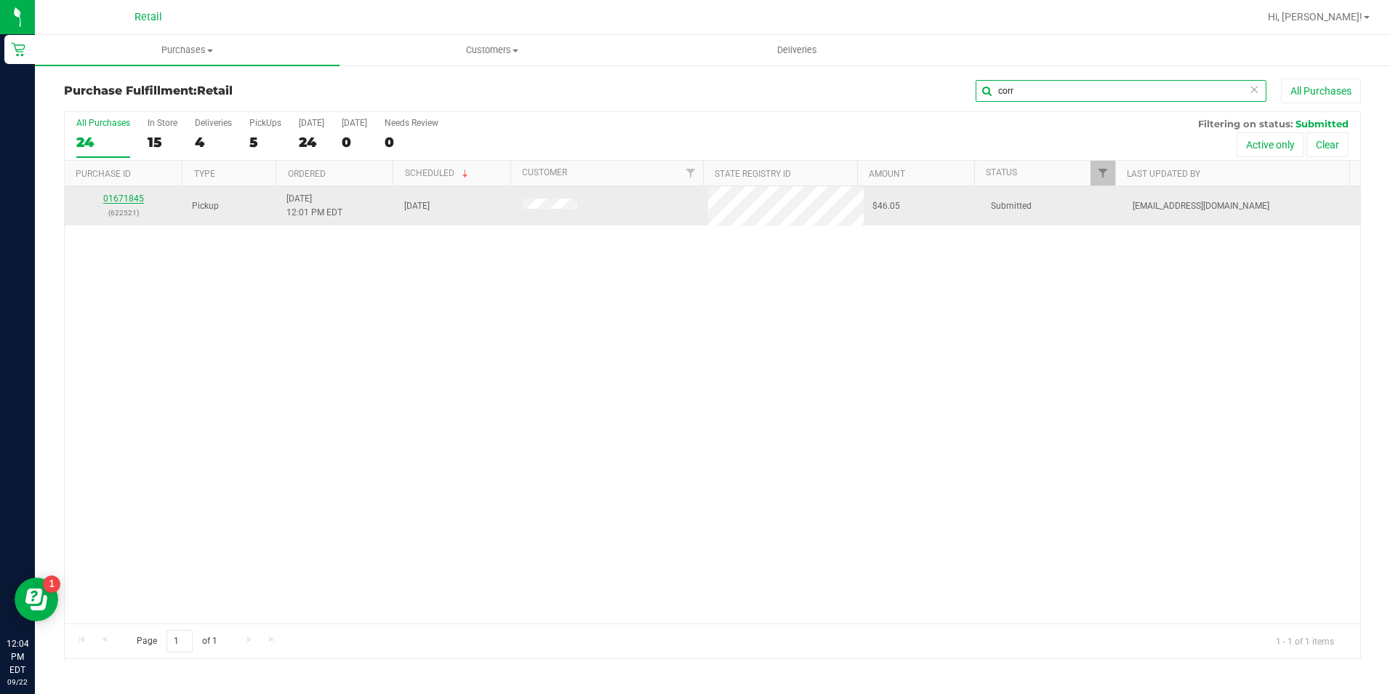
type input "corr"
click at [137, 198] on link "01671845" at bounding box center [123, 198] width 41 height 10
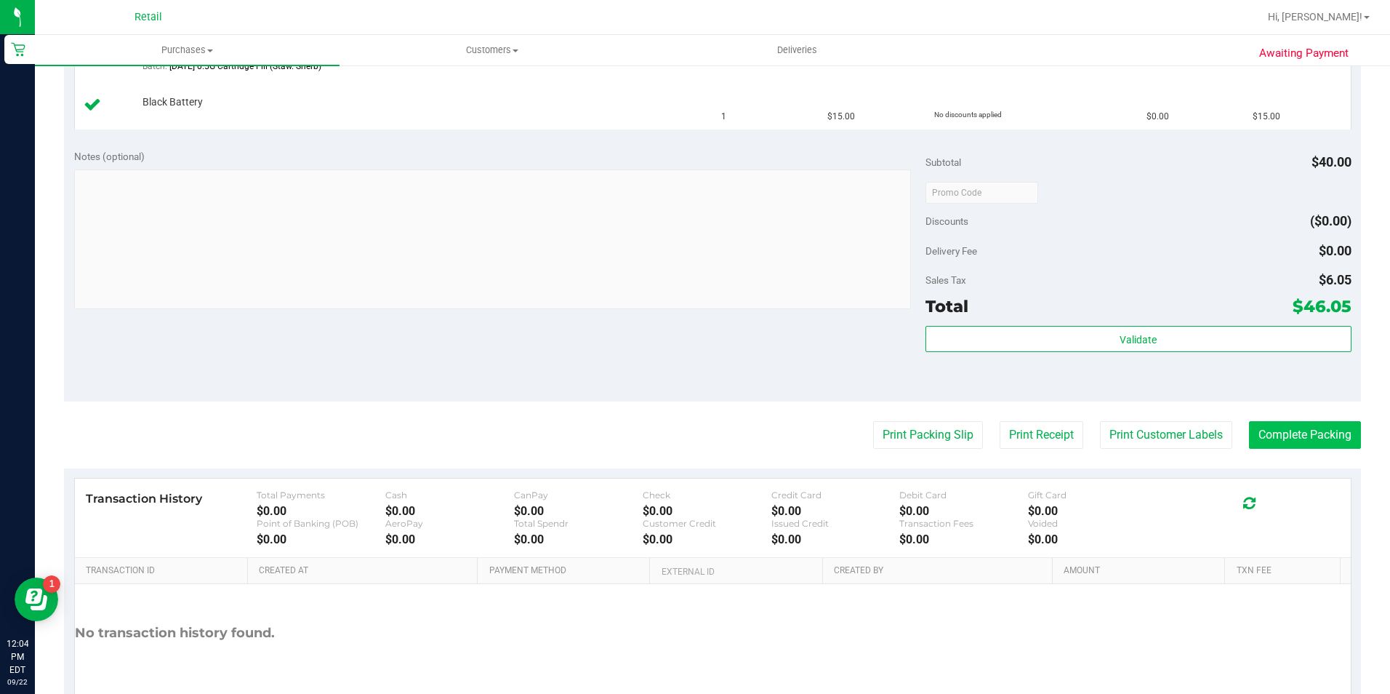
scroll to position [545, 0]
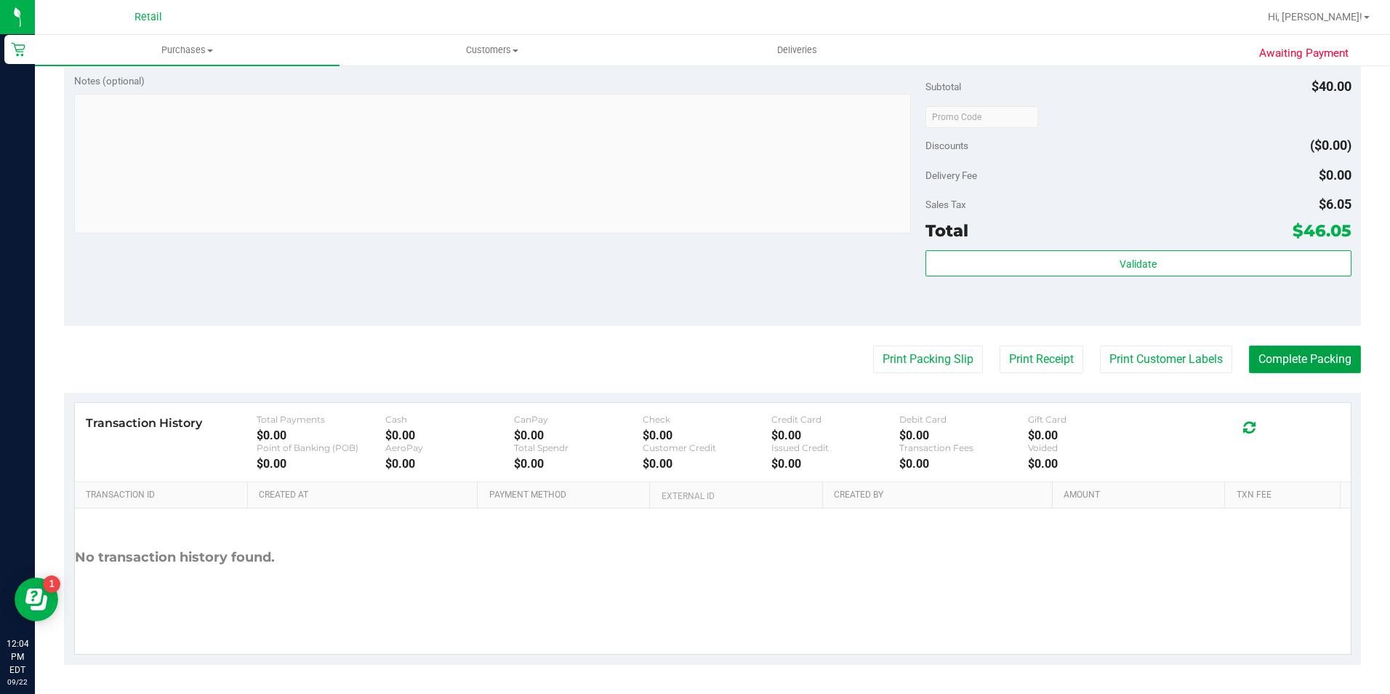
click at [1321, 356] on button "Complete Packing" at bounding box center [1305, 359] width 112 height 28
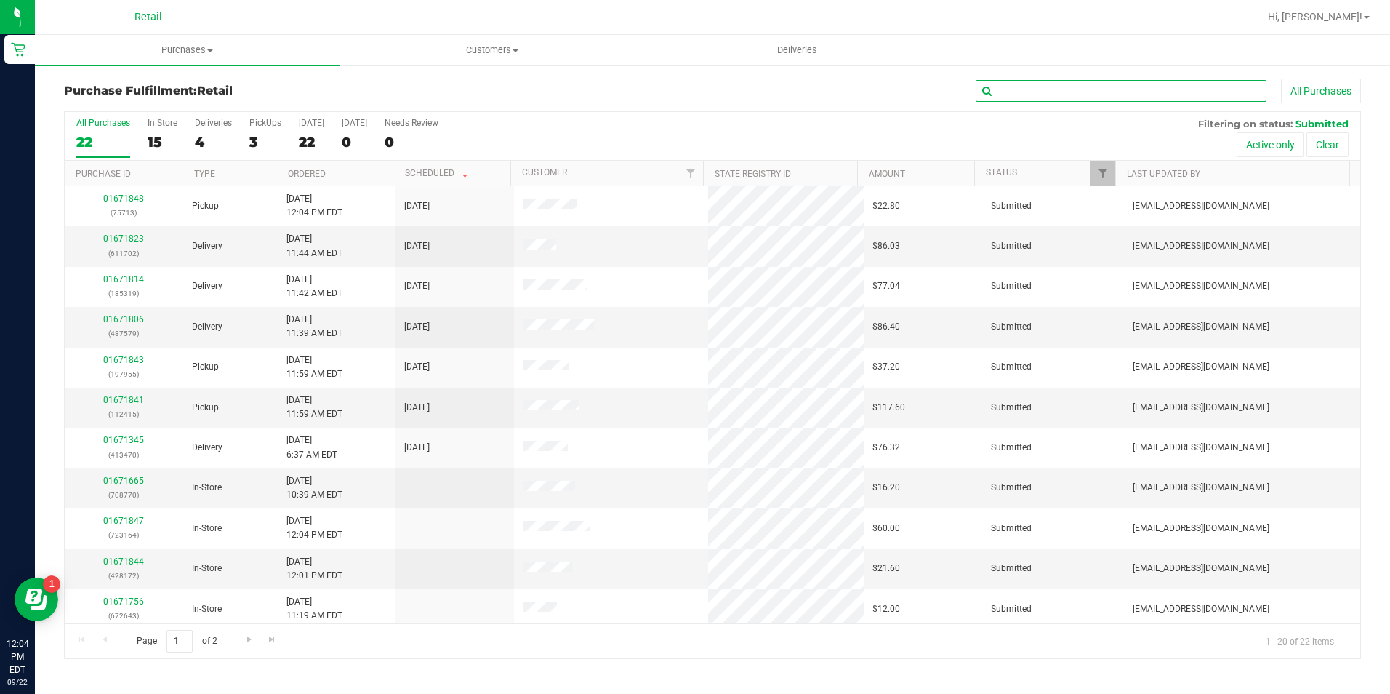
click at [1015, 94] on input "text" at bounding box center [1121, 91] width 291 height 22
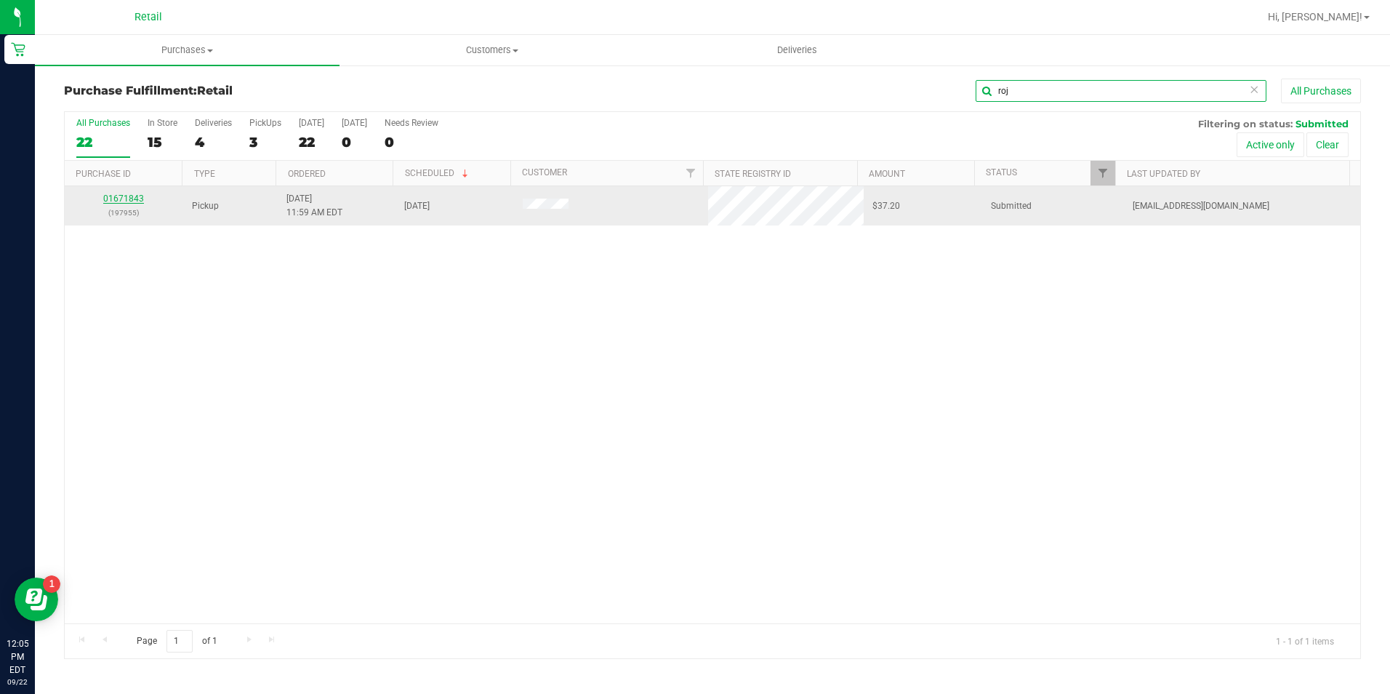
type input "roj"
click at [140, 200] on link "01671843" at bounding box center [123, 198] width 41 height 10
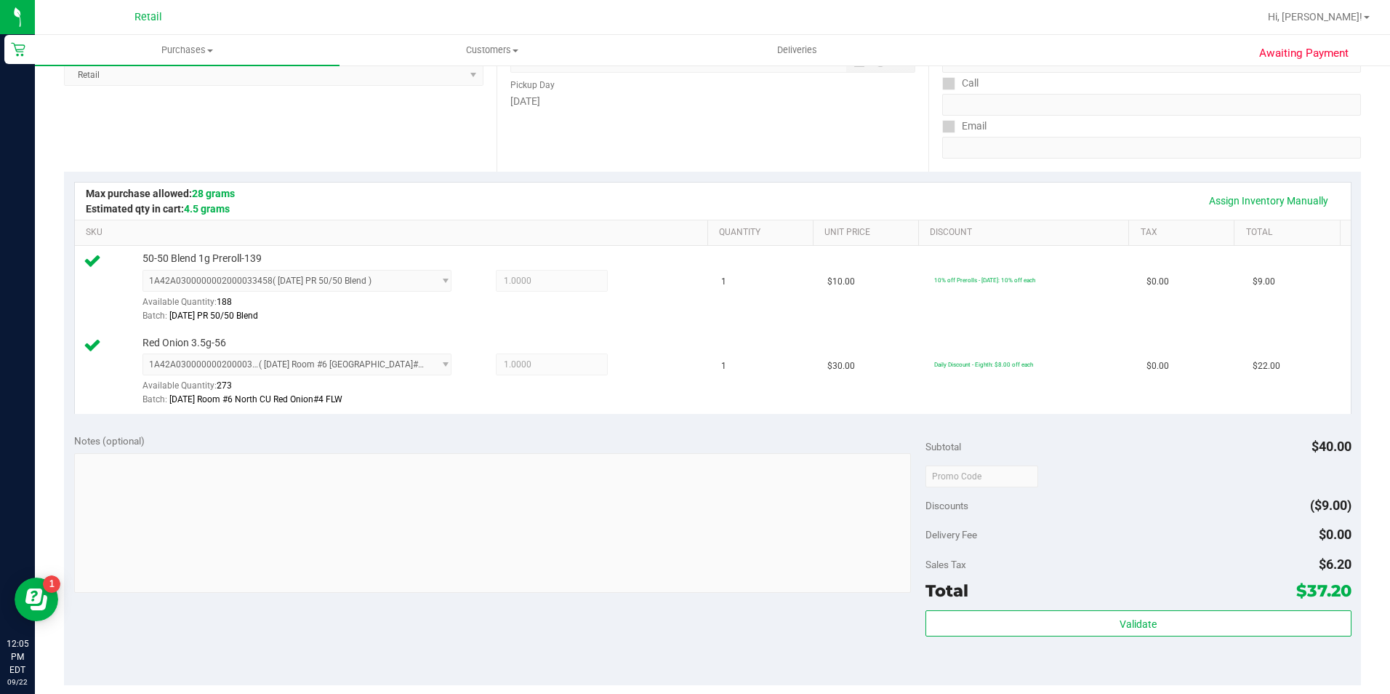
scroll to position [436, 0]
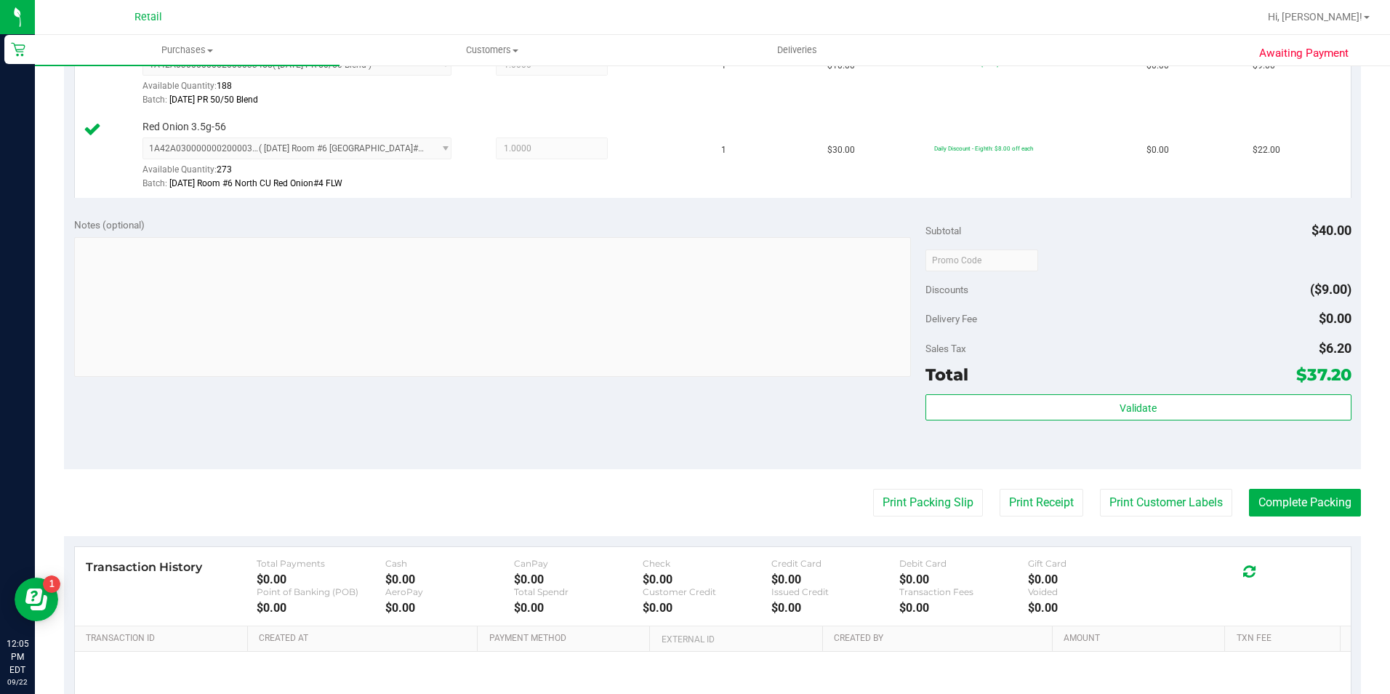
click at [1309, 517] on purchase-details "Back Edit Purchase Cancel Purchase View Profile # 01671843 Med | Rec METRC ID: …" at bounding box center [712, 225] width 1297 height 1166
click at [1305, 497] on button "Complete Packing" at bounding box center [1305, 503] width 112 height 28
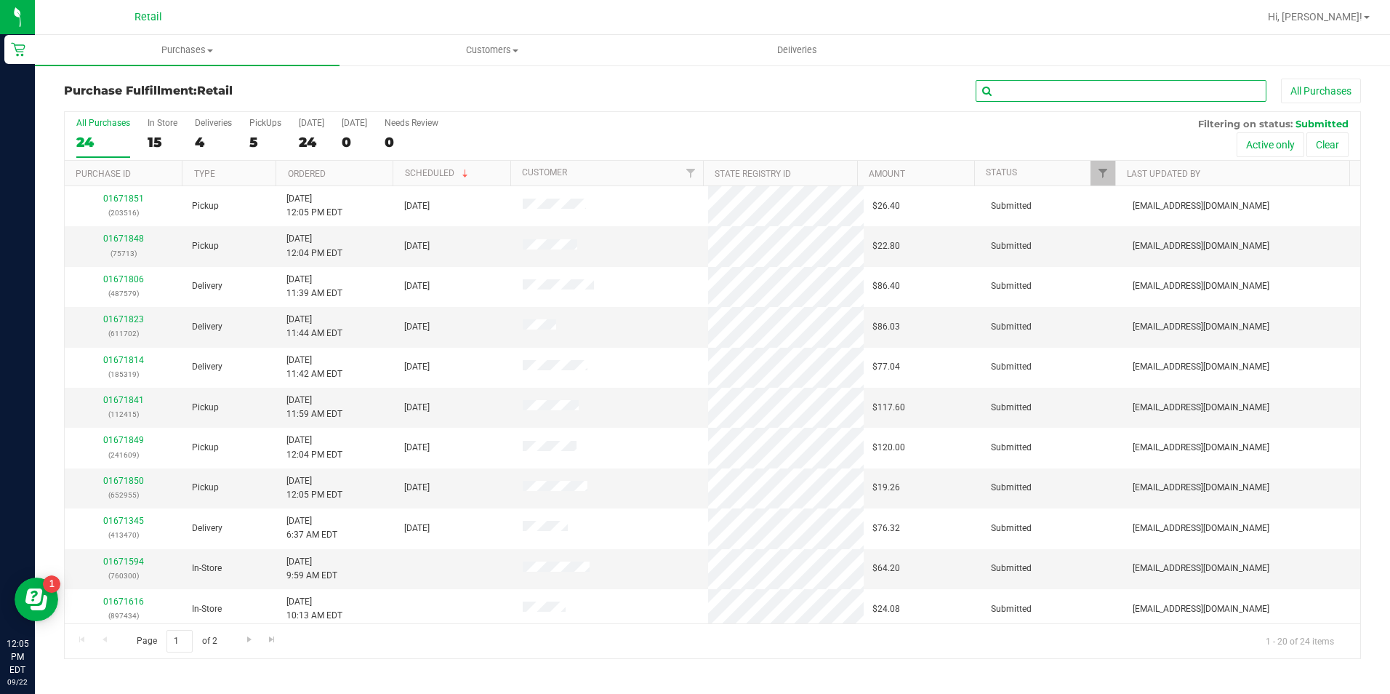
click at [1139, 96] on input "text" at bounding box center [1121, 91] width 291 height 22
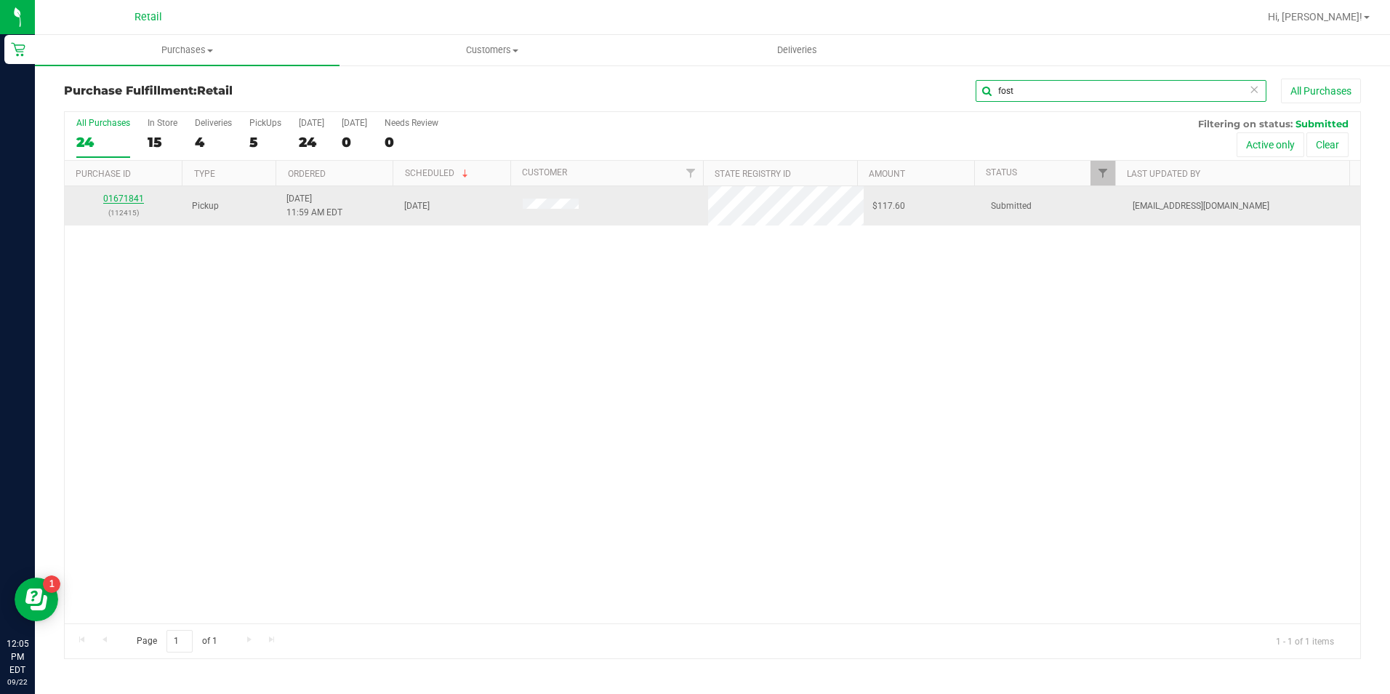
type input "fost"
click at [127, 198] on link "01671841" at bounding box center [123, 198] width 41 height 10
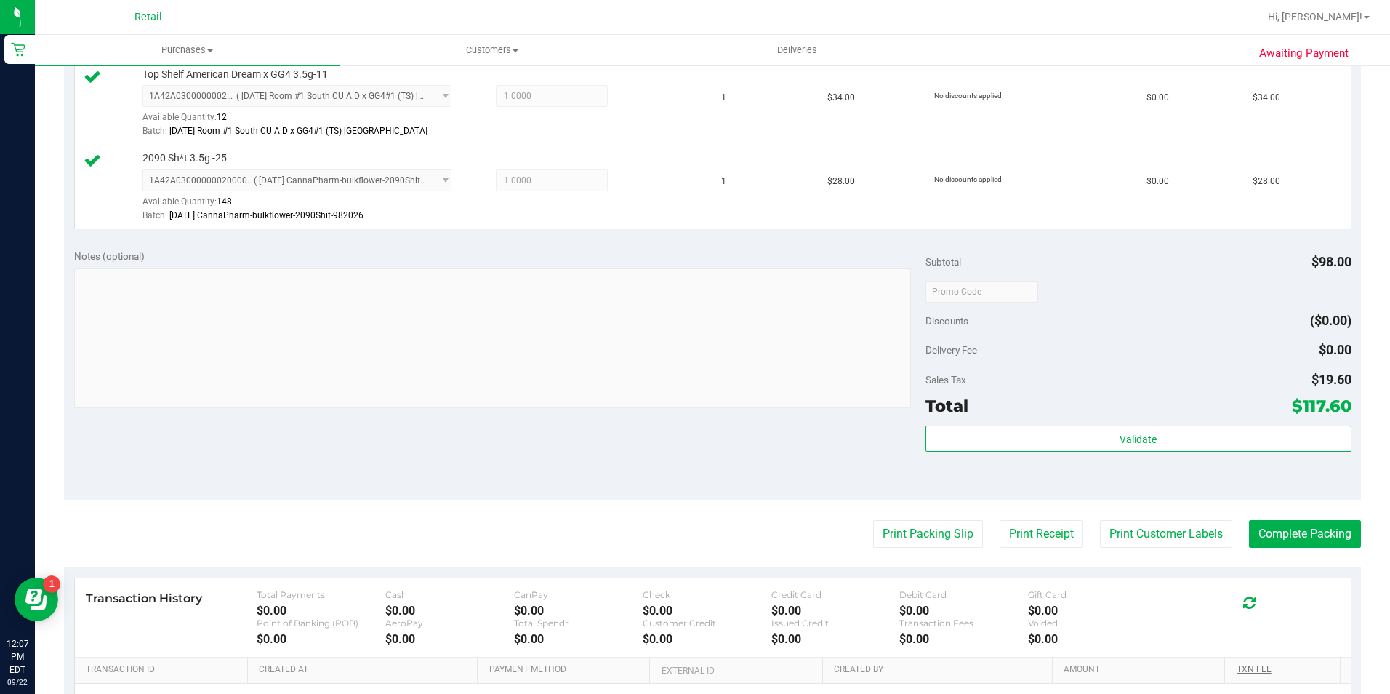
scroll to position [582, 0]
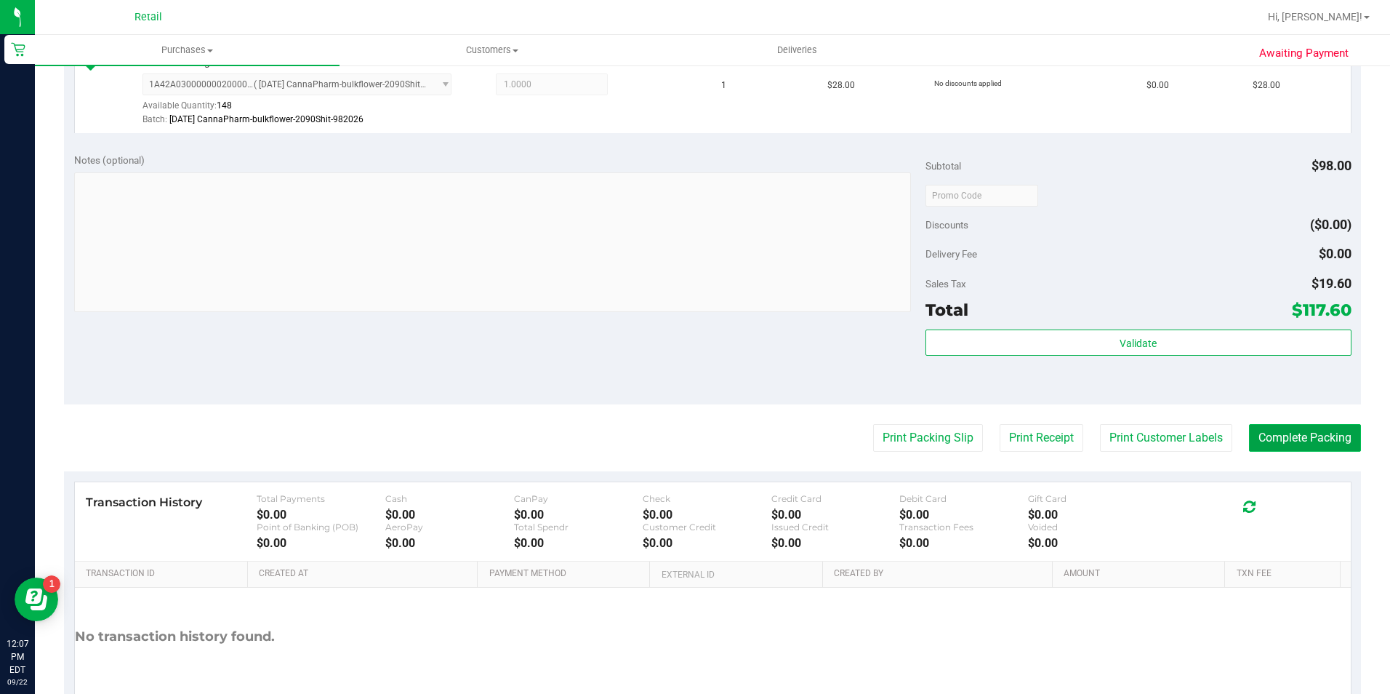
click at [1299, 432] on button "Complete Packing" at bounding box center [1305, 438] width 112 height 28
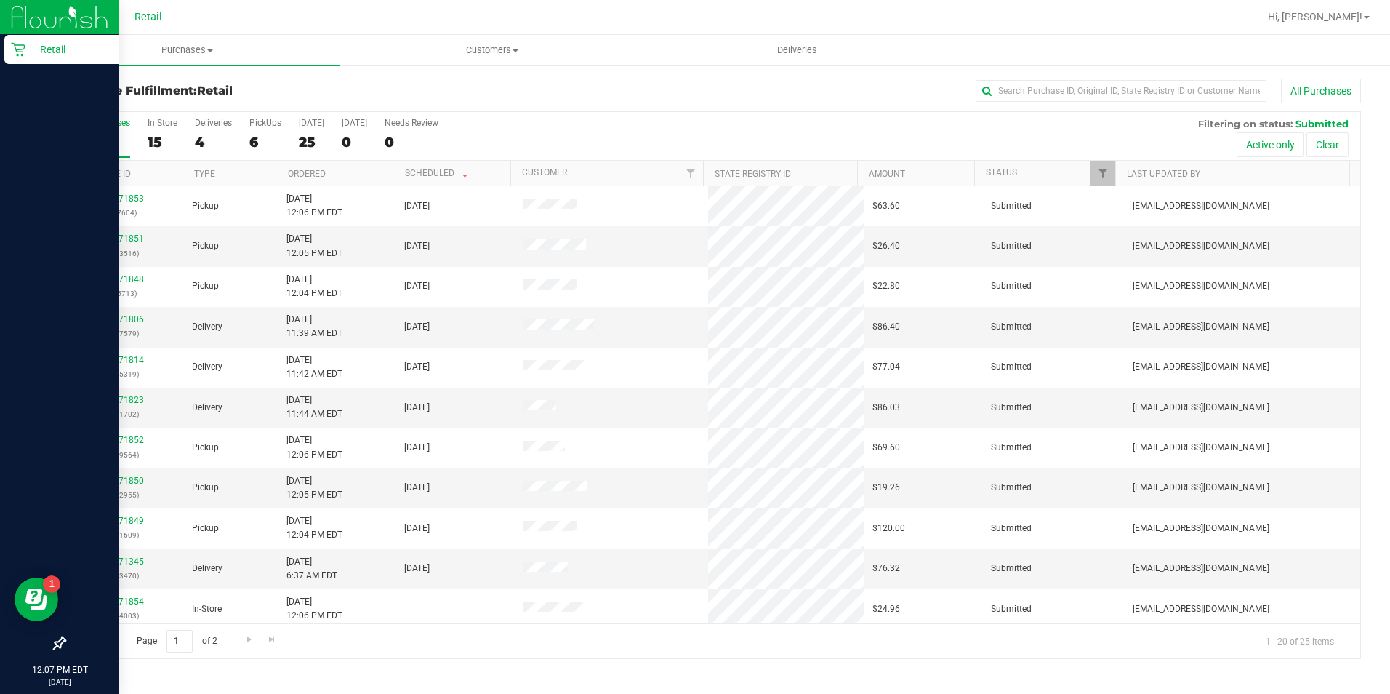
click at [25, 50] on icon at bounding box center [18, 49] width 15 height 15
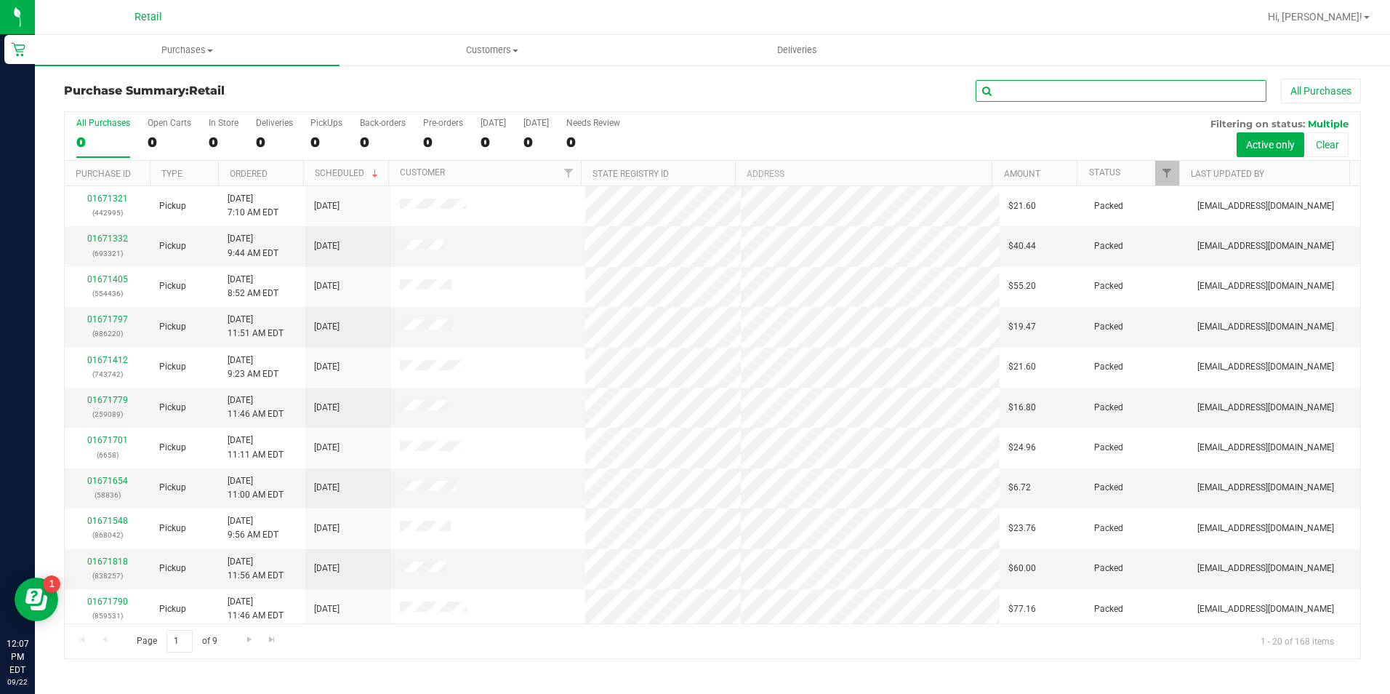
click at [1074, 97] on input "text" at bounding box center [1121, 91] width 291 height 22
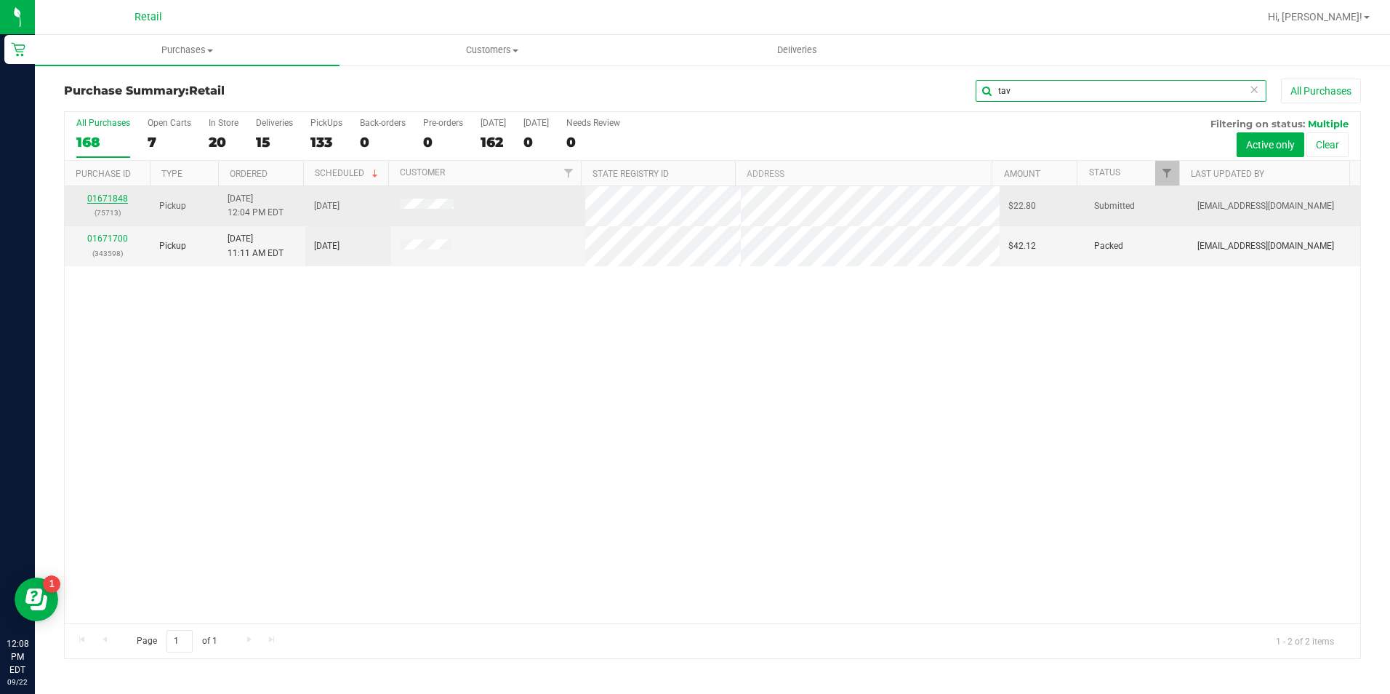
type input "tav"
click at [120, 197] on link "01671848" at bounding box center [107, 198] width 41 height 10
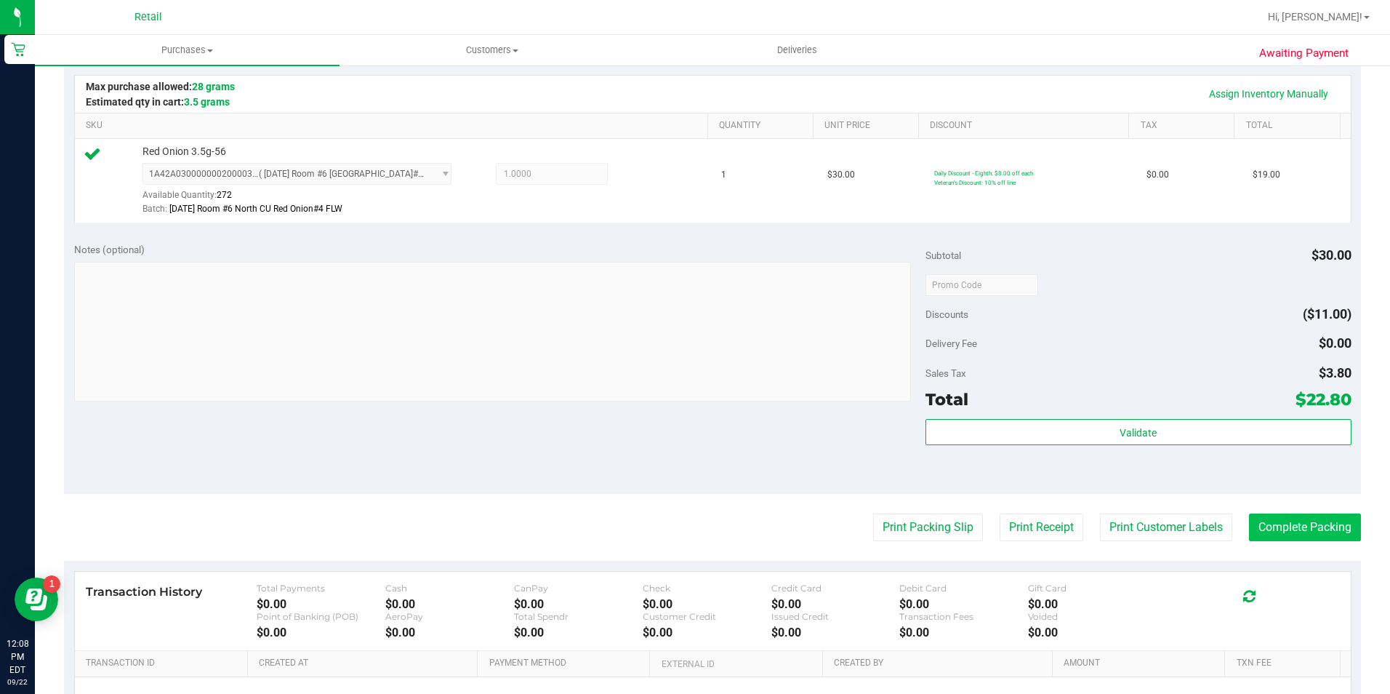
scroll to position [364, 0]
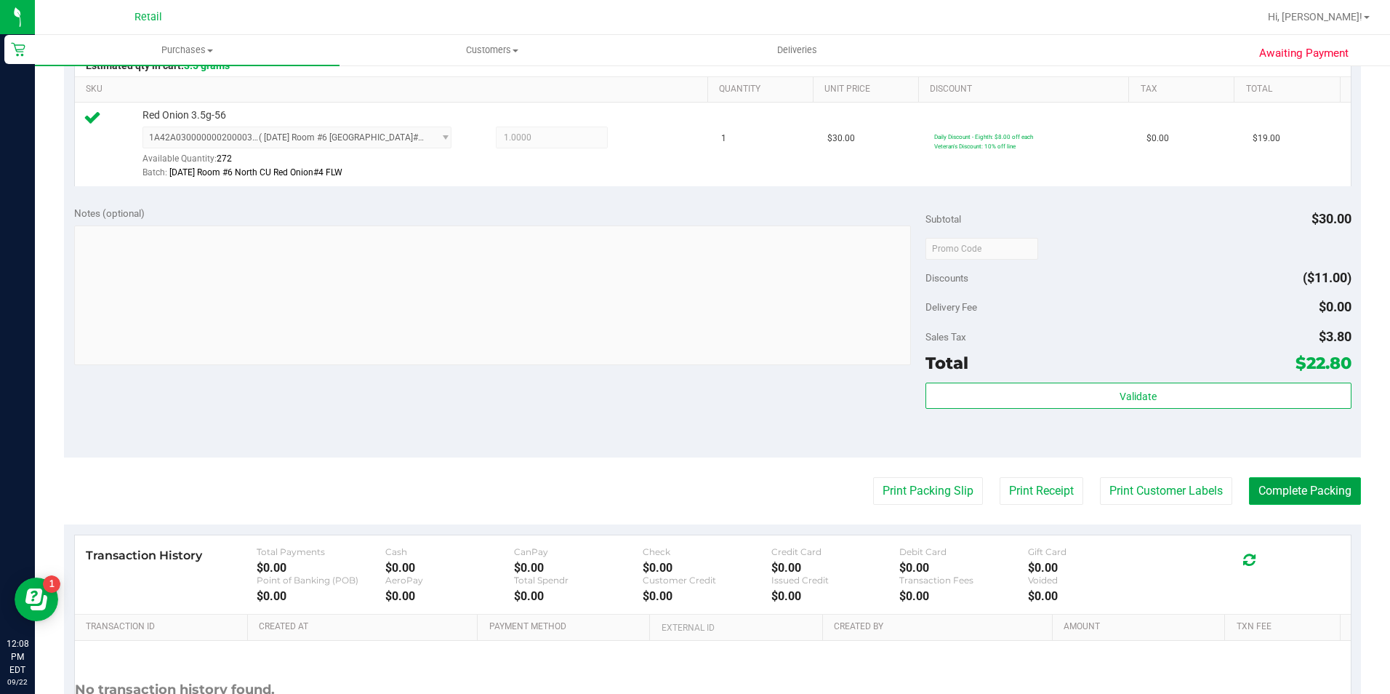
click at [1302, 495] on button "Complete Packing" at bounding box center [1305, 491] width 112 height 28
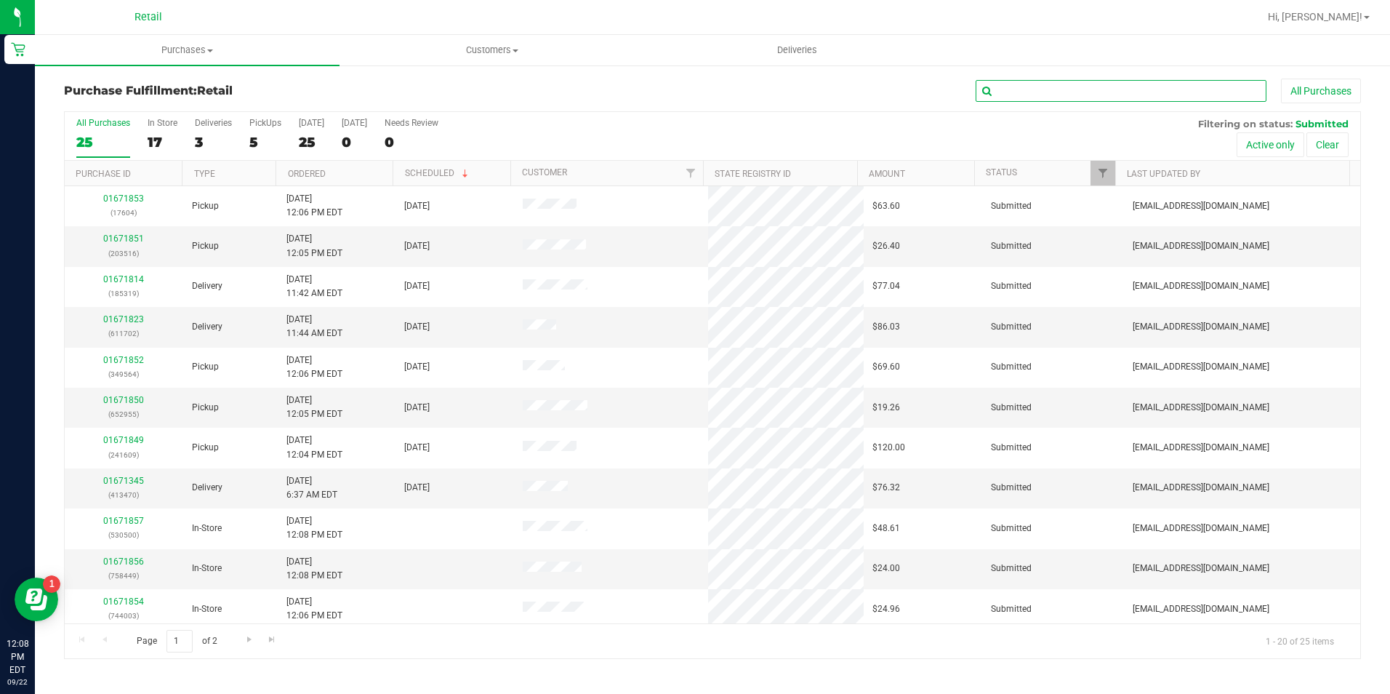
click at [1083, 81] on input "text" at bounding box center [1121, 91] width 291 height 22
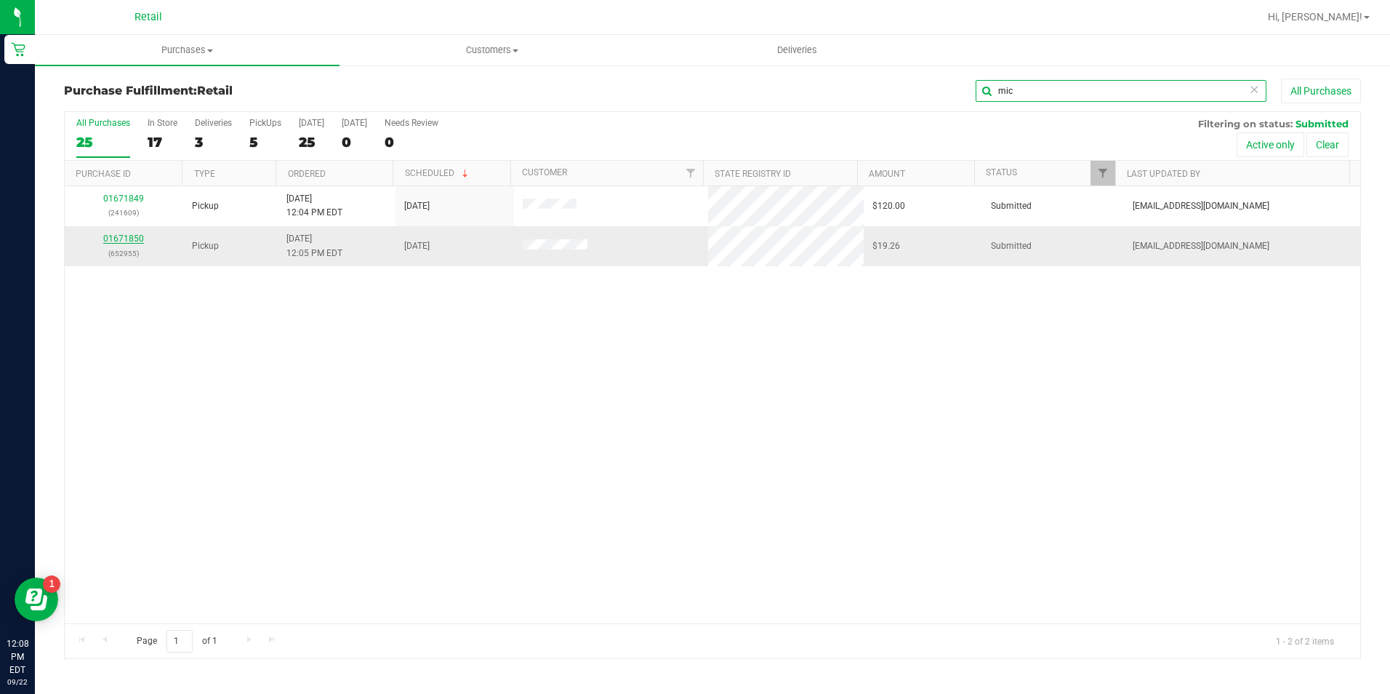
type input "mic"
click at [125, 239] on link "01671850" at bounding box center [123, 238] width 41 height 10
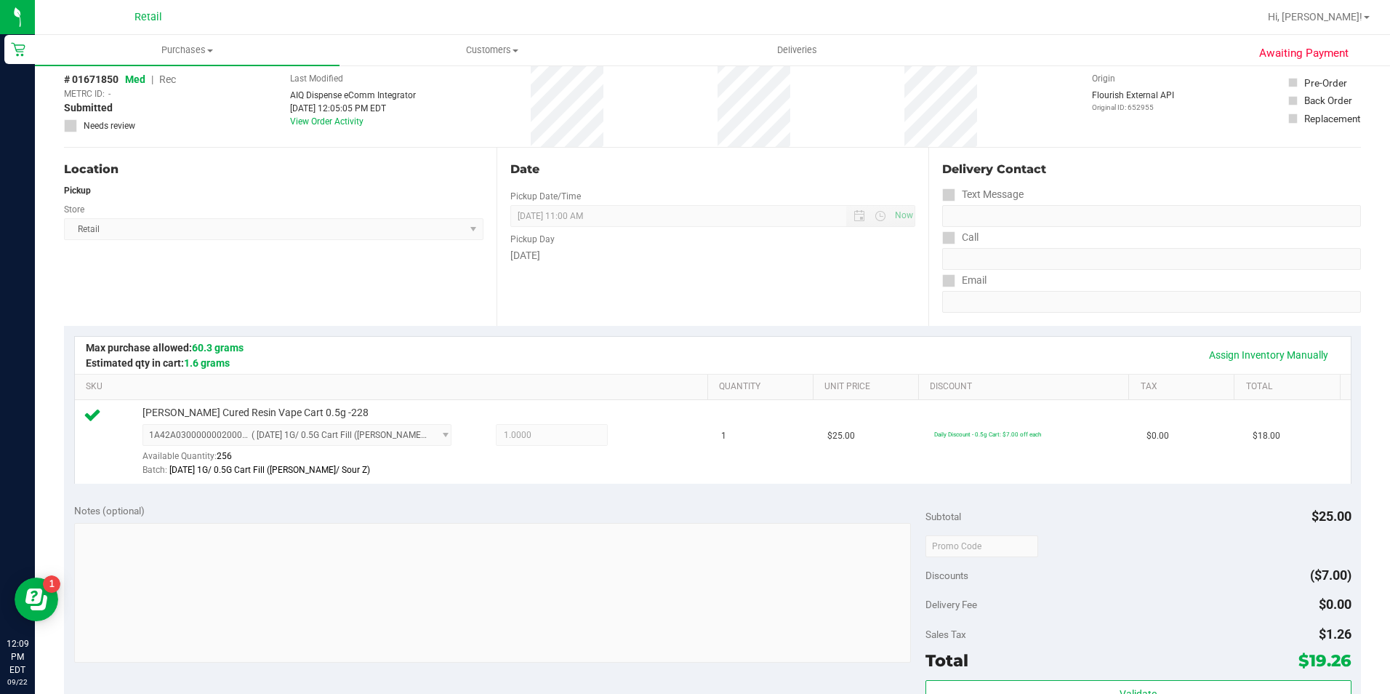
scroll to position [291, 0]
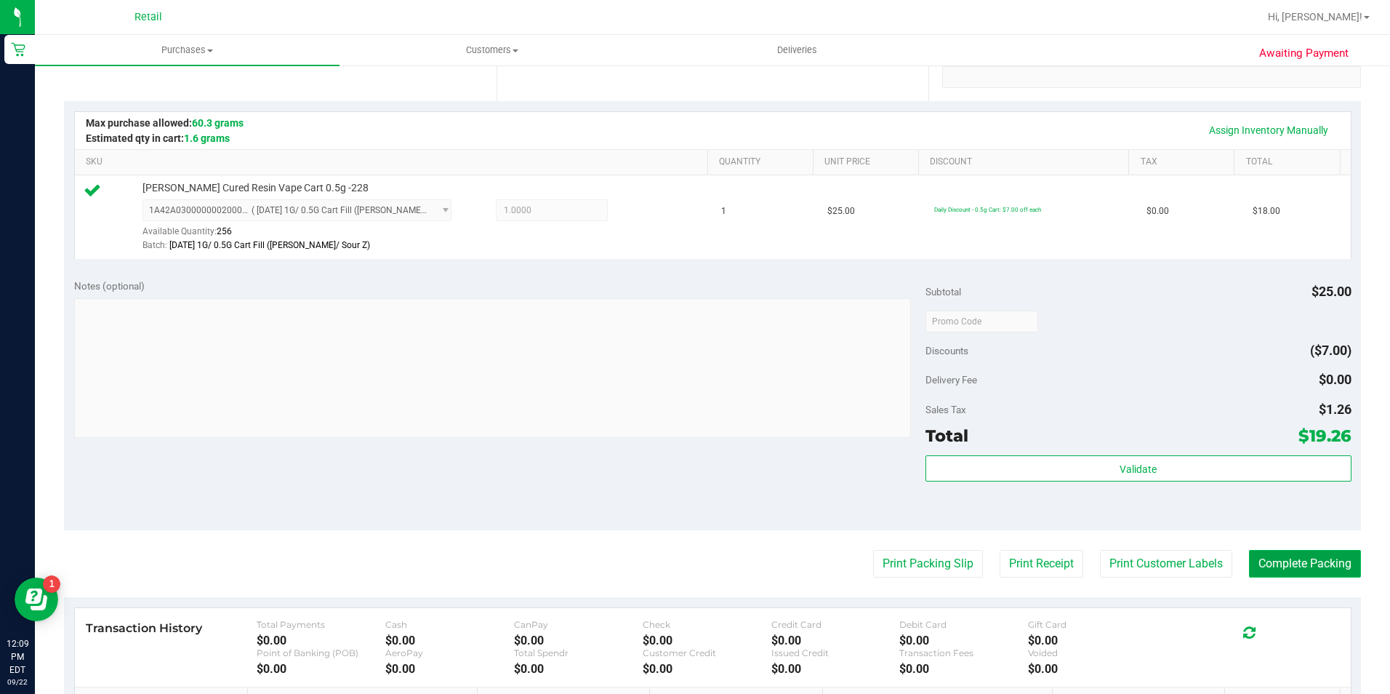
click at [1283, 560] on button "Complete Packing" at bounding box center [1305, 564] width 112 height 28
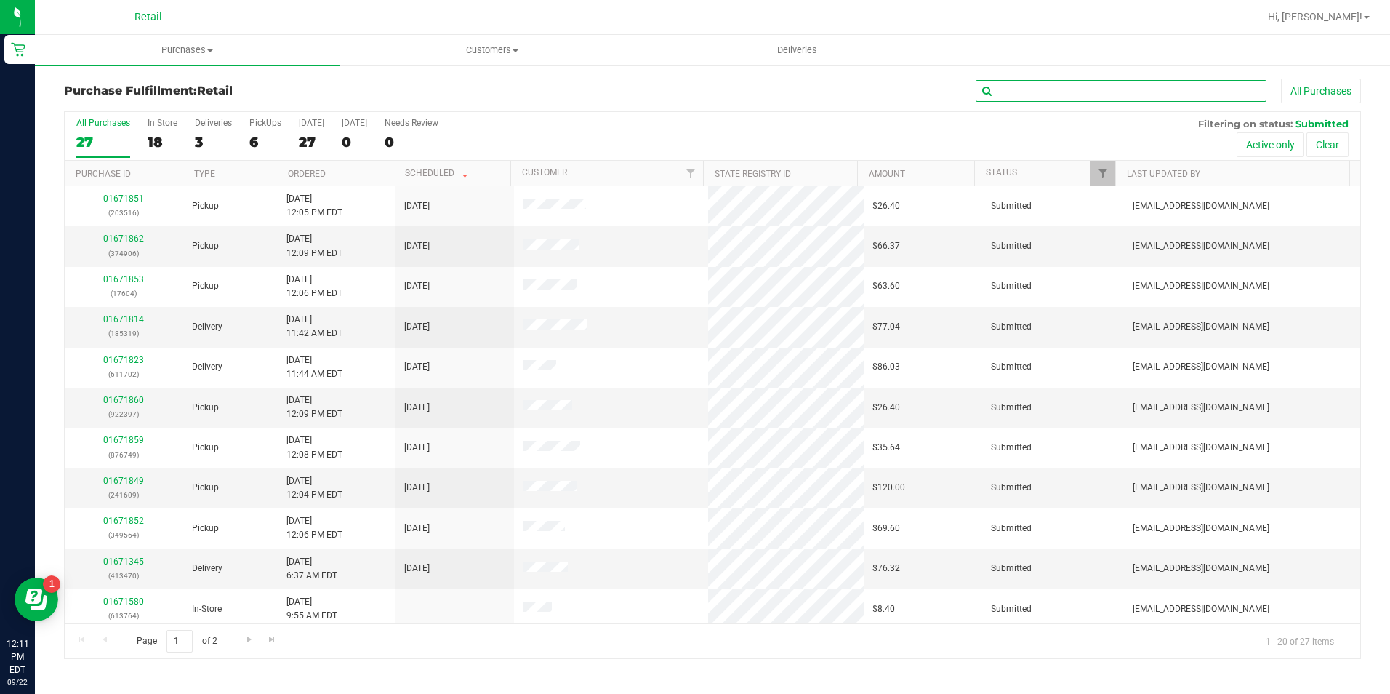
click at [1042, 90] on input "text" at bounding box center [1121, 91] width 291 height 22
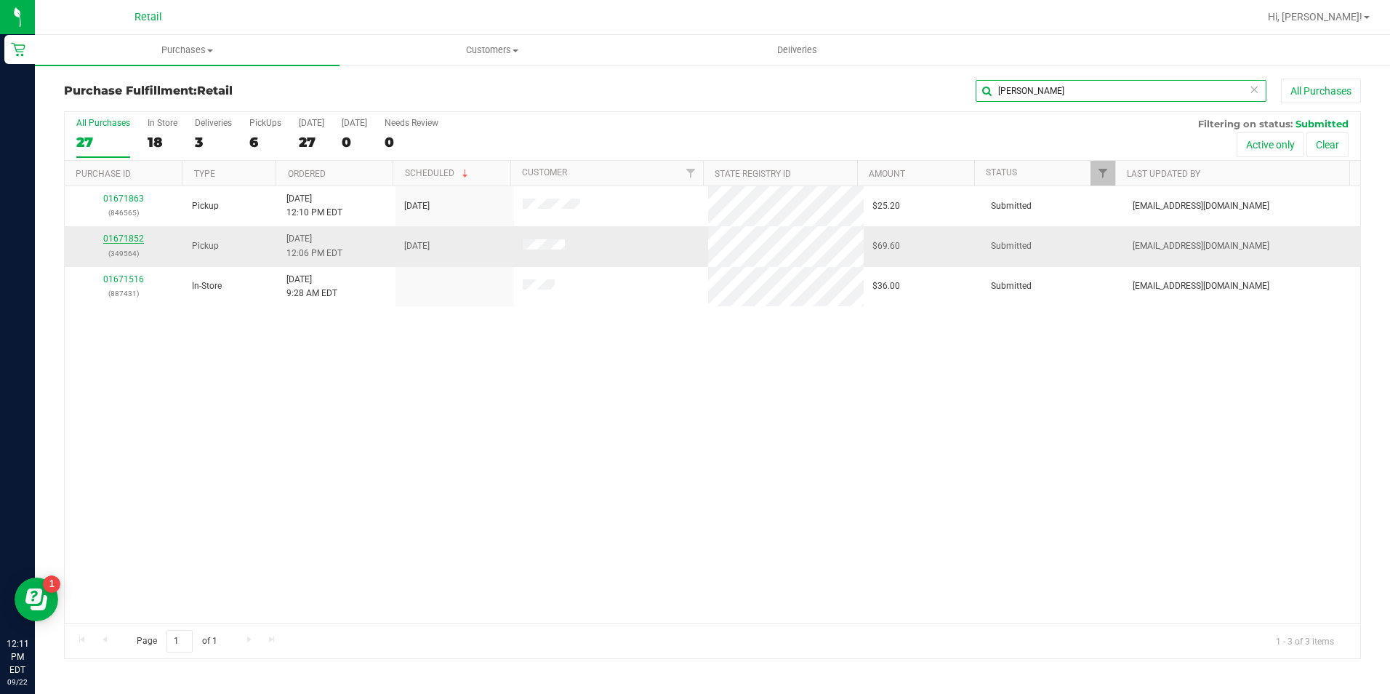
type input "[PERSON_NAME]"
click at [119, 239] on link "01671852" at bounding box center [123, 238] width 41 height 10
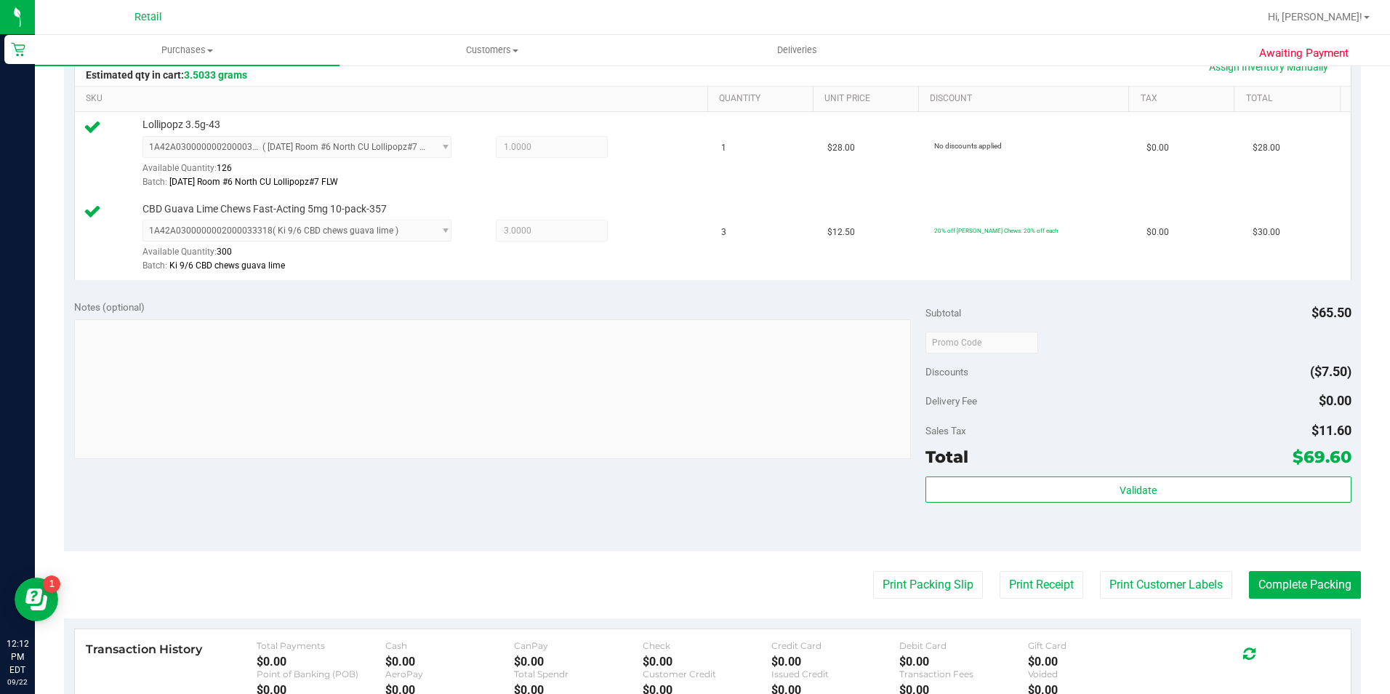
scroll to position [364, 0]
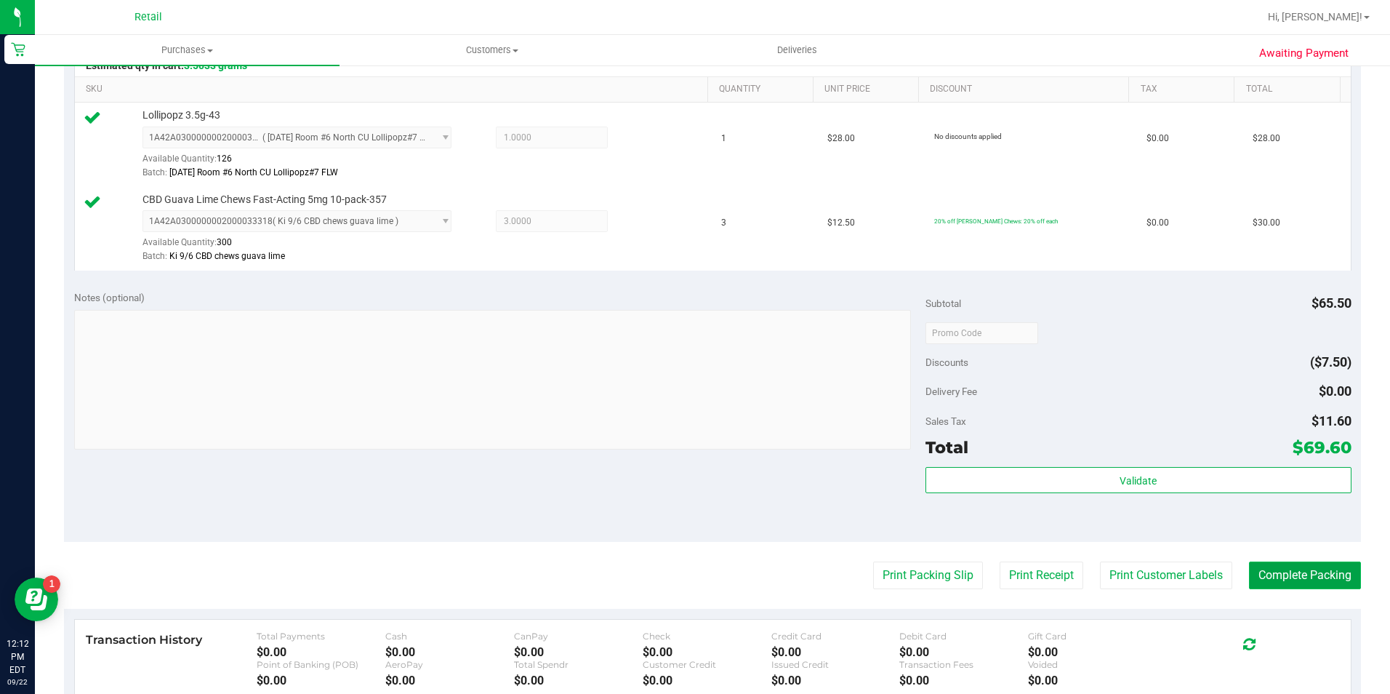
click at [1311, 567] on button "Complete Packing" at bounding box center [1305, 575] width 112 height 28
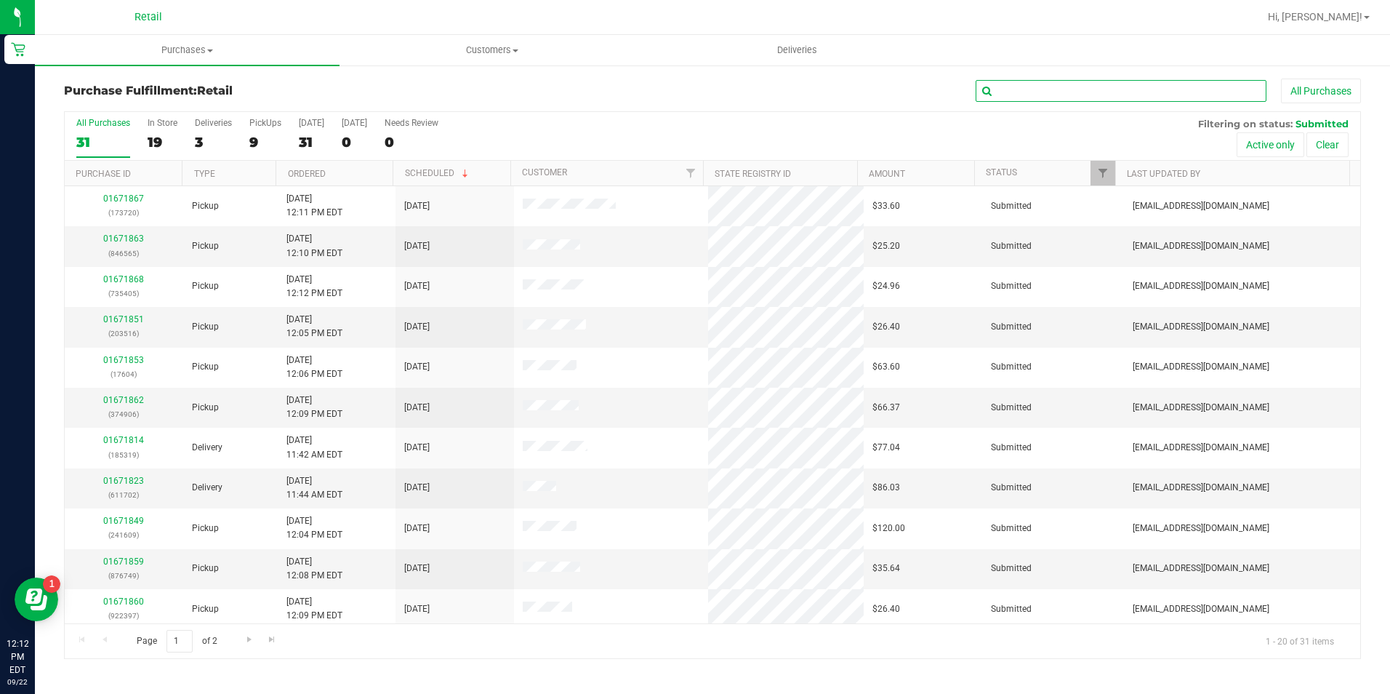
click at [1062, 90] on input "text" at bounding box center [1121, 91] width 291 height 22
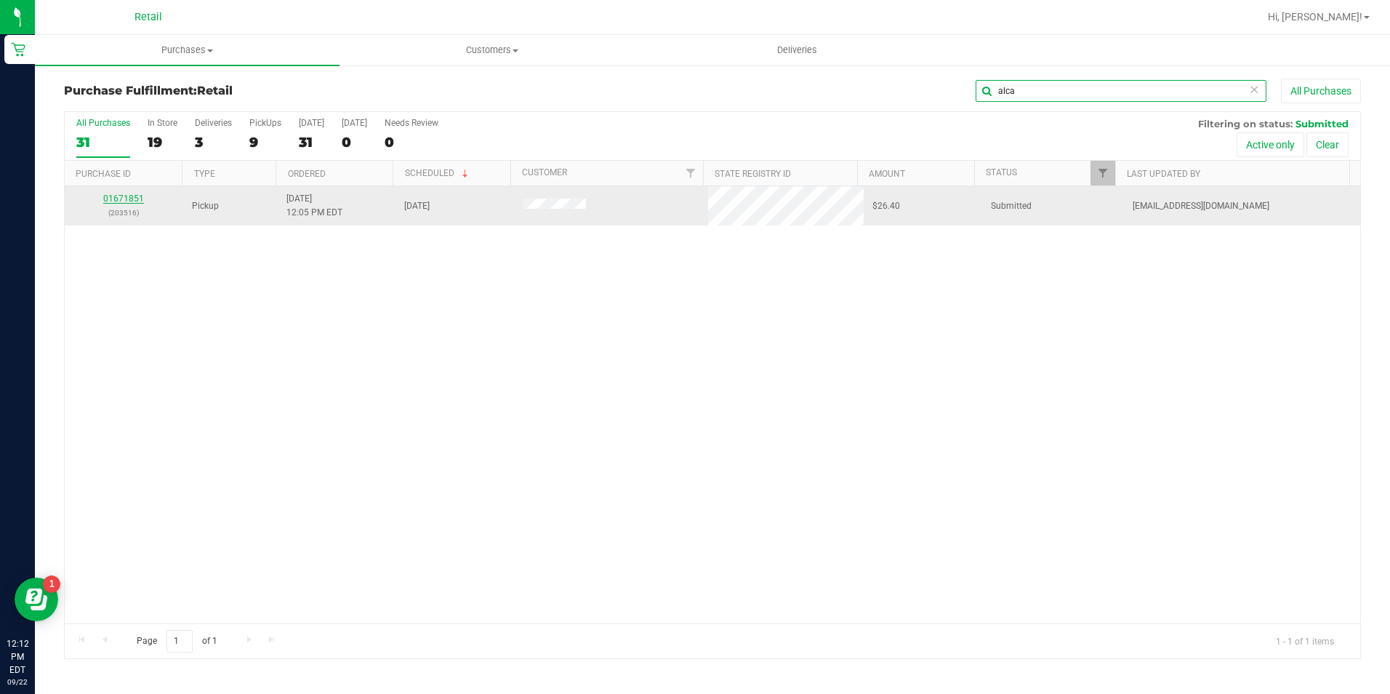
type input "alca"
click at [131, 202] on link "01671851" at bounding box center [123, 198] width 41 height 10
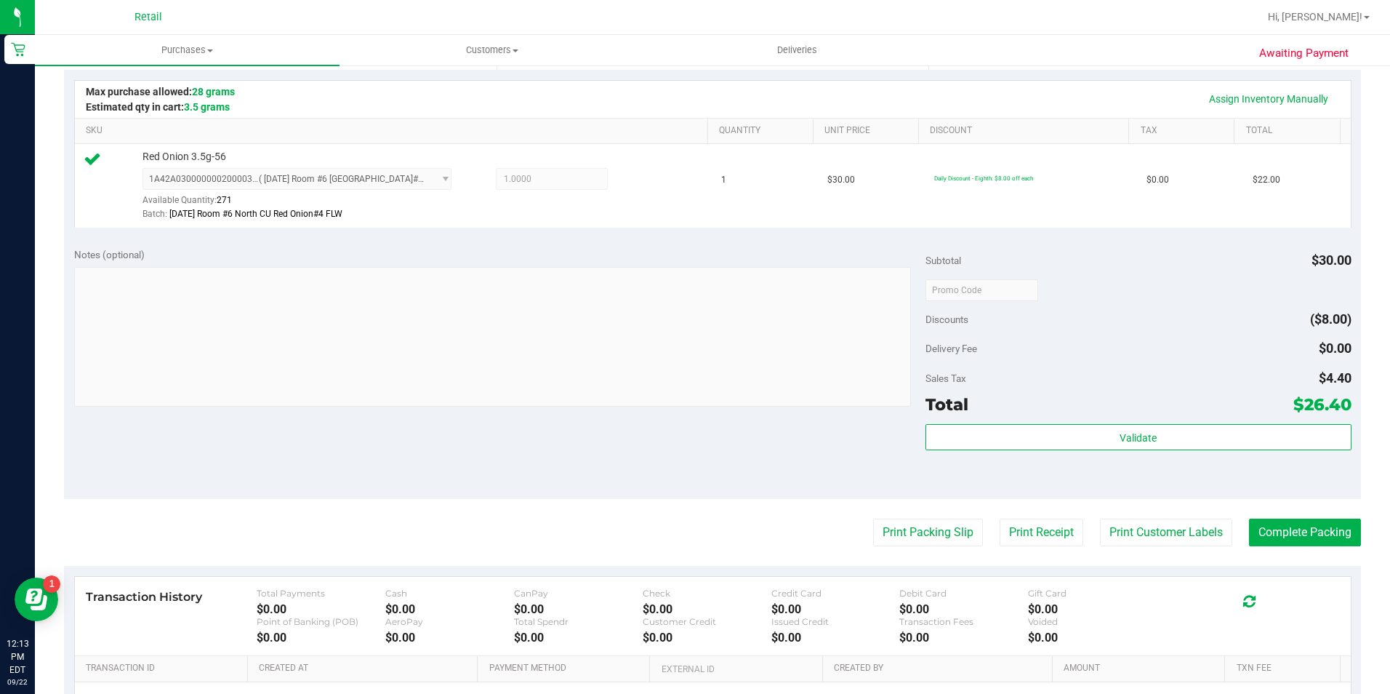
scroll to position [495, 0]
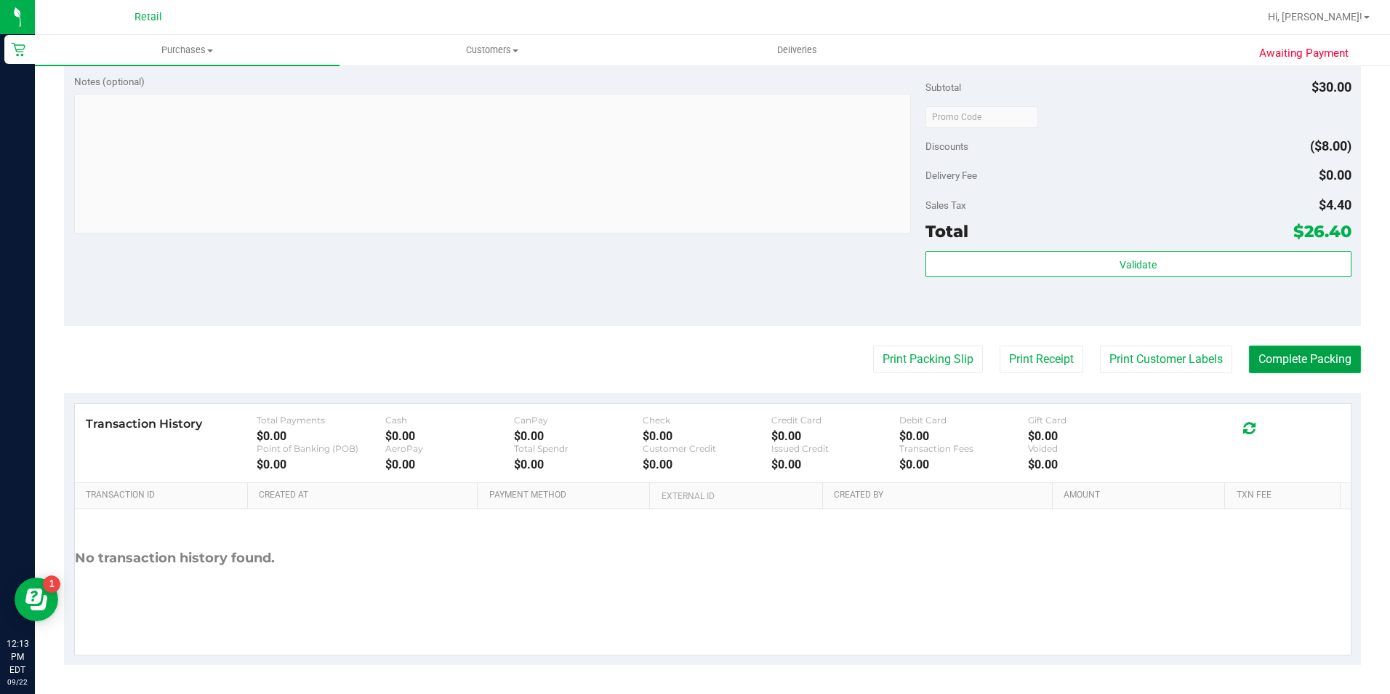
click at [1324, 363] on button "Complete Packing" at bounding box center [1305, 359] width 112 height 28
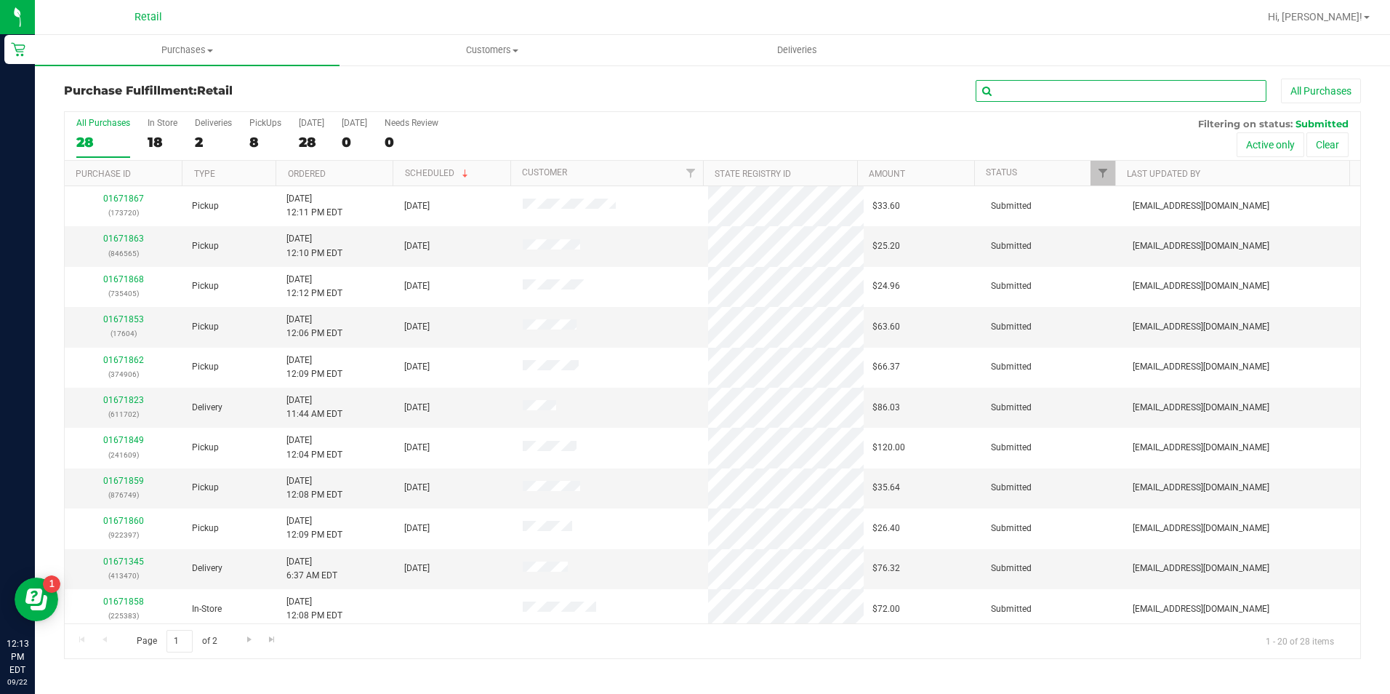
click at [1003, 97] on input "text" at bounding box center [1121, 91] width 291 height 22
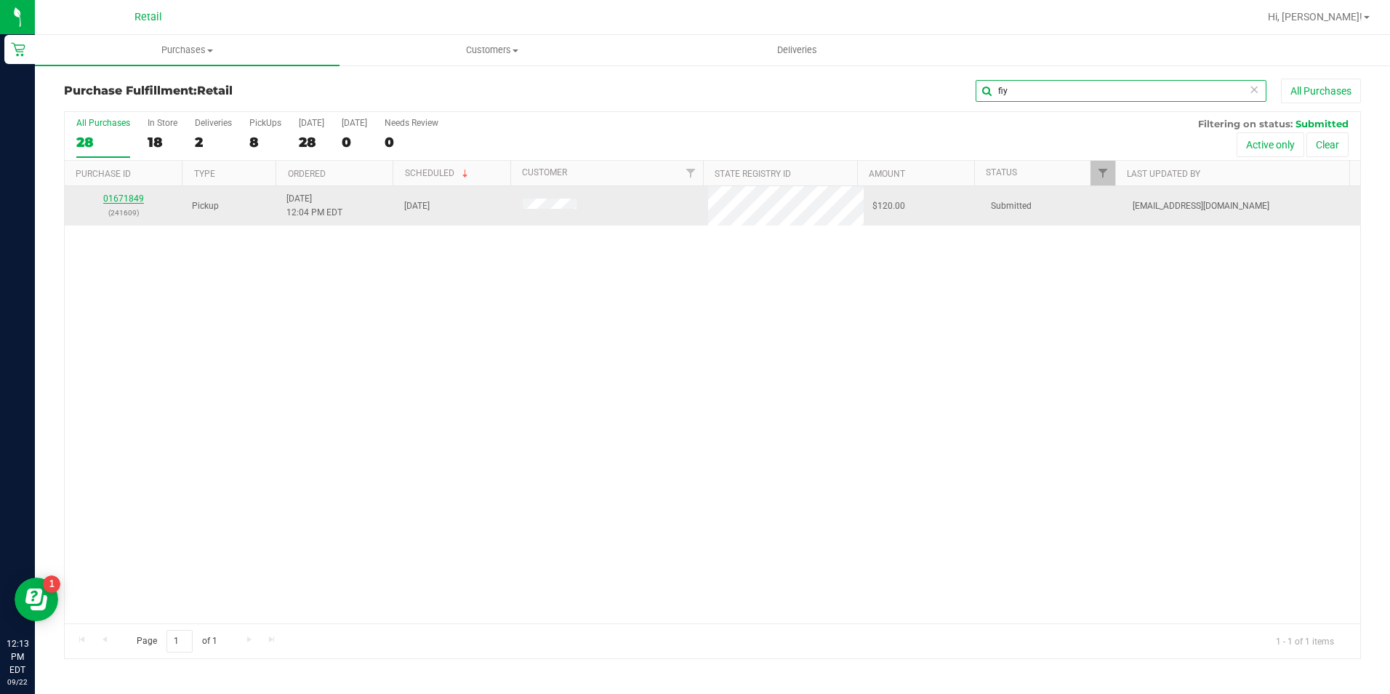
type input "fiy"
click at [132, 198] on link "01671849" at bounding box center [123, 198] width 41 height 10
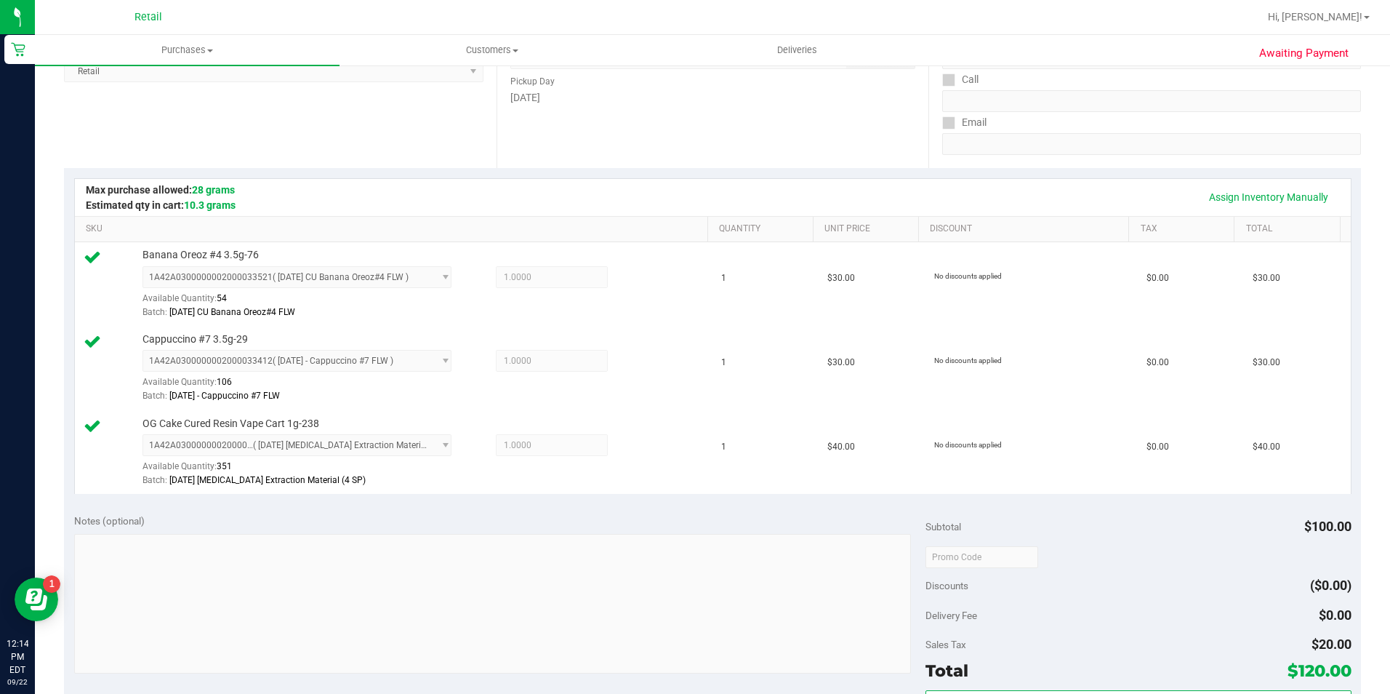
scroll to position [576, 0]
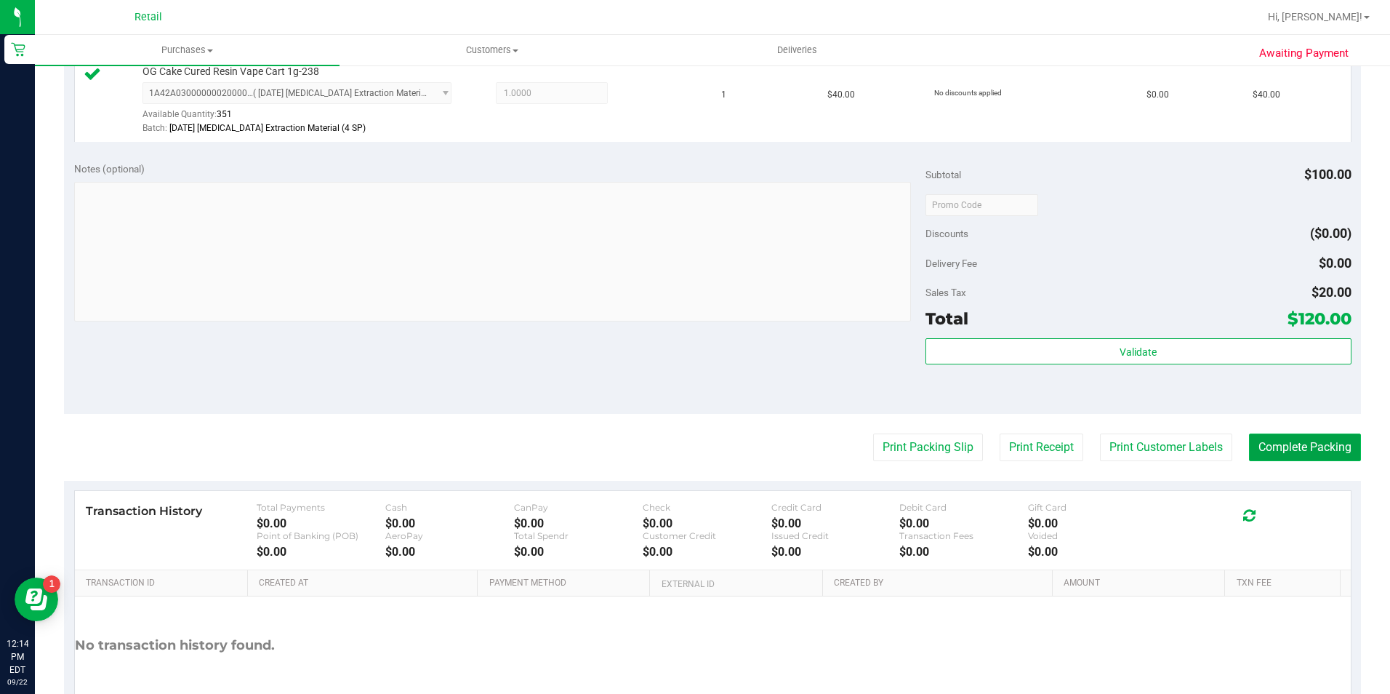
click at [1313, 446] on button "Complete Packing" at bounding box center [1305, 447] width 112 height 28
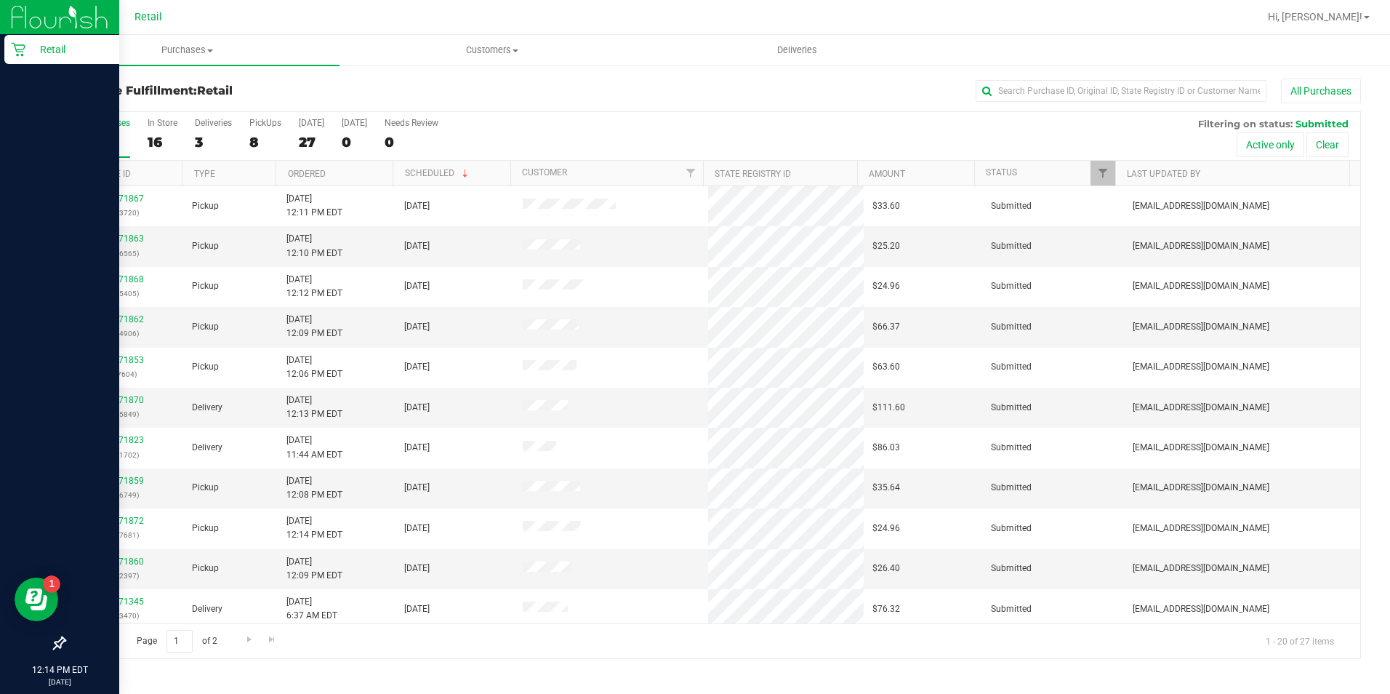
click at [25, 57] on p "Retail" at bounding box center [68, 49] width 87 height 17
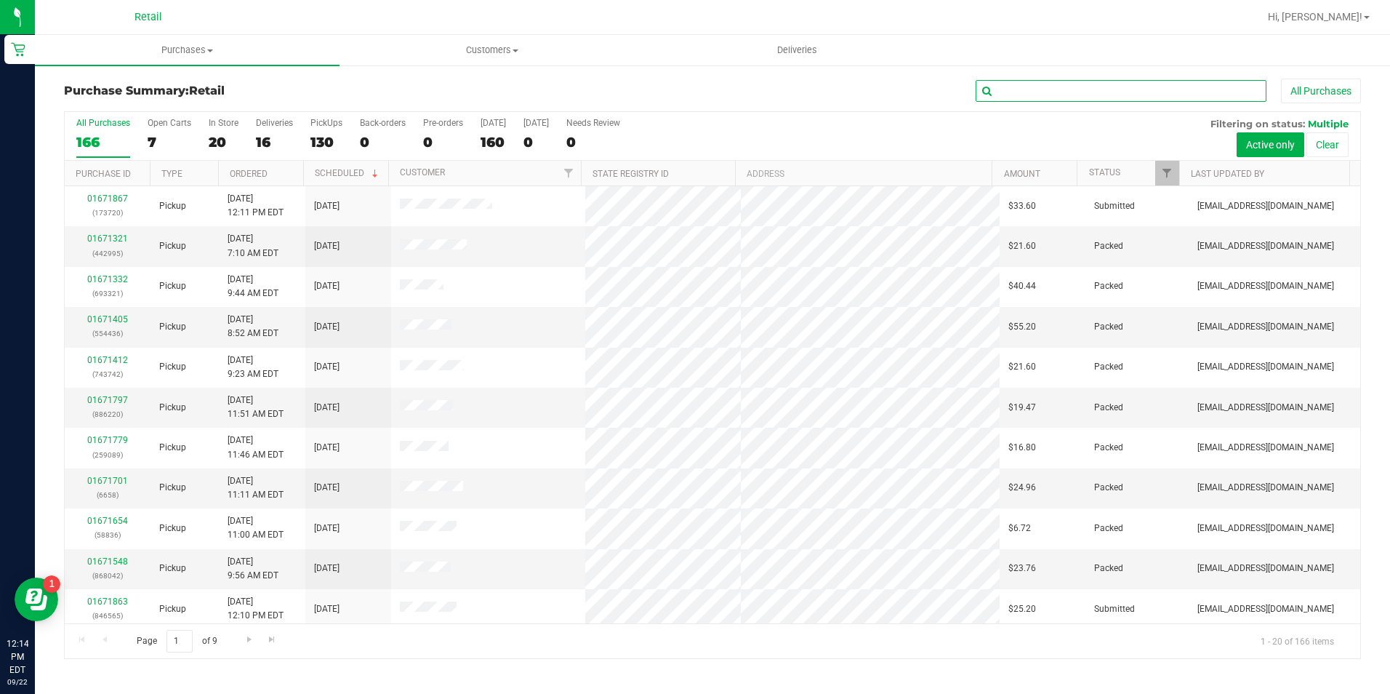
click at [1067, 91] on input "text" at bounding box center [1121, 91] width 291 height 22
click at [266, 141] on div "16" at bounding box center [274, 142] width 37 height 17
click at [0, 0] on input "Deliveries 16" at bounding box center [0, 0] width 0 height 0
click at [1121, 169] on th "Status" at bounding box center [1128, 173] width 102 height 25
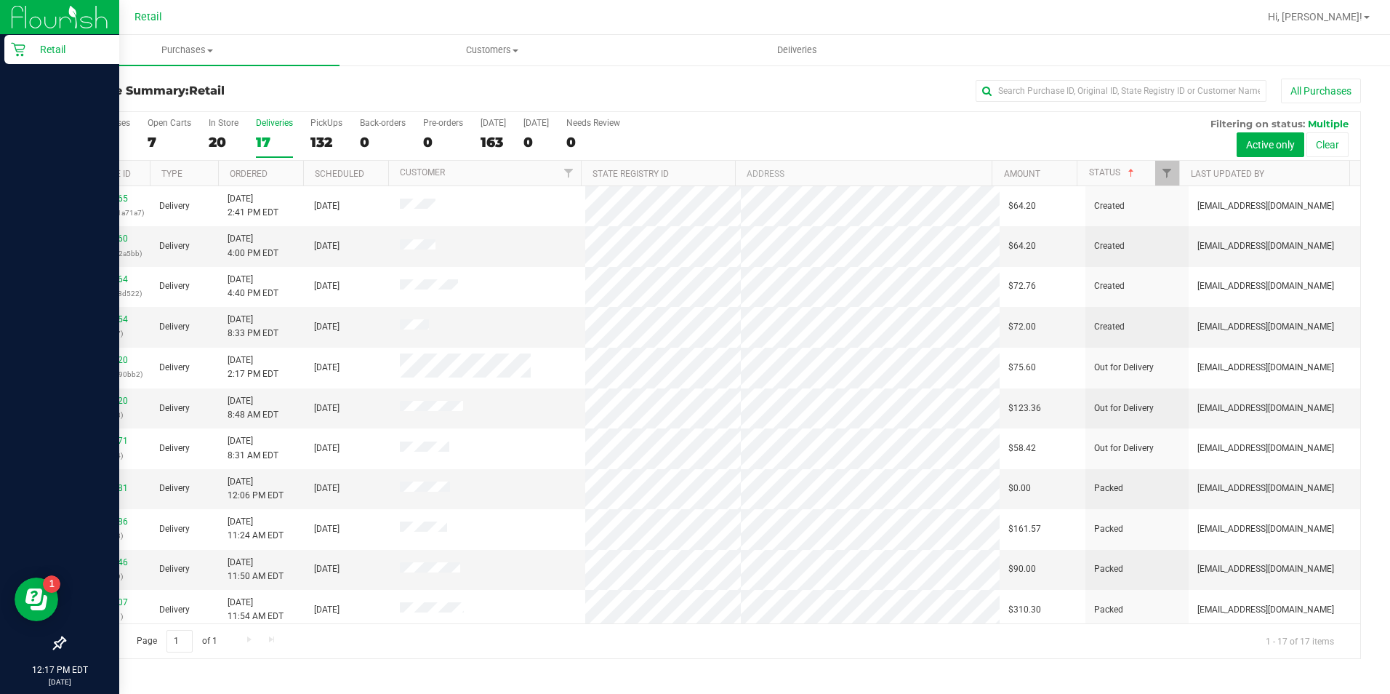
click at [11, 53] on icon at bounding box center [18, 49] width 15 height 15
click at [24, 47] on icon at bounding box center [18, 50] width 14 height 14
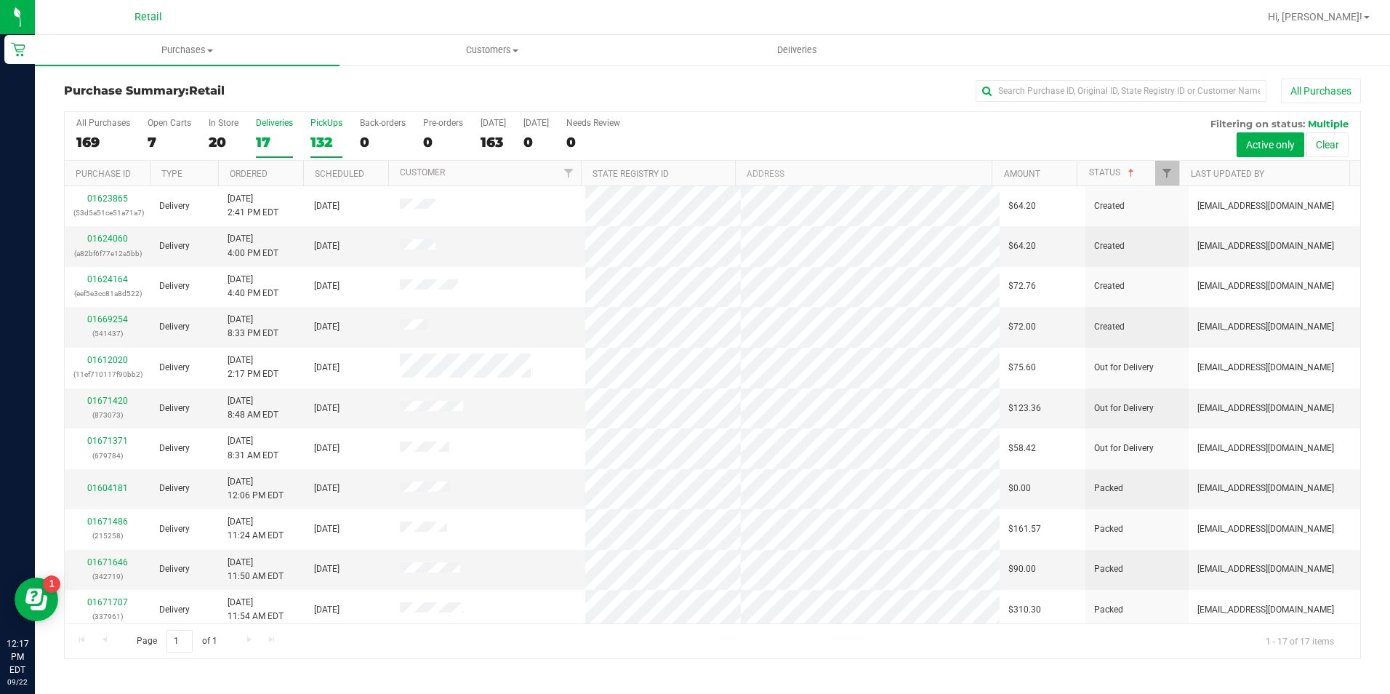
click at [329, 133] on label "PickUps 132" at bounding box center [327, 138] width 32 height 40
click at [0, 0] on input "PickUps 132" at bounding box center [0, 0] width 0 height 0
click at [200, 55] on span "Purchases" at bounding box center [187, 50] width 305 height 13
click at [113, 101] on span "Fulfillment" at bounding box center [80, 105] width 90 height 12
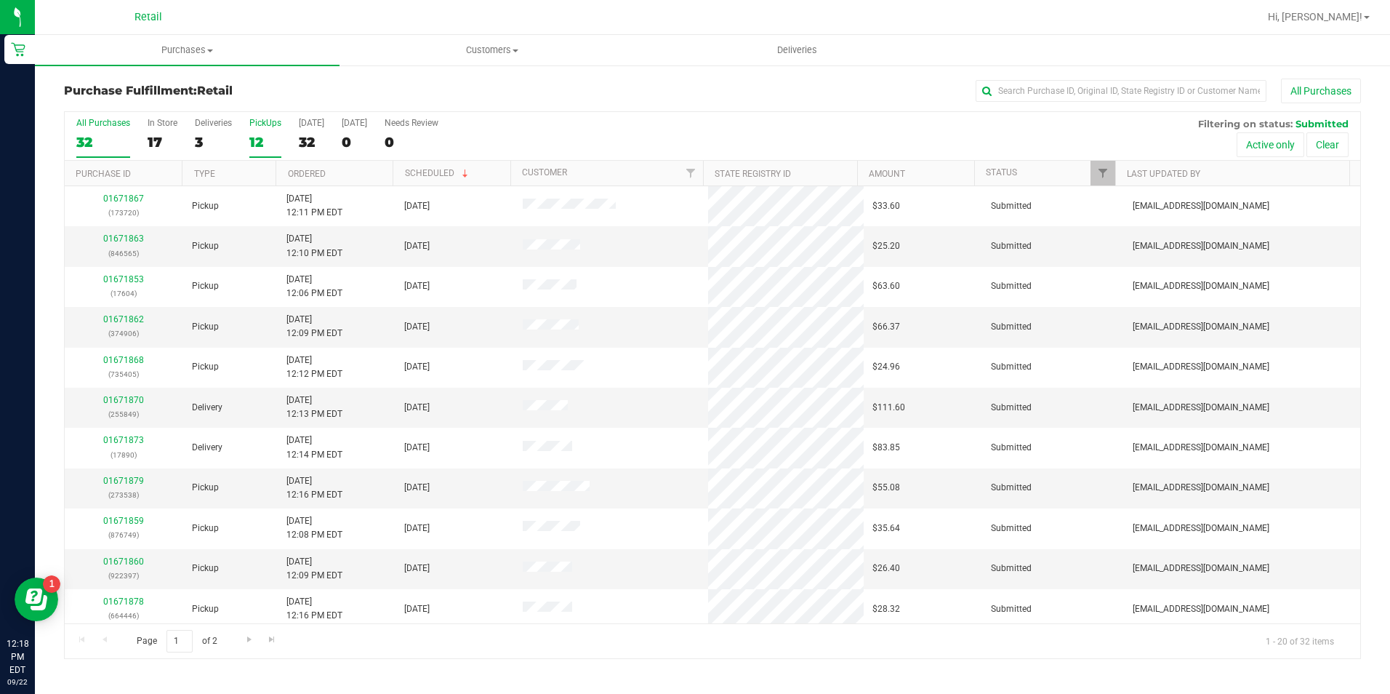
click at [253, 140] on div "12" at bounding box center [265, 142] width 32 height 17
click at [0, 0] on input "PickUps 12" at bounding box center [0, 0] width 0 height 0
click at [1041, 87] on input "text" at bounding box center [1121, 91] width 291 height 22
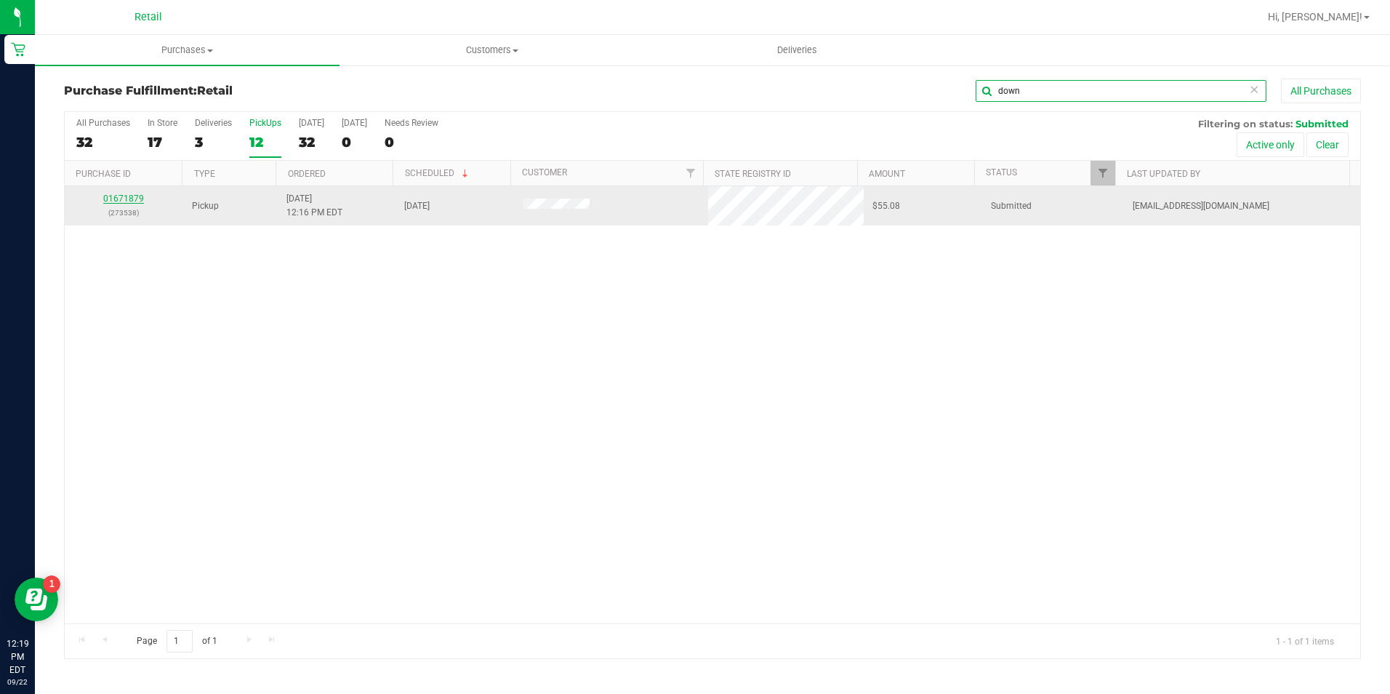
type input "down"
click at [110, 199] on link "01671879" at bounding box center [123, 198] width 41 height 10
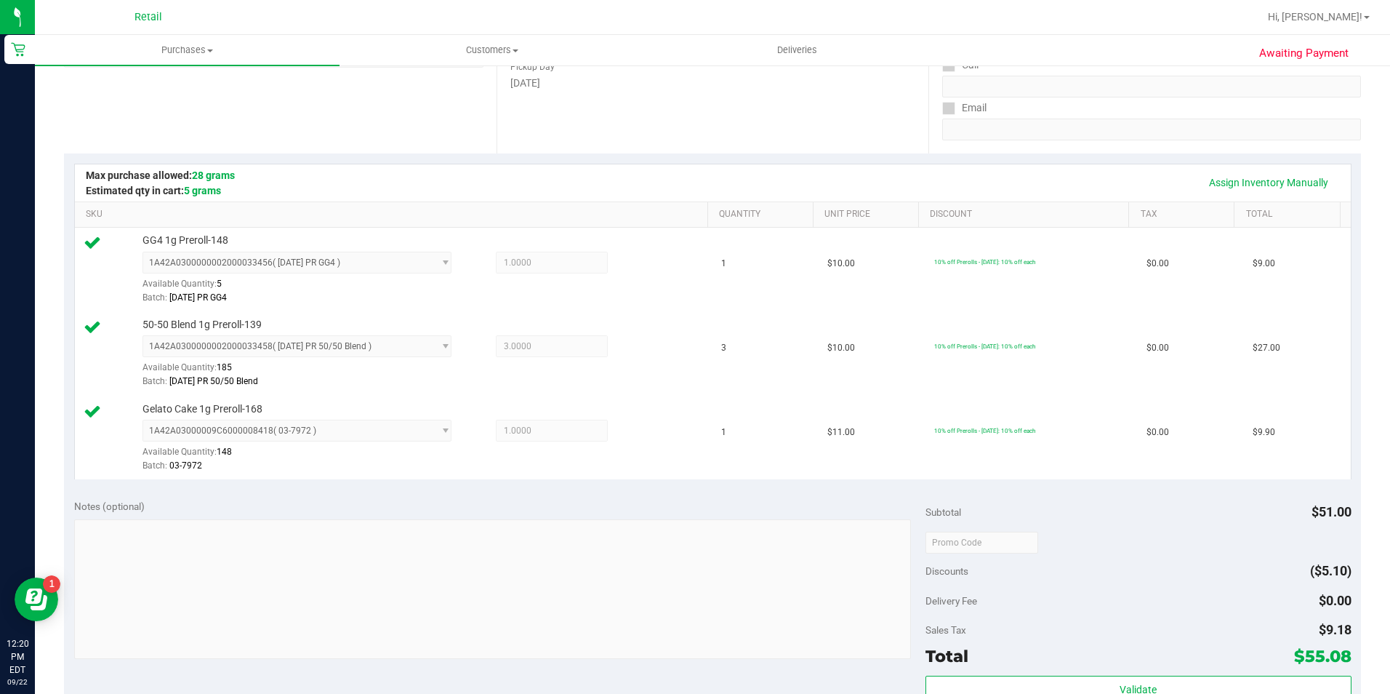
scroll to position [364, 0]
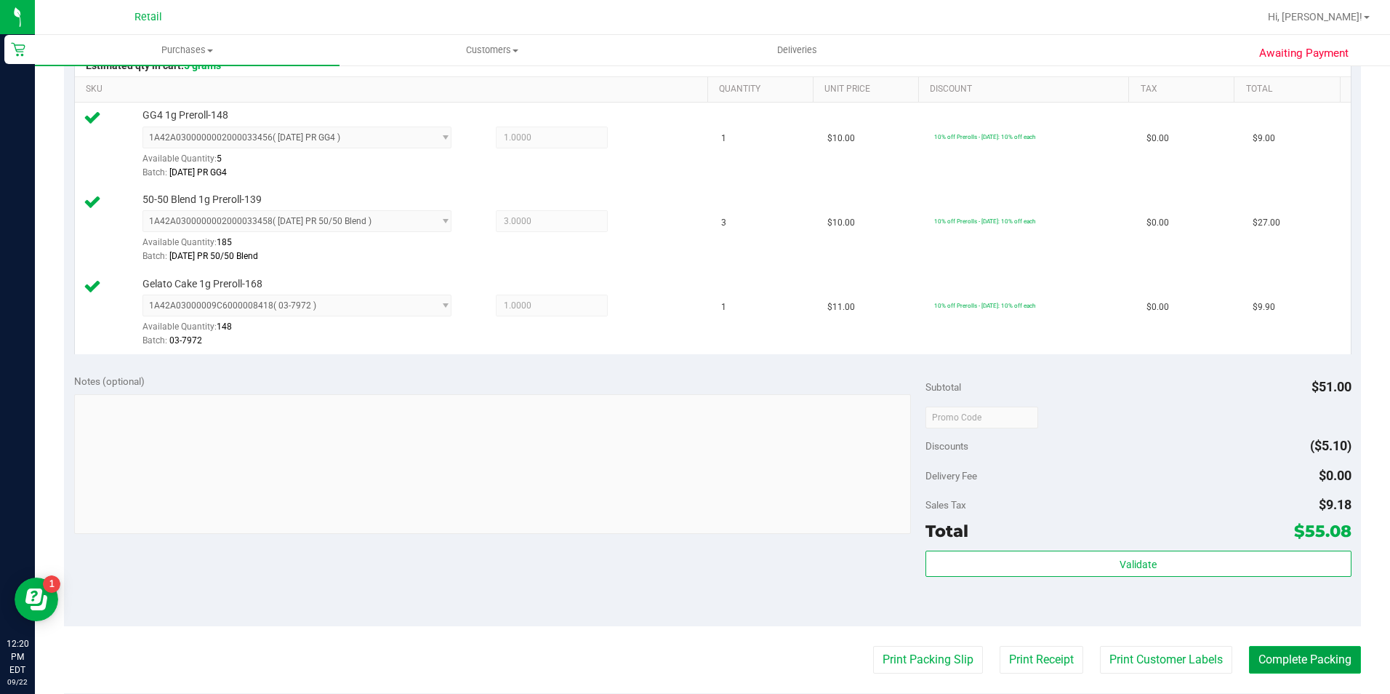
click at [1289, 658] on button "Complete Packing" at bounding box center [1305, 660] width 112 height 28
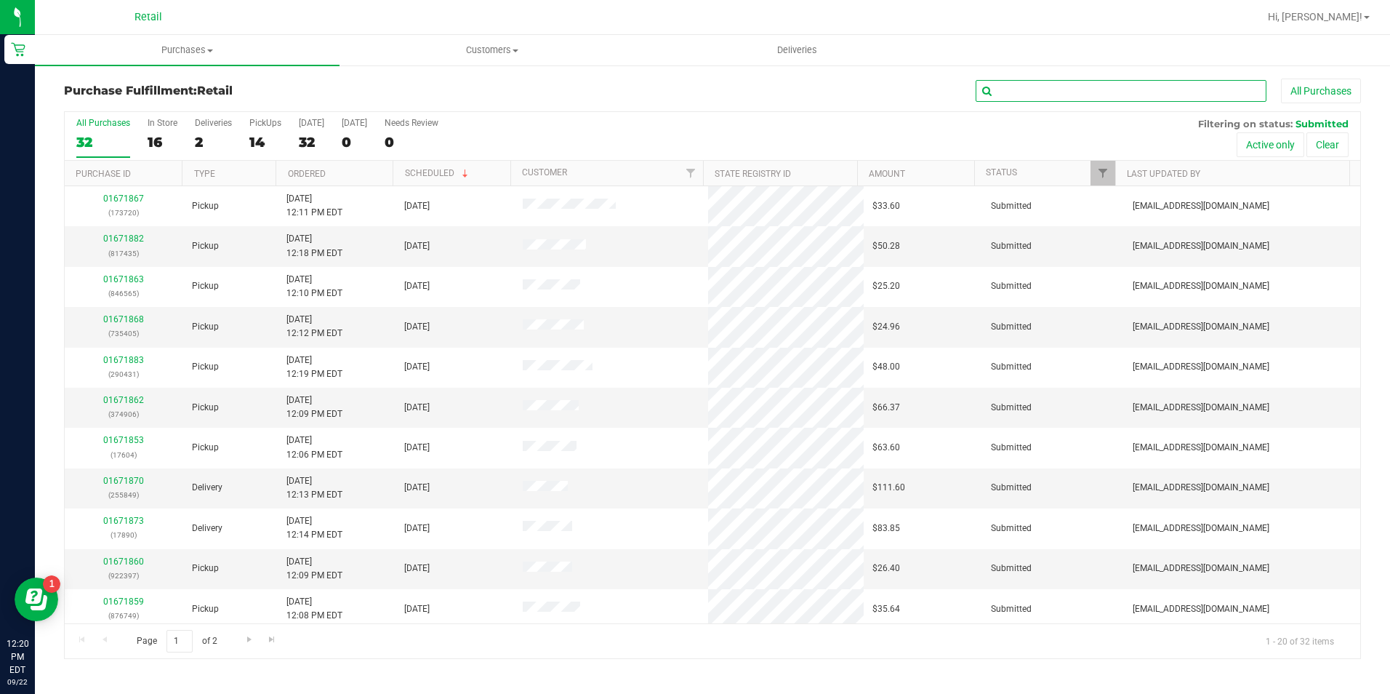
click at [1077, 98] on input "text" at bounding box center [1121, 91] width 291 height 22
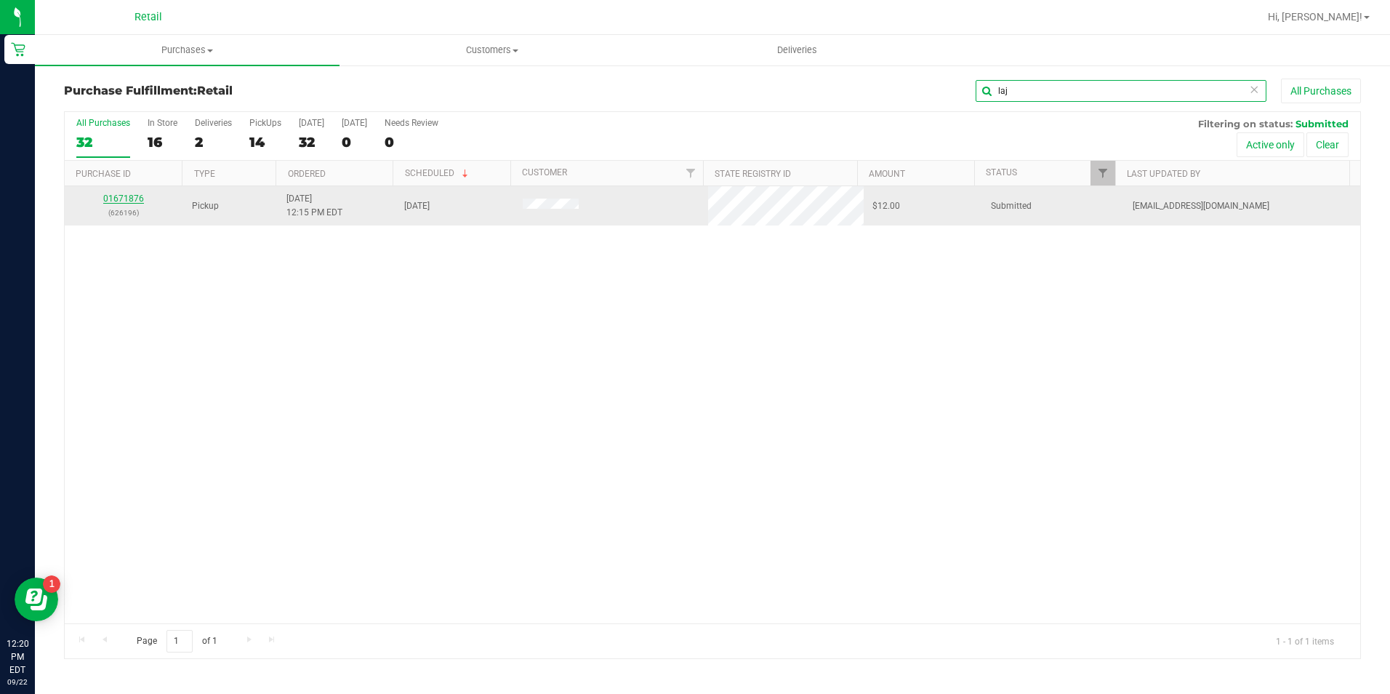
type input "laj"
click at [136, 199] on link "01671876" at bounding box center [123, 198] width 41 height 10
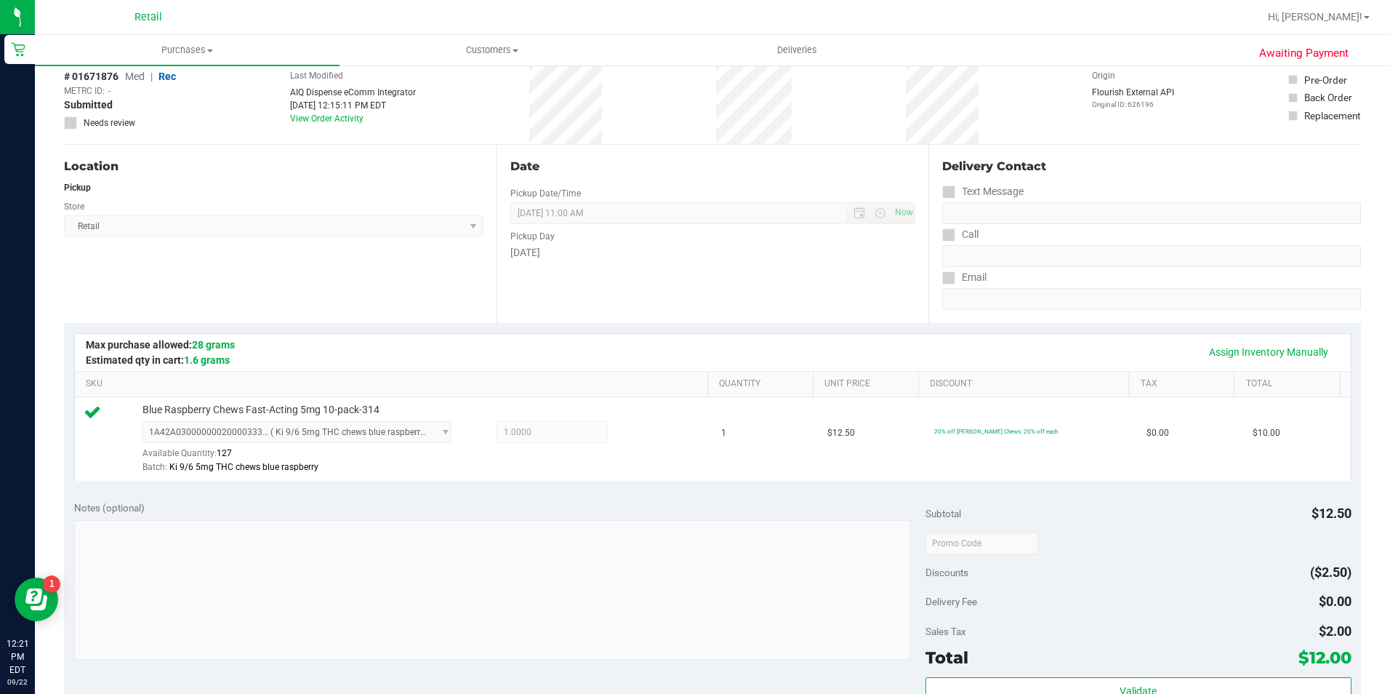
scroll to position [364, 0]
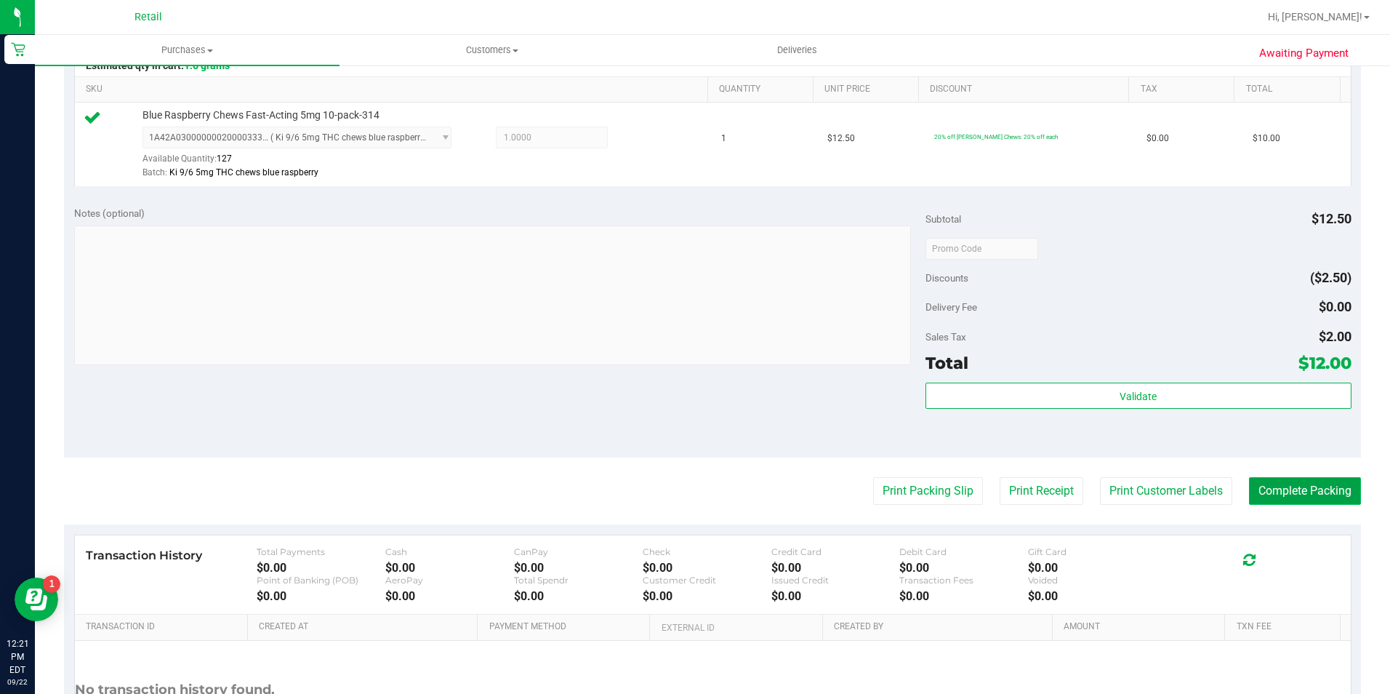
click at [1311, 492] on button "Complete Packing" at bounding box center [1305, 491] width 112 height 28
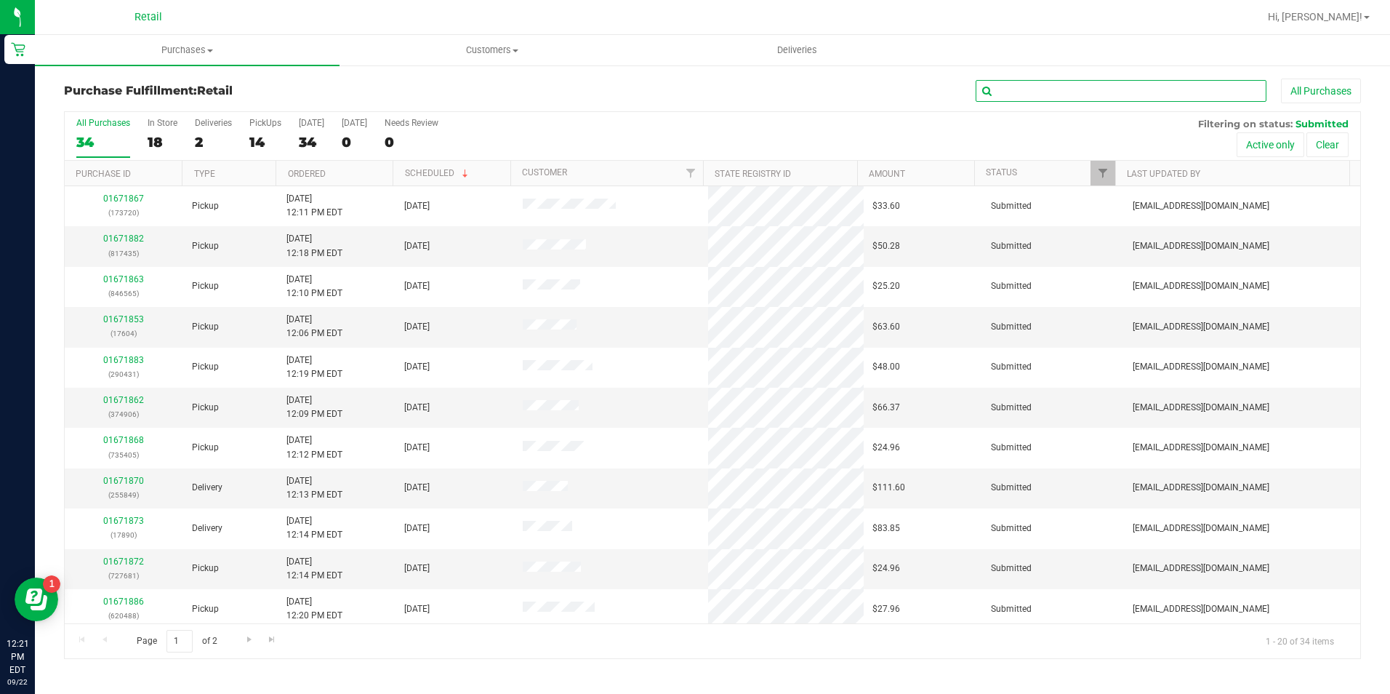
click at [1119, 87] on input "text" at bounding box center [1121, 91] width 291 height 22
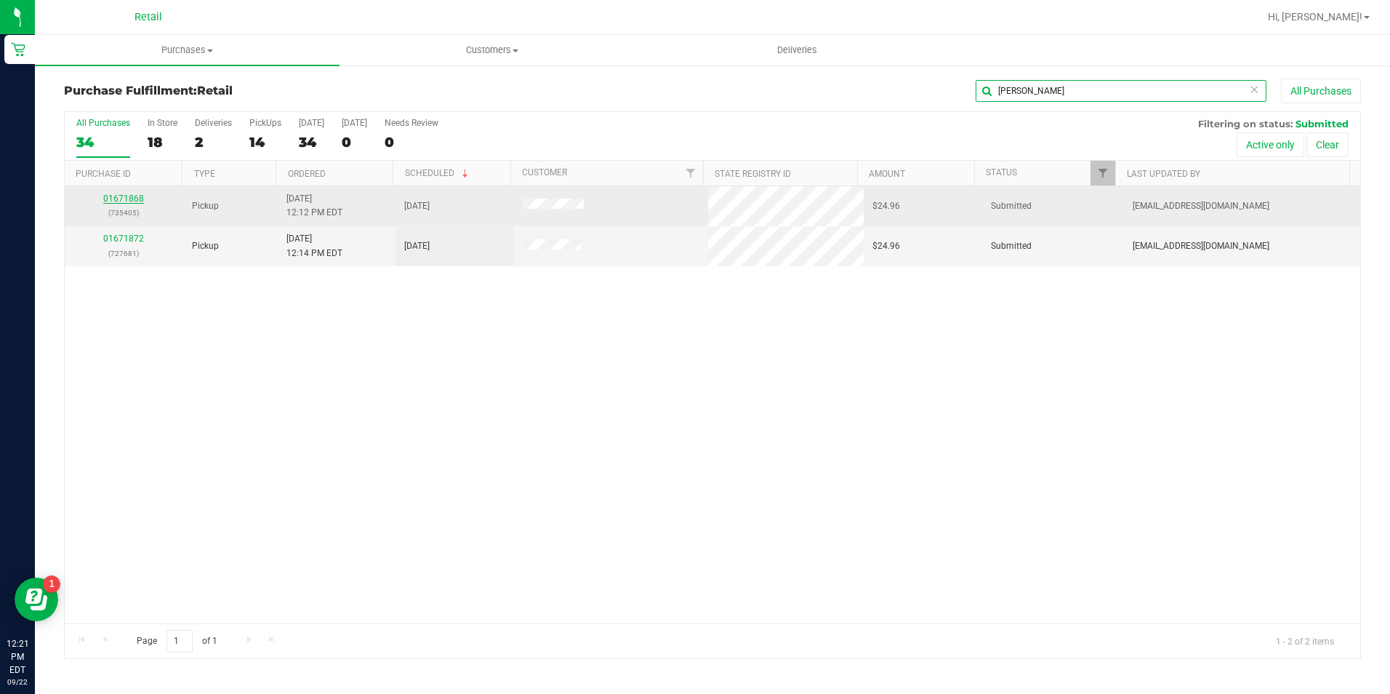
type input "[PERSON_NAME]"
click at [124, 199] on link "01671868" at bounding box center [123, 198] width 41 height 10
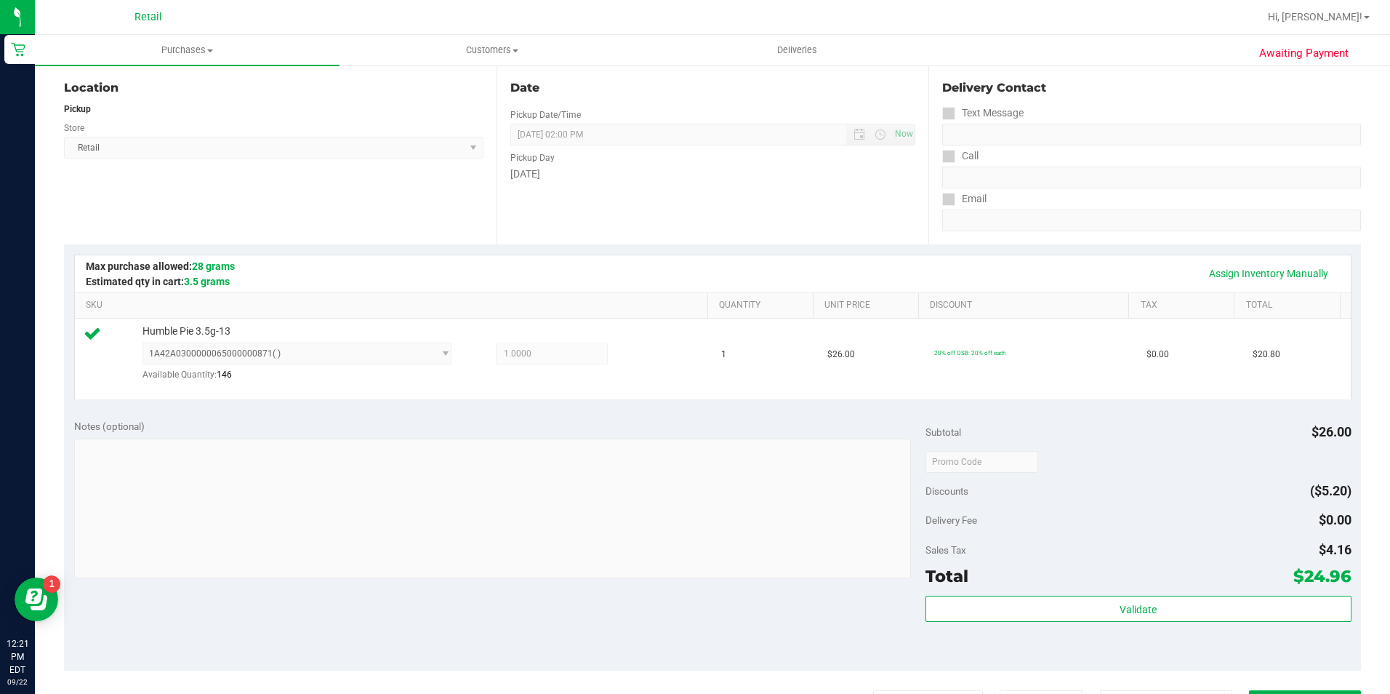
scroll to position [291, 0]
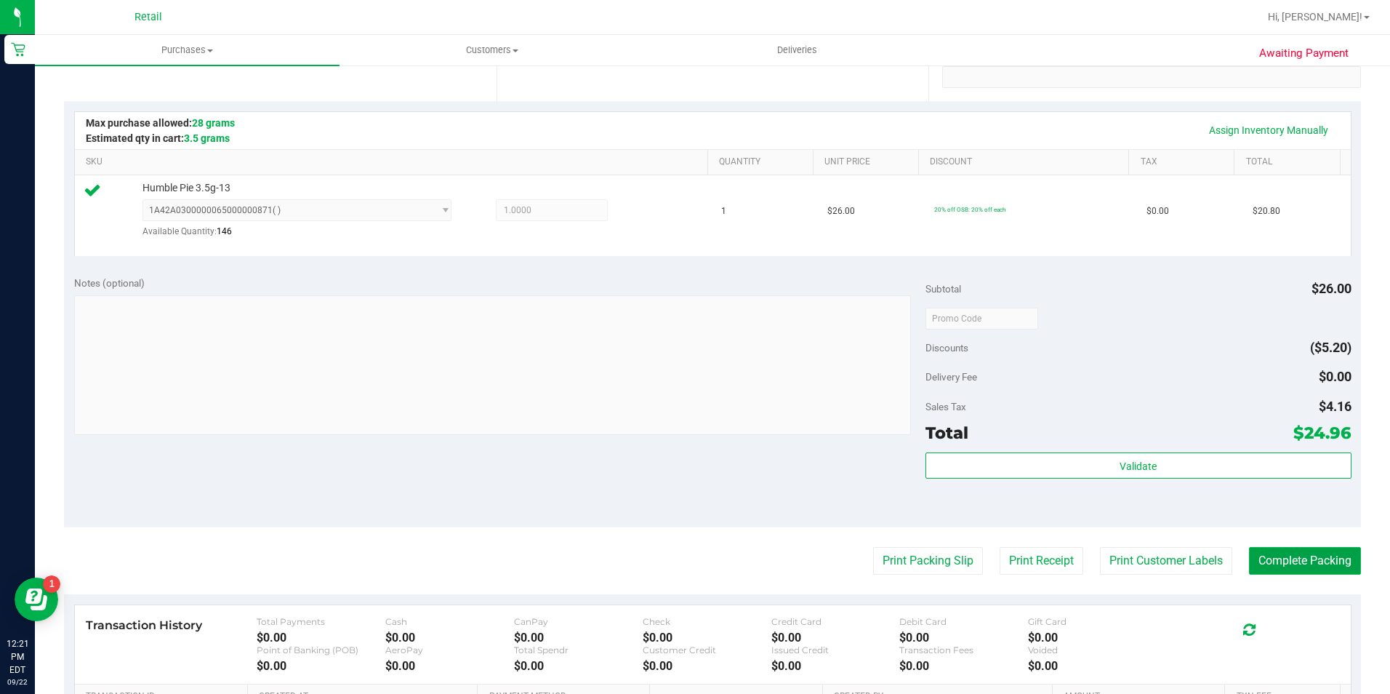
click at [1298, 556] on button "Complete Packing" at bounding box center [1305, 561] width 112 height 28
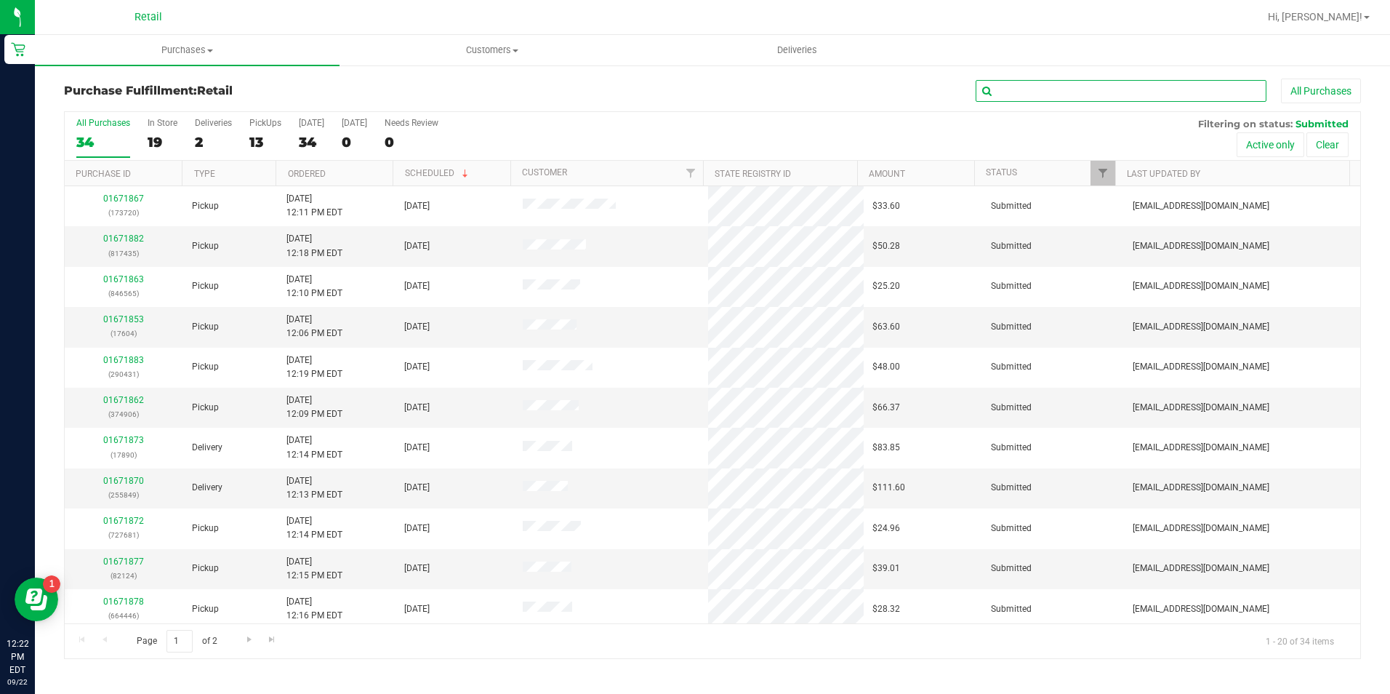
click at [1038, 94] on input "text" at bounding box center [1121, 91] width 291 height 22
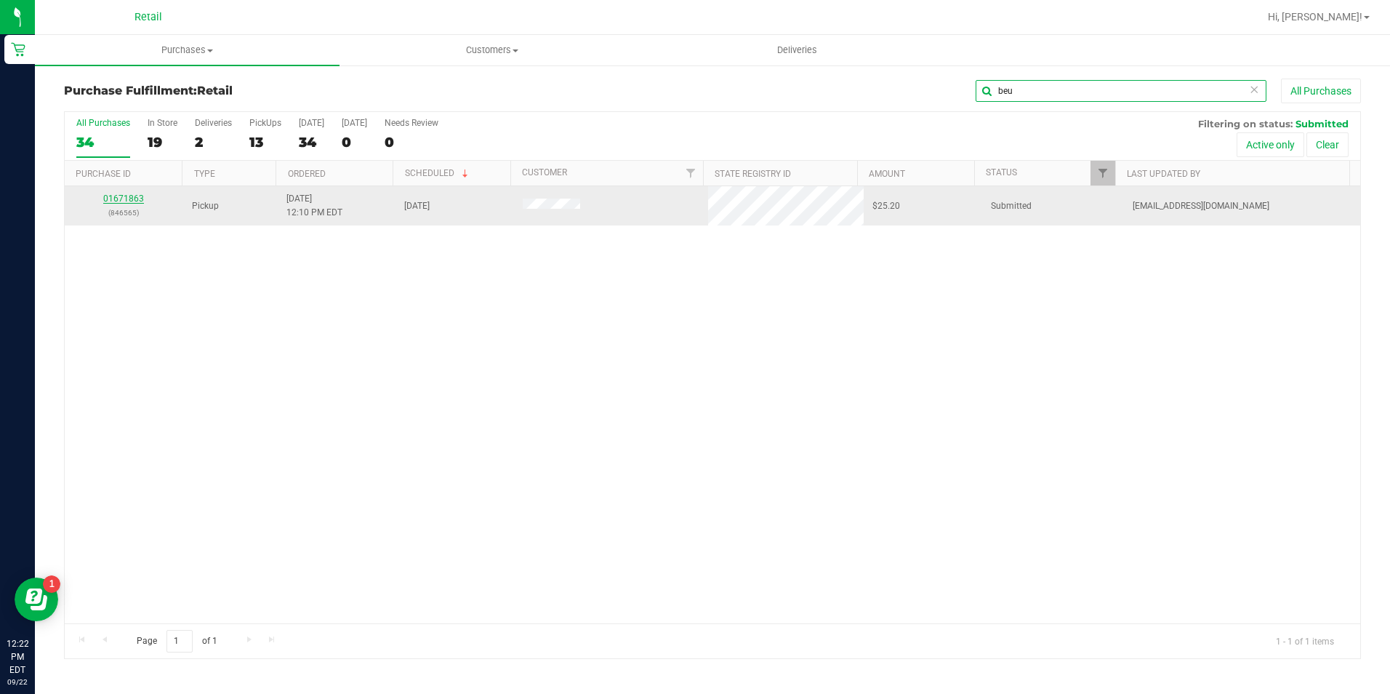
type input "beu"
click at [137, 197] on link "01671863" at bounding box center [123, 198] width 41 height 10
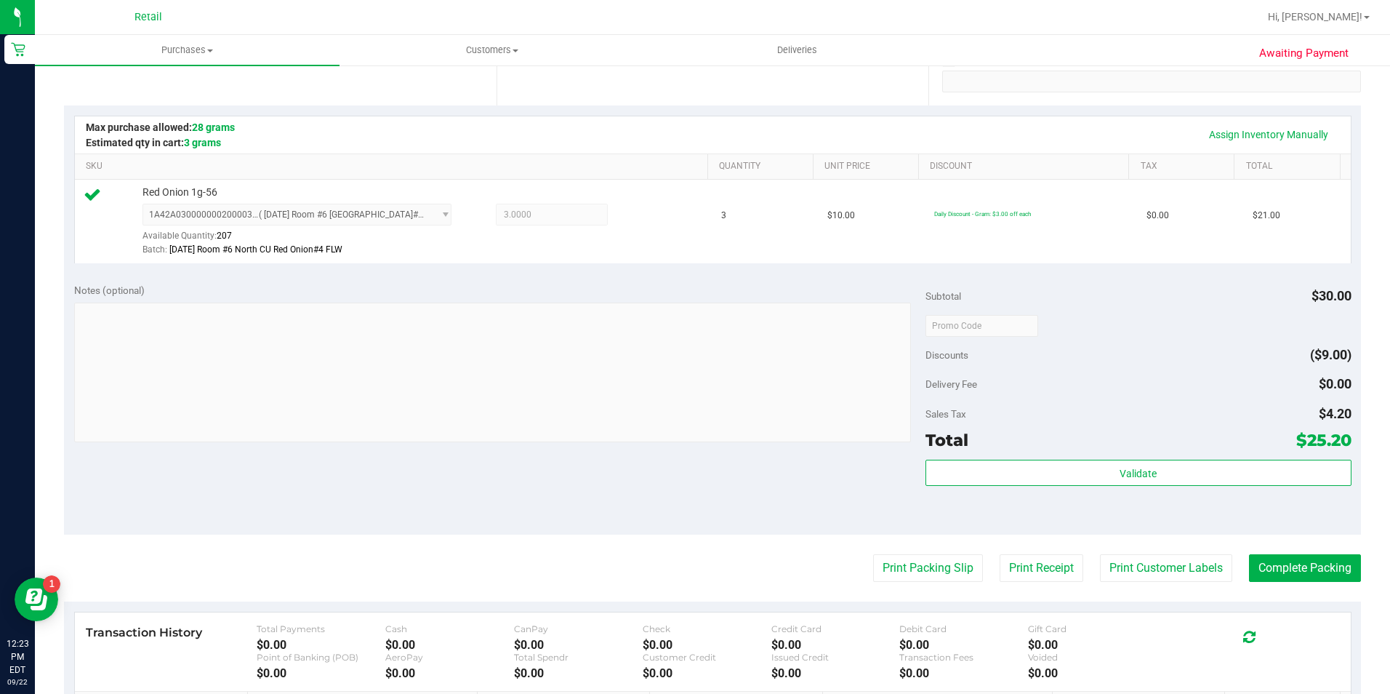
scroll to position [291, 0]
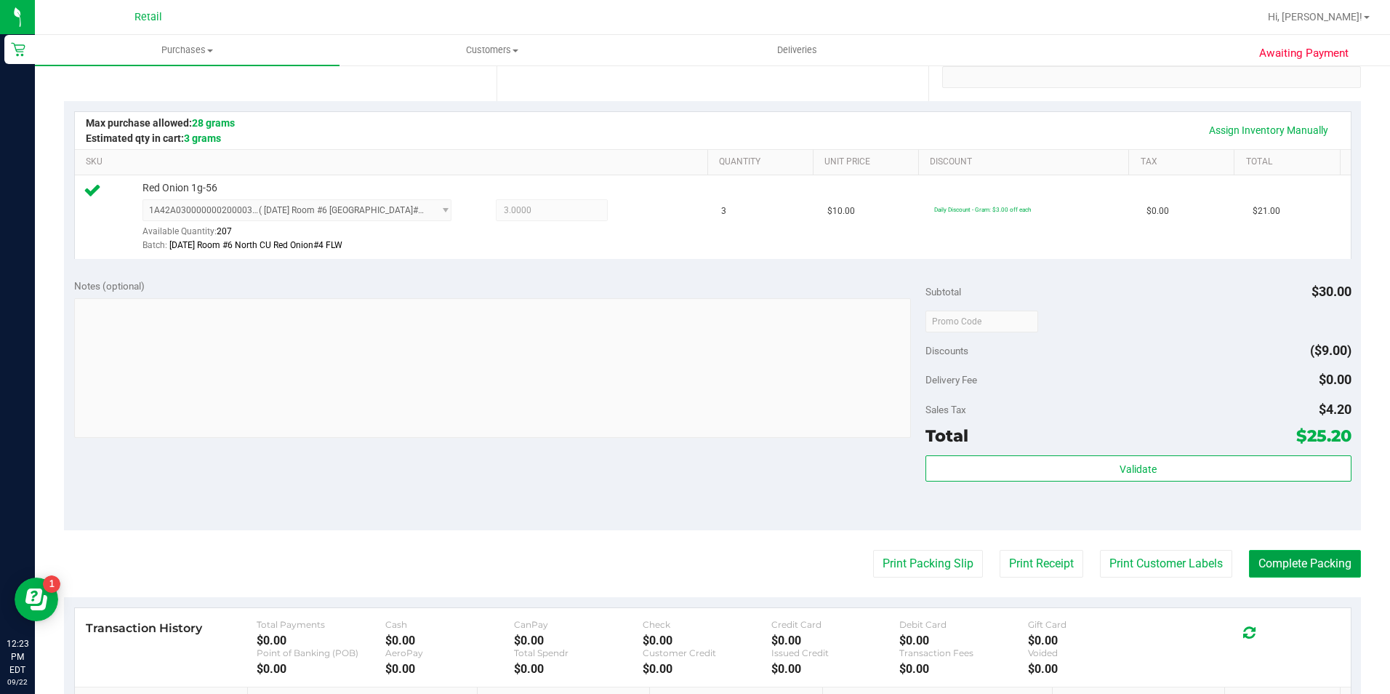
click at [1291, 574] on button "Complete Packing" at bounding box center [1305, 564] width 112 height 28
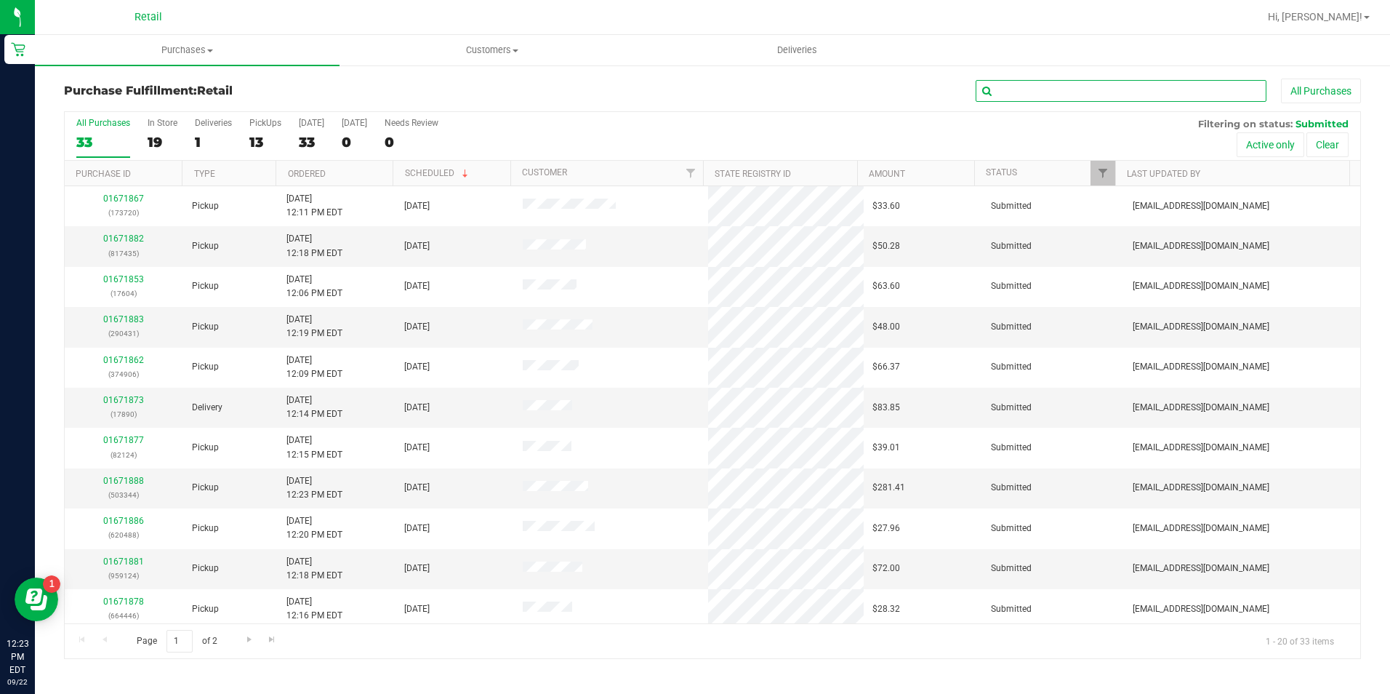
click at [1031, 90] on input "text" at bounding box center [1121, 91] width 291 height 22
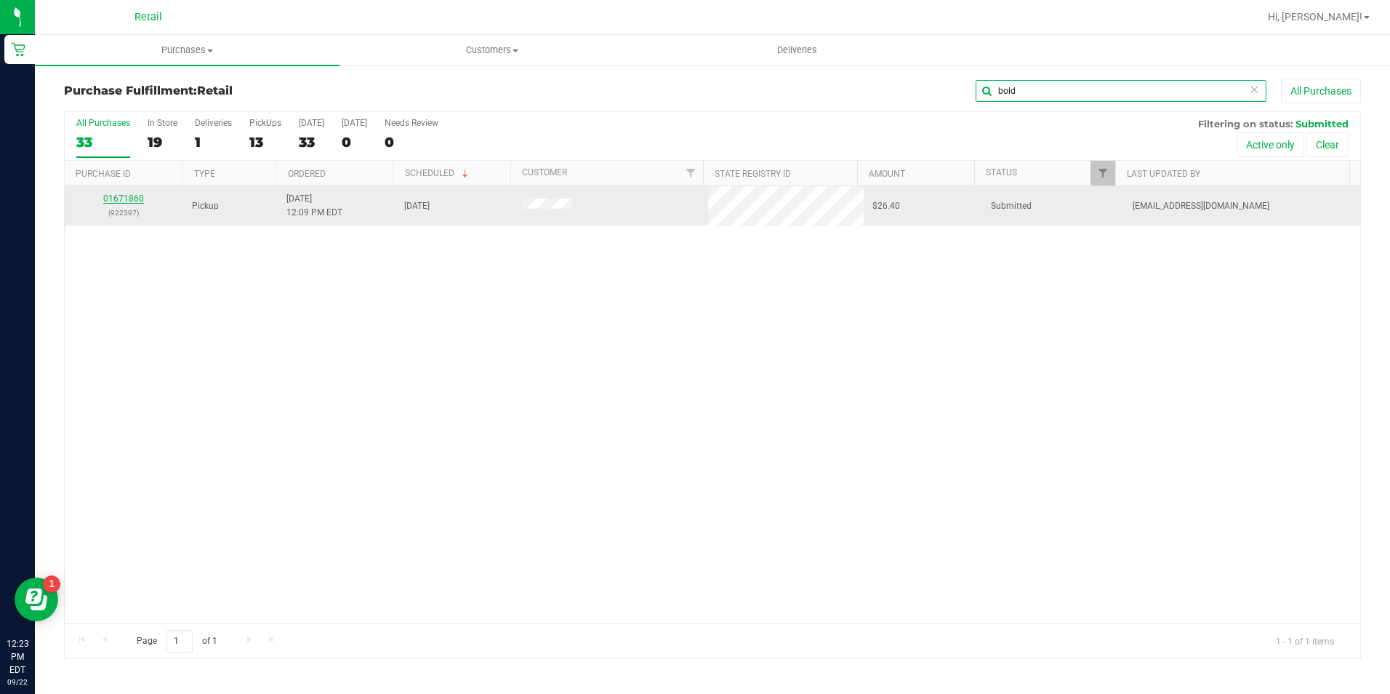
type input "bold"
click at [134, 197] on link "01671860" at bounding box center [123, 198] width 41 height 10
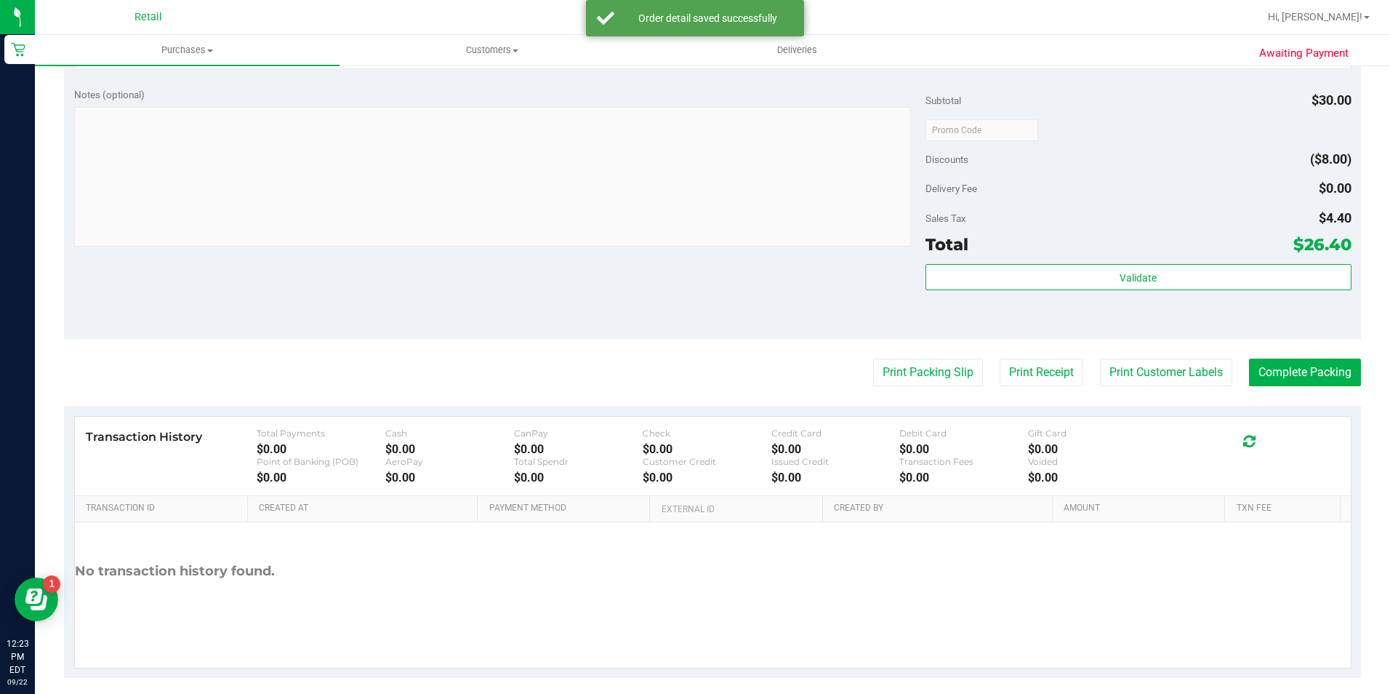
scroll to position [495, 0]
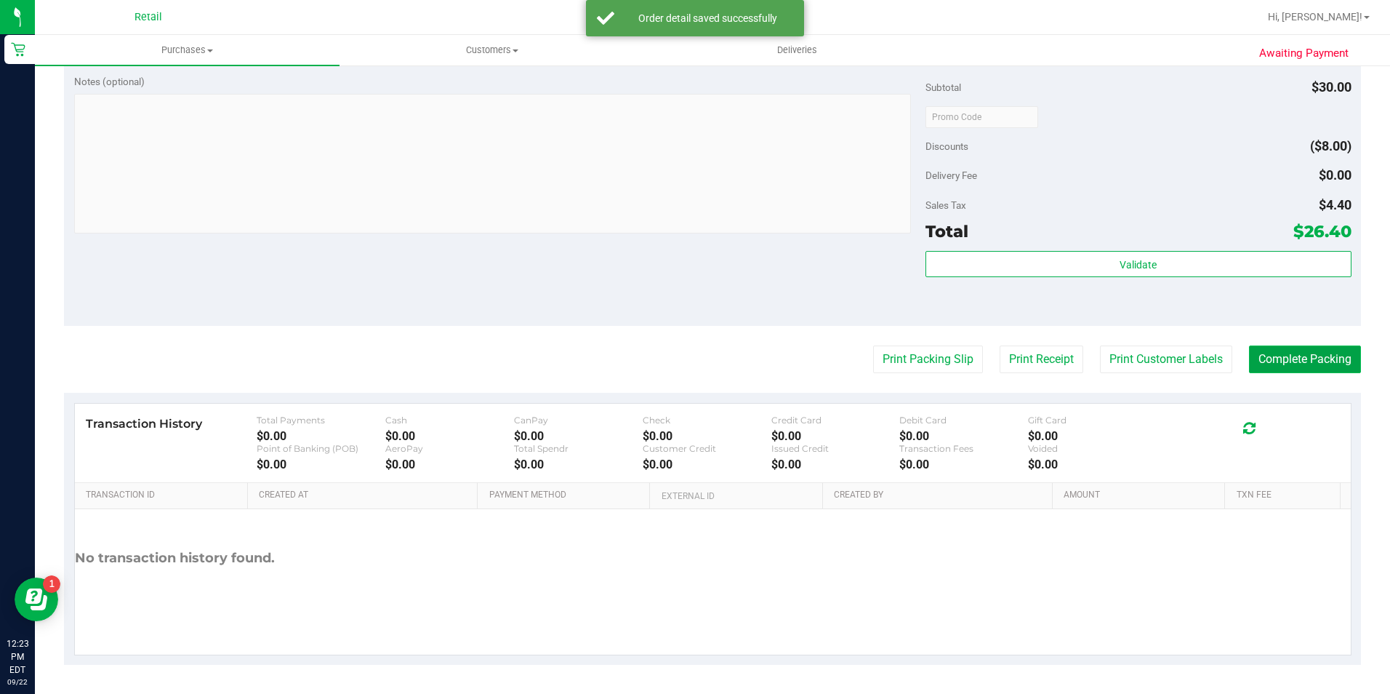
click at [1316, 352] on button "Complete Packing" at bounding box center [1305, 359] width 112 height 28
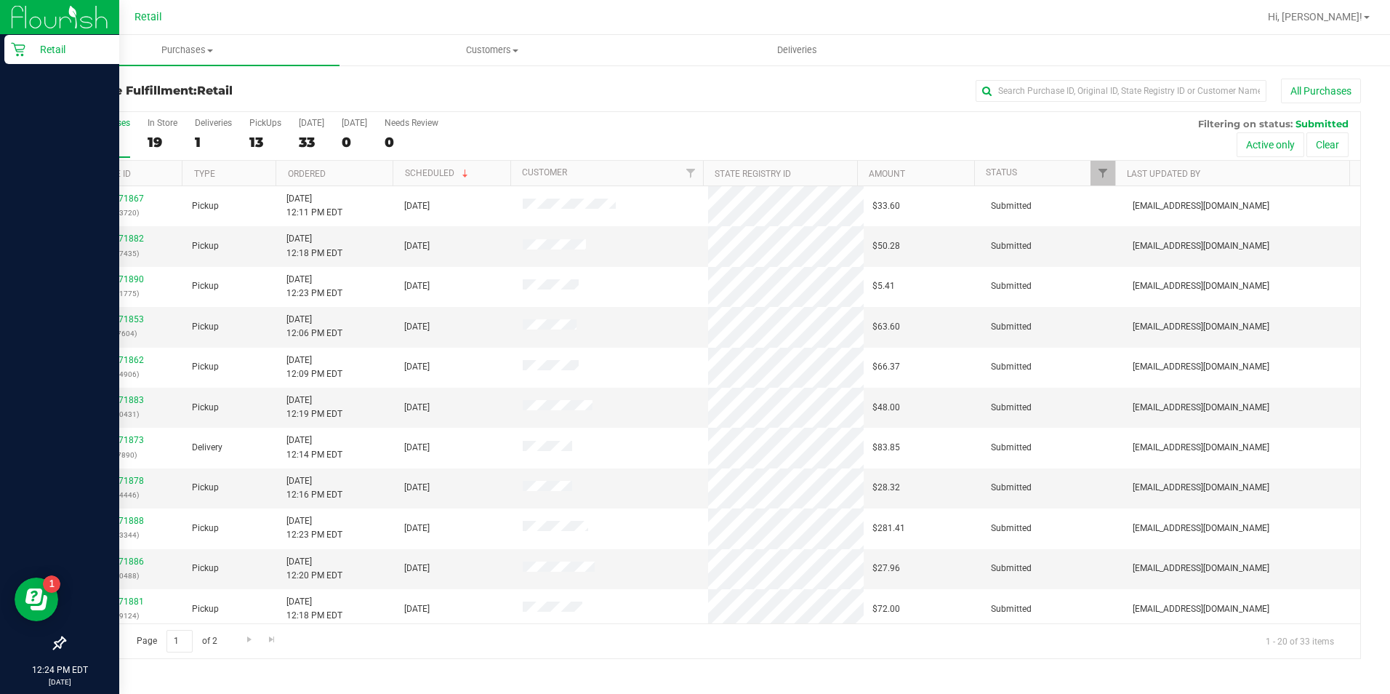
click at [12, 45] on icon at bounding box center [18, 49] width 15 height 15
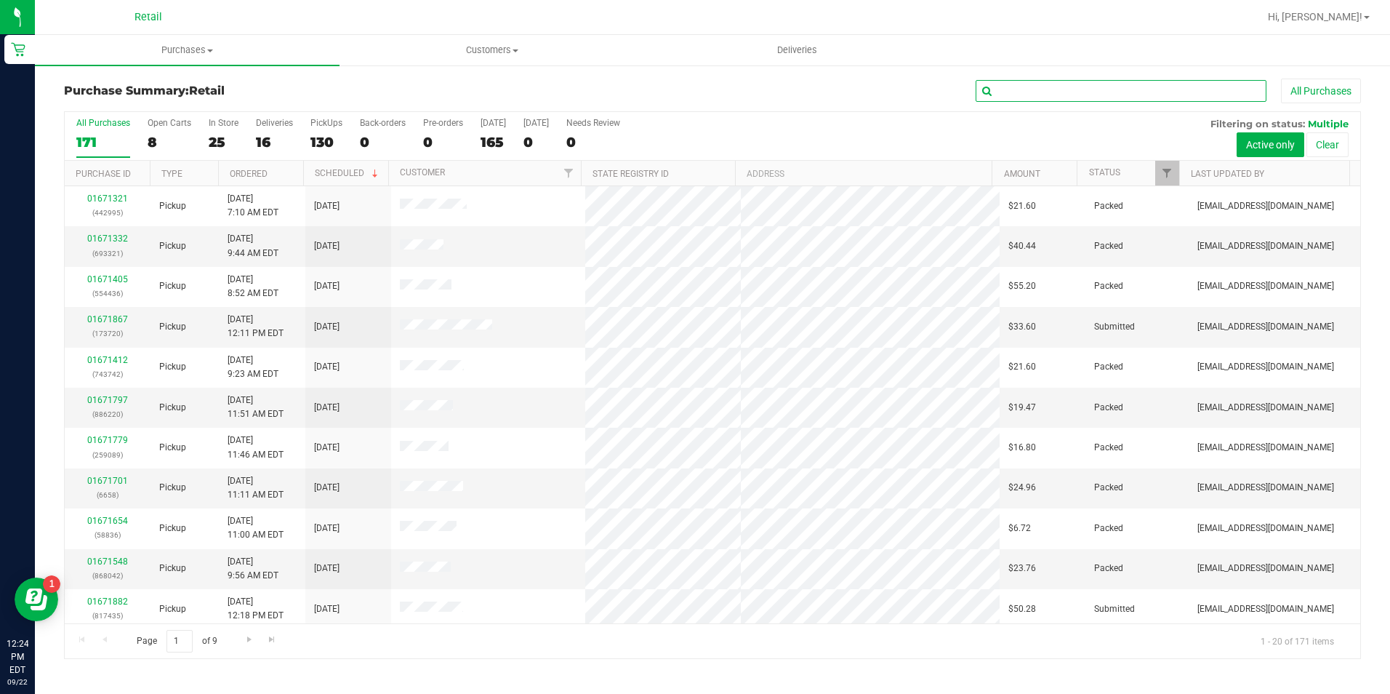
click at [1067, 92] on input "text" at bounding box center [1121, 91] width 291 height 22
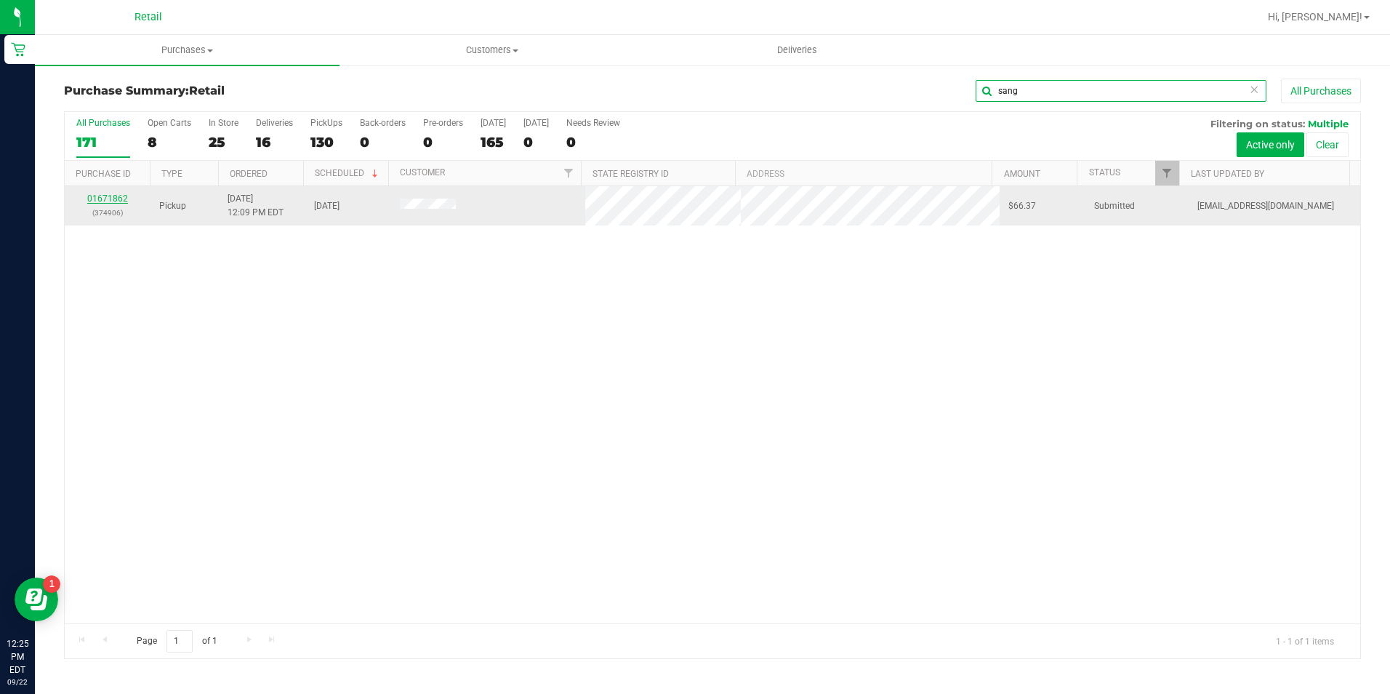
type input "sang"
click at [117, 200] on link "01671862" at bounding box center [107, 198] width 41 height 10
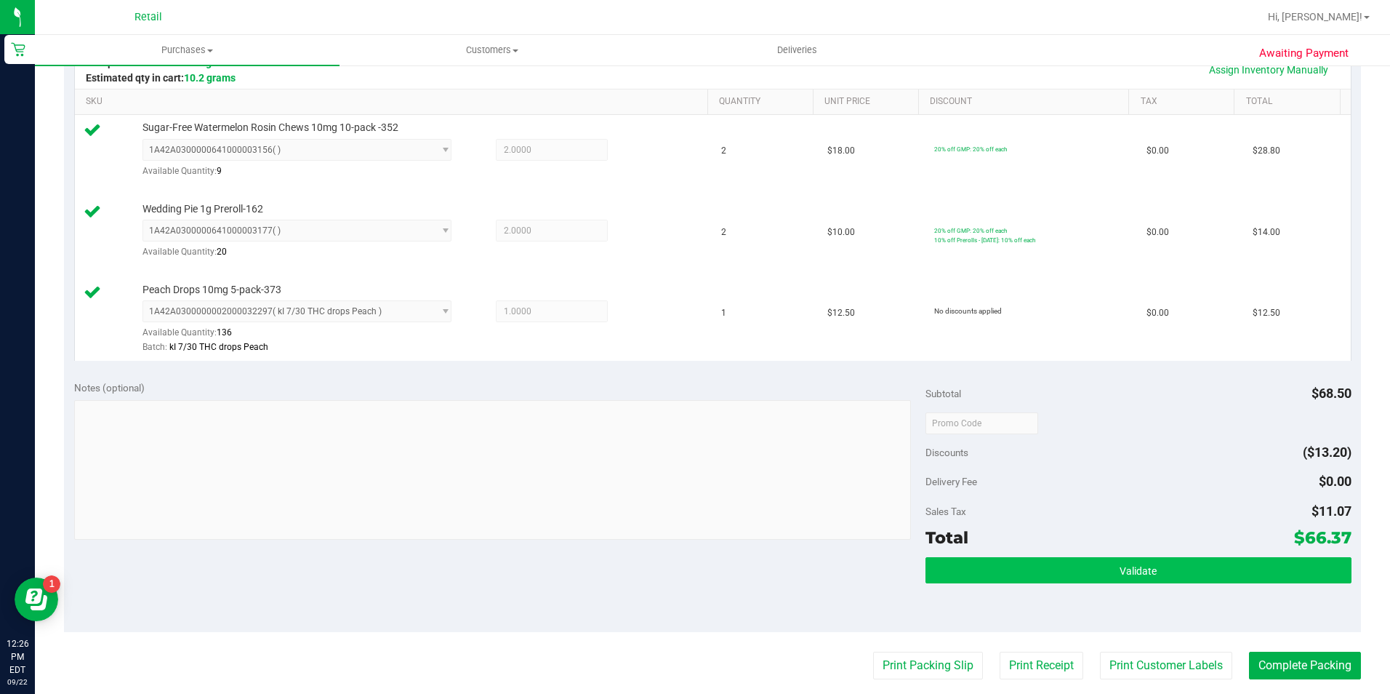
scroll to position [364, 0]
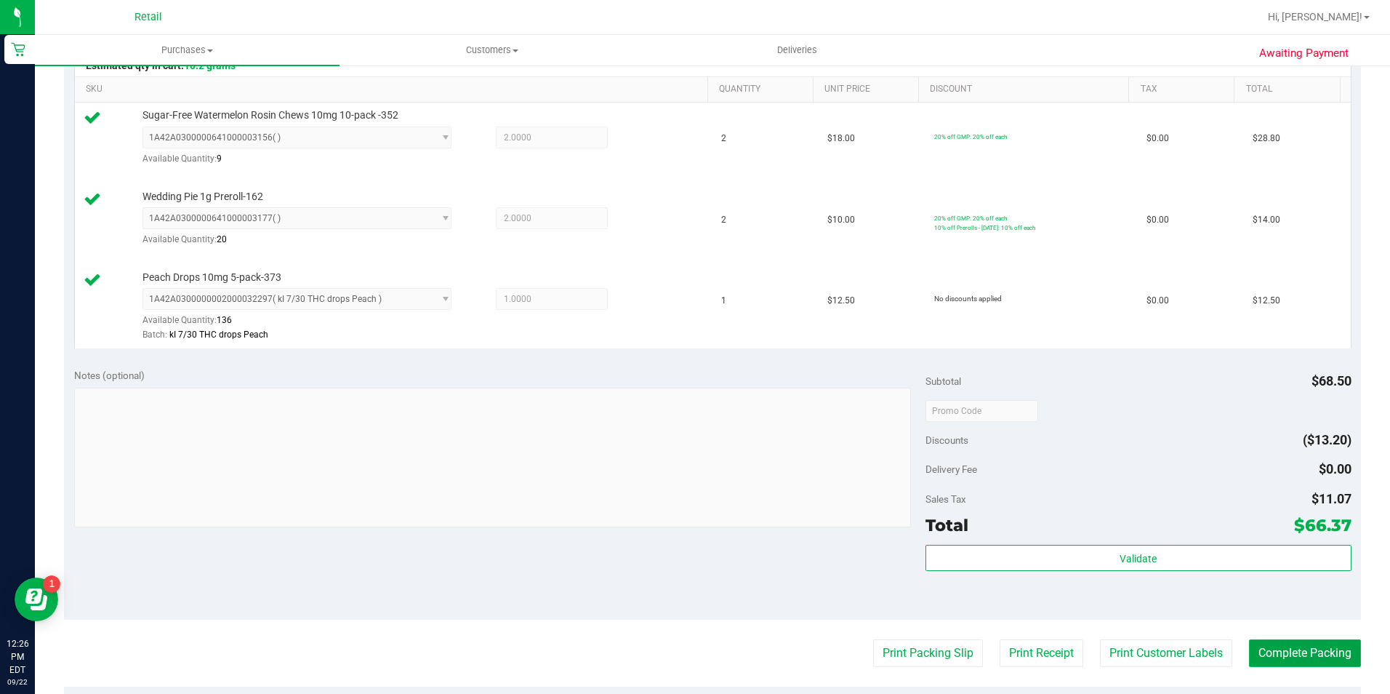
click at [1320, 646] on button "Complete Packing" at bounding box center [1305, 653] width 112 height 28
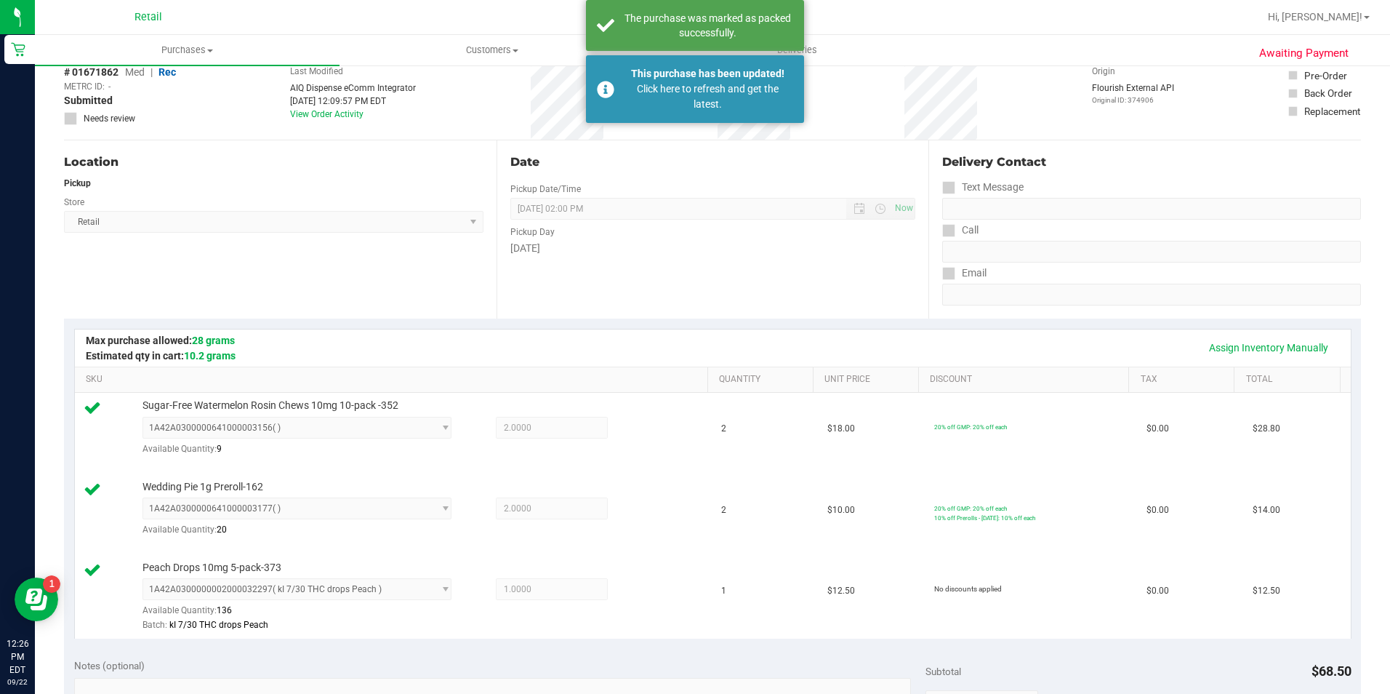
scroll to position [0, 0]
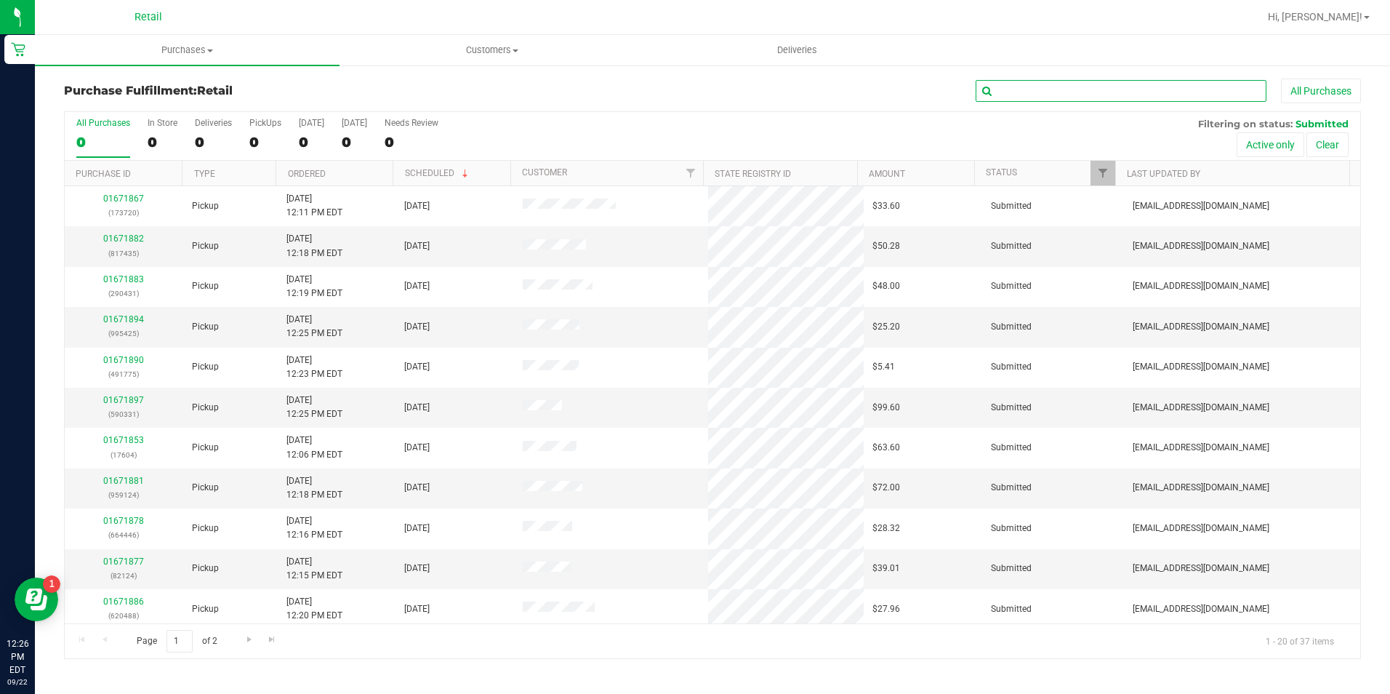
click at [1155, 88] on input "text" at bounding box center [1121, 91] width 291 height 22
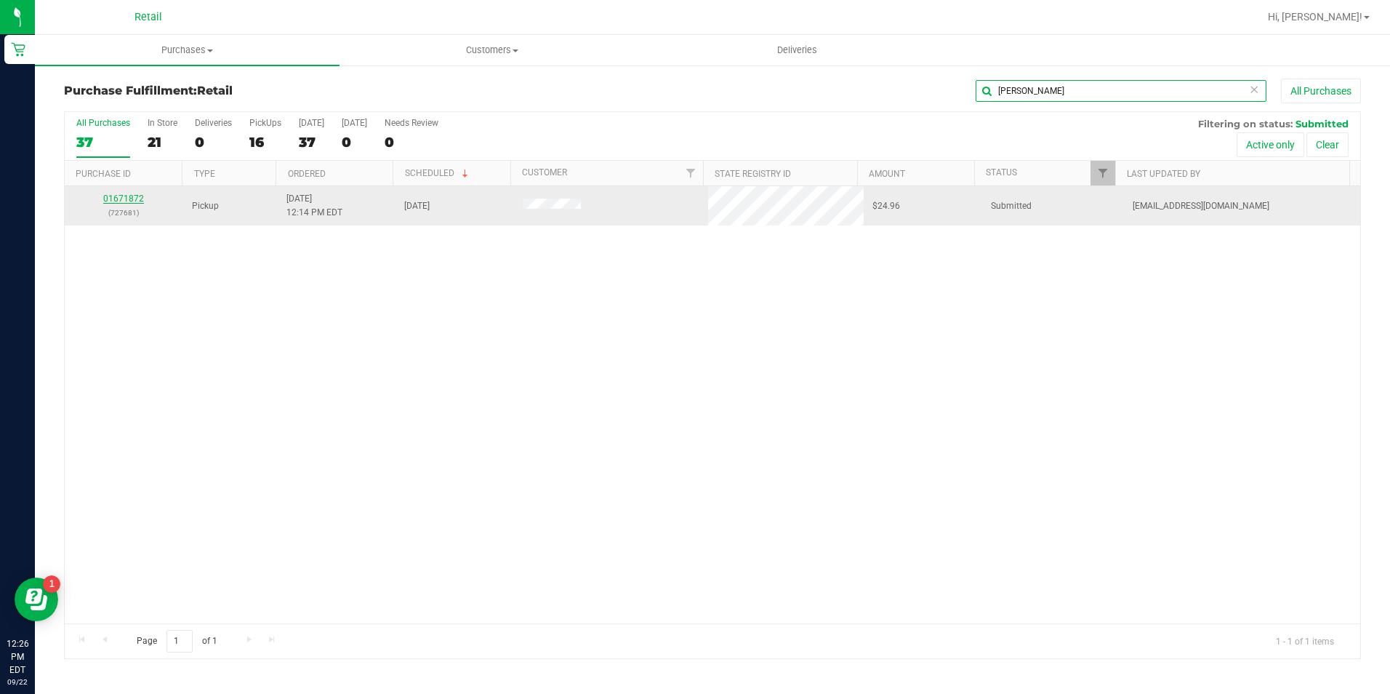
type input "[PERSON_NAME]"
click at [132, 196] on link "01671872" at bounding box center [123, 198] width 41 height 10
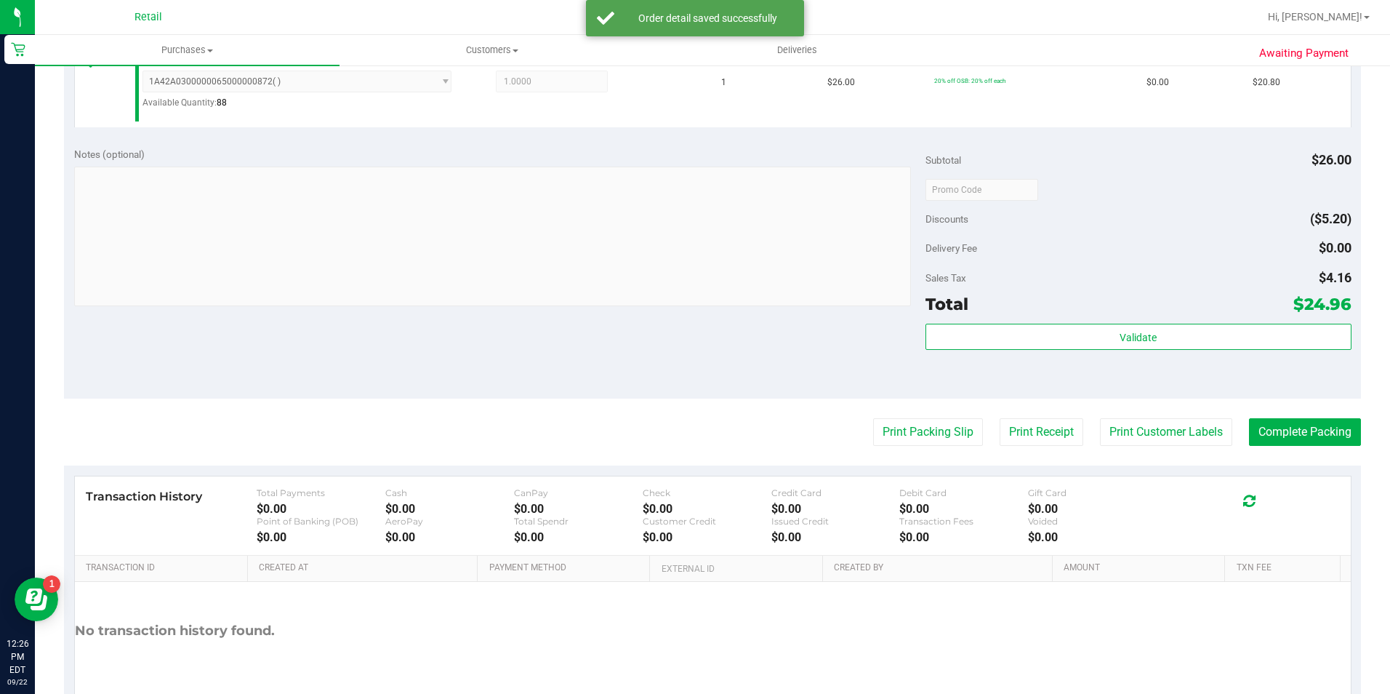
scroll to position [436, 0]
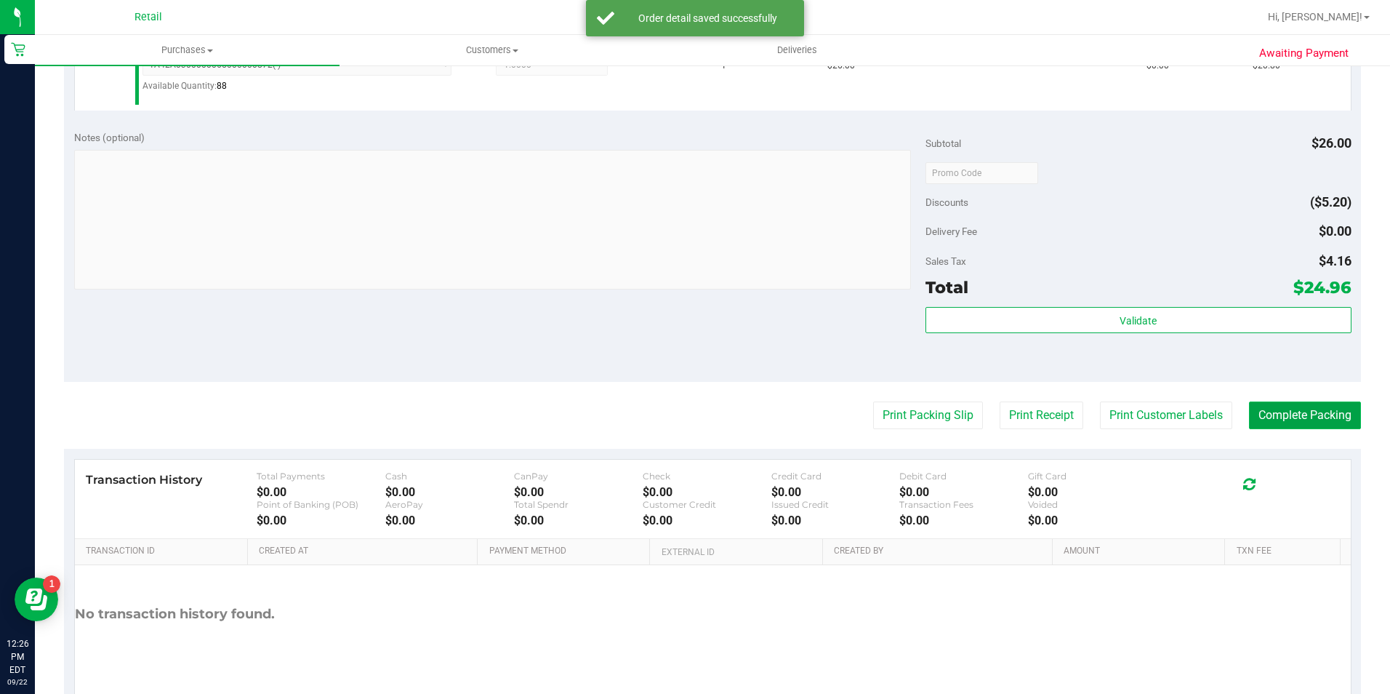
click at [1313, 413] on button "Complete Packing" at bounding box center [1305, 415] width 112 height 28
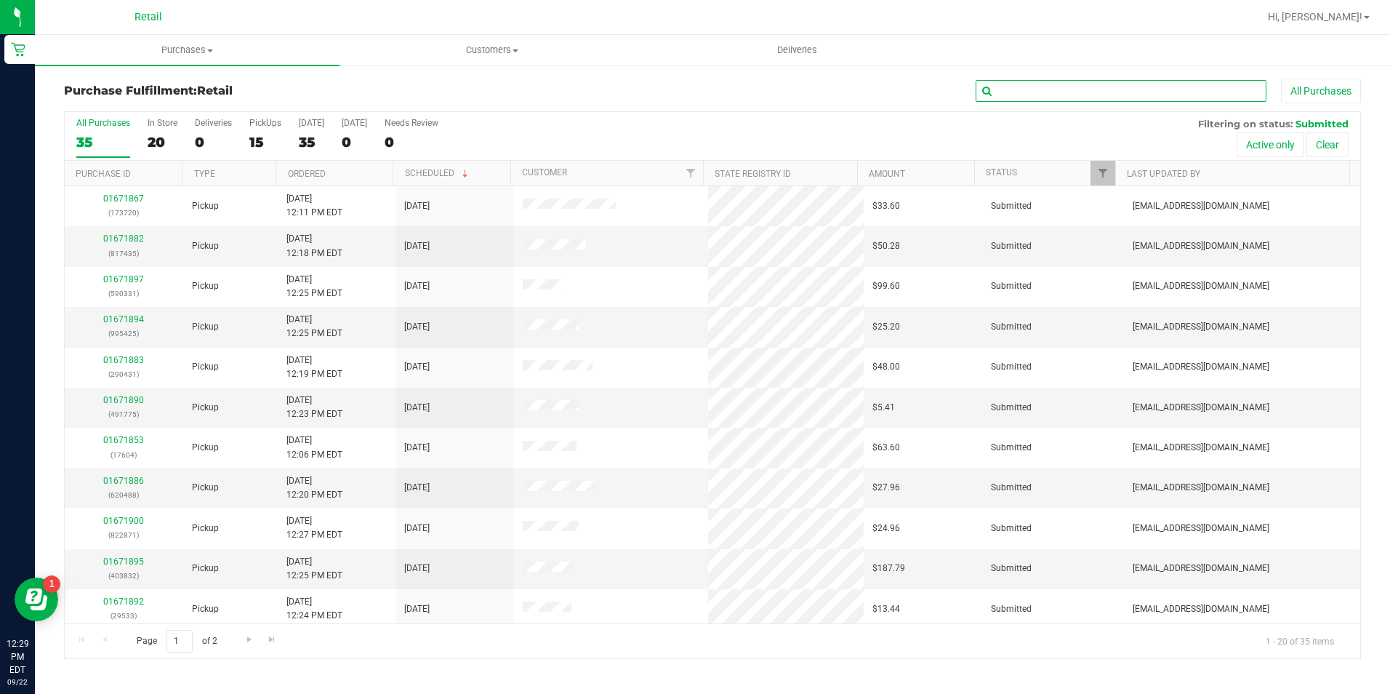
click at [1134, 88] on input "text" at bounding box center [1121, 91] width 291 height 22
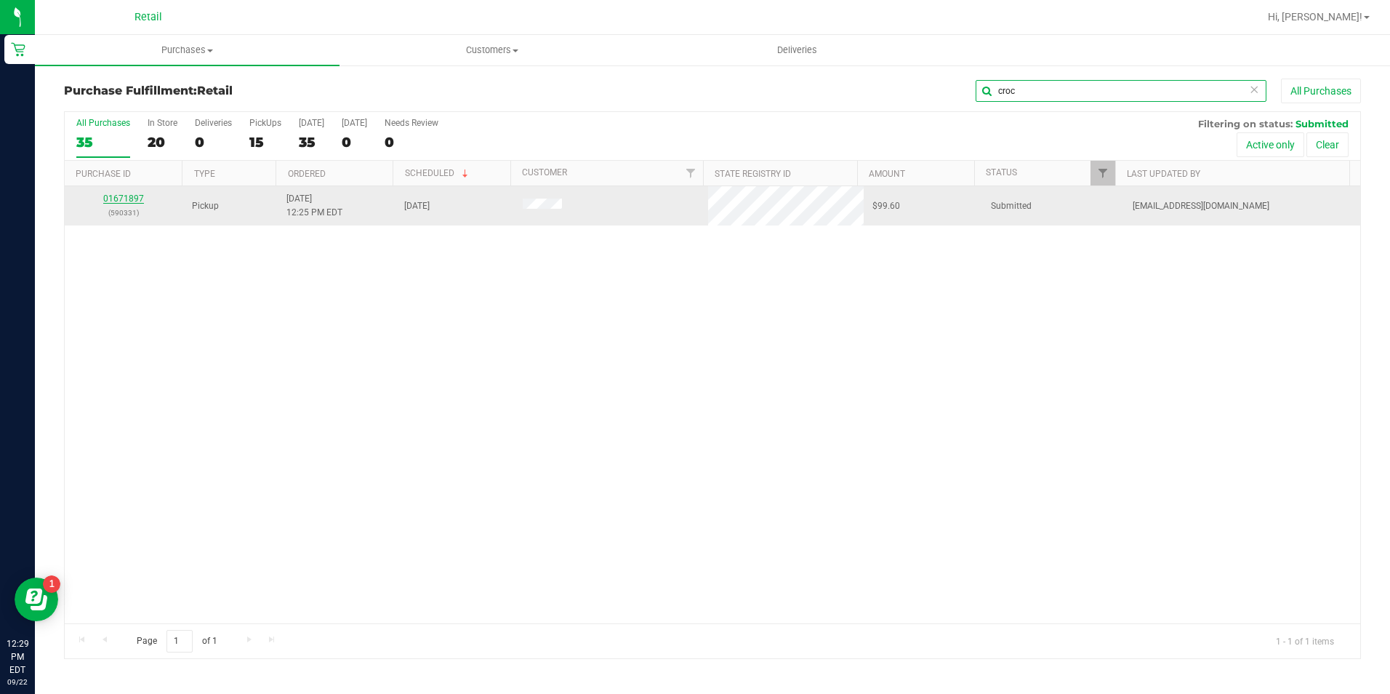
type input "croc"
click at [124, 196] on link "01671897" at bounding box center [123, 198] width 41 height 10
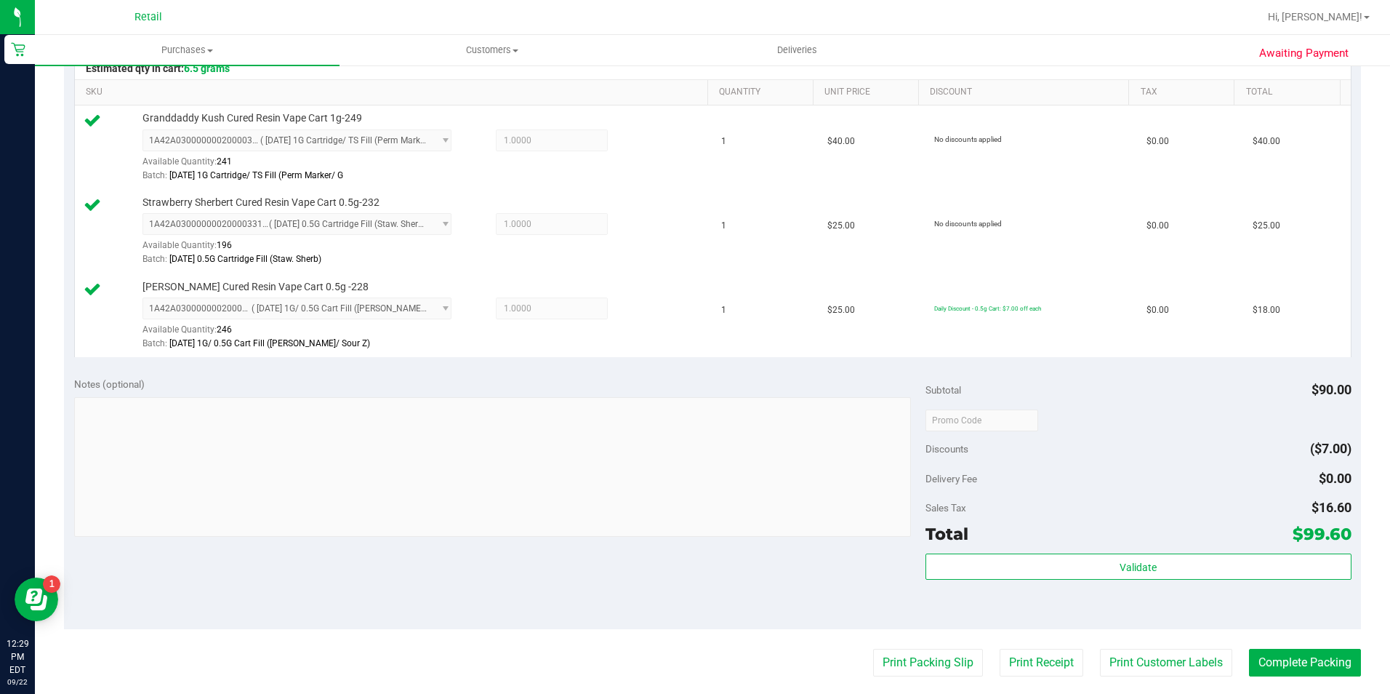
scroll to position [436, 0]
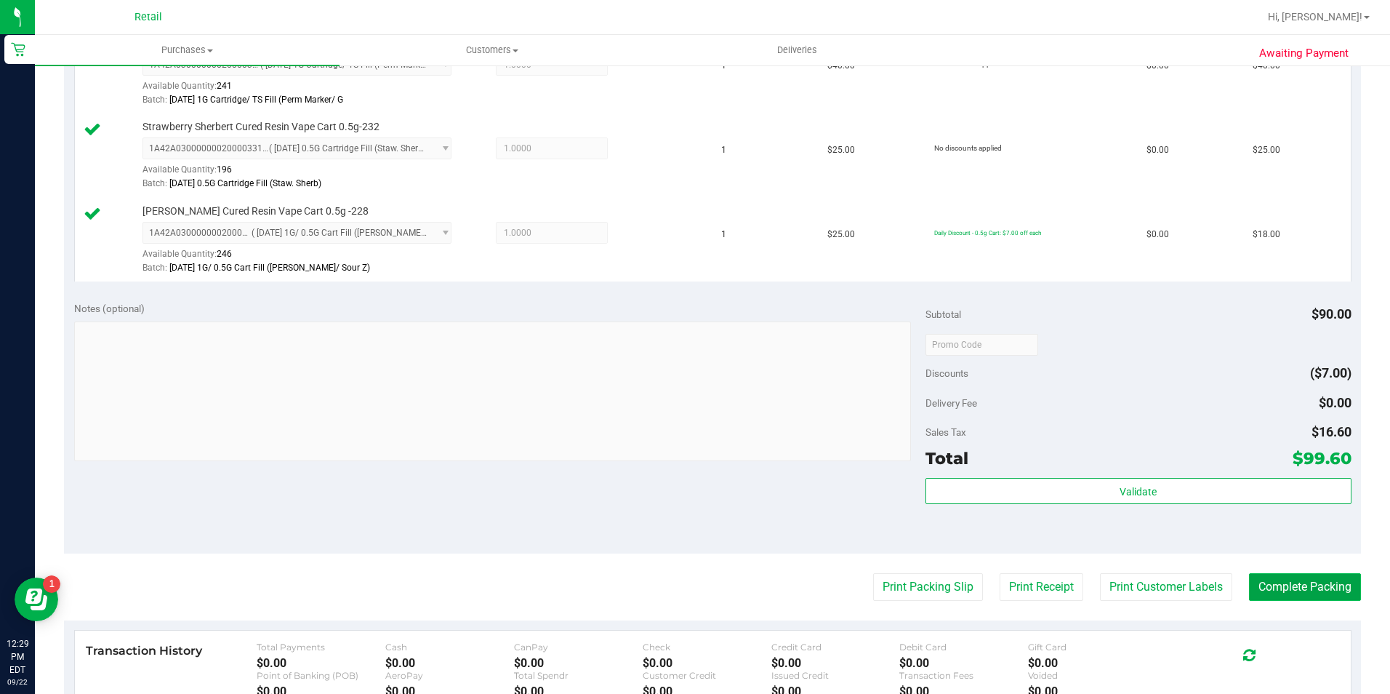
click at [1277, 577] on button "Complete Packing" at bounding box center [1305, 587] width 112 height 28
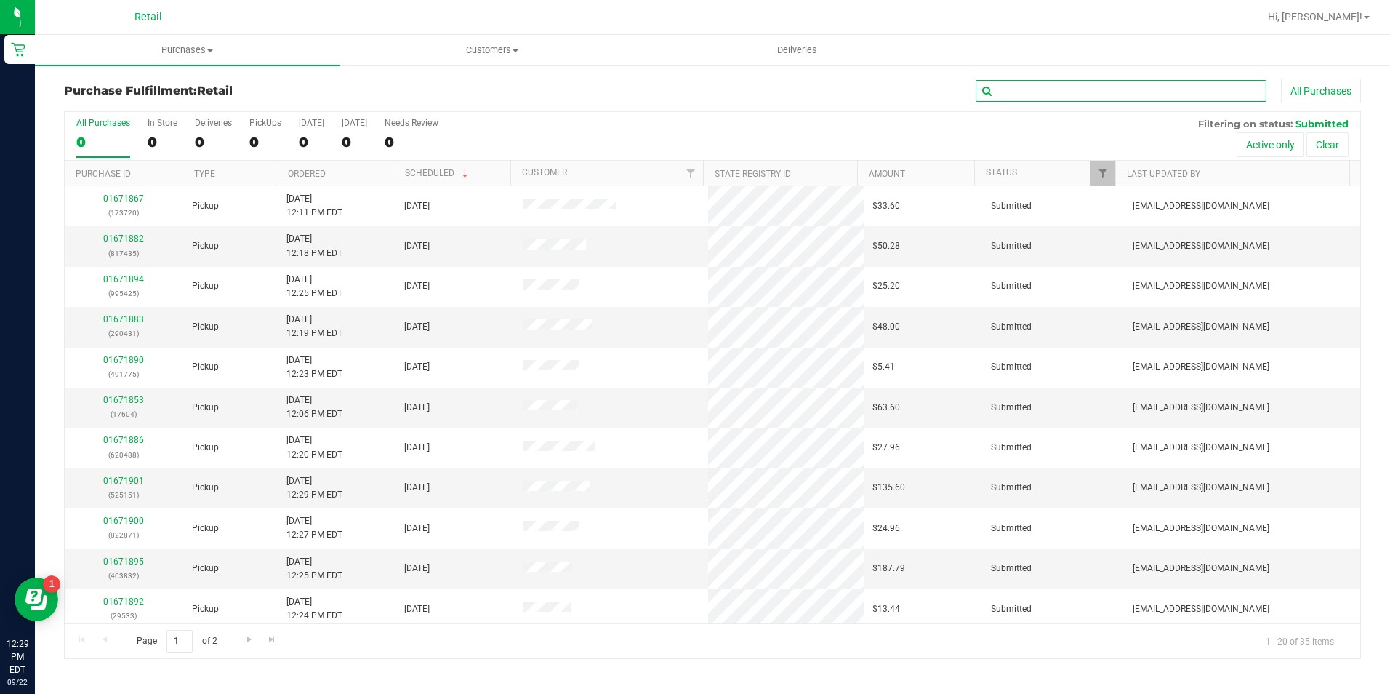
click at [1060, 88] on input "text" at bounding box center [1121, 91] width 291 height 22
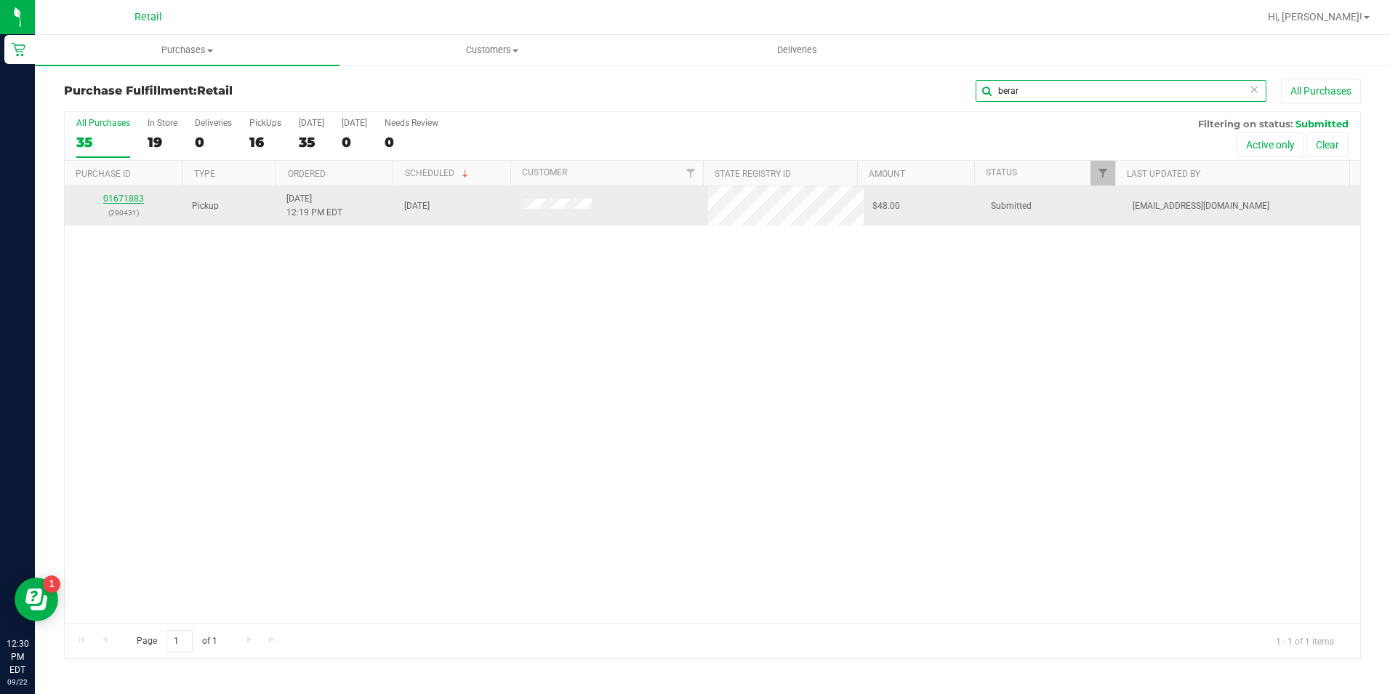
type input "berar"
click at [142, 200] on link "01671883" at bounding box center [123, 198] width 41 height 10
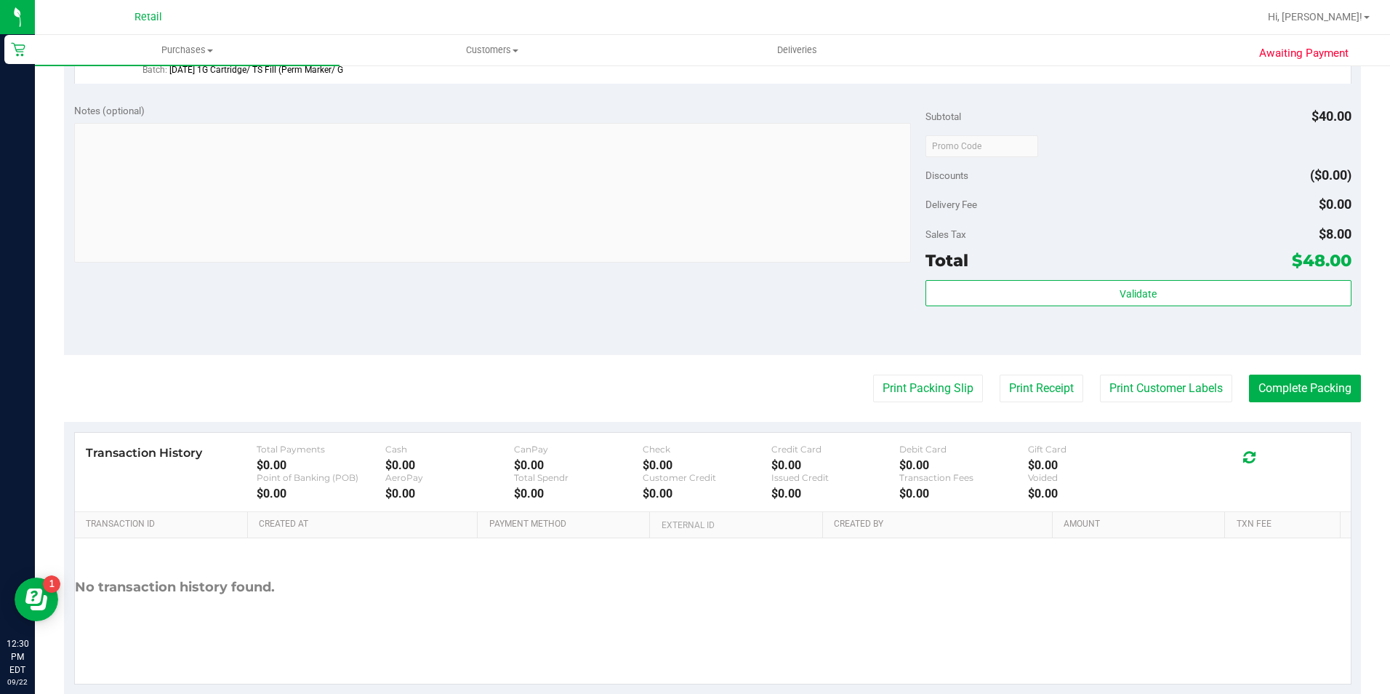
scroll to position [495, 0]
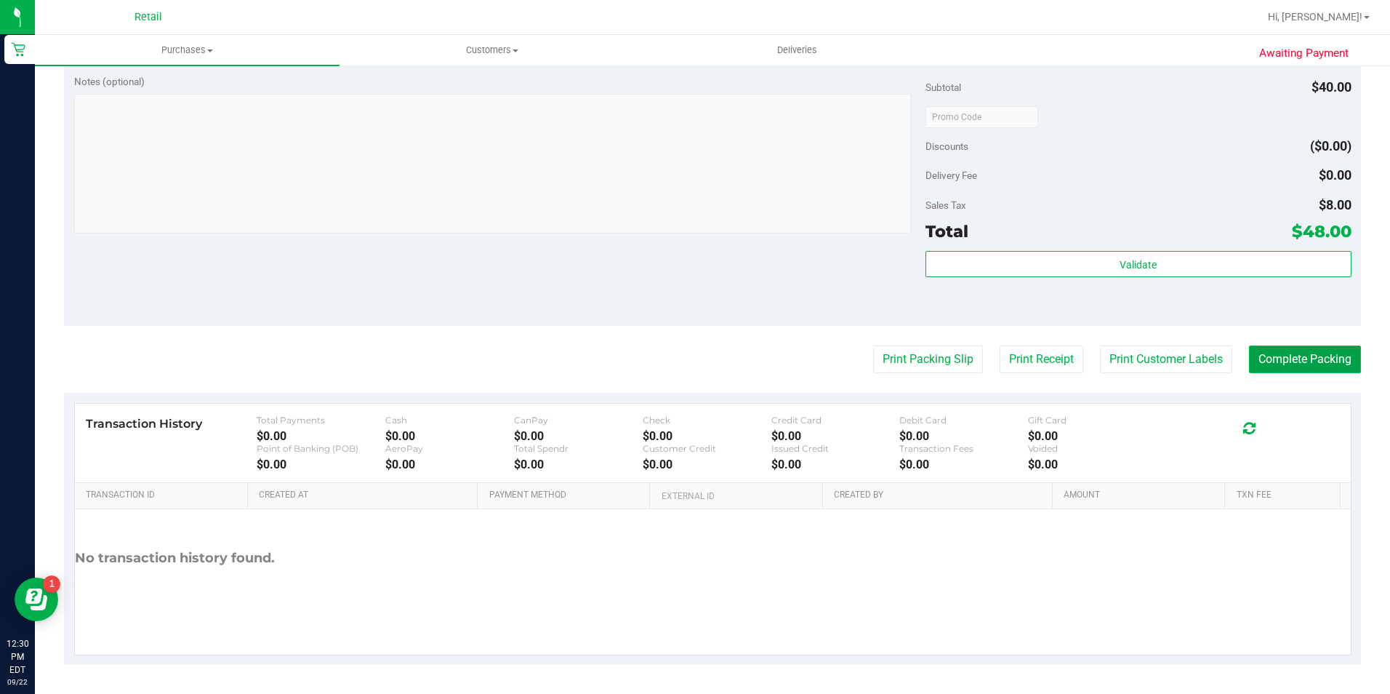
click at [1329, 352] on button "Complete Packing" at bounding box center [1305, 359] width 112 height 28
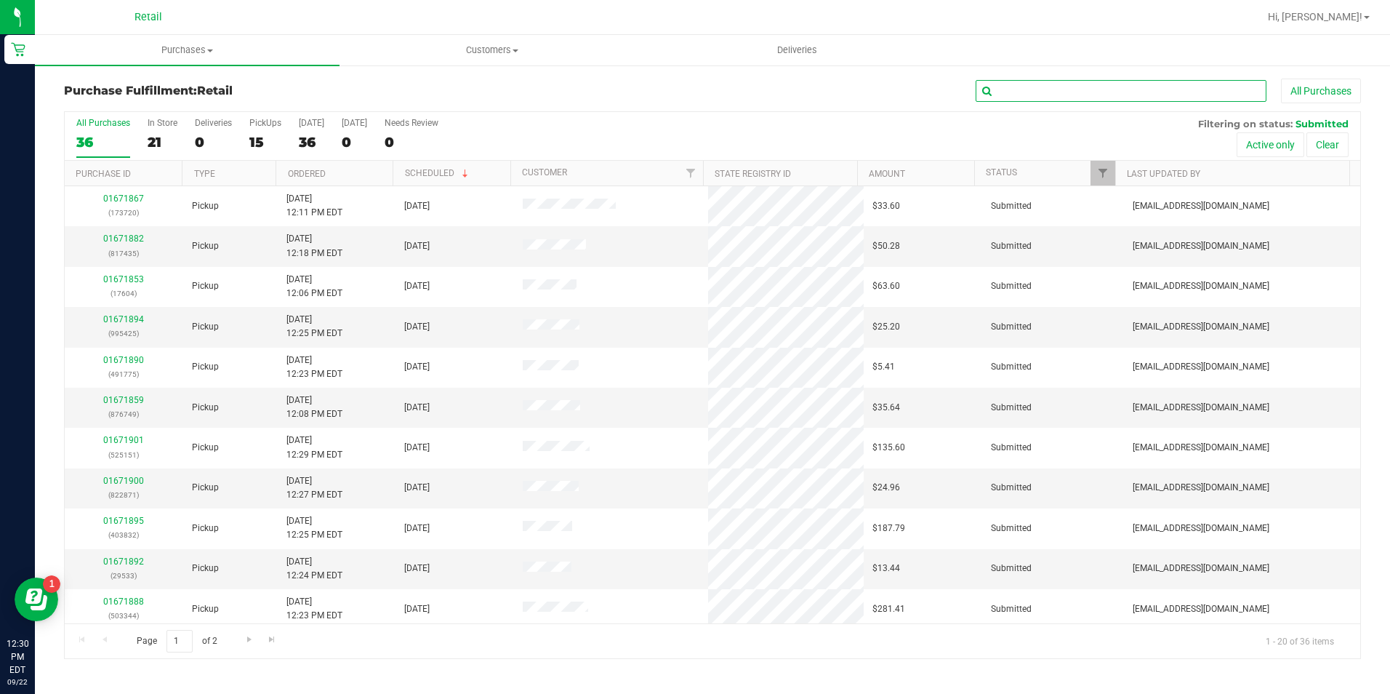
click at [1017, 93] on input "text" at bounding box center [1121, 91] width 291 height 22
type input "white"
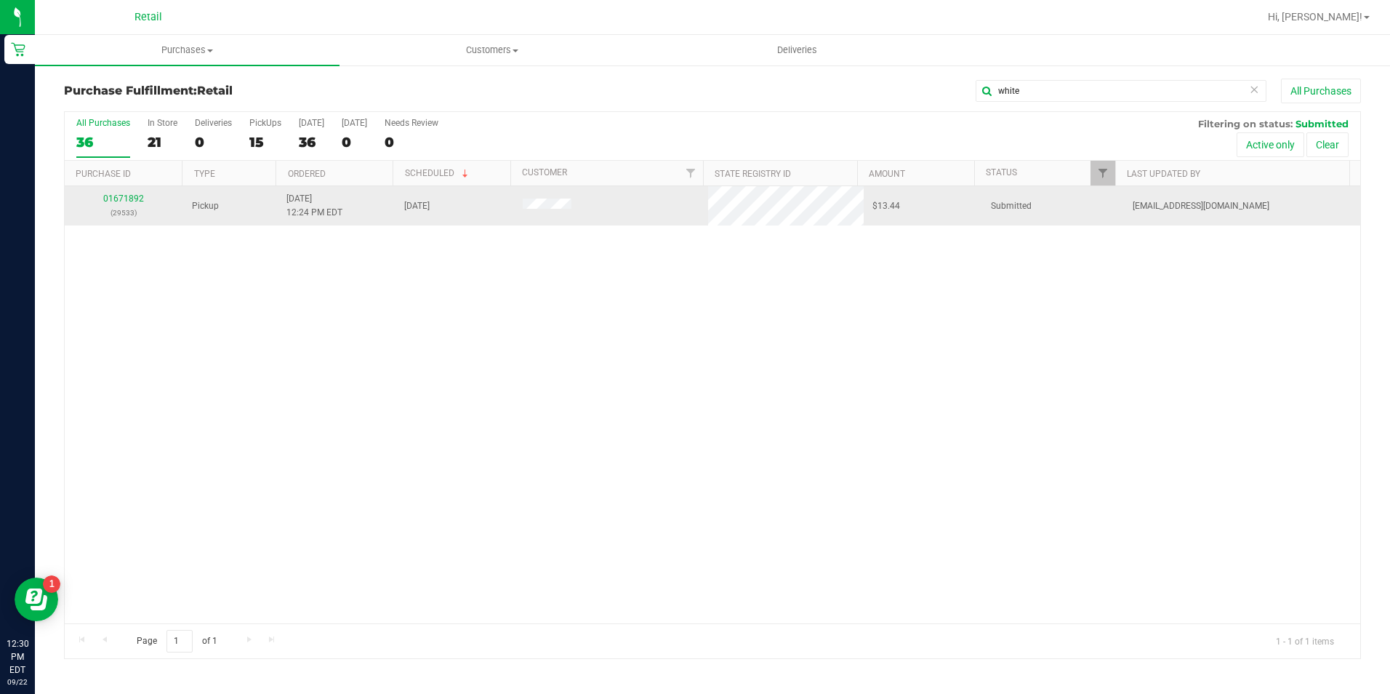
click at [115, 204] on div "01671892 (29533)" at bounding box center [123, 206] width 101 height 28
click at [119, 199] on link "01671892" at bounding box center [123, 198] width 41 height 10
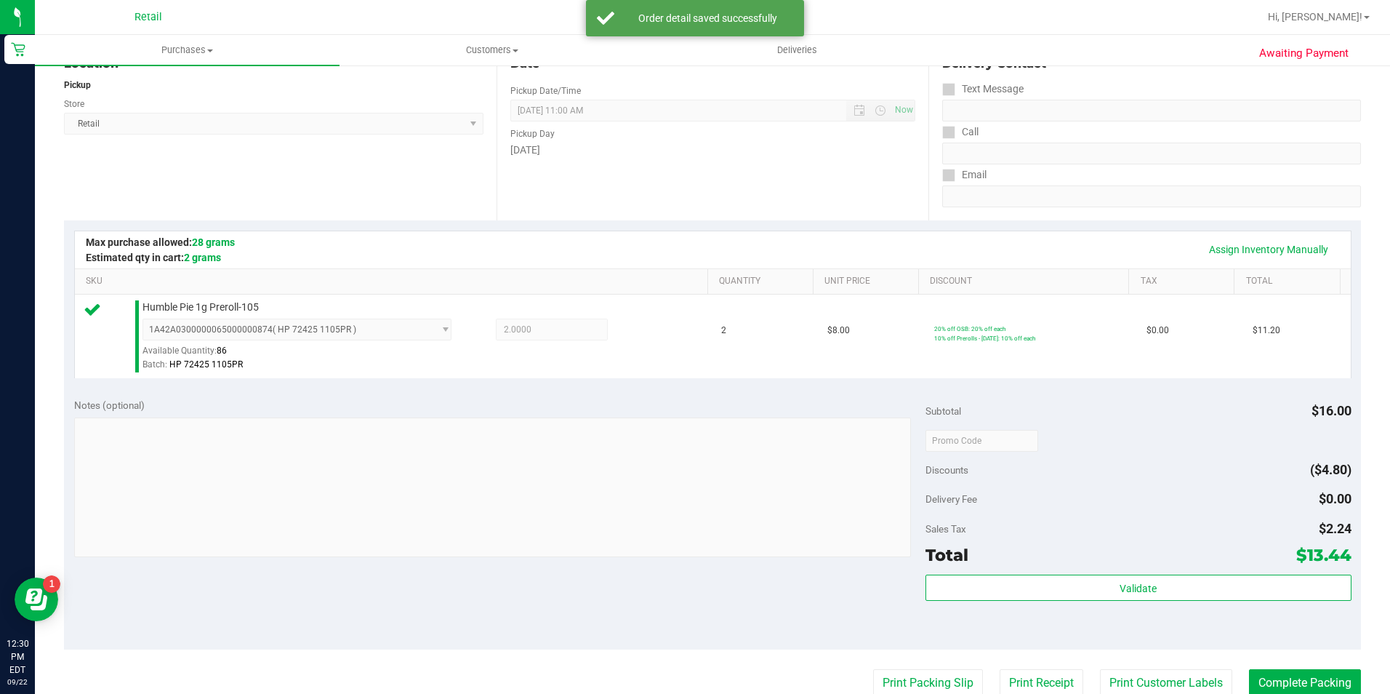
scroll to position [291, 0]
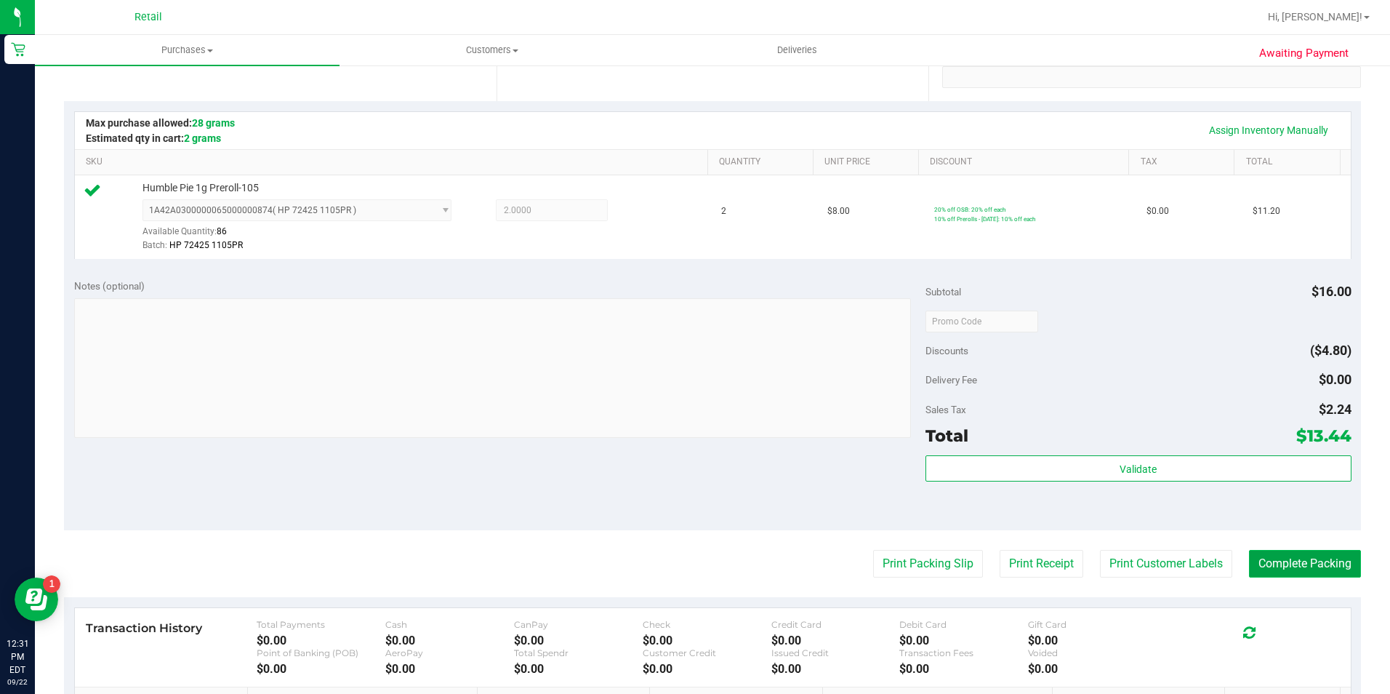
click at [1287, 561] on button "Complete Packing" at bounding box center [1305, 564] width 112 height 28
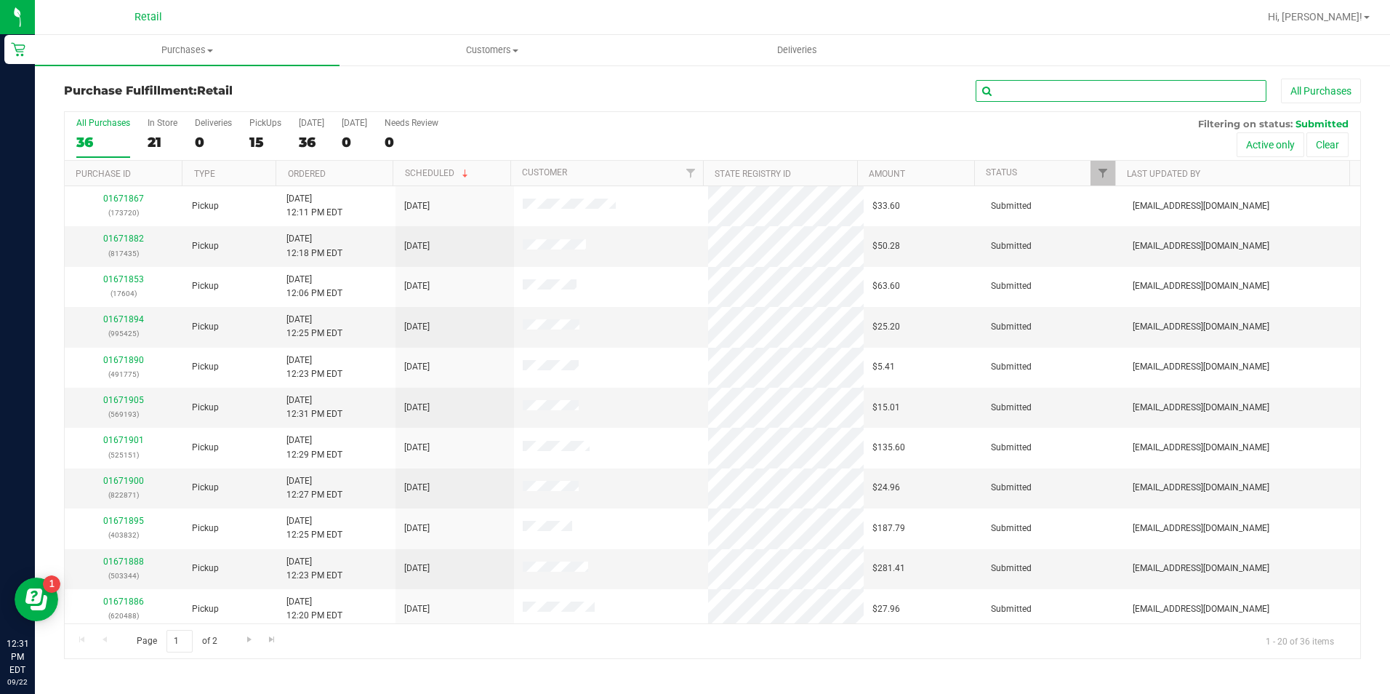
click at [1081, 92] on input "text" at bounding box center [1121, 91] width 291 height 22
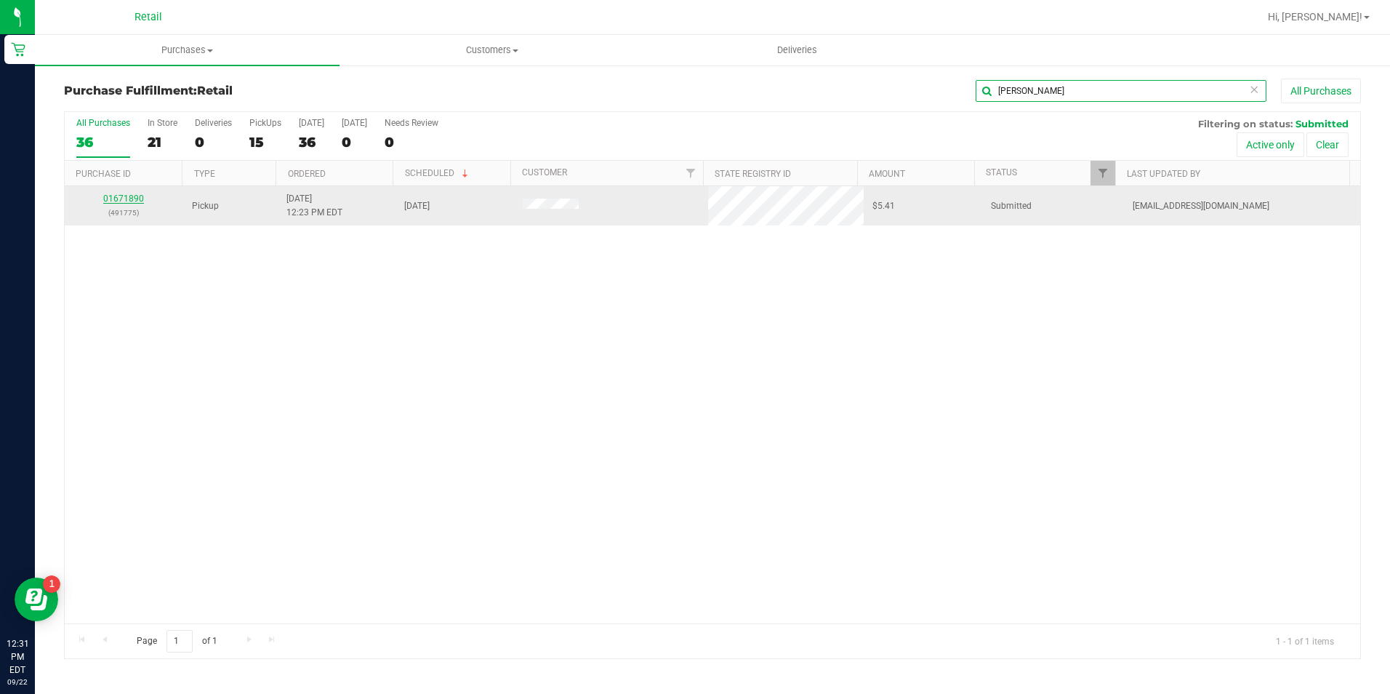
type input "[PERSON_NAME]"
click at [132, 199] on link "01671890" at bounding box center [123, 198] width 41 height 10
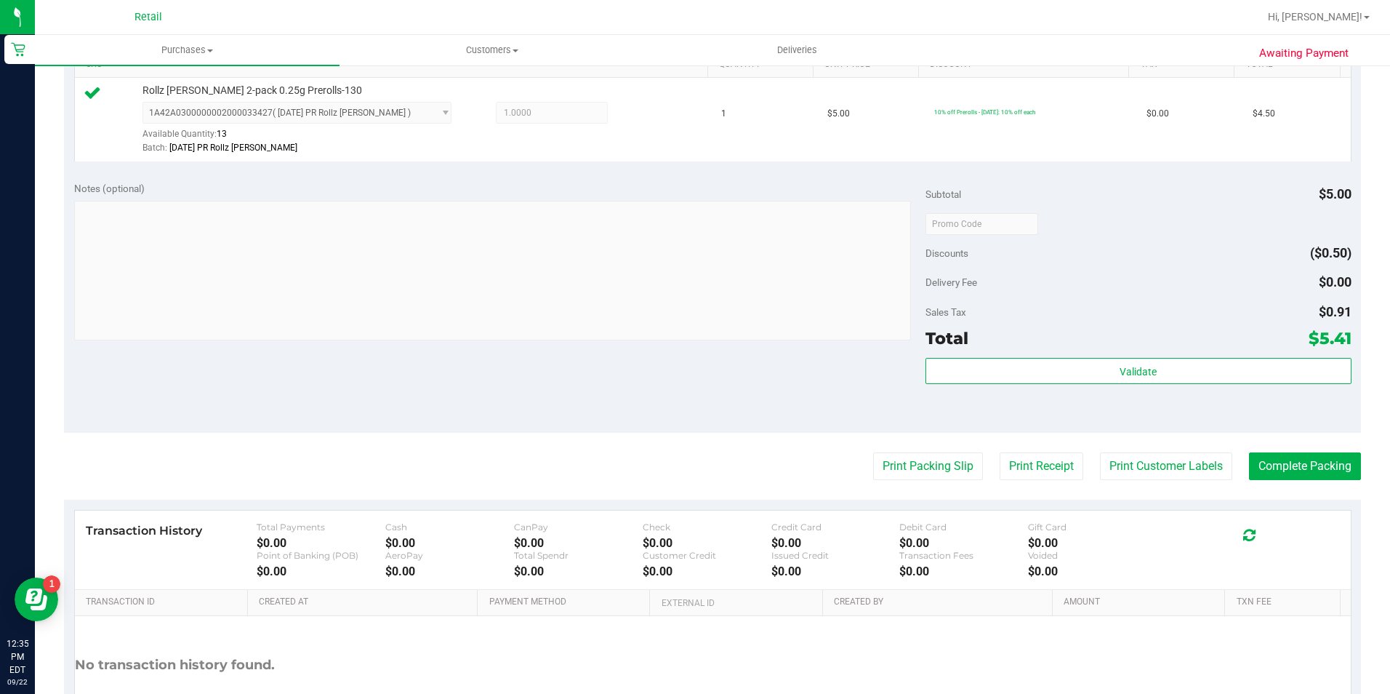
scroll to position [495, 0]
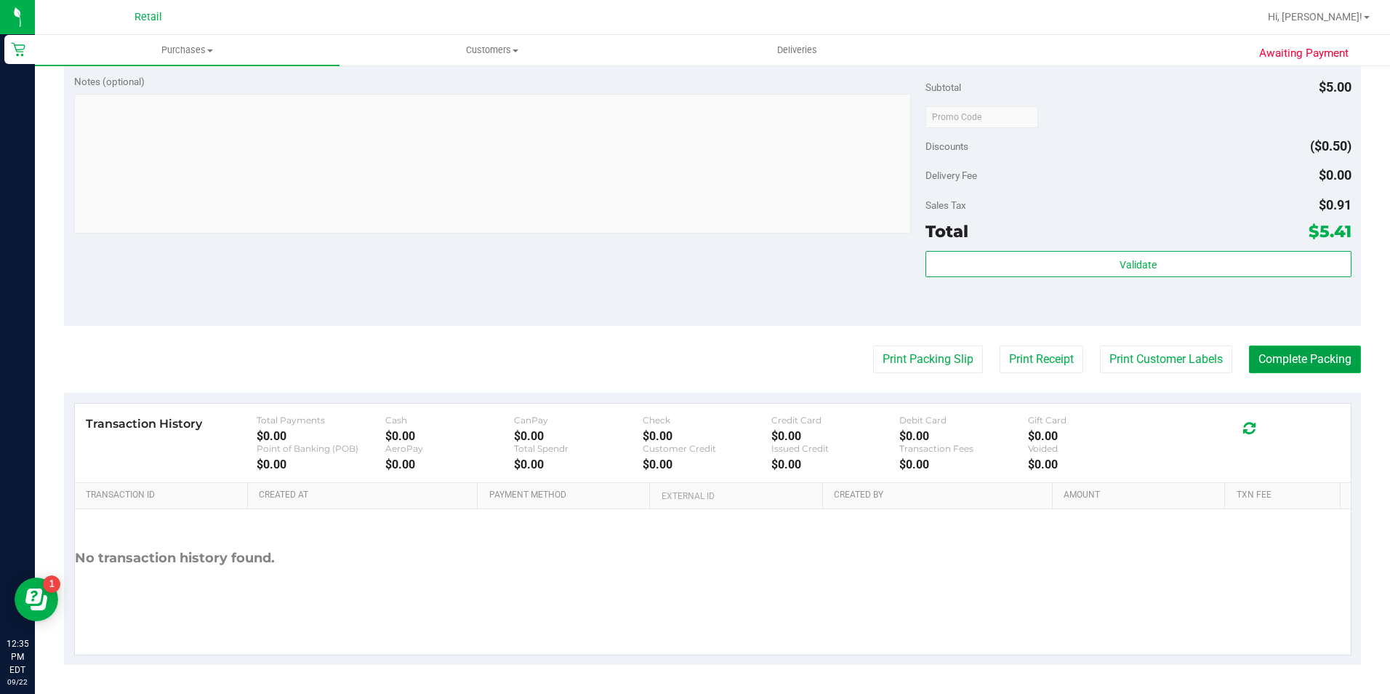
click at [1285, 358] on button "Complete Packing" at bounding box center [1305, 359] width 112 height 28
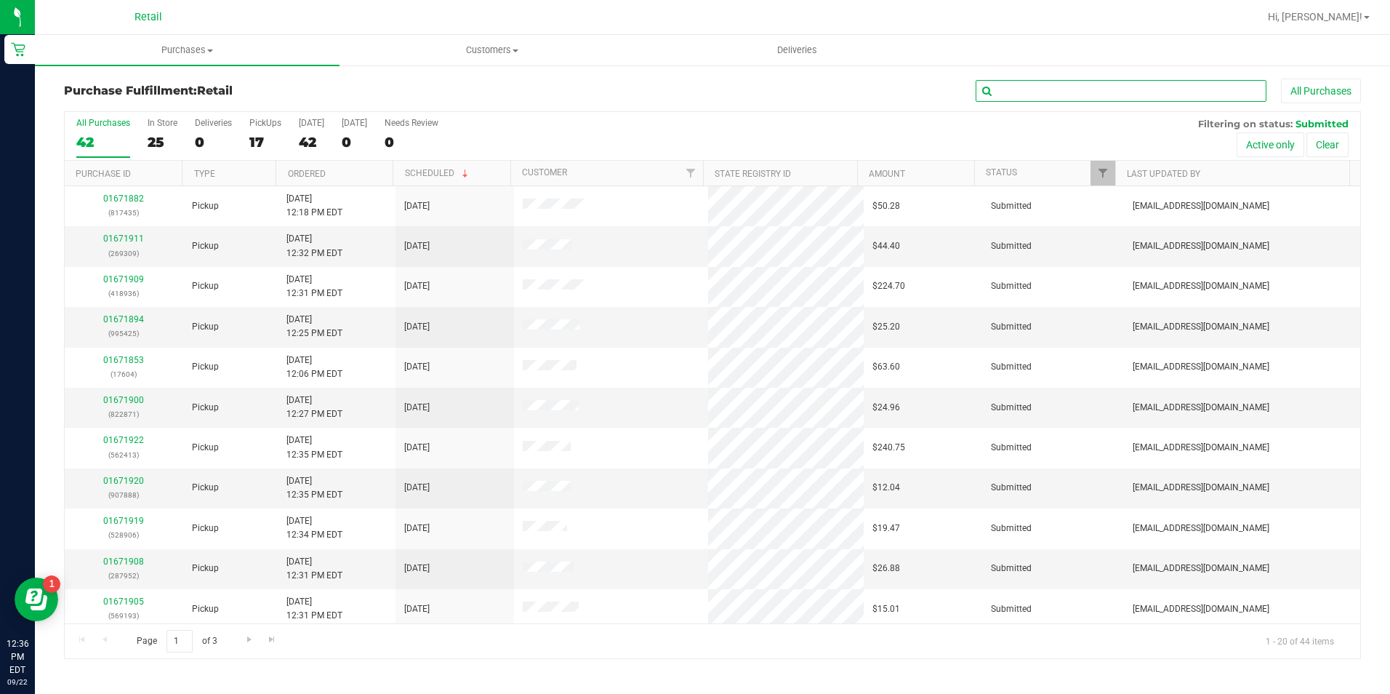
click at [998, 90] on input "text" at bounding box center [1121, 91] width 291 height 22
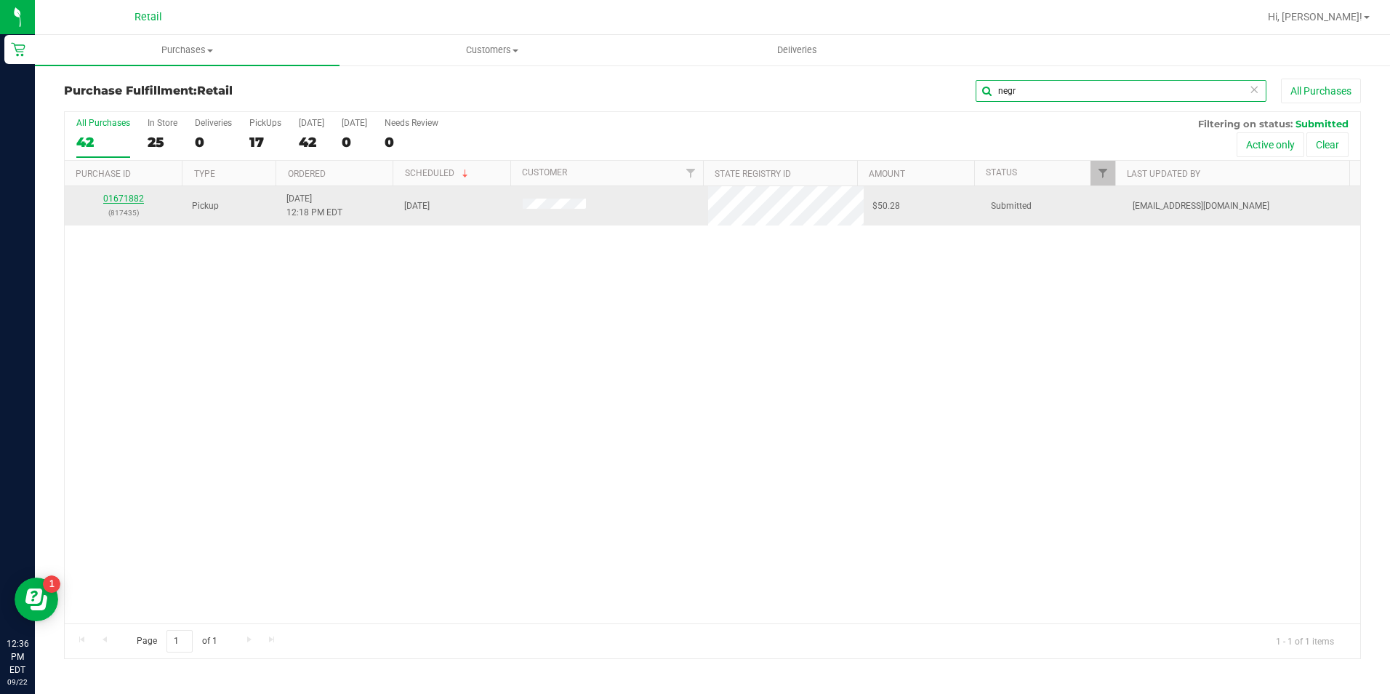
type input "negr"
click at [136, 201] on link "01671882" at bounding box center [123, 198] width 41 height 10
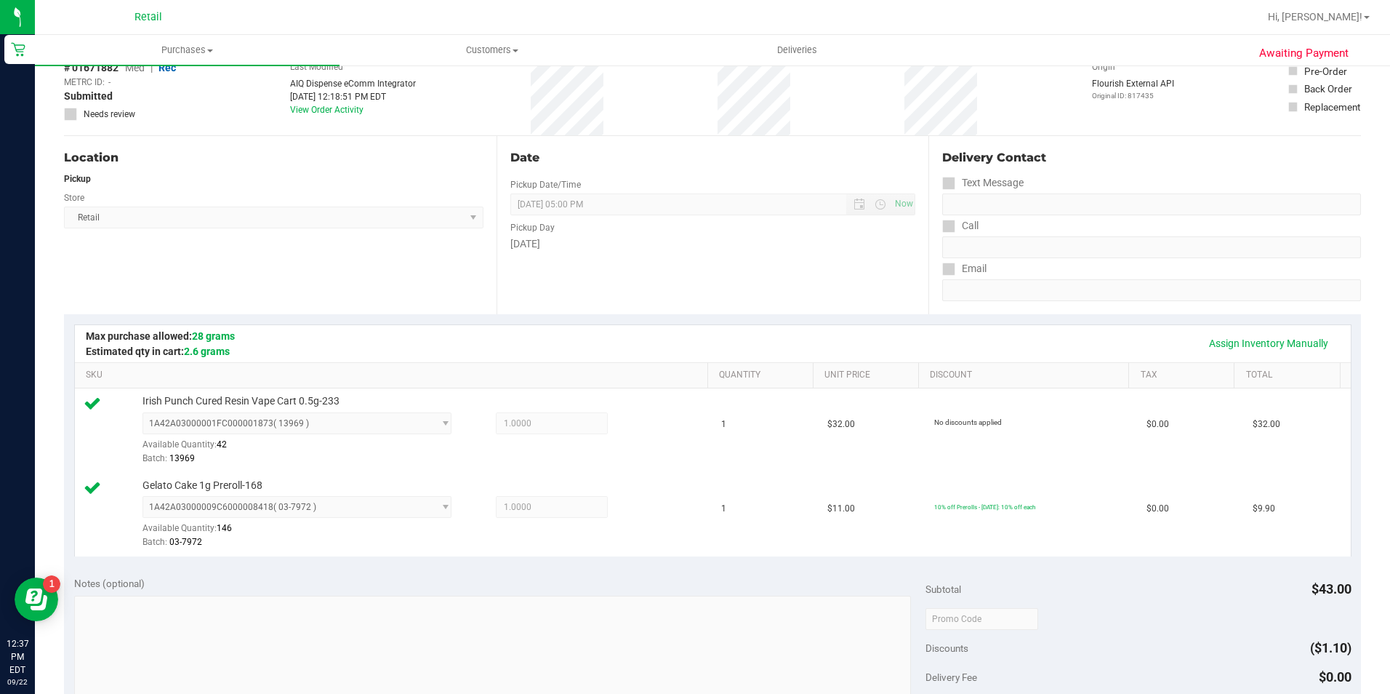
scroll to position [291, 0]
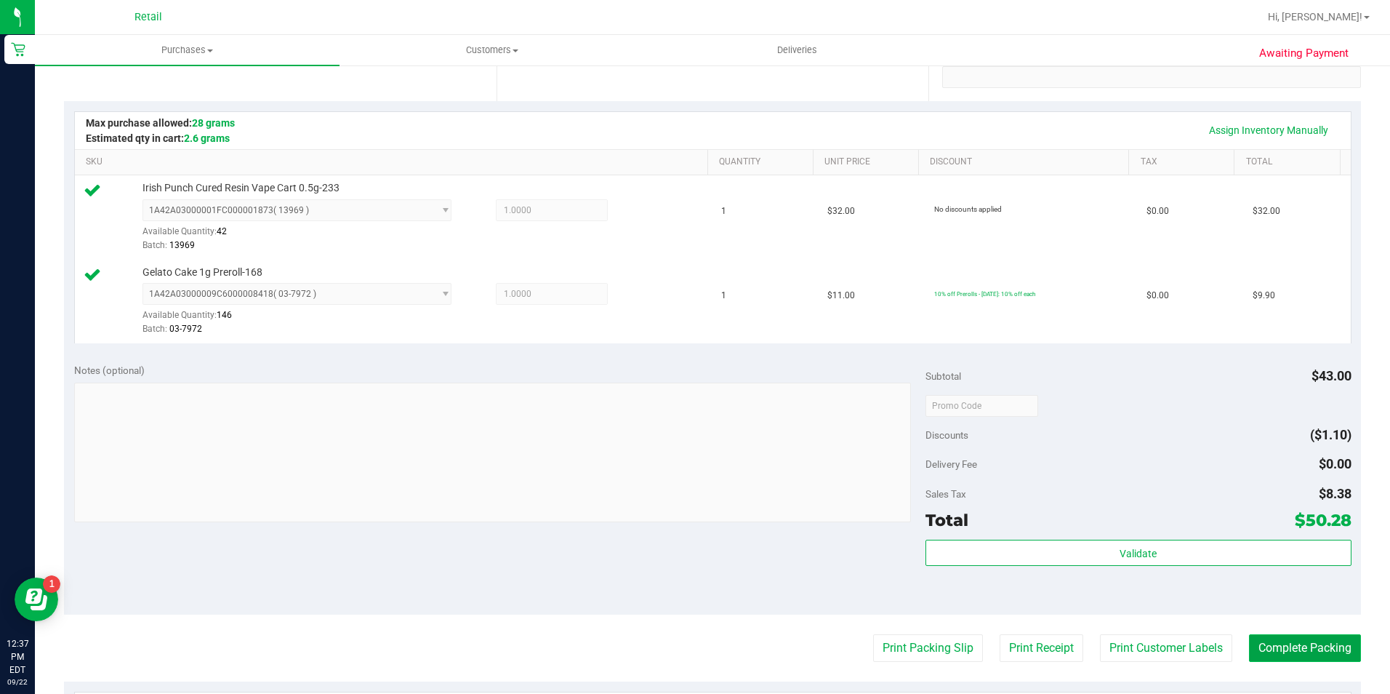
click at [1290, 636] on button "Complete Packing" at bounding box center [1305, 648] width 112 height 28
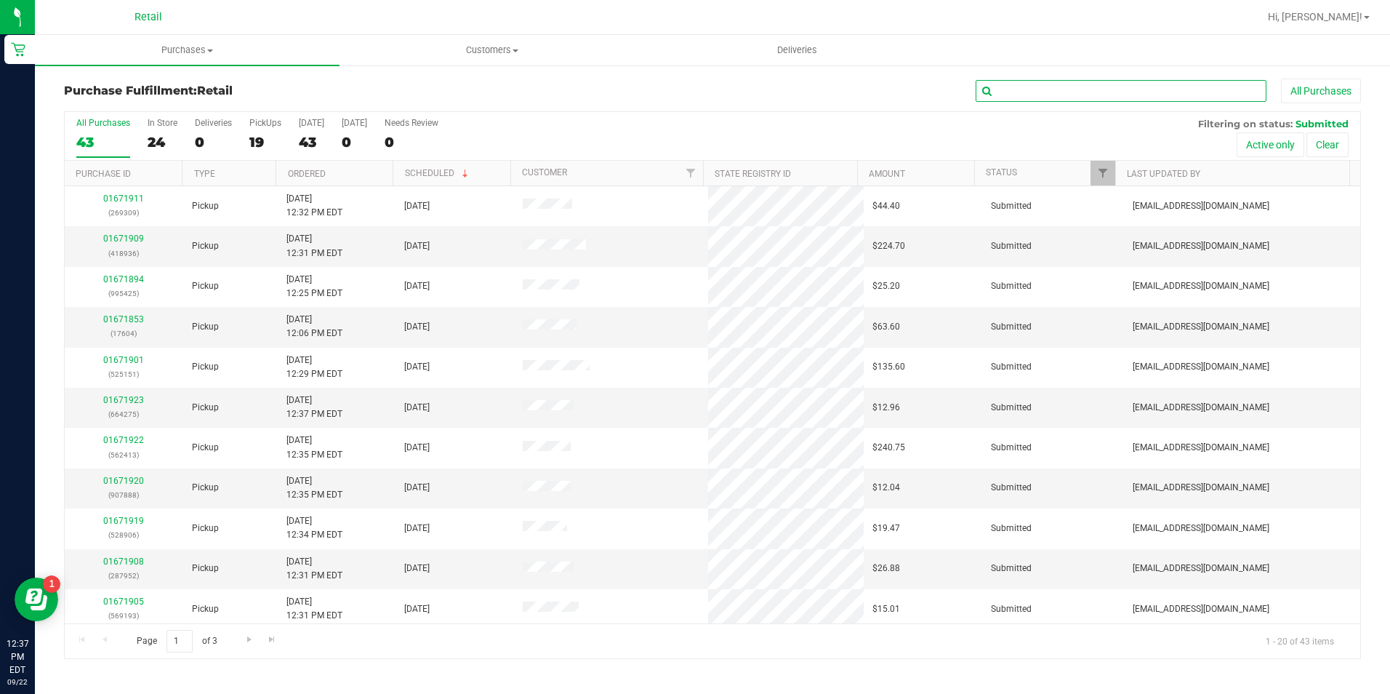
click at [1025, 86] on input "text" at bounding box center [1121, 91] width 291 height 22
type input "meol"
